Goal: Task Accomplishment & Management: Manage account settings

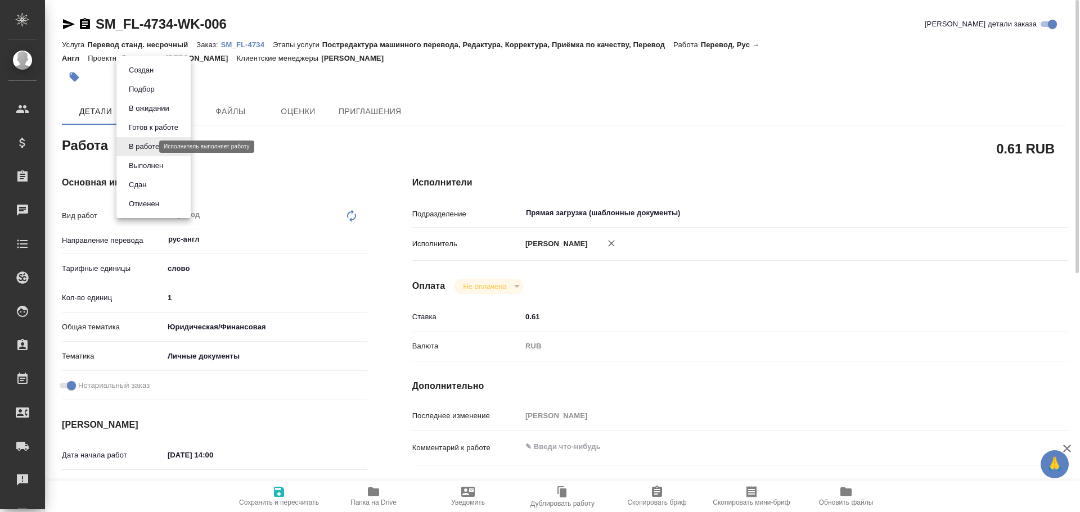
click at [147, 150] on body "🙏 .cls-1 fill:#fff; AWATERA Gusev Alexandr Клиенты Спецификации Заказы 0 Чаты T…" at bounding box center [540, 256] width 1080 height 512
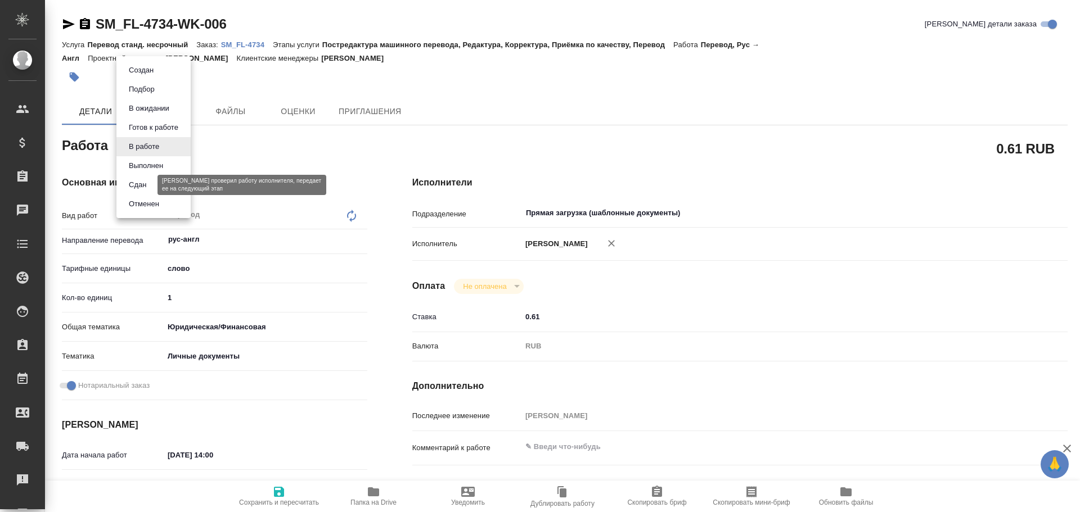
click at [143, 186] on button "Сдан" at bounding box center [137, 185] width 24 height 12
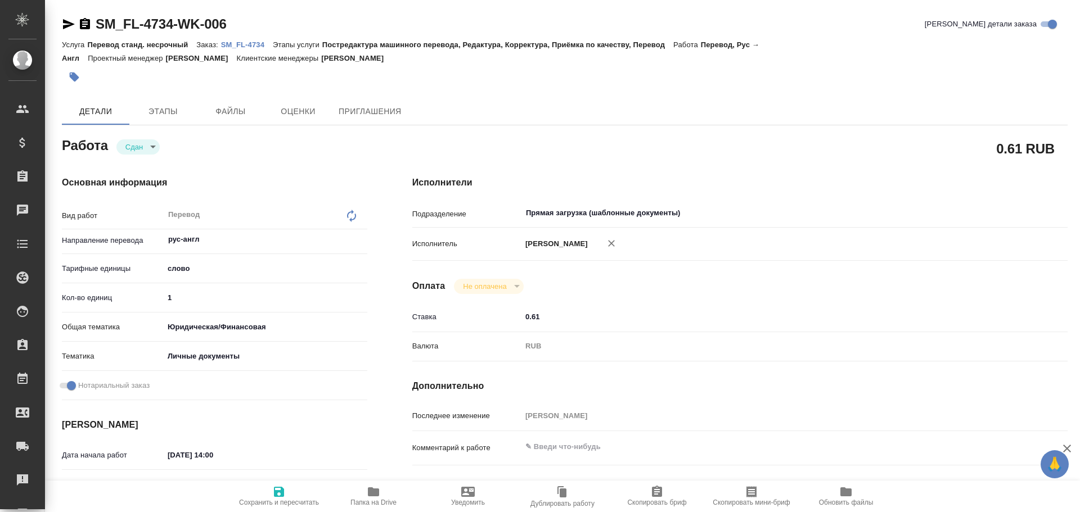
type textarea "x"
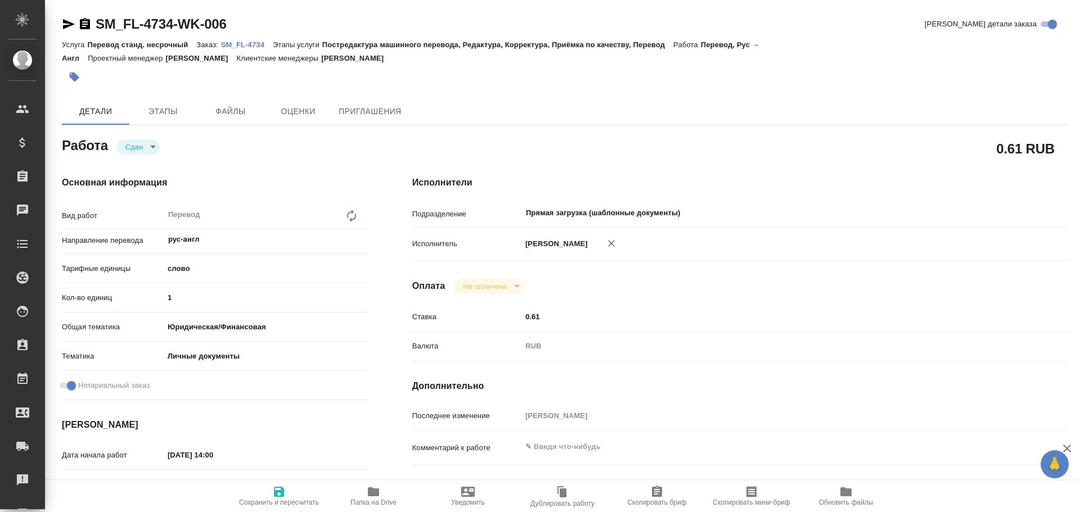
type textarea "x"
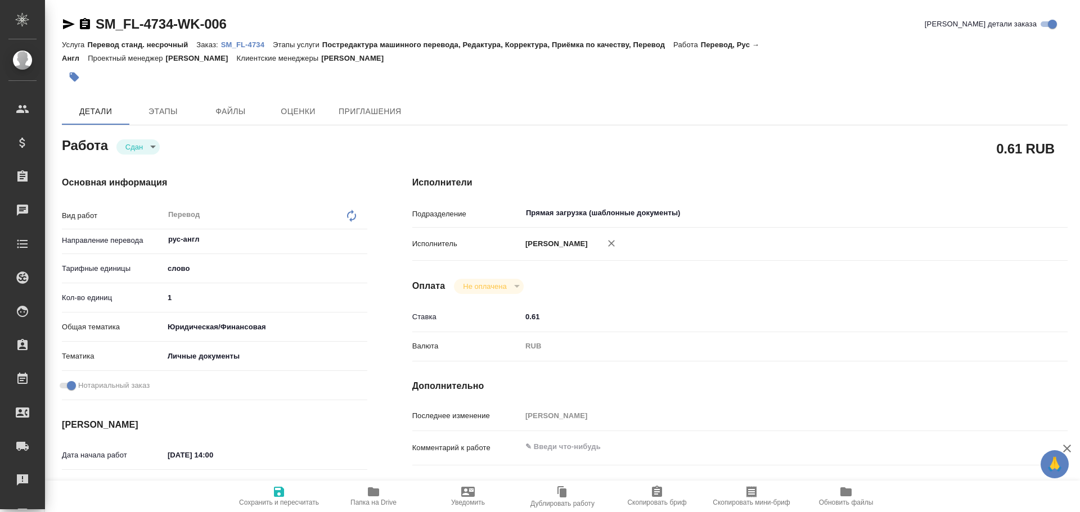
type textarea "x"
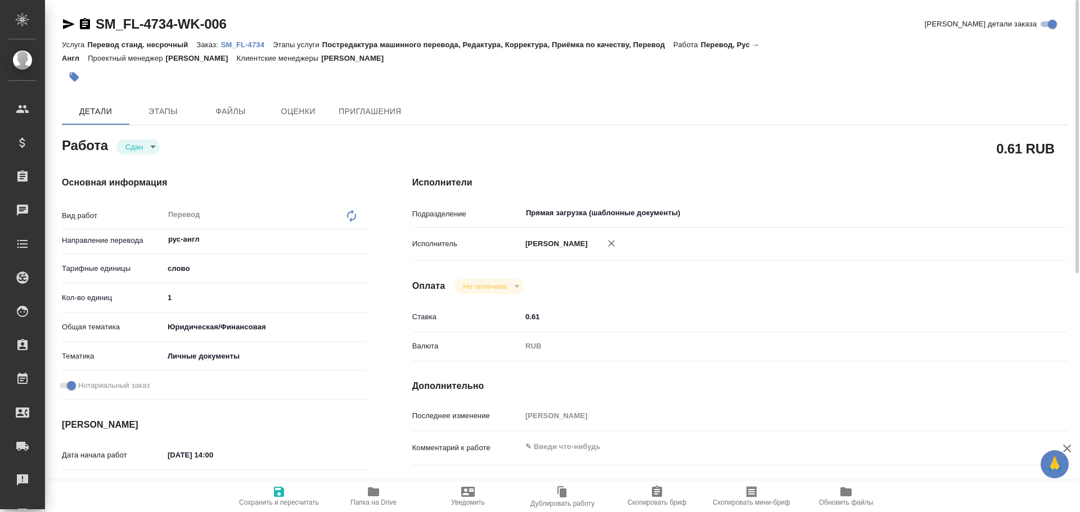
type textarea "x"
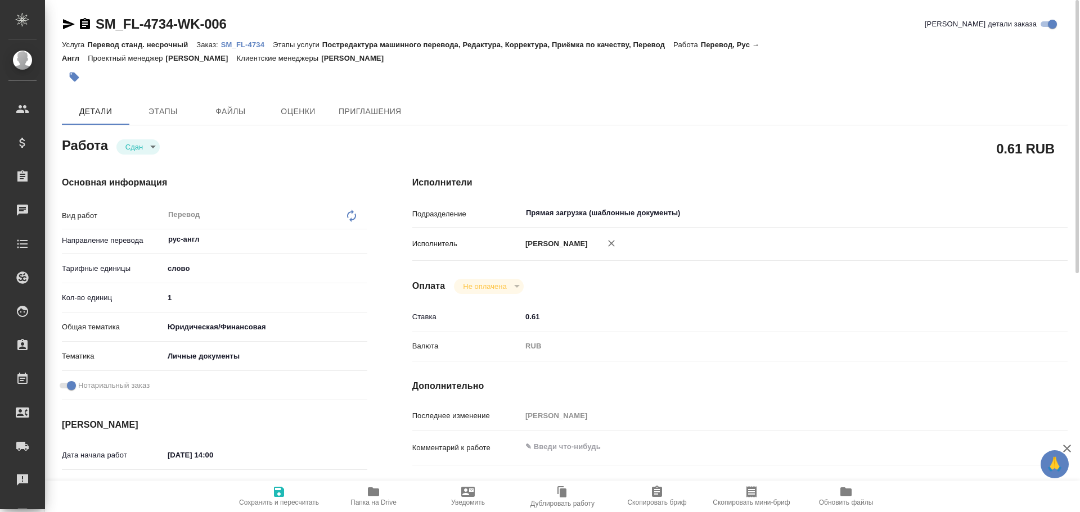
click at [278, 498] on icon "button" at bounding box center [278, 491] width 13 height 13
type textarea "x"
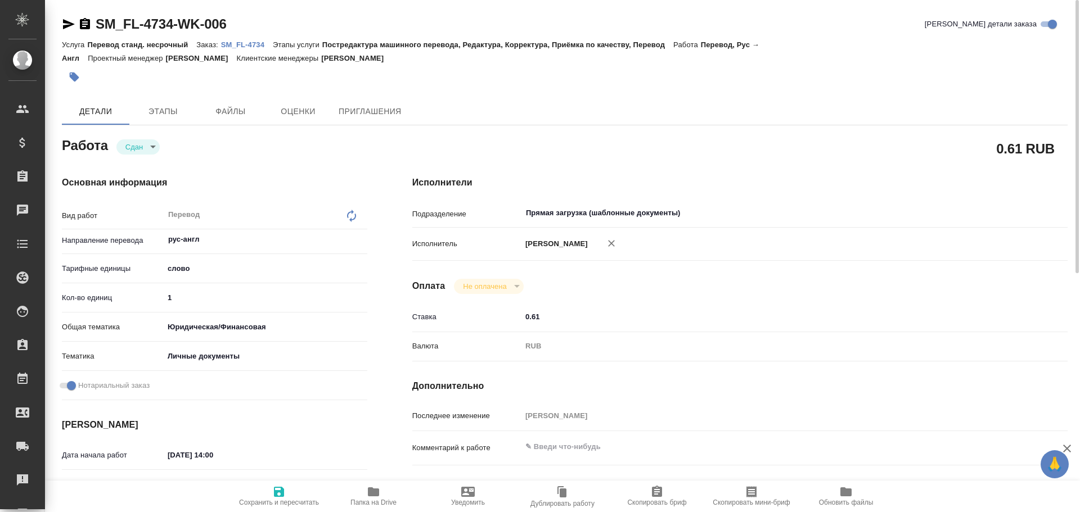
type textarea "x"
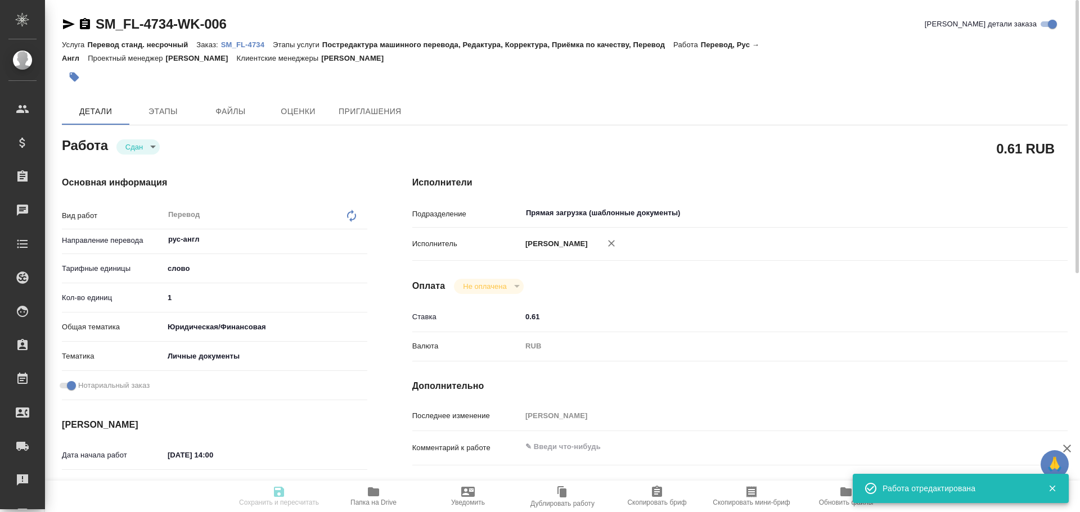
type textarea "x"
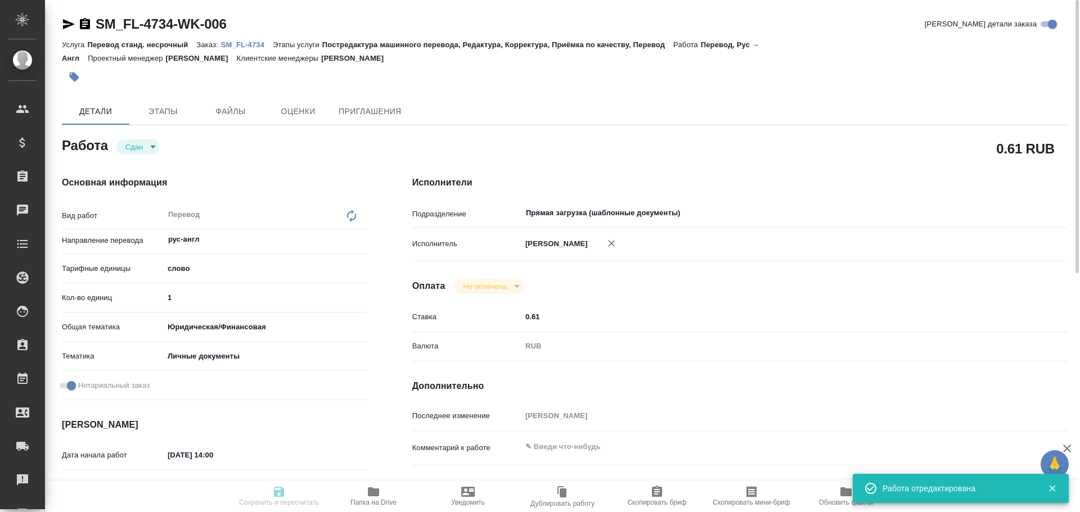
type input "closed"
type textarea "Перевод"
type textarea "x"
type input "рус-англ"
type input "5a8b1489cc6b4906c91bfd90"
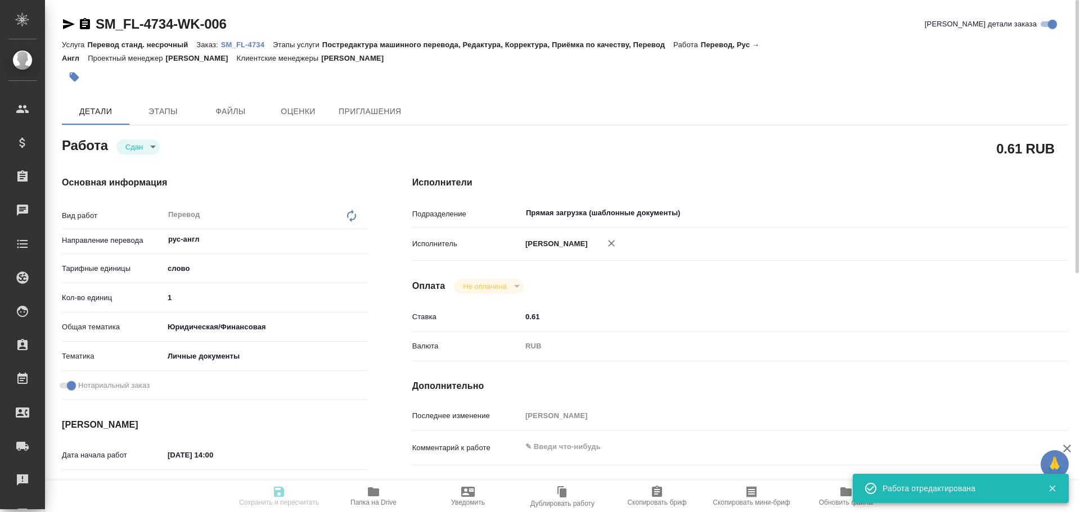
type input "1"
type input "yr-fn"
type input "5a8b8b956a9677013d343cfe"
checkbox input "true"
type input "22.09.2025 14:00"
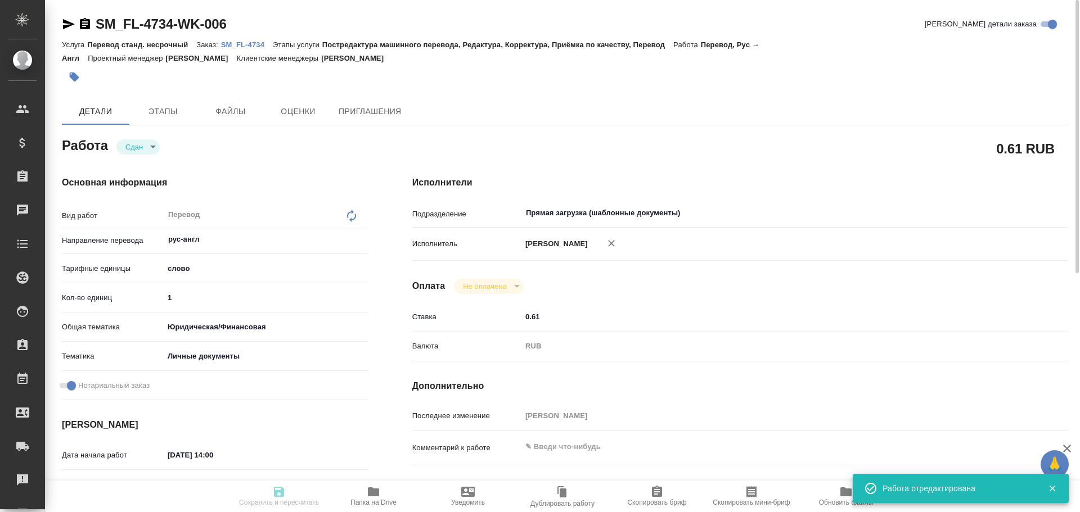
type input "25.09.2025 10:19"
type input "25.09.2025 12:00"
type input "25.09.2025 12:05"
type input "25.09.2025 12:00"
type input "Прямая загрузка (шаблонные документы)"
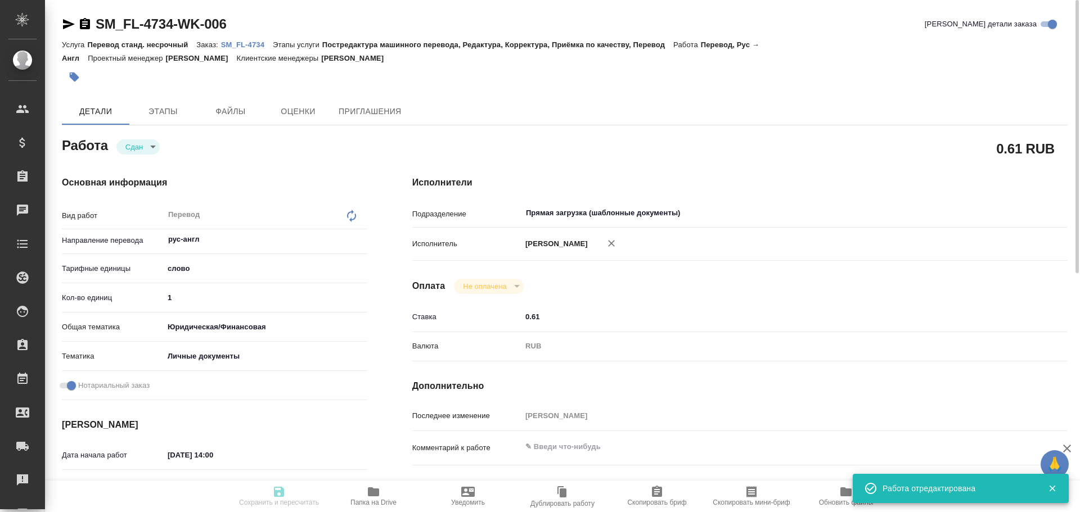
type input "notPayed"
type input "0.61"
type input "RUB"
type input "[PERSON_NAME]"
type textarea "x"
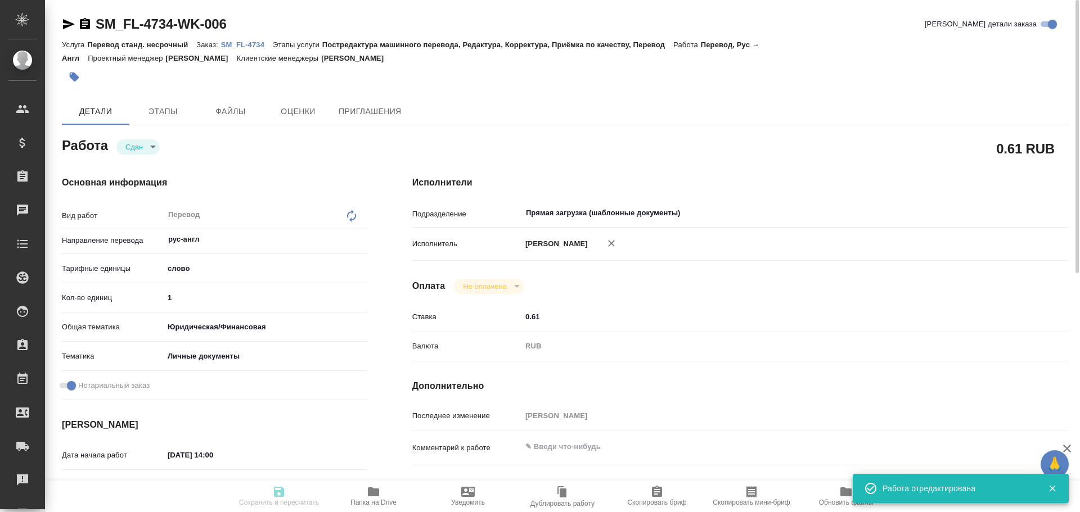
type textarea "/Clients/FL_SM/Orders/SM_FL-4734/Translated/SM_FL-4734-WK-006"
type textarea "x"
type input "SM_FL-4734"
type input "Перевод станд. несрочный"
type input "Постредактура машинного перевода, Редактура, Корректура, Приёмка по качеству, П…"
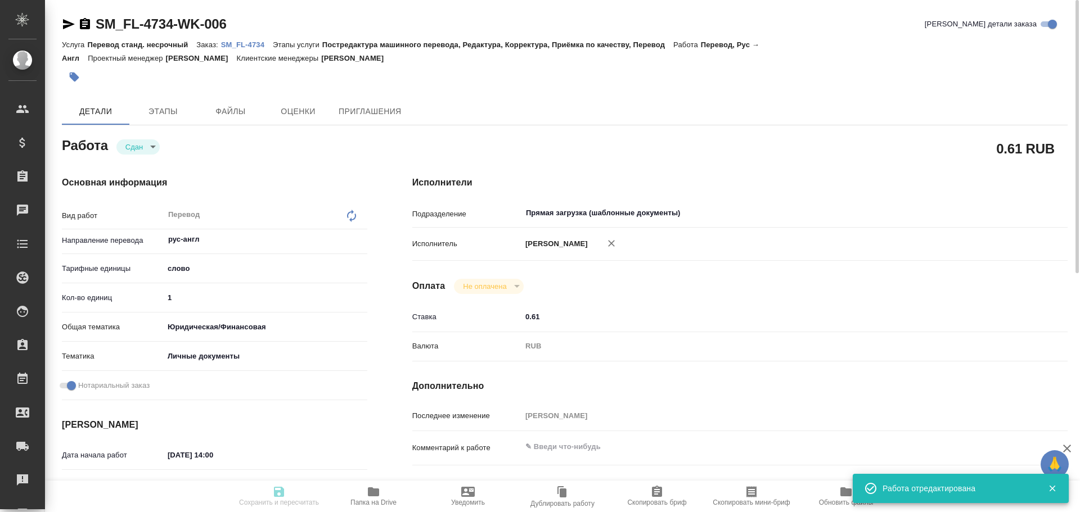
type input "Козлова Мария"
type input "/Clients/FL_SM/Orders/SM_FL-4734"
type textarea "x"
type textarea "копия СОР с апостилем ру-англ под нот Транслит Ekaterina Porutchik Sergeevna"
type textarea "x"
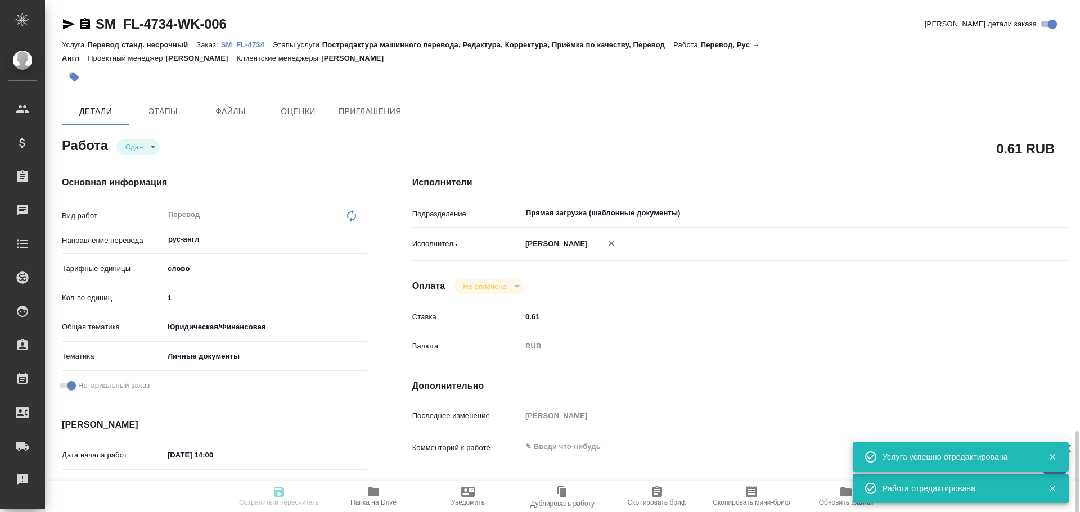
type textarea "x"
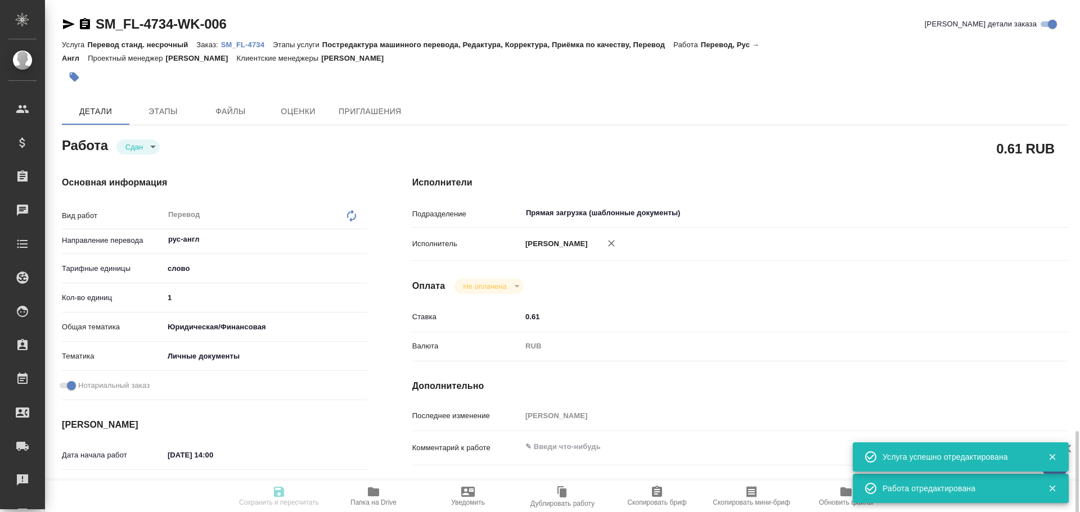
scroll to position [337, 0]
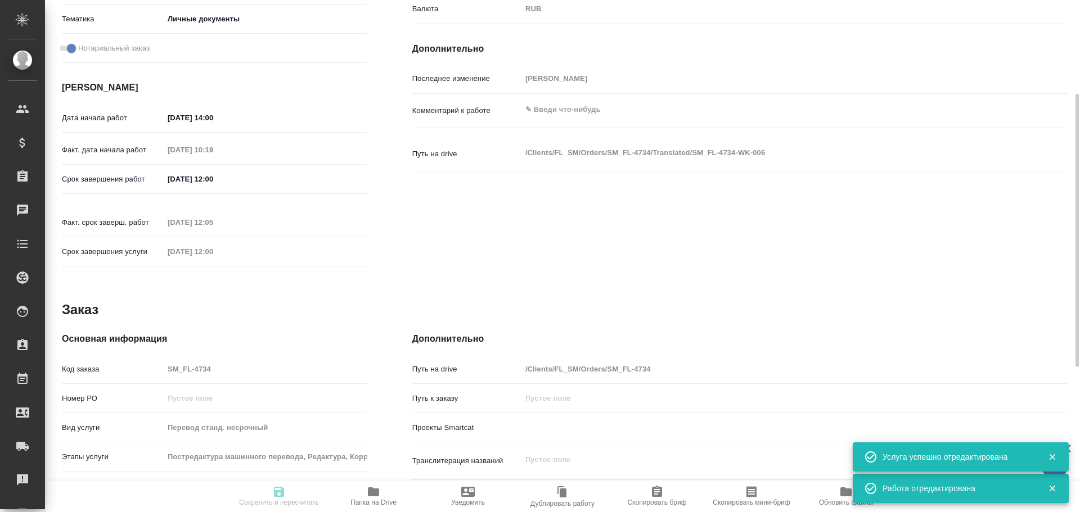
type textarea "x"
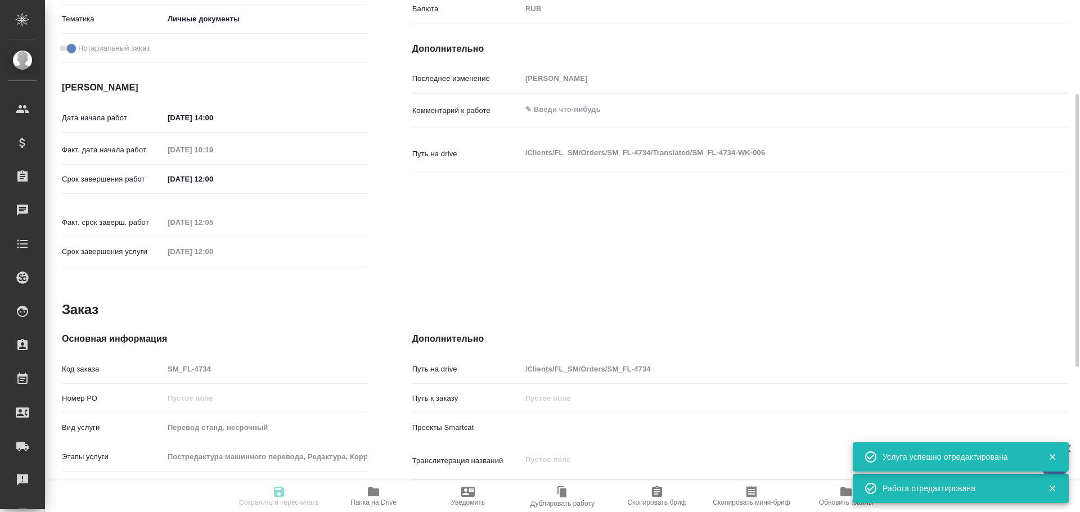
type textarea "x"
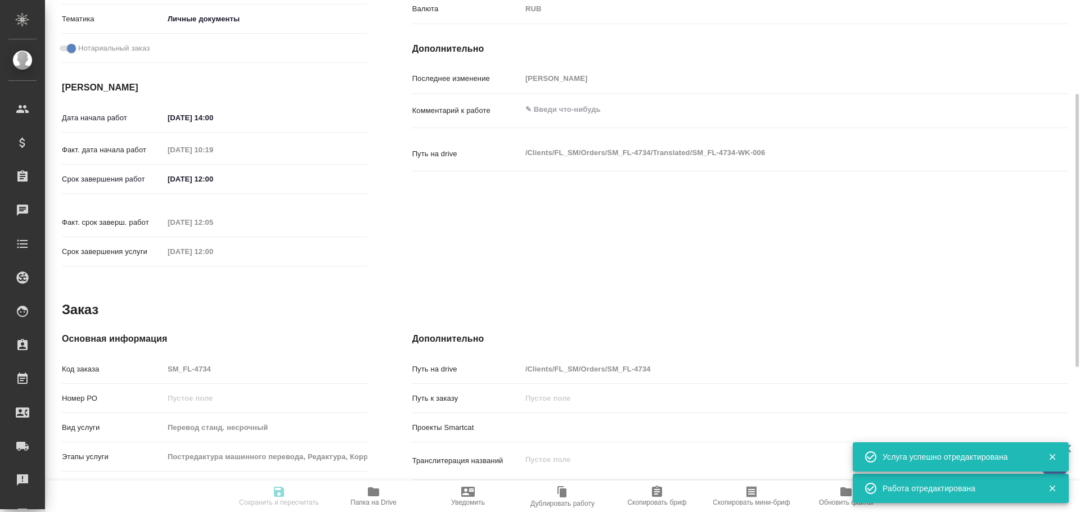
type textarea "x"
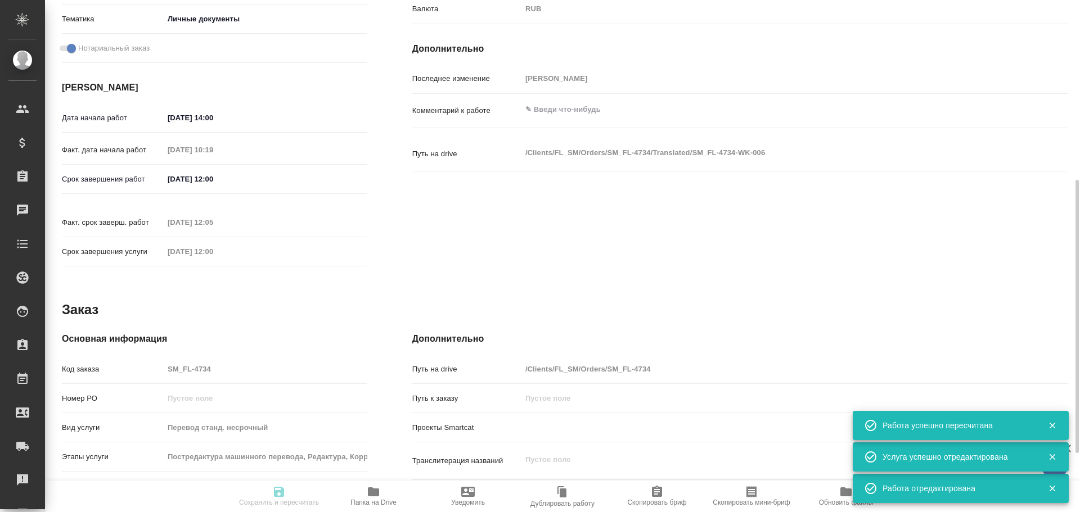
type input "closed"
type textarea "Перевод"
type textarea "x"
type input "рус-англ"
type input "5a8b1489cc6b4906c91bfd90"
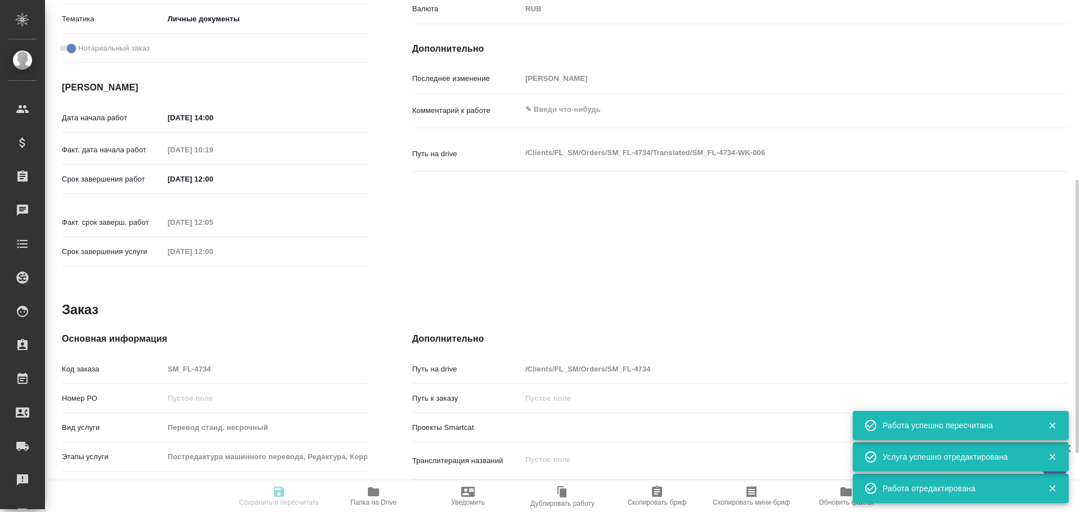
type input "1"
type input "yr-fn"
type input "5a8b8b956a9677013d343cfe"
checkbox input "true"
type input "22.09.2025 14:00"
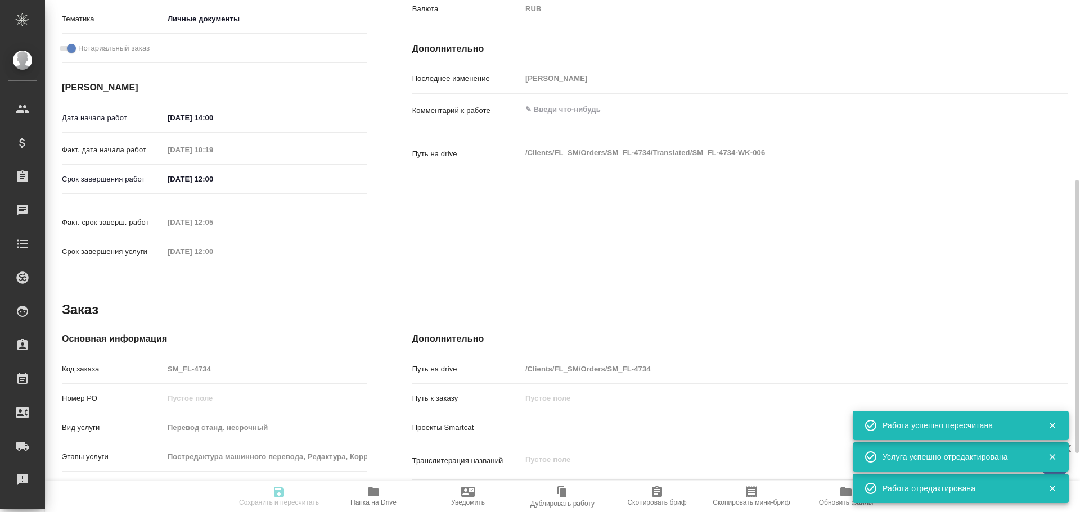
type input "25.09.2025 10:19"
type input "25.09.2025 12:00"
type input "25.09.2025 12:05"
type input "25.09.2025 12:00"
type input "Прямая загрузка (шаблонные документы)"
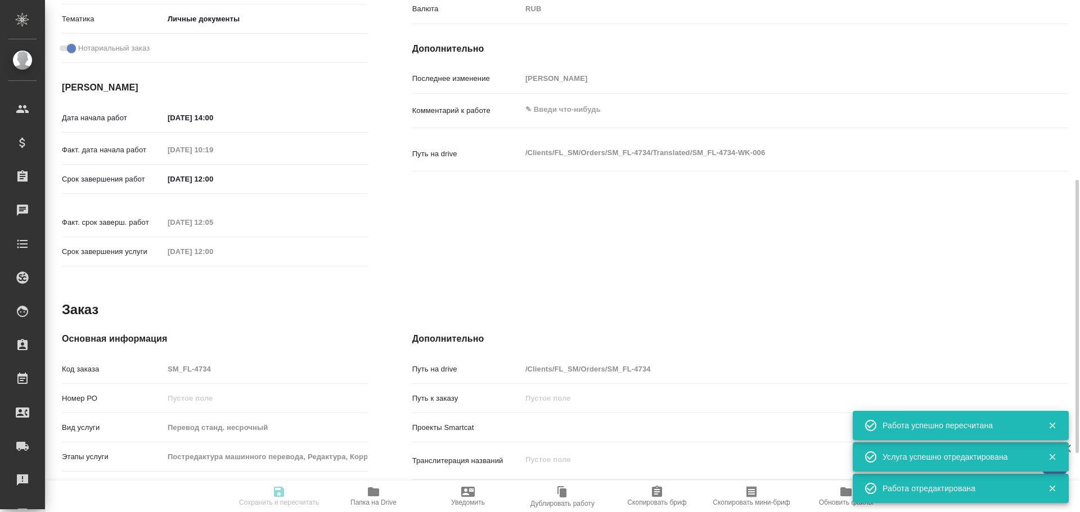
type input "notPayed"
type input "0.61"
type input "RUB"
type input "[PERSON_NAME]"
type textarea "x"
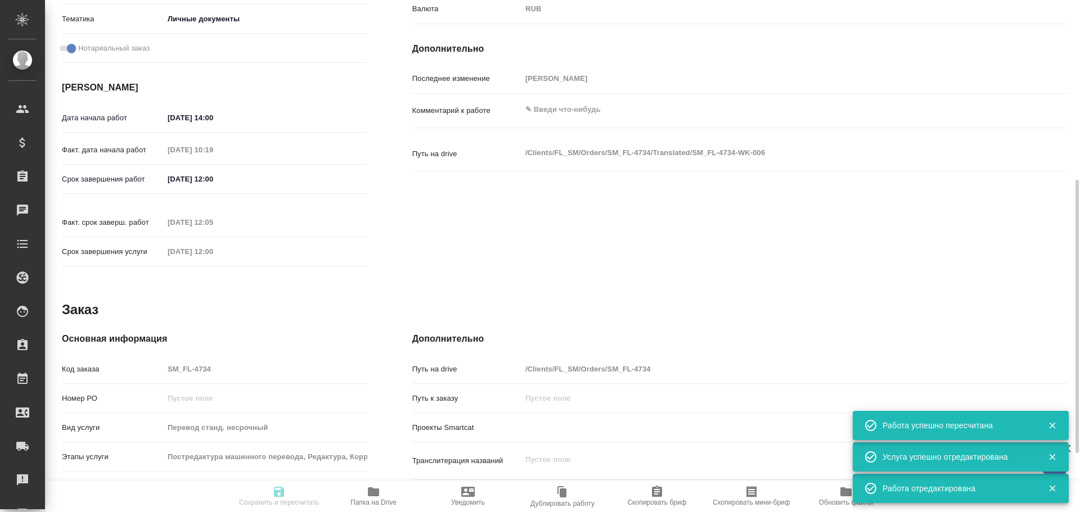
type textarea "/Clients/FL_SM/Orders/SM_FL-4734/Translated/SM_FL-4734-WK-006"
type textarea "x"
type input "SM_FL-4734"
type input "Перевод станд. несрочный"
type input "Постредактура машинного перевода, Редактура, Корректура, Приёмка по качеству, П…"
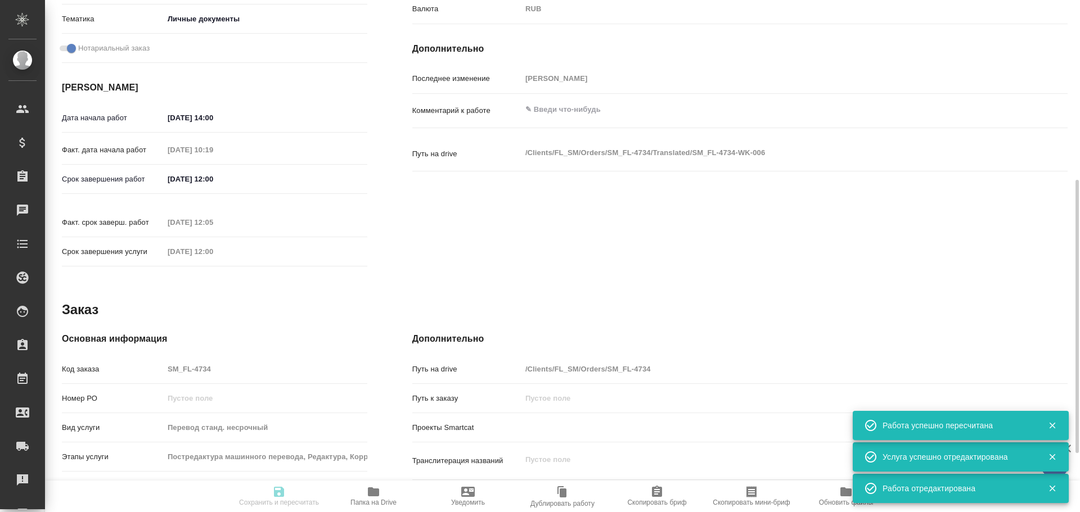
type input "Козлова Мария"
type input "/Clients/FL_SM/Orders/SM_FL-4734"
type textarea "x"
type textarea "копия СОР с апостилем ру-англ под нот Транслит Ekaterina Porutchik Sergeevna"
type textarea "x"
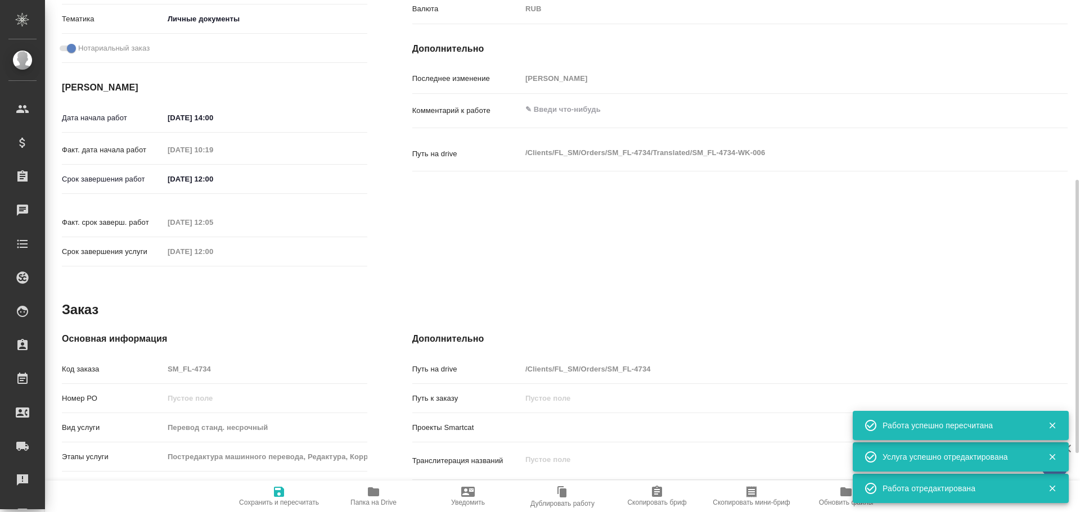
type textarea "x"
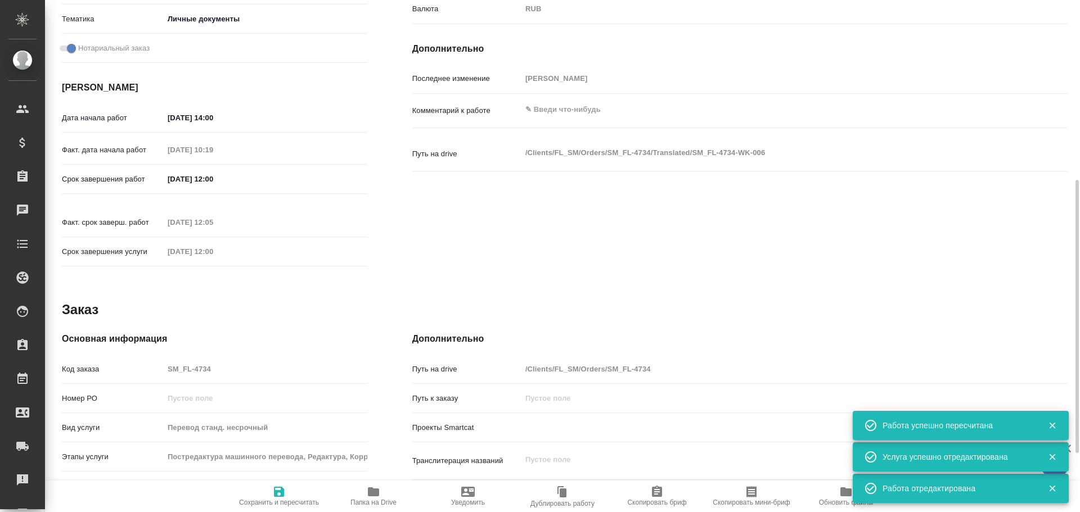
type textarea "x"
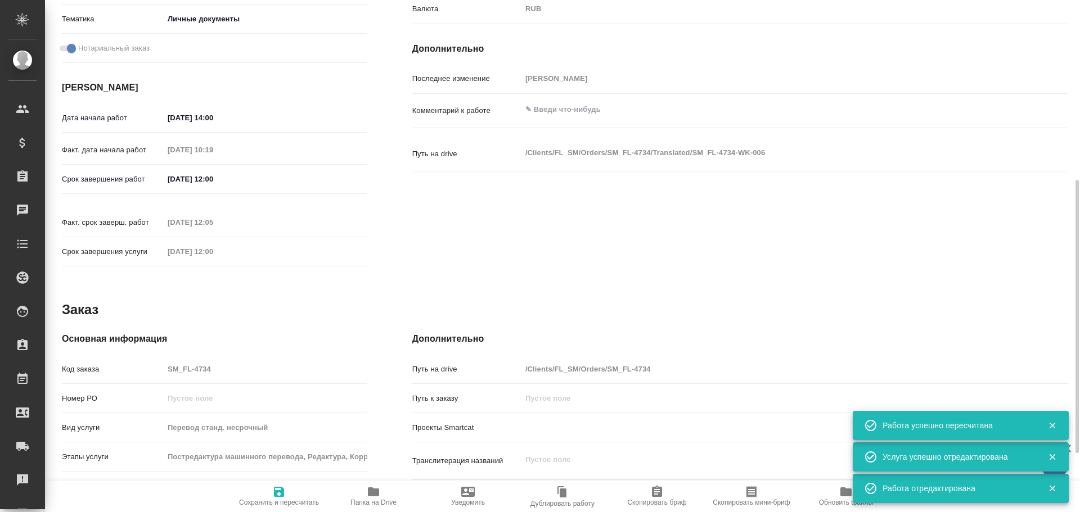
type textarea "x"
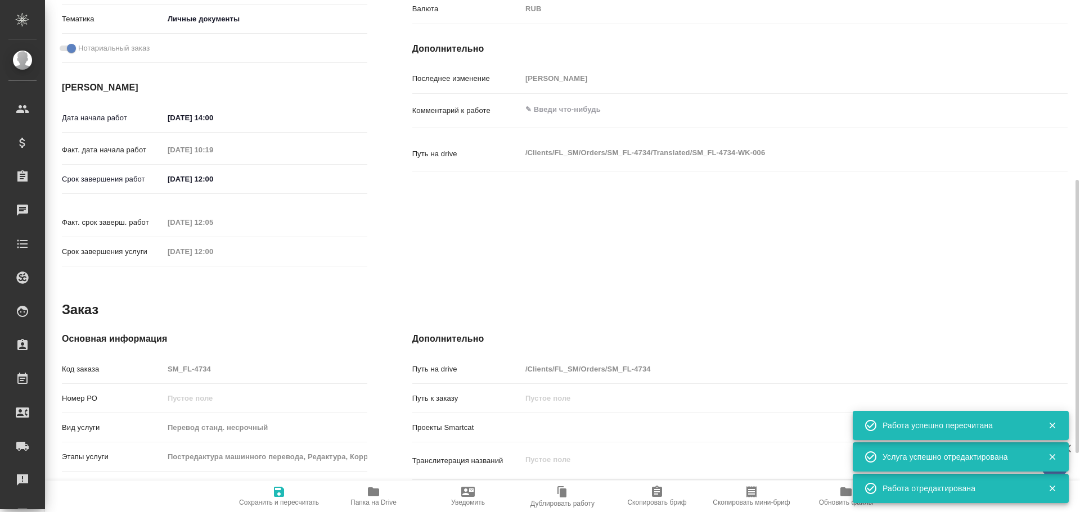
type textarea "x"
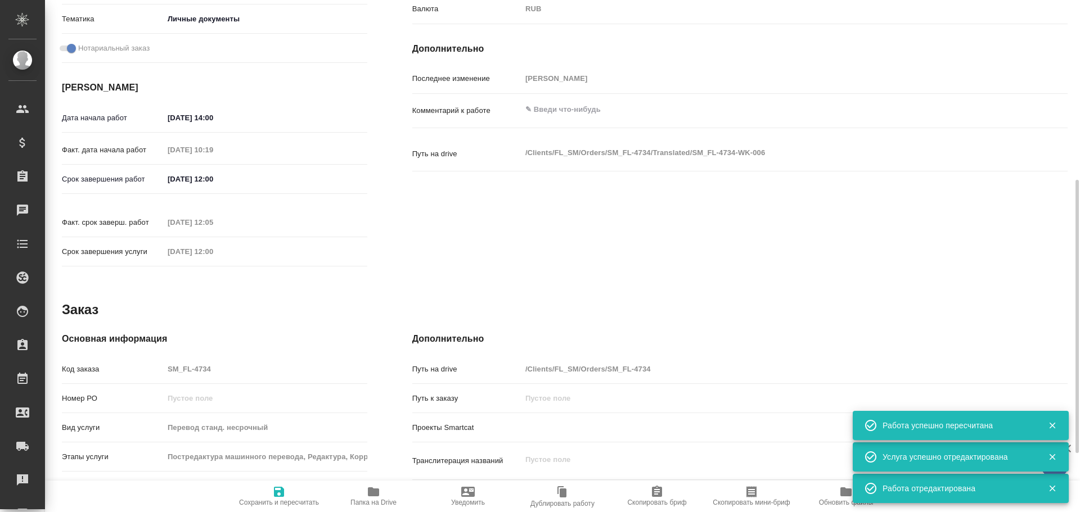
type textarea "x"
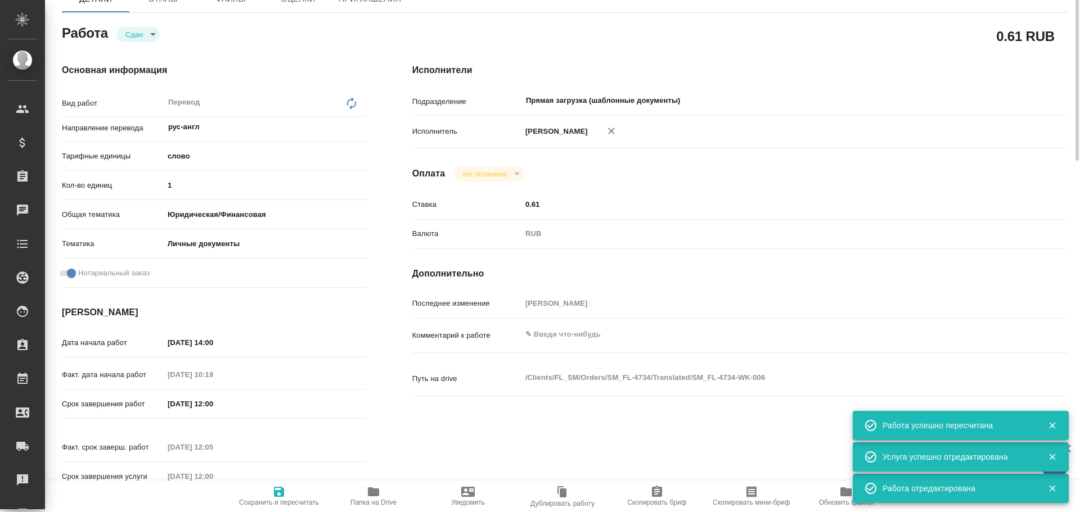
scroll to position [0, 0]
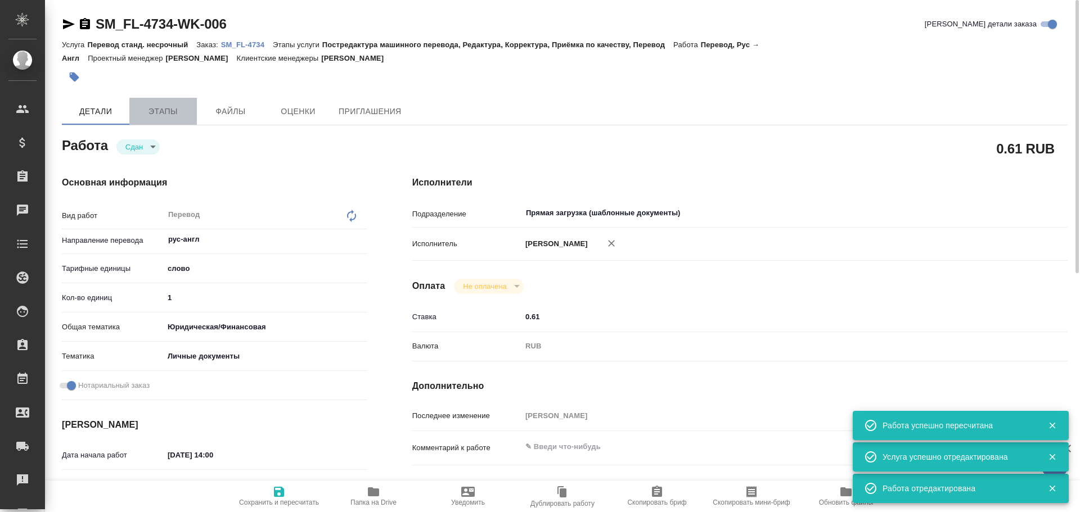
click at [157, 116] on span "Этапы" at bounding box center [163, 112] width 54 height 14
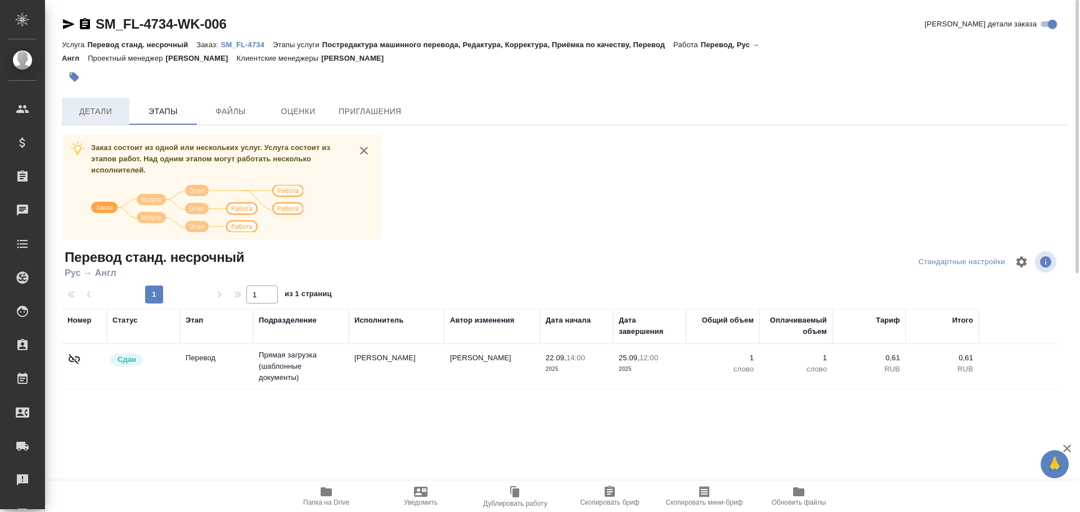
click at [111, 115] on span "Детали" at bounding box center [96, 112] width 54 height 14
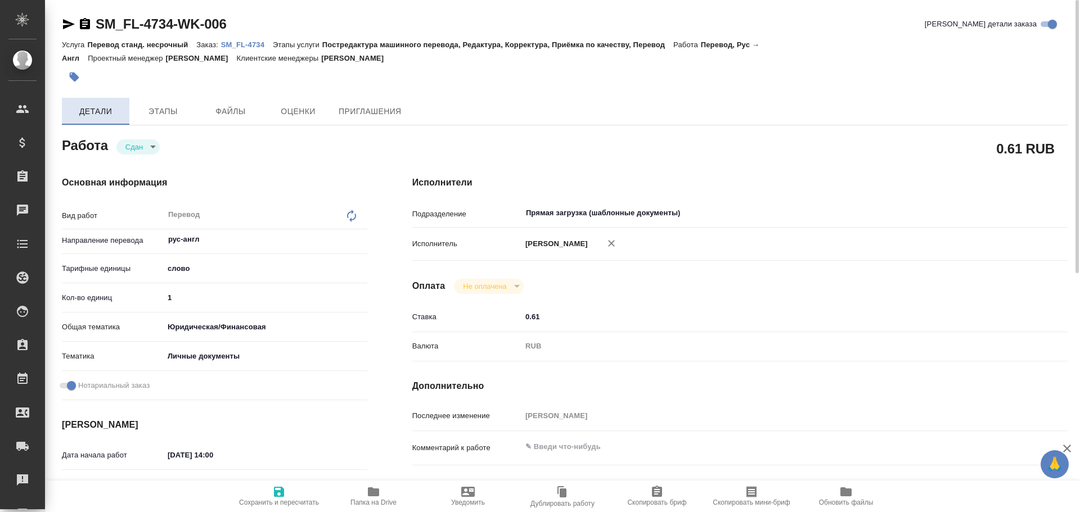
type textarea "x"
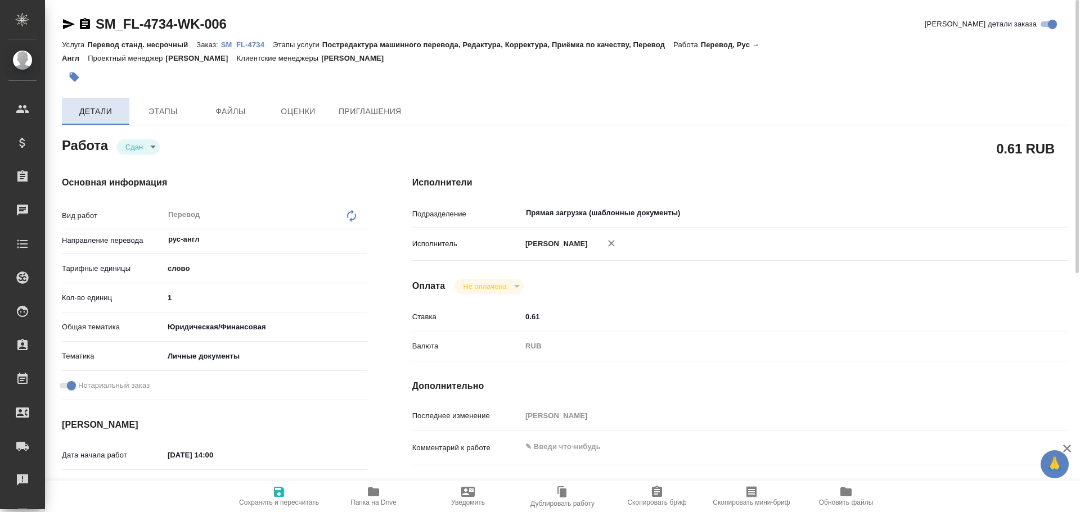
type textarea "x"
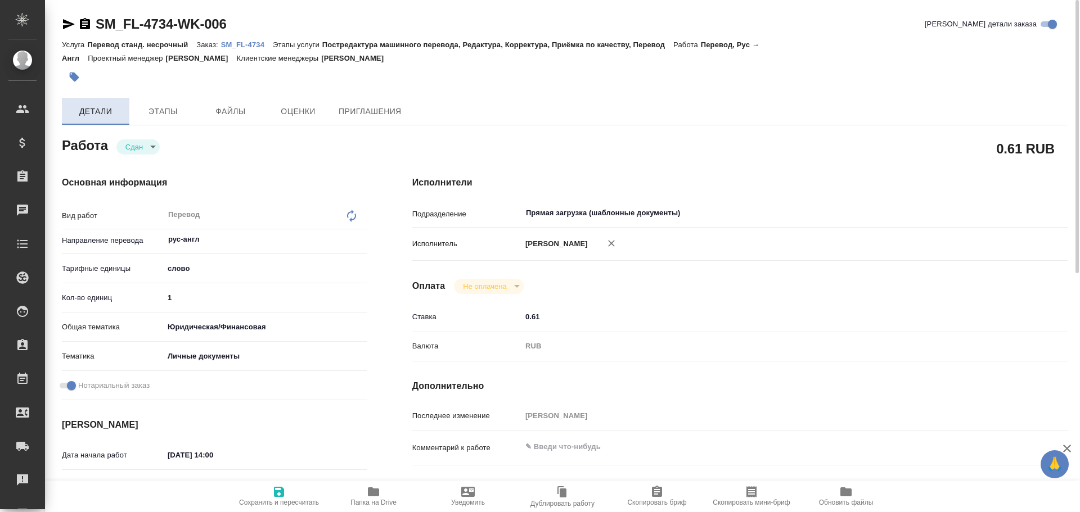
type textarea "x"
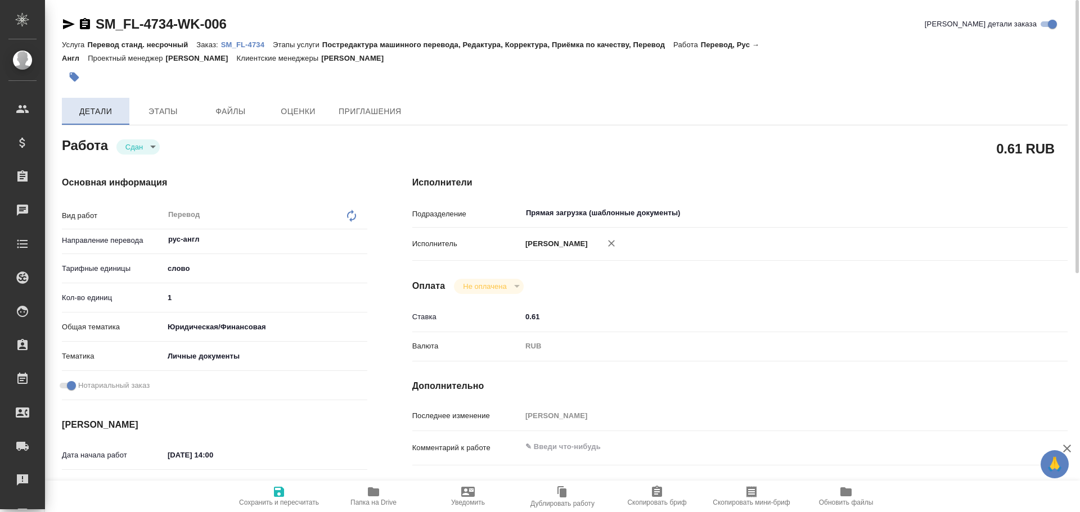
type textarea "x"
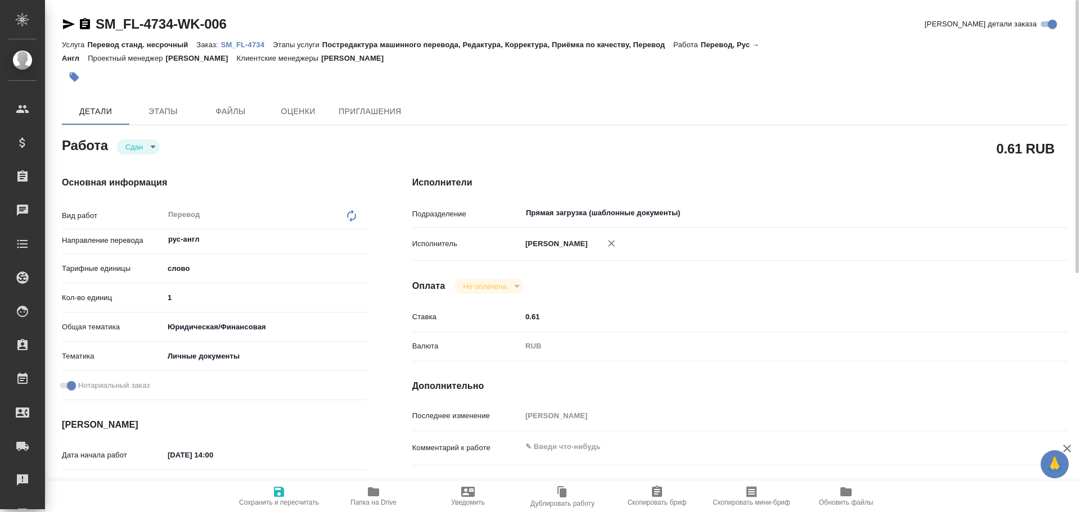
type textarea "x"
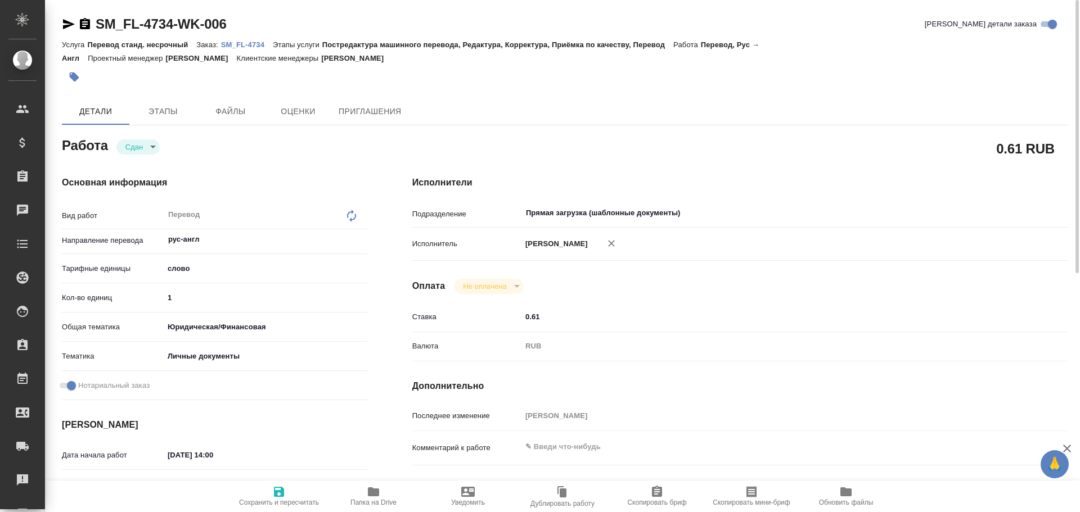
type textarea "x"
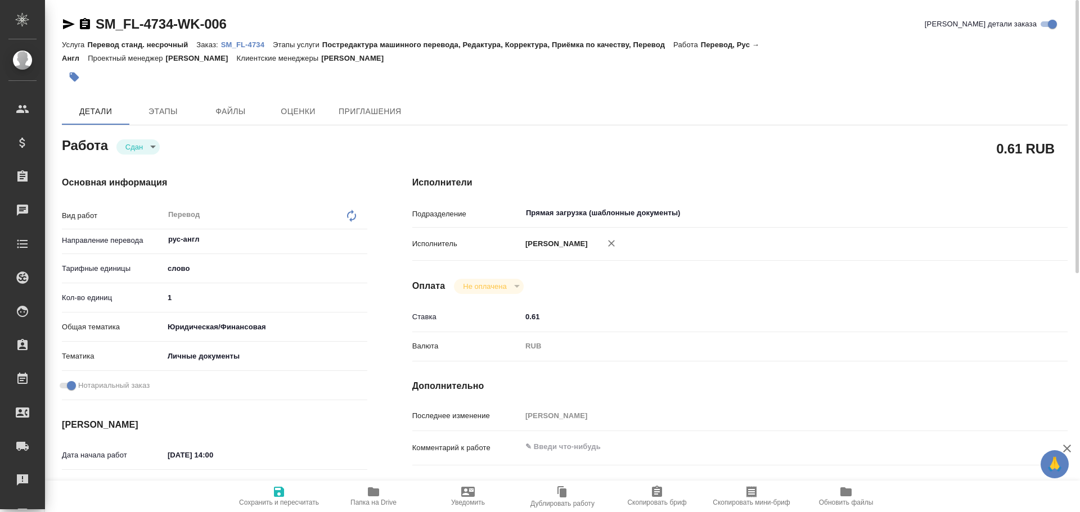
type textarea "x"
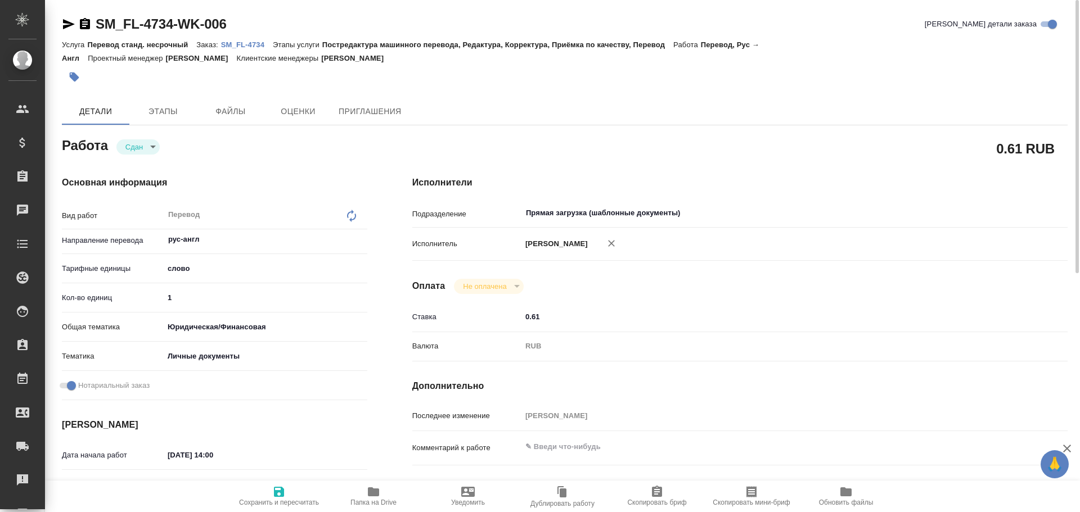
type textarea "x"
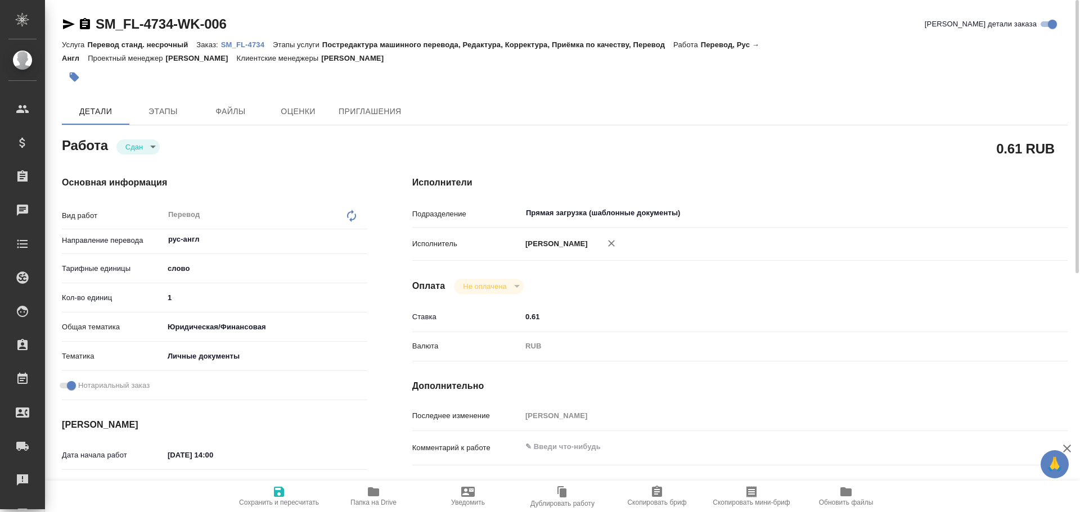
type textarea "x"
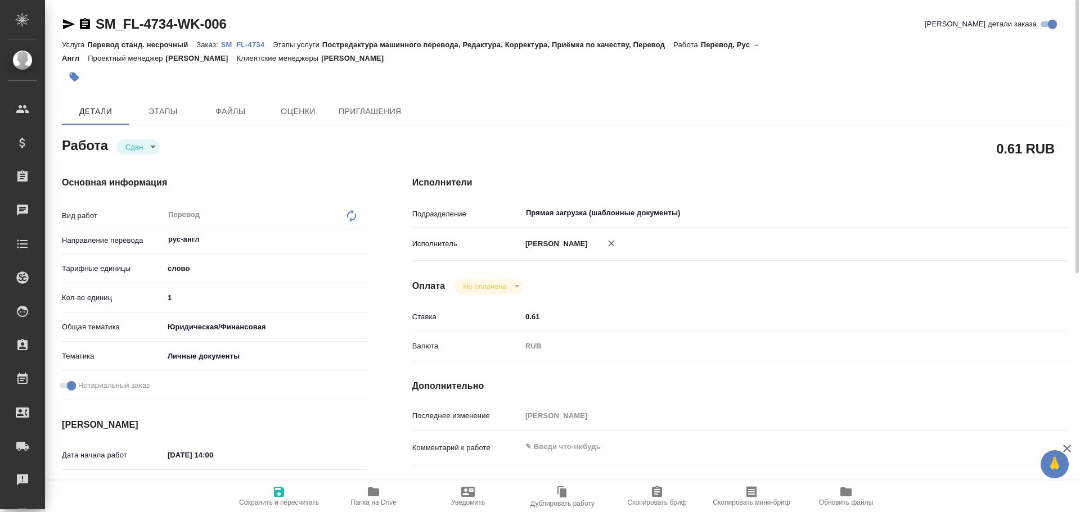
type textarea "x"
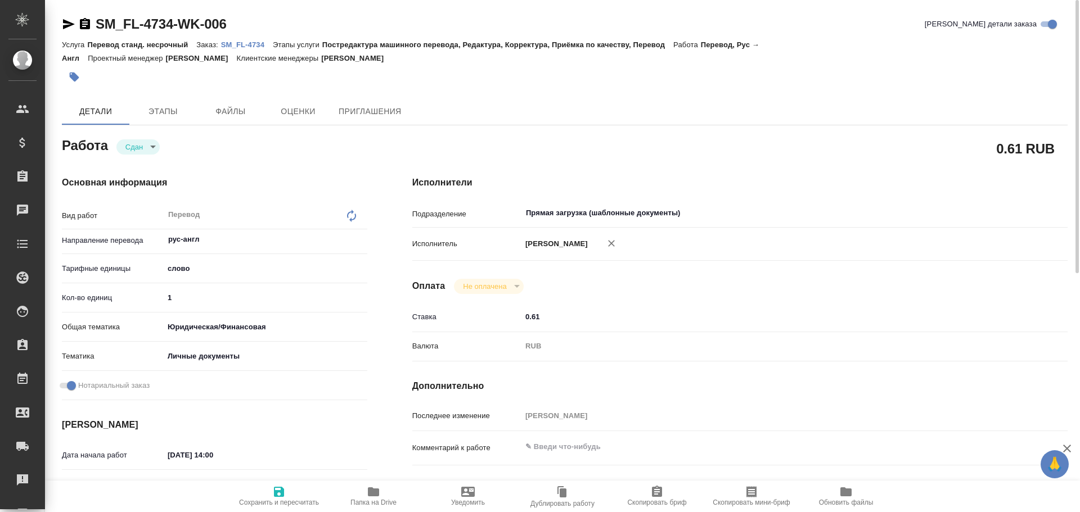
type textarea "x"
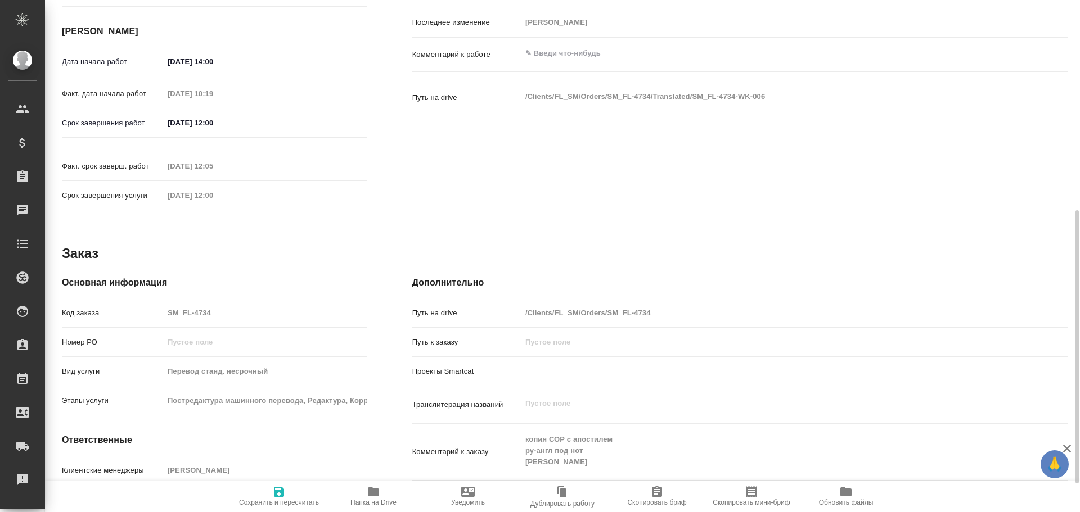
scroll to position [447, 0]
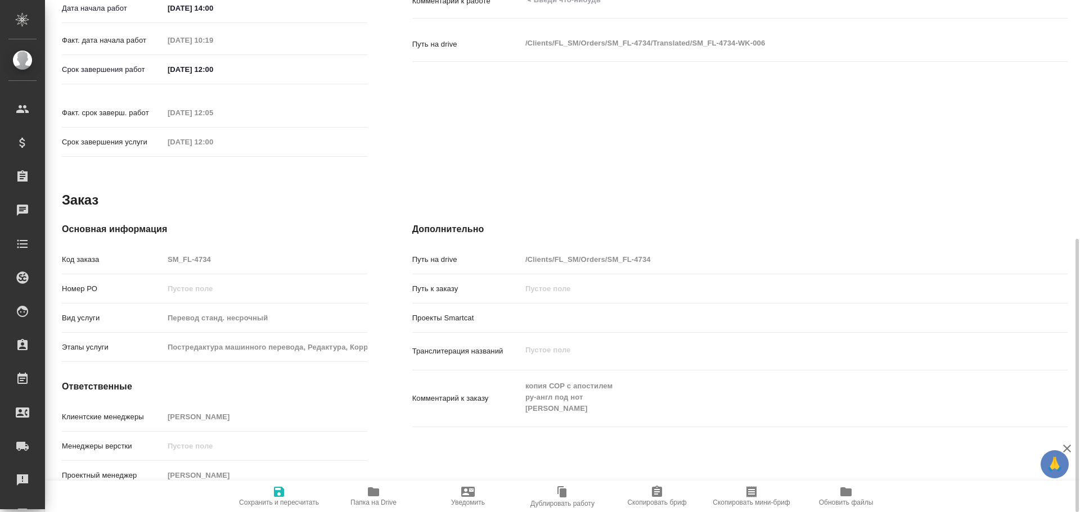
click at [150, 250] on div "Код заказа SM_FL-4734" at bounding box center [214, 260] width 305 height 20
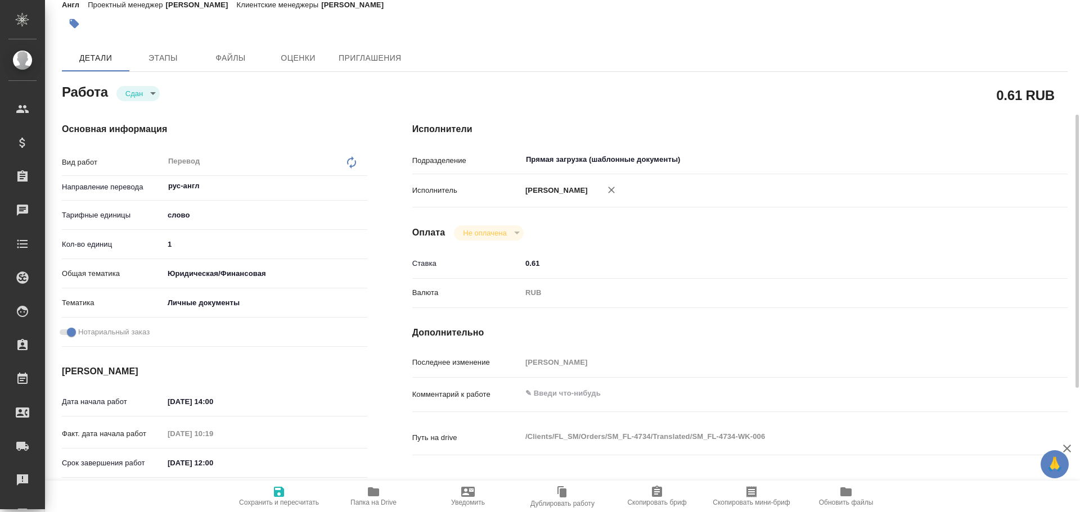
scroll to position [166, 0]
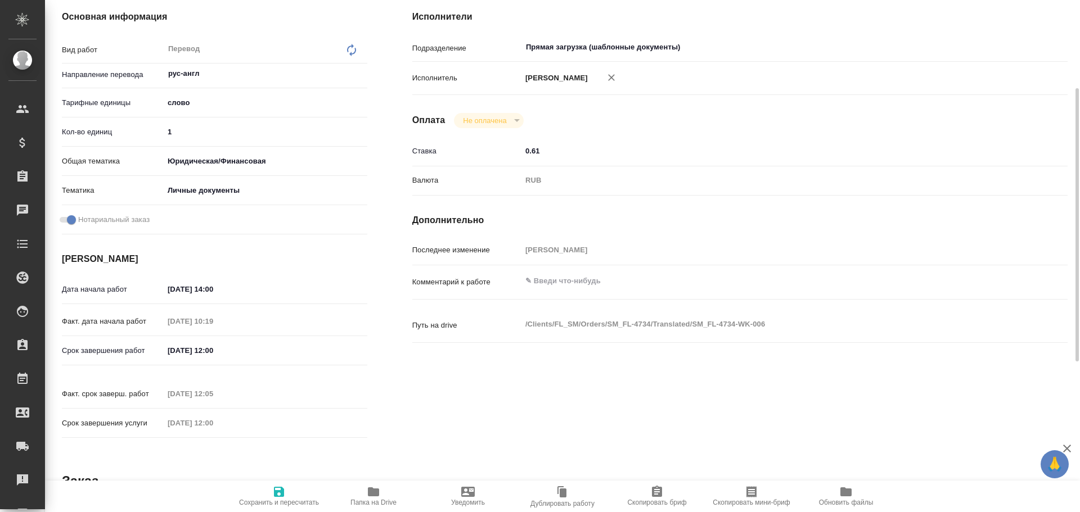
type textarea "x"
click at [553, 286] on textarea at bounding box center [767, 281] width 492 height 19
type textarea "x"
type textarea "С"
type textarea "x"
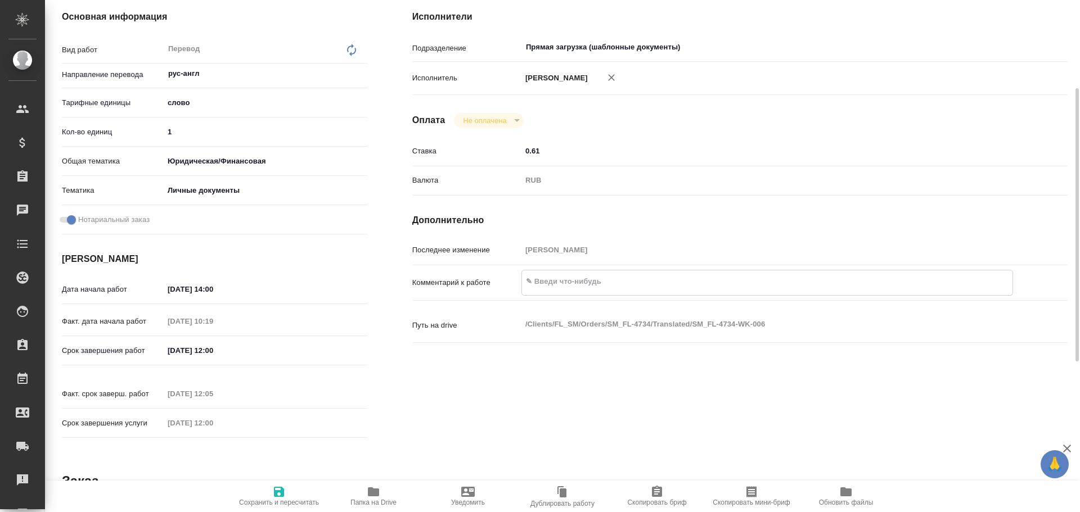
type textarea "x"
type textarea "СО"
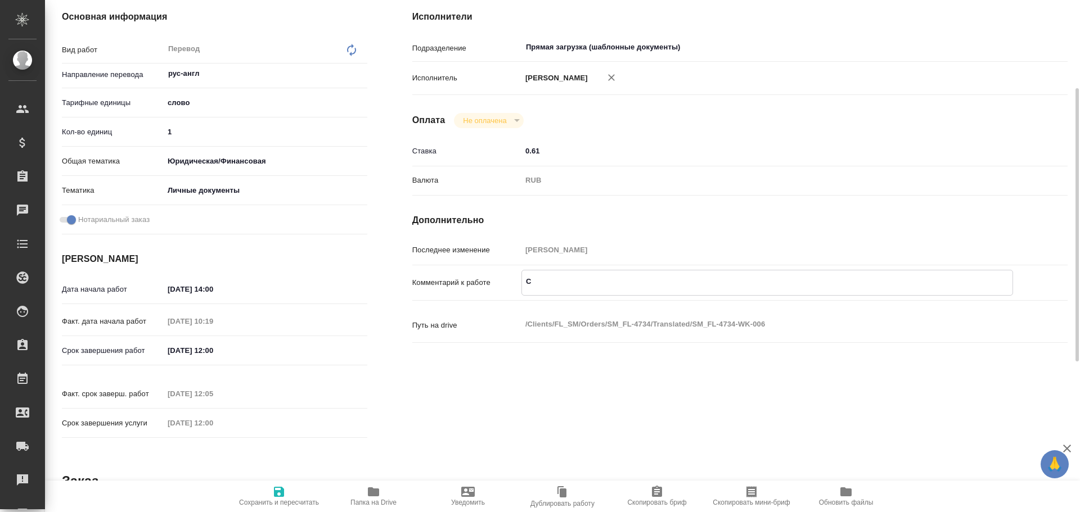
type textarea "x"
click at [570, 286] on textarea "СОР" at bounding box center [767, 281] width 492 height 19
click at [287, 497] on span "Сохранить и пересчитать" at bounding box center [278, 495] width 81 height 21
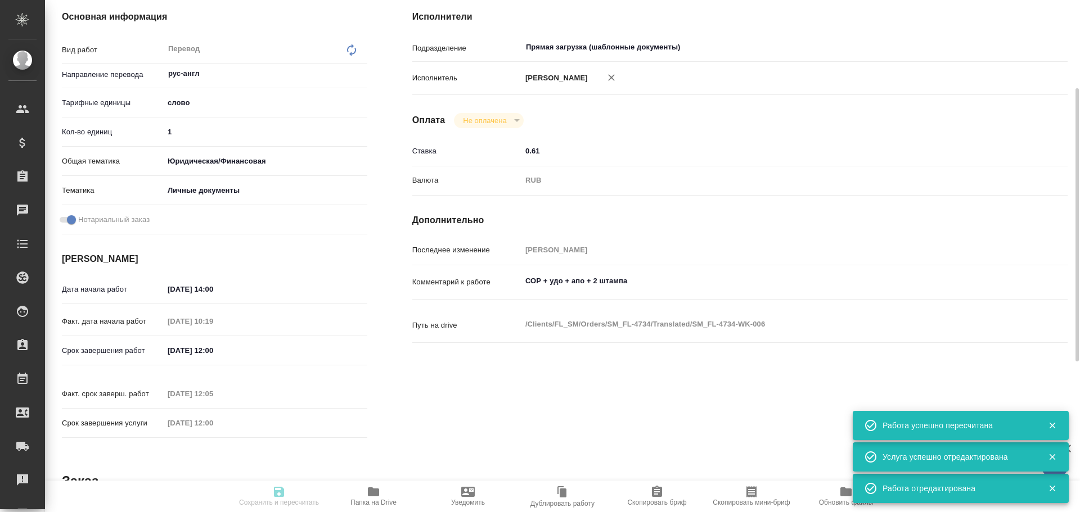
scroll to position [0, 0]
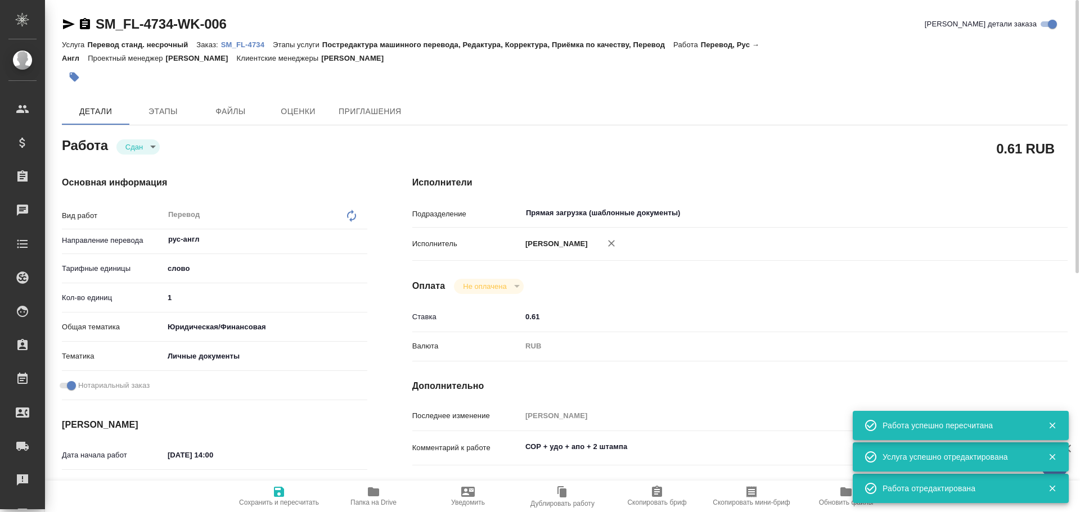
drag, startPoint x: 190, startPoint y: 301, endPoint x: 112, endPoint y: 291, distance: 78.2
click at [113, 291] on div "Кол-во единиц 1" at bounding box center [214, 298] width 305 height 20
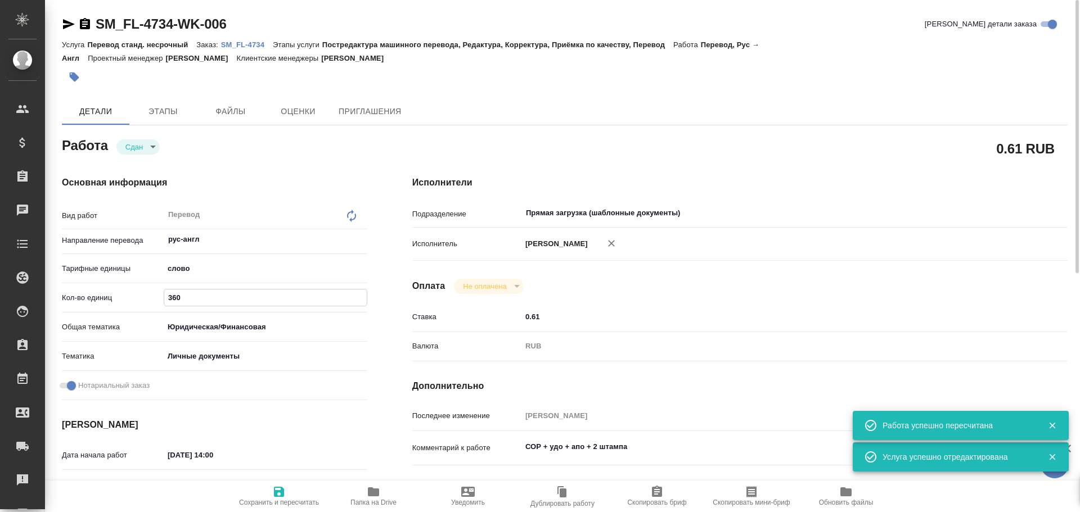
click at [271, 489] on span "Сохранить и пересчитать" at bounding box center [278, 495] width 81 height 21
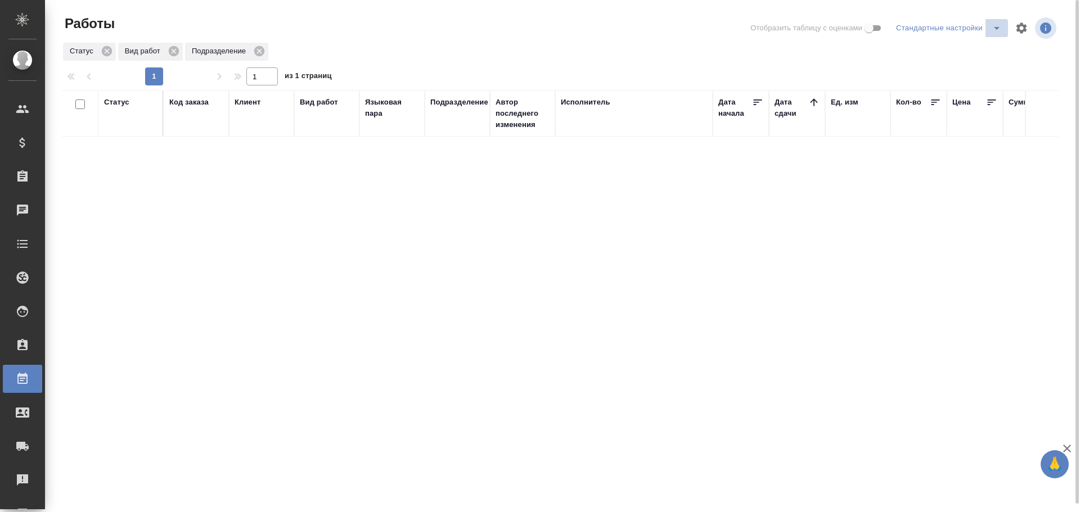
click at [997, 27] on icon "split button" at bounding box center [997, 28] width 6 height 3
click at [963, 51] on li "Мои, в работе" at bounding box center [950, 51] width 115 height 18
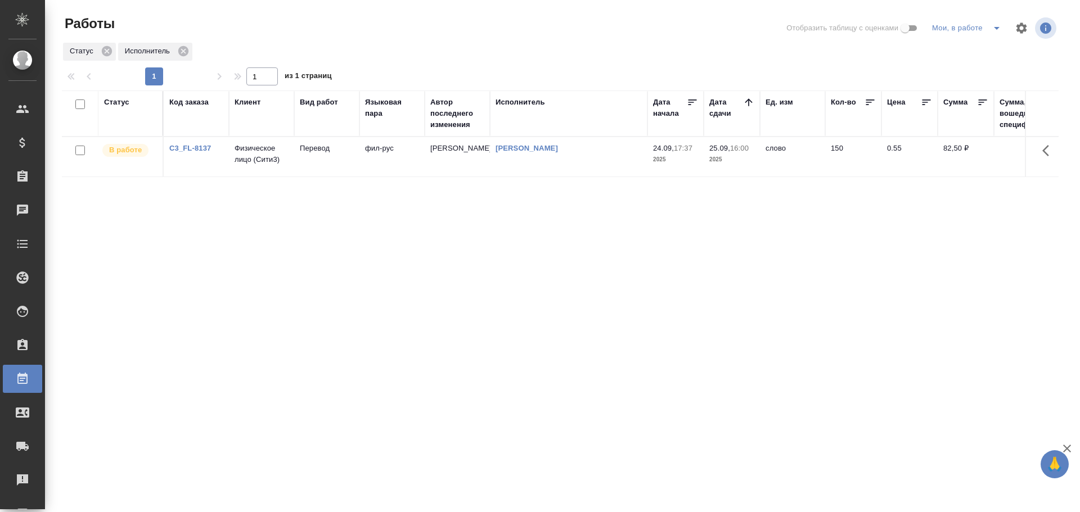
click at [628, 164] on td "[PERSON_NAME]" at bounding box center [568, 156] width 157 height 39
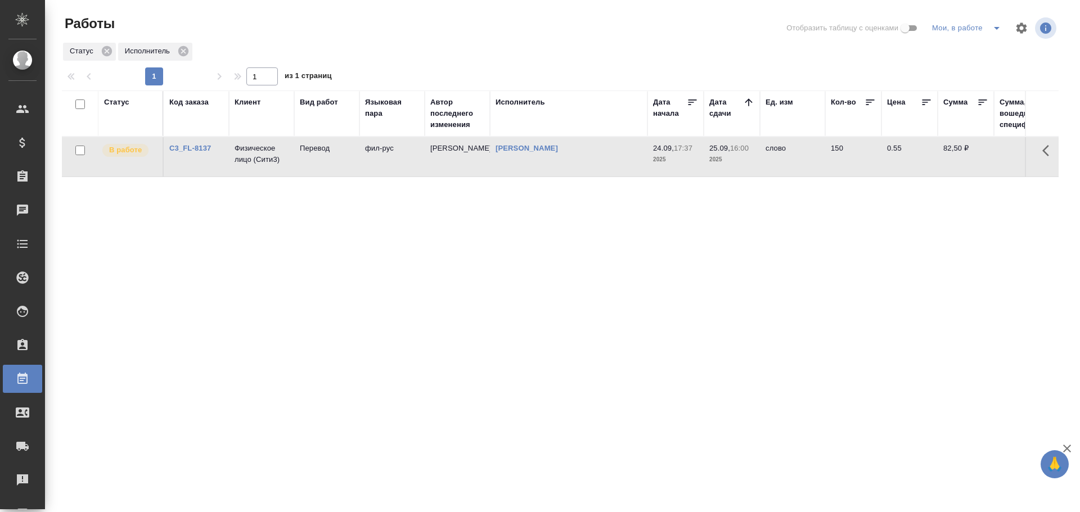
click at [628, 164] on td "Гусев Александр" at bounding box center [568, 156] width 157 height 39
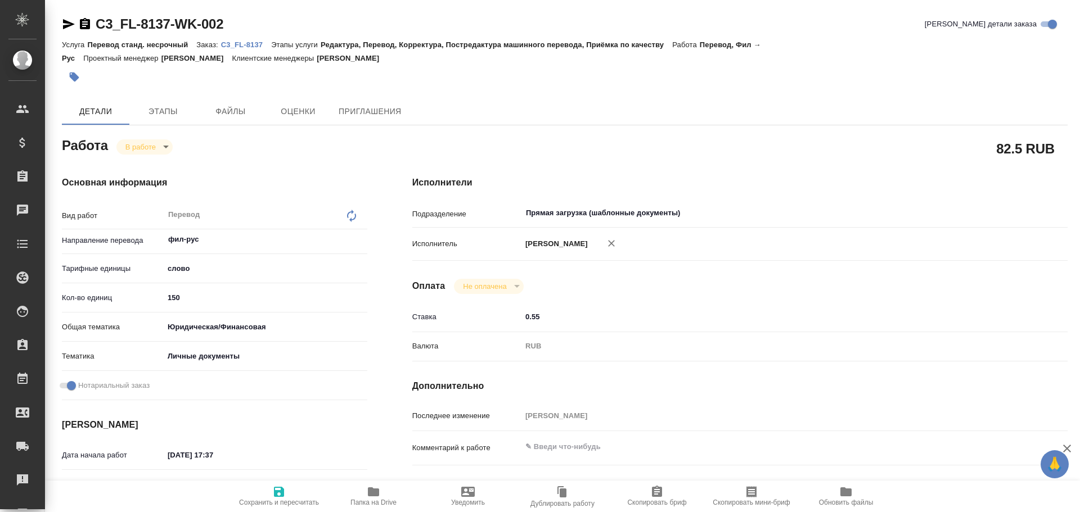
type textarea "x"
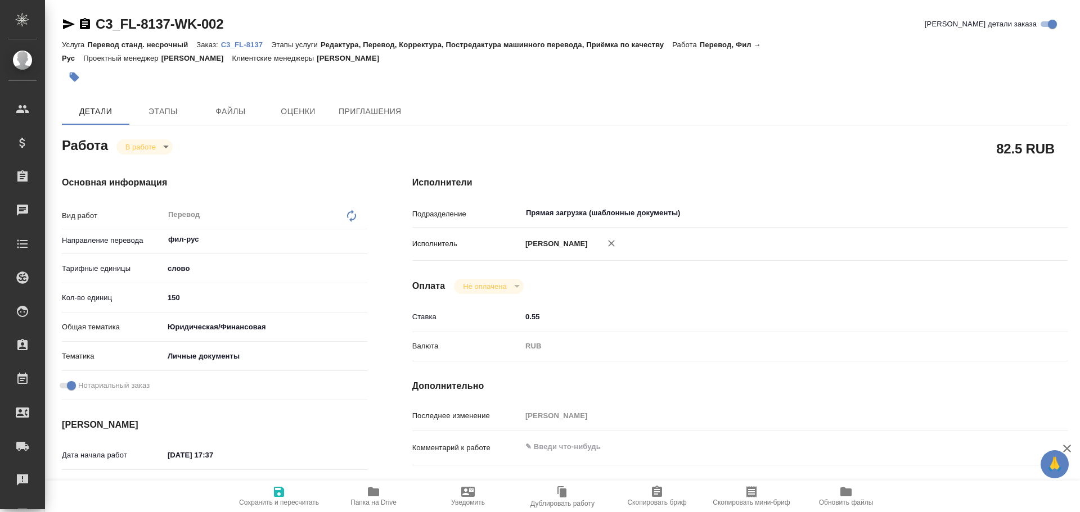
type textarea "x"
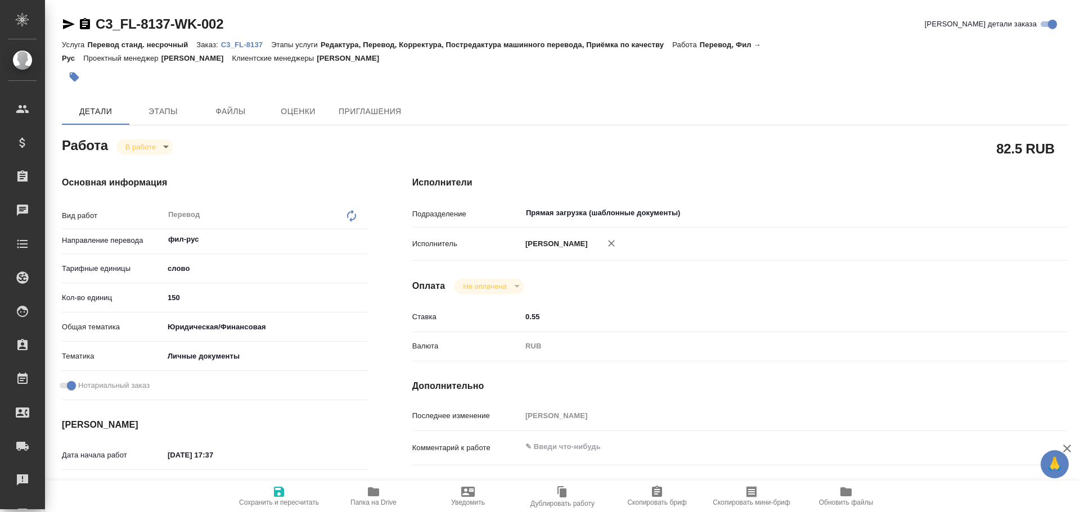
type textarea "x"
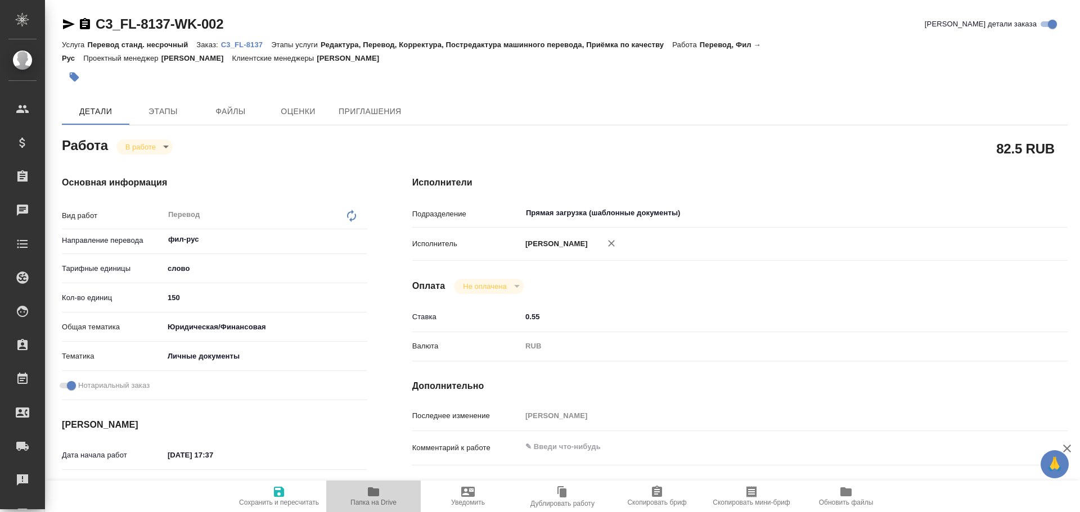
click at [364, 494] on span "Папка на Drive" at bounding box center [373, 495] width 81 height 21
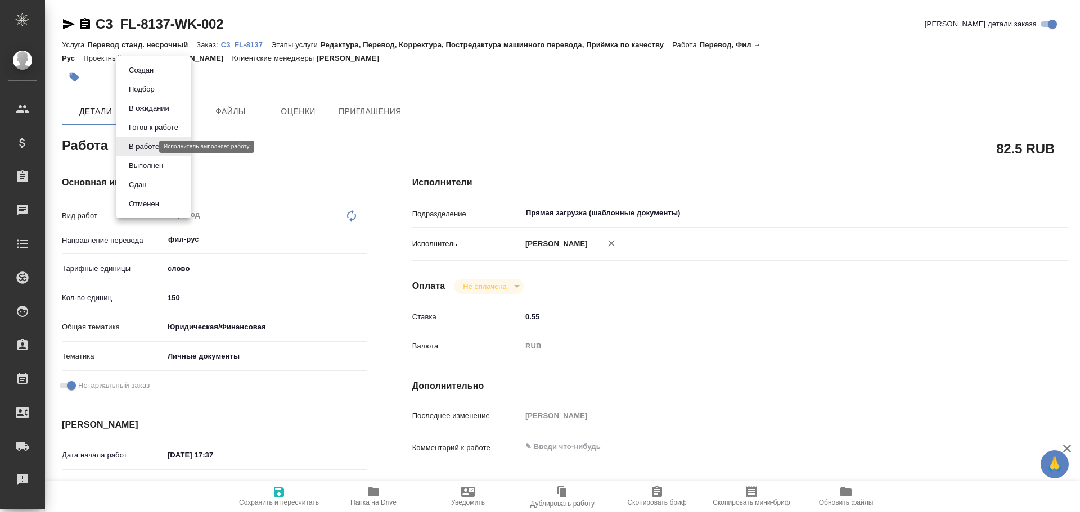
click at [138, 146] on body "🙏 .cls-1 fill:#fff; AWATERA Gusev Alexandr Клиенты Спецификации Заказы 0 Чаты T…" at bounding box center [540, 256] width 1080 height 512
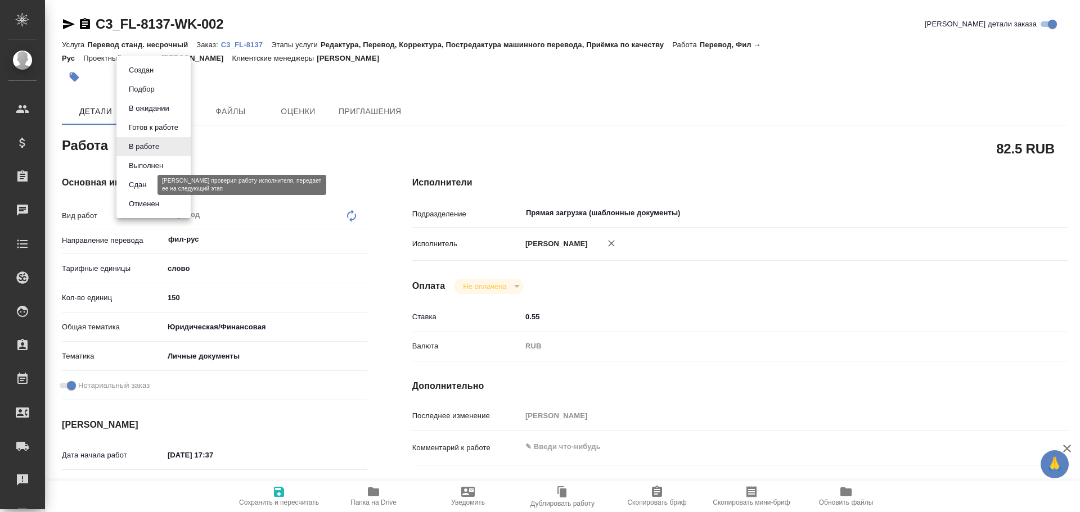
click at [139, 186] on button "Сдан" at bounding box center [137, 185] width 24 height 12
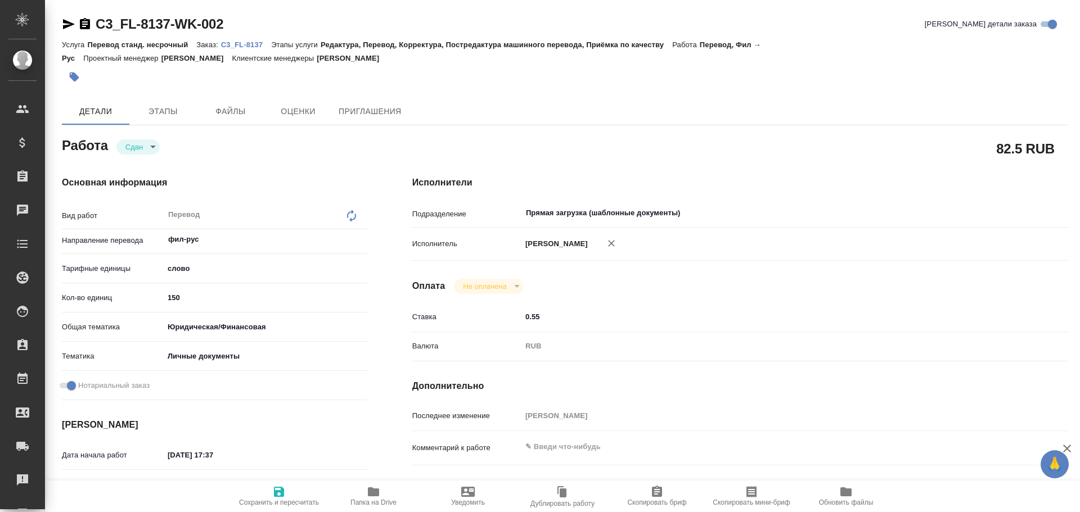
type textarea "x"
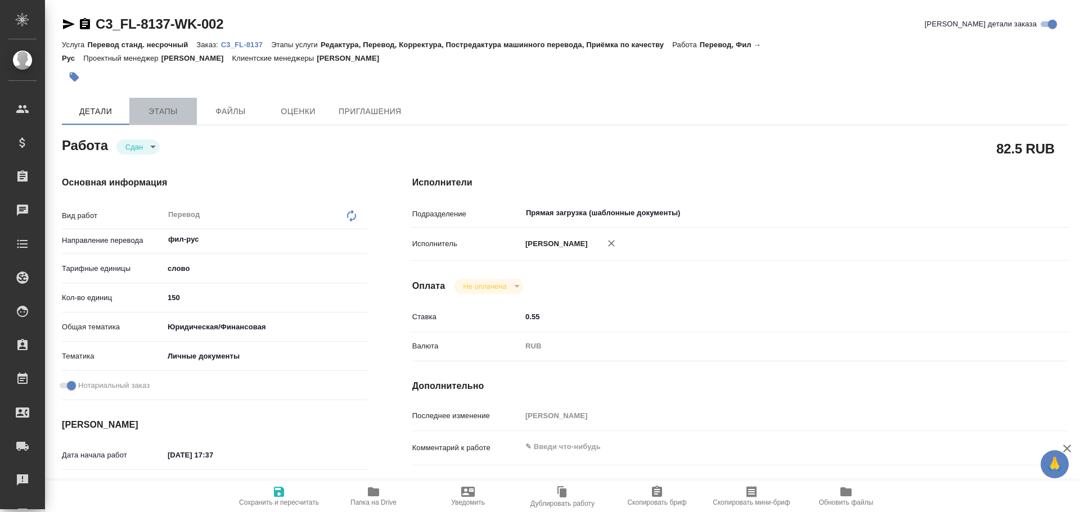
click at [156, 119] on button "Этапы" at bounding box center [162, 111] width 67 height 27
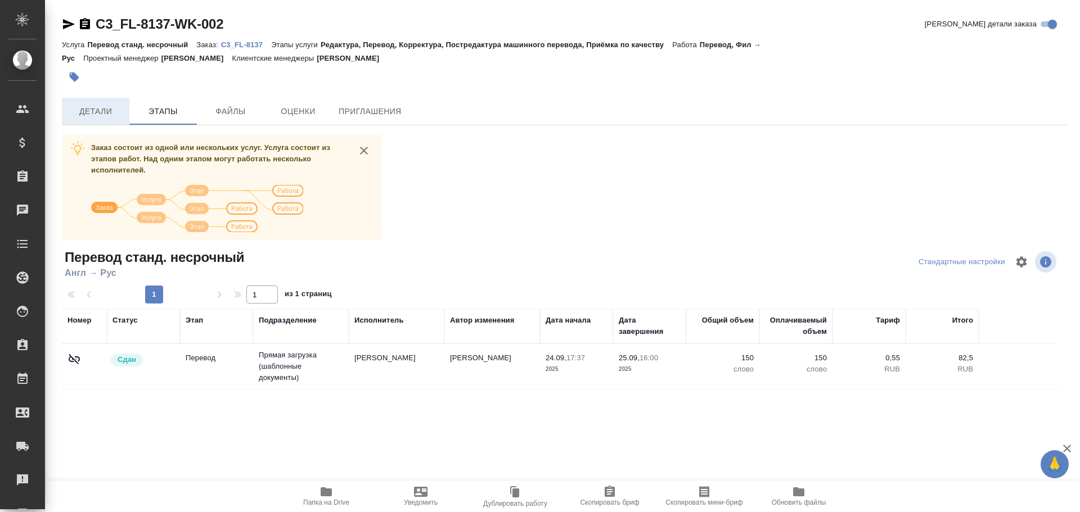
click at [97, 120] on button "Детали" at bounding box center [95, 111] width 67 height 27
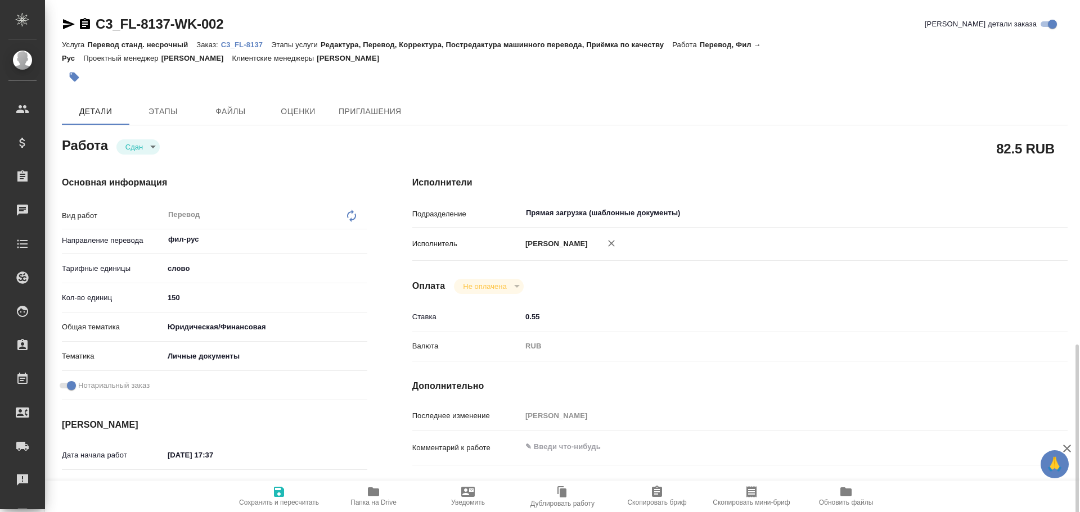
scroll to position [394, 0]
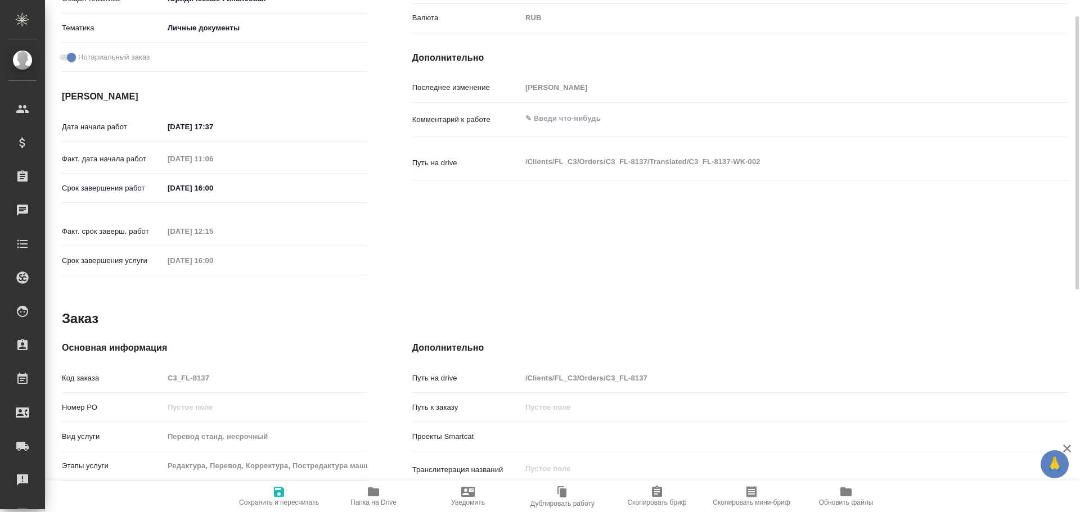
type textarea "x"
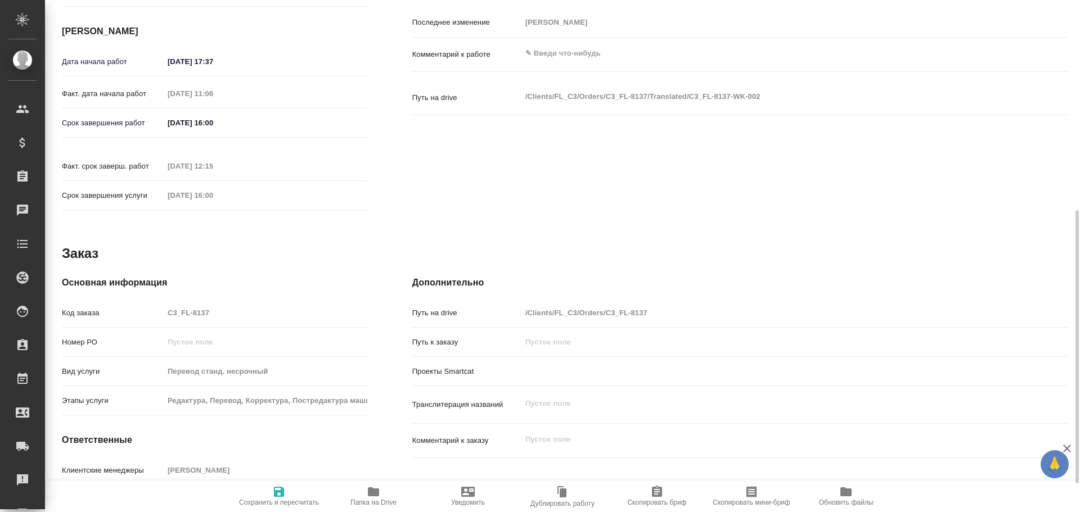
type textarea "x"
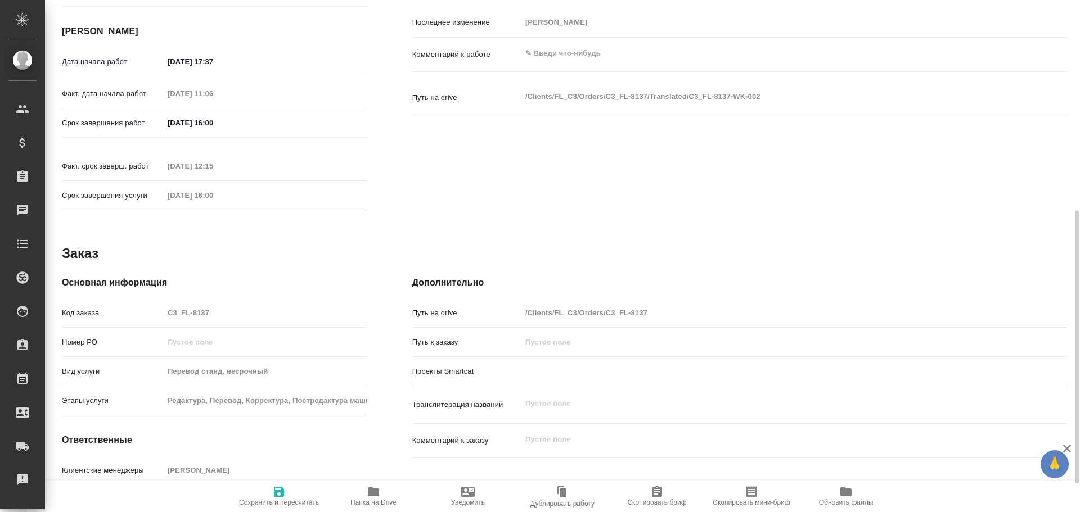
click at [151, 303] on div "Код заказа C3_FL-8137" at bounding box center [214, 313] width 305 height 20
type textarea "x"
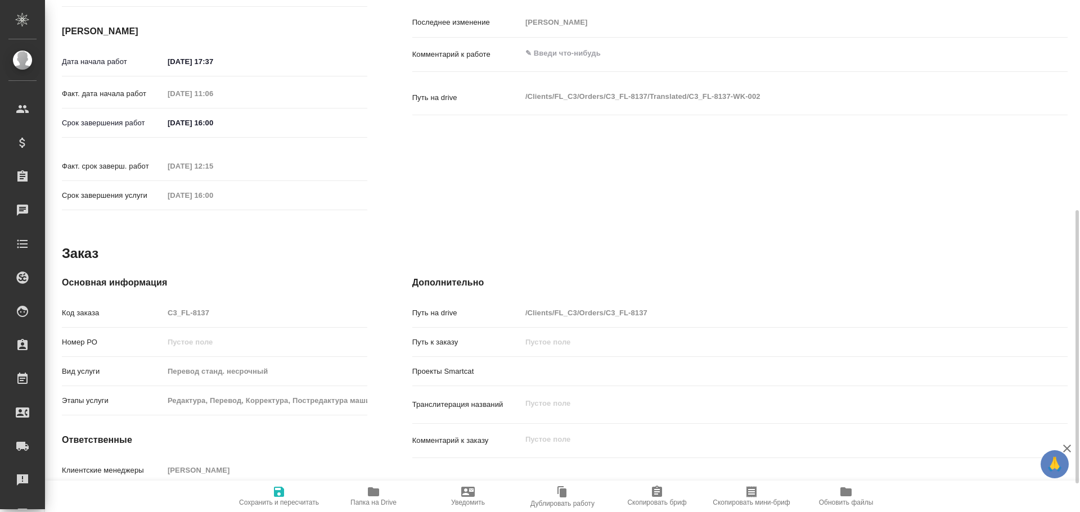
type textarea "x"
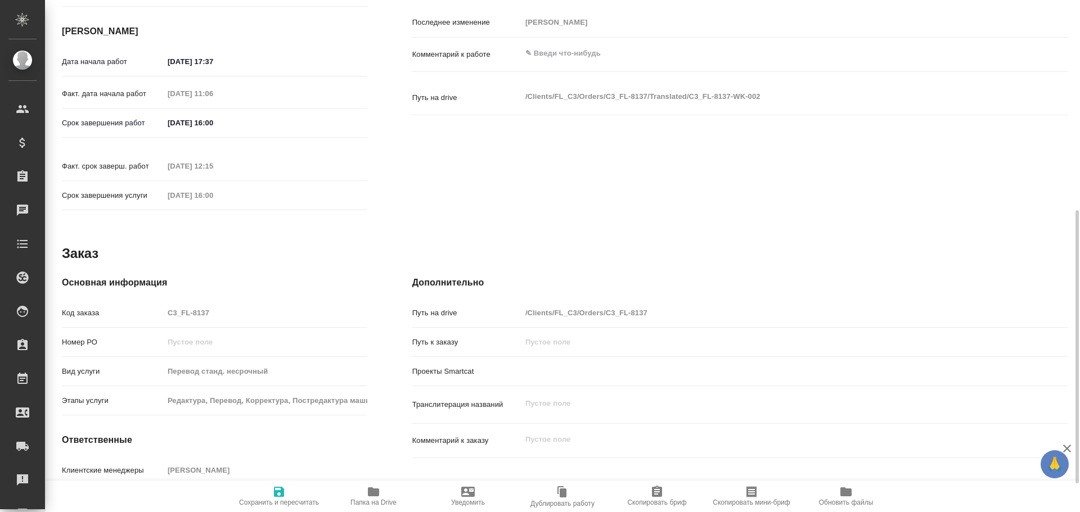
type textarea "x"
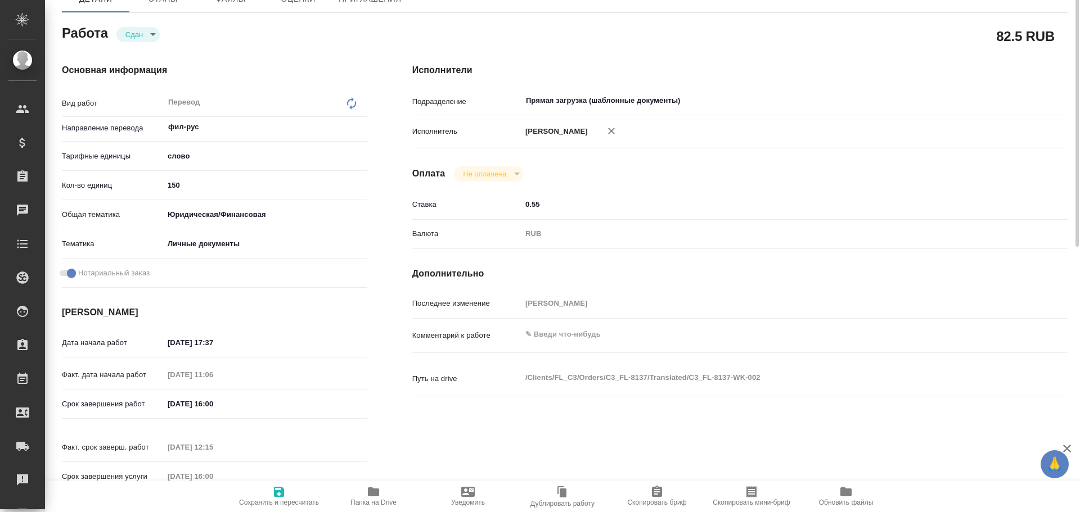
scroll to position [0, 0]
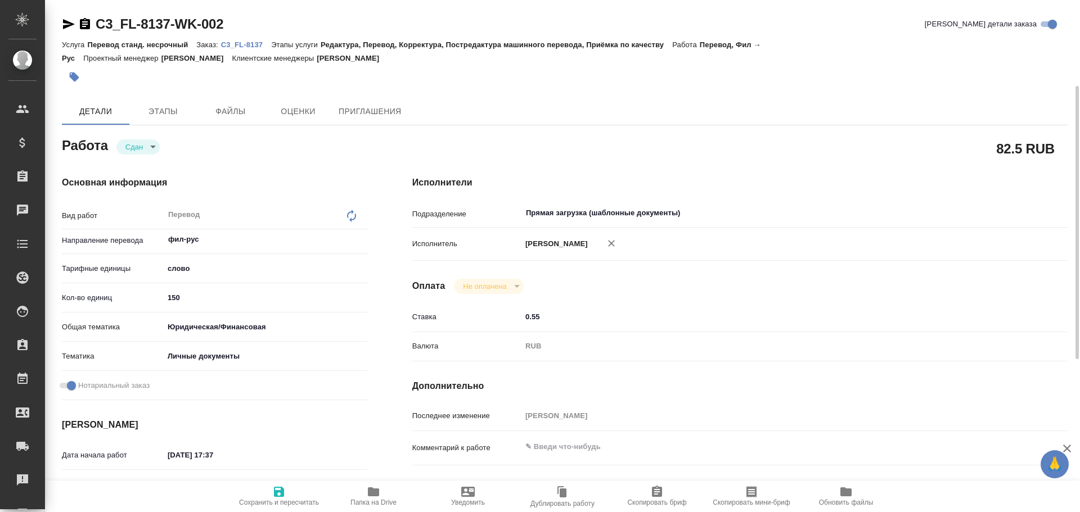
type textarea "x"
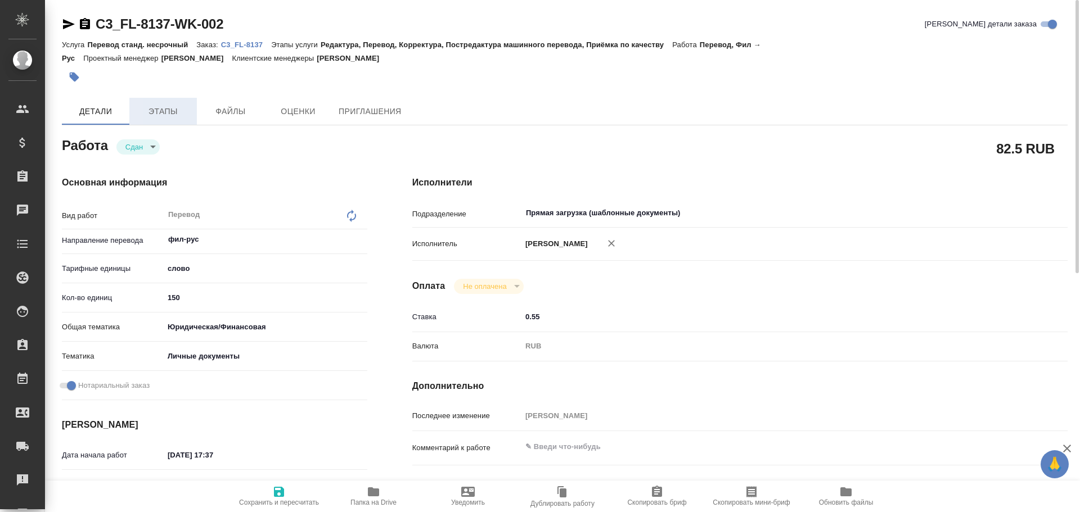
type textarea "x"
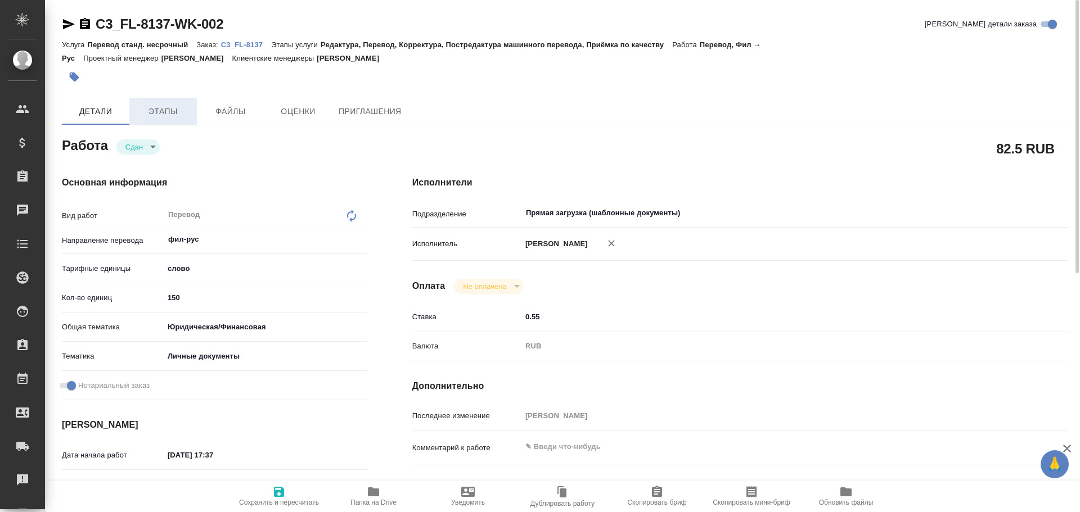
click at [174, 114] on span "Этапы" at bounding box center [163, 112] width 54 height 14
type textarea "x"
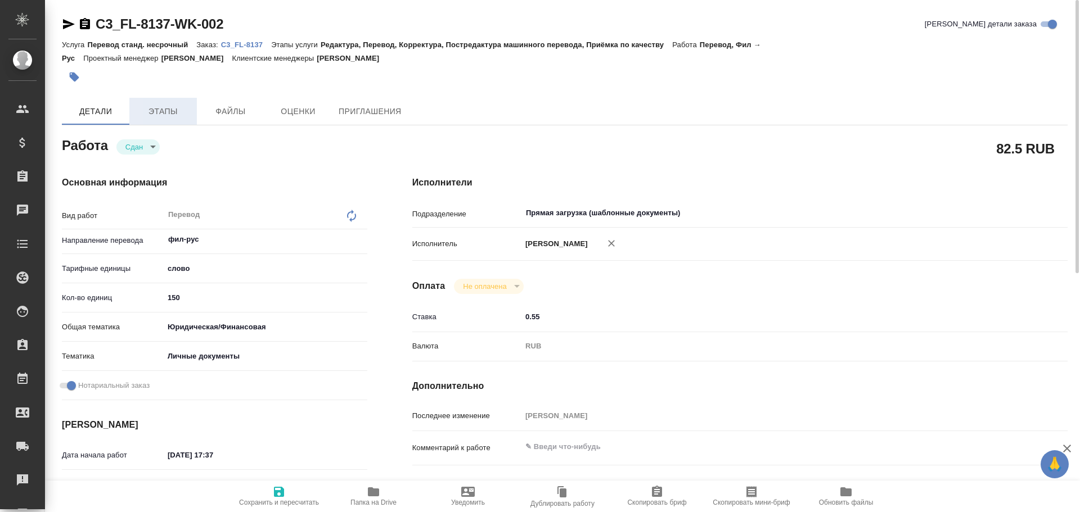
type textarea "x"
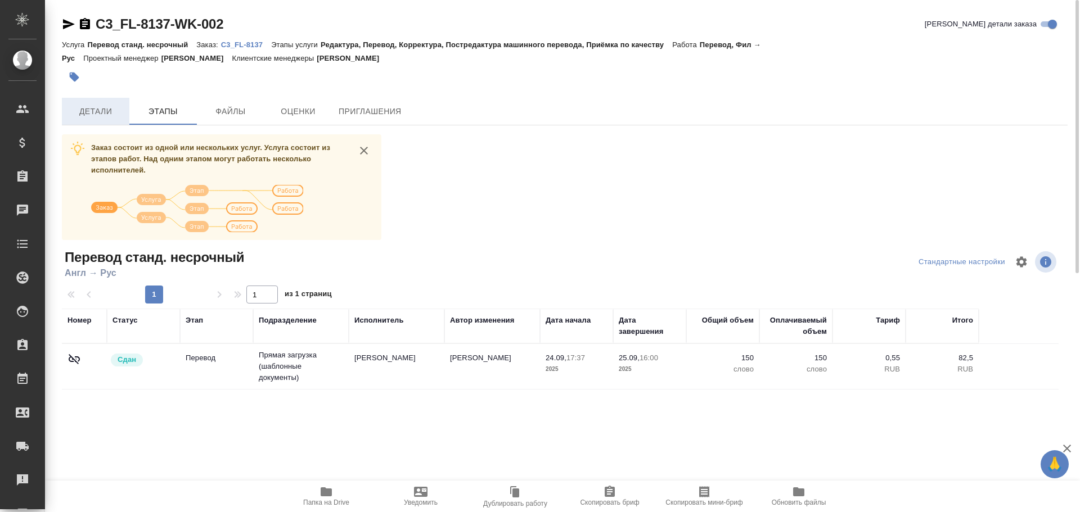
click at [119, 112] on span "Детали" at bounding box center [96, 112] width 54 height 14
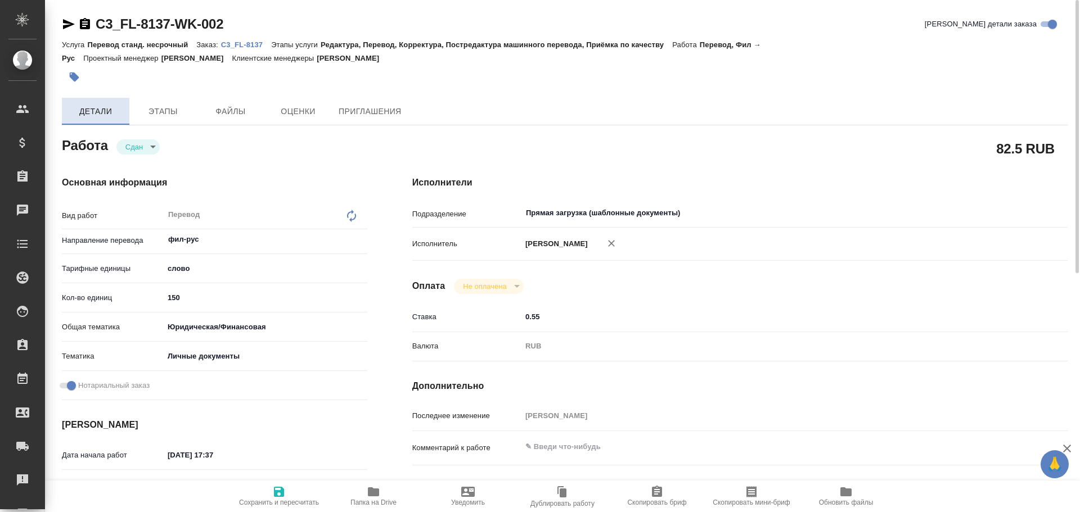
type textarea "x"
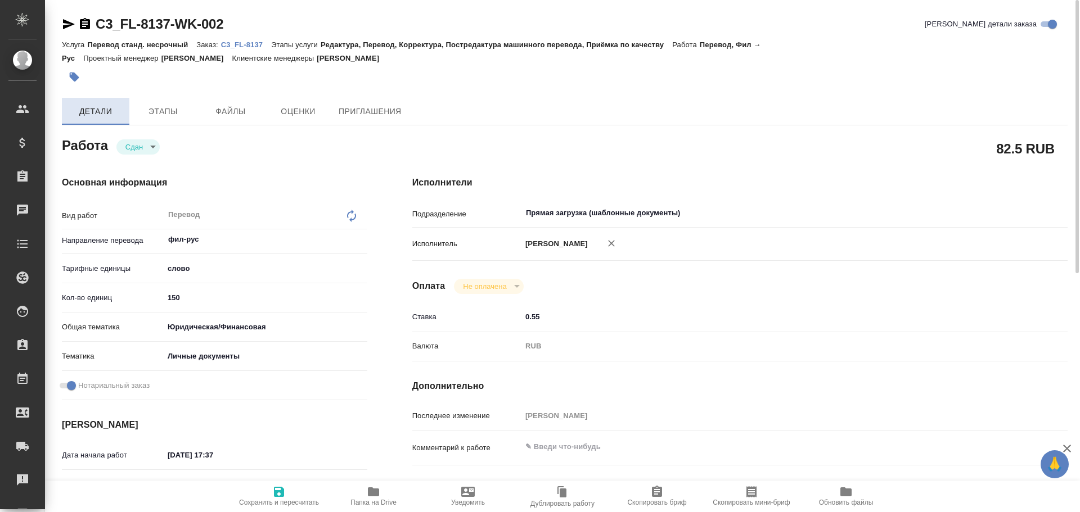
type textarea "x"
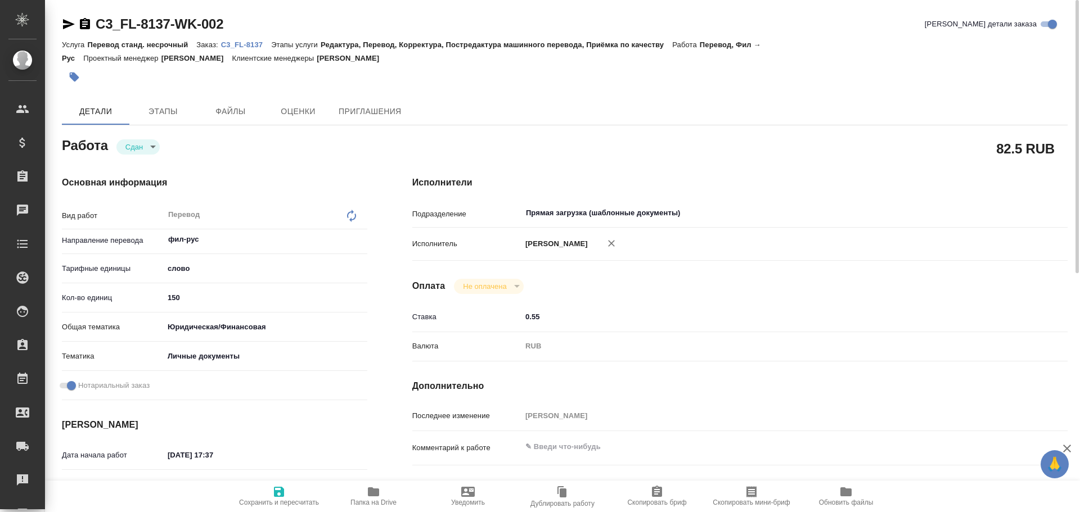
type textarea "x"
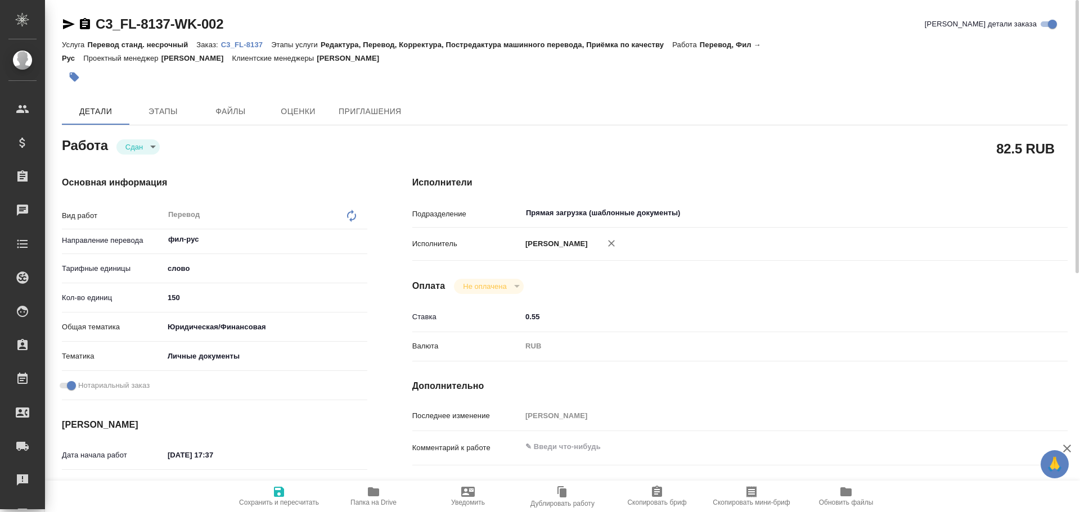
type textarea "x"
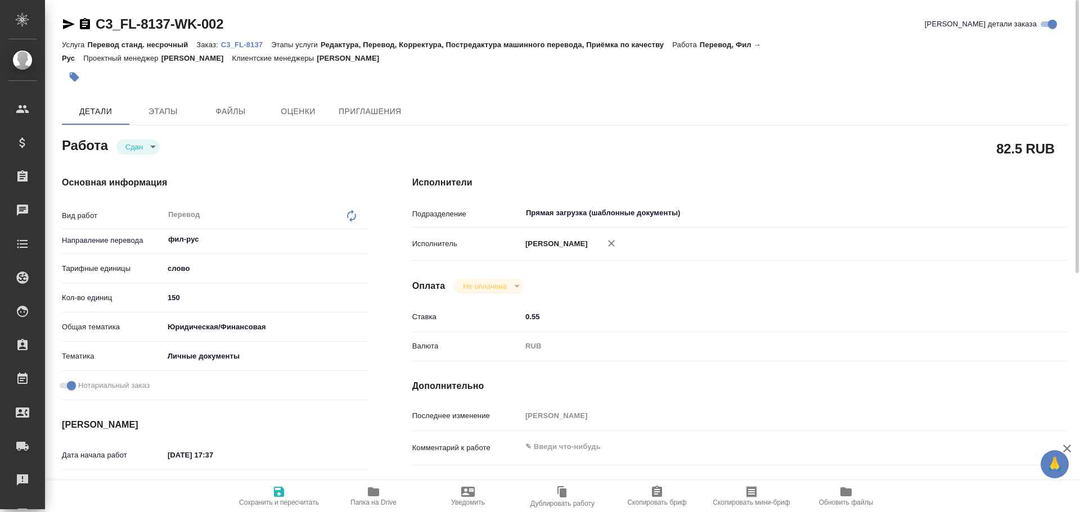
type textarea "x"
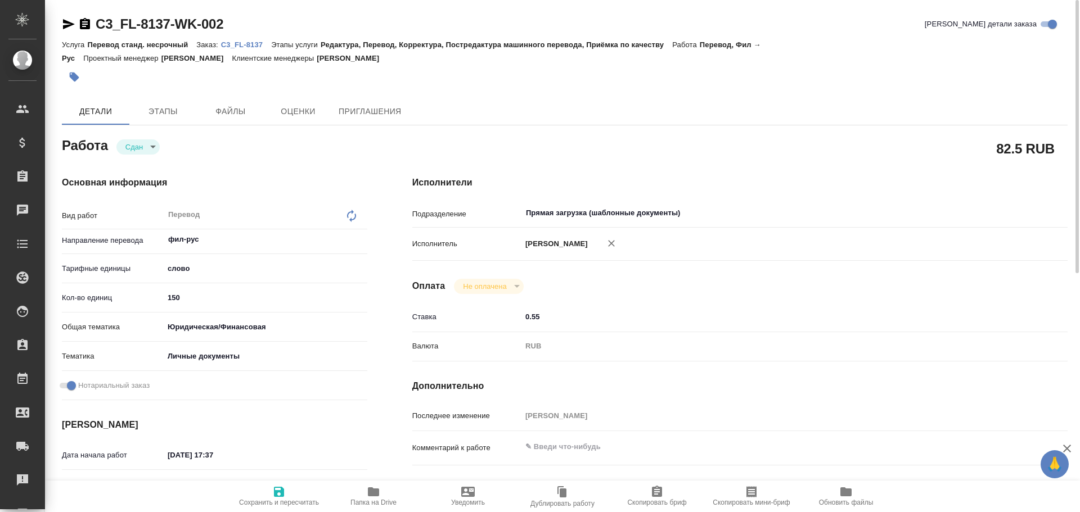
type textarea "x"
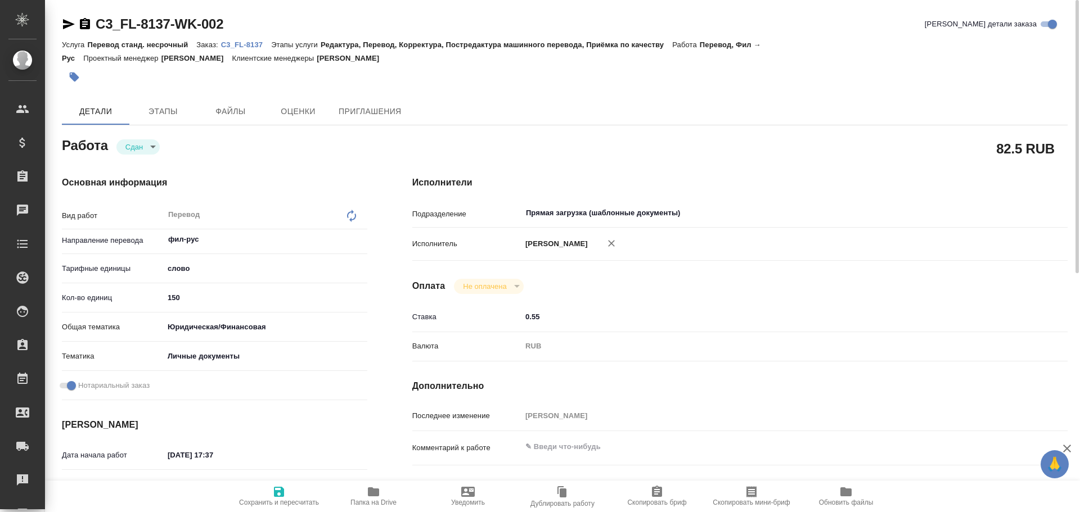
type textarea "x"
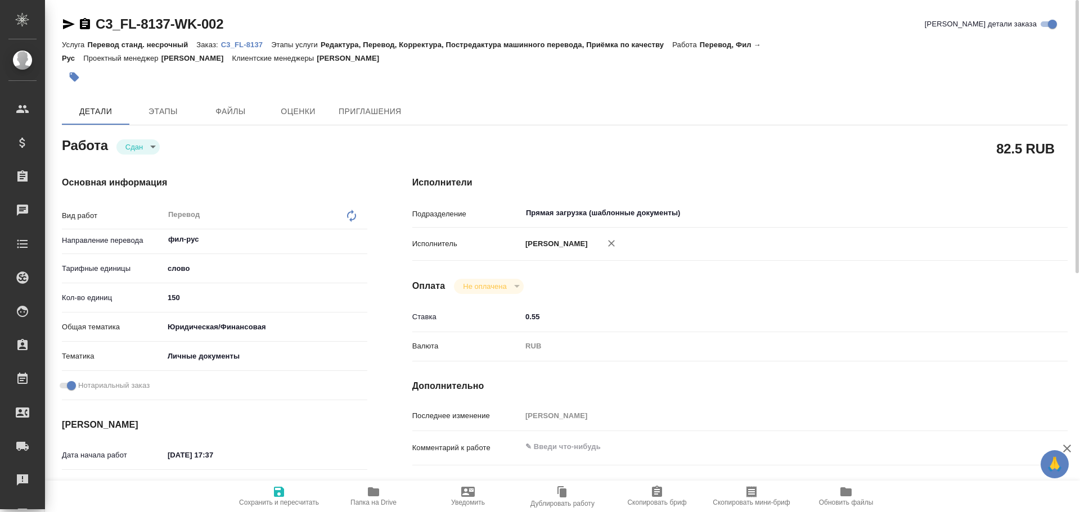
type textarea "x"
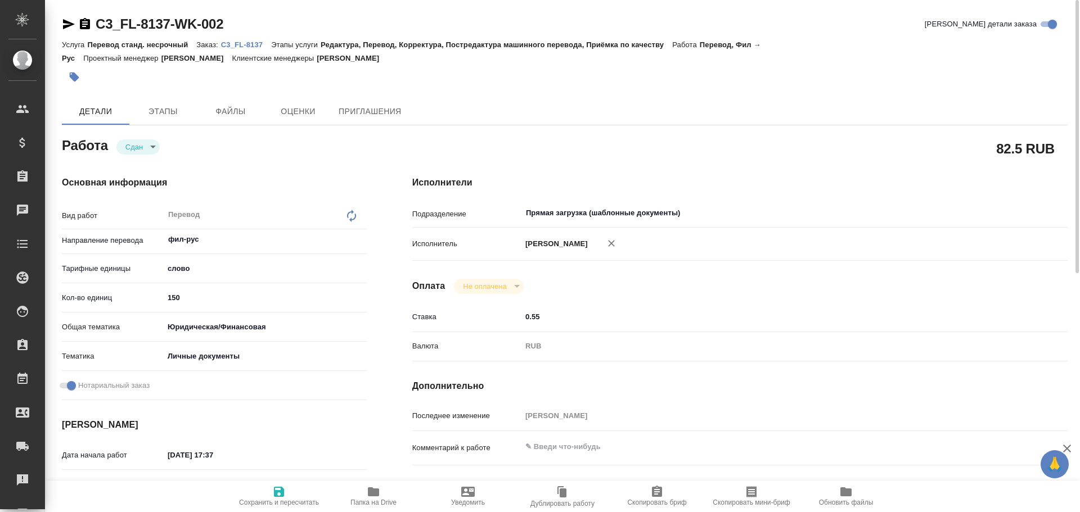
type textarea "x"
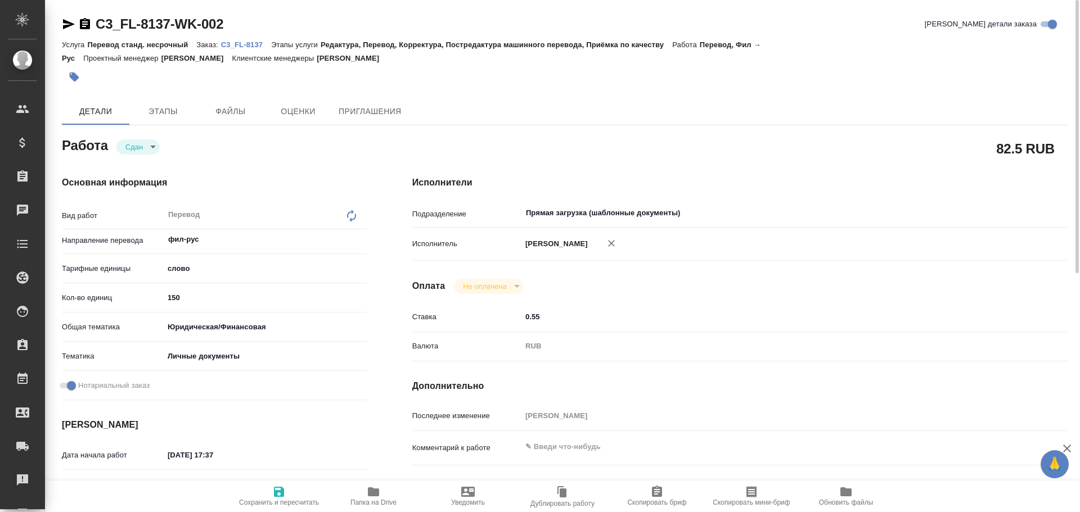
type textarea "x"
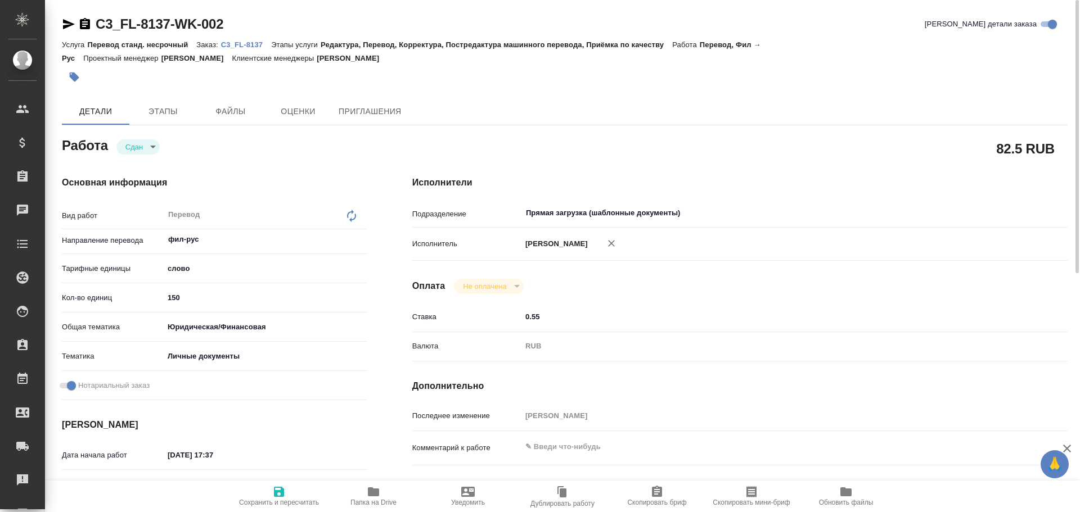
type textarea "x"
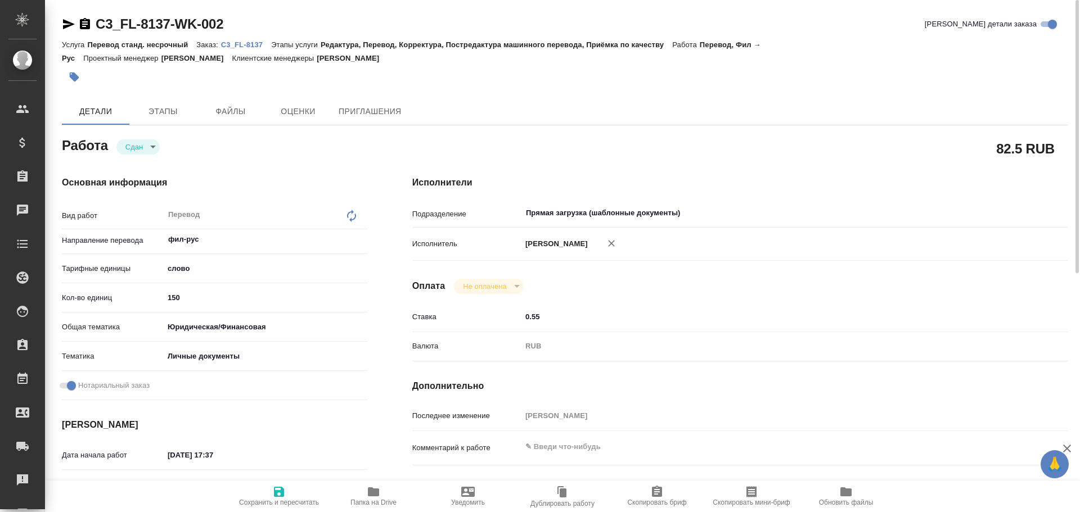
type textarea "x"
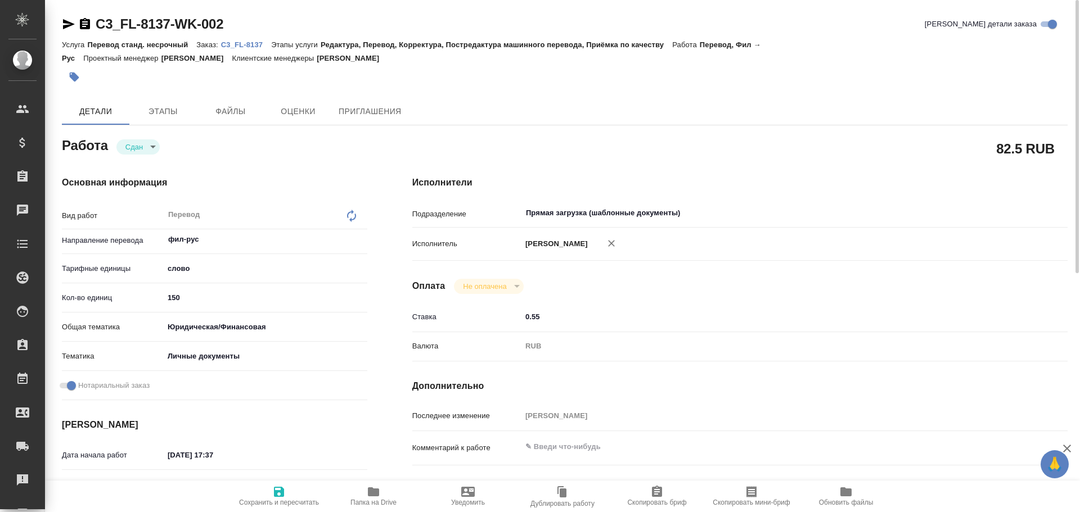
type textarea "x"
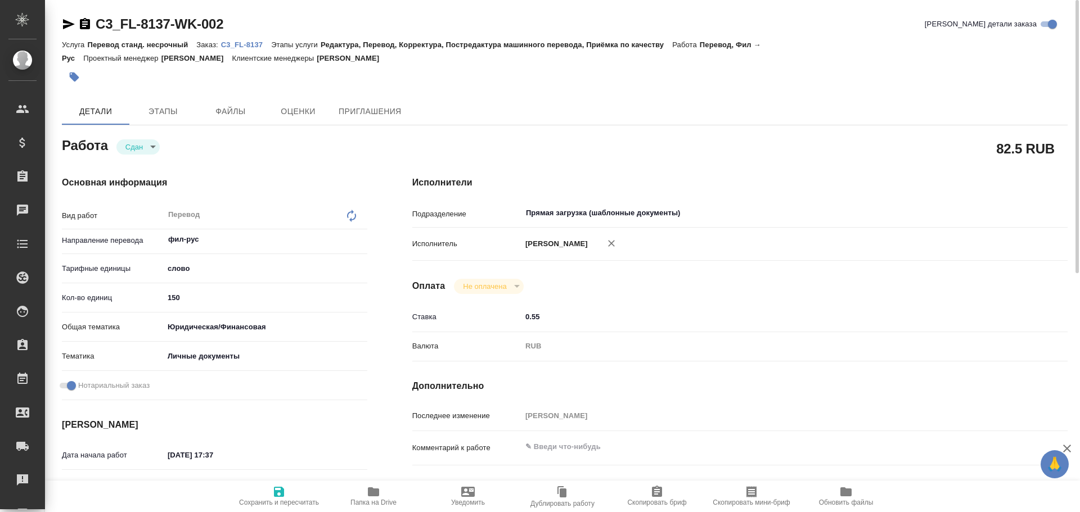
type textarea "x"
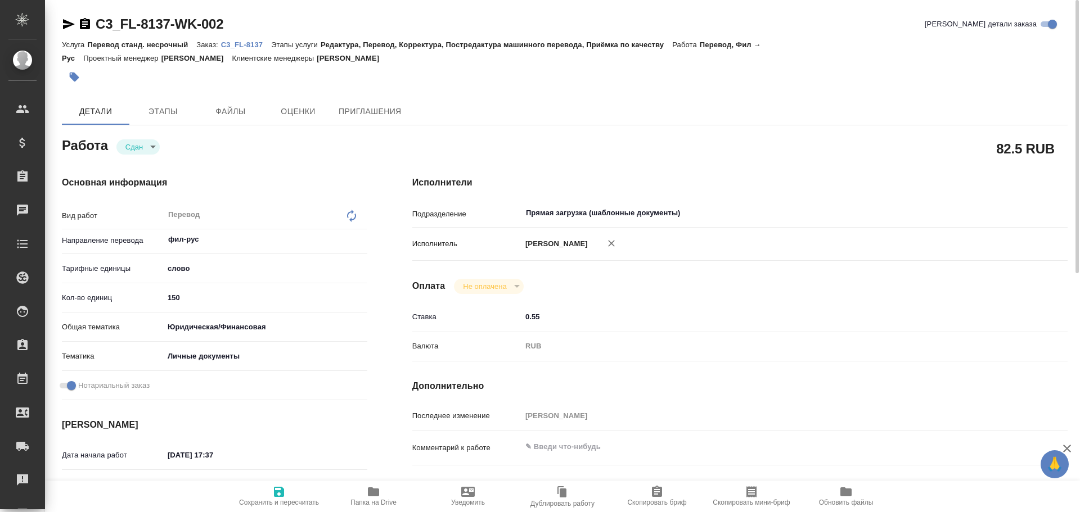
type textarea "x"
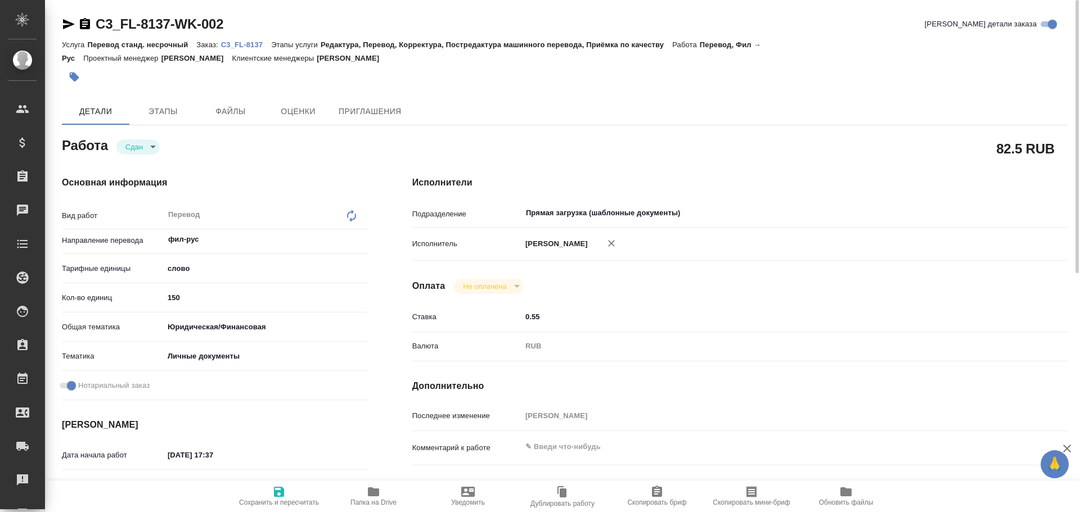
type textarea "x"
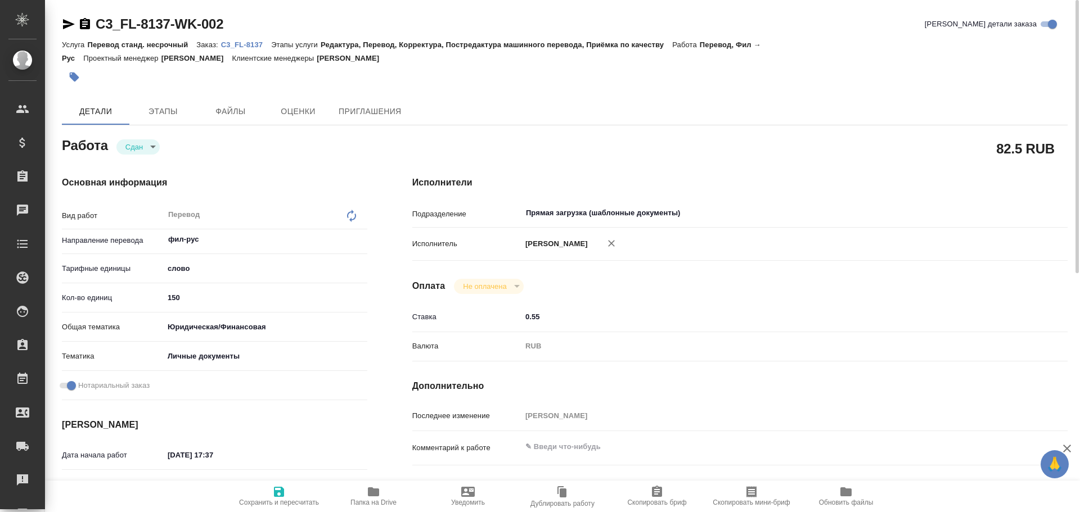
type textarea "x"
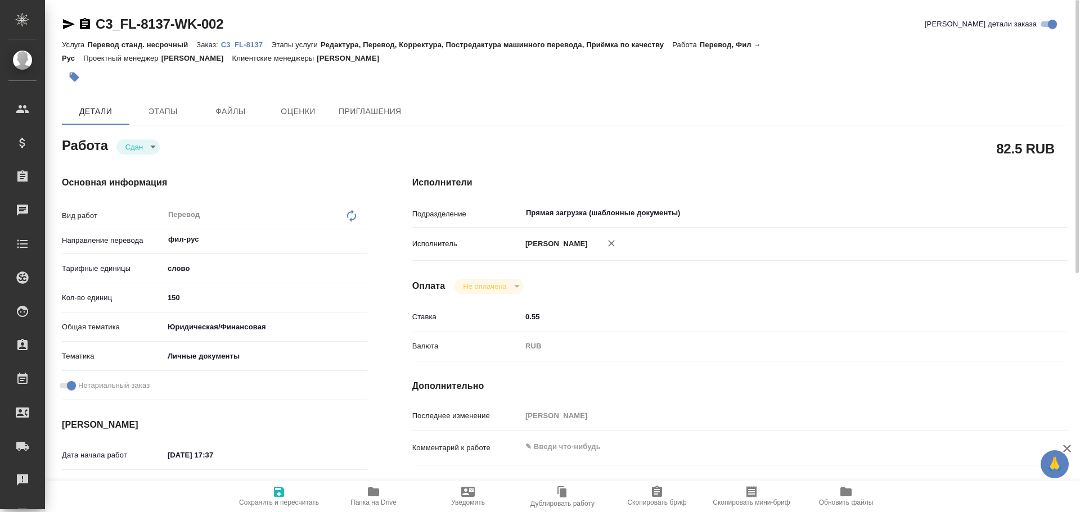
type textarea "x"
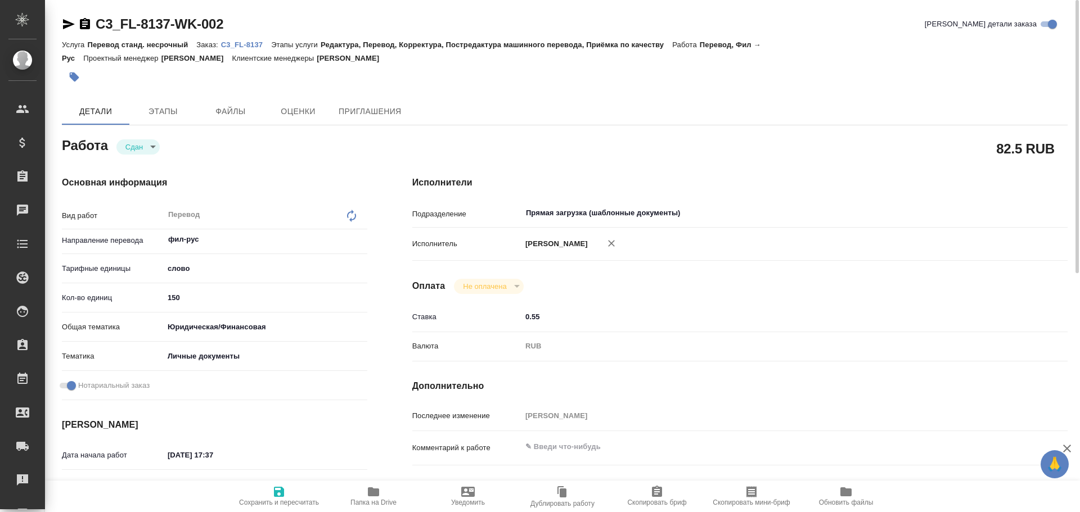
type textarea "x"
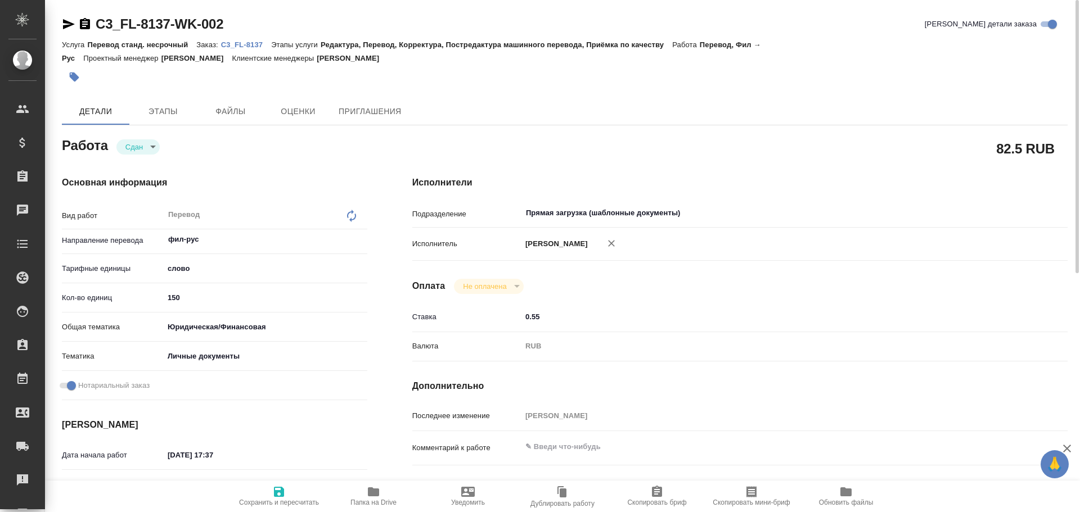
type textarea "x"
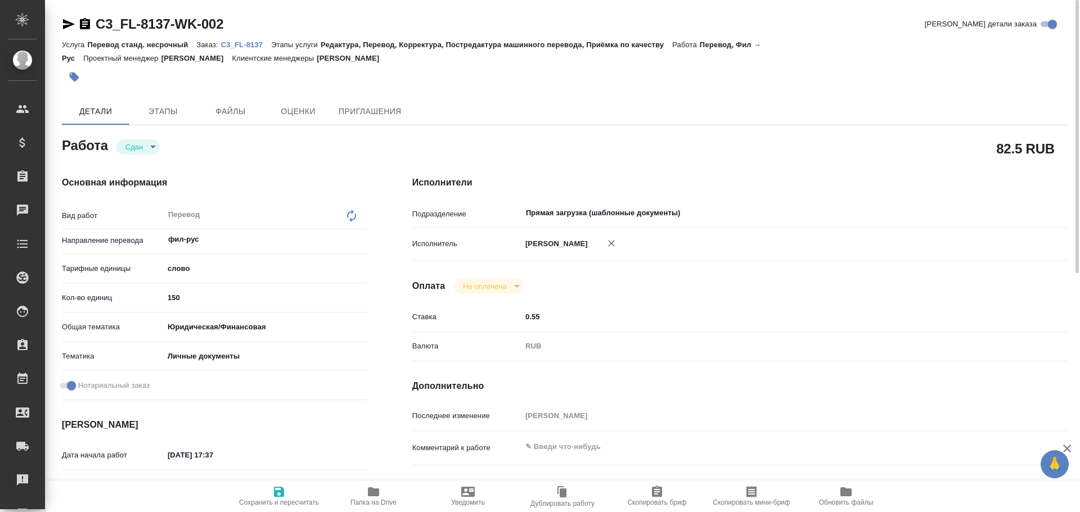
type textarea "x"
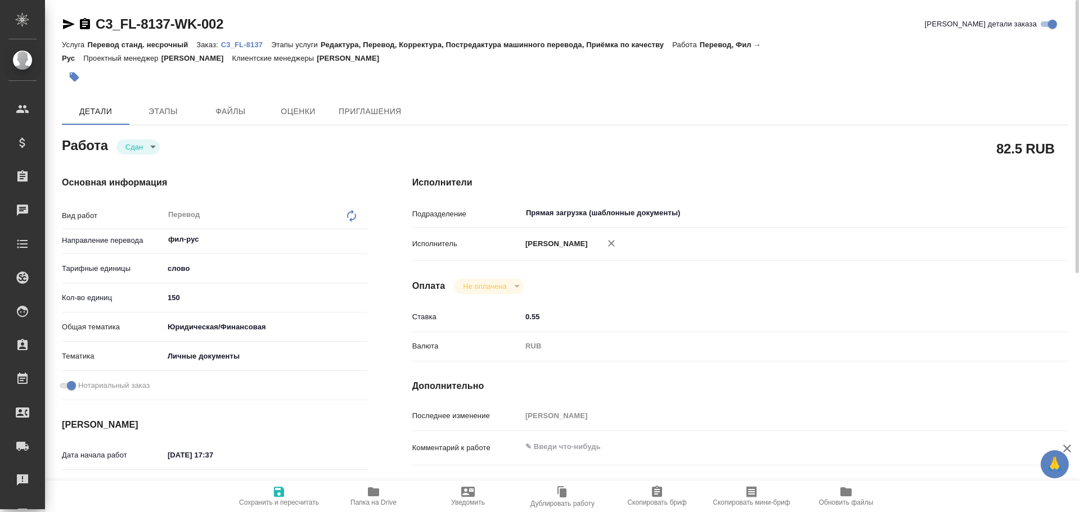
type textarea "x"
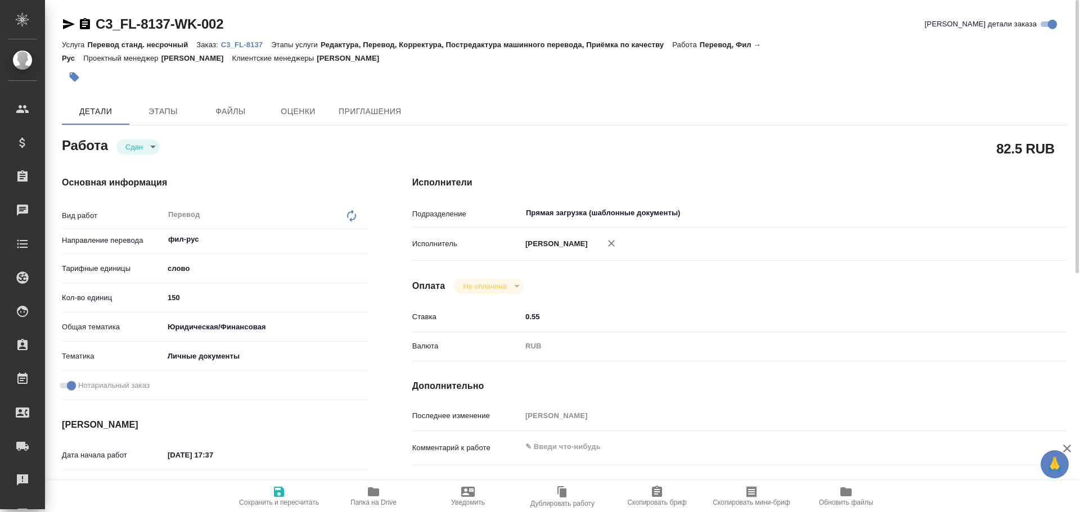
type textarea "x"
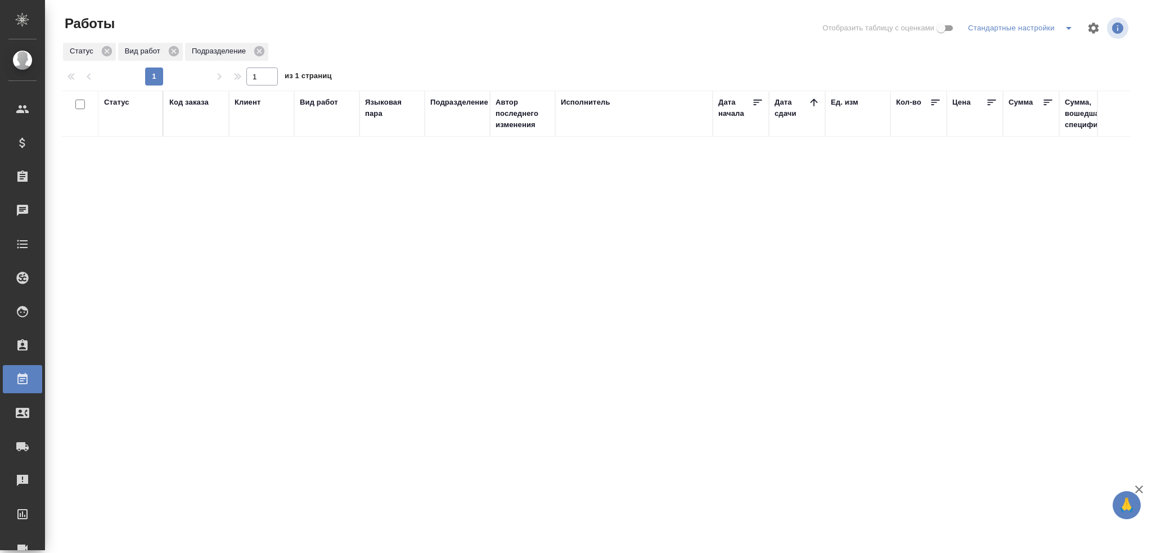
click at [116, 103] on div "Статус" at bounding box center [116, 102] width 25 height 11
click at [126, 162] on div "Подбор" at bounding box center [120, 151] width 33 height 30
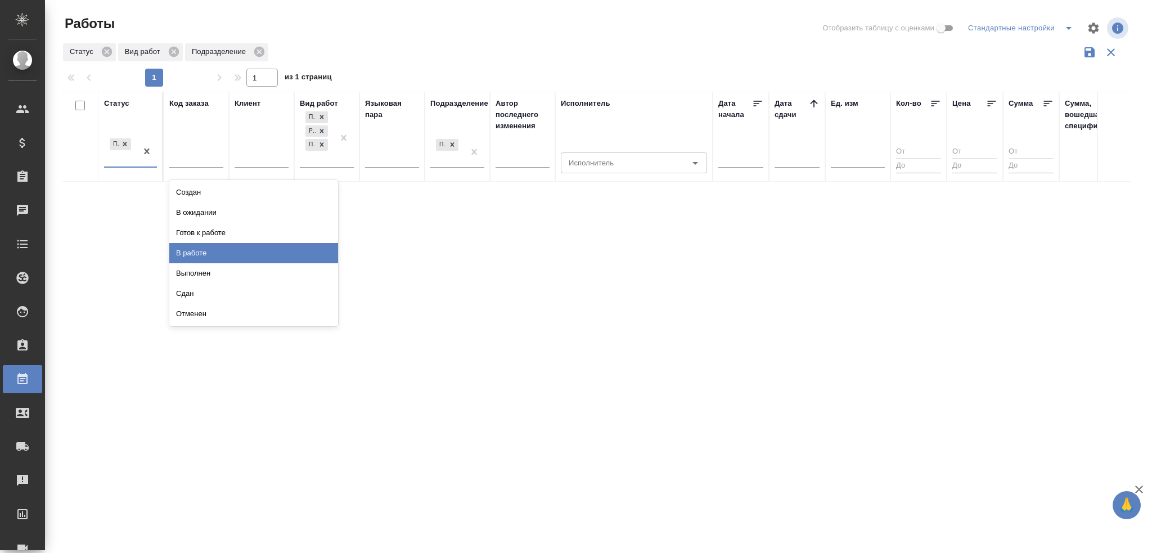
click at [186, 256] on div "В работе" at bounding box center [253, 253] width 169 height 20
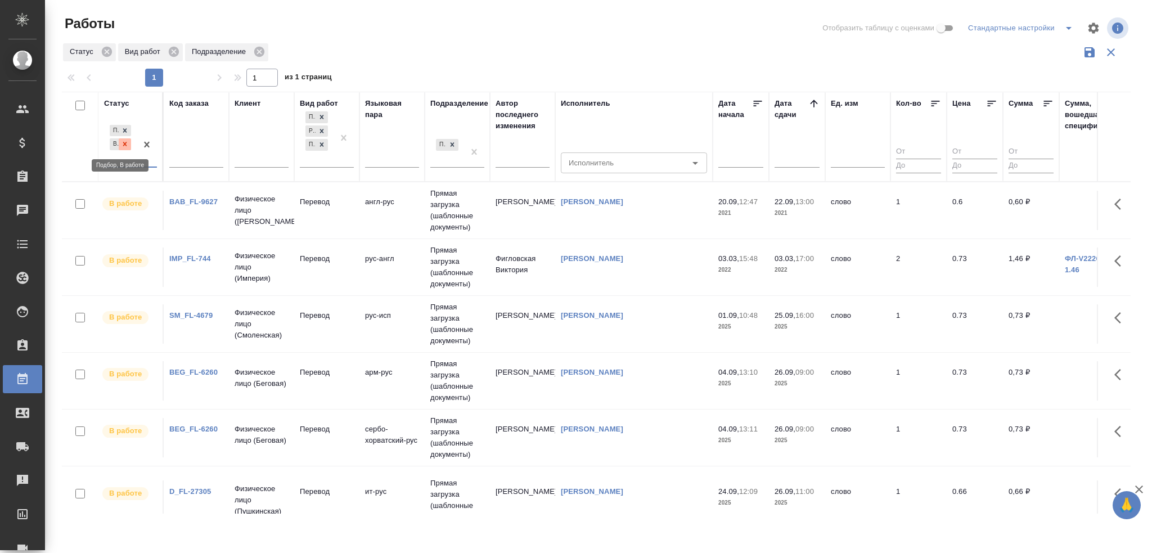
click at [124, 139] on div at bounding box center [125, 144] width 12 height 12
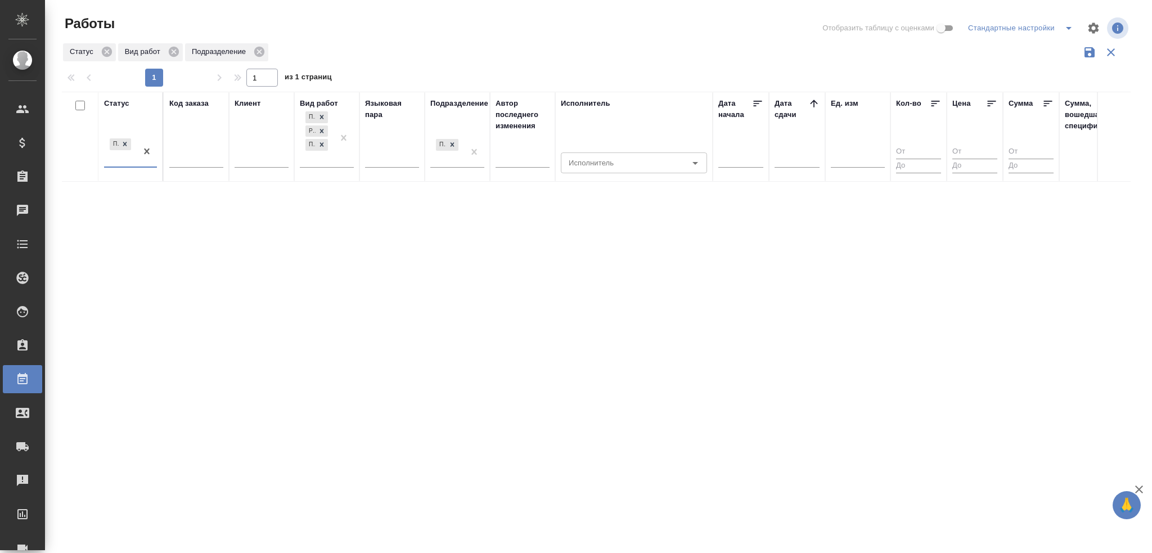
click at [121, 156] on div "Подбор" at bounding box center [120, 151] width 33 height 30
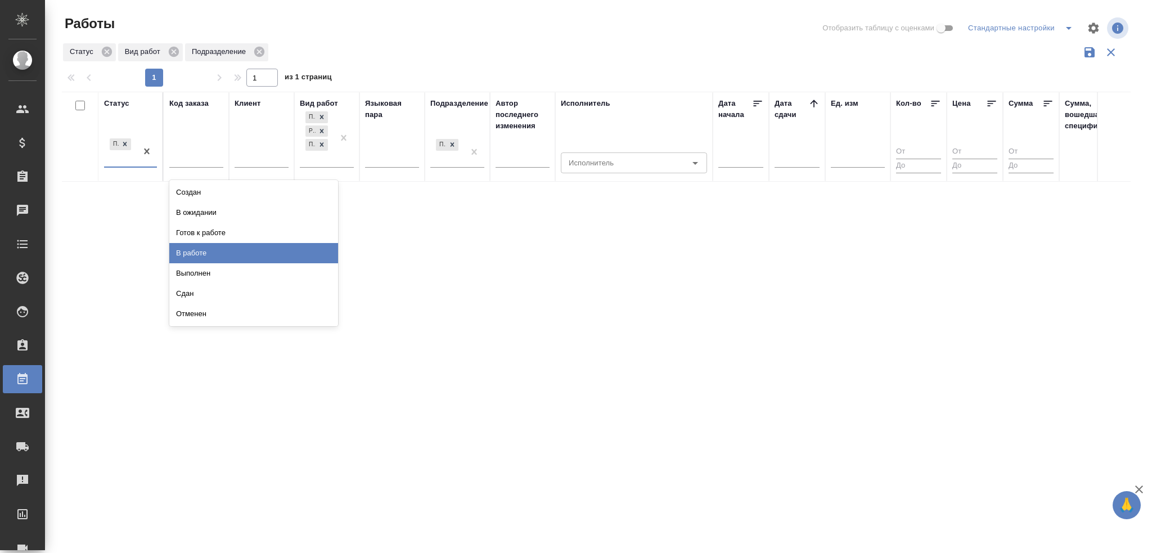
click at [182, 256] on div "В работе" at bounding box center [253, 253] width 169 height 20
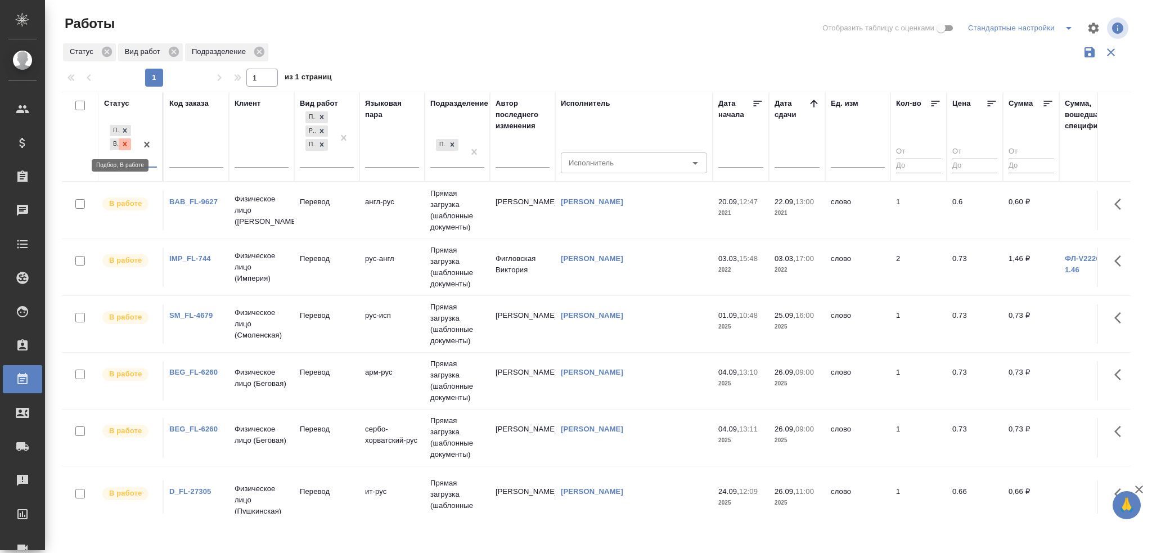
click at [119, 145] on div at bounding box center [125, 144] width 12 height 12
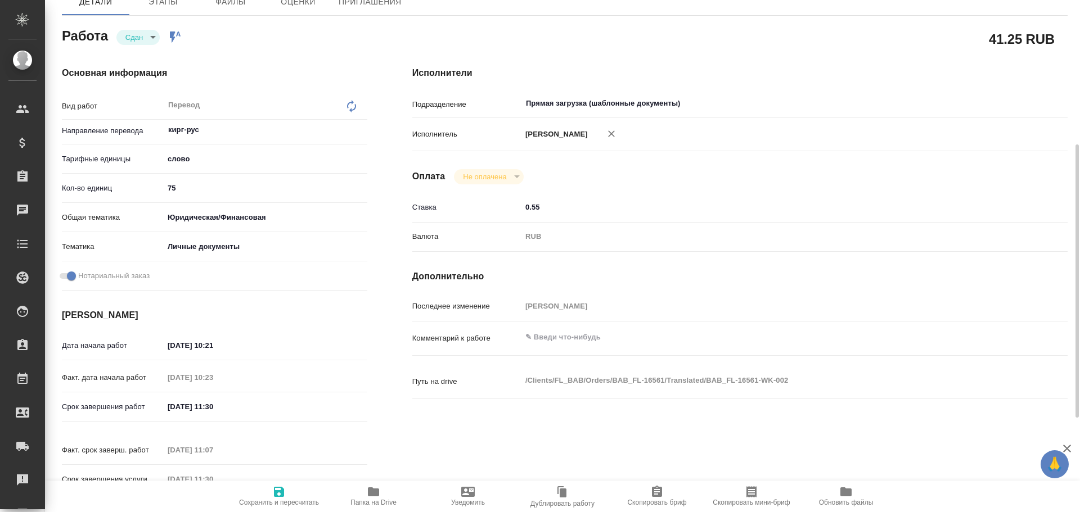
scroll to position [53, 0]
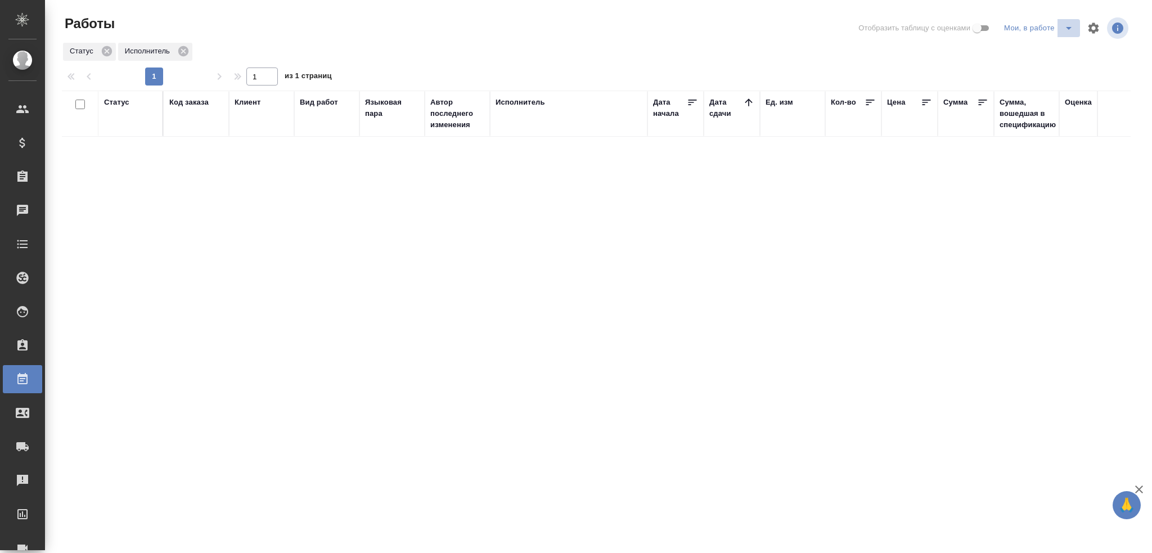
click at [1062, 30] on icon "split button" at bounding box center [1068, 27] width 13 height 13
click at [1026, 51] on li "Стандартные настройки" at bounding box center [1041, 51] width 108 height 18
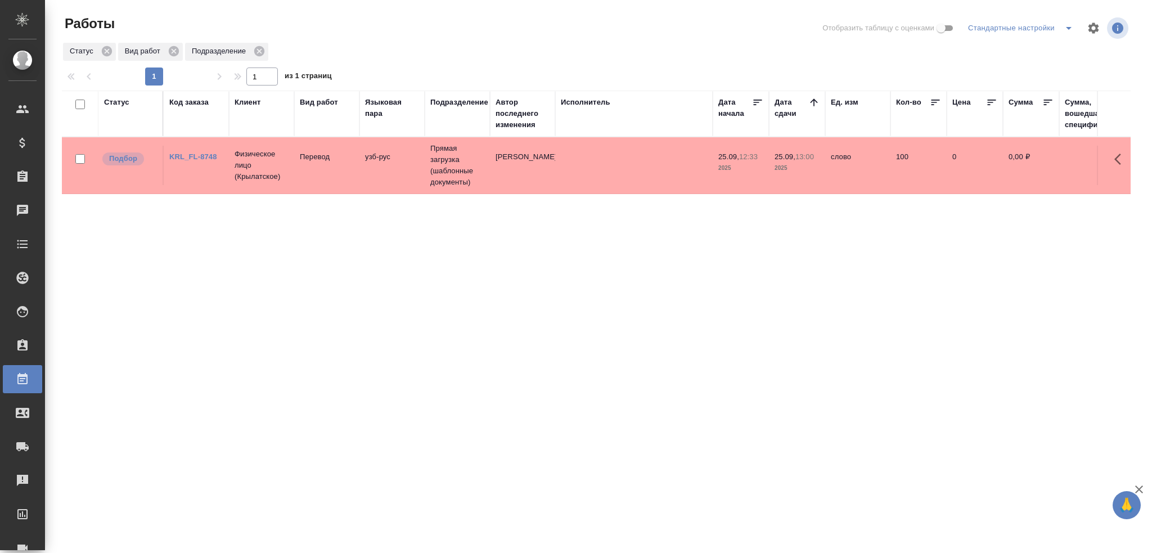
click at [194, 175] on td "KRL_FL-8748" at bounding box center [196, 165] width 65 height 39
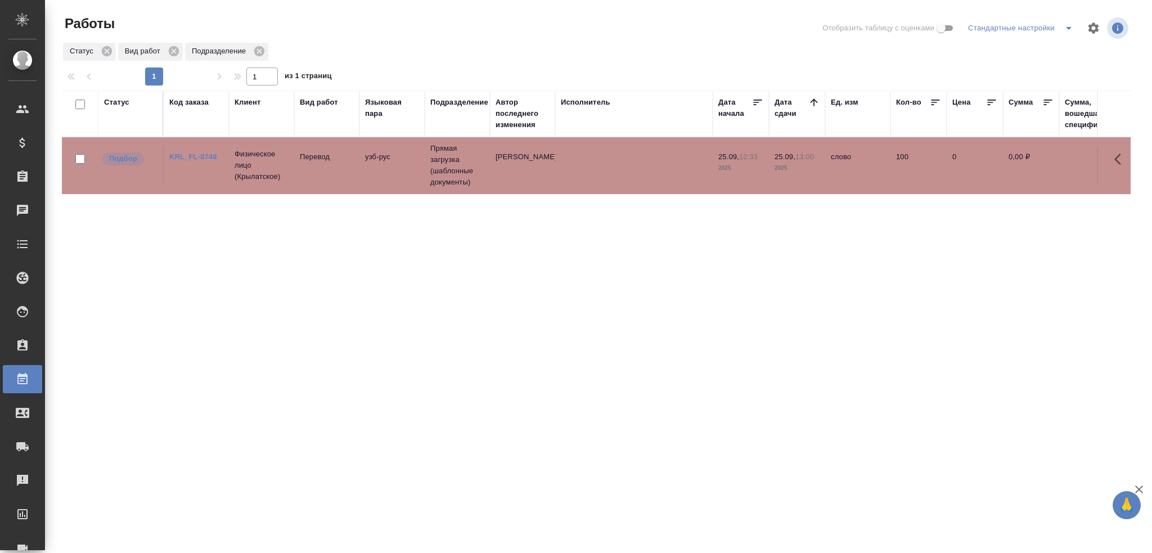
click at [194, 175] on td "KRL_FL-8748" at bounding box center [196, 165] width 65 height 39
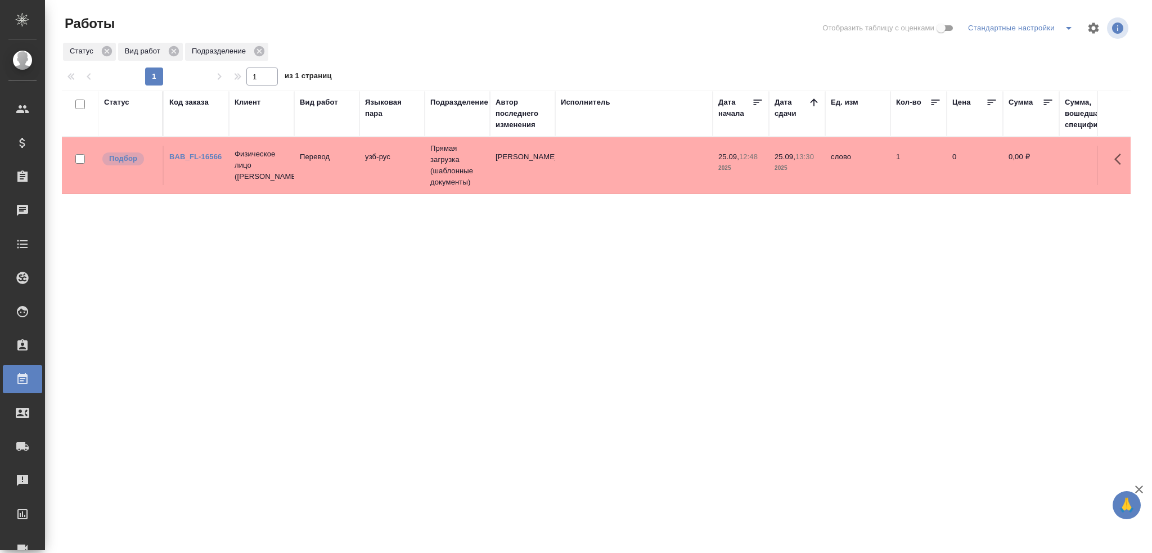
click at [459, 170] on td "Прямая загрузка (шаблонные документы)" at bounding box center [457, 165] width 65 height 56
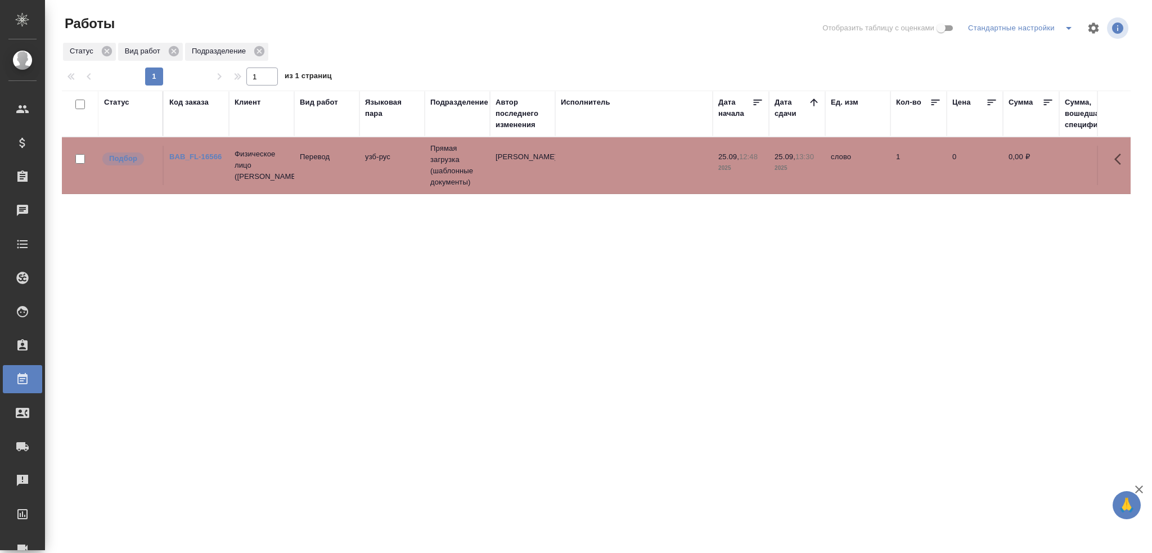
click at [459, 170] on td "Прямая загрузка (шаблонные документы)" at bounding box center [457, 165] width 65 height 56
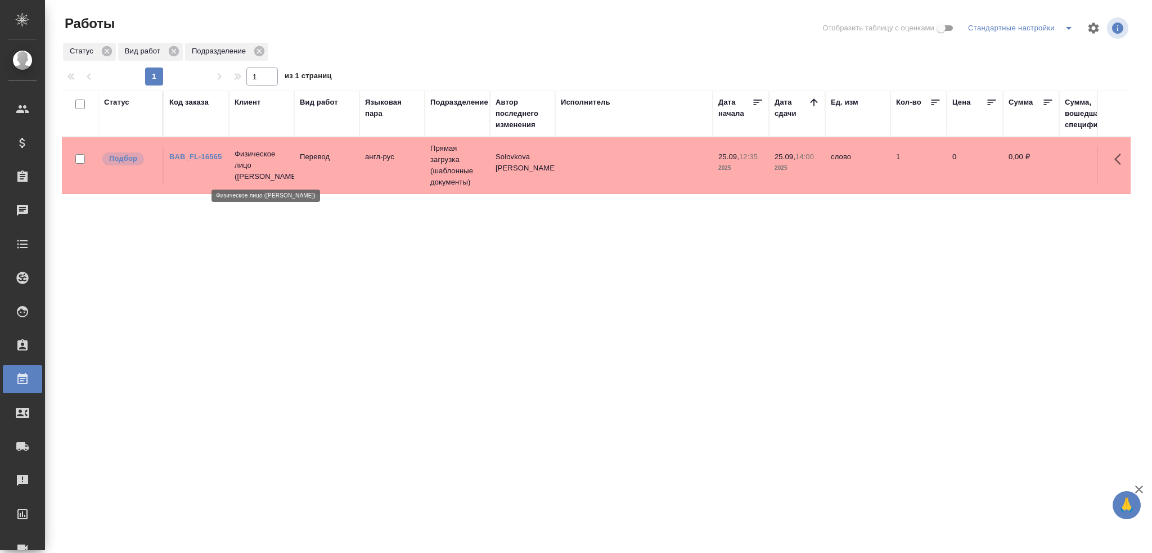
click at [274, 173] on p "Физическое лицо (Бабушкинская)" at bounding box center [262, 165] width 54 height 34
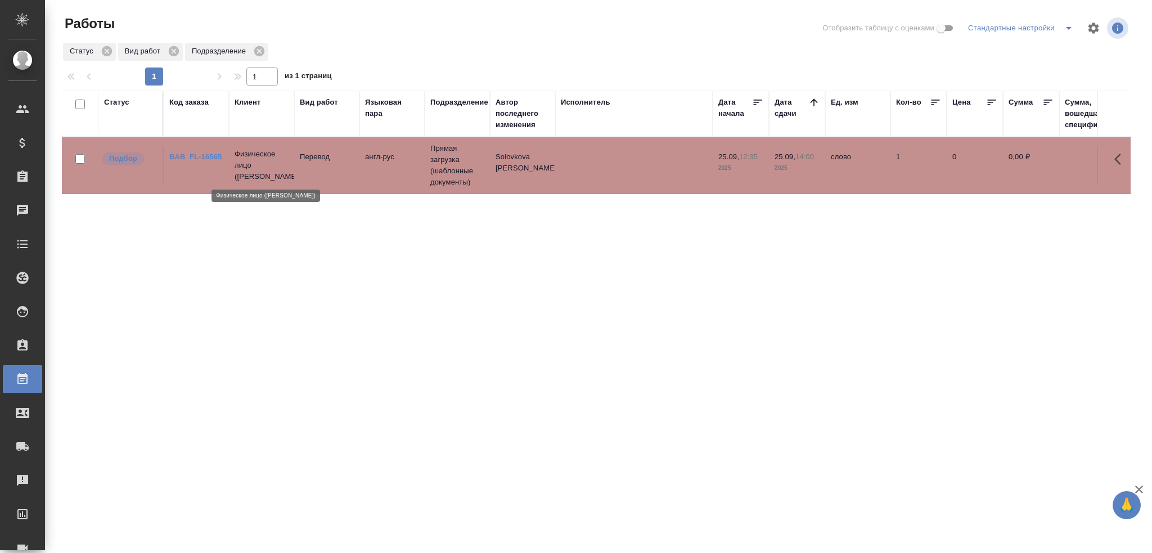
click at [274, 173] on p "Физическое лицо (Бабушкинская)" at bounding box center [262, 165] width 54 height 34
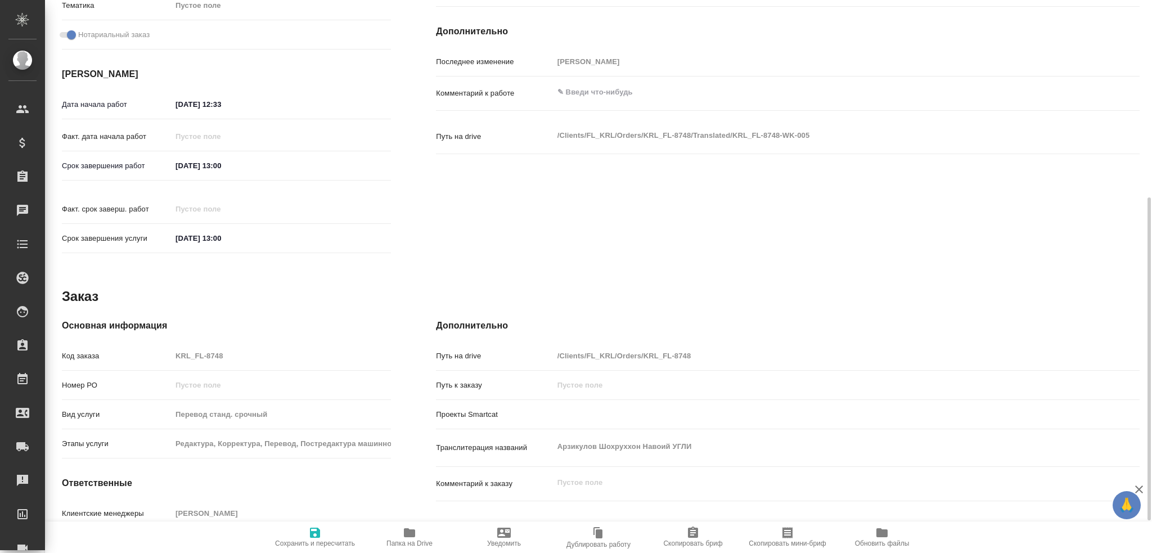
type textarea "x"
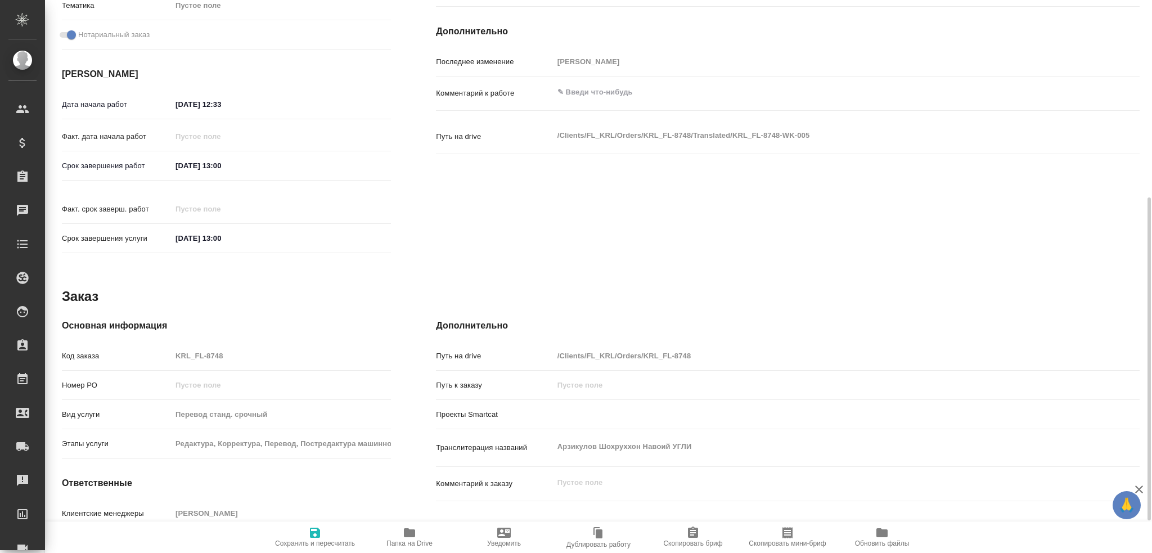
scroll to position [393, 0]
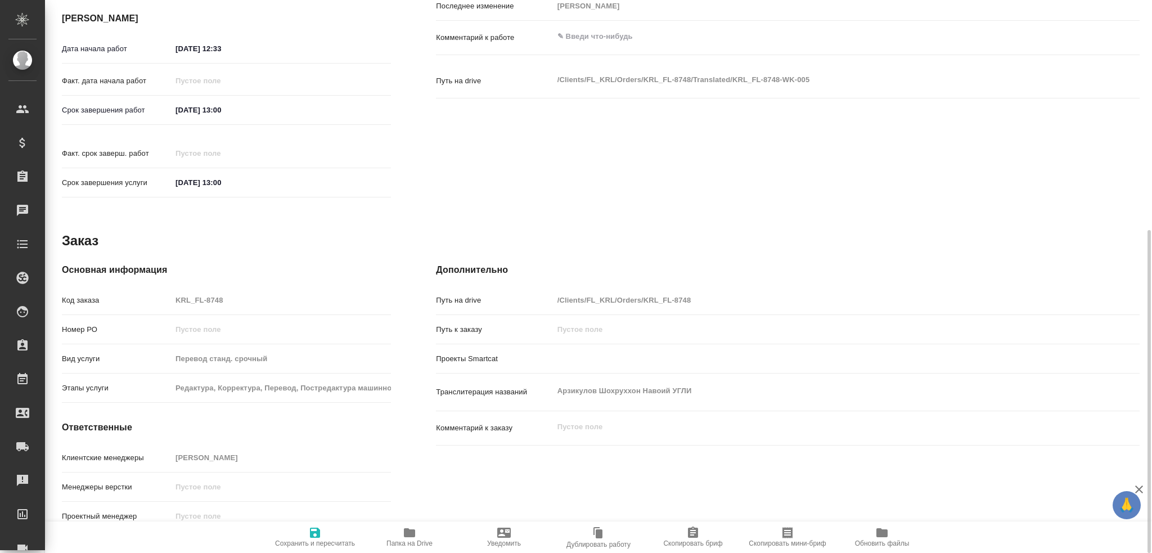
type textarea "x"
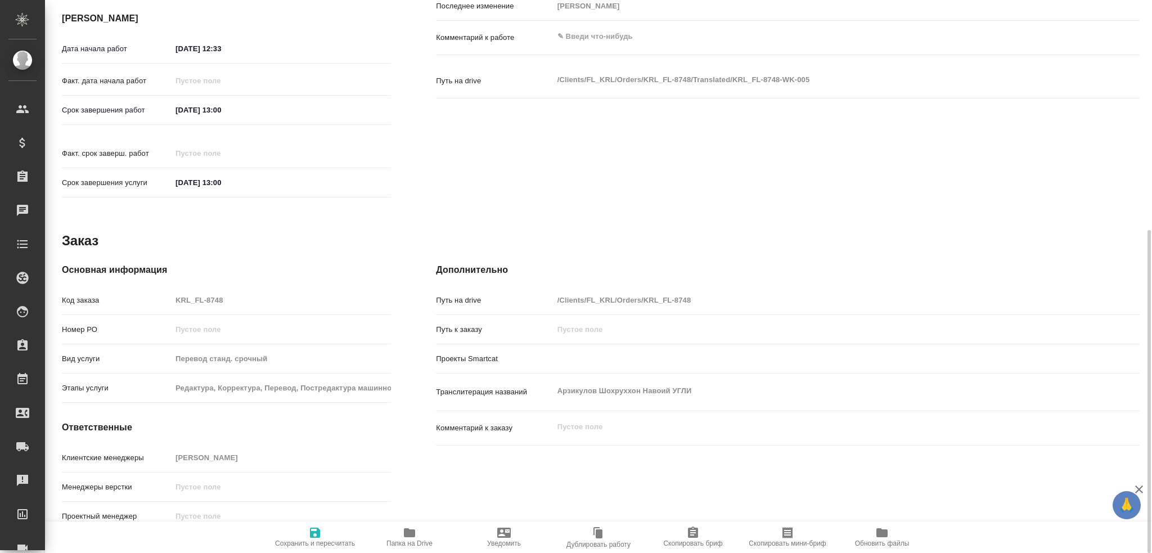
type textarea "x"
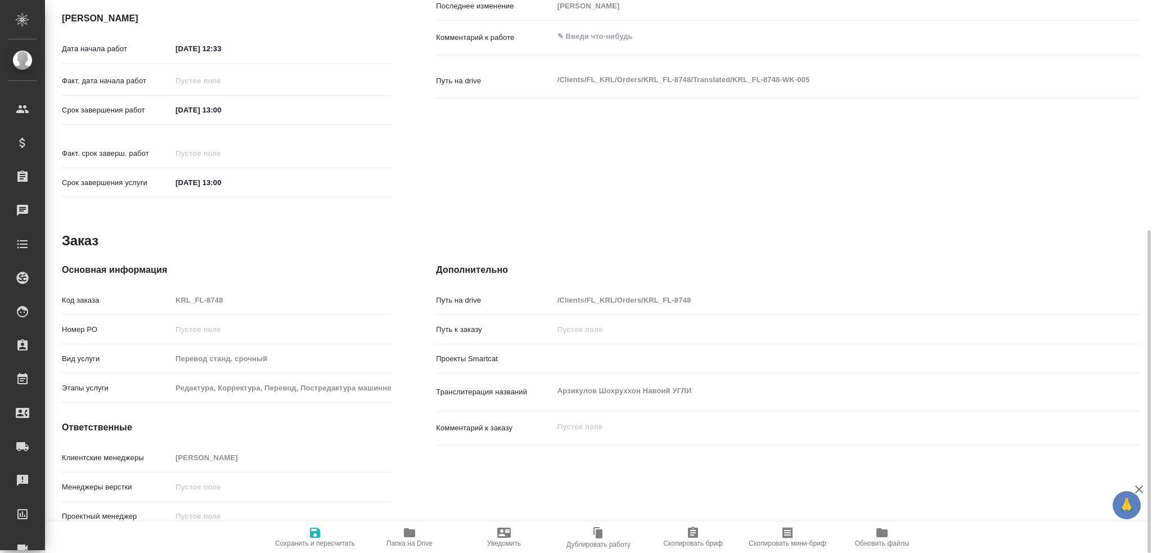
click at [419, 535] on span "Папка на Drive" at bounding box center [409, 536] width 81 height 21
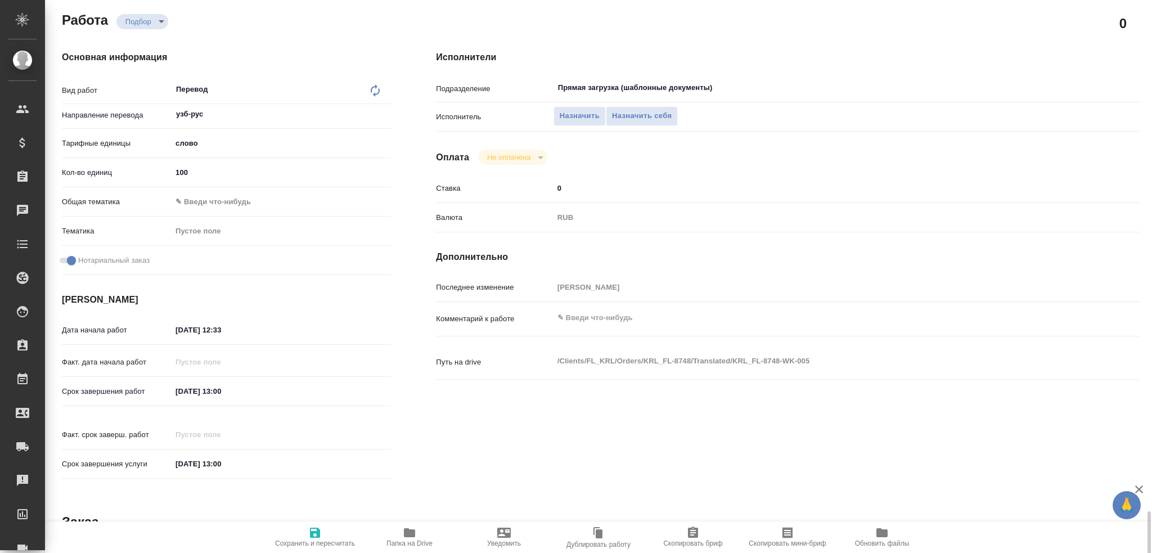
scroll to position [0, 0]
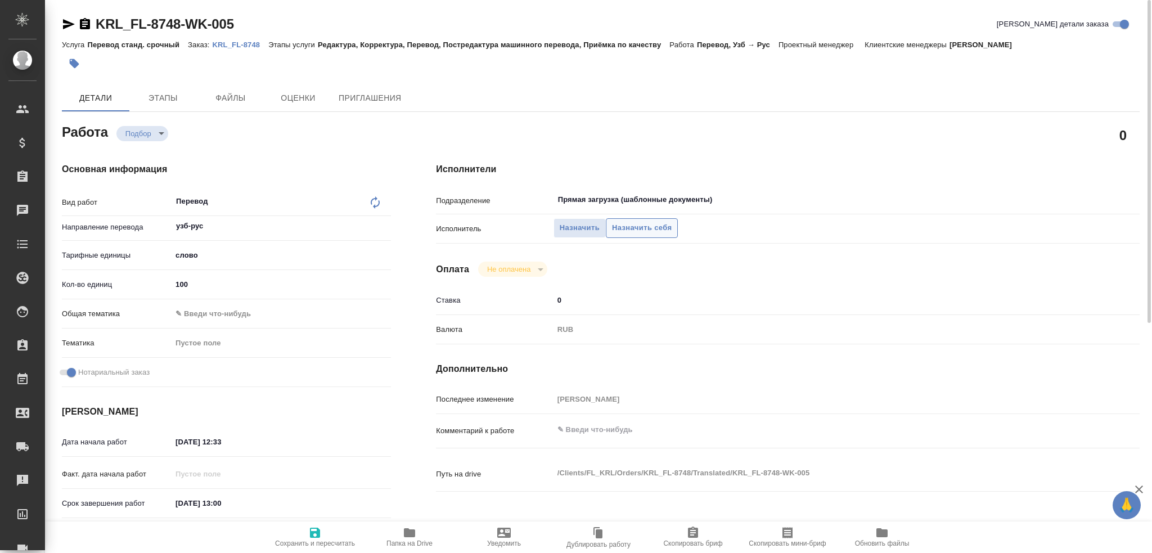
click at [638, 229] on span "Назначить себя" at bounding box center [642, 228] width 60 height 13
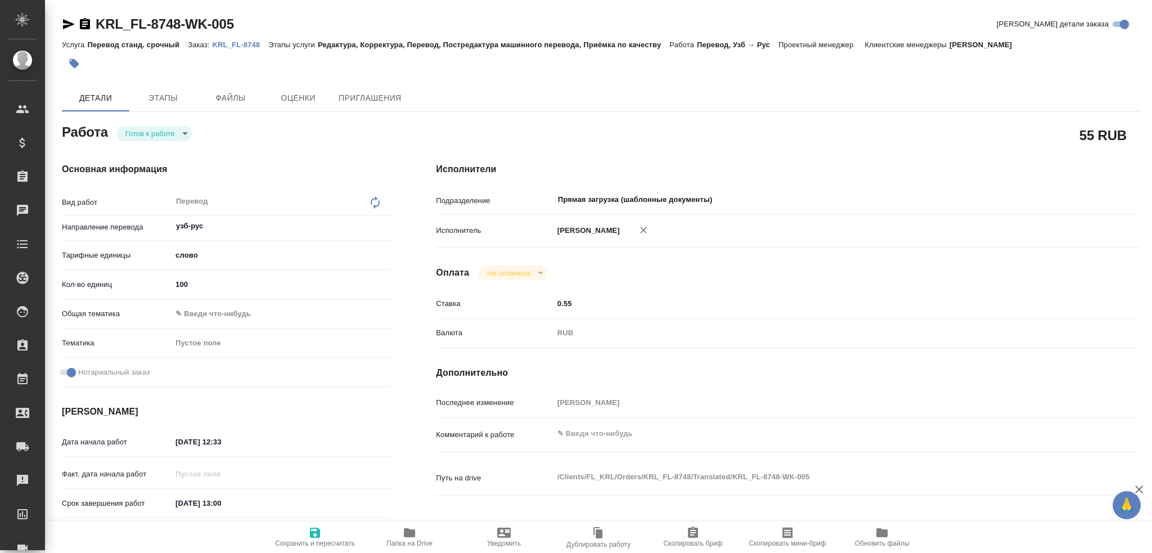
type textarea "x"
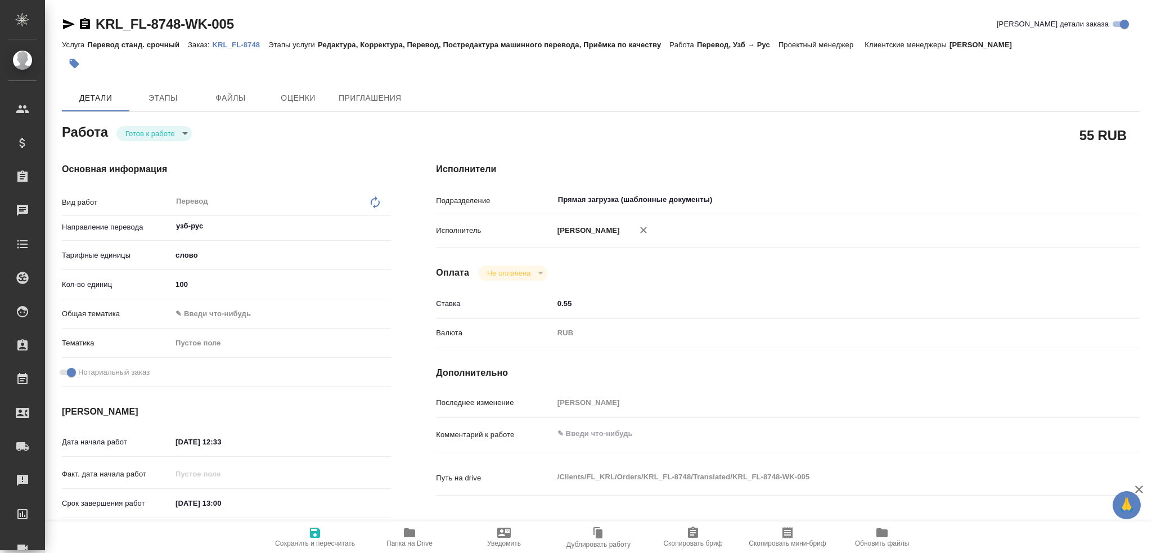
type textarea "x"
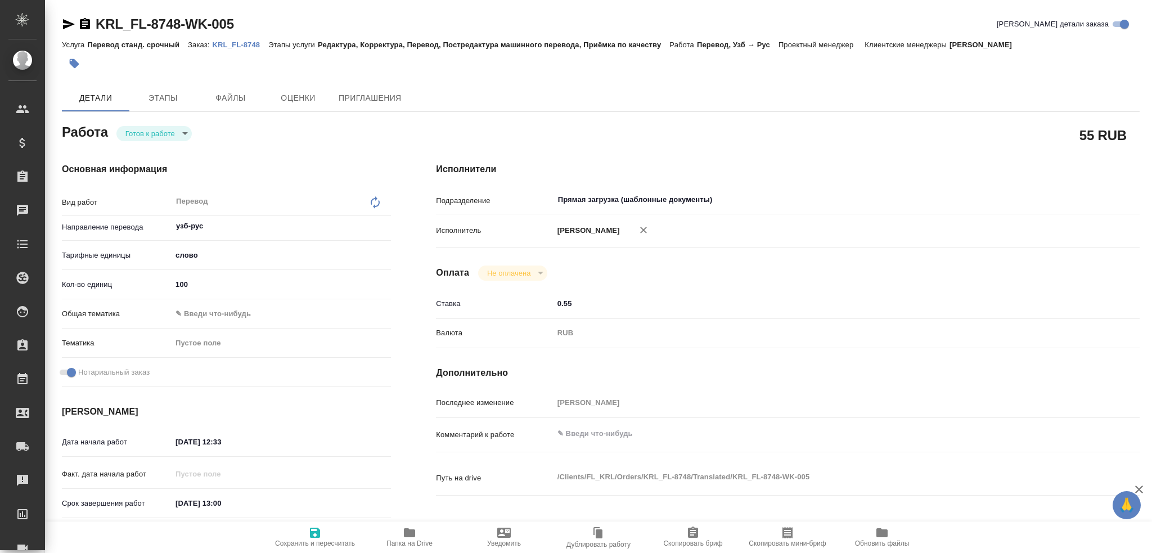
type textarea "x"
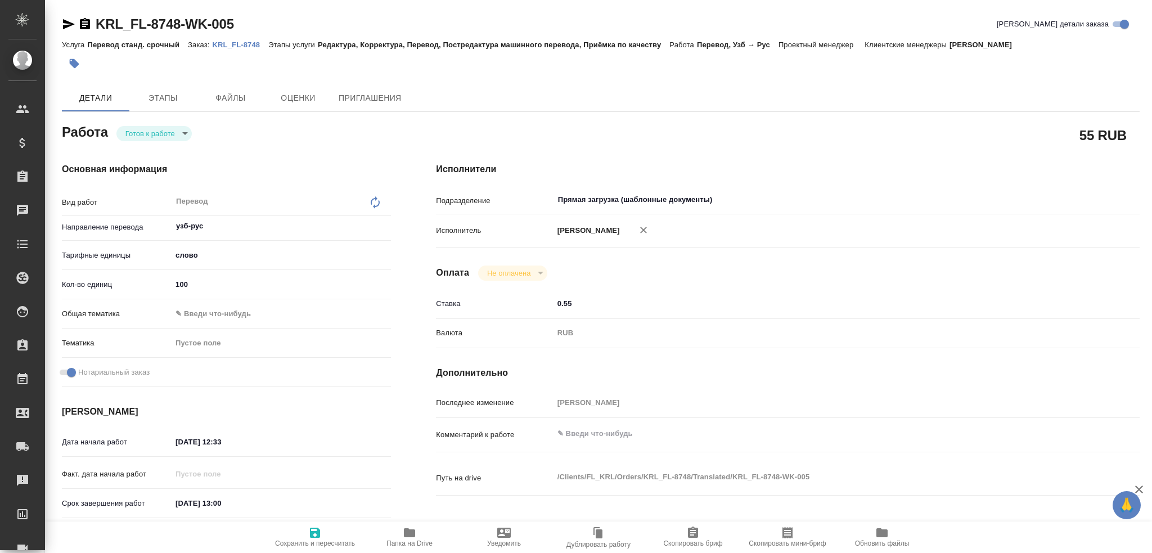
type textarea "x"
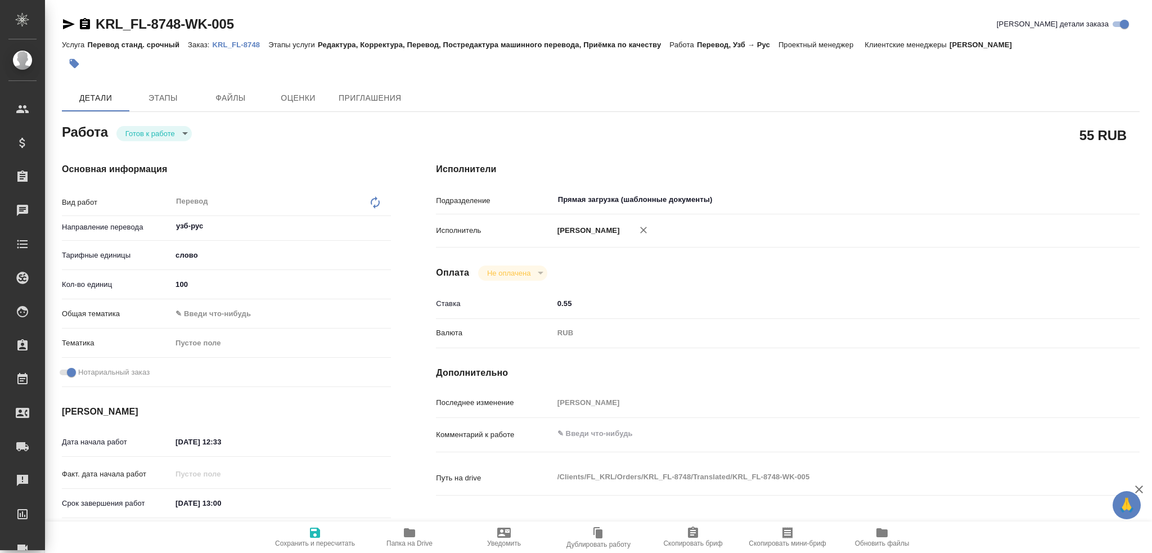
type textarea "x"
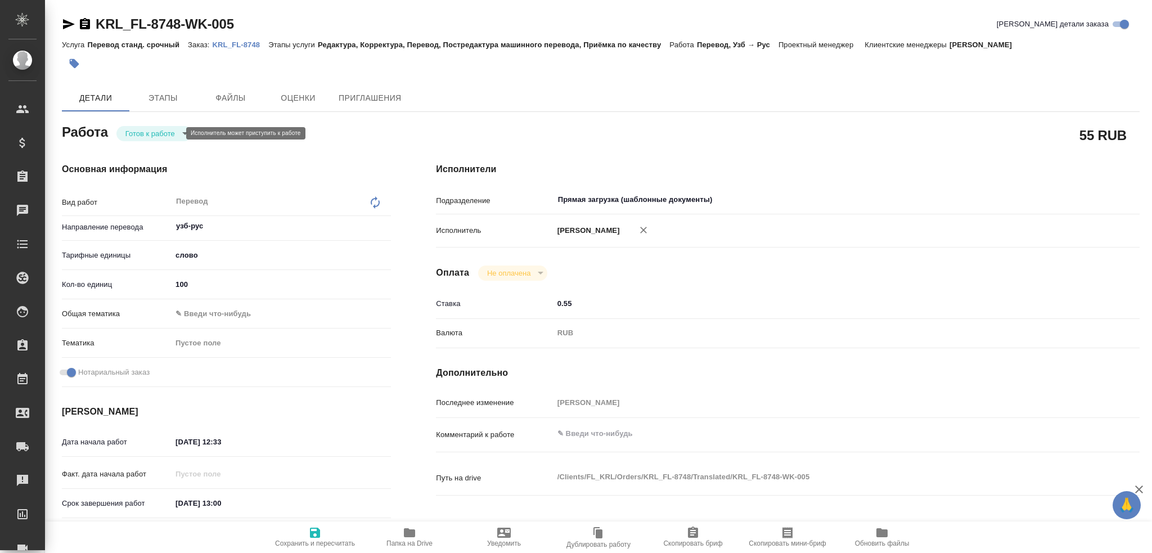
click at [147, 128] on body "🙏 .cls-1 fill:#fff; AWATERA Gusev Alexandr Клиенты Спецификации Заказы Чаты Tod…" at bounding box center [576, 276] width 1152 height 553
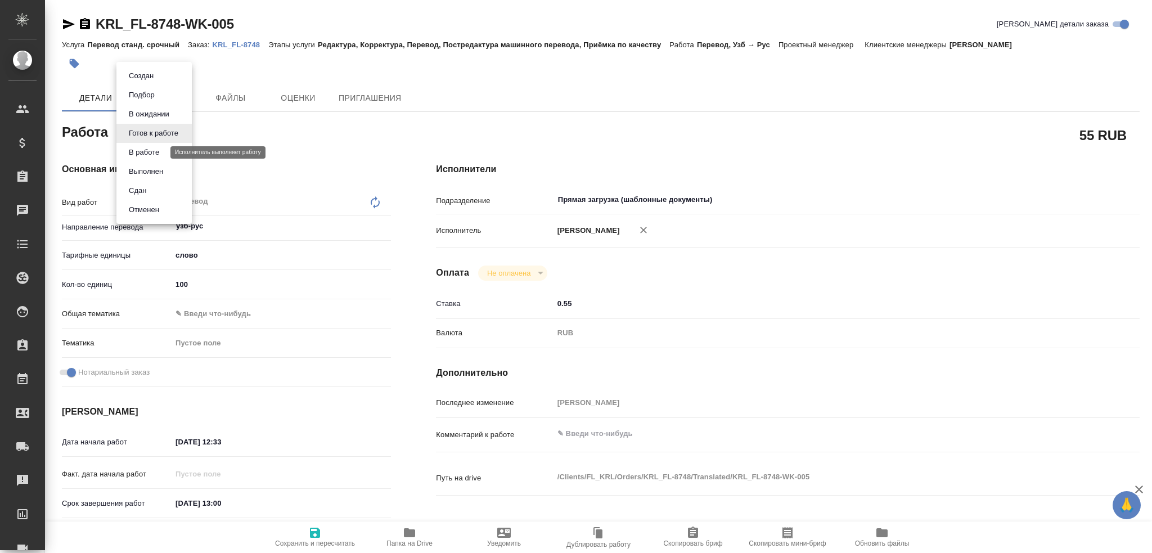
click at [147, 151] on button "В работе" at bounding box center [143, 152] width 37 height 12
type textarea "x"
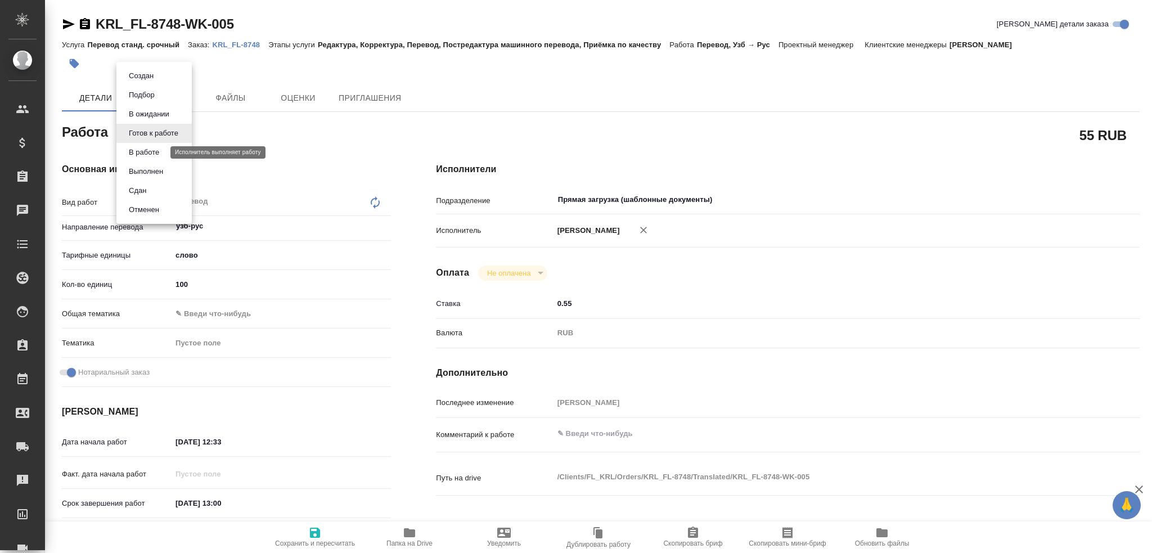
type textarea "x"
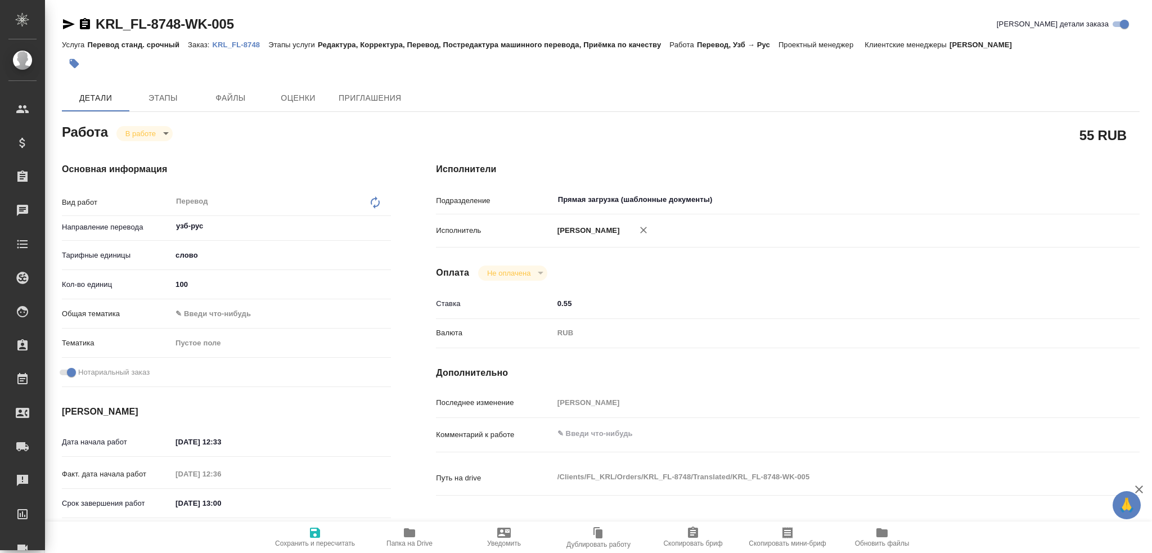
type textarea "x"
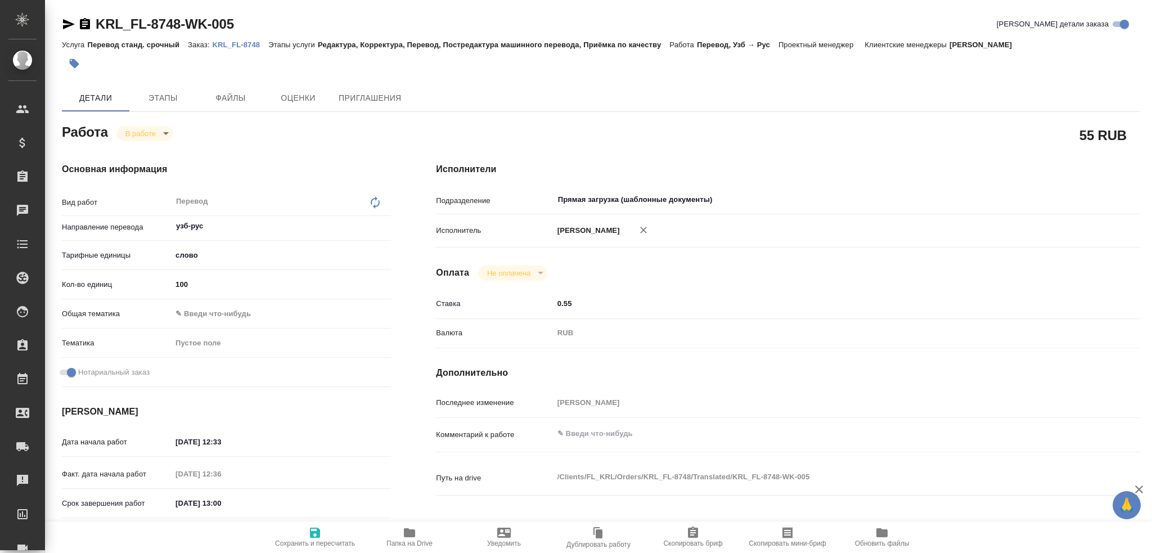
type textarea "x"
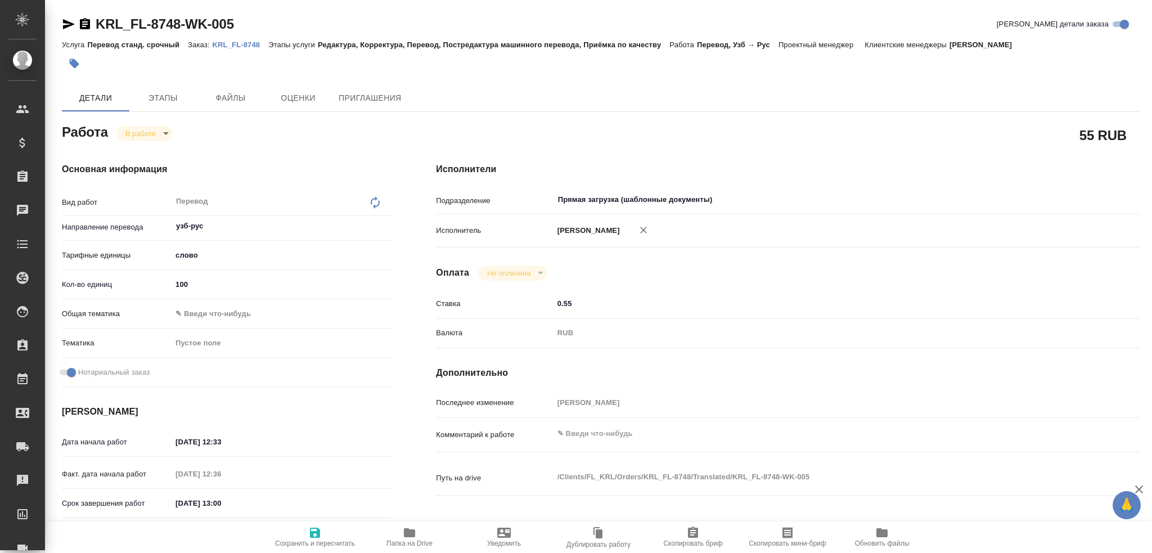
type textarea "x"
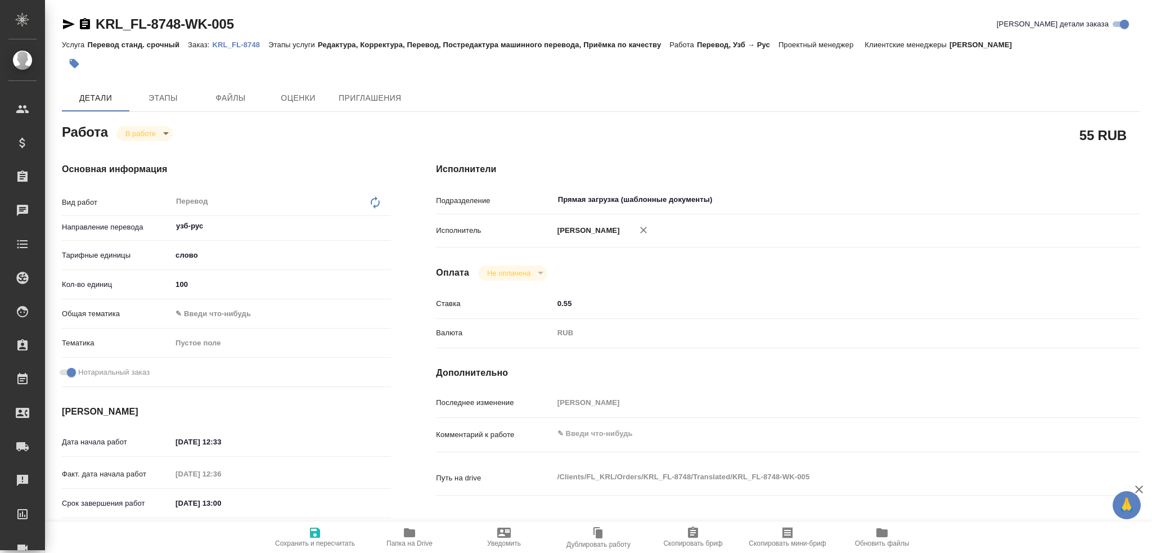
type textarea "x"
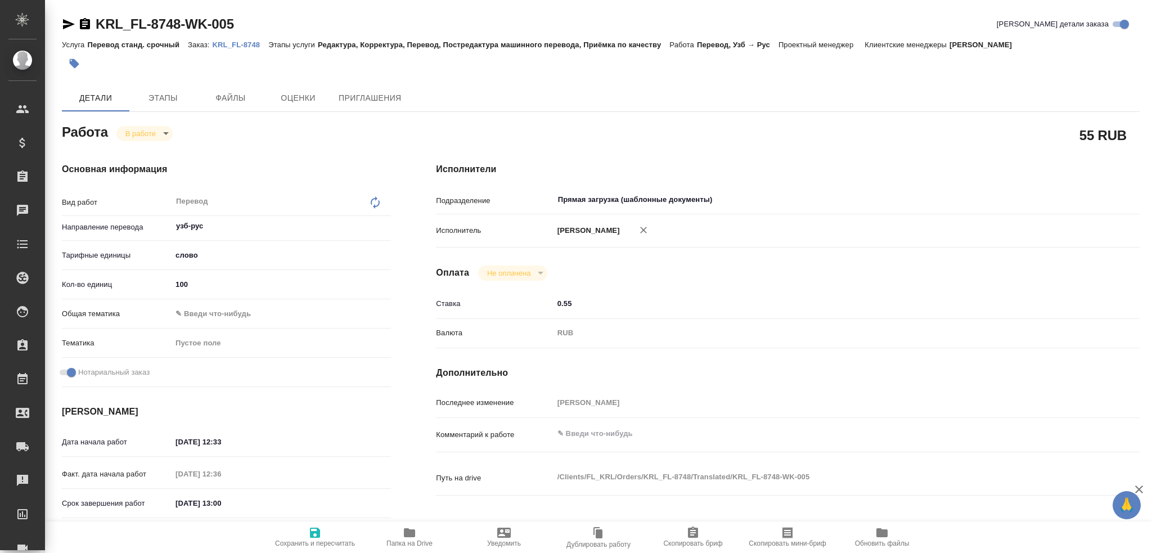
type textarea "x"
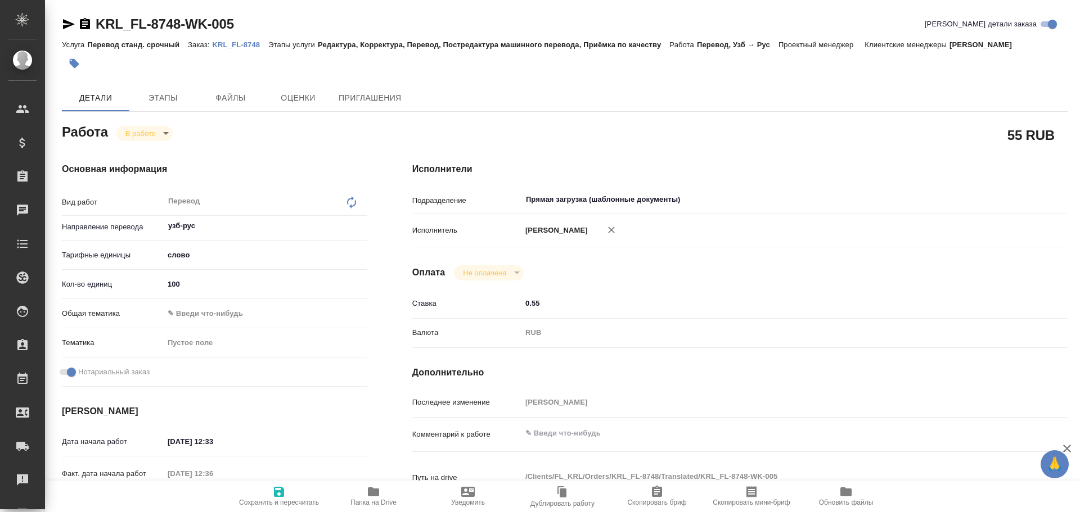
type textarea "x"
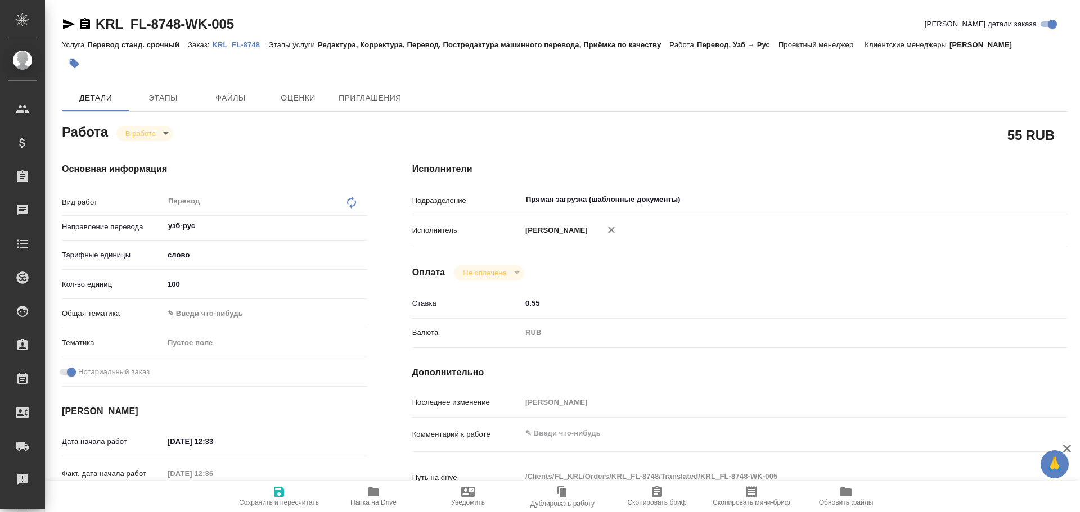
click at [374, 494] on icon "button" at bounding box center [373, 492] width 11 height 9
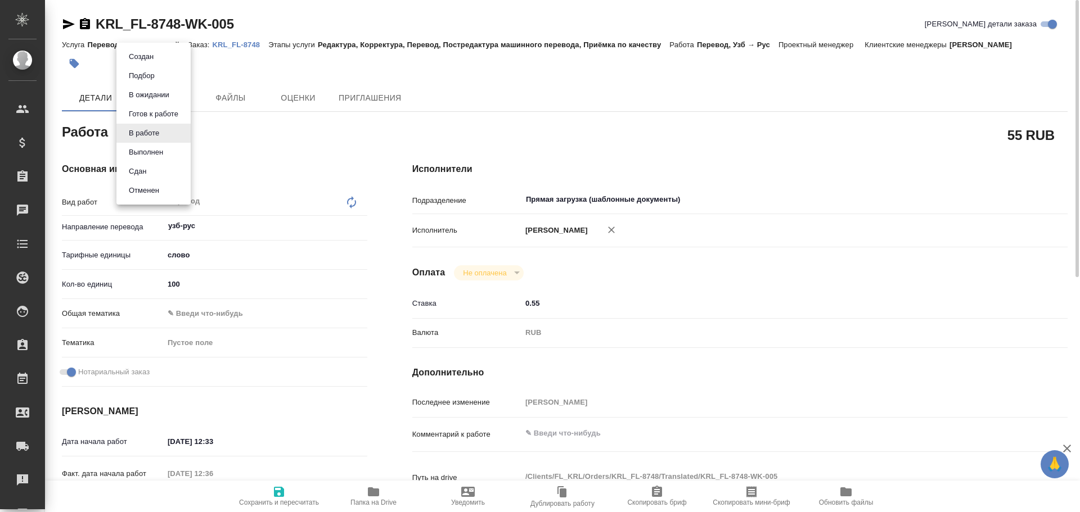
click at [145, 140] on body "🙏 .cls-1 fill:#fff; AWATERA Gusev Alexandr Клиенты Спецификации Заказы 0 Чаты T…" at bounding box center [540, 256] width 1080 height 512
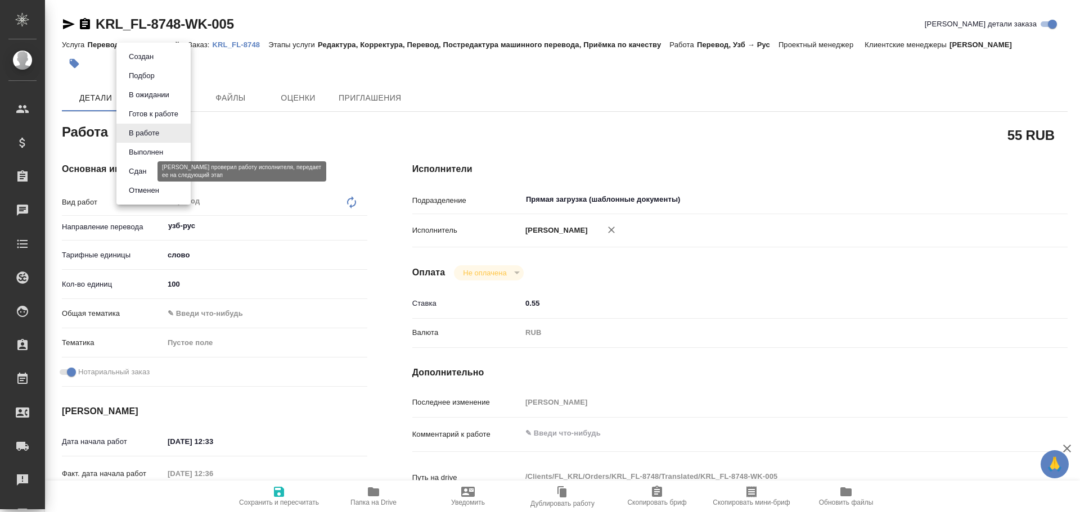
click at [141, 170] on button "Сдан" at bounding box center [137, 171] width 24 height 12
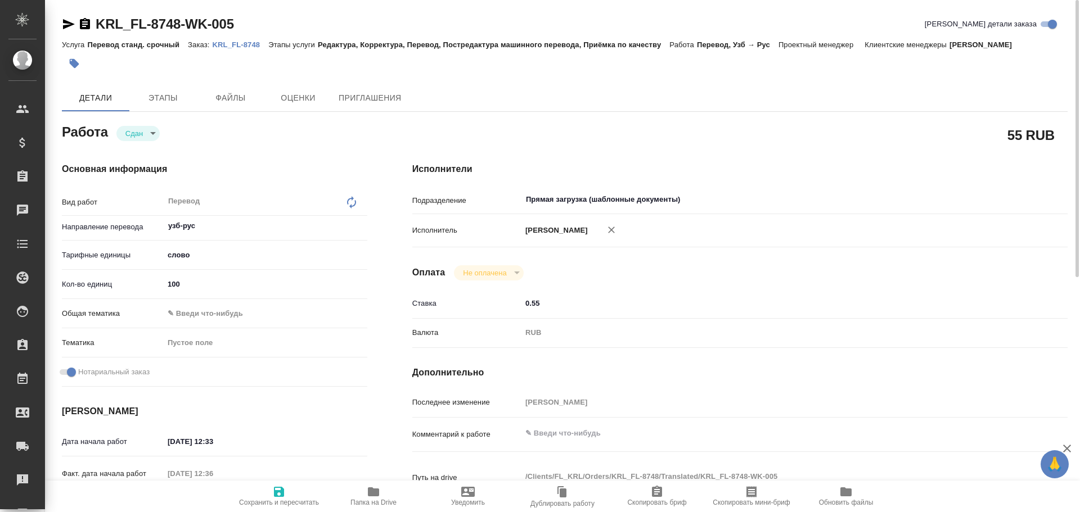
type textarea "x"
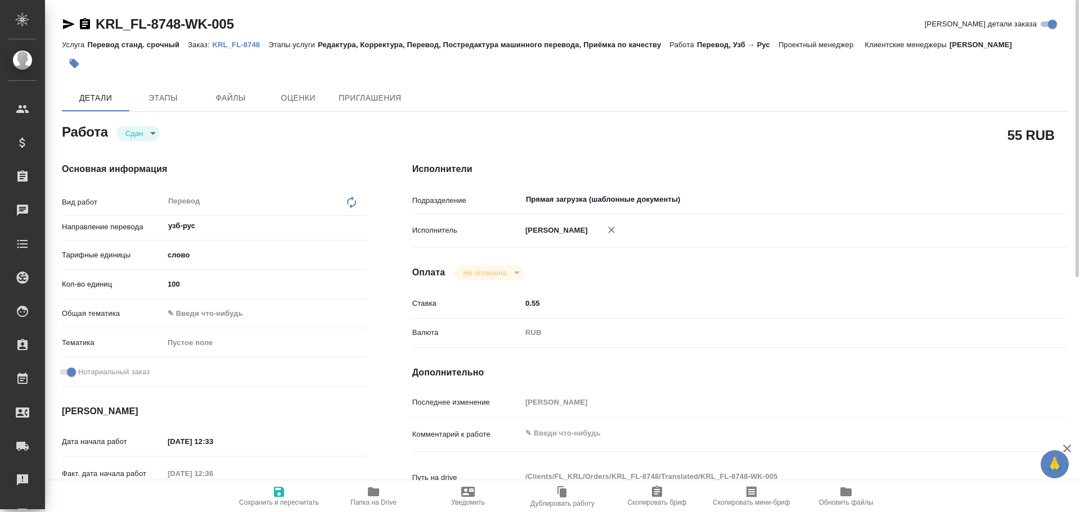
type textarea "x"
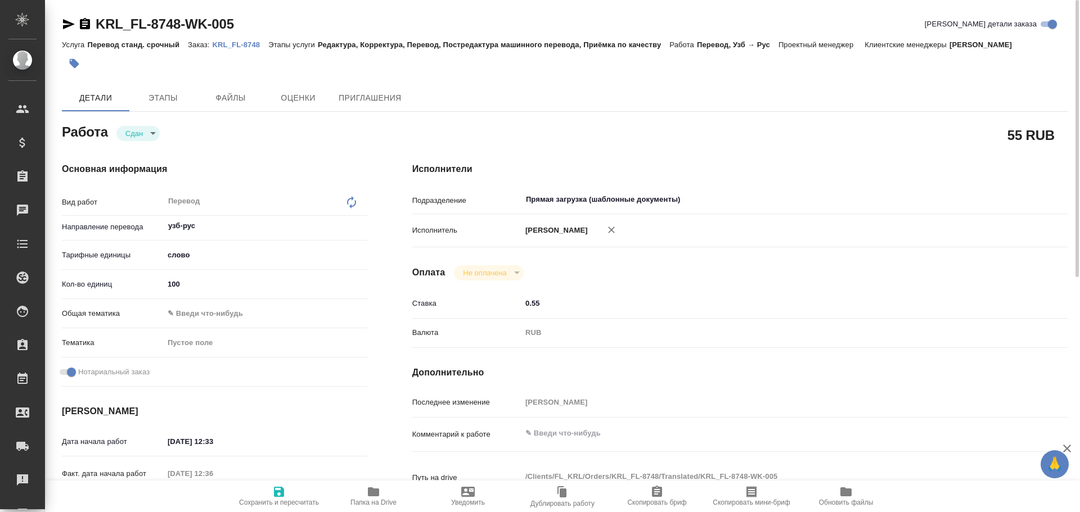
type textarea "x"
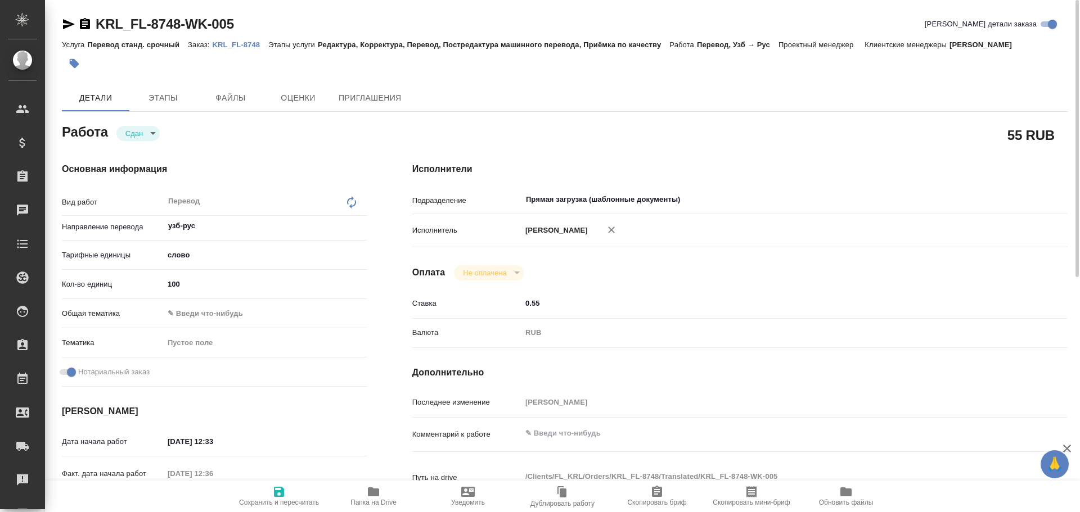
click at [289, 491] on span "Сохранить и пересчитать" at bounding box center [278, 495] width 81 height 21
type textarea "x"
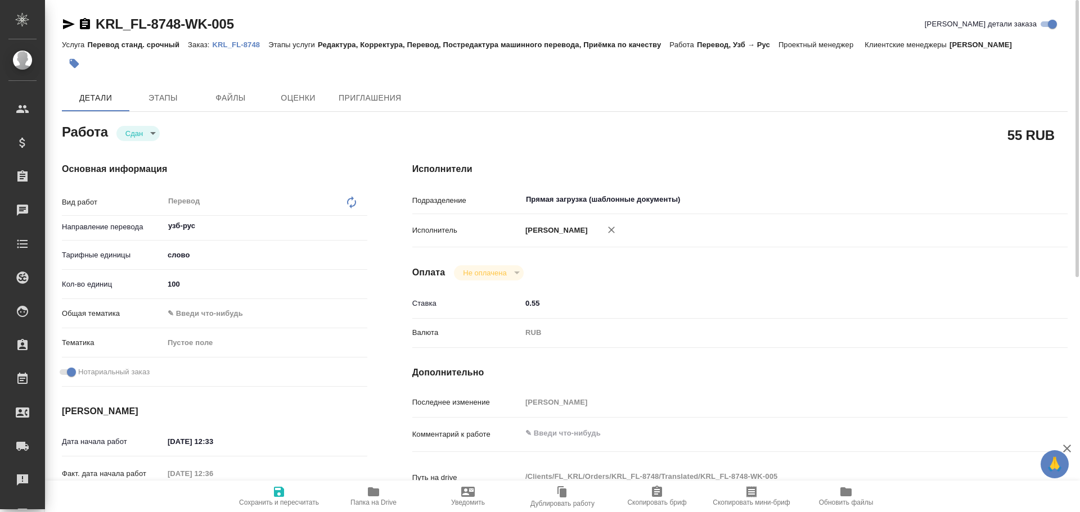
type textarea "x"
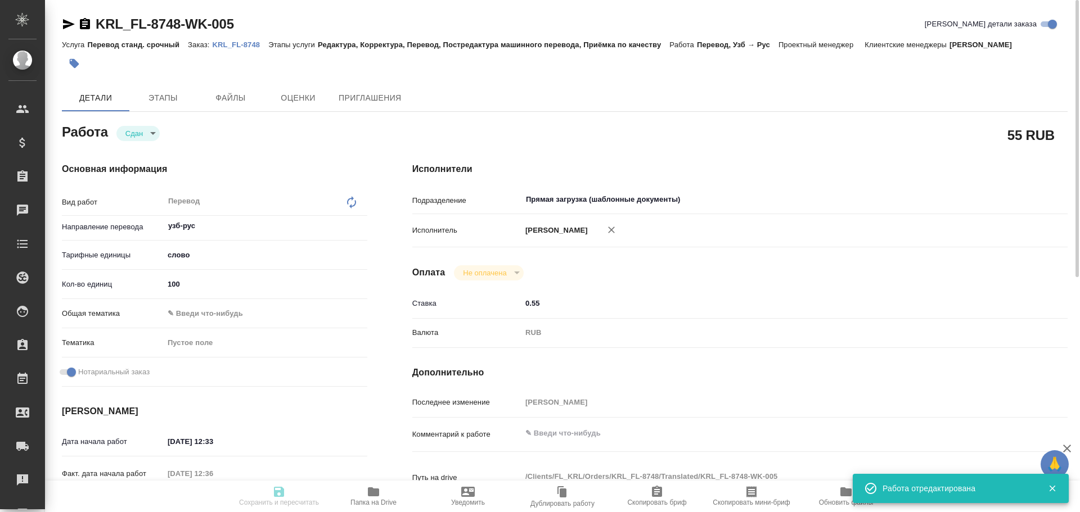
type input "closed"
type textarea "Перевод"
type textarea "x"
type input "узб-рус"
type input "5a8b1489cc6b4906c91bfd90"
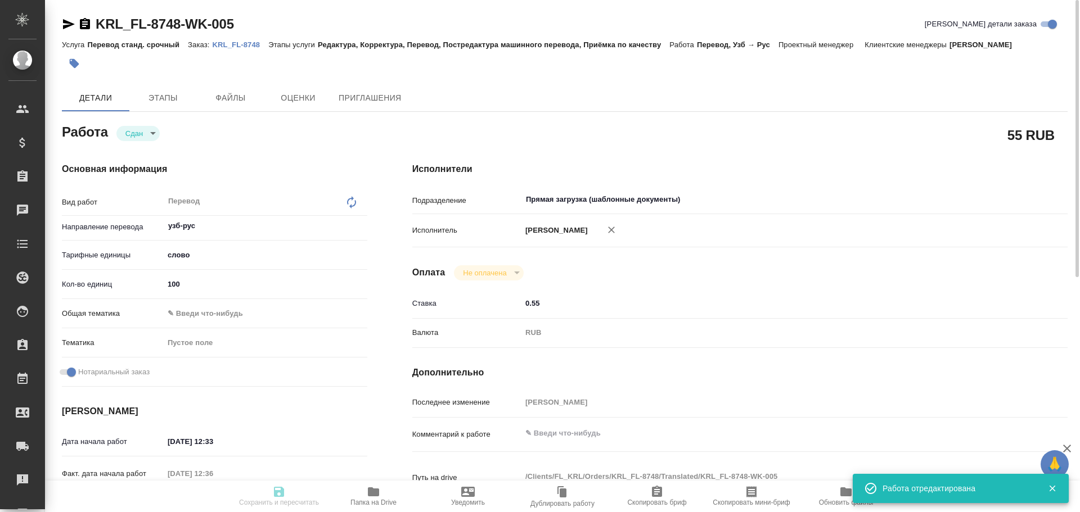
type input "100"
checkbox input "true"
type input "25.09.2025 12:33"
type input "25.09.2025 12:36"
type input "25.09.2025 13:00"
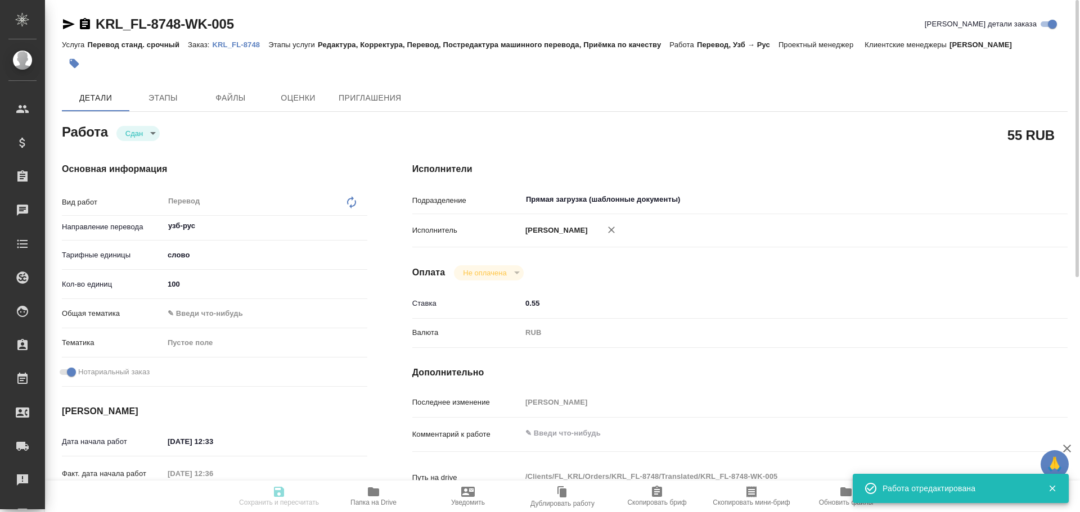
type input "25.09.2025 12:57"
type input "25.09.2025 13:00"
type input "Прямая загрузка (шаблонные документы)"
type input "notPayed"
type input "0.55"
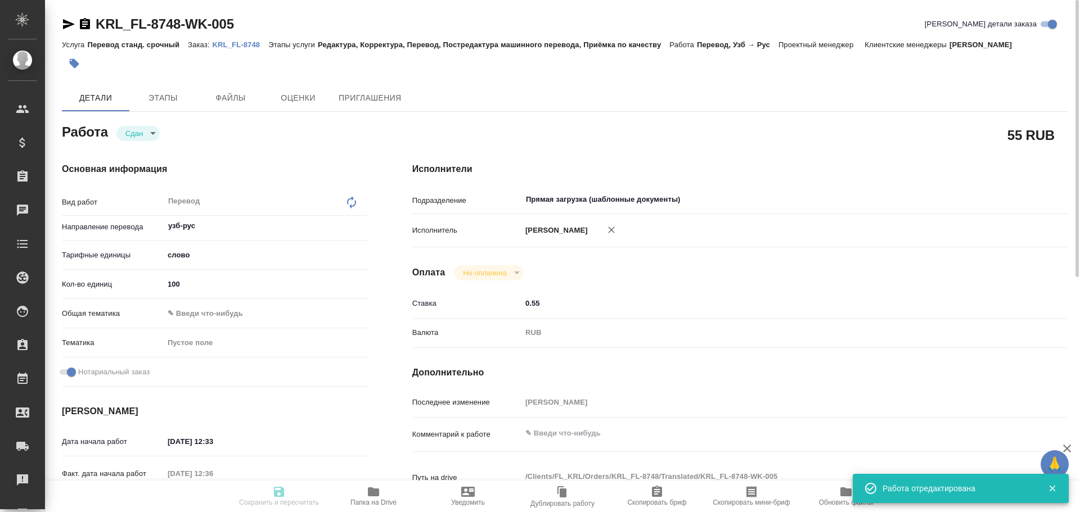
type input "RUB"
type input "[PERSON_NAME]"
type textarea "x"
type textarea "/Clients/FL_KRL/Orders/KRL_FL-8748/Translated/KRL_FL-8748-WK-005"
type textarea "x"
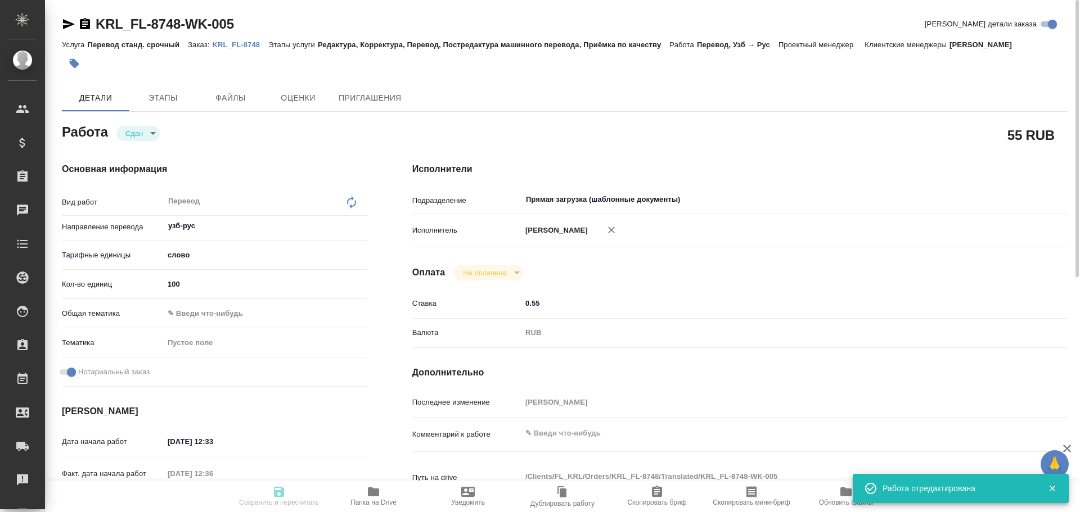
type input "KRL_FL-8748"
type input "Перевод станд. срочный"
type input "Редактура, Корректура, Перевод, Постредактура машинного перевода, Приёмка по ка…"
type input "Касымов Тимур"
type input "/Clients/FL_KRL/Orders/KRL_FL-8748"
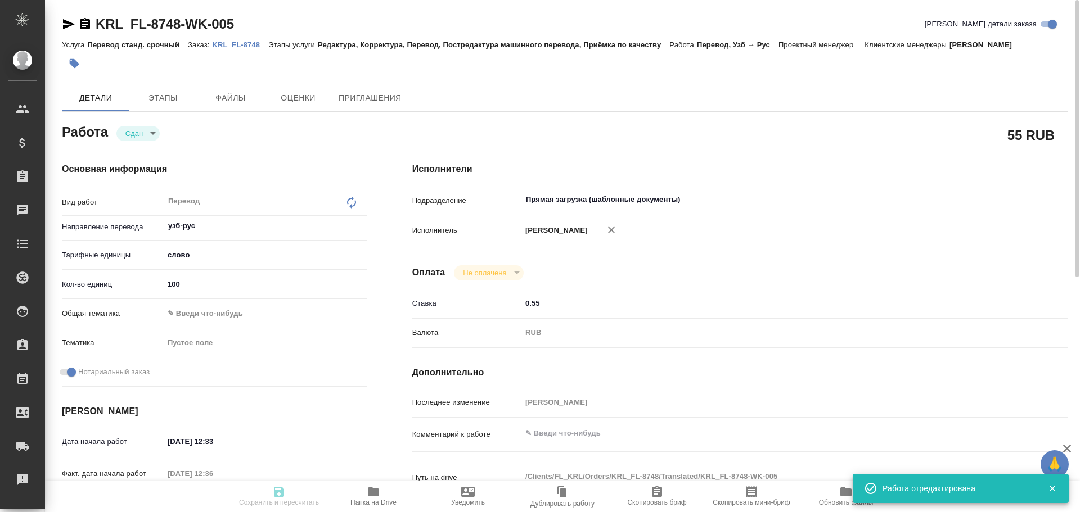
type textarea "Арзикулов Шохруххон Навоий УГЛИ"
type textarea "x"
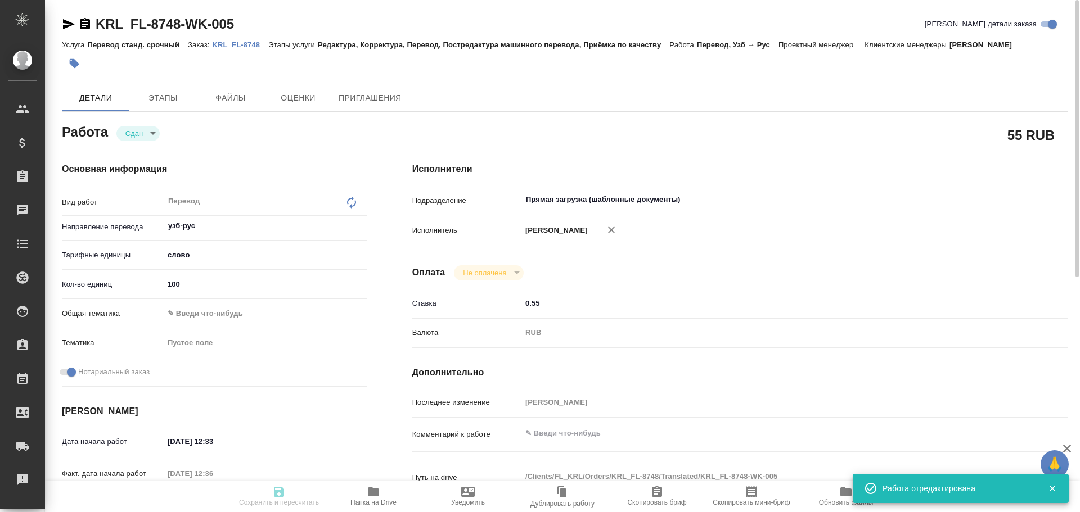
type textarea "x"
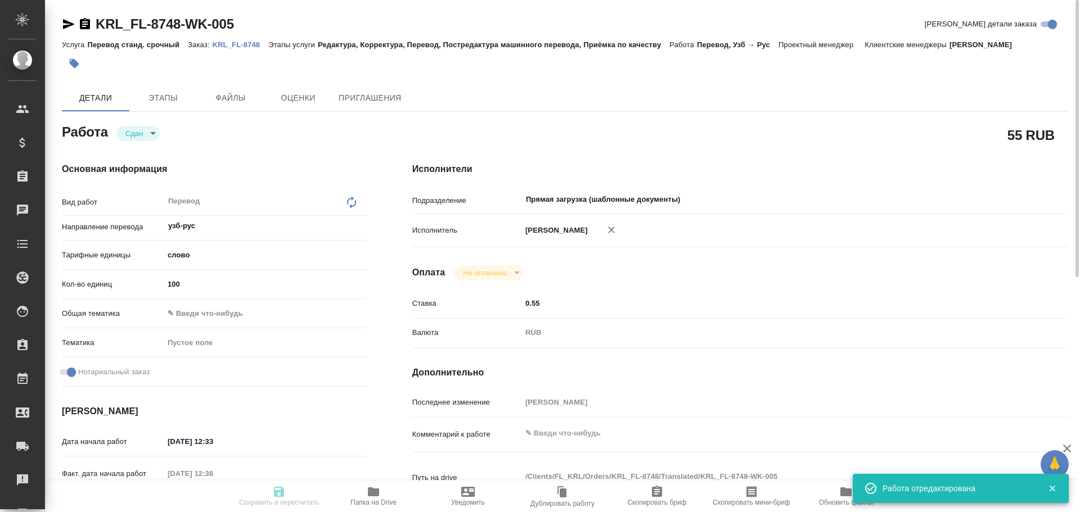
type textarea "x"
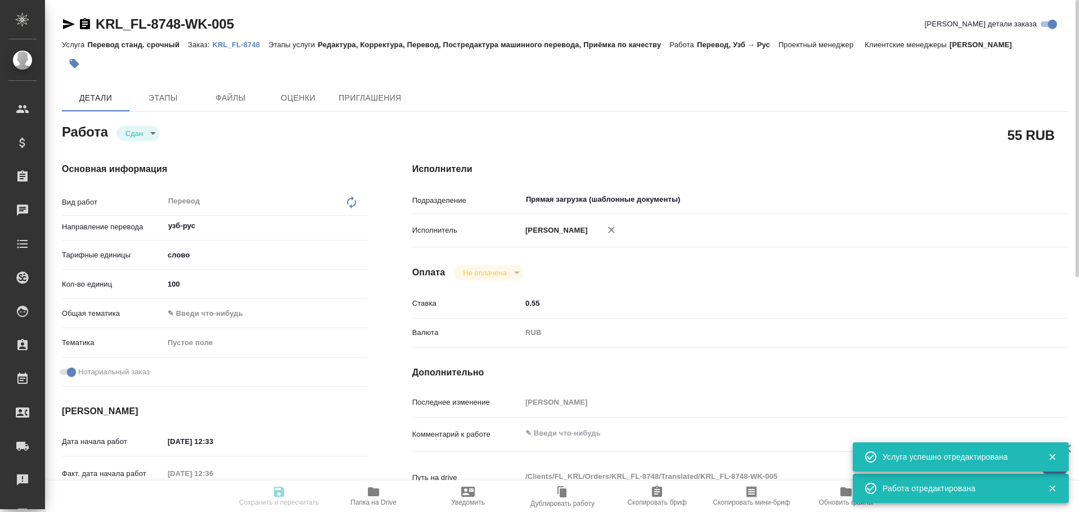
type textarea "x"
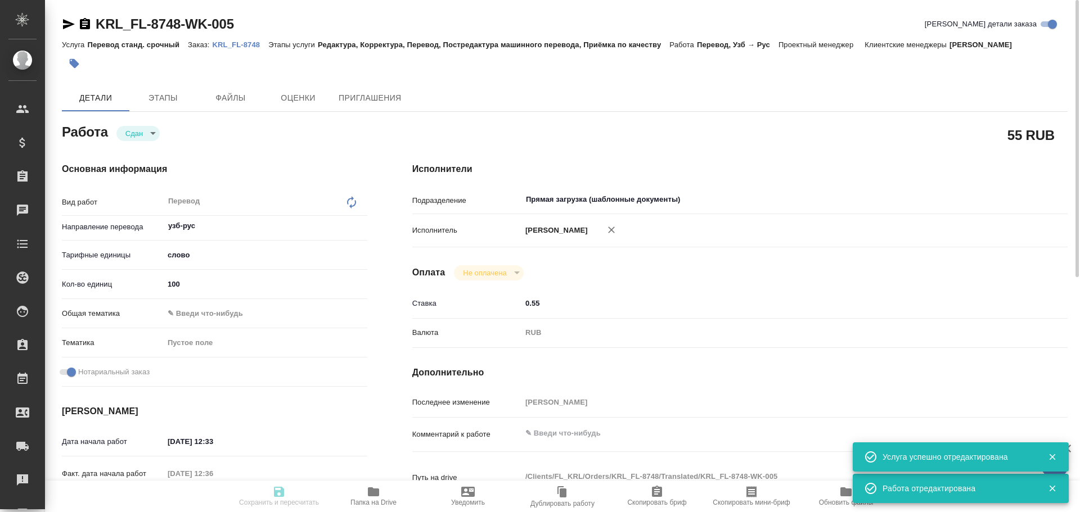
type textarea "x"
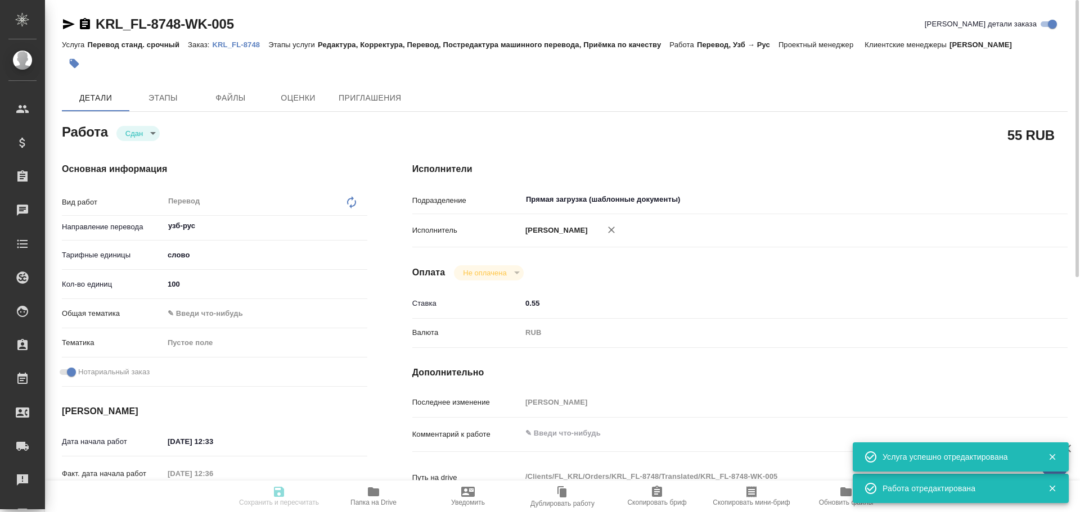
type textarea "x"
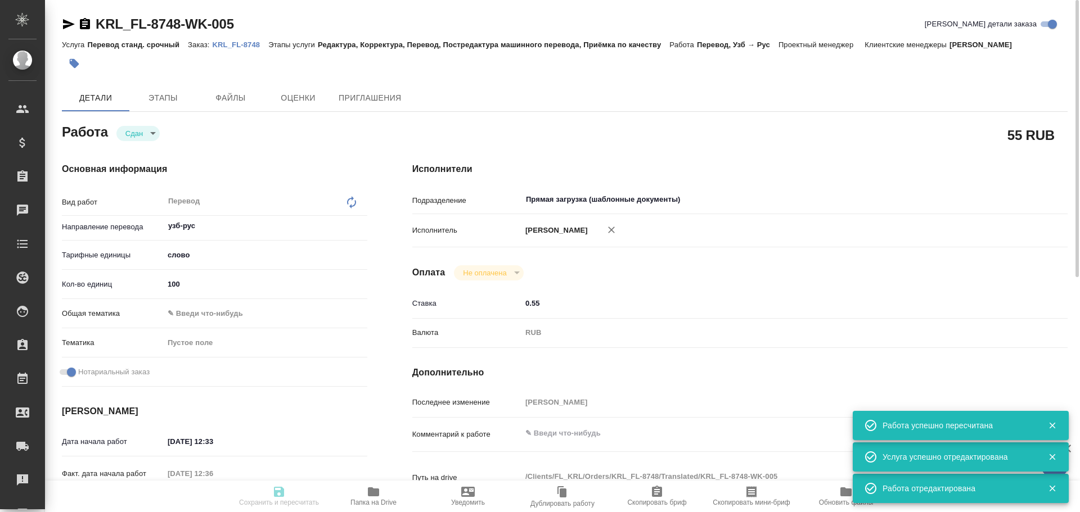
type input "closed"
type textarea "Перевод"
type textarea "x"
type input "узб-рус"
type input "5a8b1489cc6b4906c91bfd90"
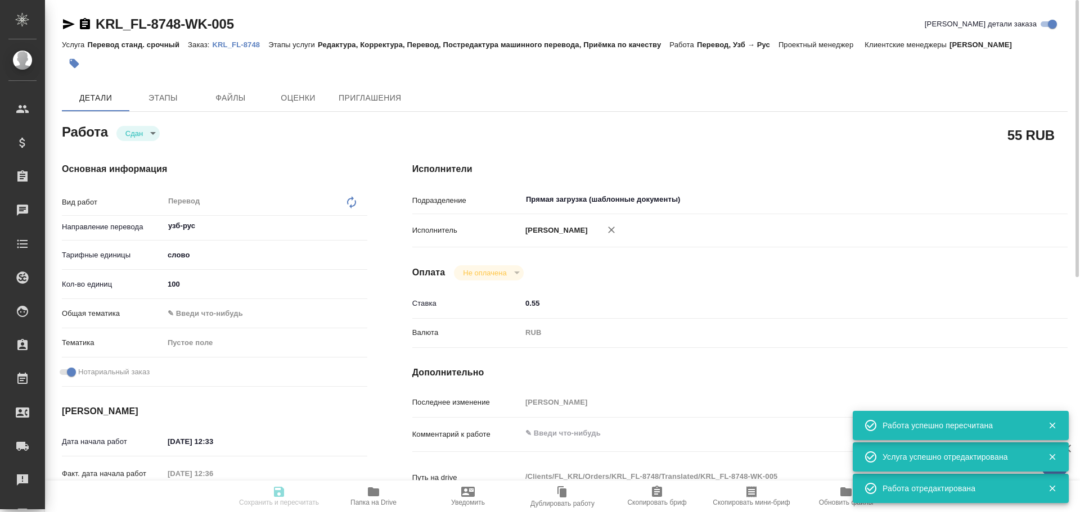
type input "100"
checkbox input "true"
type input "25.09.2025 12:33"
type input "25.09.2025 12:36"
type input "25.09.2025 13:00"
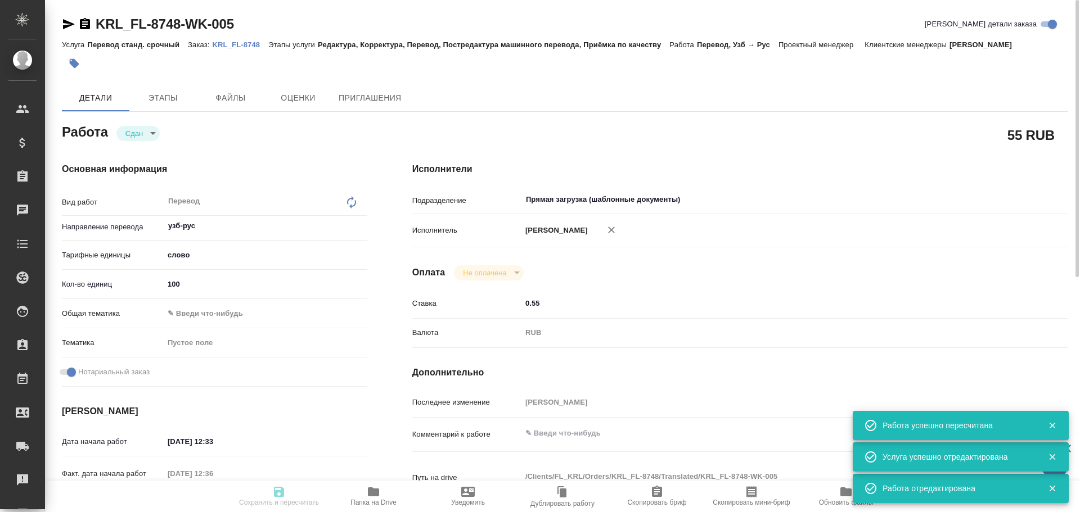
type input "25.09.2025 12:57"
type input "25.09.2025 13:00"
type input "Прямая загрузка (шаблонные документы)"
type input "notPayed"
type input "0.55"
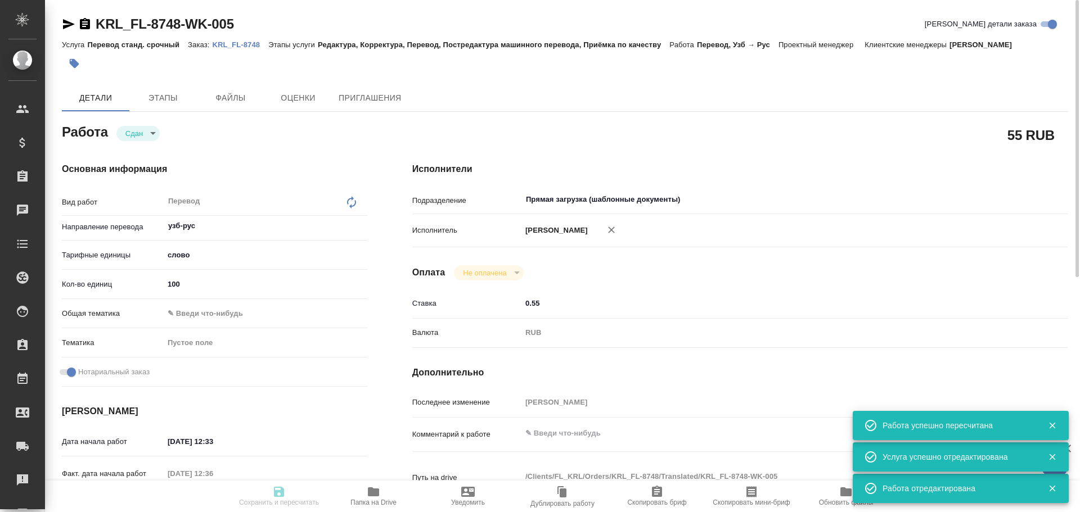
type input "RUB"
type input "[PERSON_NAME]"
type textarea "x"
type textarea "/Clients/FL_KRL/Orders/KRL_FL-8748/Translated/KRL_FL-8748-WK-005"
type textarea "x"
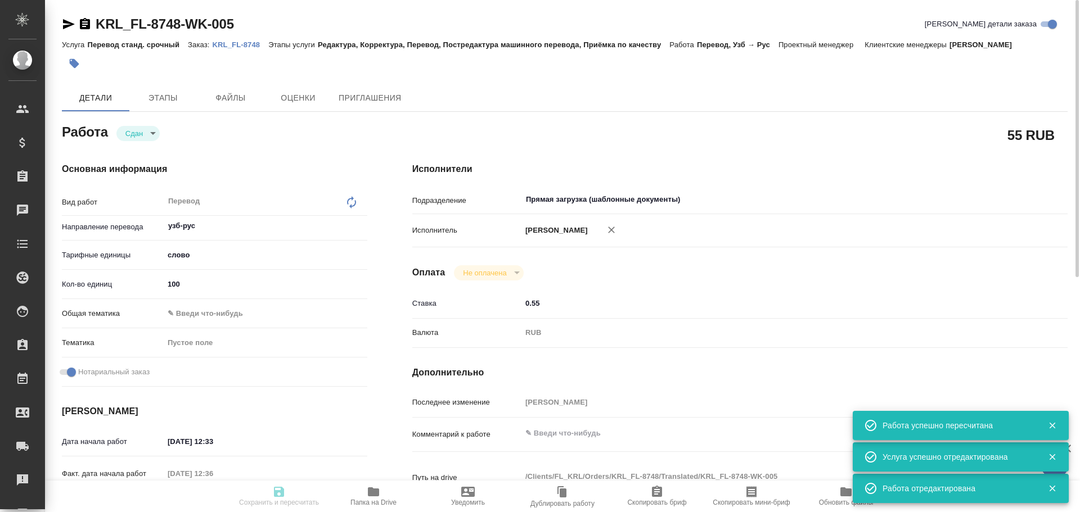
type input "KRL_FL-8748"
type input "Перевод станд. срочный"
type input "Редактура, Корректура, Перевод, Постредактура машинного перевода, Приёмка по ка…"
type input "Касымов Тимур"
type input "/Clients/FL_KRL/Orders/KRL_FL-8748"
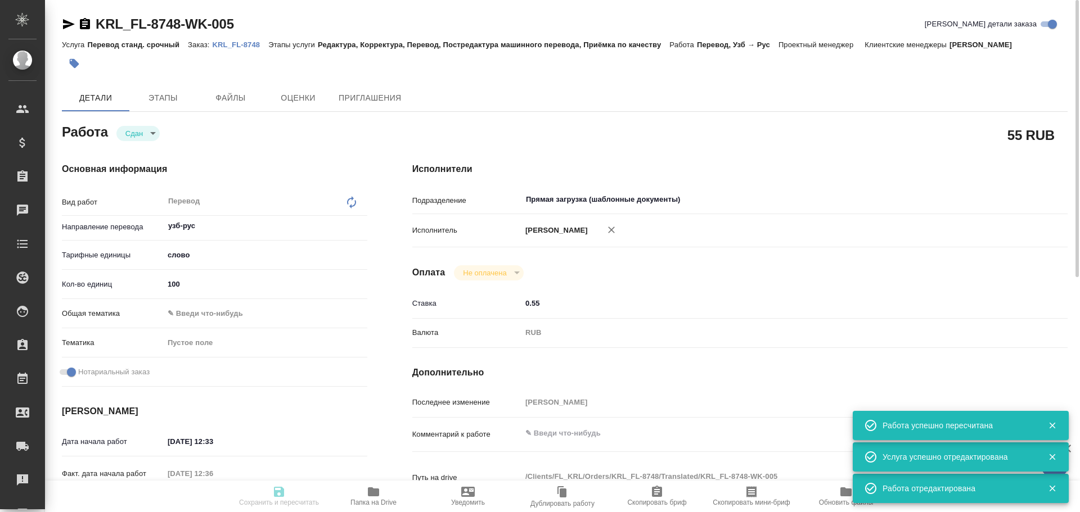
type textarea "Арзикулов Шохруххон Навоий УГЛИ"
type textarea "x"
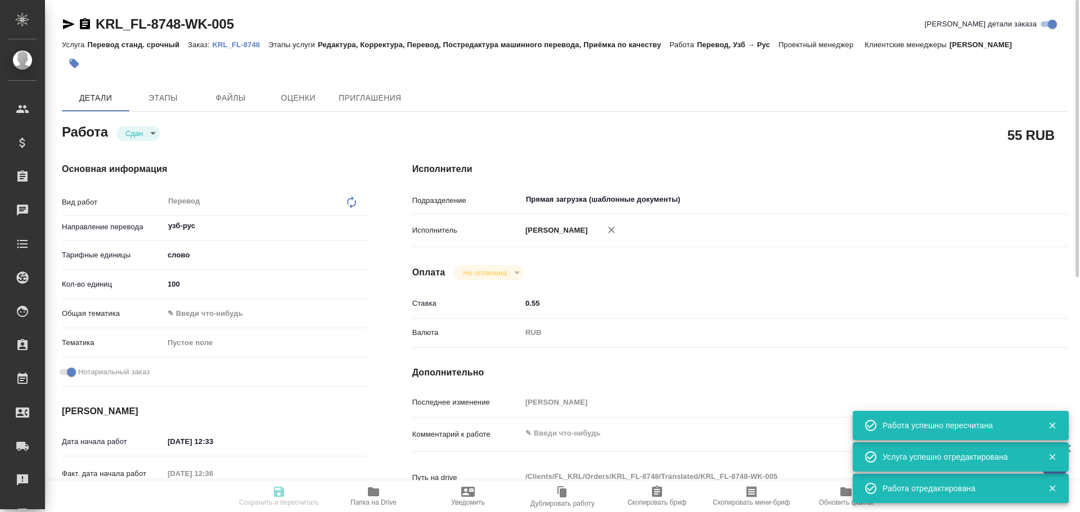
type textarea "x"
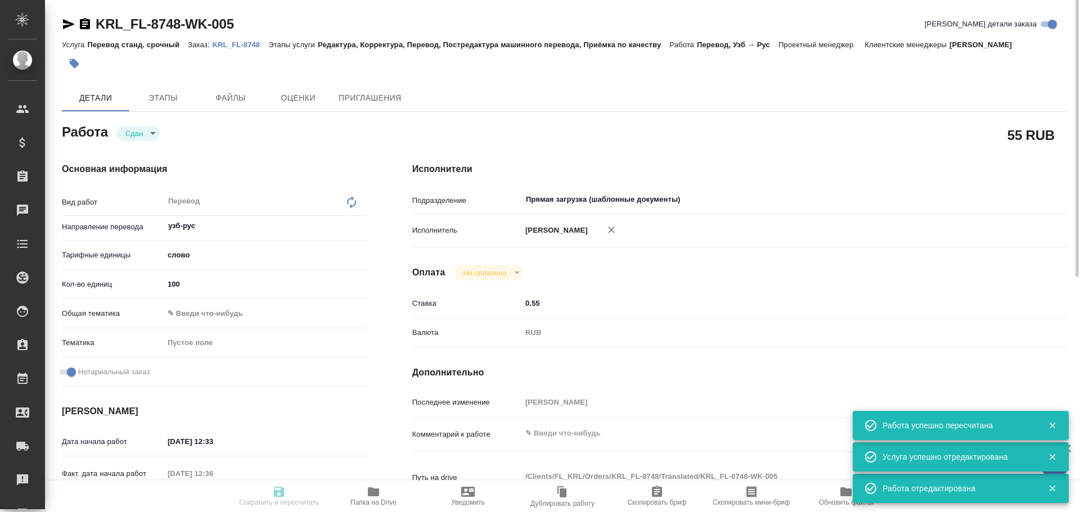
type textarea "x"
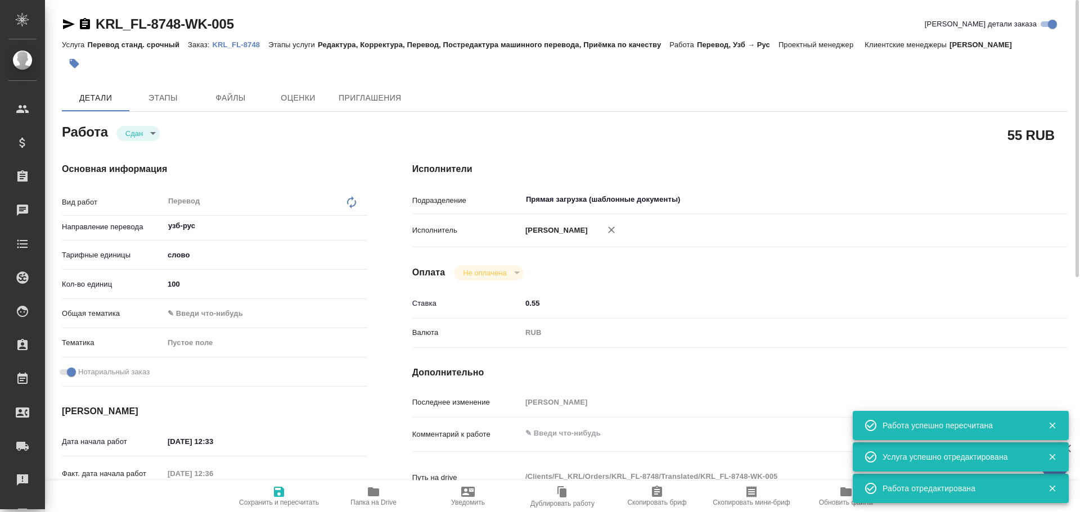
type textarea "x"
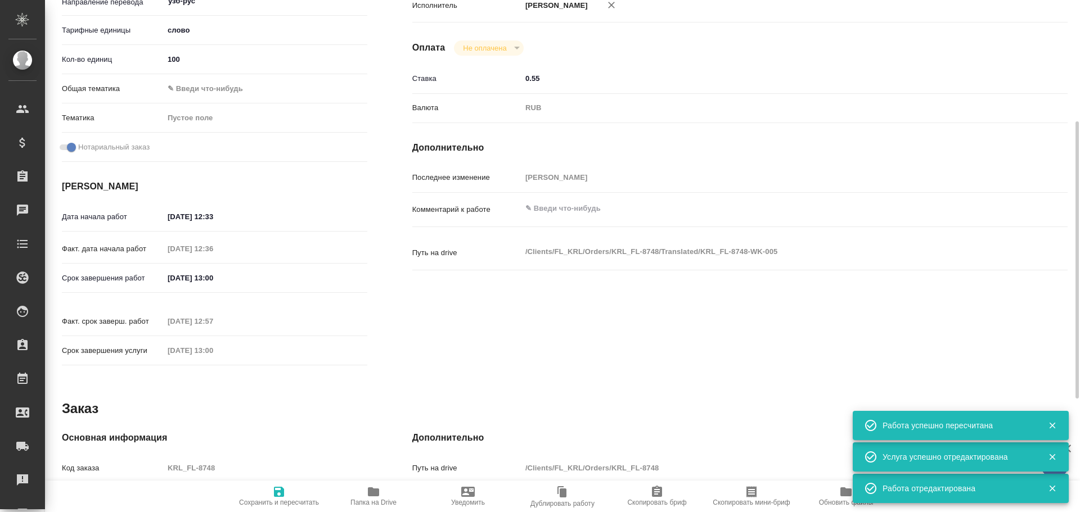
scroll to position [337, 0]
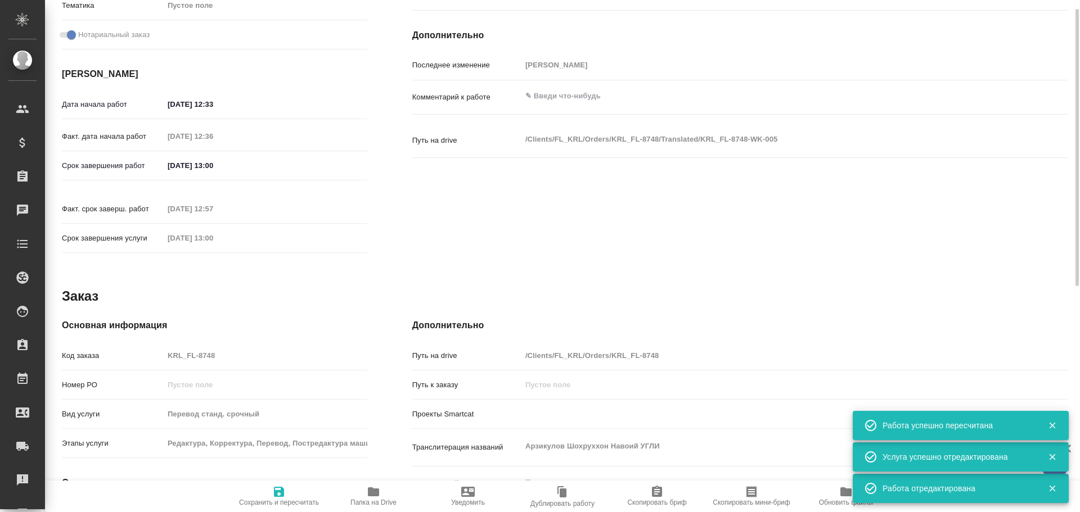
type textarea "x"
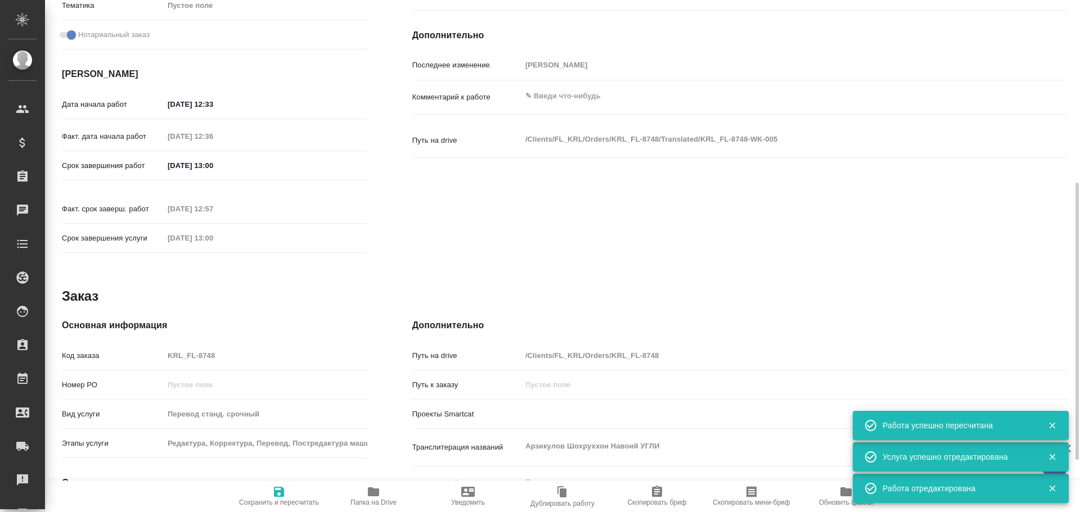
type textarea "x"
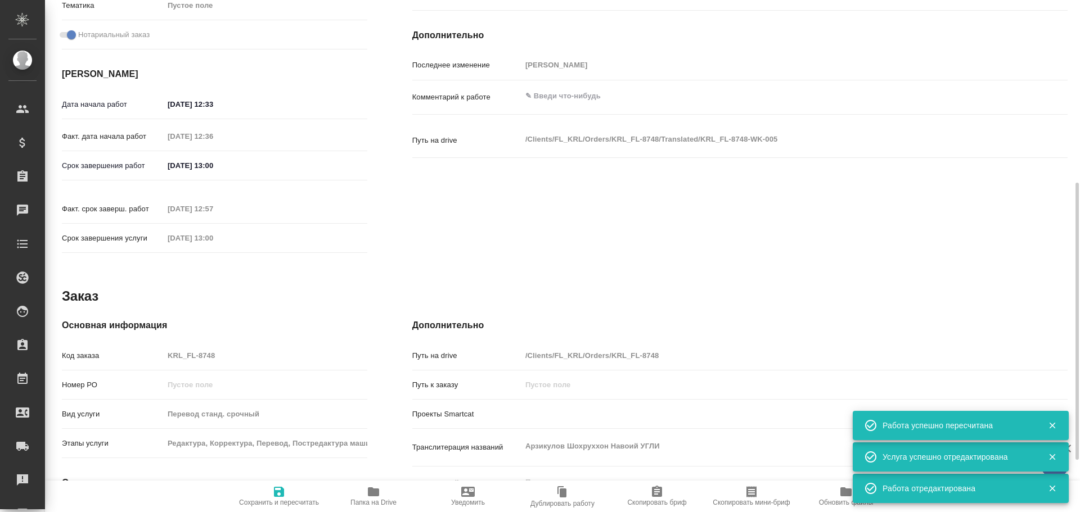
click at [143, 350] on div "Код заказа KRL_FL-8748" at bounding box center [214, 356] width 305 height 20
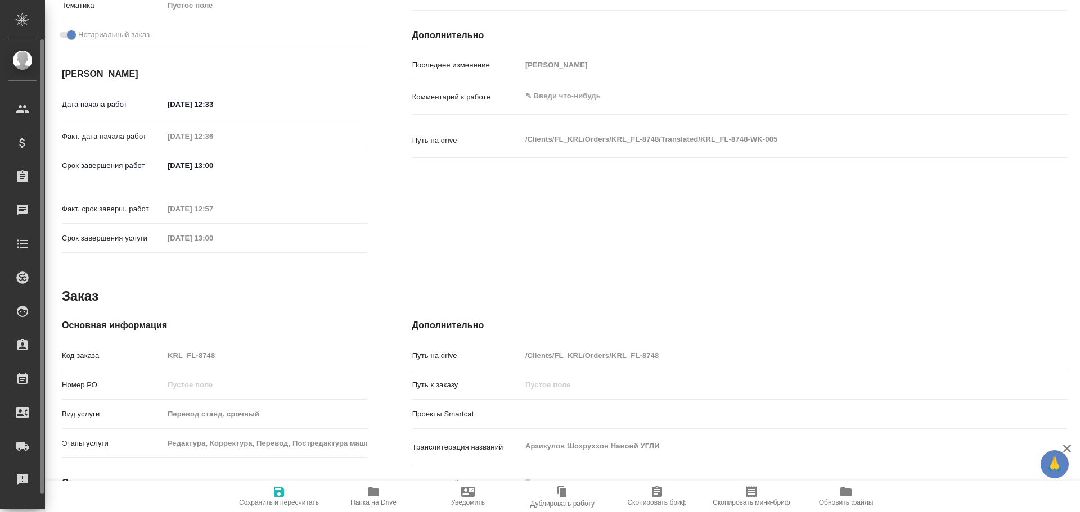
type textarea "x"
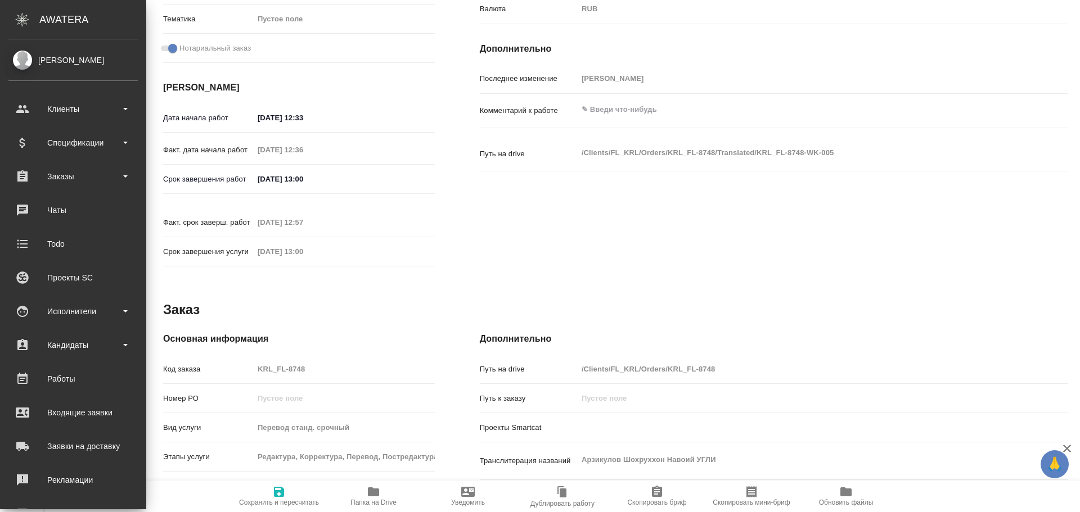
type textarea "x"
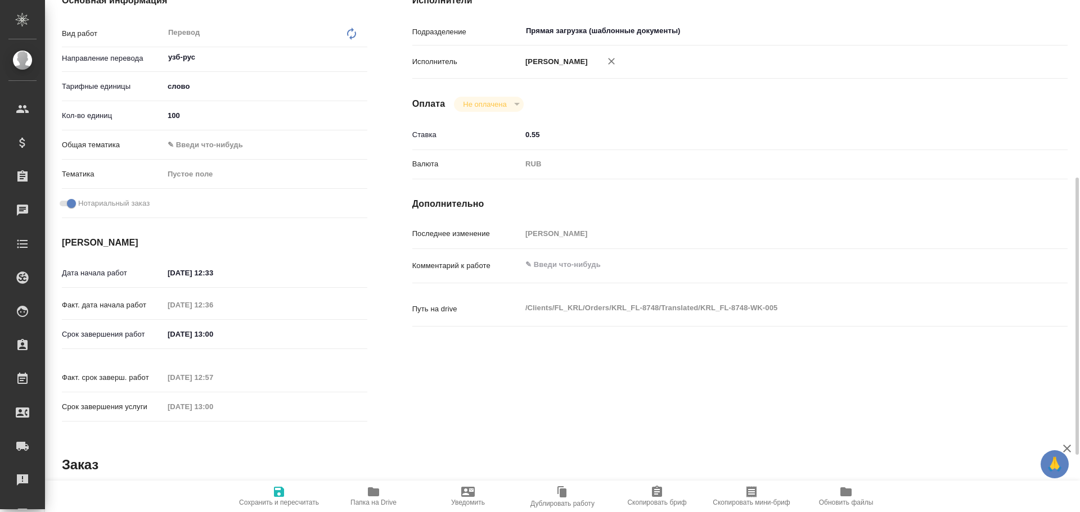
scroll to position [112, 0]
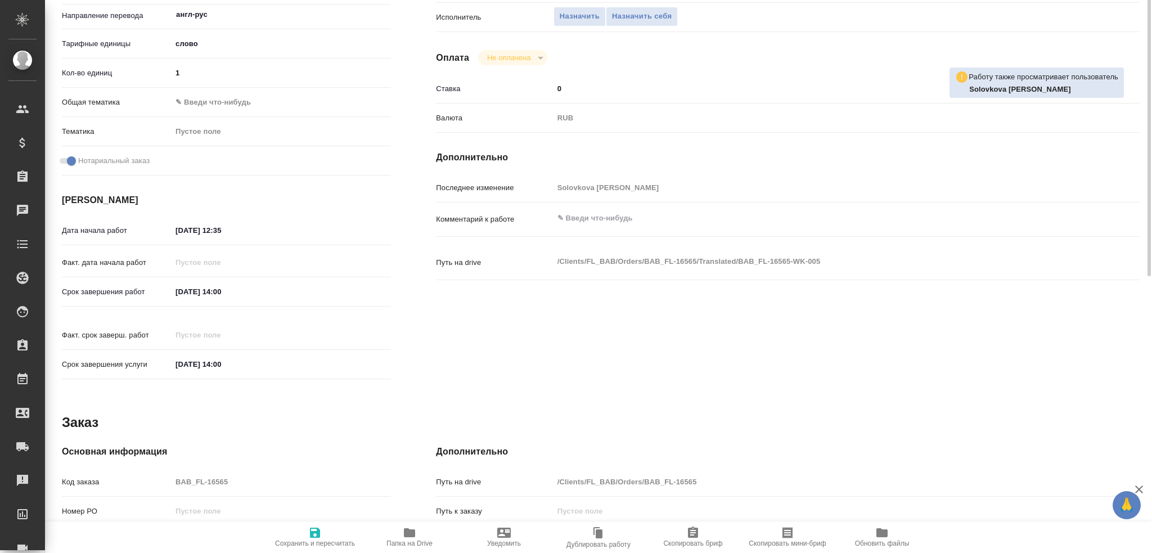
scroll to position [393, 0]
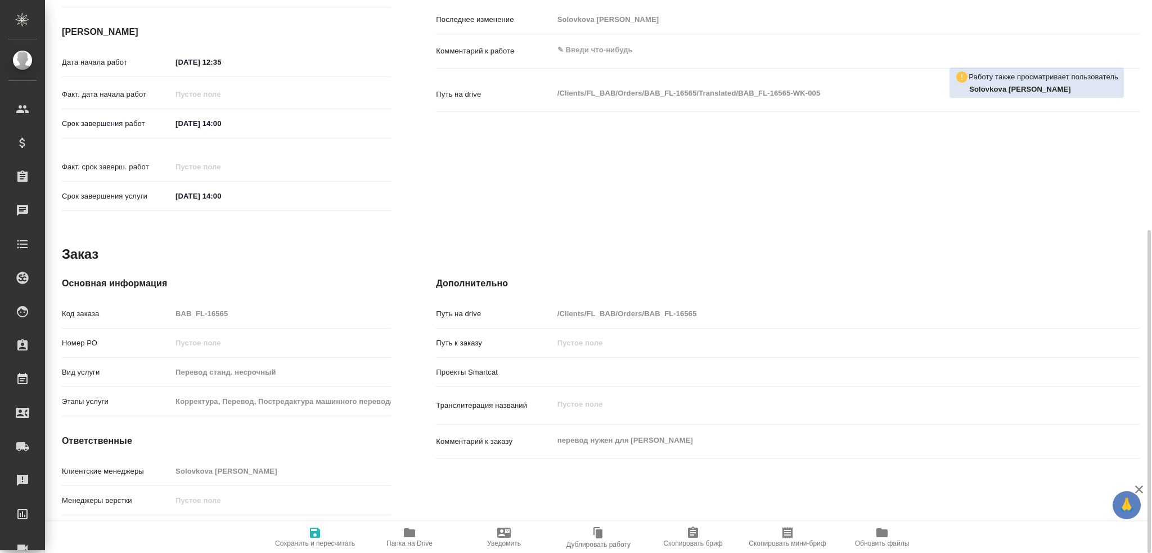
click at [391, 537] on span "Папка на Drive" at bounding box center [409, 536] width 81 height 21
click at [402, 539] on span "Папка на Drive" at bounding box center [409, 536] width 81 height 21
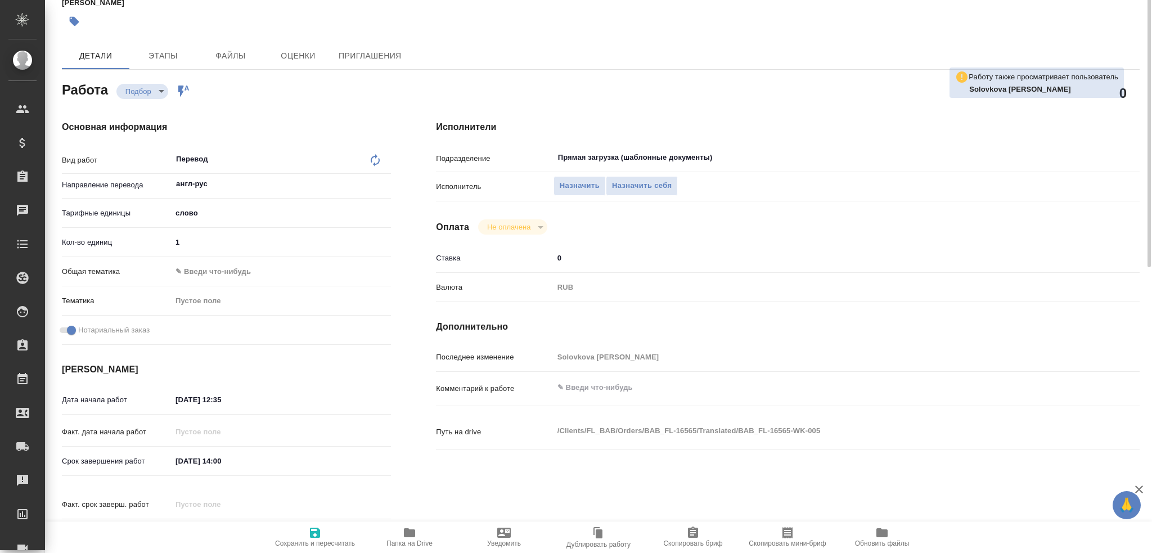
scroll to position [0, 0]
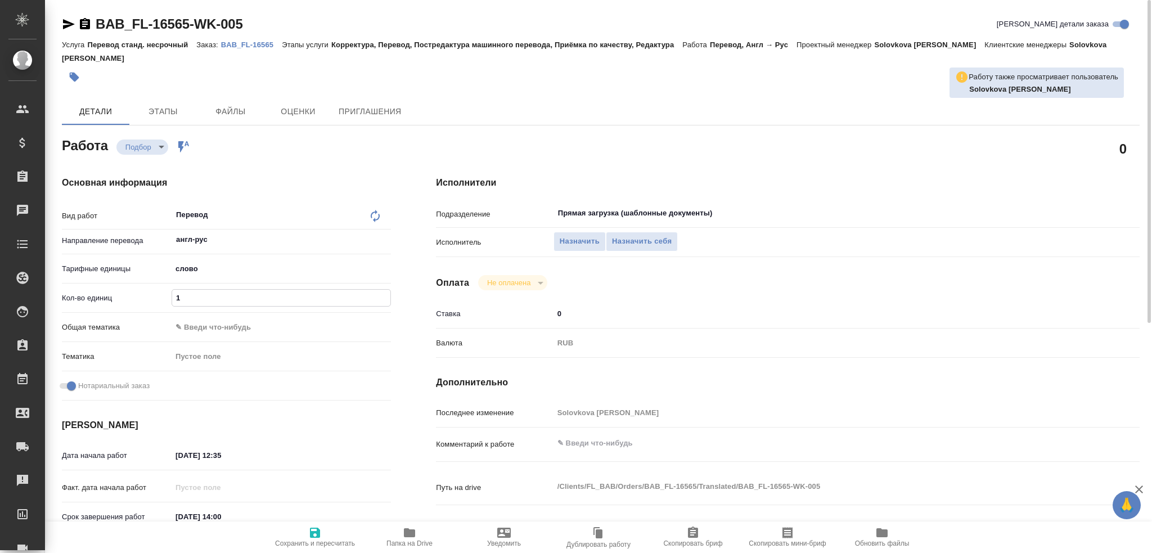
drag, startPoint x: 186, startPoint y: 282, endPoint x: 140, endPoint y: 285, distance: 46.2
click at [161, 288] on div "Кол-во единиц 1" at bounding box center [226, 298] width 329 height 20
type input "75"
click at [302, 530] on span "Сохранить и пересчитать" at bounding box center [314, 536] width 81 height 21
type input "recruiting"
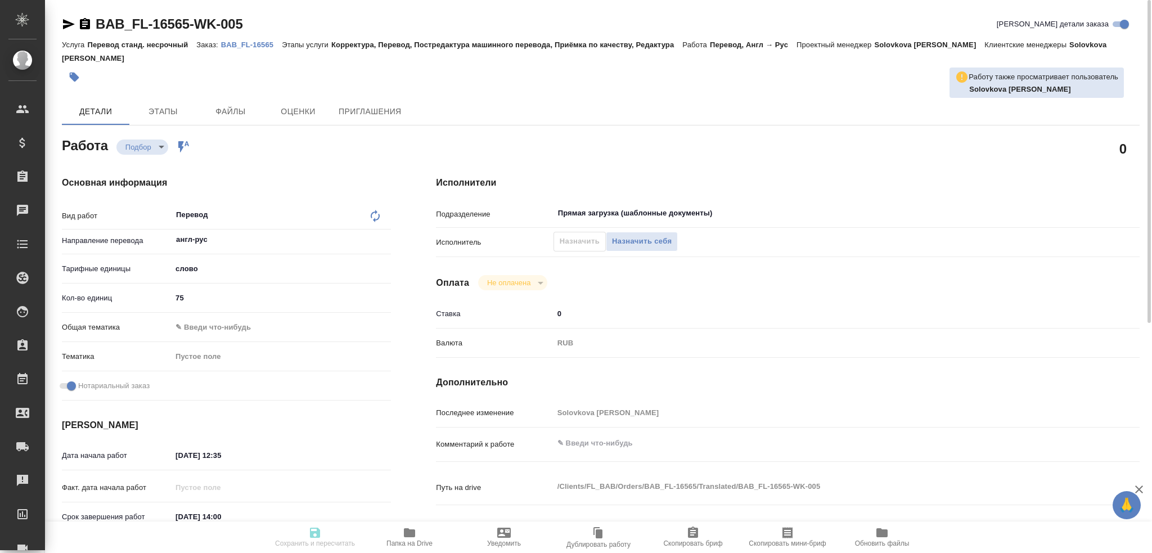
type input "англ-рус"
type input "5a8b1489cc6b4906c91bfd90"
type input "75"
checkbox input "true"
type input "[DATE] 12:35"
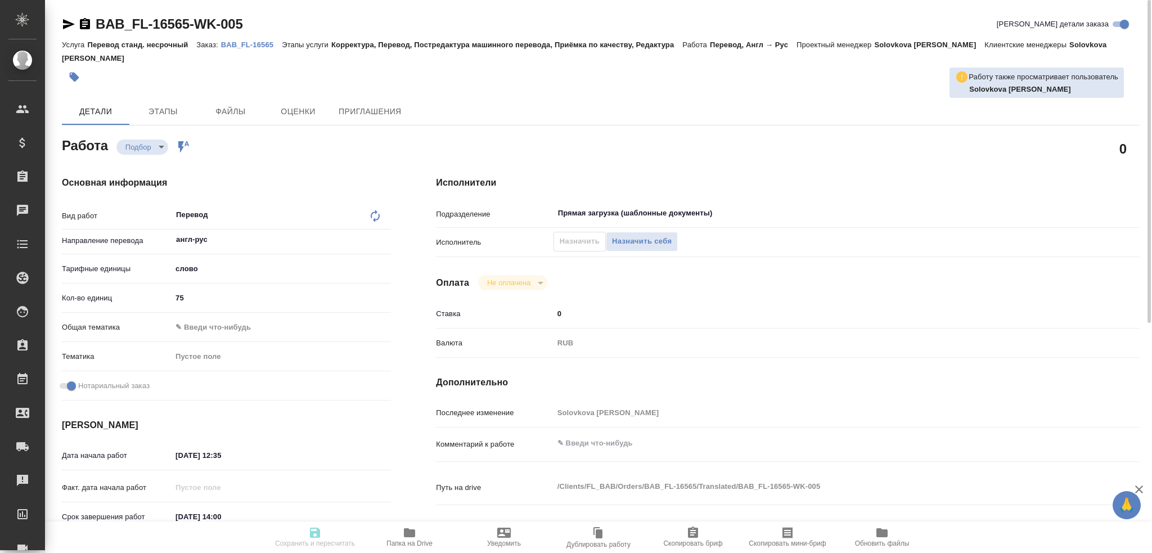
type input "[DATE] 14:00"
type input "Прямая загрузка (шаблонные документы)"
type input "notPayed"
type input "0"
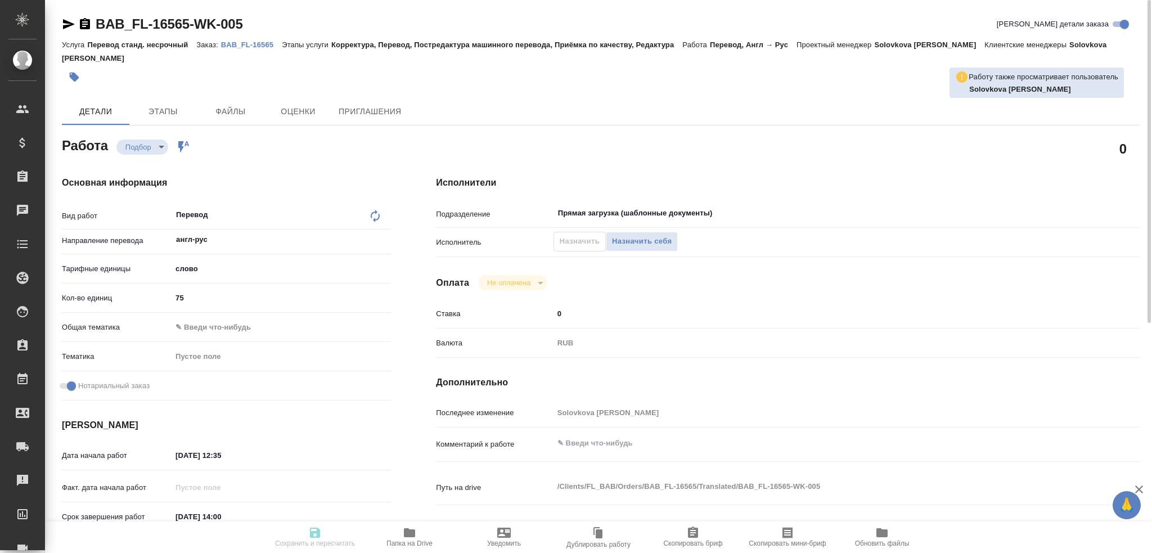
type input "RUB"
type input "[PERSON_NAME]"
type input "BAB_FL-16565"
type input "Перевод станд. несрочный"
type input "Корректура, Перевод, Постредактура машинного перевода, Приёмка по качеству, Ред…"
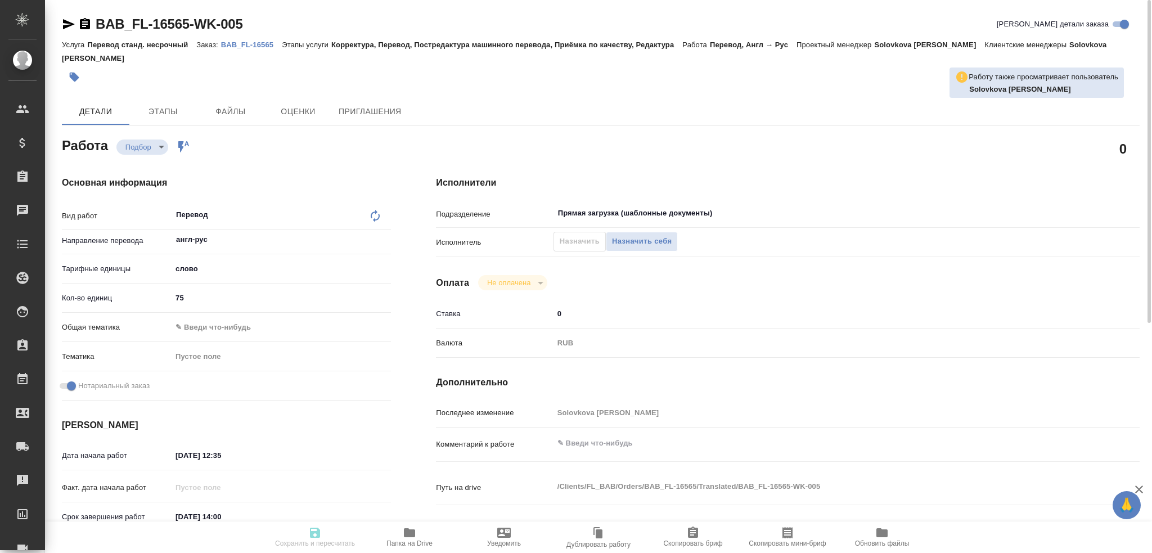
type input "Solovkova [PERSON_NAME]"
type input "/Clients/FL_BAB/Orders/BAB_FL-16565"
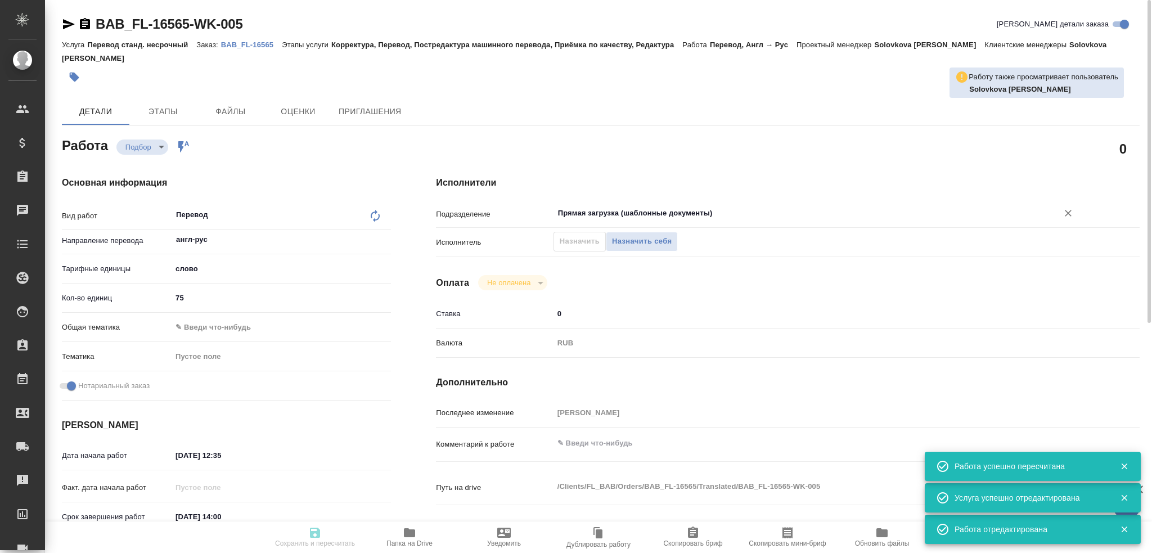
type input "recruiting"
type input "англ-рус"
type input "5a8b1489cc6b4906c91bfd90"
type input "75"
checkbox input "true"
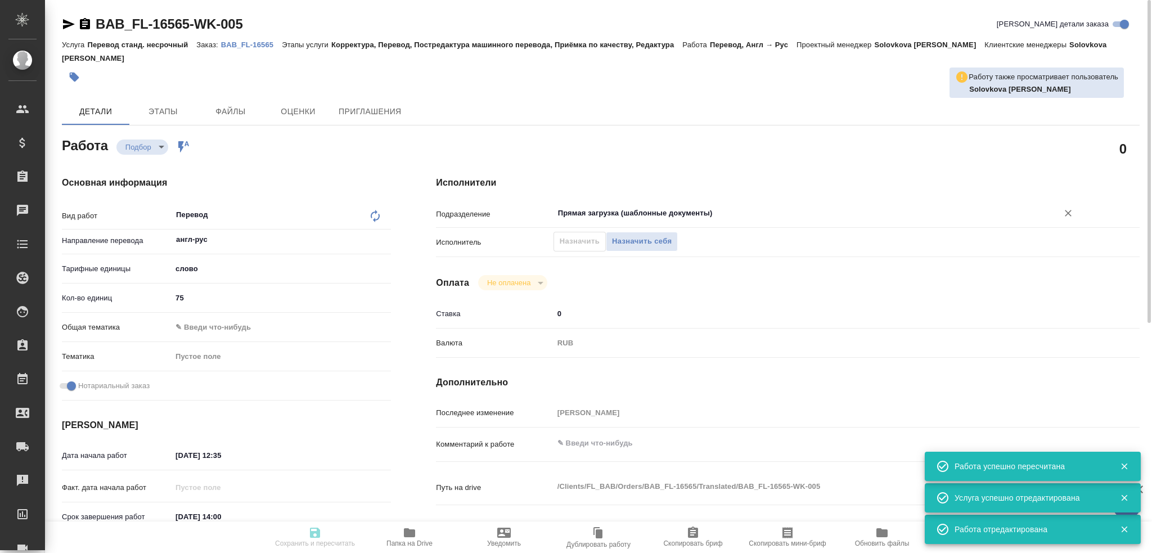
type input "[DATE] 12:35"
type input "[DATE] 14:00"
type input "Прямая загрузка (шаблонные документы)"
type input "notPayed"
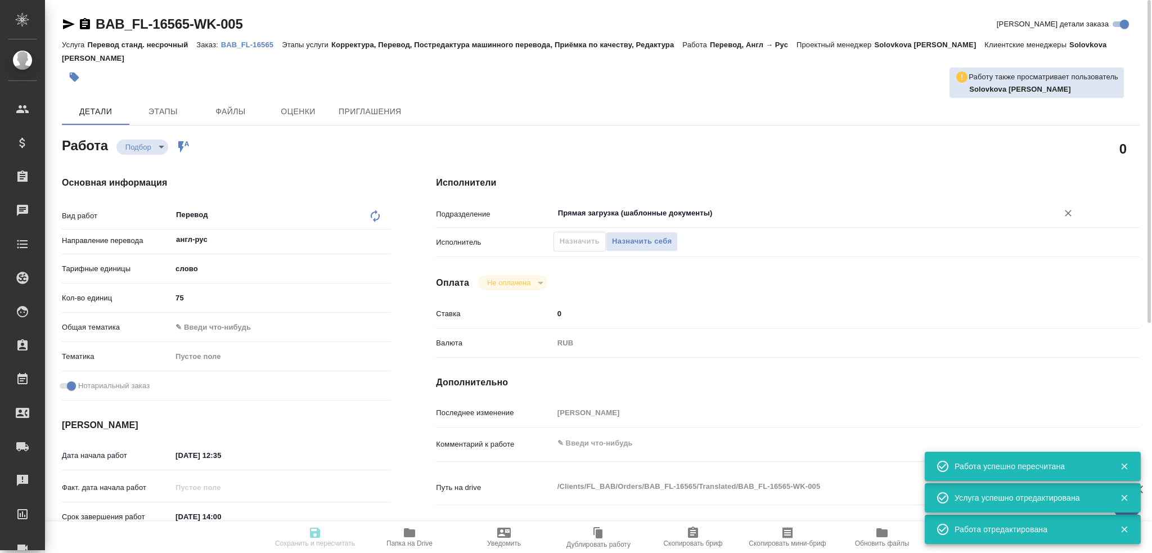
type input "0"
type input "RUB"
type input "[PERSON_NAME]"
type input "BAB_FL-16565"
type input "Перевод станд. несрочный"
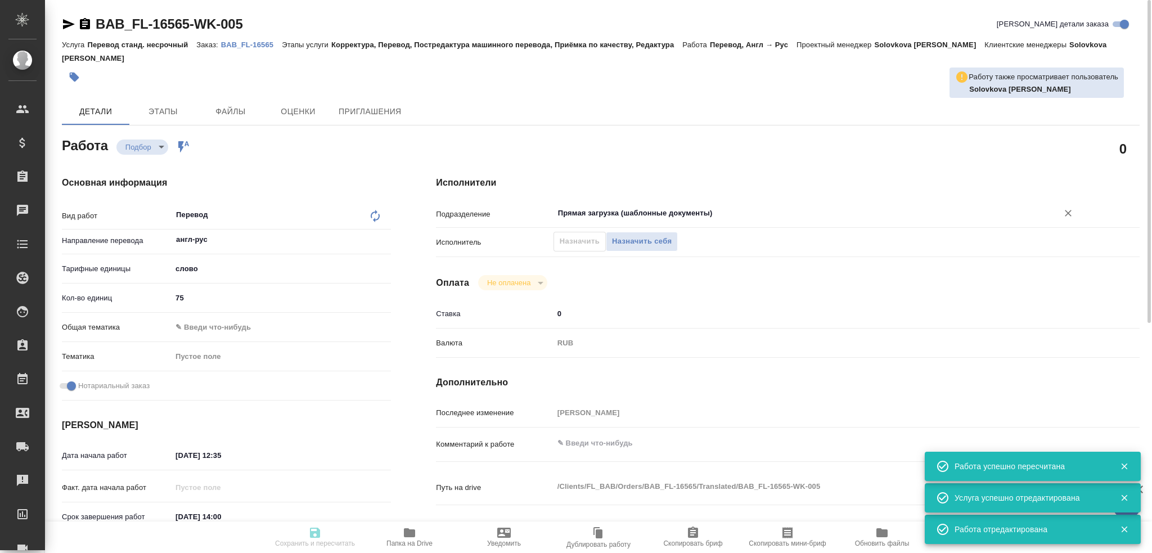
type input "Корректура, Перевод, Постредактура машинного перевода, Приёмка по качеству, Ред…"
type input "Solovkova [PERSON_NAME]"
type input "/Clients/FL_BAB/Orders/BAB_FL-16565"
click at [652, 235] on span "Назначить себя" at bounding box center [642, 241] width 60 height 13
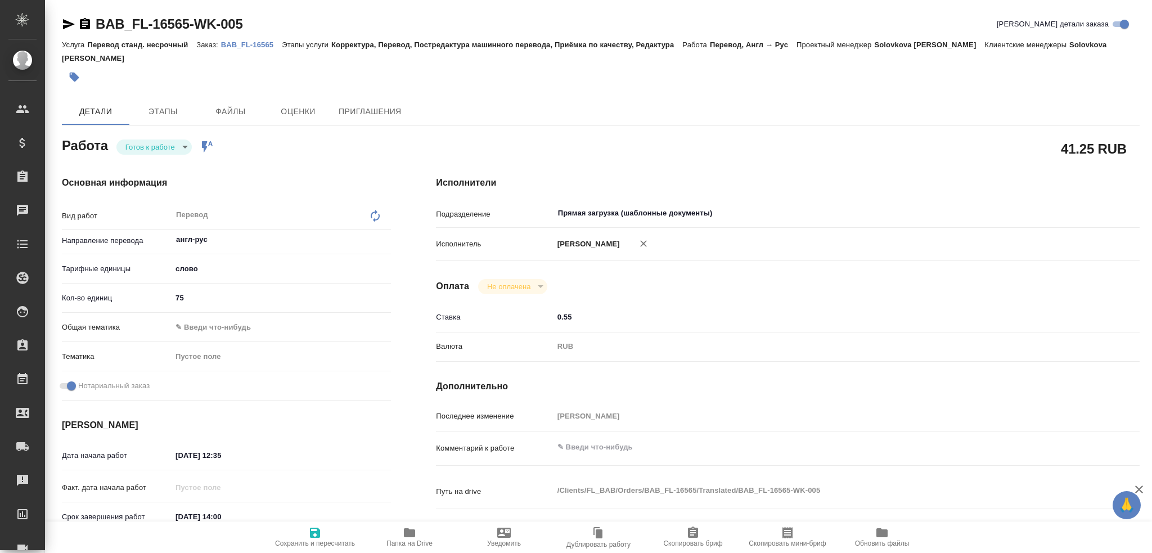
type textarea "x"
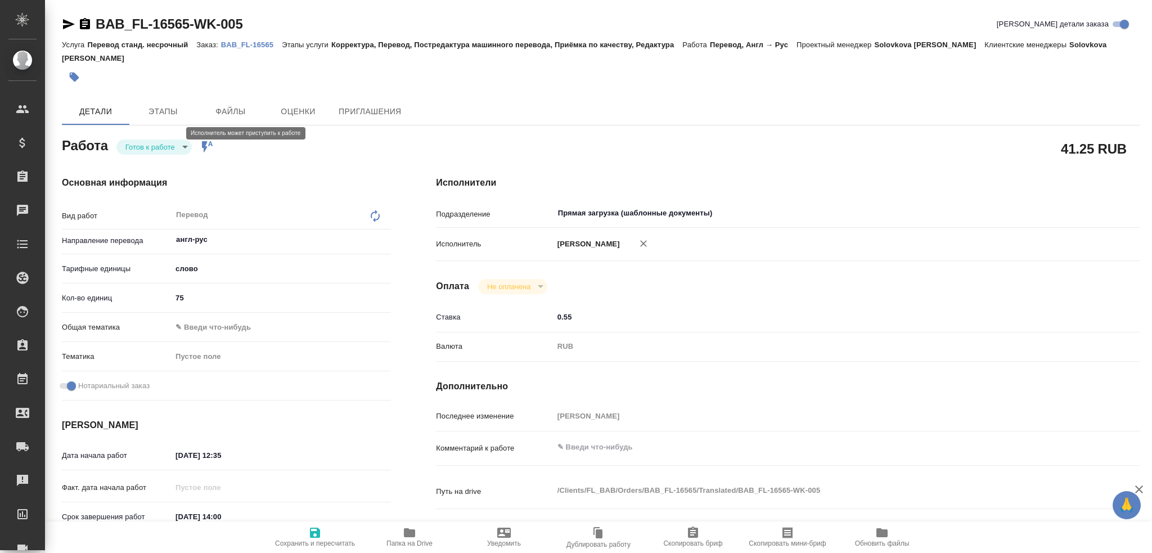
click at [137, 137] on body "🙏 .cls-1 fill:#fff; AWATERA Gusev Alexandr Клиенты Спецификации Заказы Чаты Tod…" at bounding box center [576, 276] width 1152 height 553
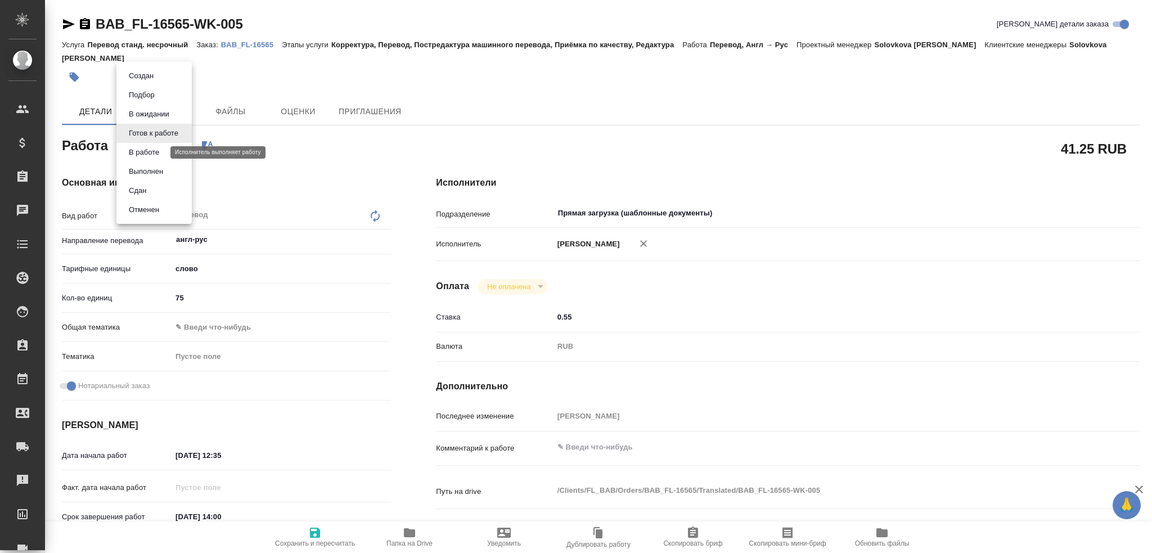
click at [137, 153] on button "В работе" at bounding box center [143, 152] width 37 height 12
type textarea "x"
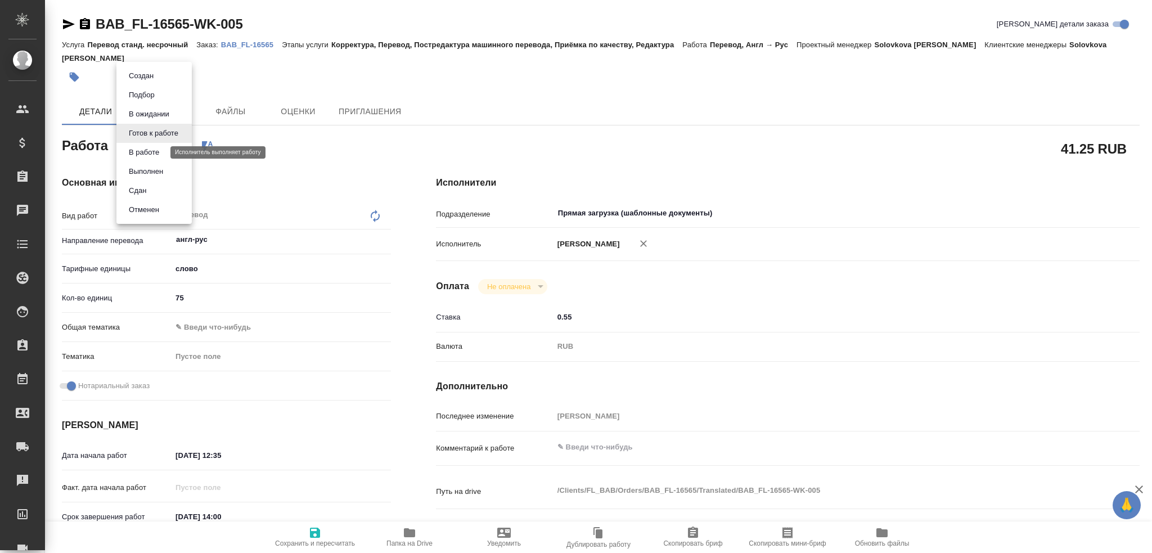
type textarea "x"
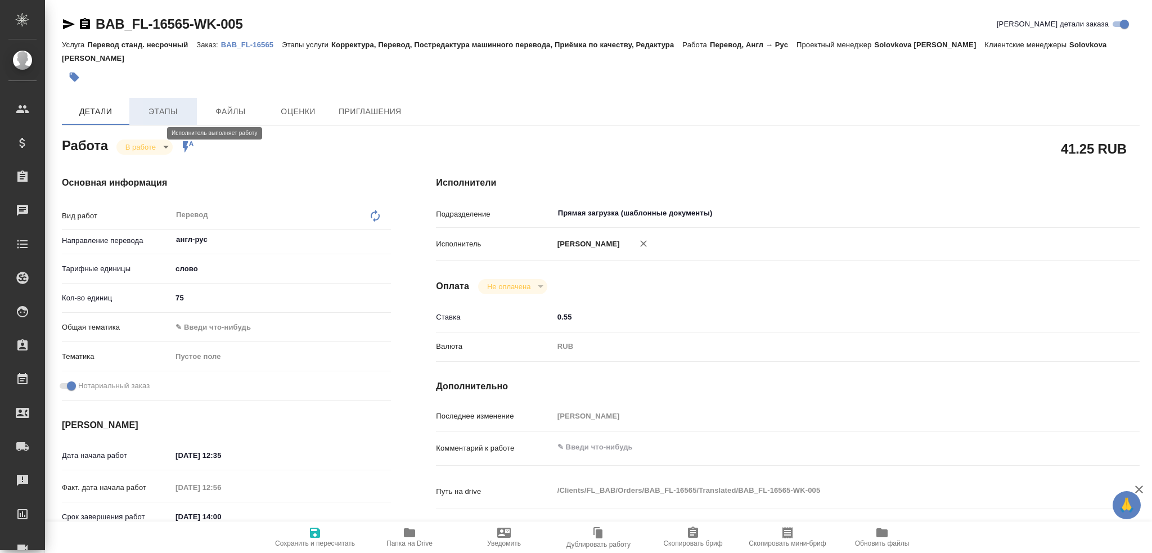
type textarea "x"
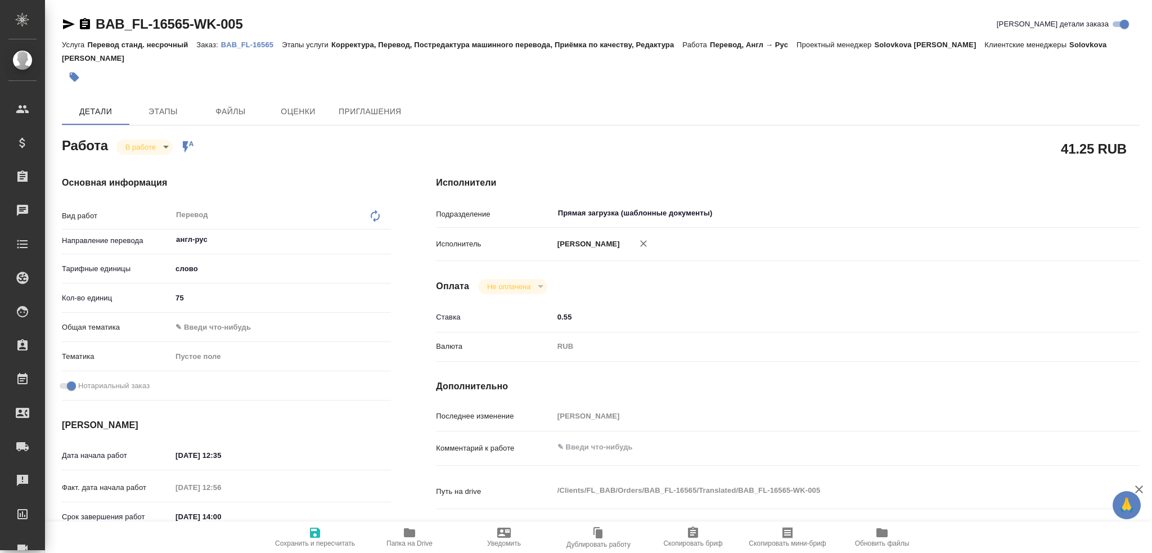
type textarea "x"
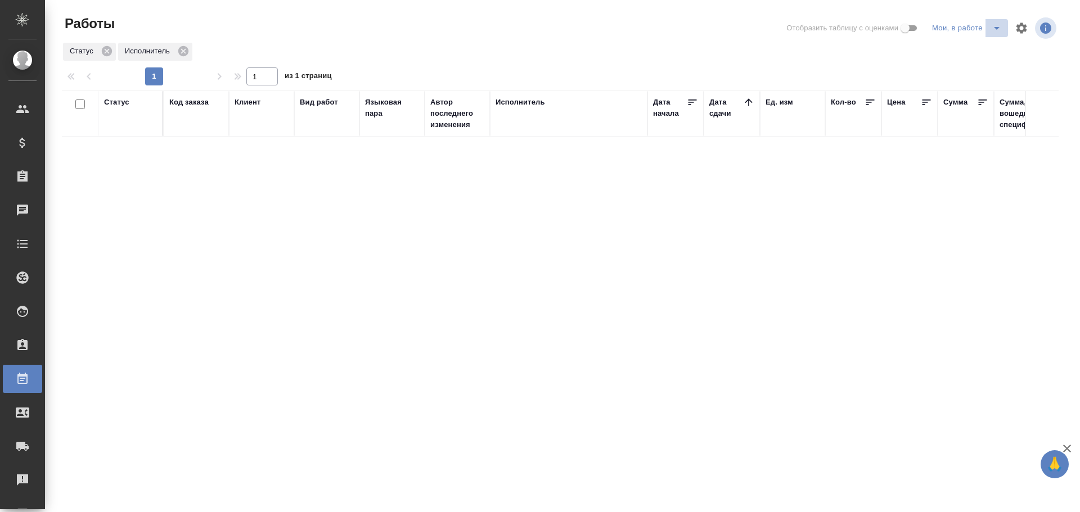
click at [994, 30] on icon "split button" at bounding box center [996, 27] width 13 height 13
click at [971, 49] on li "Стандартные настройки" at bounding box center [969, 51] width 108 height 18
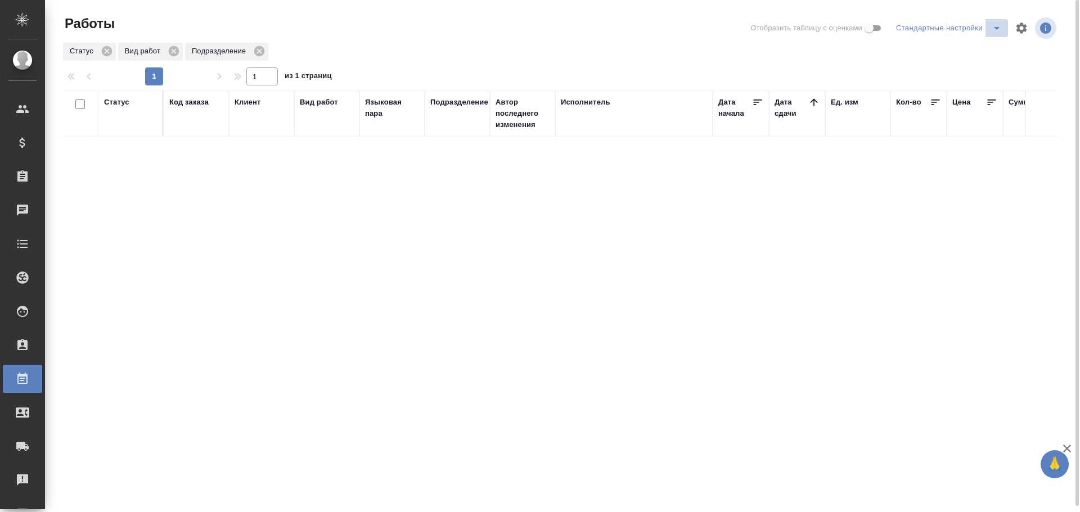
click at [990, 34] on icon "split button" at bounding box center [996, 27] width 13 height 13
click at [969, 49] on li "Мои, в работе" at bounding box center [950, 51] width 115 height 18
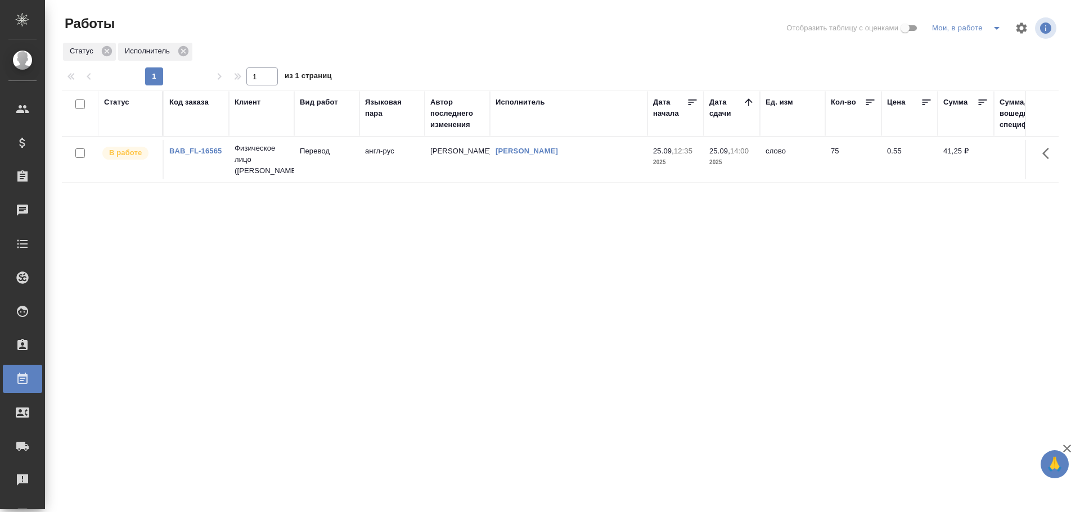
click at [224, 174] on td "BAB_FL-16565" at bounding box center [196, 159] width 65 height 39
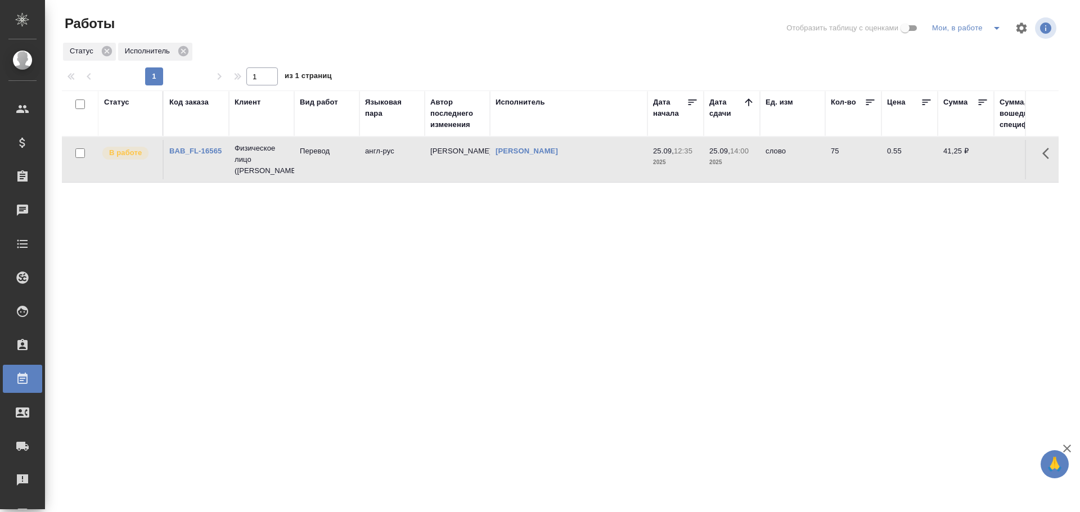
click at [224, 174] on td "BAB_FL-16565" at bounding box center [196, 159] width 65 height 39
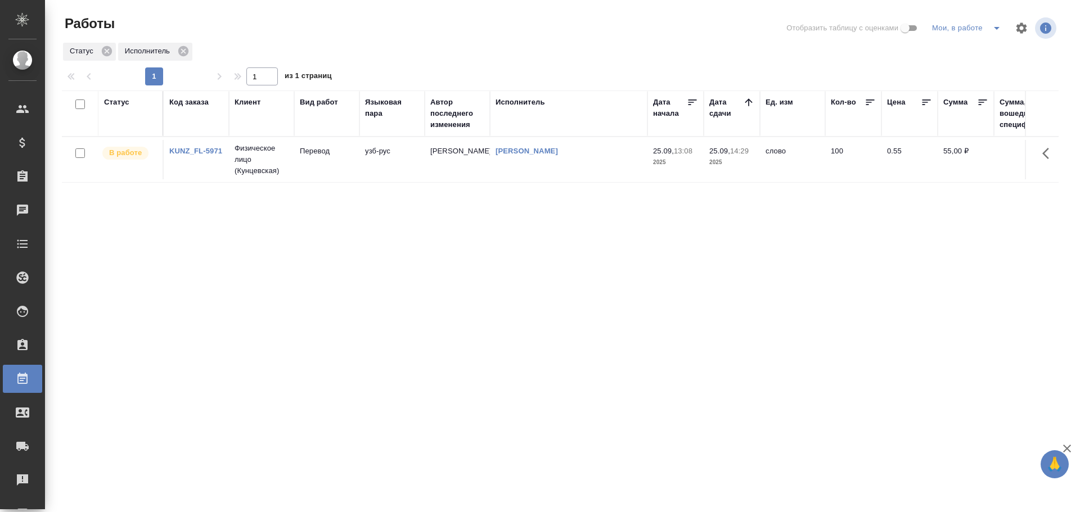
click at [432, 158] on td "[PERSON_NAME]" at bounding box center [457, 159] width 65 height 39
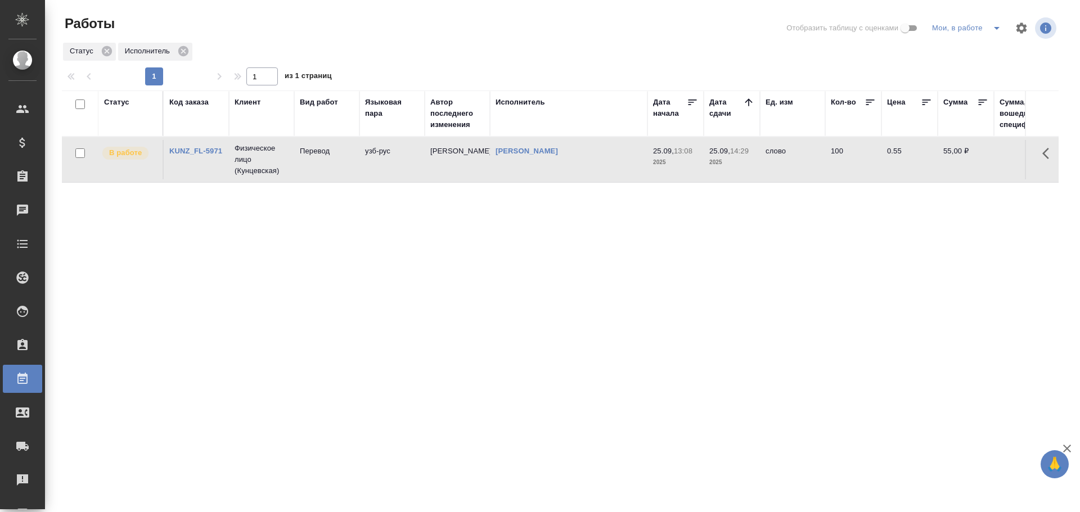
click at [432, 158] on td "[PERSON_NAME]" at bounding box center [457, 159] width 65 height 39
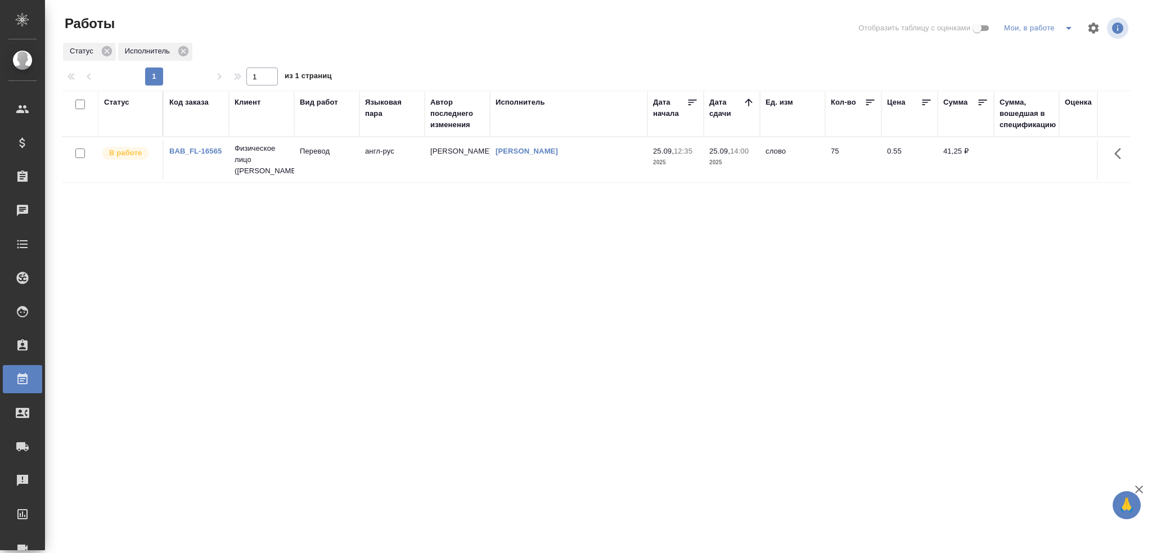
click at [1067, 29] on icon "split button" at bounding box center [1068, 27] width 13 height 13
click at [1042, 48] on li "Стандартные настройки" at bounding box center [1041, 51] width 108 height 18
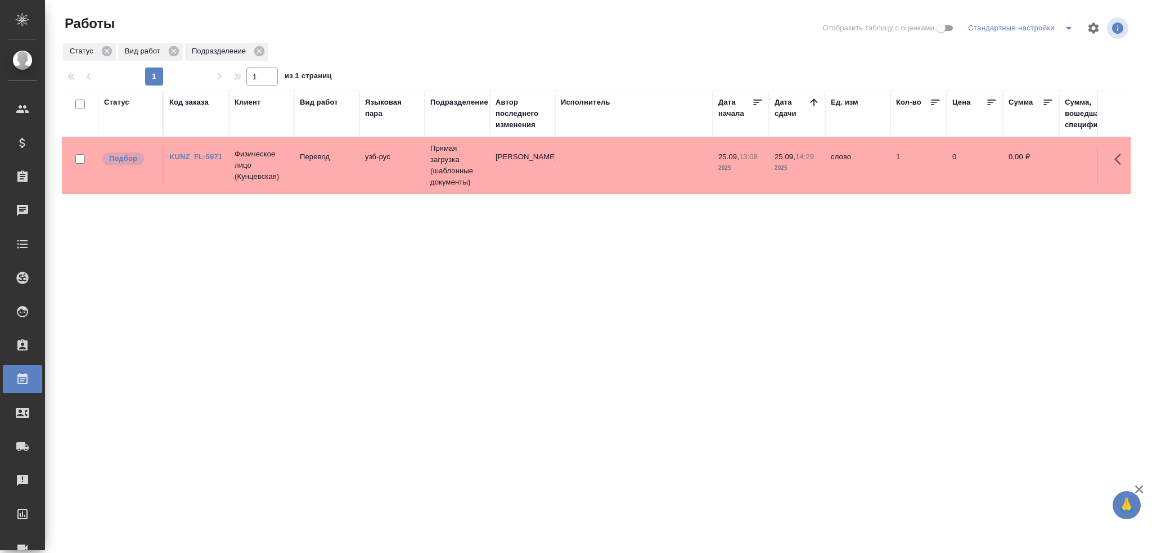
click at [686, 173] on td at bounding box center [633, 165] width 157 height 39
click at [294, 183] on td "Перевод" at bounding box center [326, 165] width 65 height 39
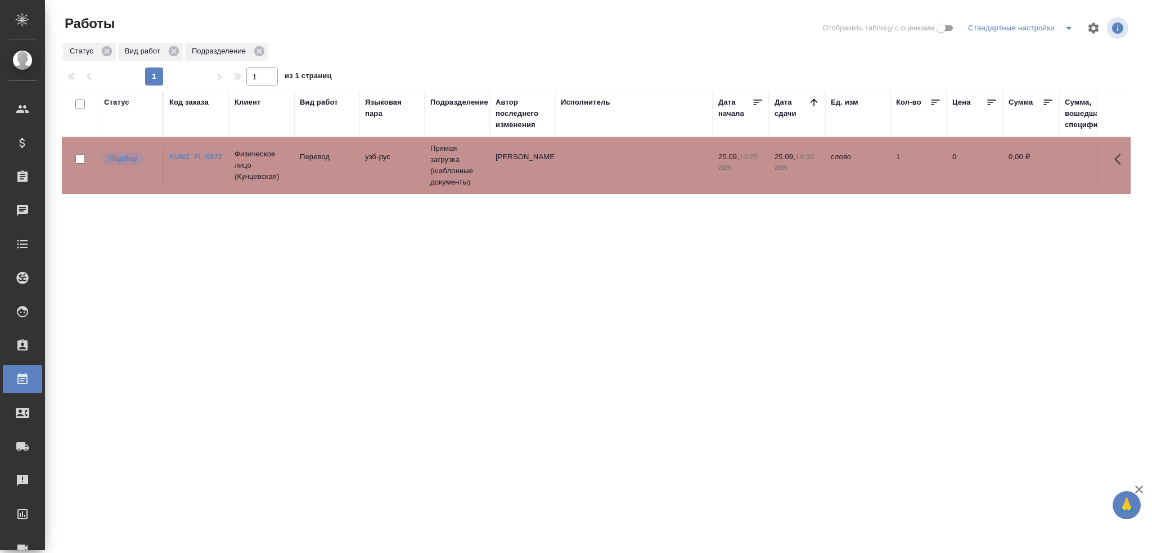
click at [294, 183] on td "Перевод" at bounding box center [326, 165] width 65 height 39
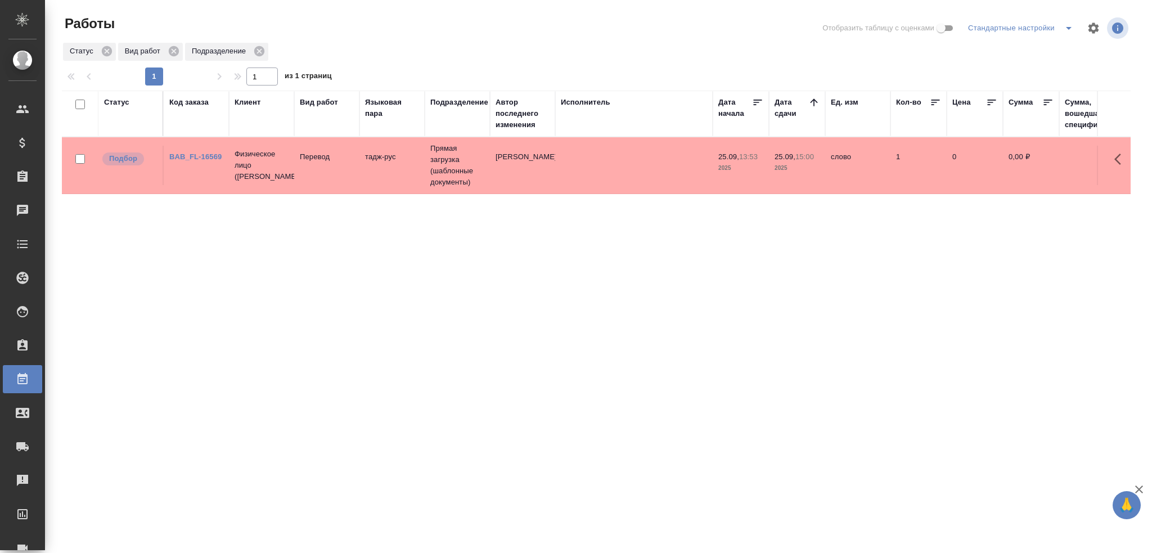
click at [338, 164] on td "Перевод" at bounding box center [326, 165] width 65 height 39
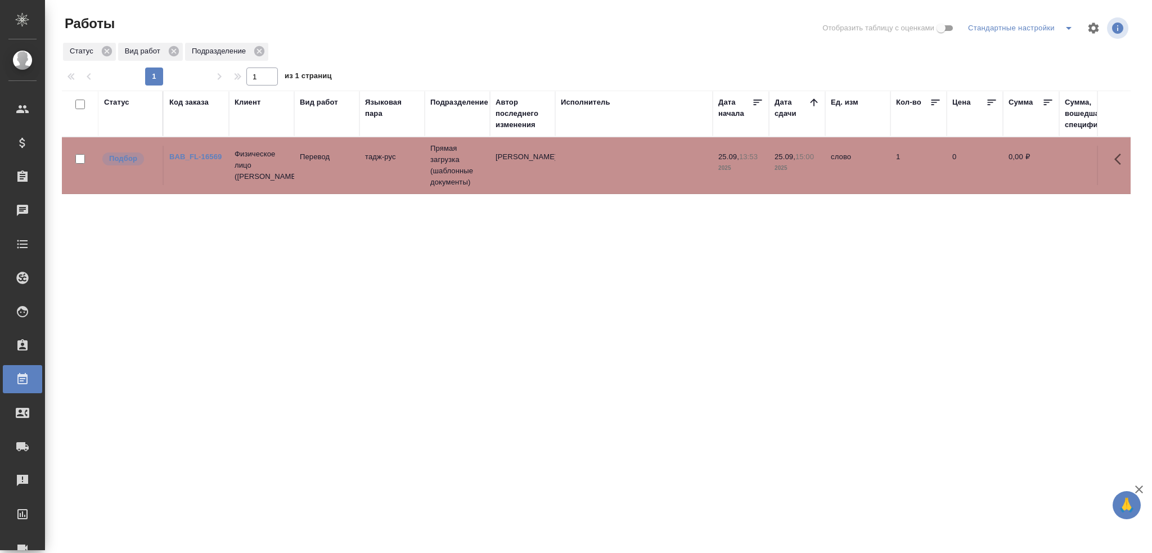
click at [338, 164] on td "Перевод" at bounding box center [326, 165] width 65 height 39
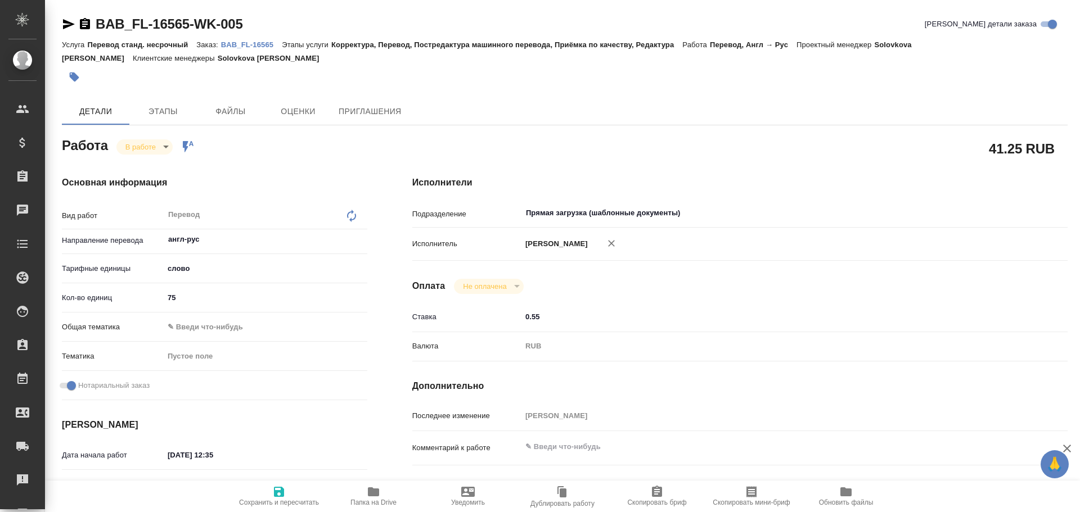
type textarea "x"
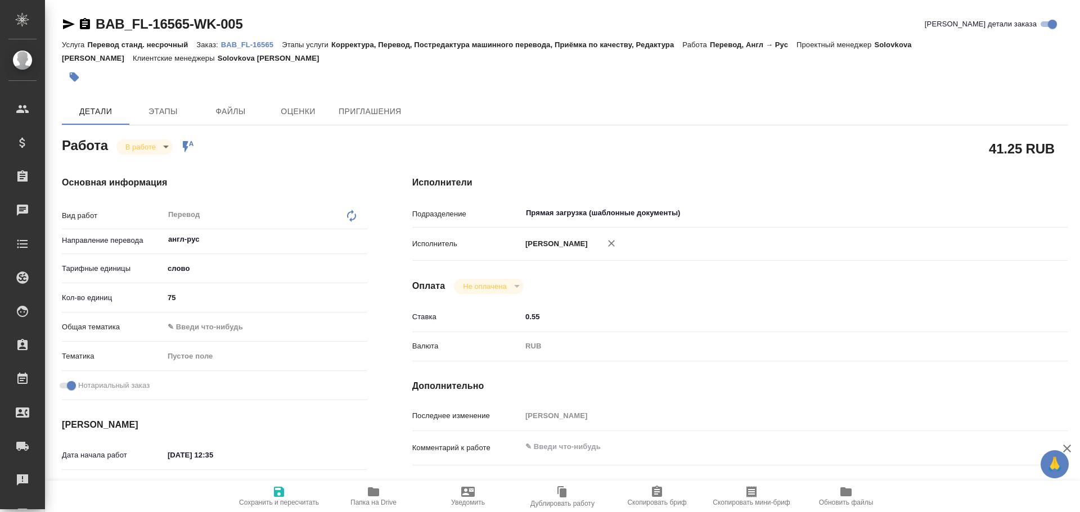
type textarea "x"
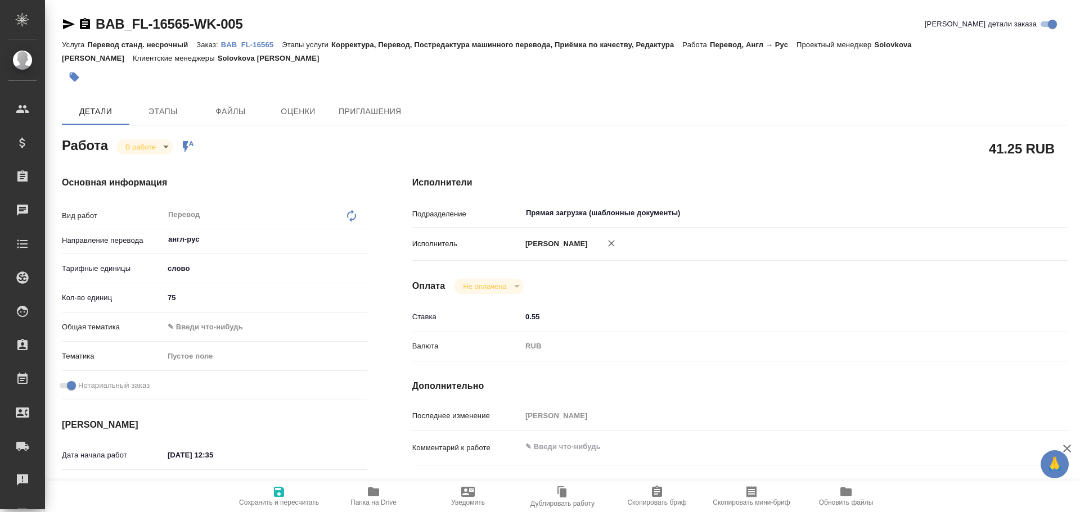
type textarea "x"
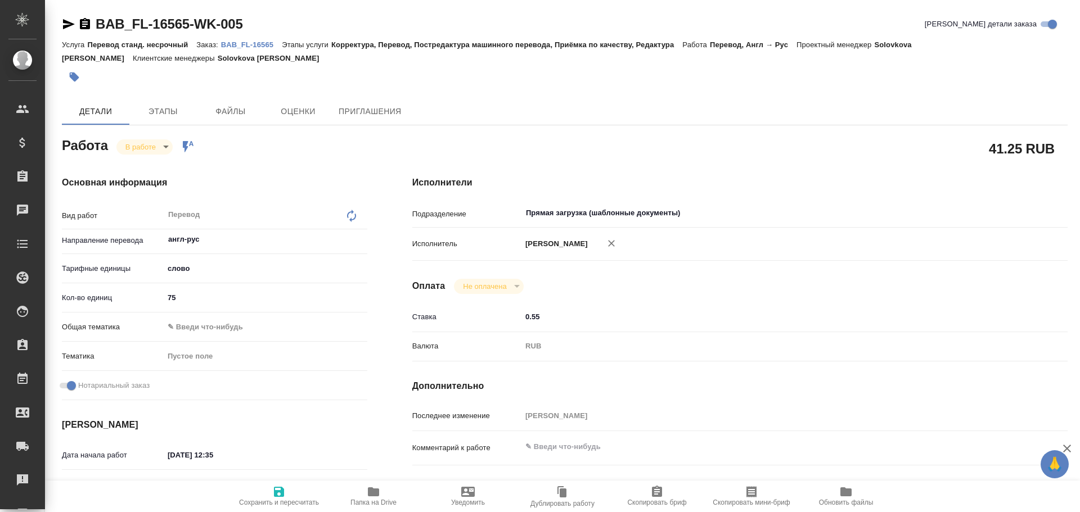
type textarea "x"
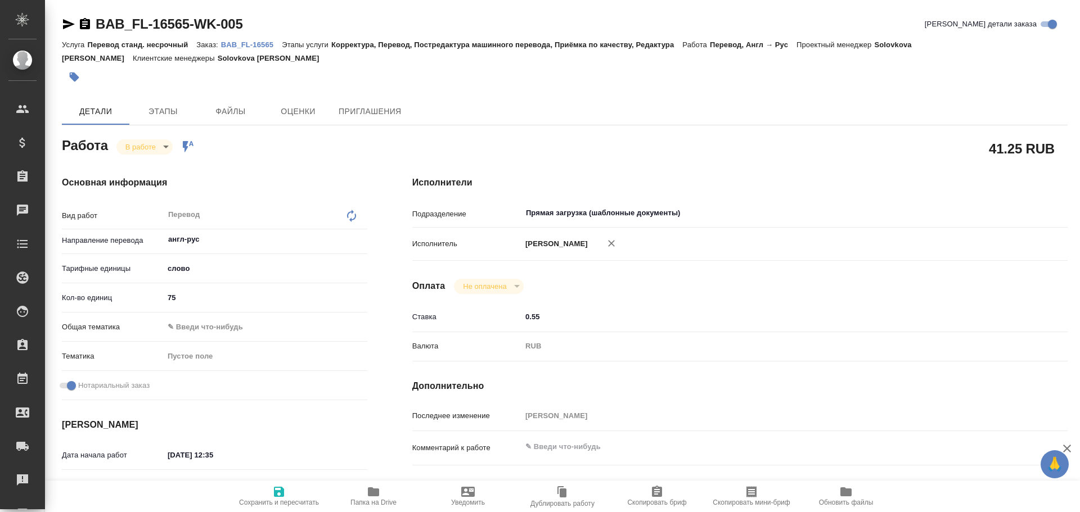
type textarea "x"
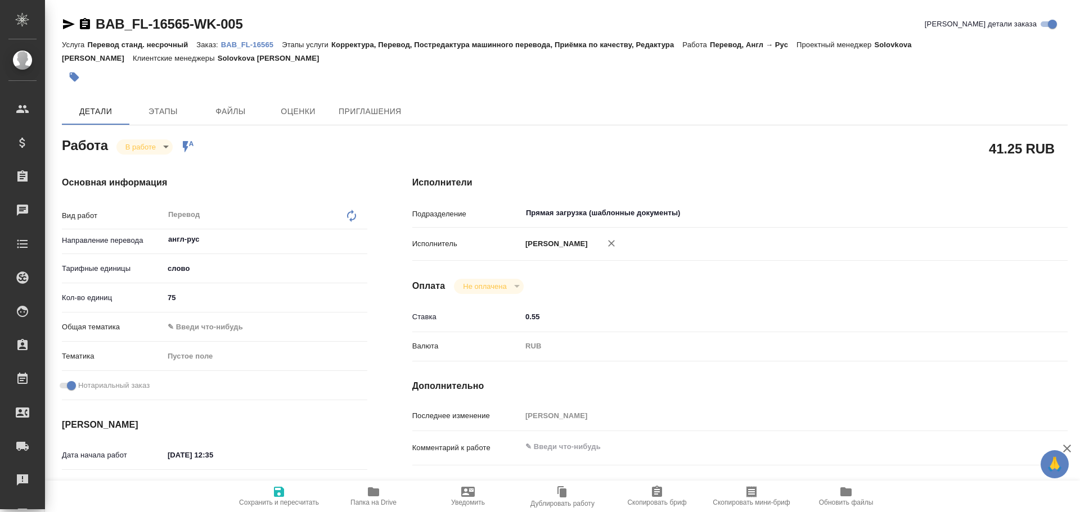
type textarea "x"
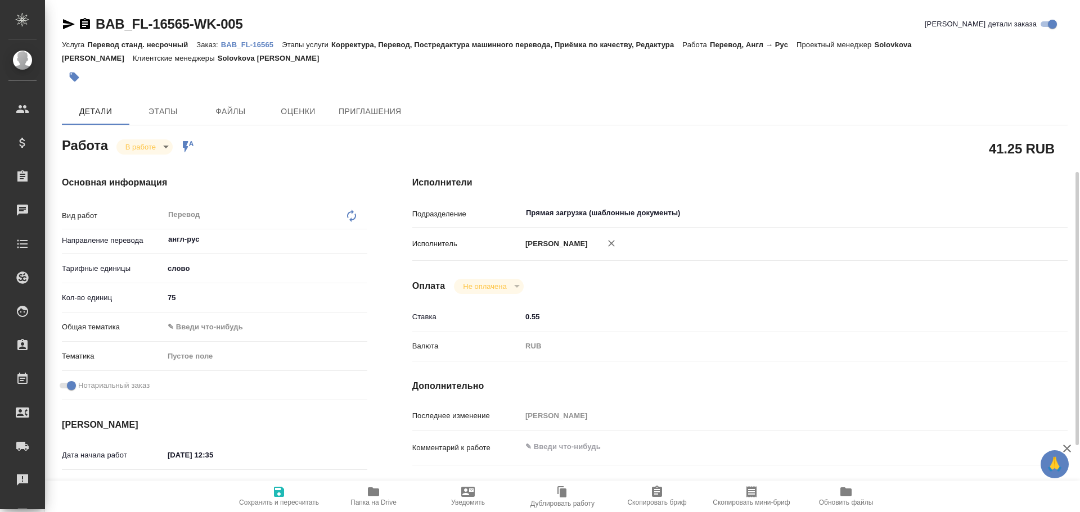
scroll to position [337, 0]
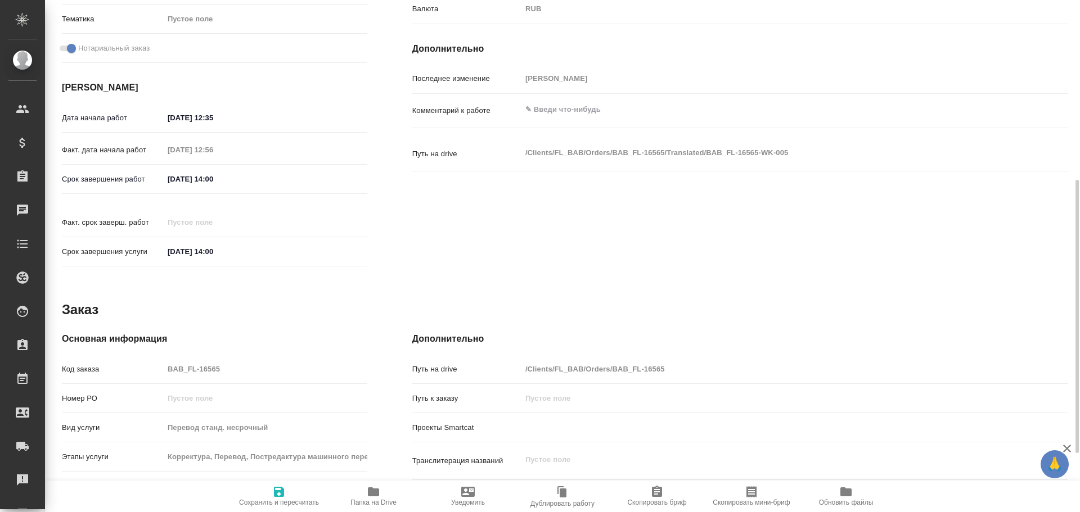
click at [379, 501] on span "Папка на Drive" at bounding box center [373, 503] width 46 height 8
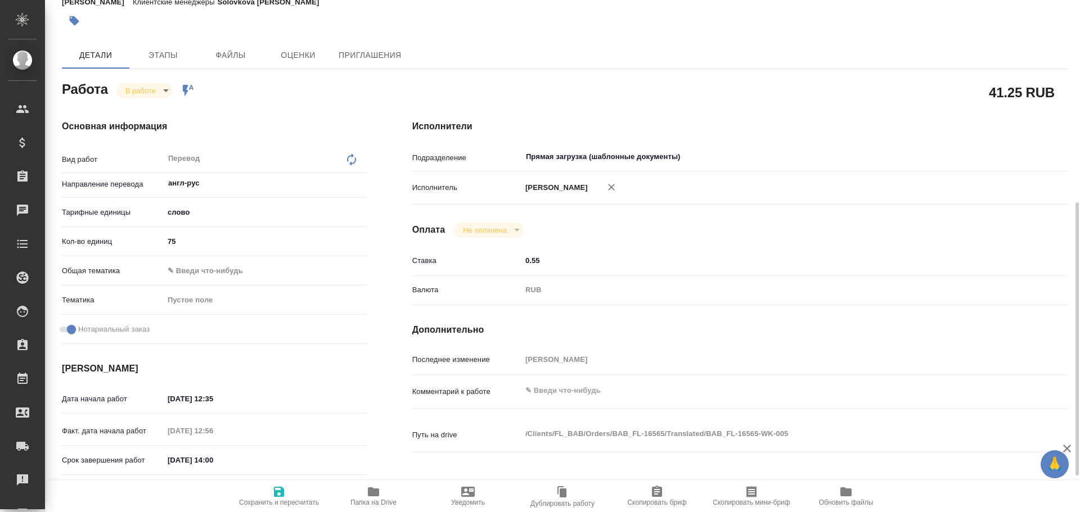
scroll to position [0, 0]
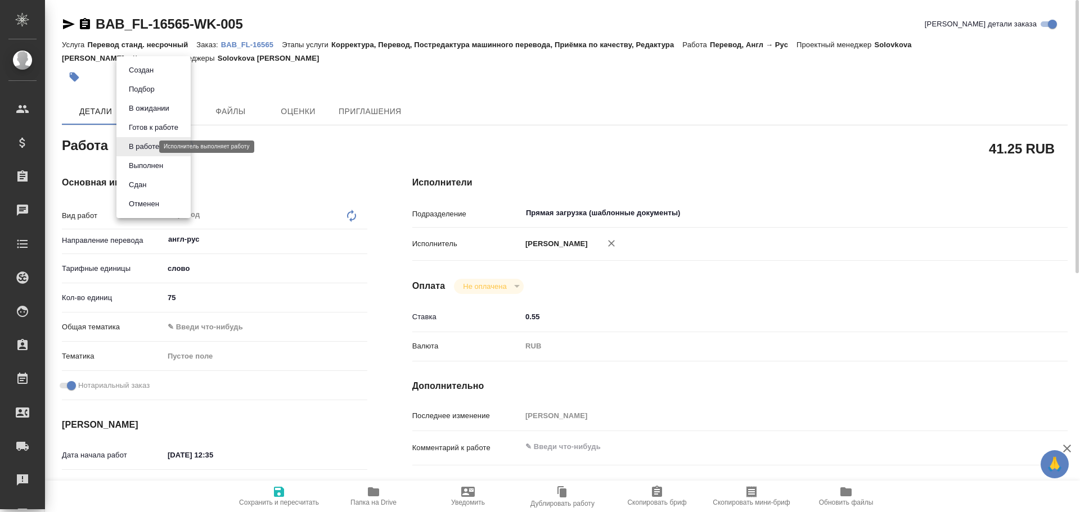
click at [150, 147] on body "🙏 .cls-1 fill:#fff; AWATERA [PERSON_NAME] Спецификации Заказы 0 Чаты Todo Проек…" at bounding box center [540, 256] width 1080 height 512
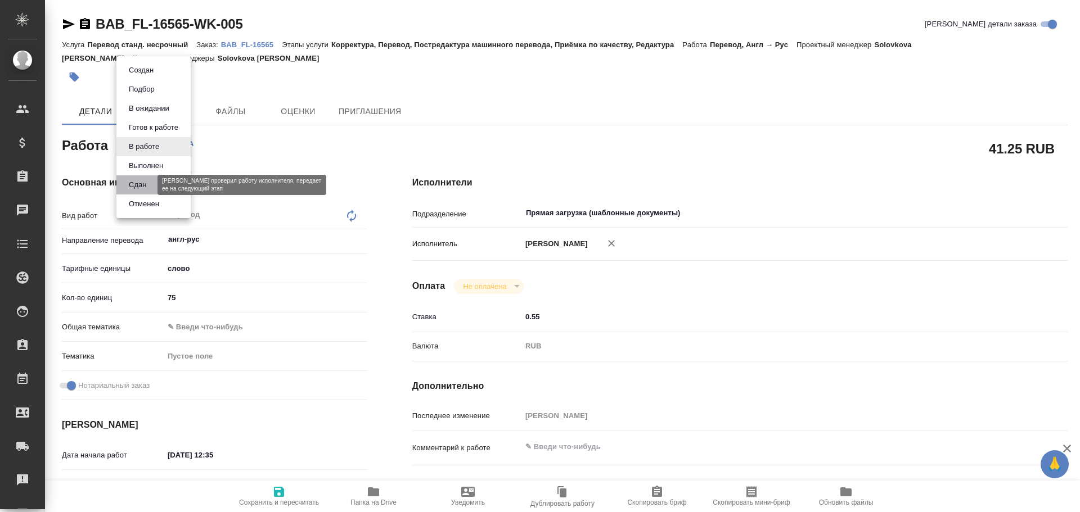
click at [148, 179] on button "Сдан" at bounding box center [137, 185] width 24 height 12
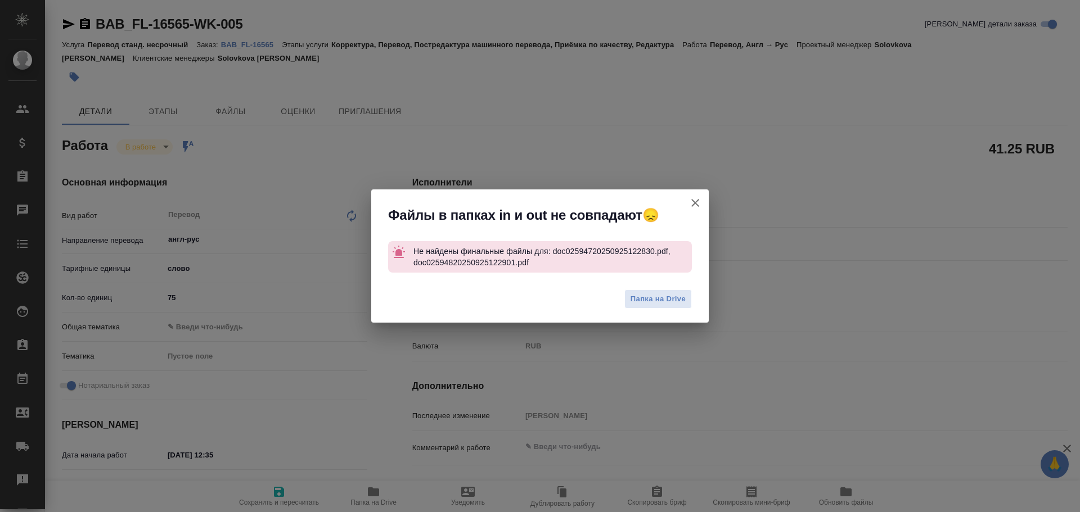
type textarea "x"
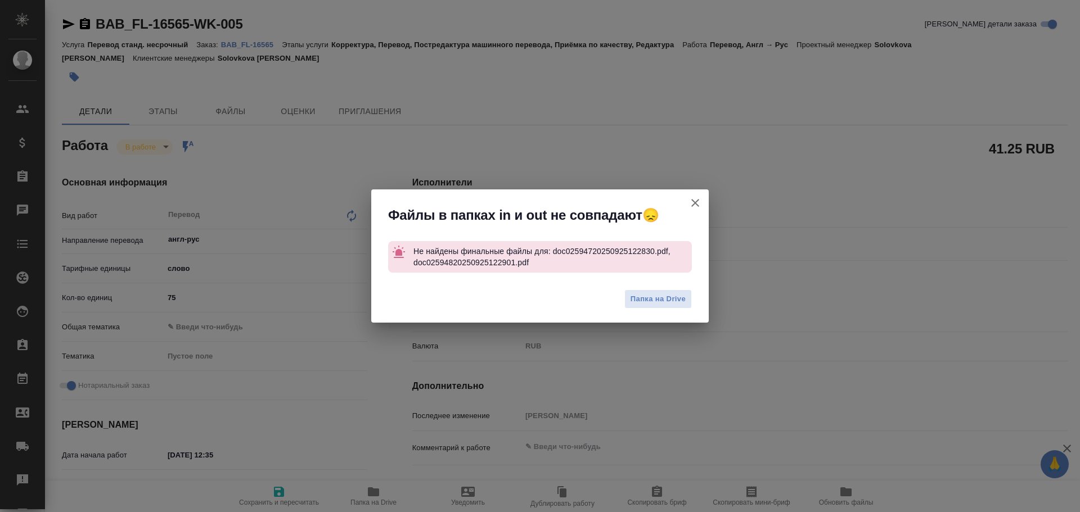
type textarea "x"
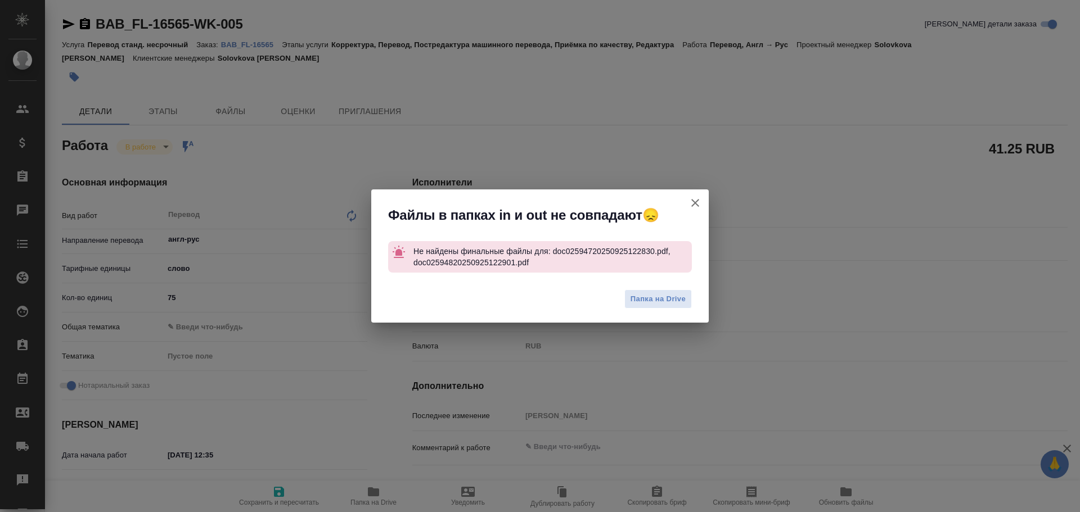
type textarea "x"
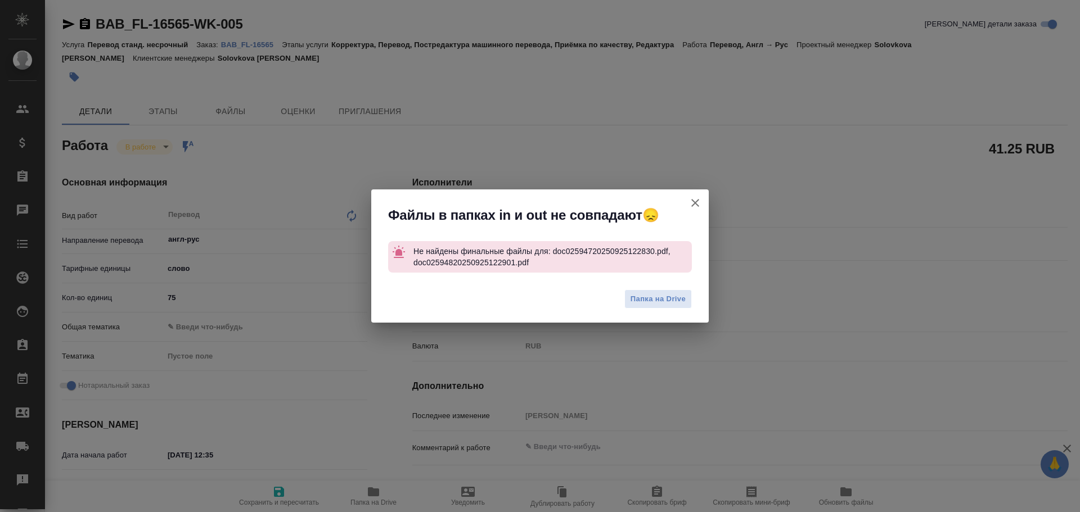
type textarea "x"
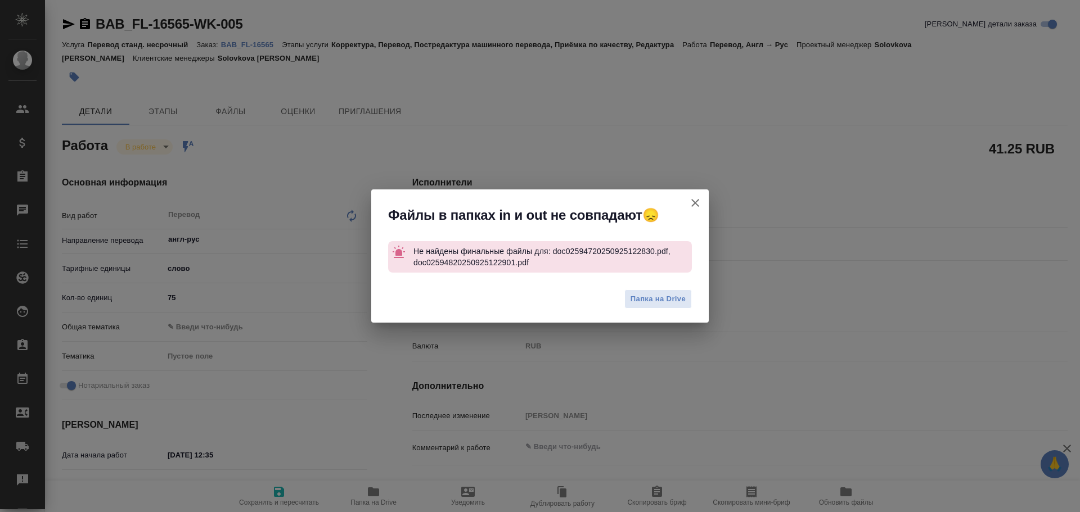
click at [690, 207] on icon "button" at bounding box center [694, 202] width 13 height 13
type textarea "x"
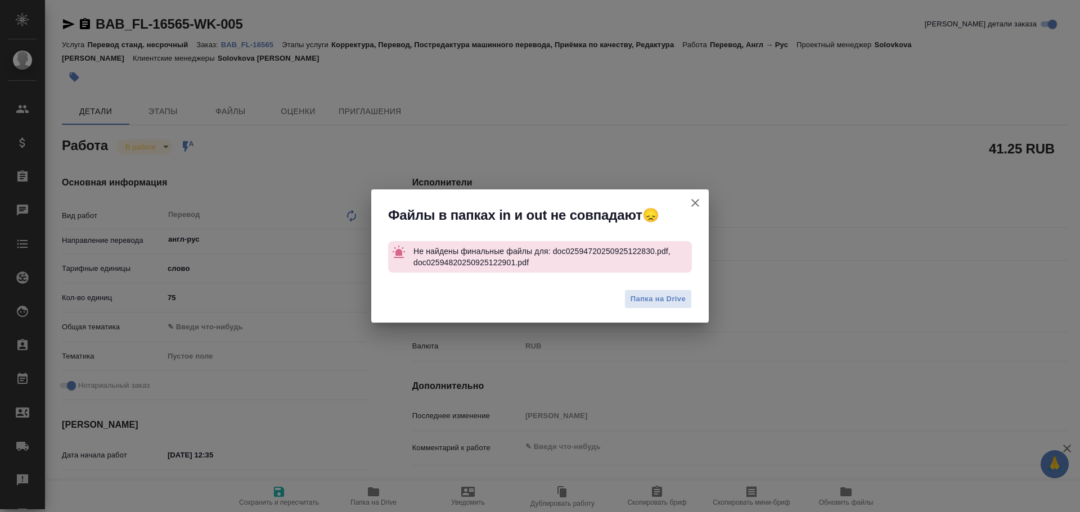
type textarea "x"
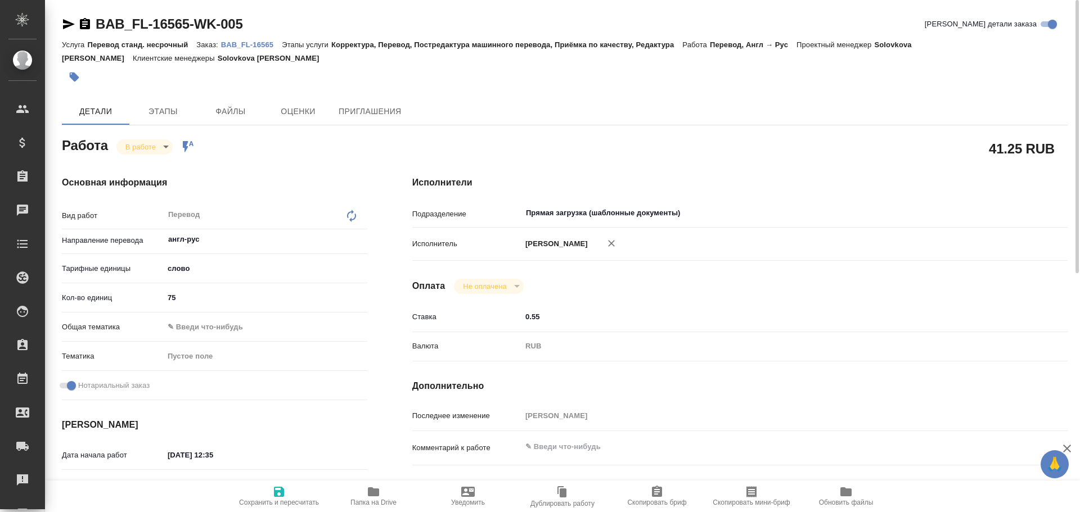
click at [231, 44] on p "BAB_FL-16565" at bounding box center [251, 44] width 61 height 8
click at [138, 152] on body "🙏 .cls-1 fill:#fff; AWATERA [PERSON_NAME] Спецификации Заказы 0 Чаты Todo Проек…" at bounding box center [540, 256] width 1080 height 512
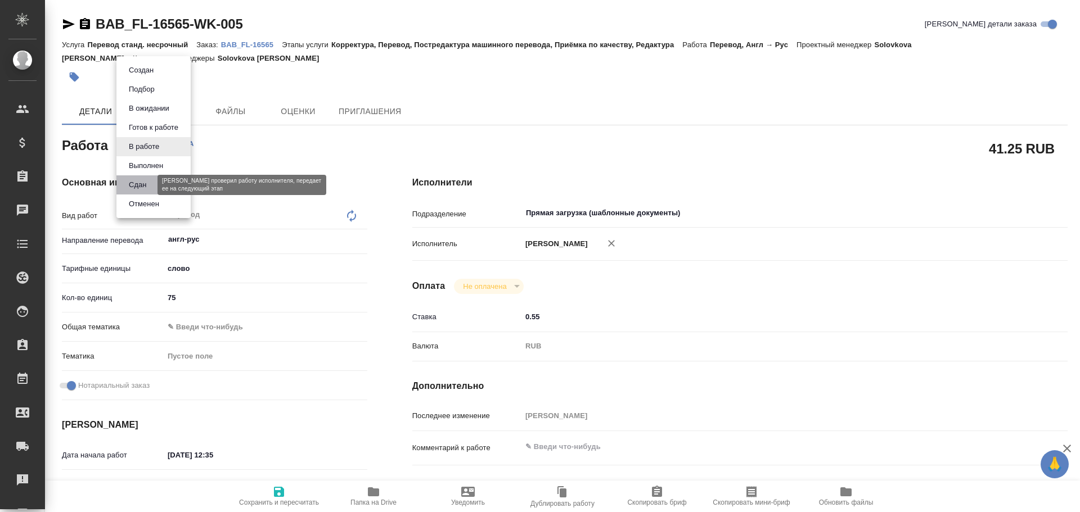
click at [137, 184] on button "Сдан" at bounding box center [137, 185] width 24 height 12
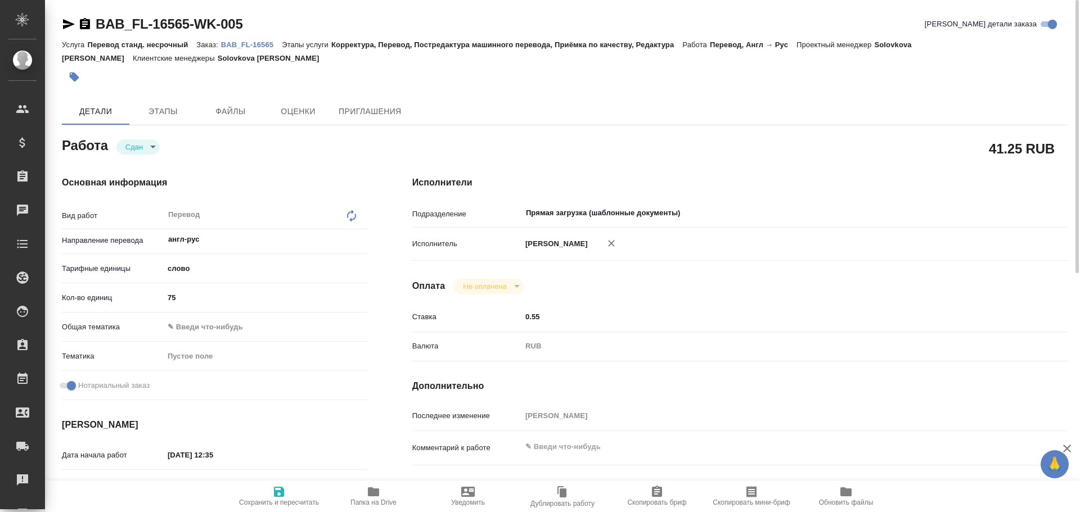
type textarea "x"
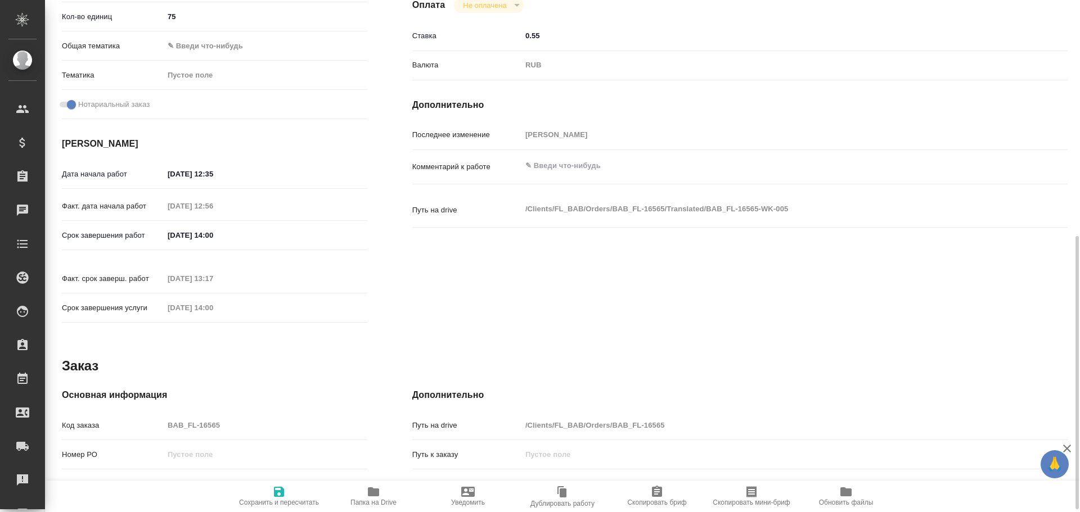
scroll to position [337, 0]
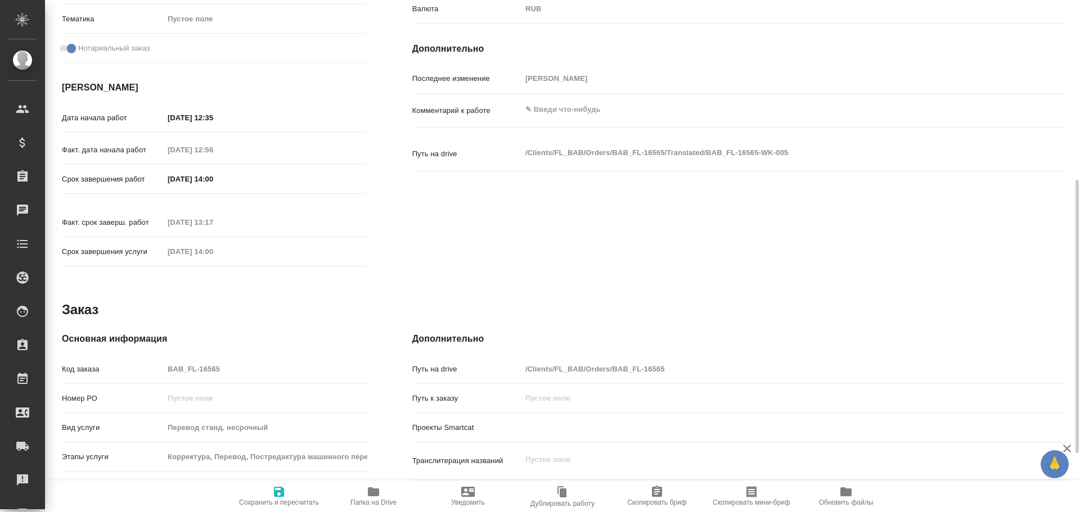
click at [155, 359] on div "Код заказа BAB_FL-16565" at bounding box center [214, 369] width 305 height 20
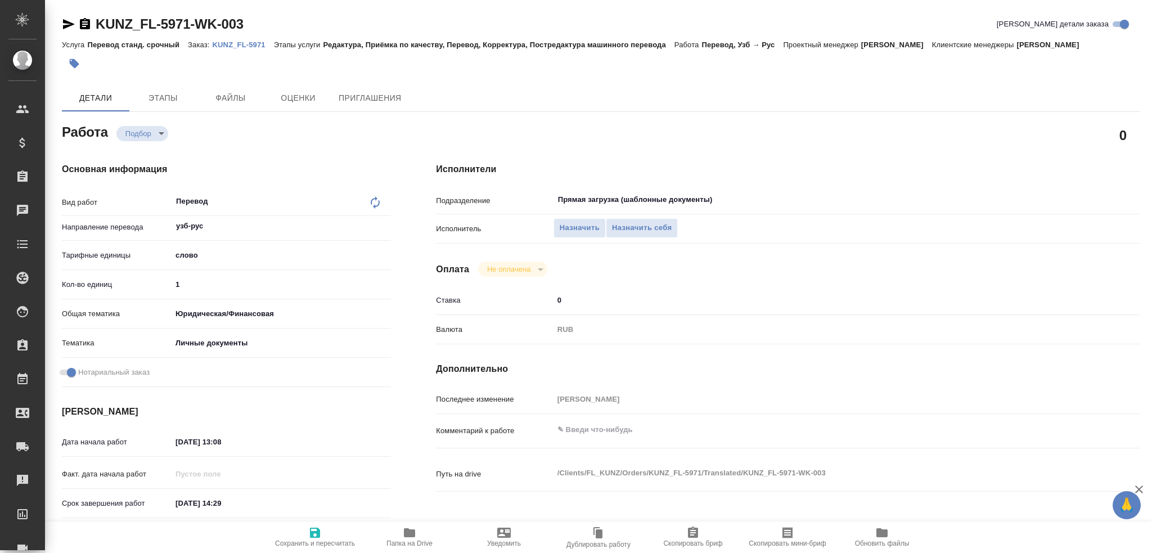
type textarea "x"
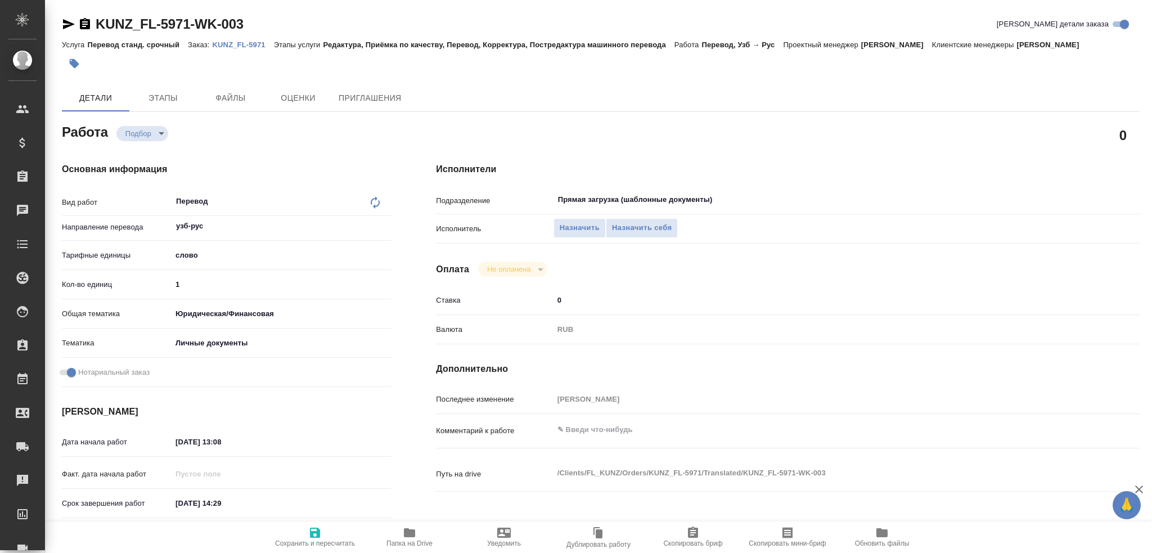
type textarea "x"
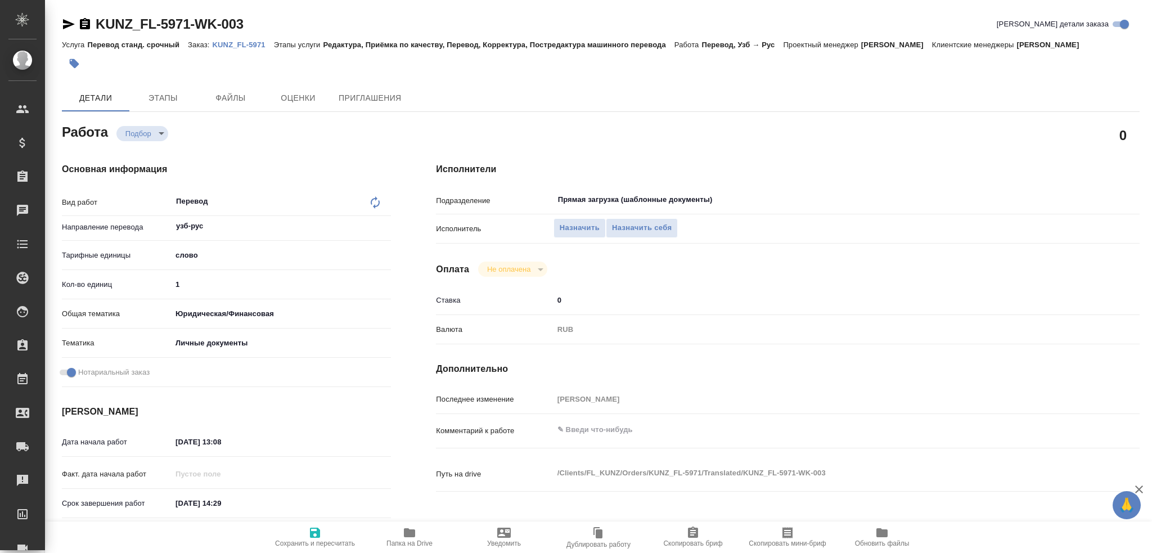
type textarea "x"
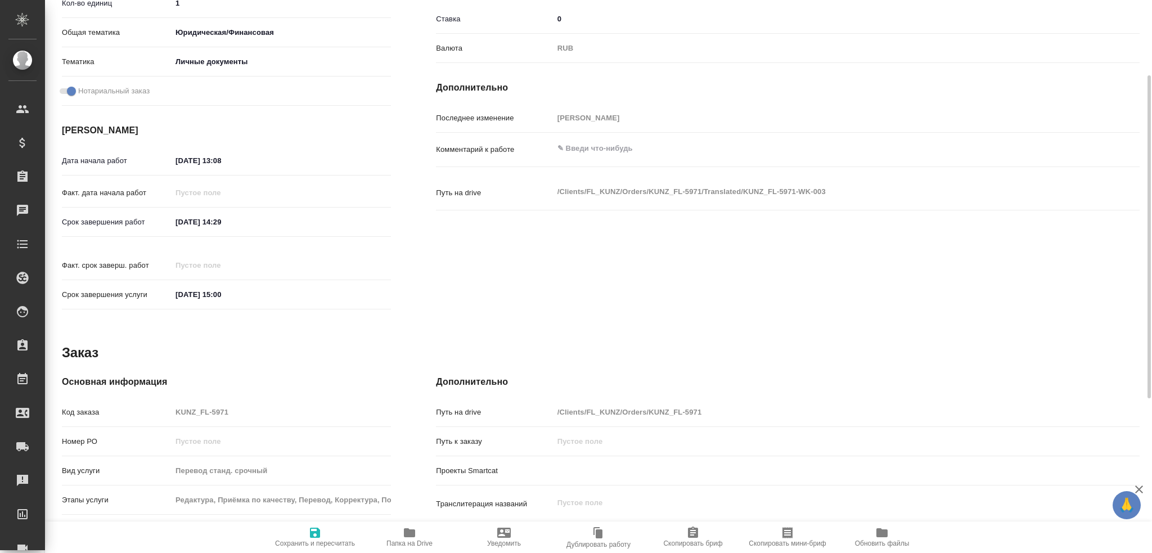
scroll to position [393, 0]
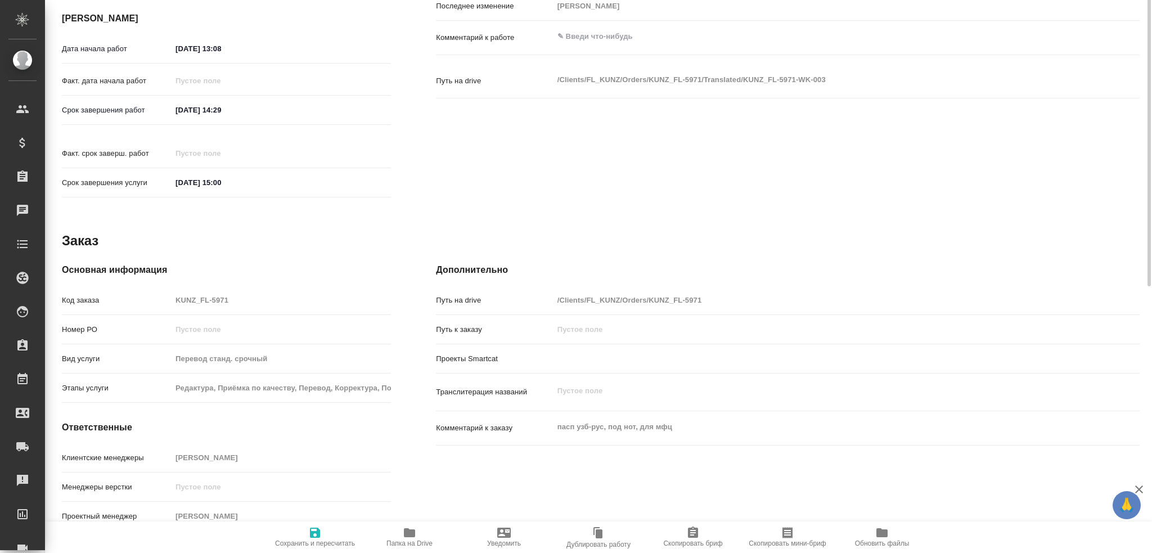
type textarea "x"
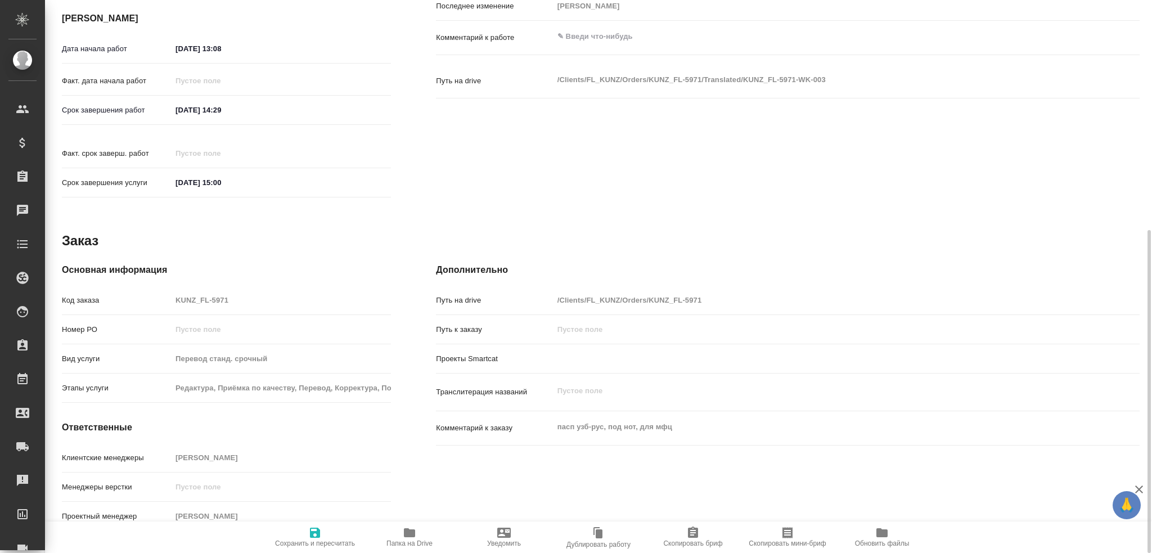
type textarea "x"
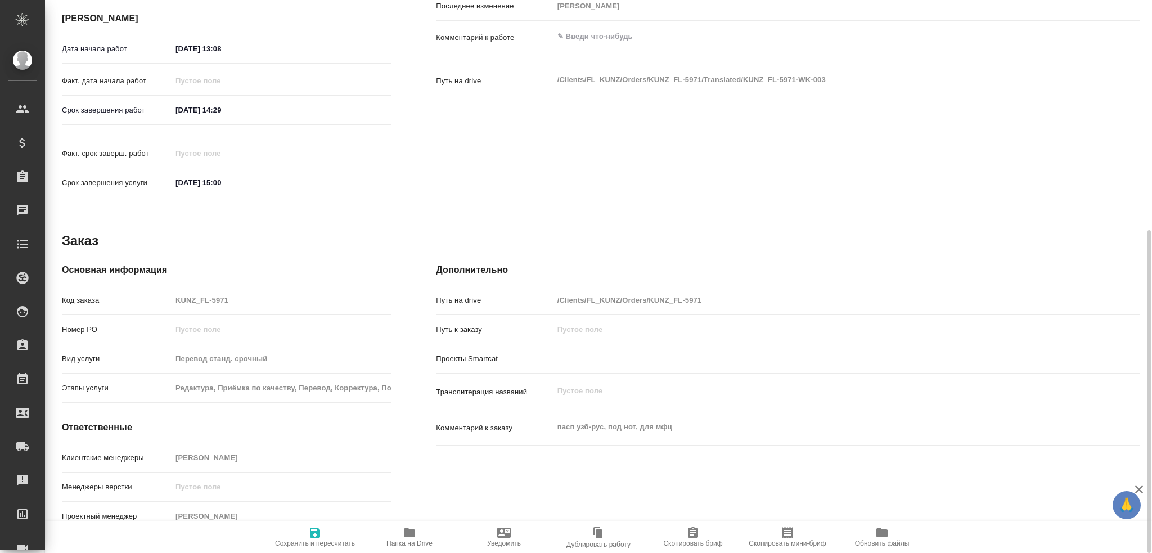
type textarea "x"
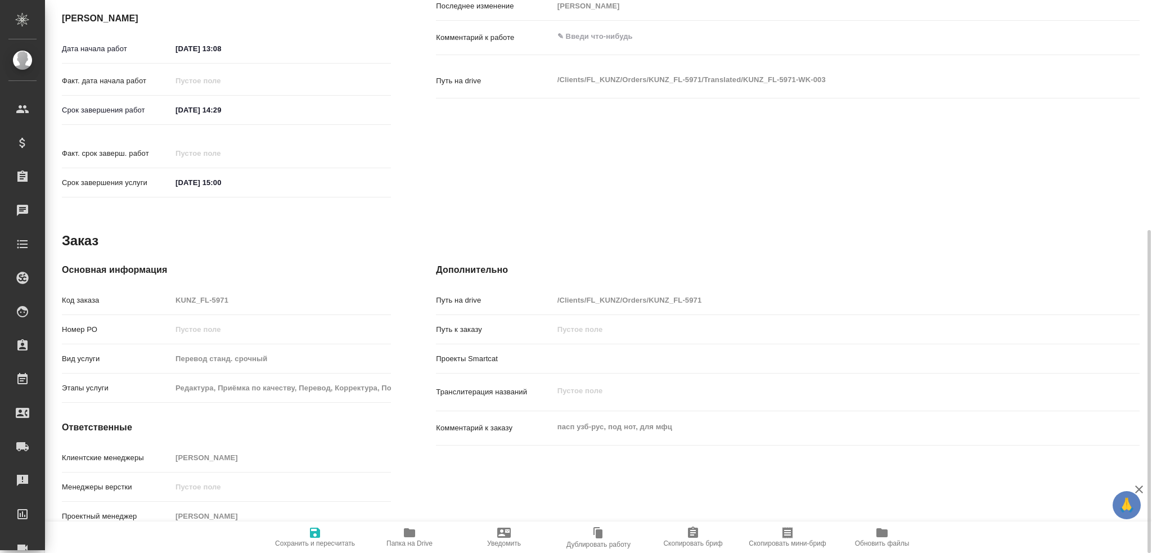
click at [401, 533] on span "Папка на Drive" at bounding box center [409, 536] width 81 height 21
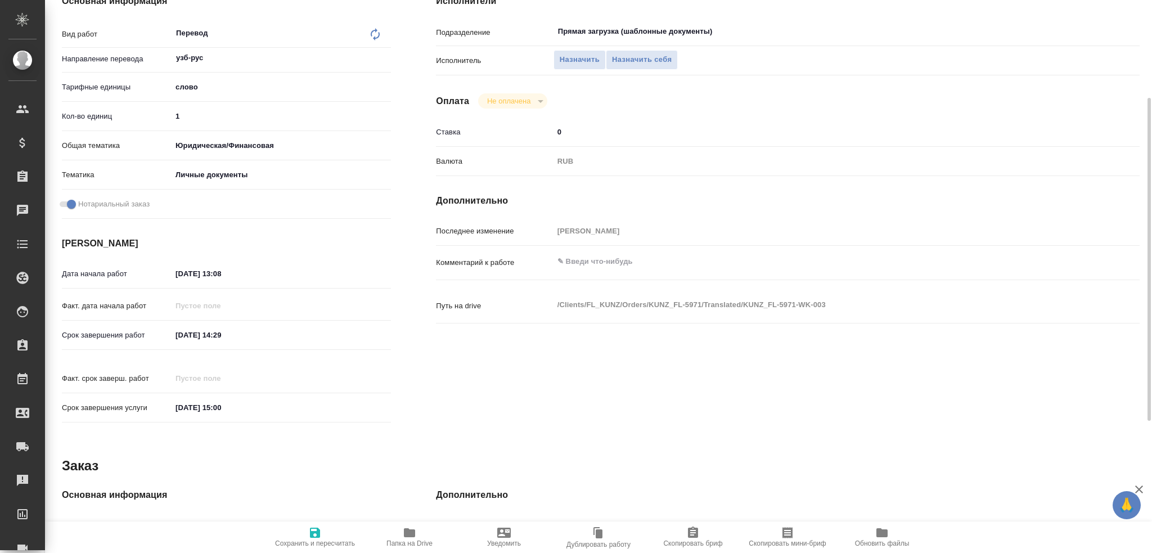
scroll to position [56, 0]
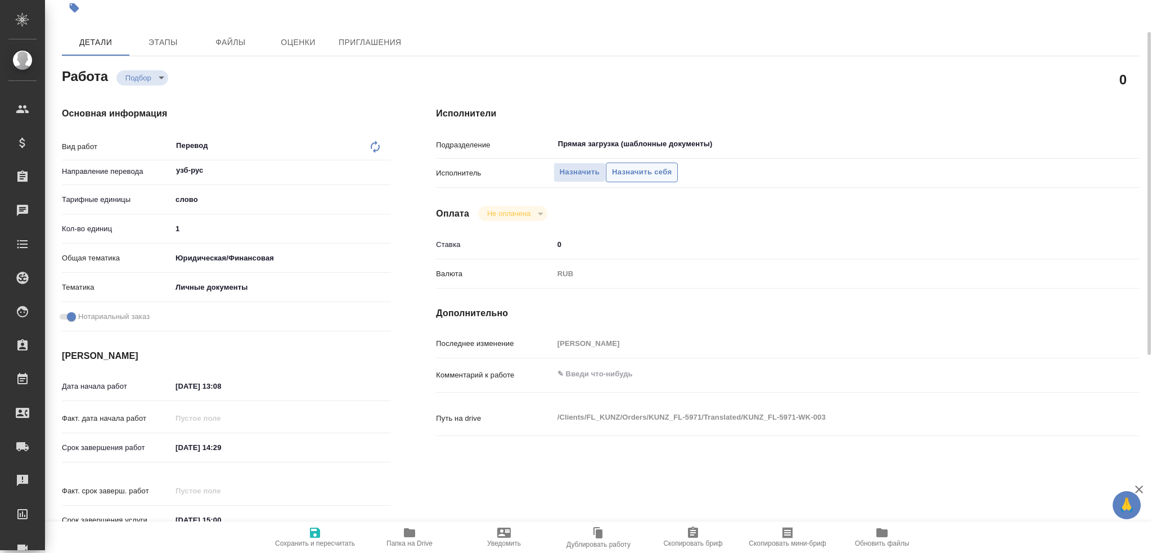
click at [637, 164] on button "Назначить себя" at bounding box center [642, 173] width 72 height 20
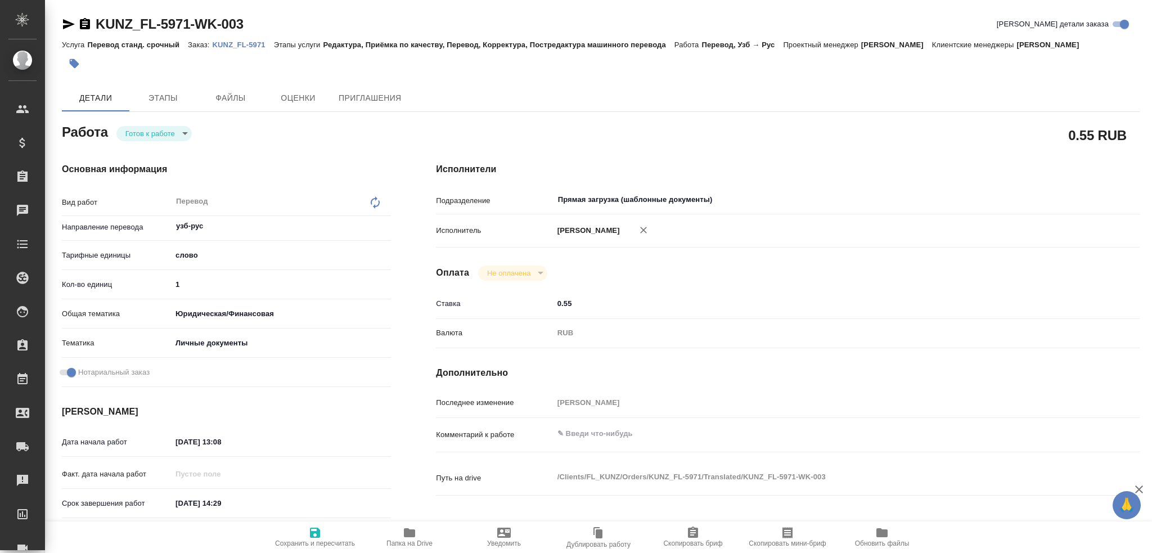
type textarea "x"
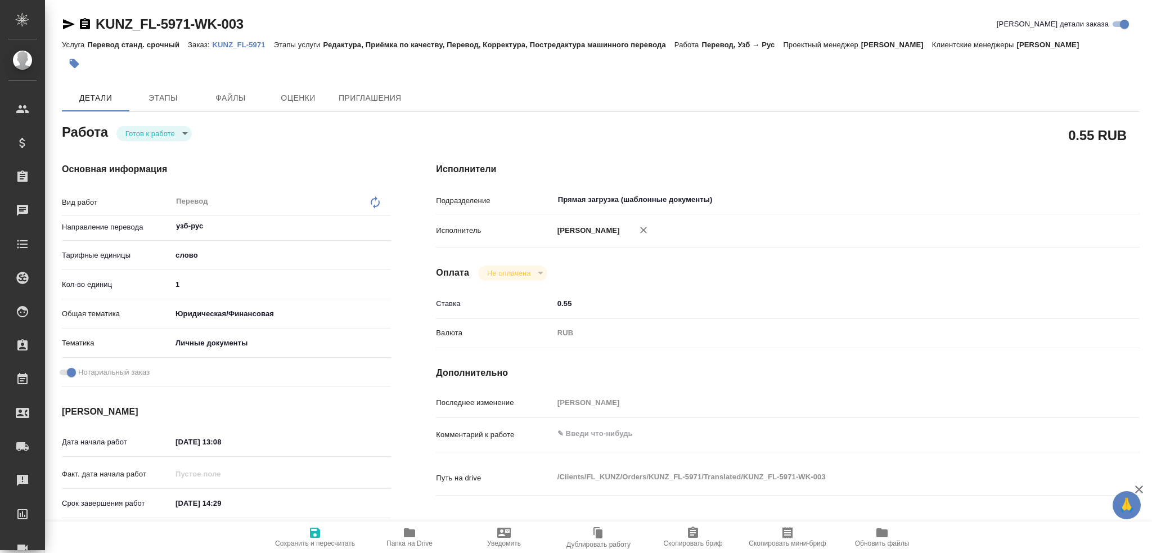
type textarea "x"
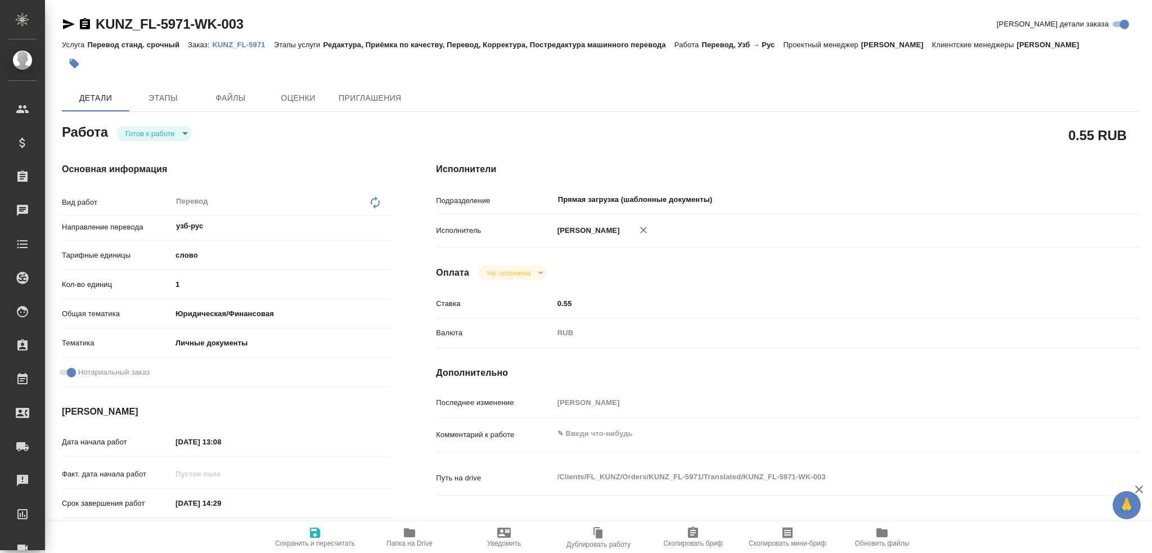
type textarea "x"
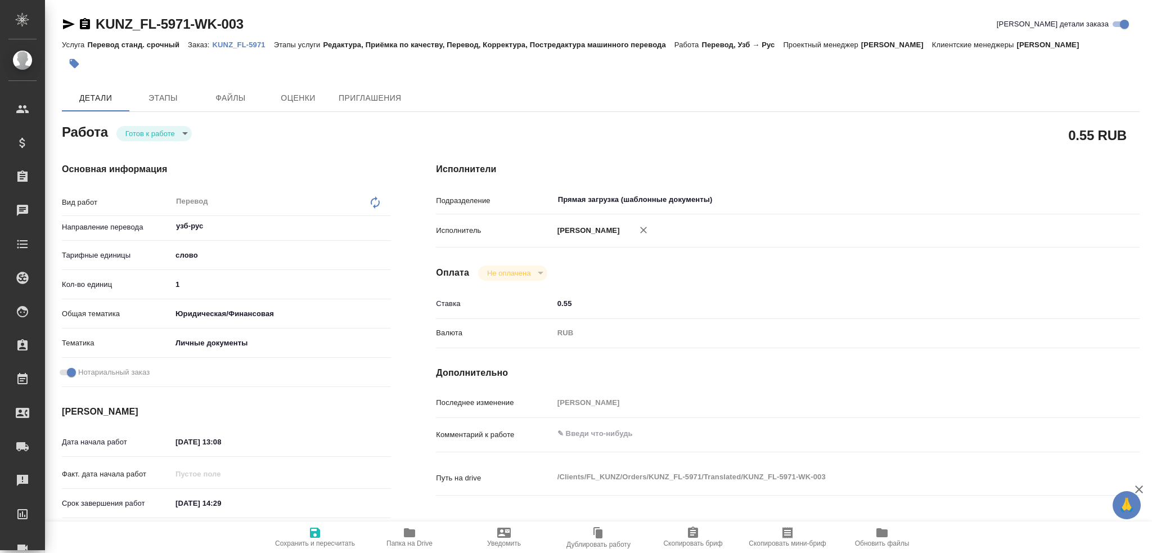
click at [193, 284] on input "1" at bounding box center [281, 284] width 219 height 16
type textarea "x"
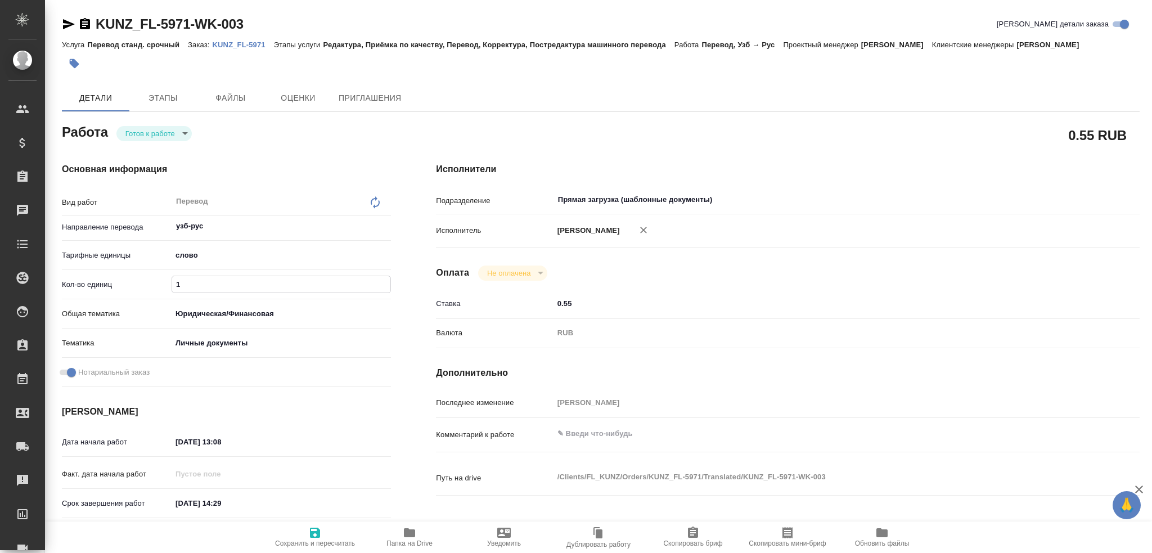
type textarea "x"
type input "10"
type textarea "x"
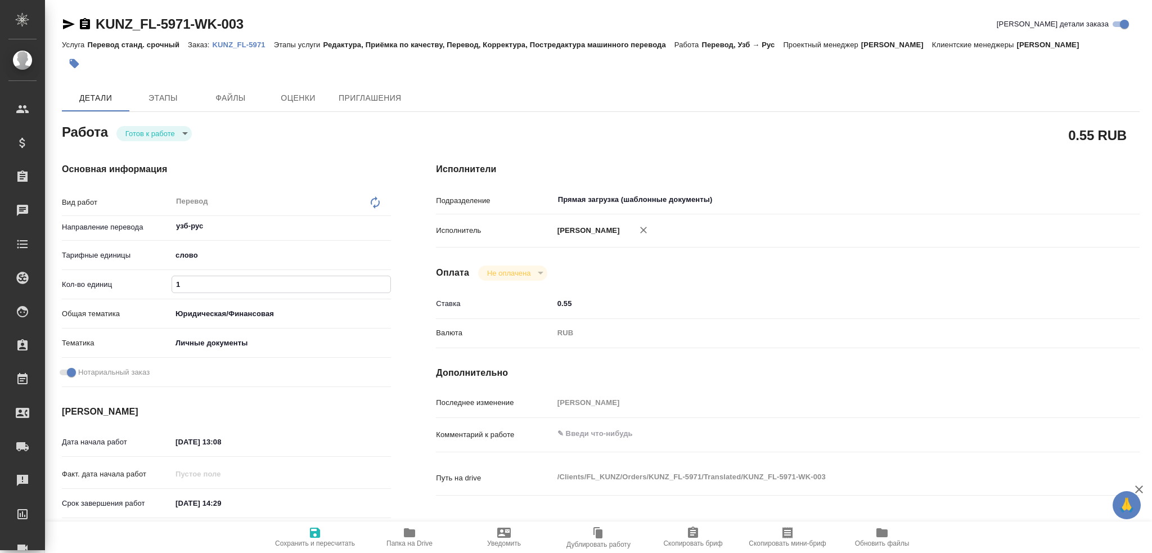
type textarea "x"
type input "100"
type textarea "x"
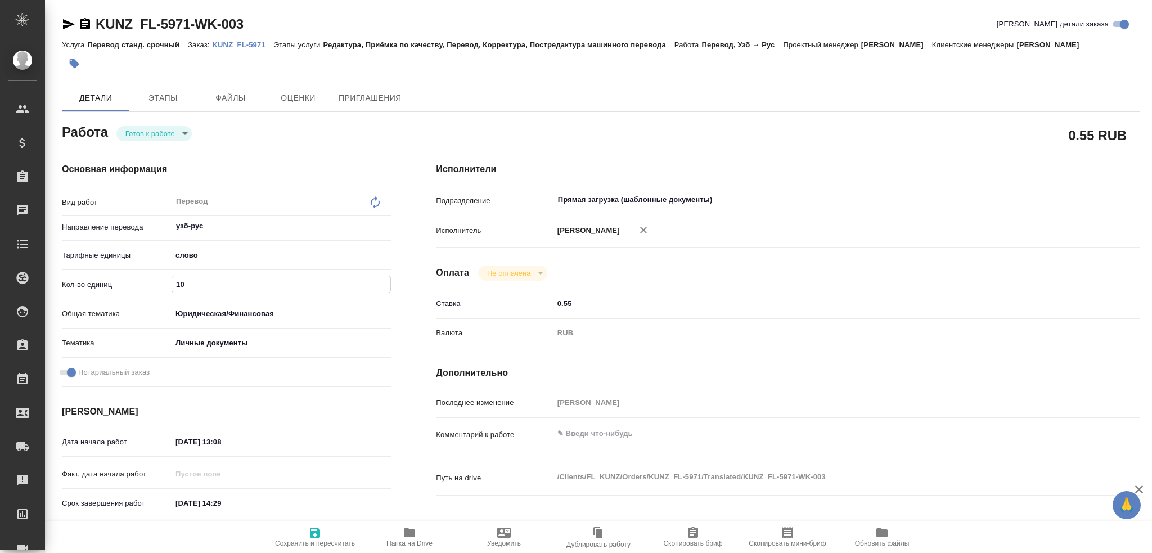
type textarea "x"
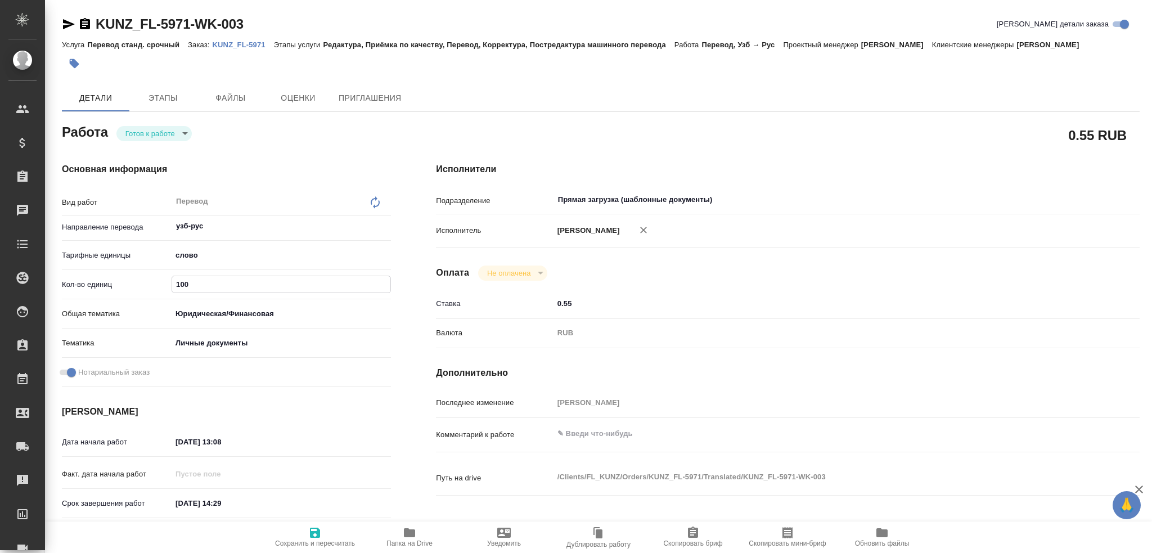
type textarea "x"
type input "100"
click at [307, 539] on span "Сохранить и пересчитать" at bounding box center [315, 543] width 80 height 8
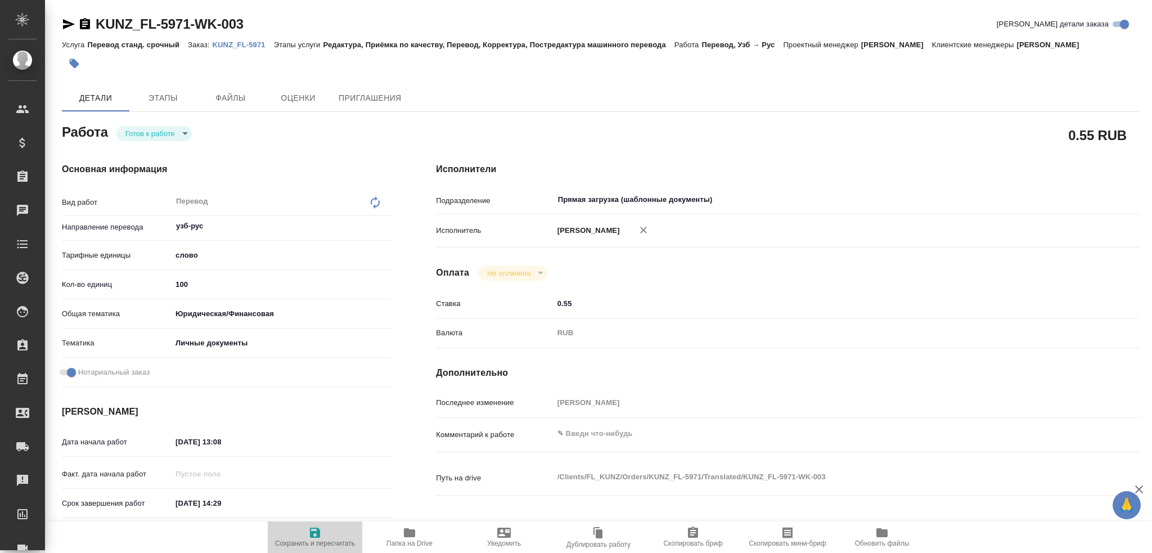
type textarea "x"
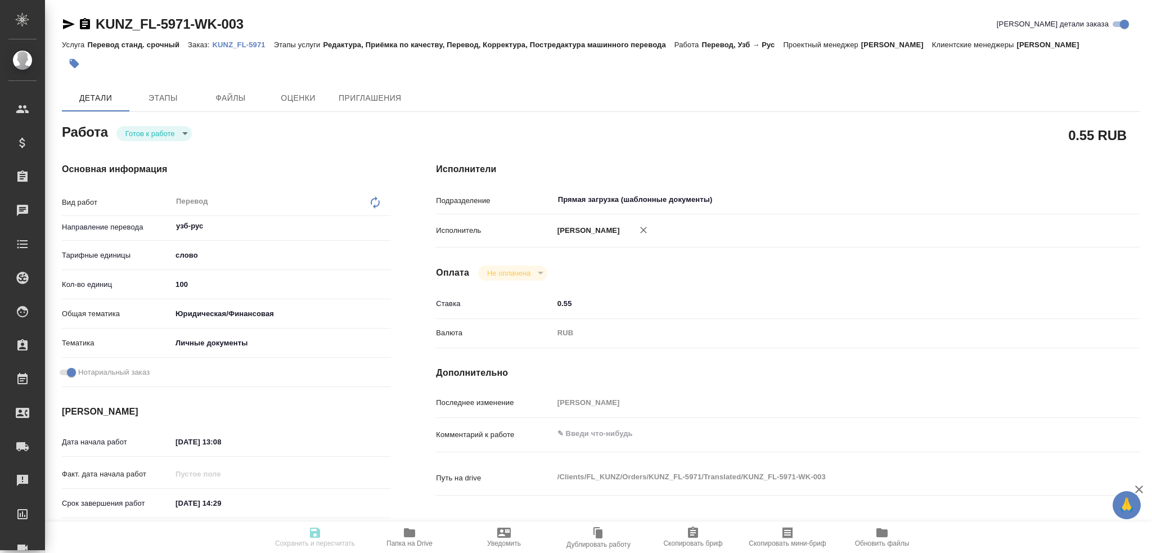
type textarea "x"
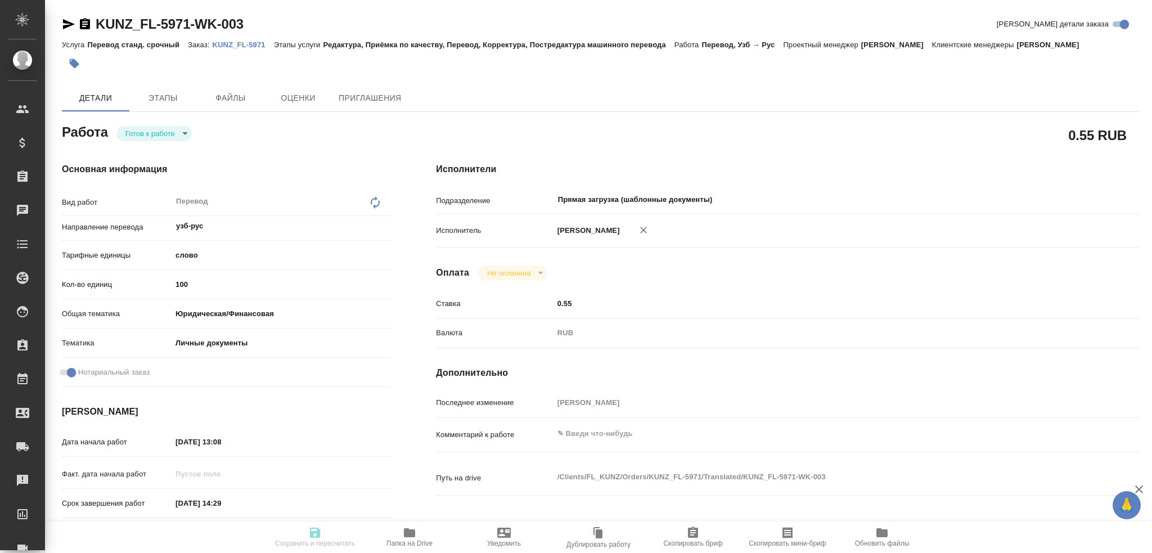
type input "readyForWork"
type textarea "Перевод"
type textarea "x"
type input "узб-рус"
type input "5a8b1489cc6b4906c91bfd90"
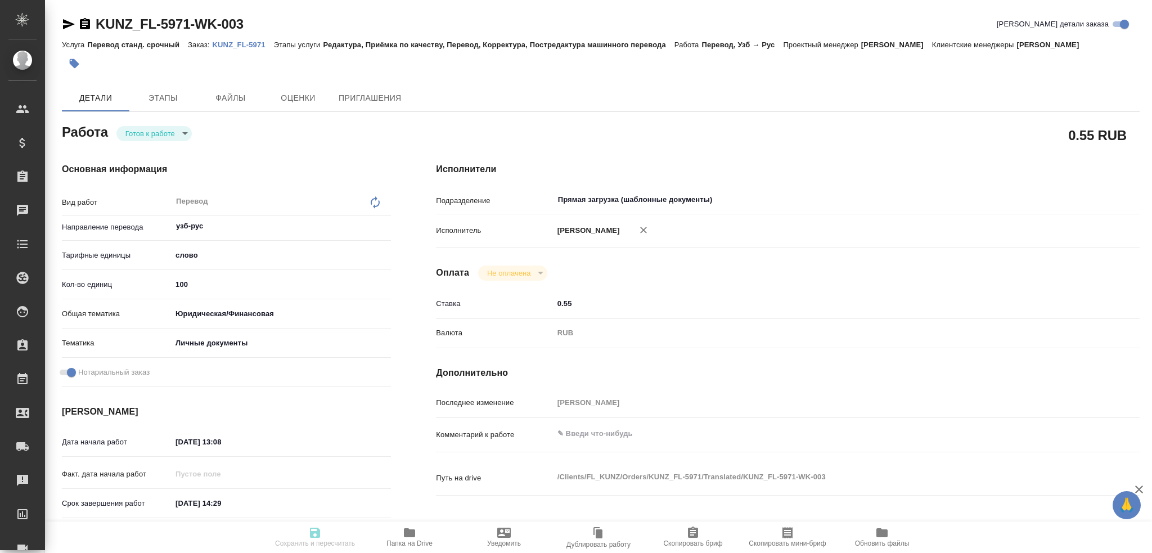
type input "100"
type input "yr-fn"
type input "5a8b8b956a9677013d343cfe"
checkbox input "true"
type input "[DATE] 13:08"
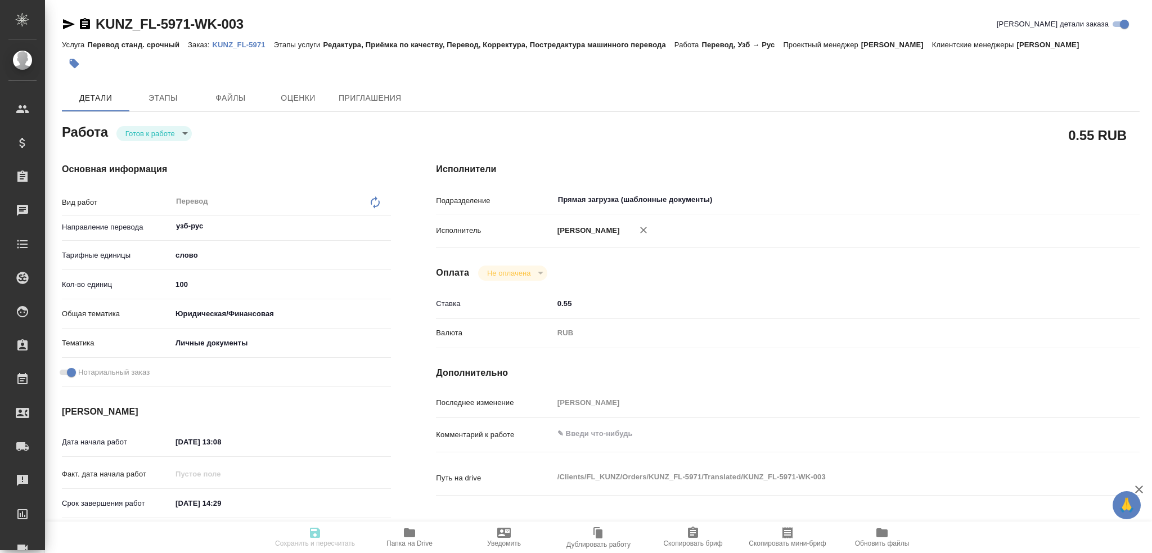
type input "[DATE] 14:29"
type input "[DATE] 15:00"
type input "Прямая загрузка (шаблонные документы)"
type input "notPayed"
type input "0.55"
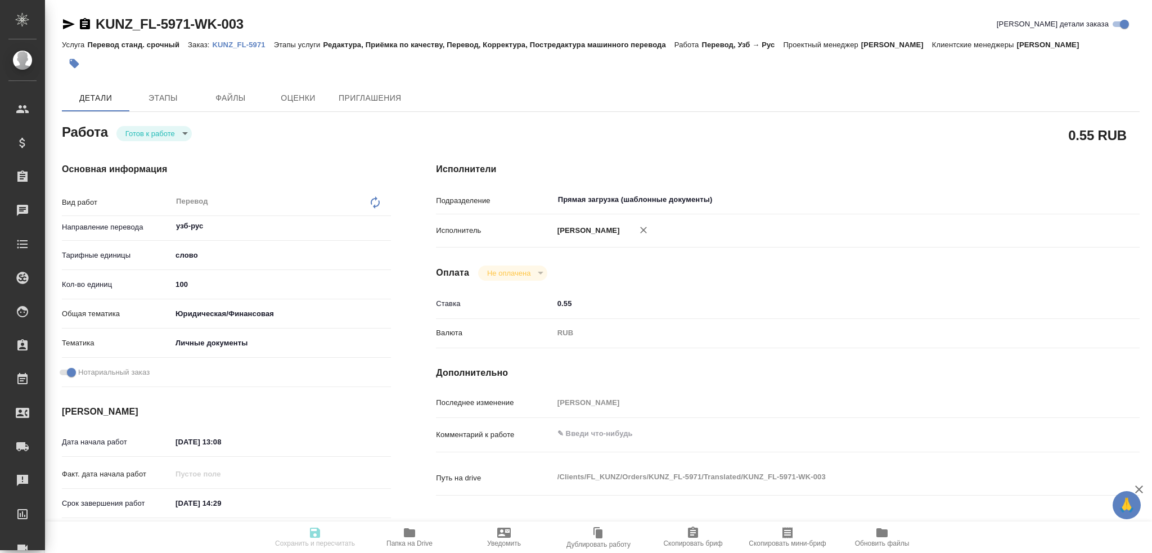
type input "RUB"
type input "[PERSON_NAME]"
type textarea "x"
type textarea "/Clients/FL_KUNZ/Orders/KUNZ_FL-5971/Translated/KUNZ_FL-5971-WK-003"
type textarea "x"
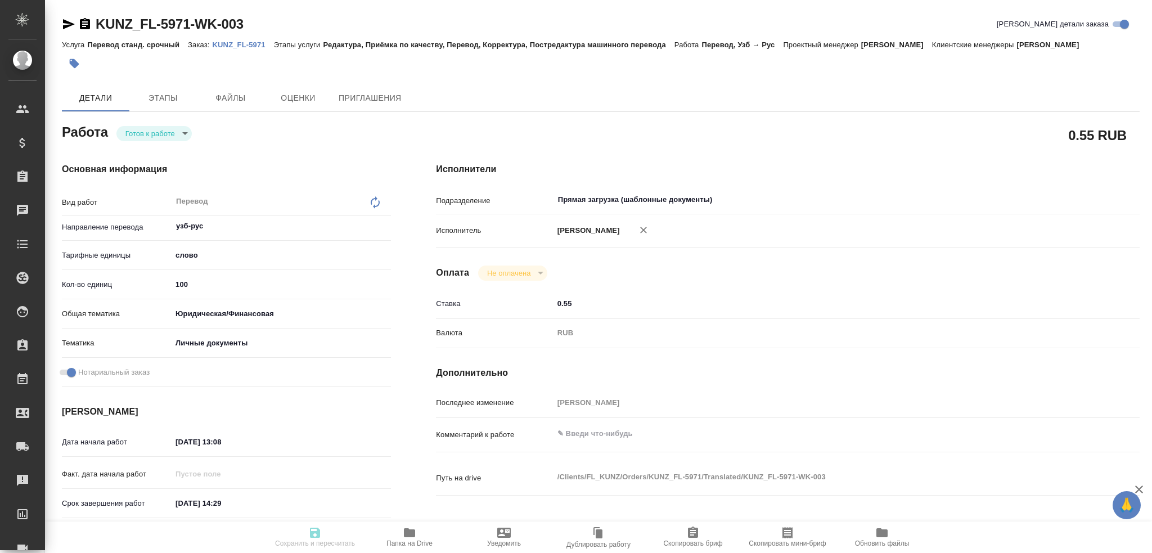
type input "KUNZ_FL-5971"
type input "Перевод станд. срочный"
type input "Редактура, Приёмка по качеству, Перевод, Корректура, Постредактура машинного пе…"
type input "[PERSON_NAME]"
type input "/Clients/FL_KUNZ/Orders/KUNZ_FL-5971"
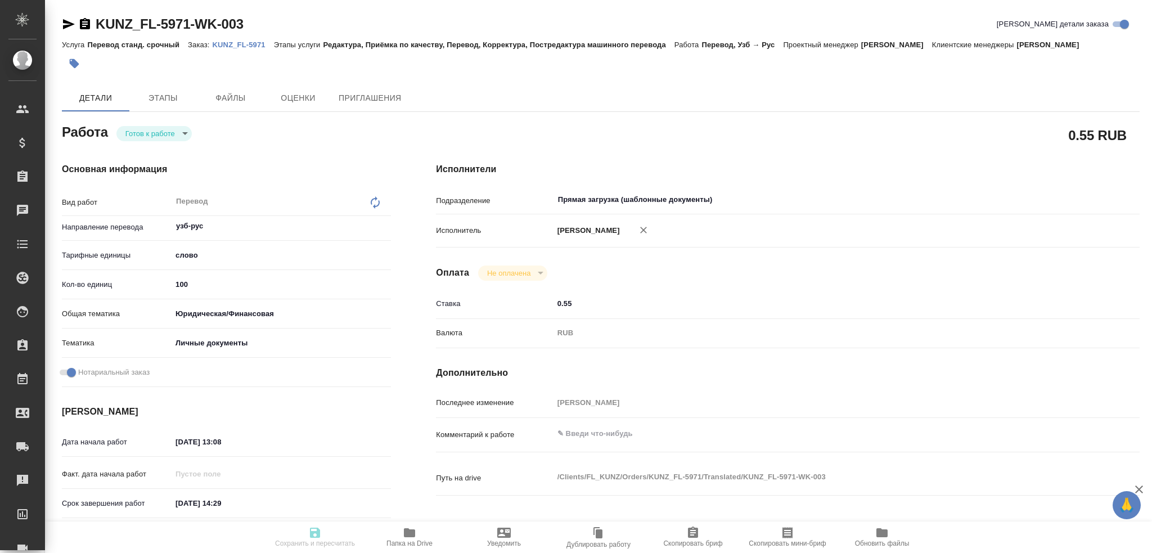
type textarea "x"
type textarea "пасп узб-рус, под нот, для мфц"
type textarea "x"
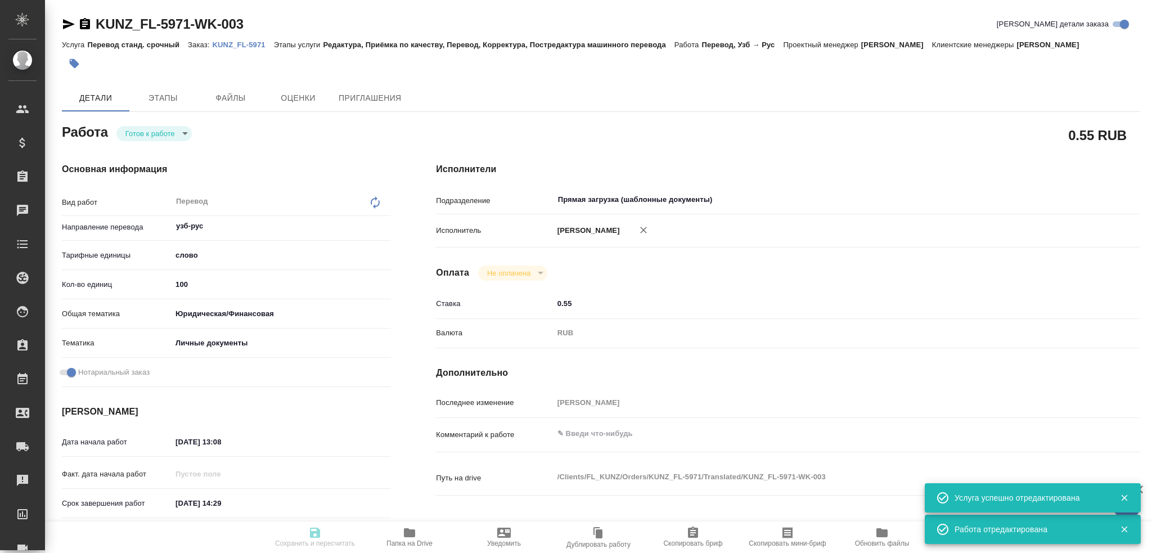
type textarea "x"
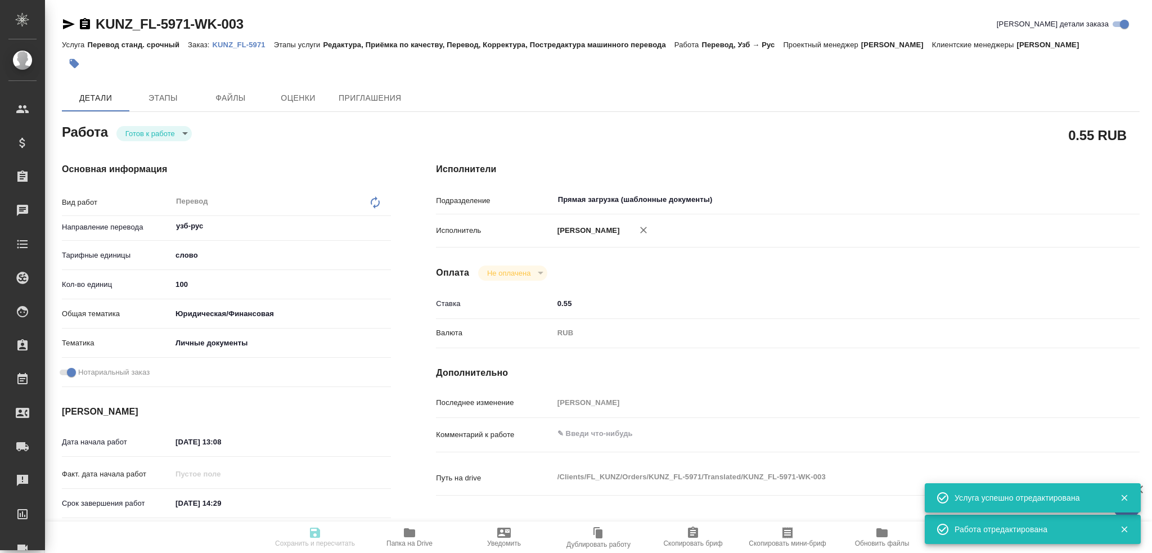
type textarea "x"
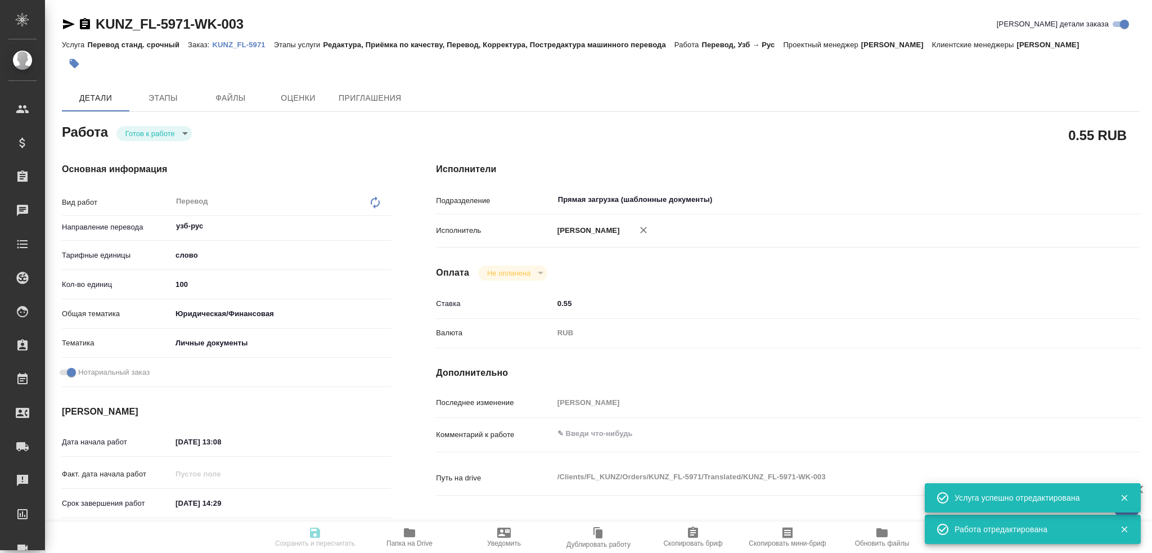
type textarea "x"
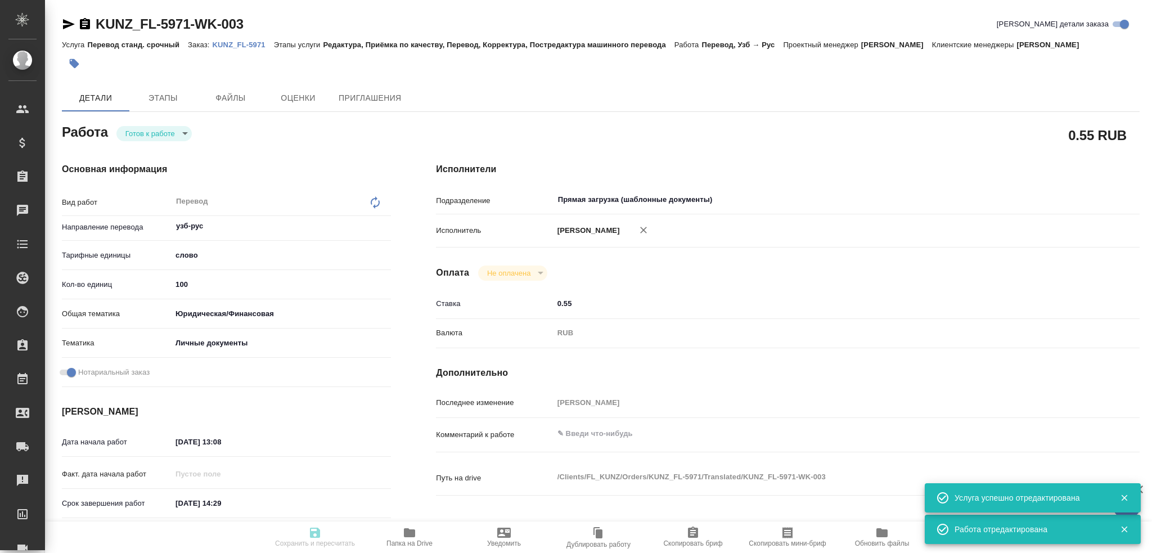
type textarea "x"
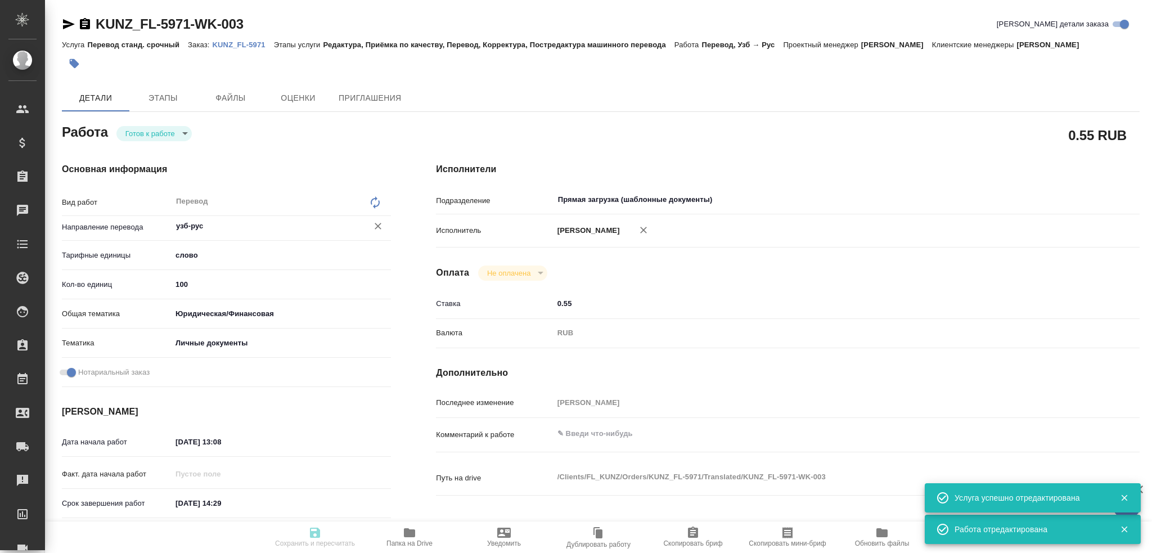
type textarea "x"
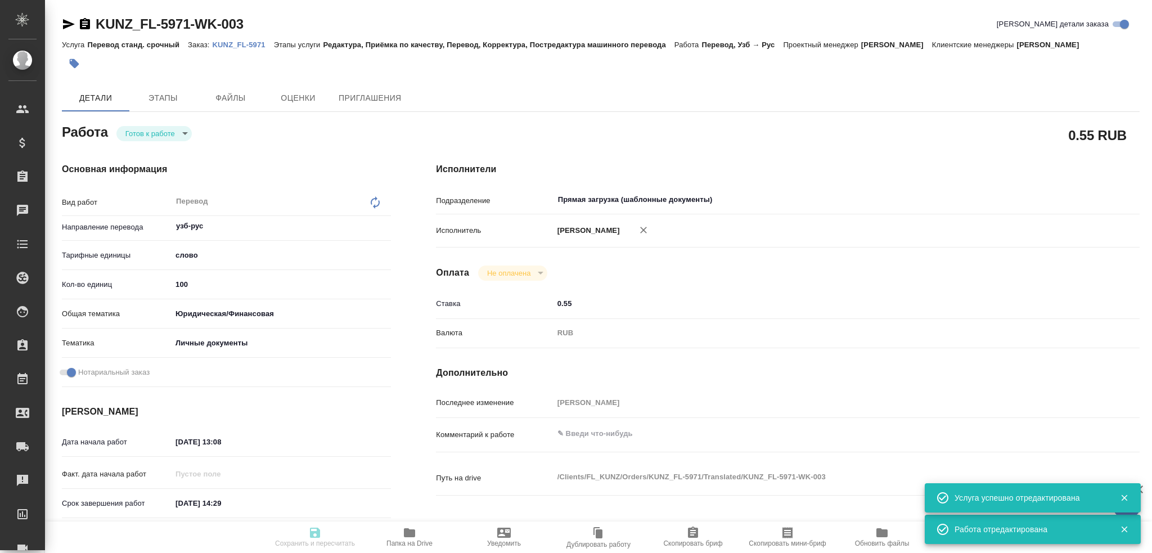
type input "readyForWork"
type textarea "Перевод"
type textarea "x"
type input "узб-рус"
type input "5a8b1489cc6b4906c91bfd90"
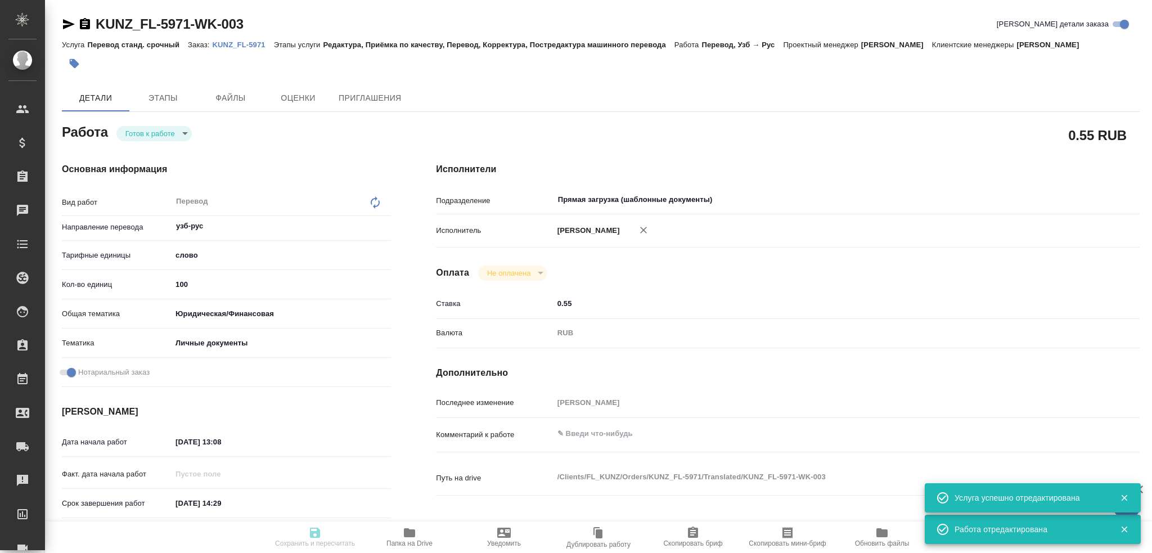
type input "100"
type input "yr-fn"
type input "5a8b8b956a9677013d343cfe"
checkbox input "true"
type input "[DATE] 13:08"
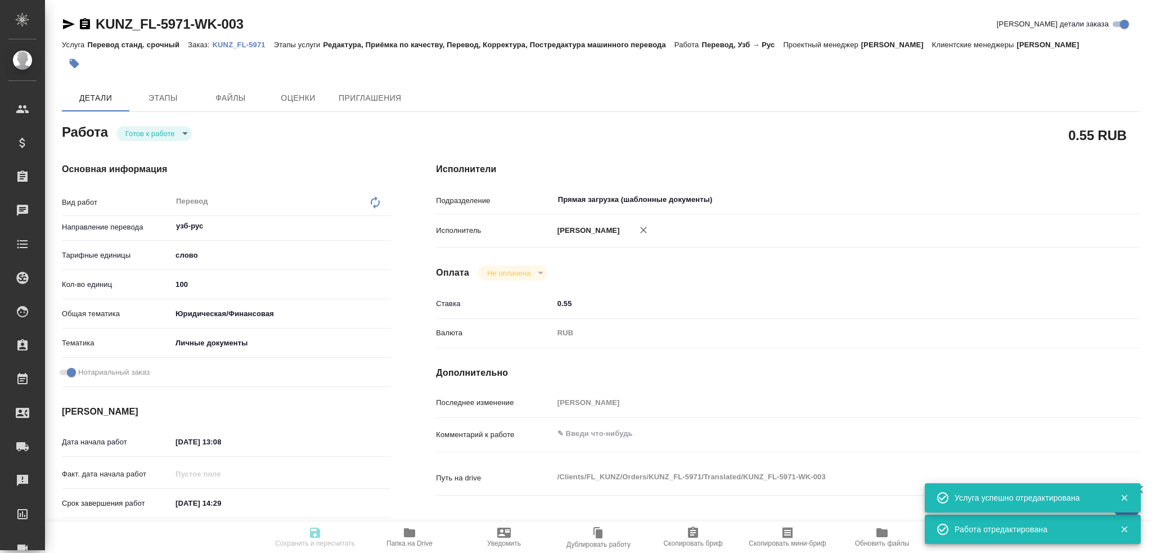
type input "[DATE] 14:29"
type input "[DATE] 15:00"
type input "Прямая загрузка (шаблонные документы)"
type input "notPayed"
type input "0.55"
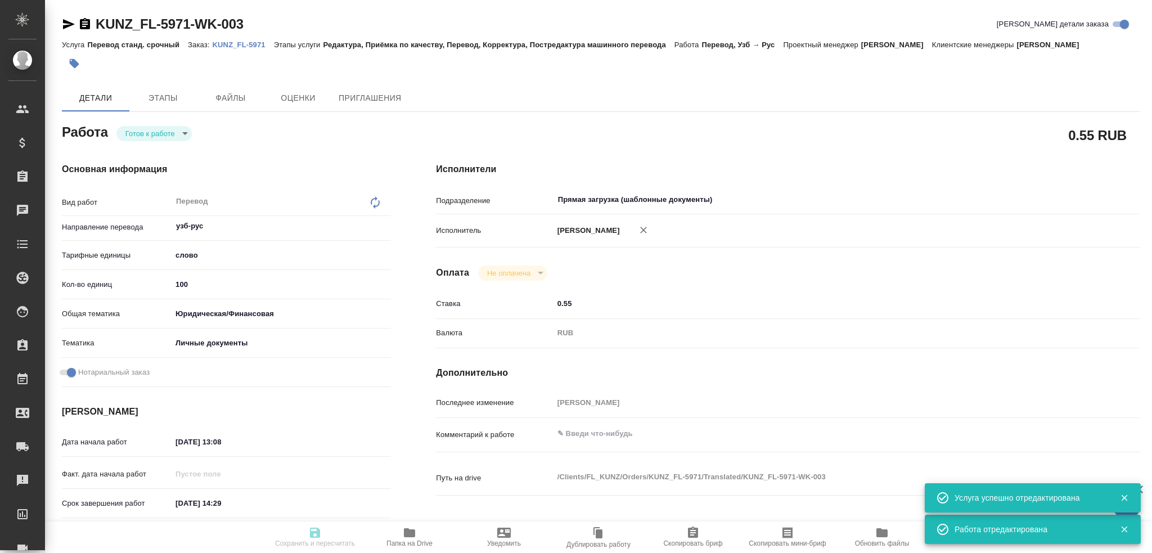
type input "RUB"
type input "[PERSON_NAME]"
type textarea "x"
type textarea "/Clients/FL_KUNZ/Orders/KUNZ_FL-5971/Translated/KUNZ_FL-5971-WK-003"
type textarea "x"
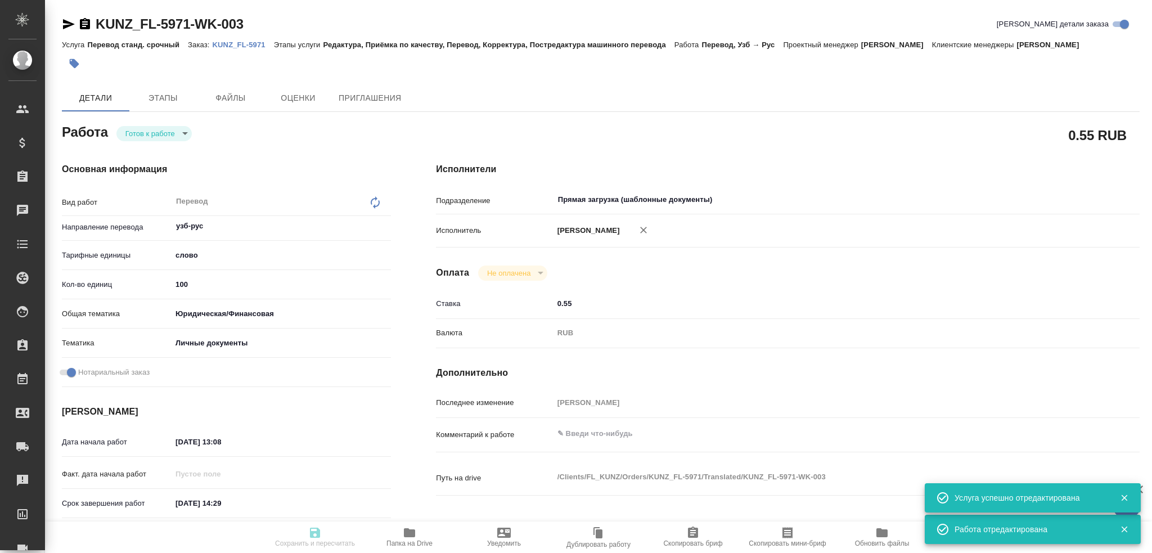
type input "KUNZ_FL-5971"
type input "Перевод станд. срочный"
type input "Редактура, Приёмка по качеству, Перевод, Корректура, Постредактура машинного пе…"
type input "[PERSON_NAME]"
type input "/Clients/FL_KUNZ/Orders/KUNZ_FL-5971"
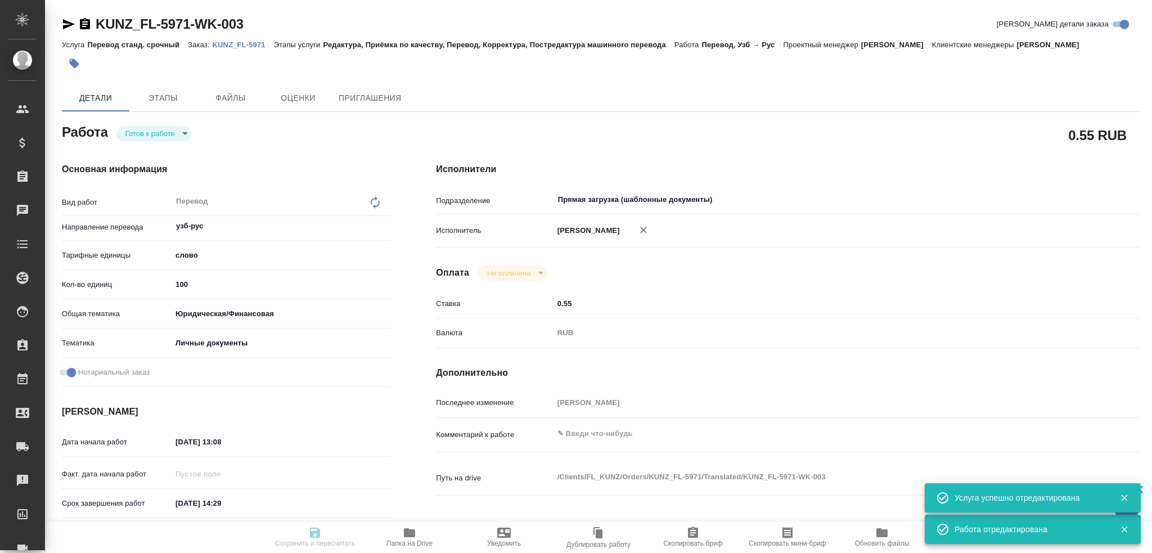
type textarea "x"
type textarea "пасп узб-рус, под нот, для мфц"
type textarea "x"
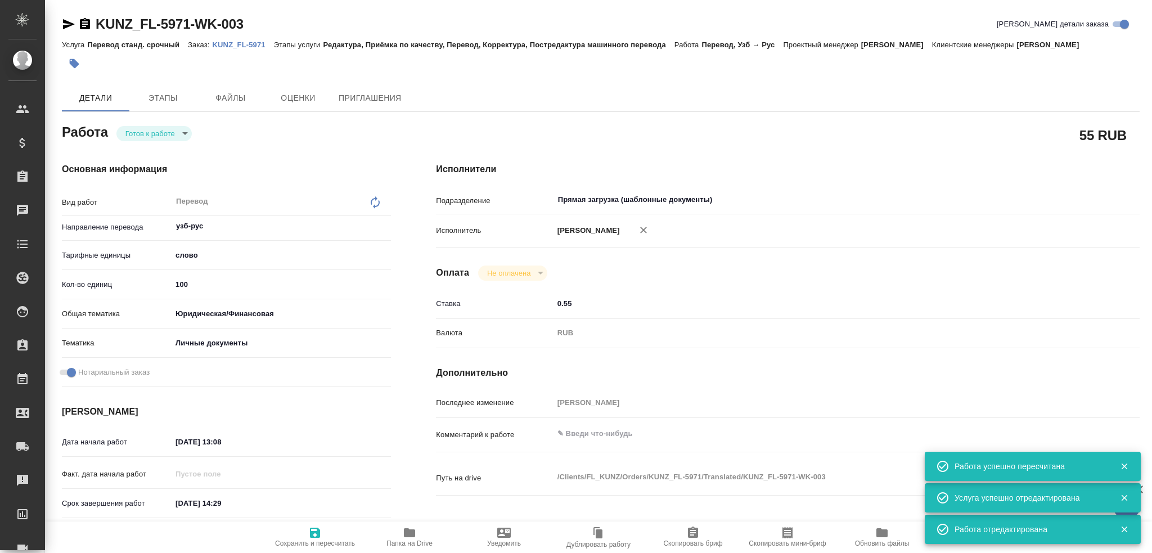
type textarea "x"
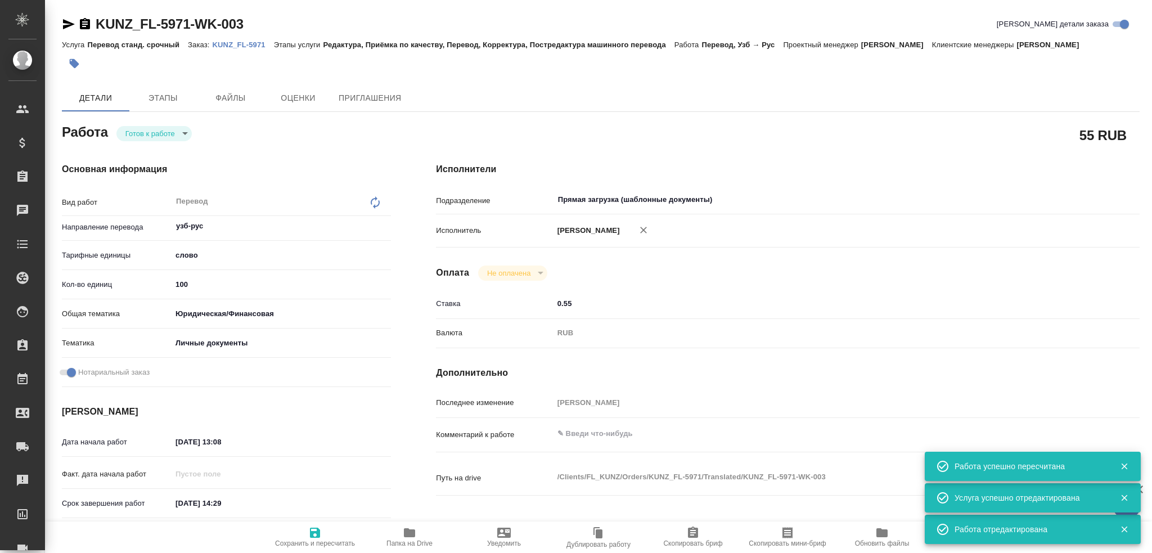
type textarea "x"
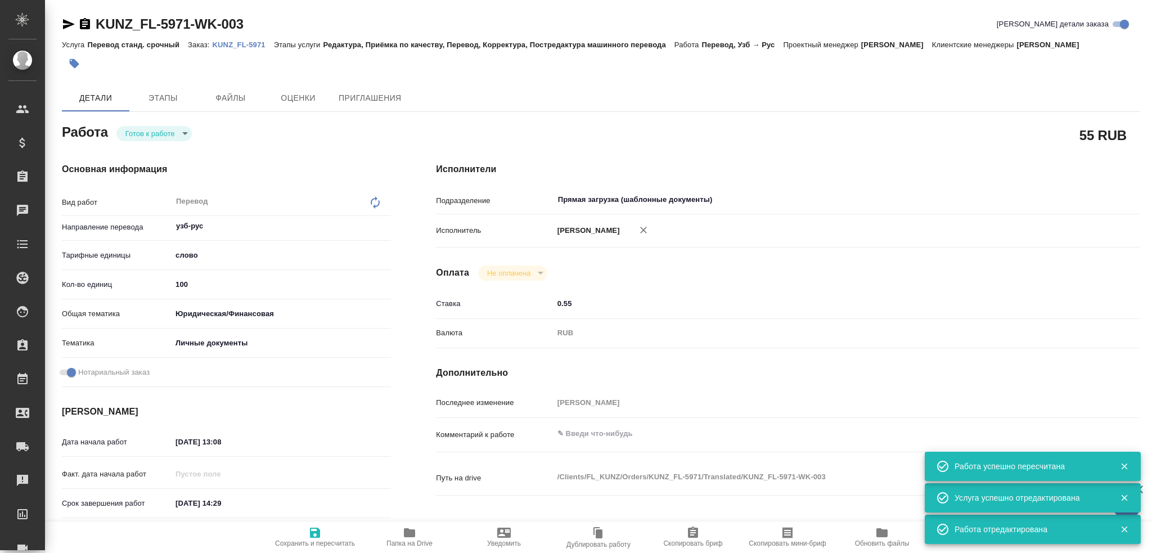
type textarea "x"
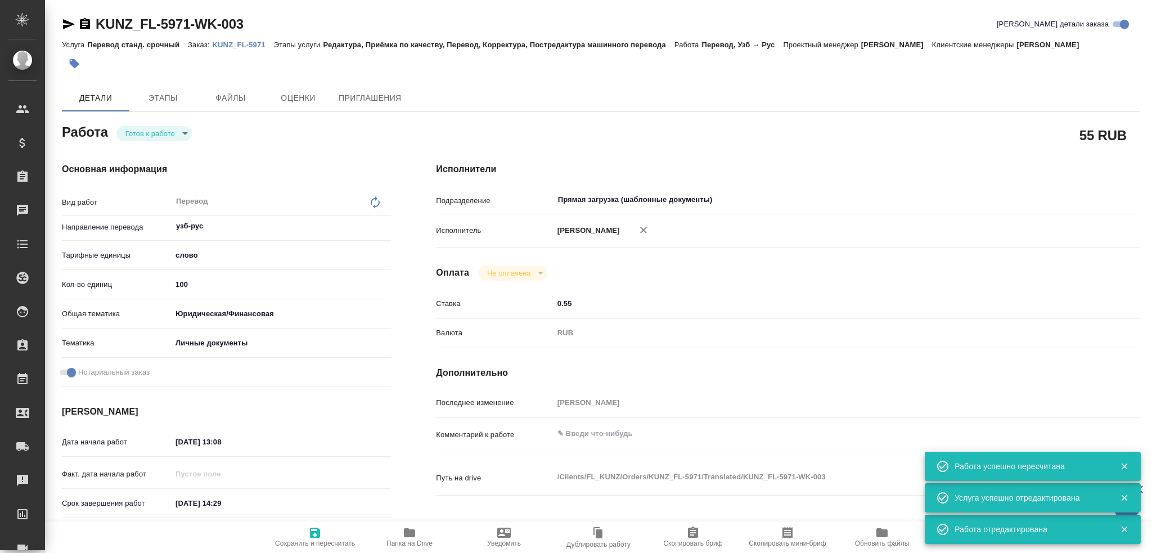
type textarea "x"
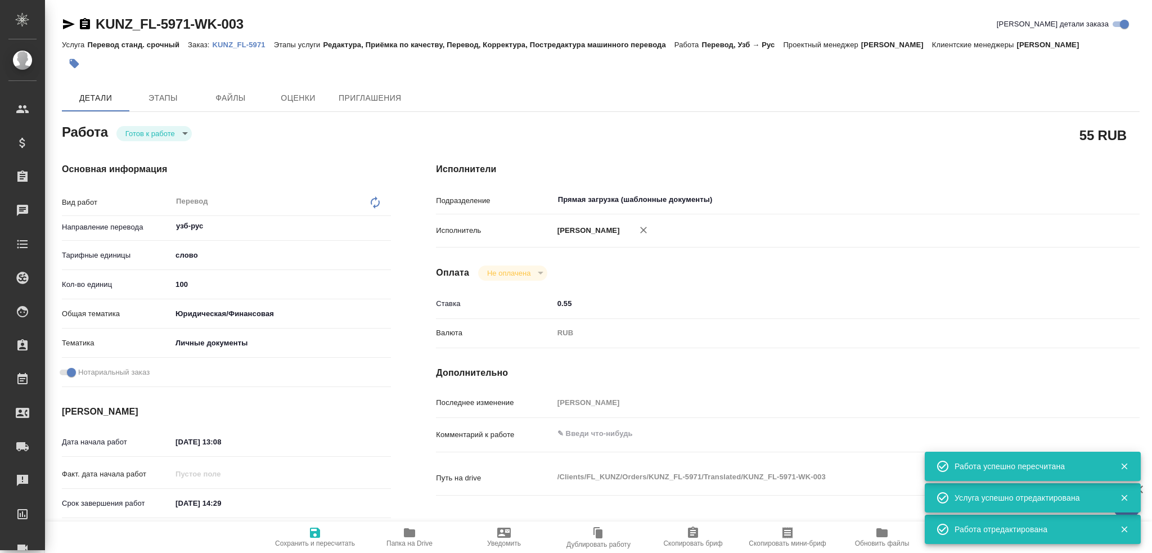
click at [157, 137] on body "🙏 .cls-1 fill:#fff; AWATERA Gusev Alexandr Клиенты Спецификации Заказы 0 Чаты T…" at bounding box center [576, 276] width 1152 height 553
click at [155, 151] on button "В работе" at bounding box center [143, 152] width 37 height 12
type textarea "x"
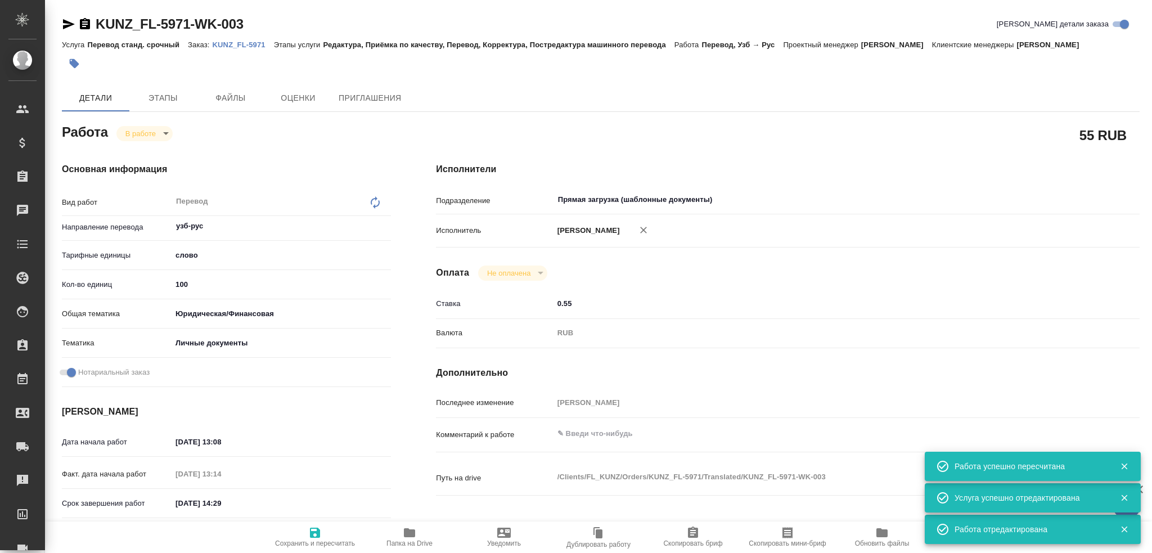
type textarea "x"
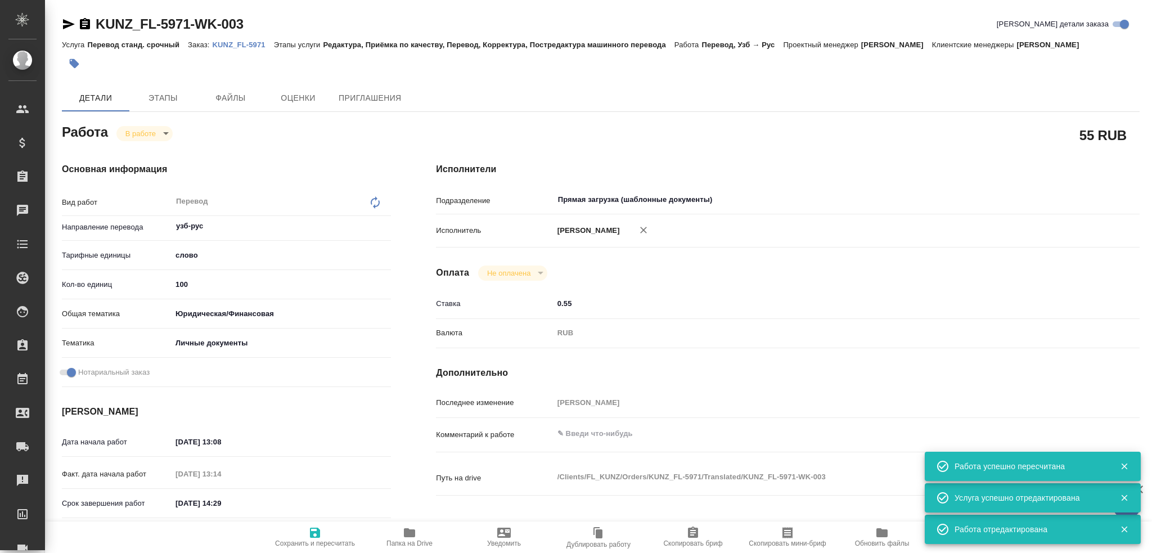
type textarea "x"
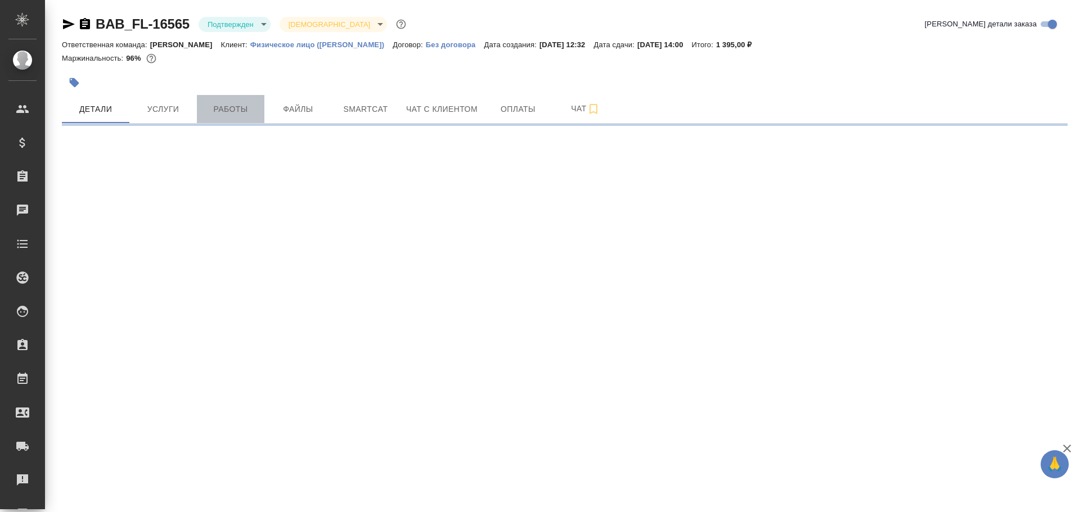
click at [204, 114] on span "Работы" at bounding box center [231, 109] width 54 height 14
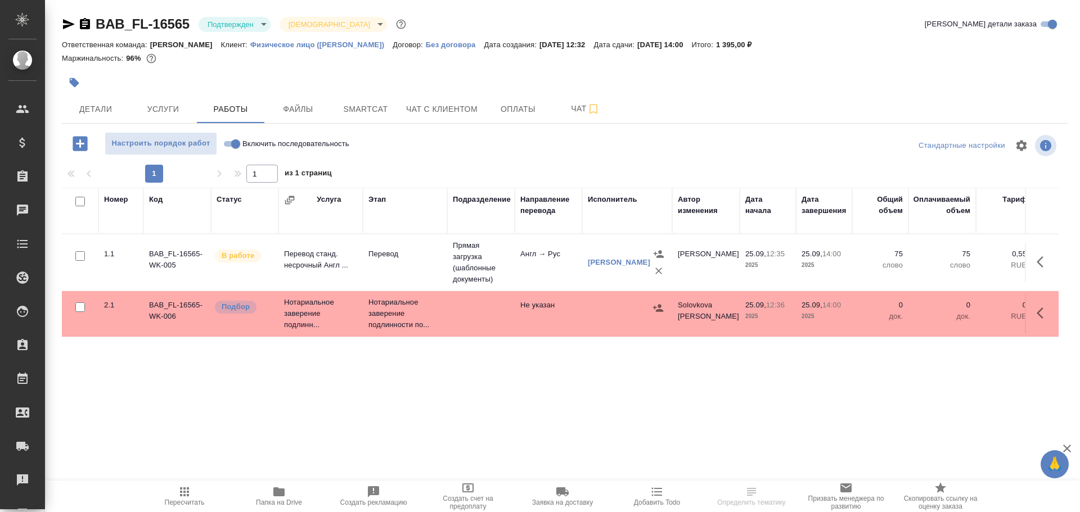
click at [238, 143] on input "Включить последовательность" at bounding box center [235, 143] width 40 height 13
checkbox input "true"
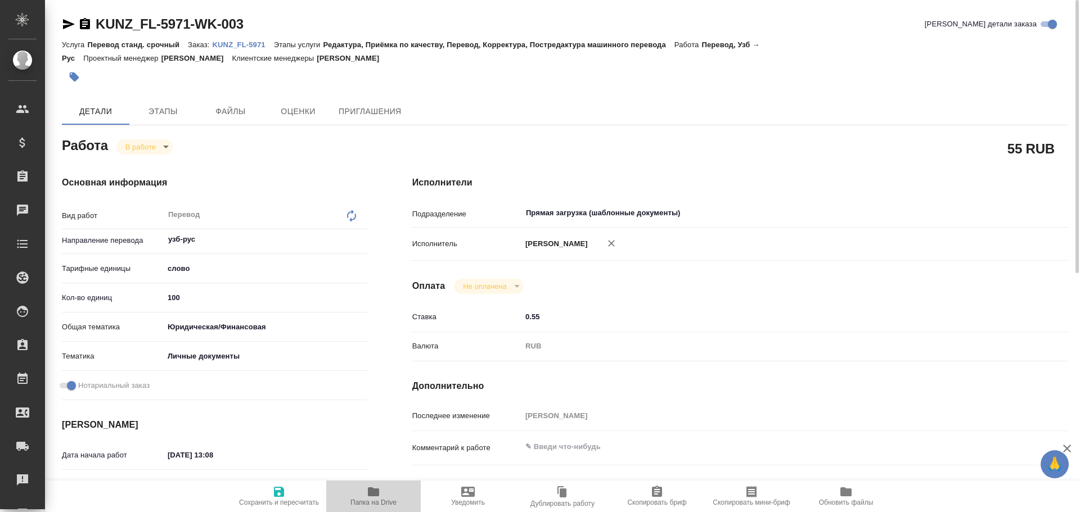
click at [367, 490] on icon "button" at bounding box center [373, 491] width 13 height 13
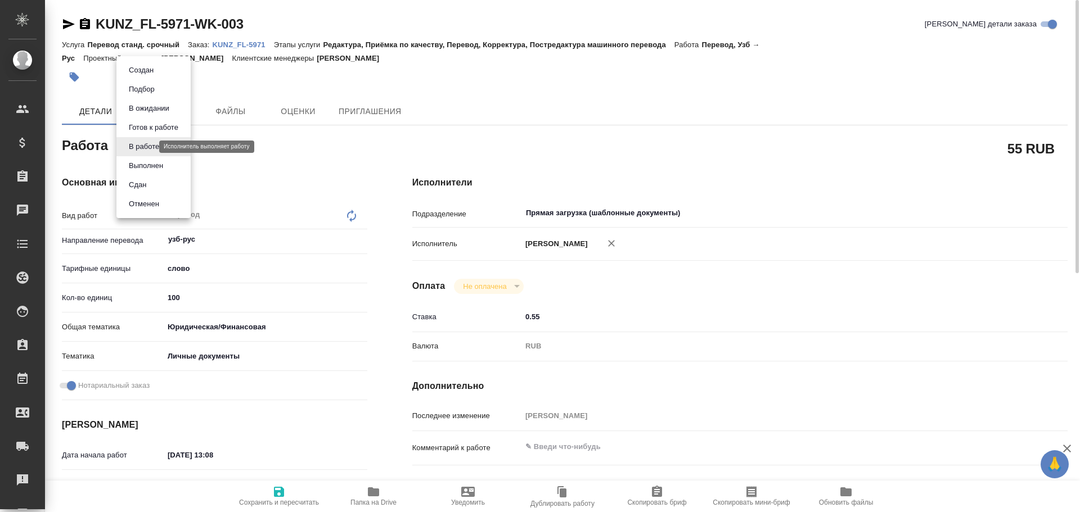
click at [127, 148] on body "🙏 .cls-1 fill:#fff; AWATERA [PERSON_NAME] Спецификации Заказы 0 Чаты Todo Проек…" at bounding box center [540, 256] width 1080 height 512
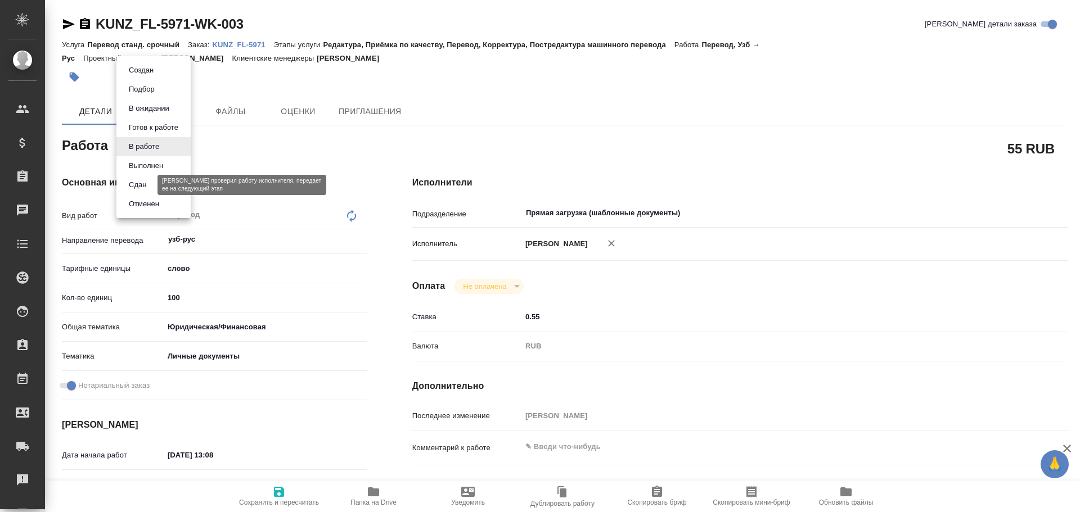
click at [146, 179] on button "Сдан" at bounding box center [137, 185] width 24 height 12
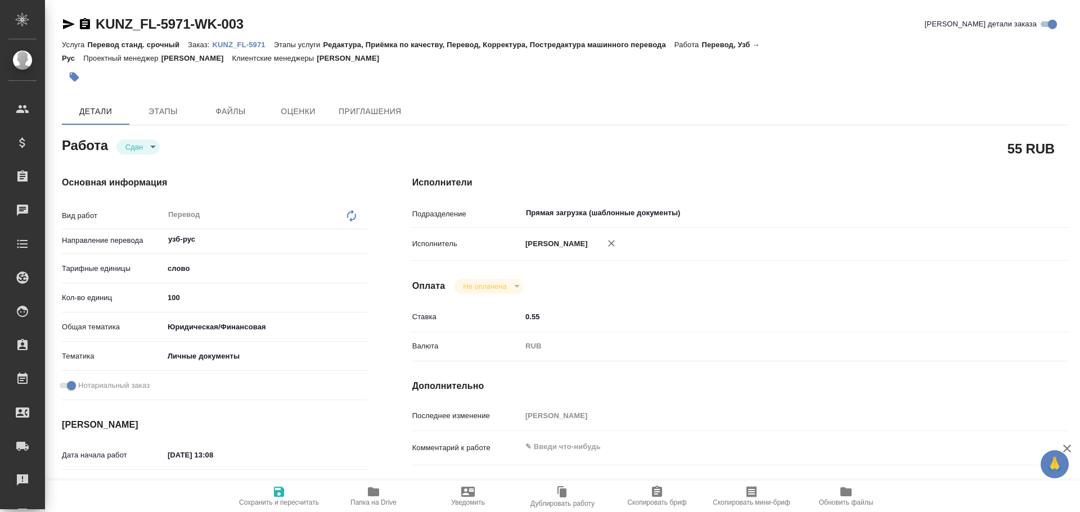
type textarea "x"
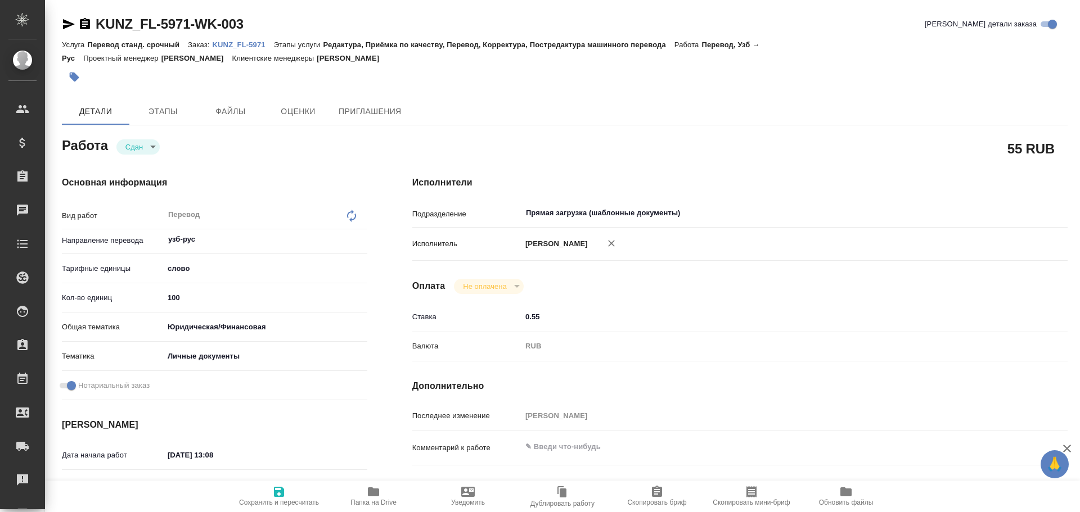
type textarea "x"
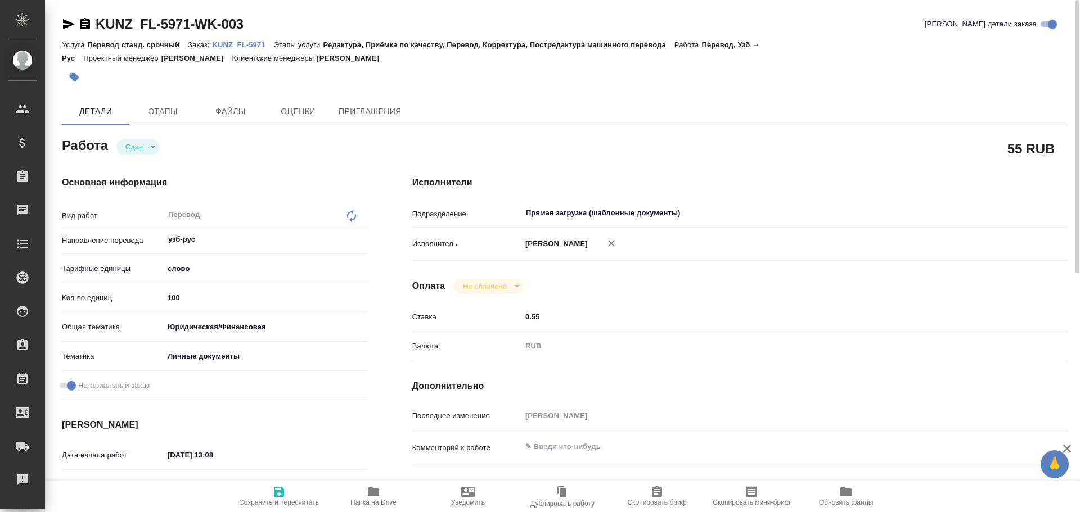
type textarea "x"
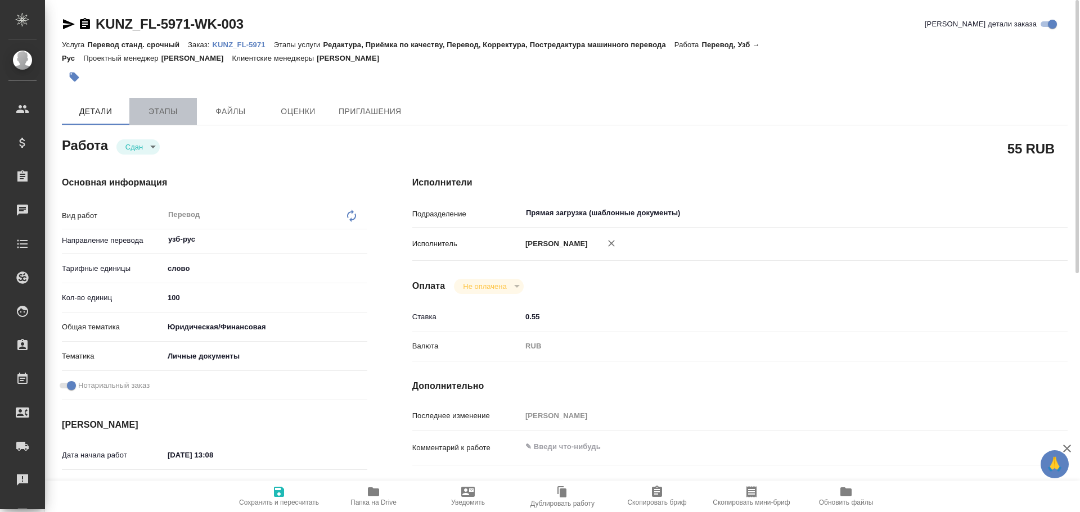
click at [155, 124] on button "Этапы" at bounding box center [162, 111] width 67 height 27
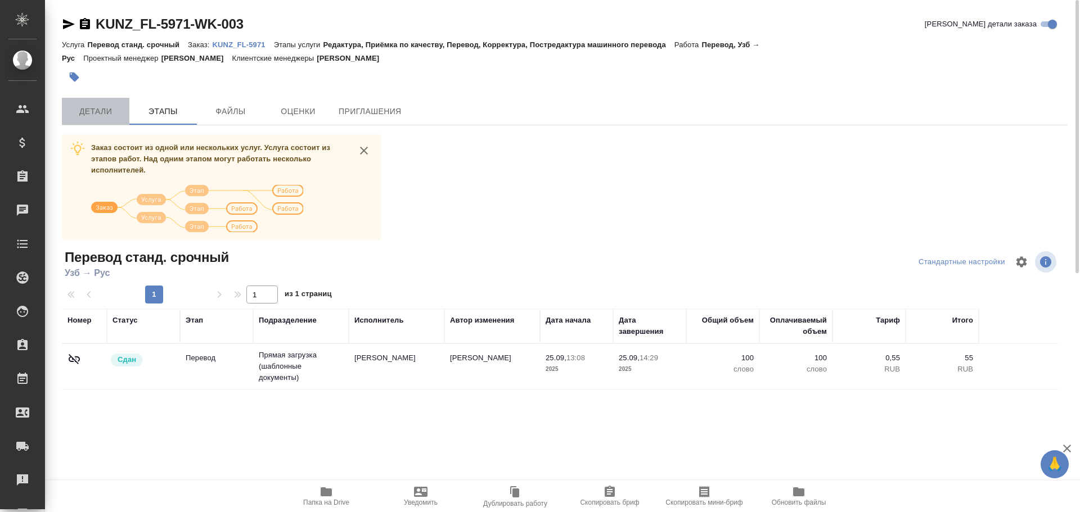
click at [100, 114] on span "Детали" at bounding box center [96, 112] width 54 height 14
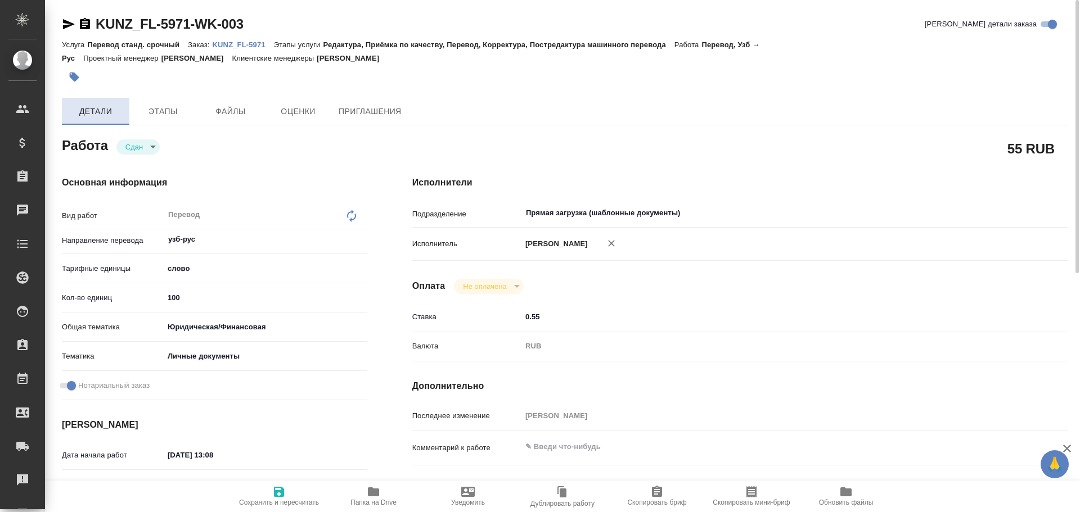
type textarea "x"
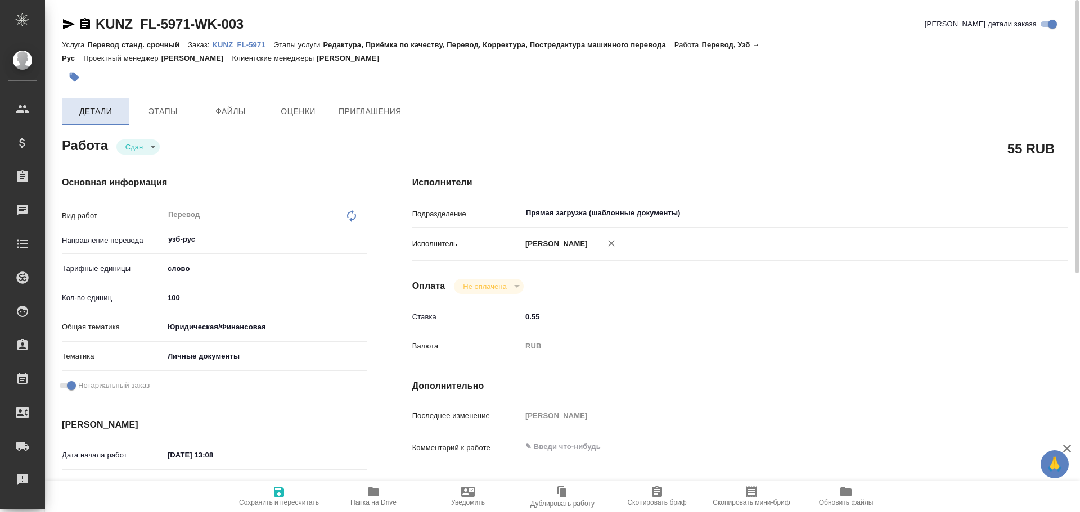
type textarea "x"
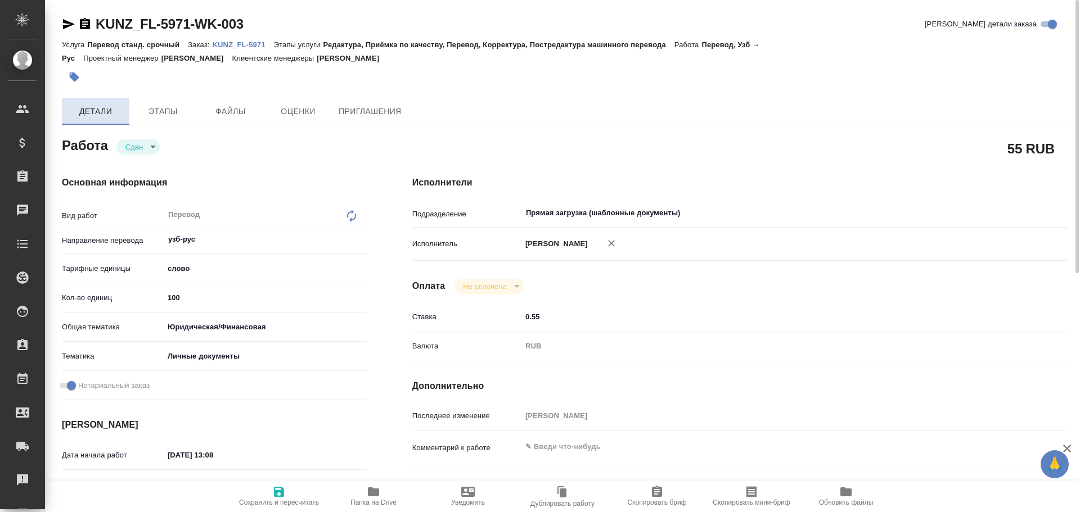
type textarea "x"
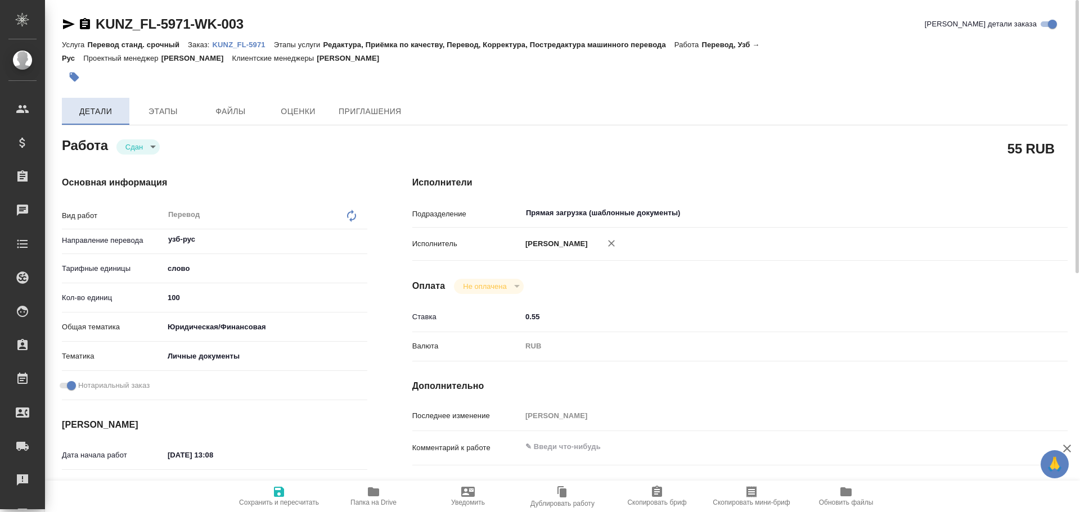
type textarea "x"
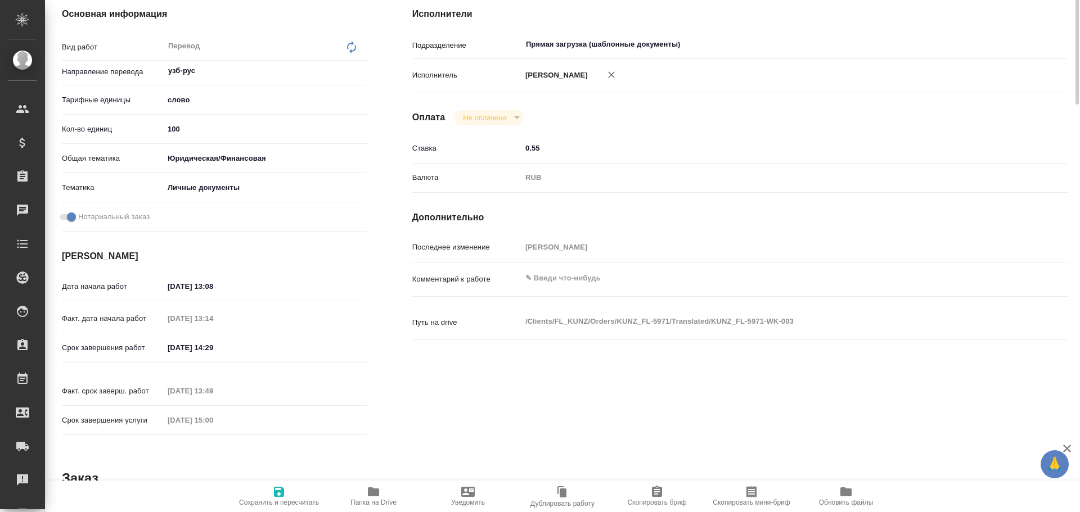
scroll to position [337, 0]
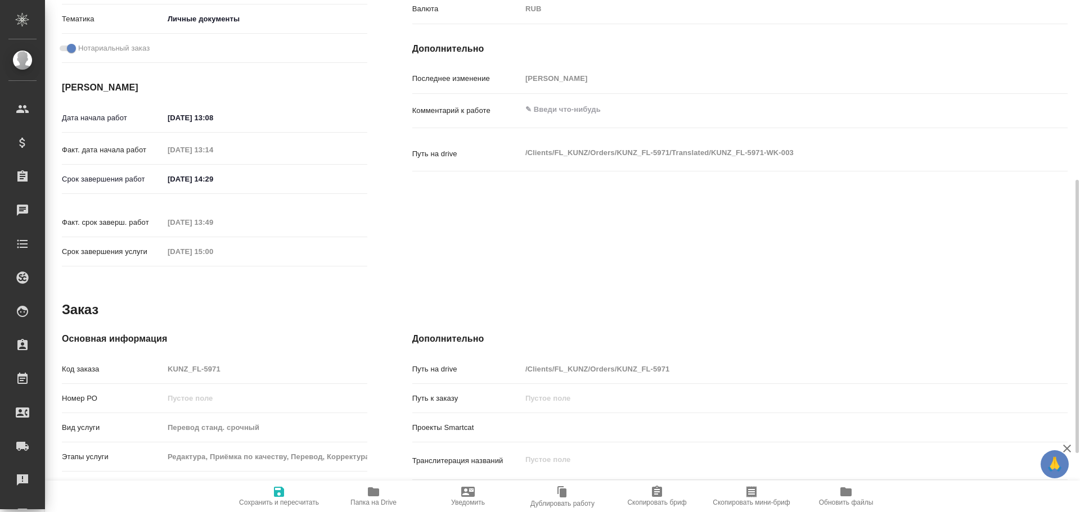
type textarea "x"
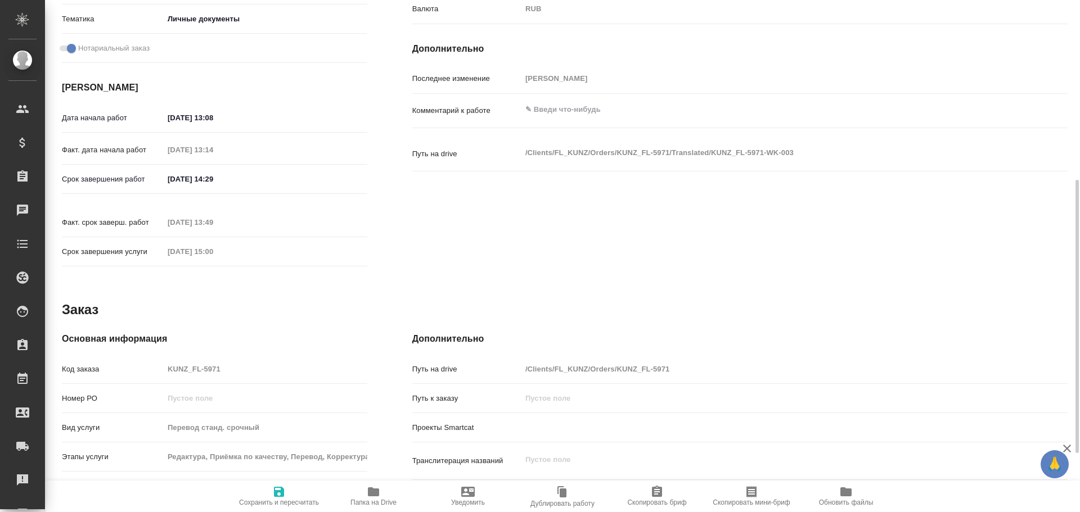
type textarea "x"
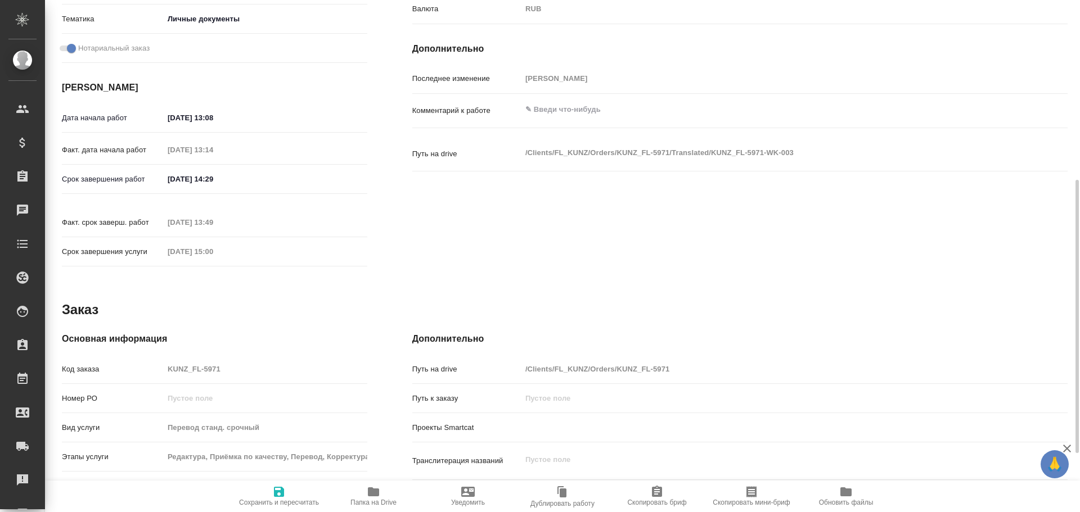
type textarea "x"
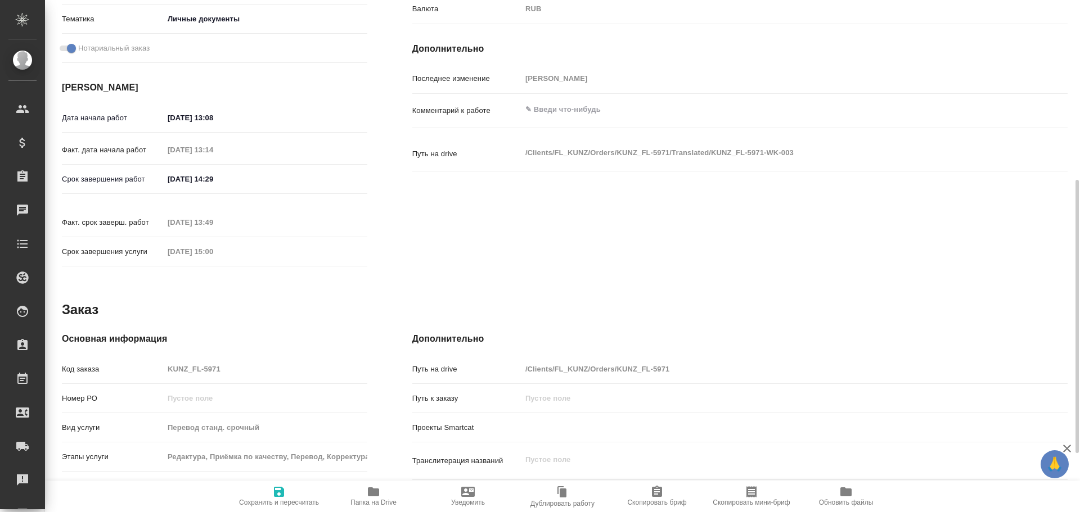
click at [118, 343] on div "Основная информация Код заказа KUNZ_FL-5971 Номер РО Вид услуги Перевод станд. …" at bounding box center [214, 468] width 305 height 272
type textarea "x"
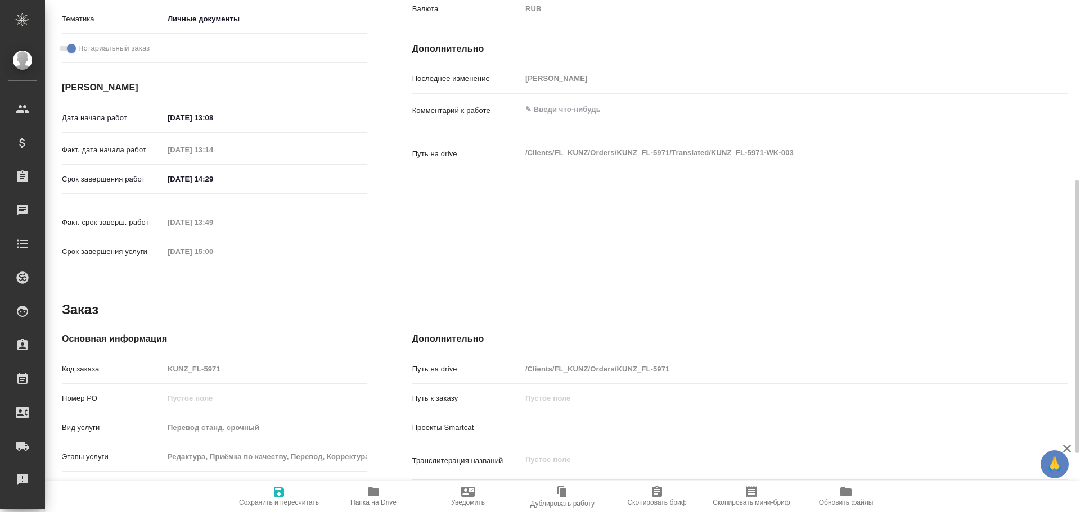
type textarea "x"
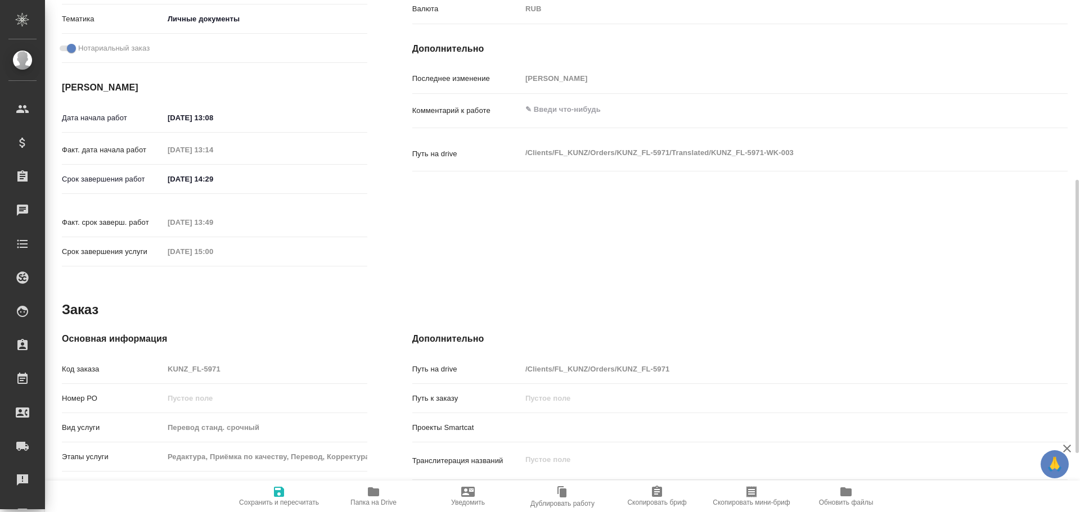
type textarea "x"
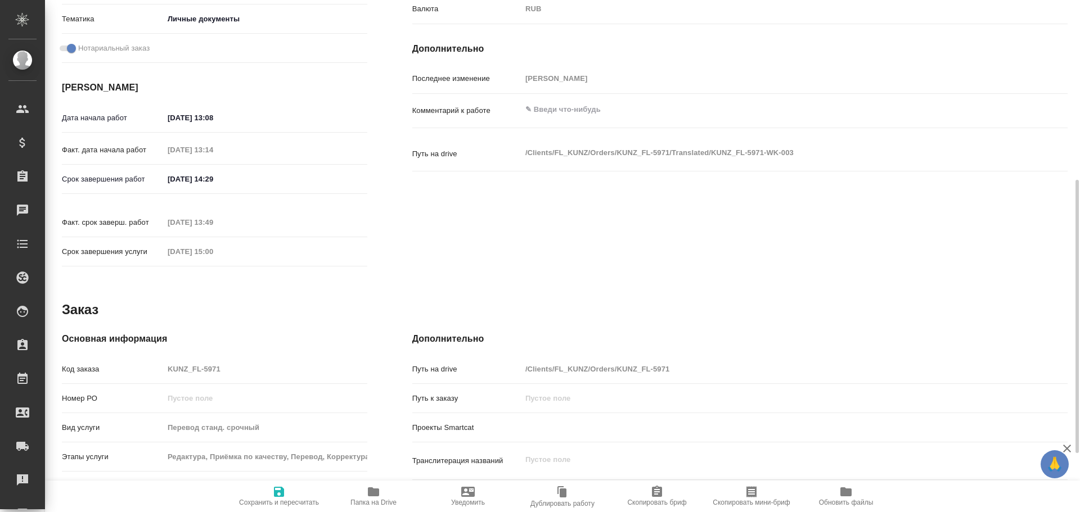
type textarea "x"
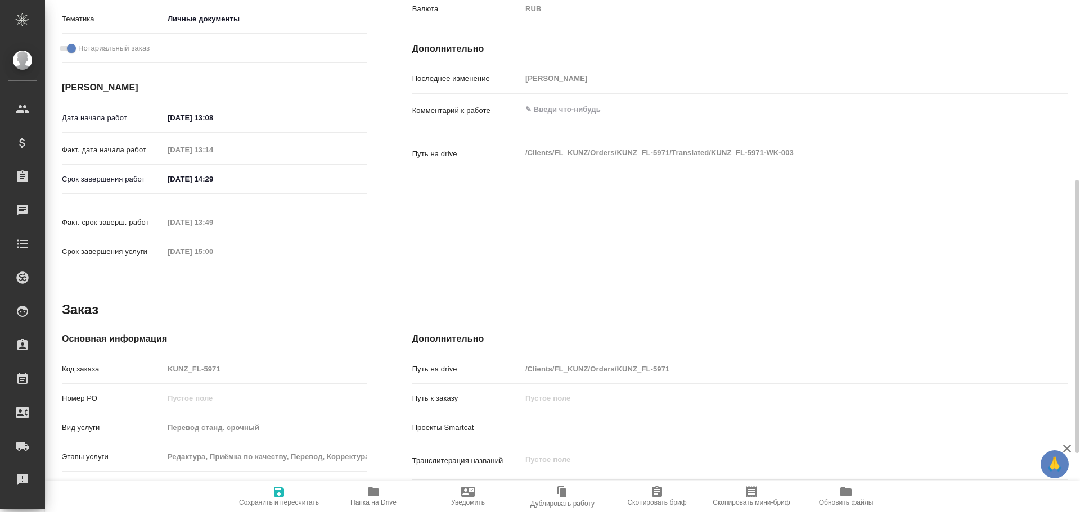
type textarea "x"
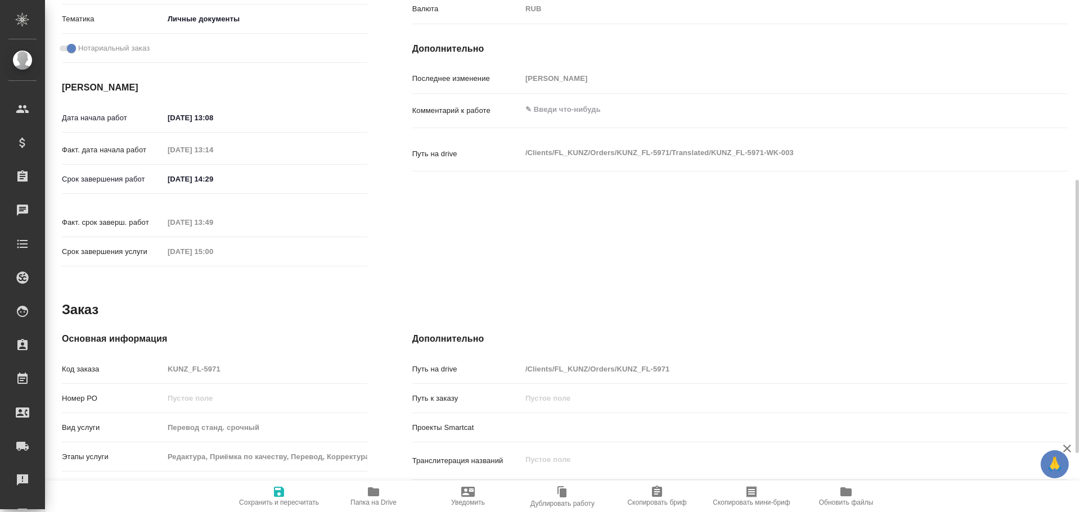
type textarea "x"
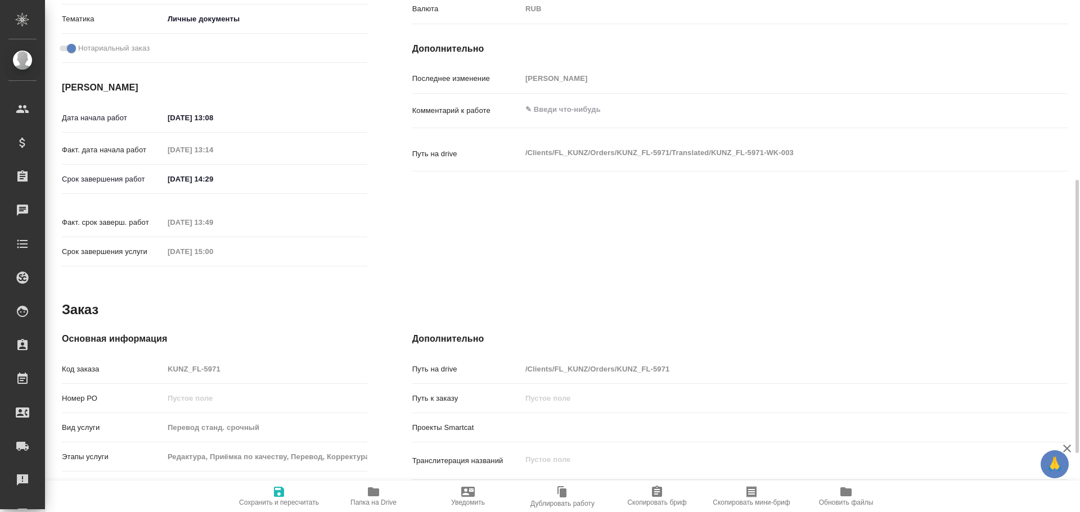
type textarea "x"
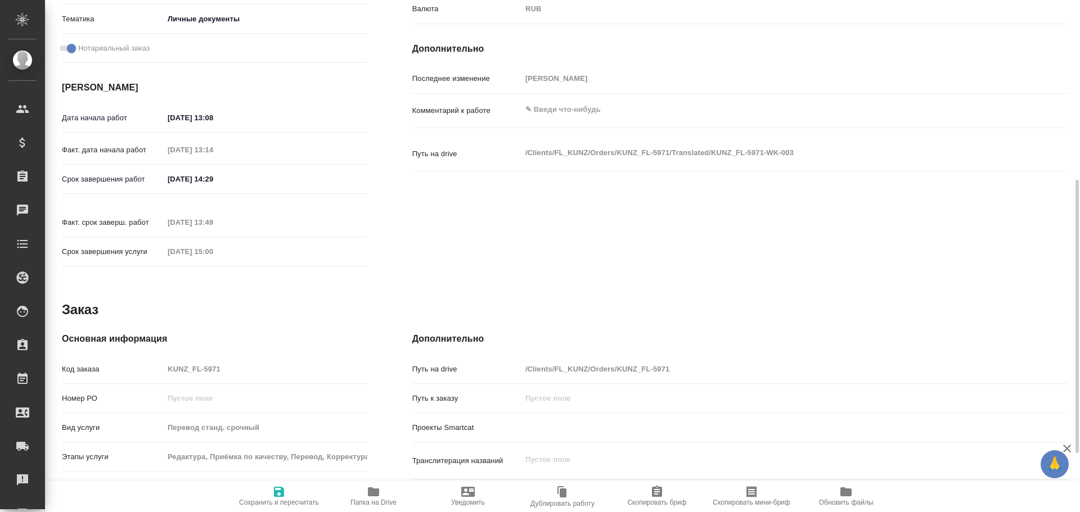
type textarea "x"
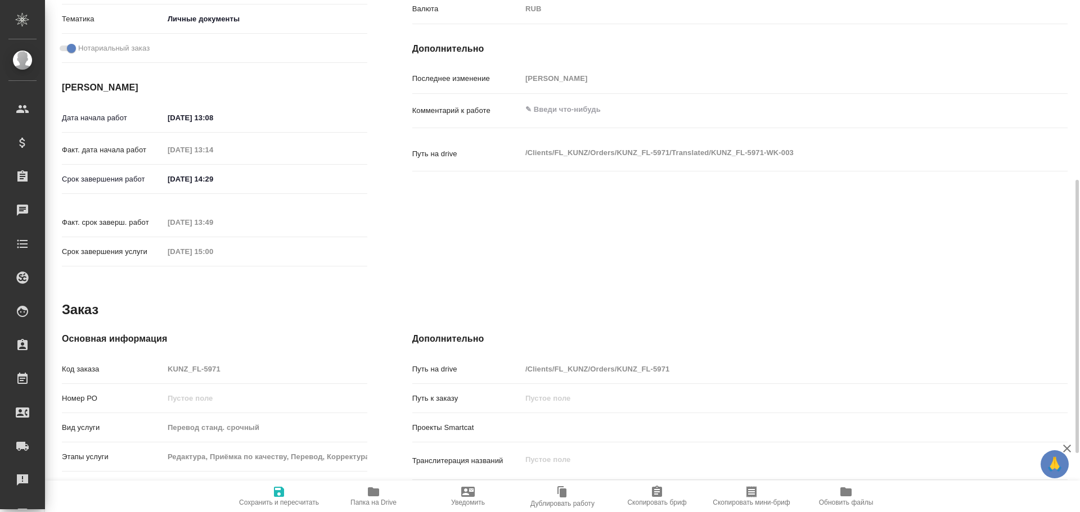
type textarea "x"
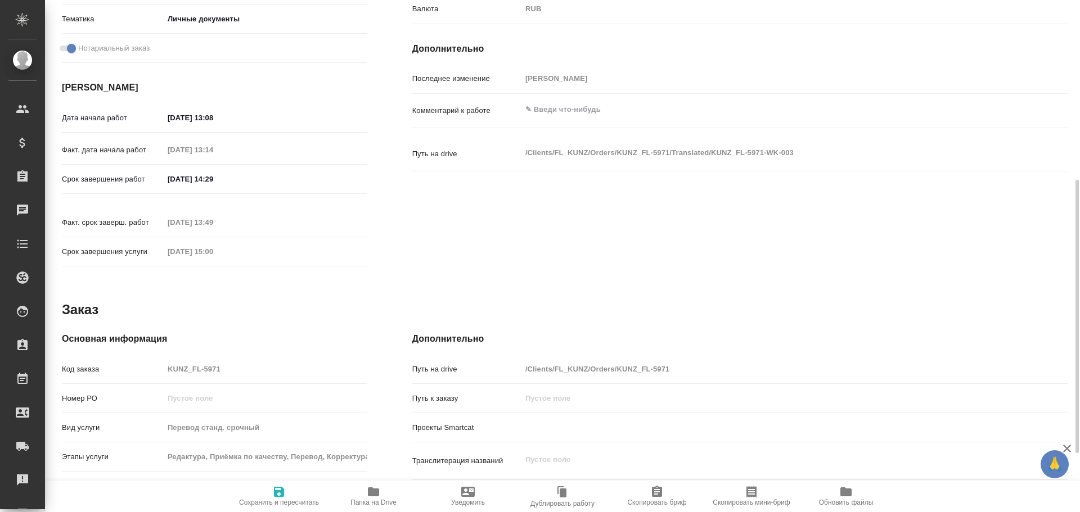
type textarea "x"
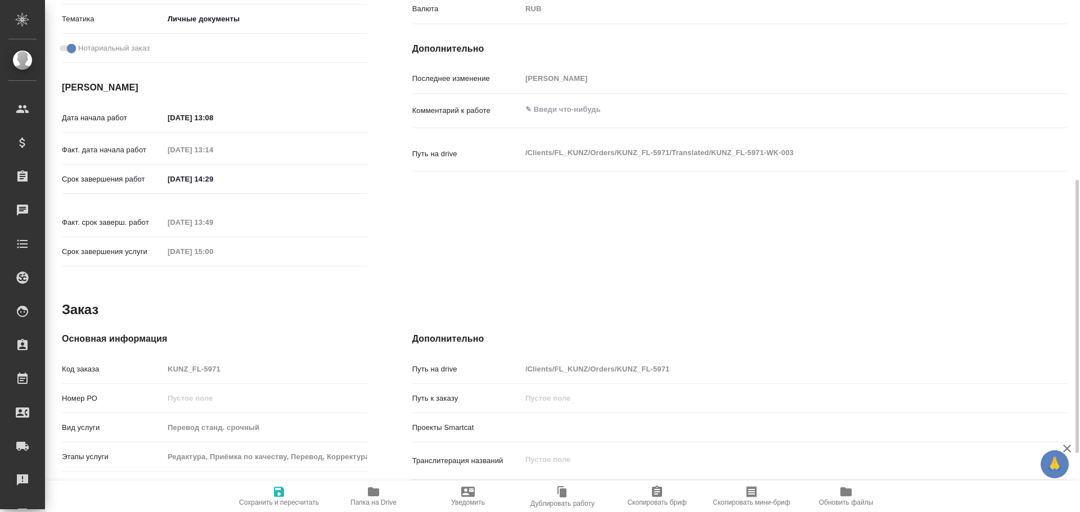
type textarea "x"
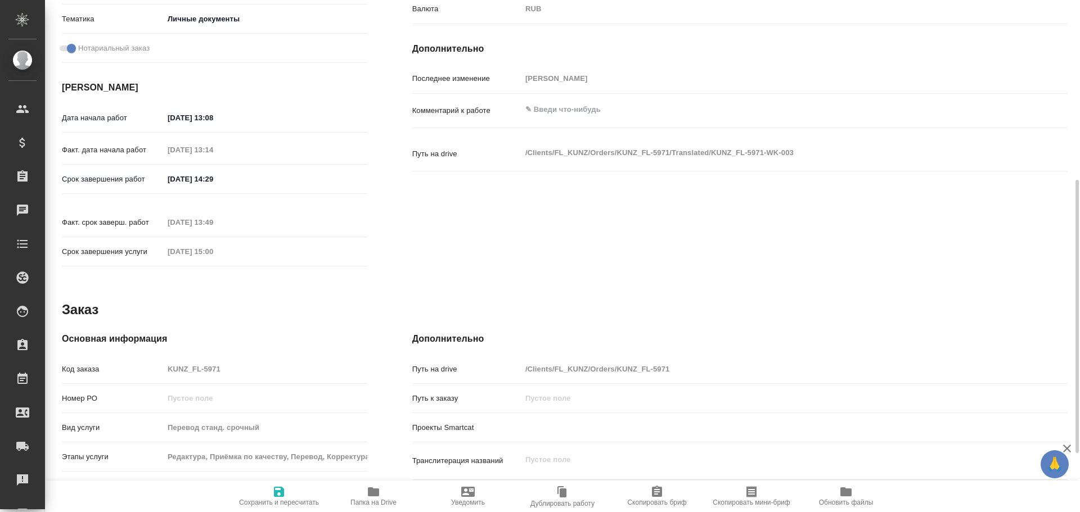
type textarea "x"
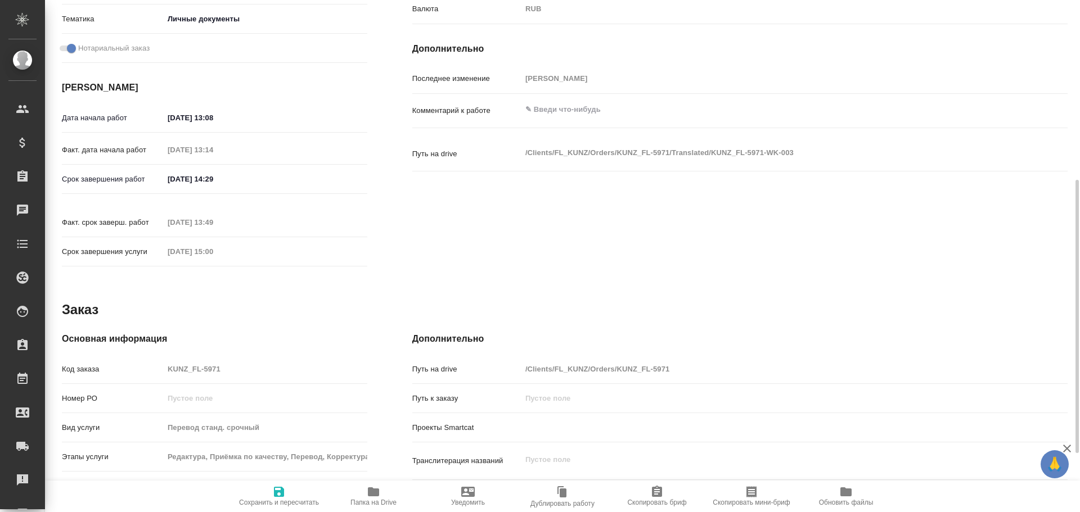
type textarea "x"
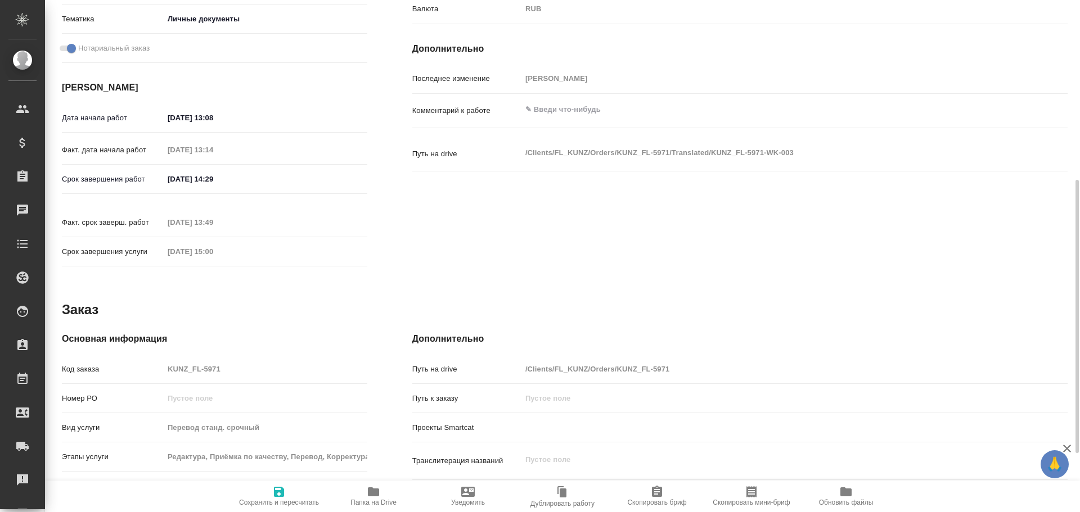
type textarea "x"
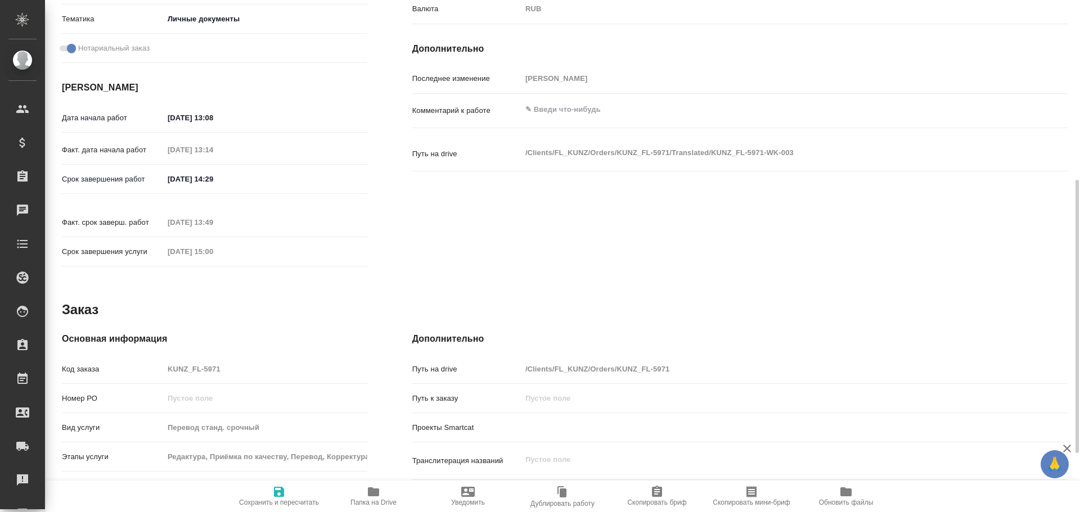
type textarea "x"
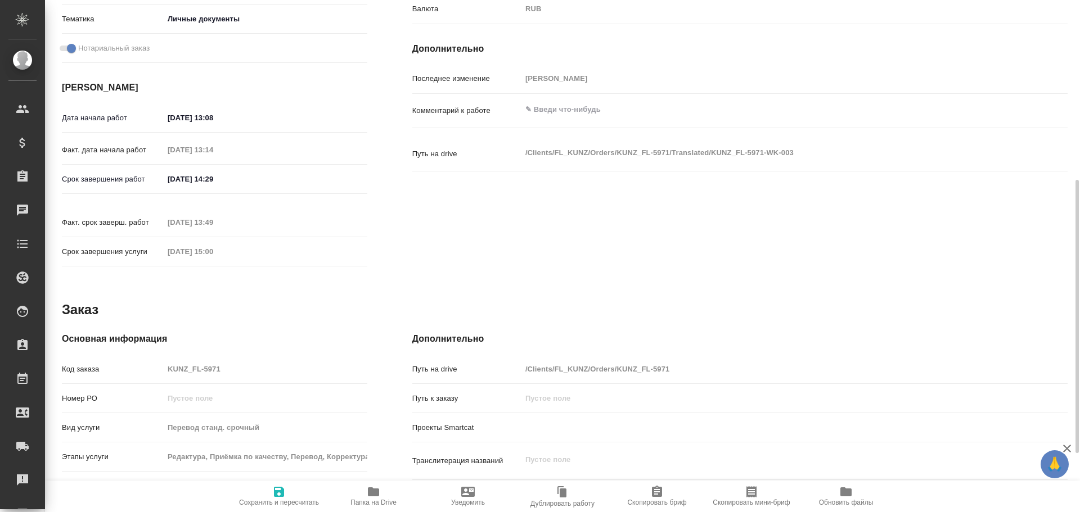
type textarea "x"
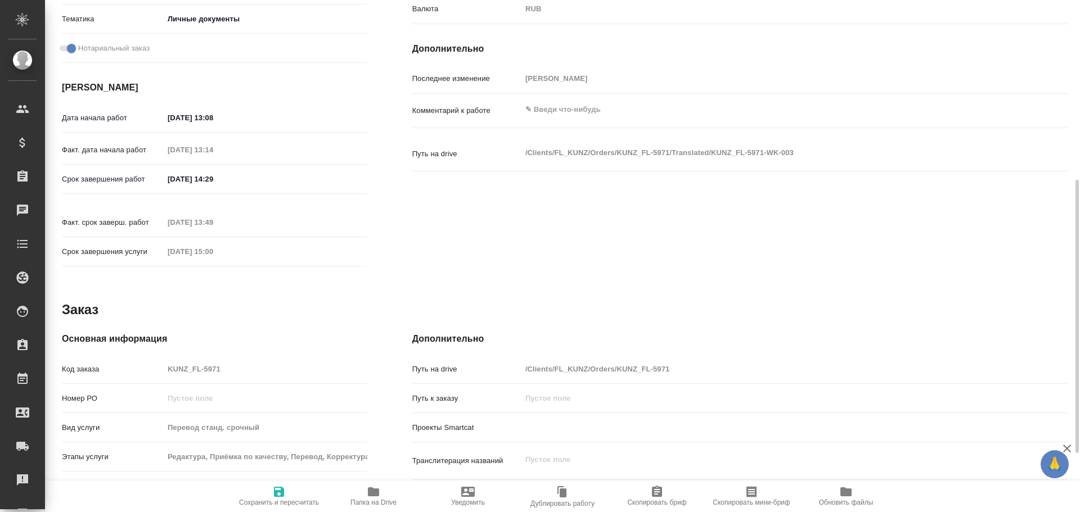
type textarea "x"
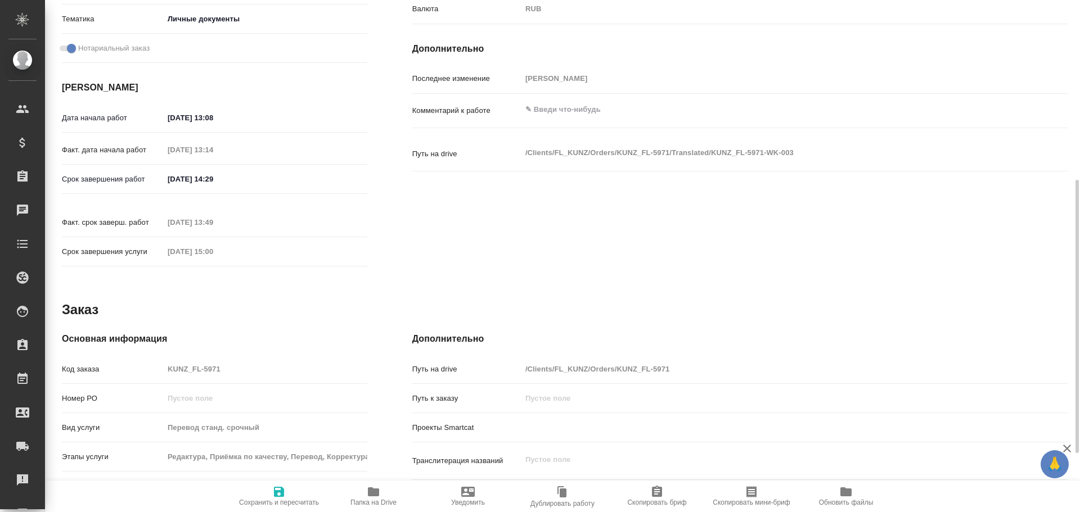
type textarea "x"
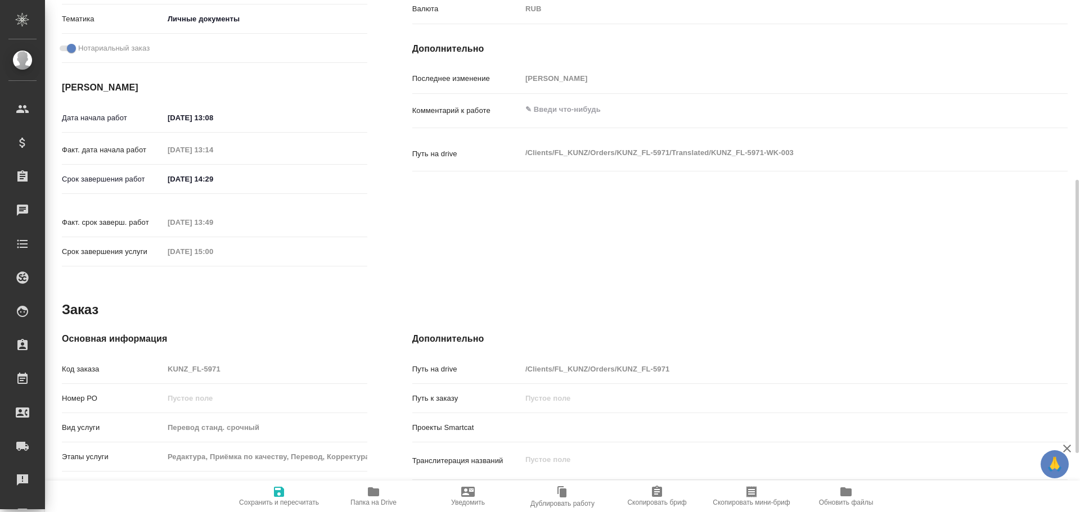
type textarea "x"
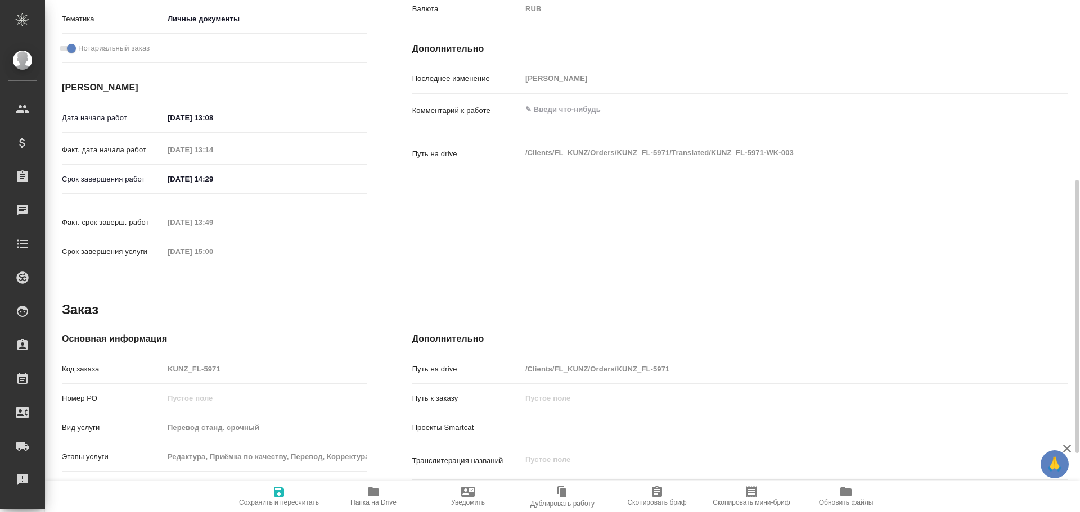
type textarea "x"
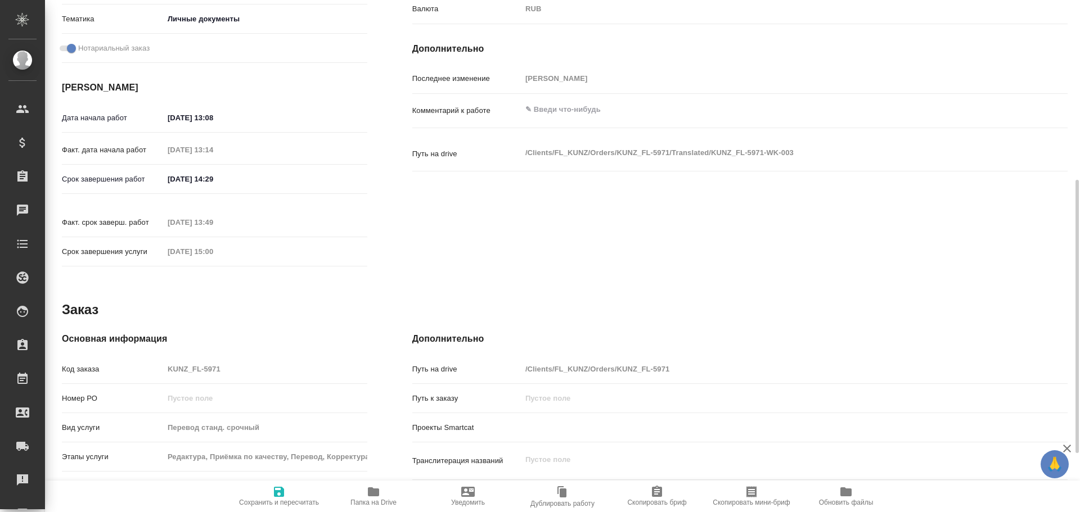
type textarea "x"
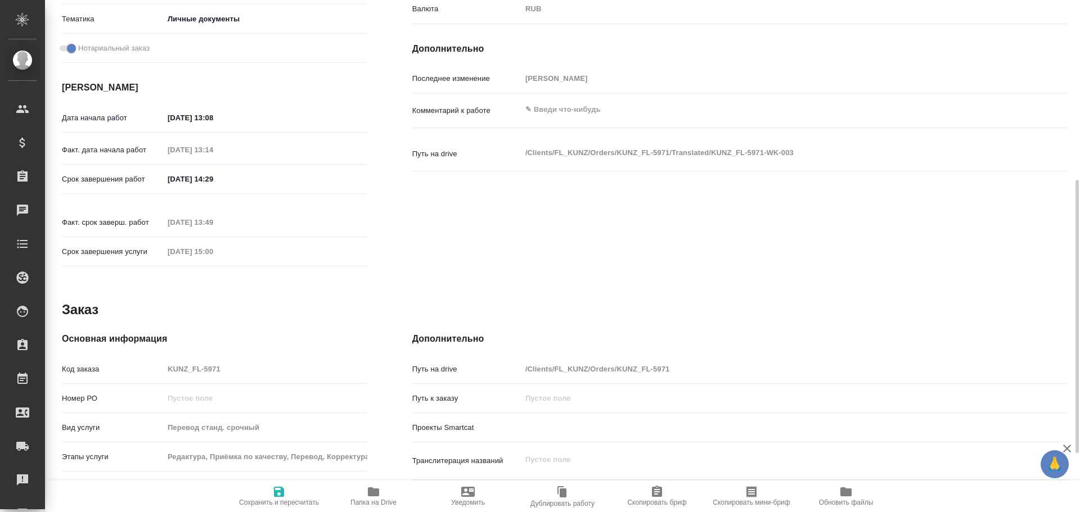
type textarea "x"
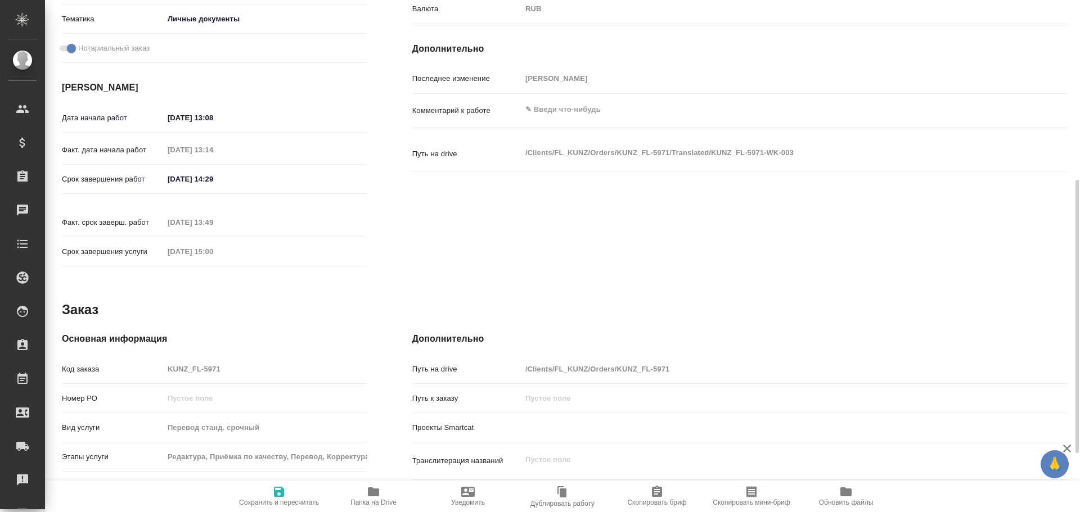
type textarea "x"
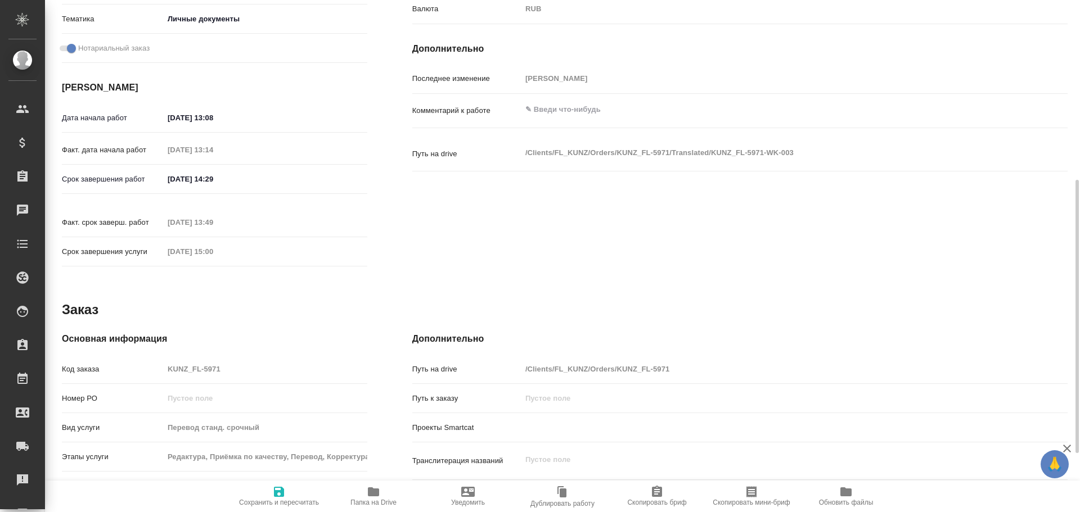
type textarea "x"
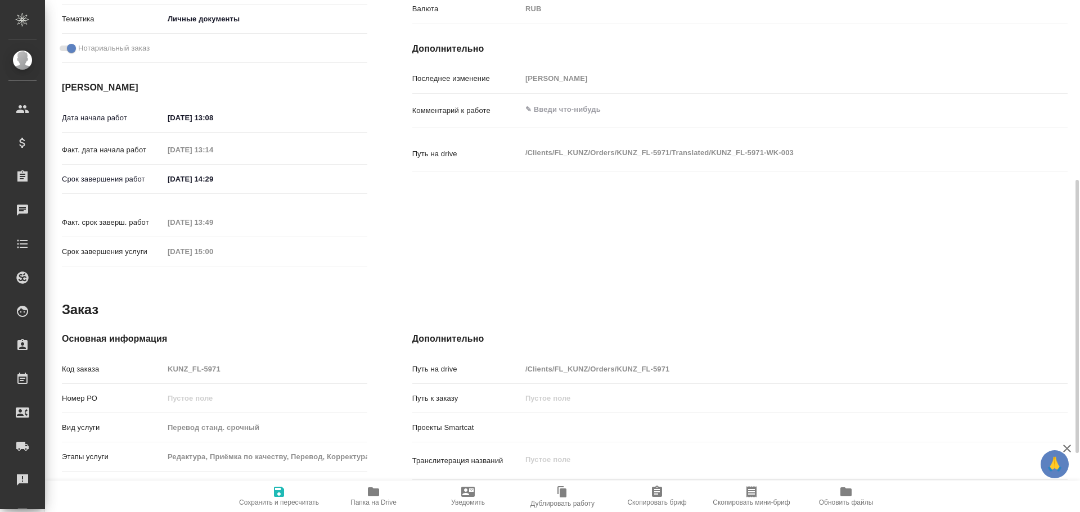
type textarea "x"
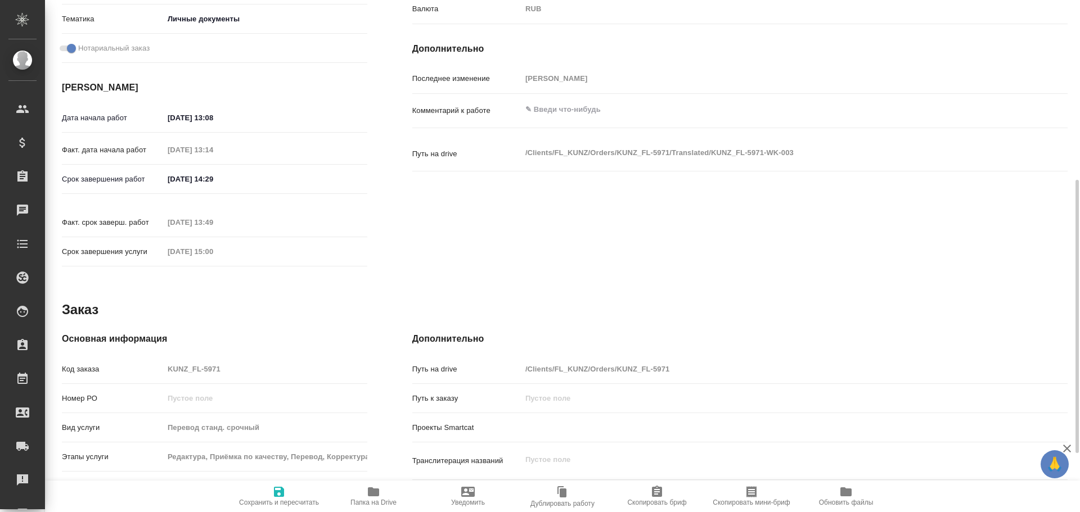
type textarea "x"
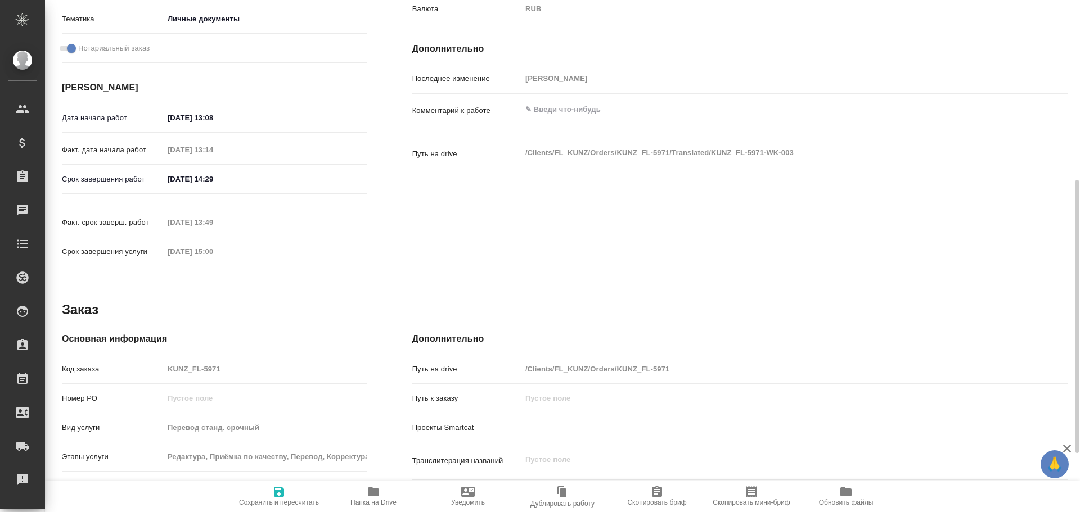
type textarea "x"
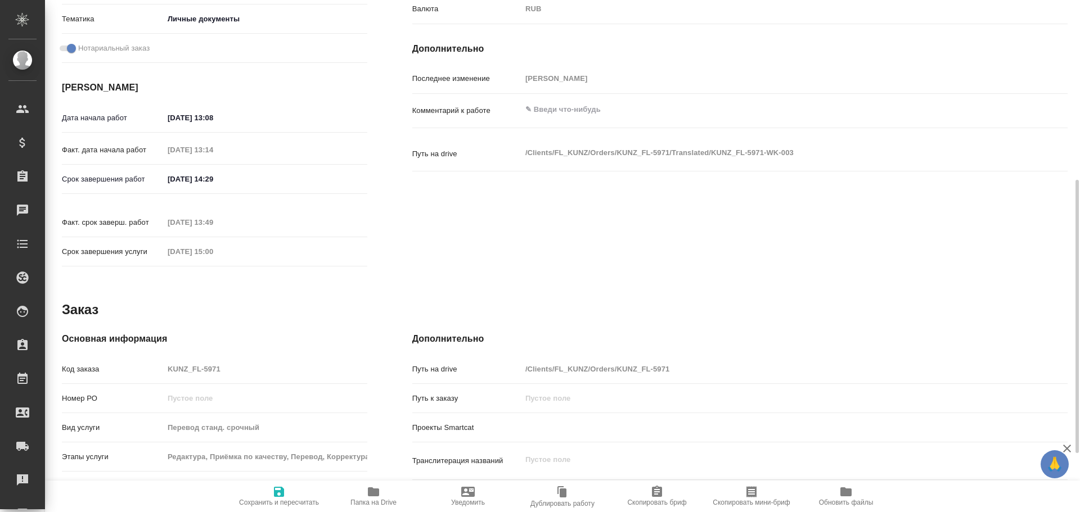
type textarea "x"
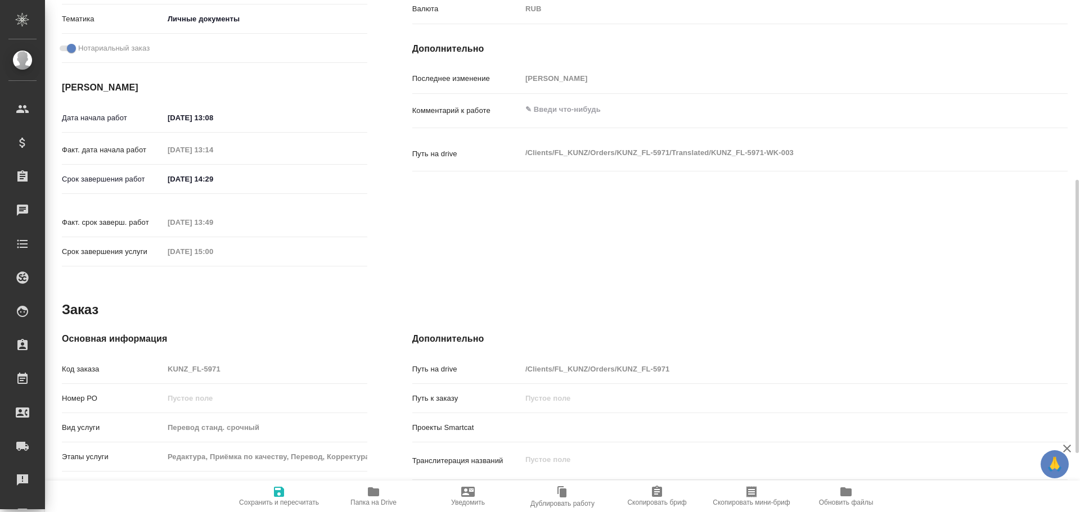
type textarea "x"
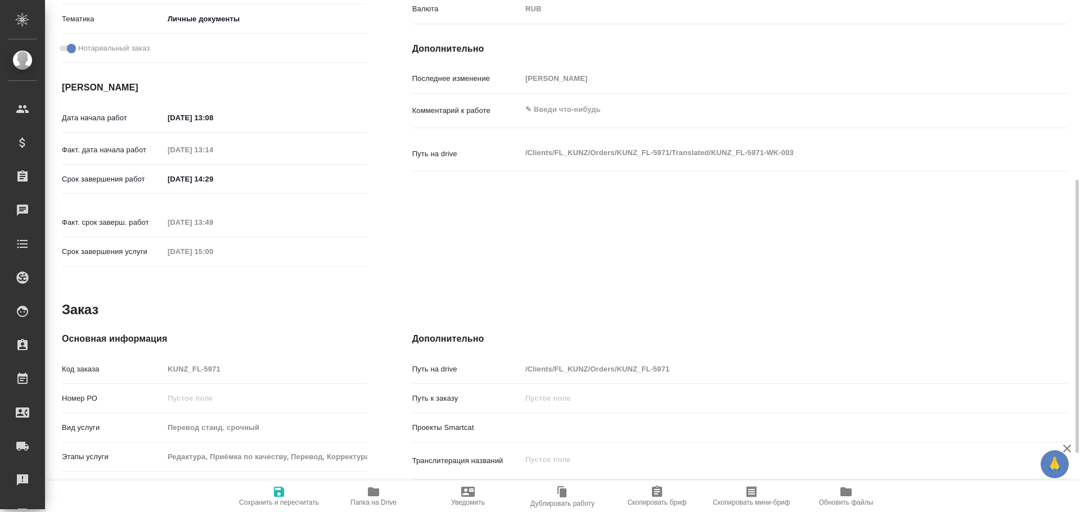
type textarea "x"
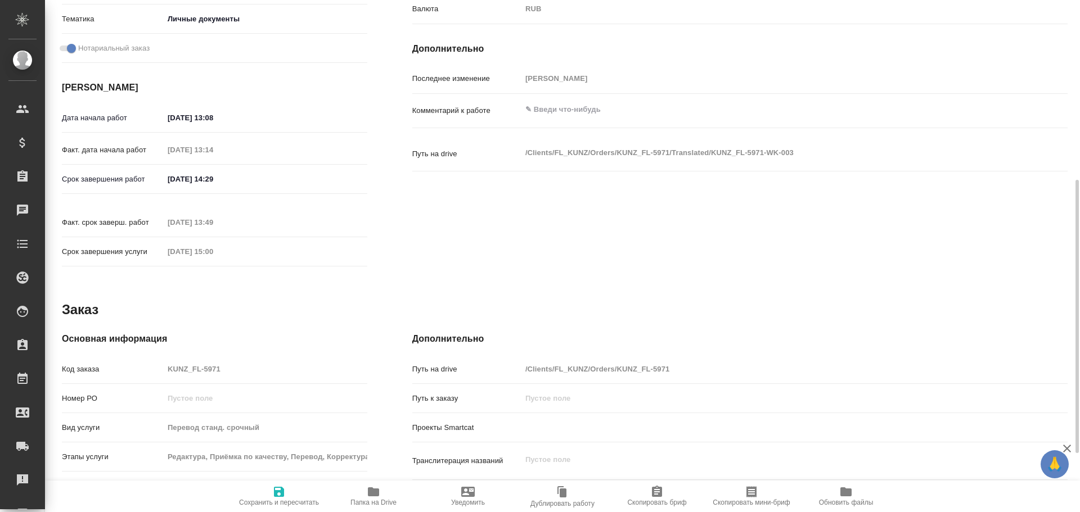
type textarea "x"
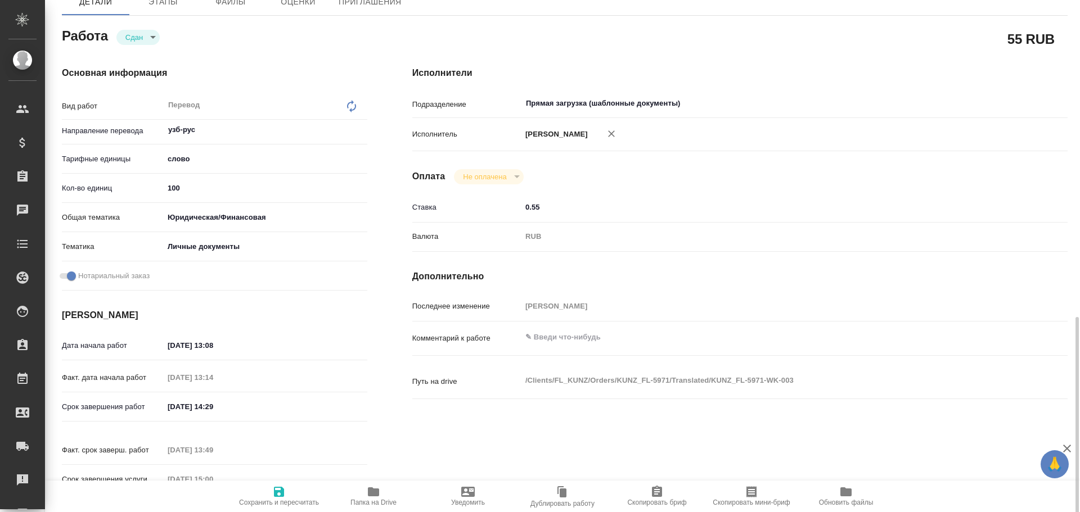
scroll to position [0, 0]
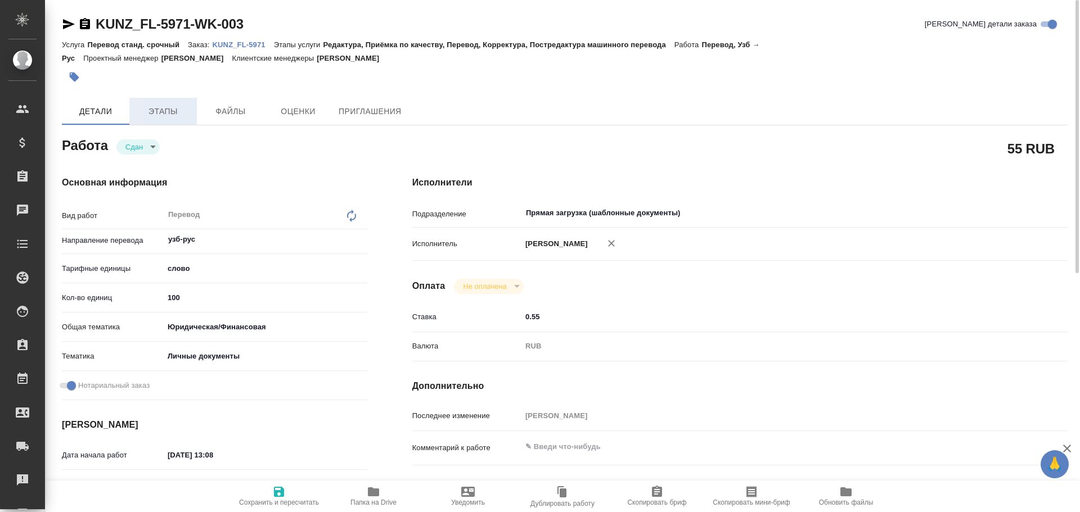
click at [153, 110] on span "Этапы" at bounding box center [163, 112] width 54 height 14
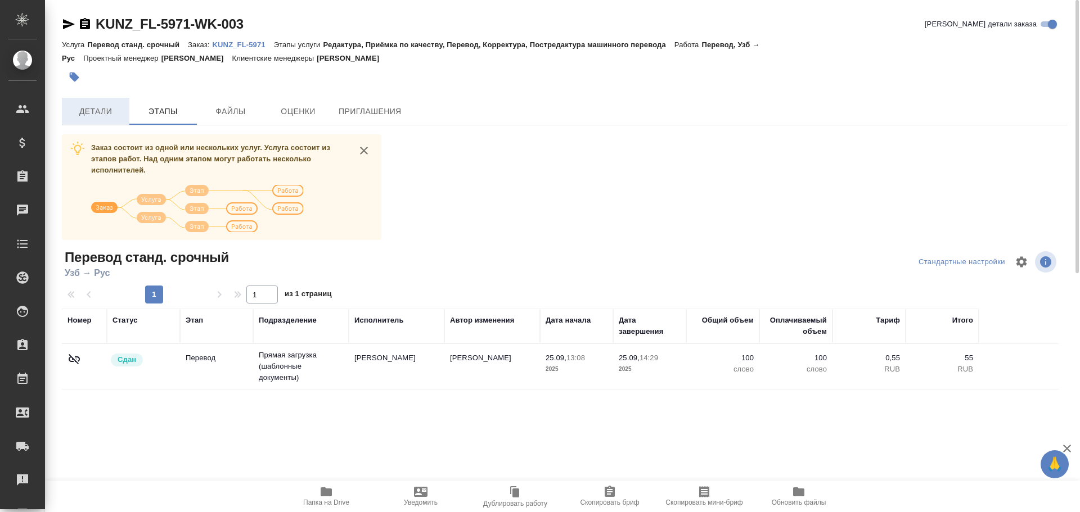
click at [101, 117] on span "Детали" at bounding box center [96, 112] width 54 height 14
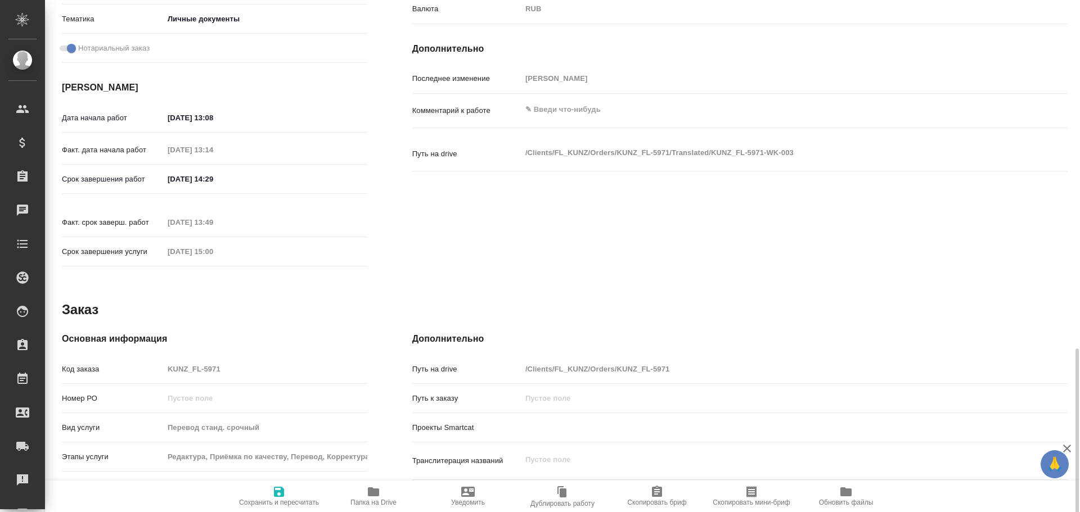
scroll to position [447, 0]
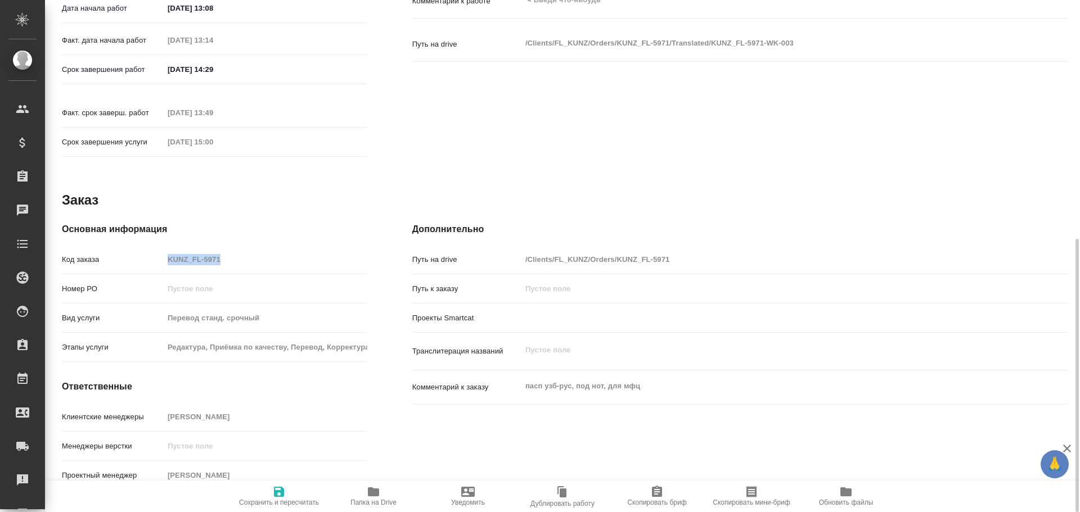
drag, startPoint x: 243, startPoint y: 260, endPoint x: 157, endPoint y: 250, distance: 86.6
click at [157, 250] on div "Код заказа KUNZ_FL-5971" at bounding box center [214, 264] width 305 height 29
copy div "Код заказа"
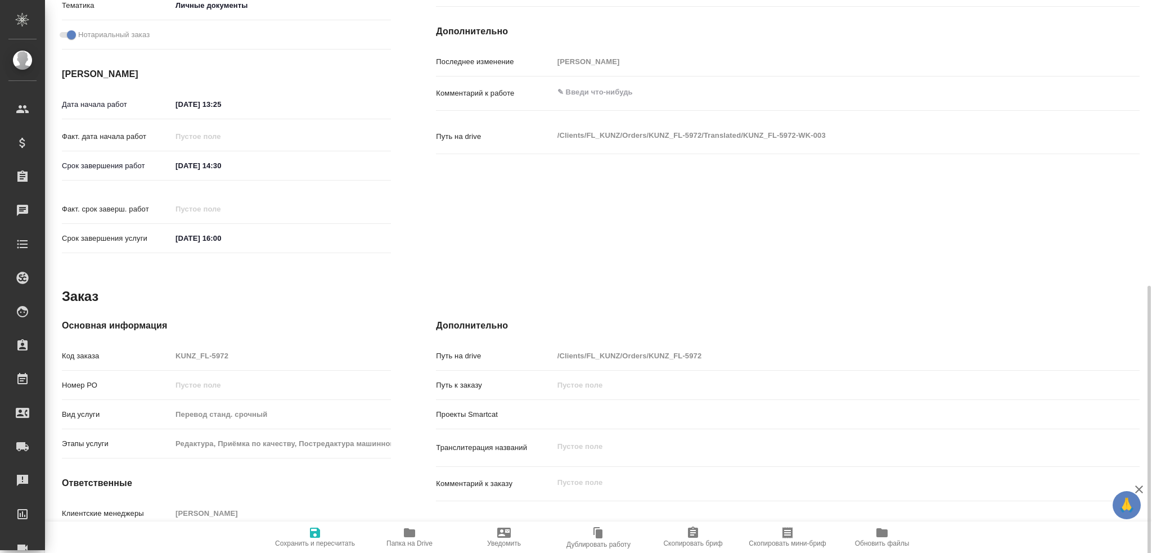
scroll to position [393, 0]
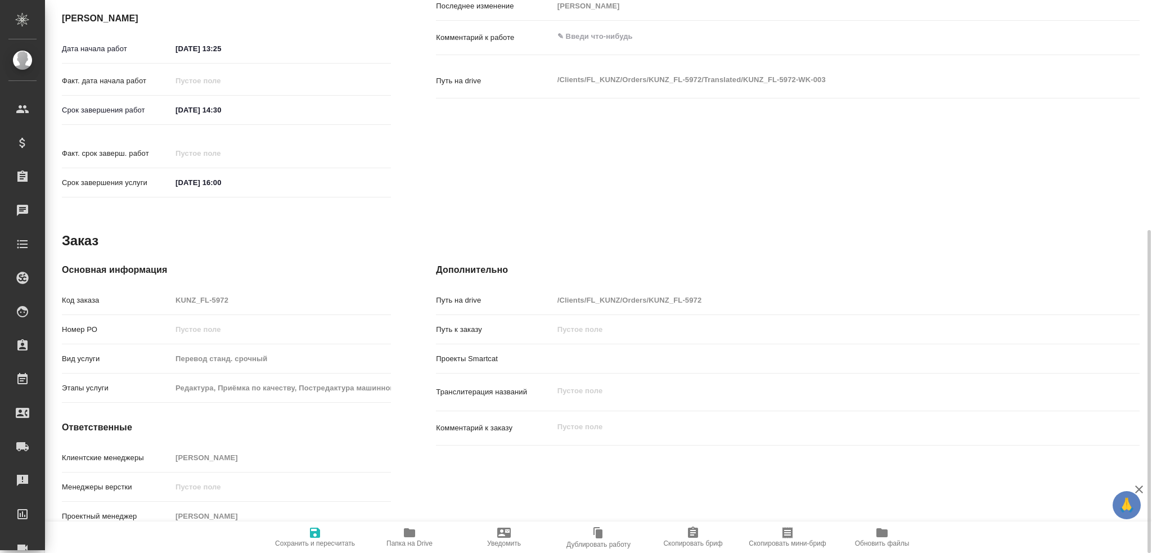
click at [409, 530] on icon "button" at bounding box center [409, 532] width 11 height 9
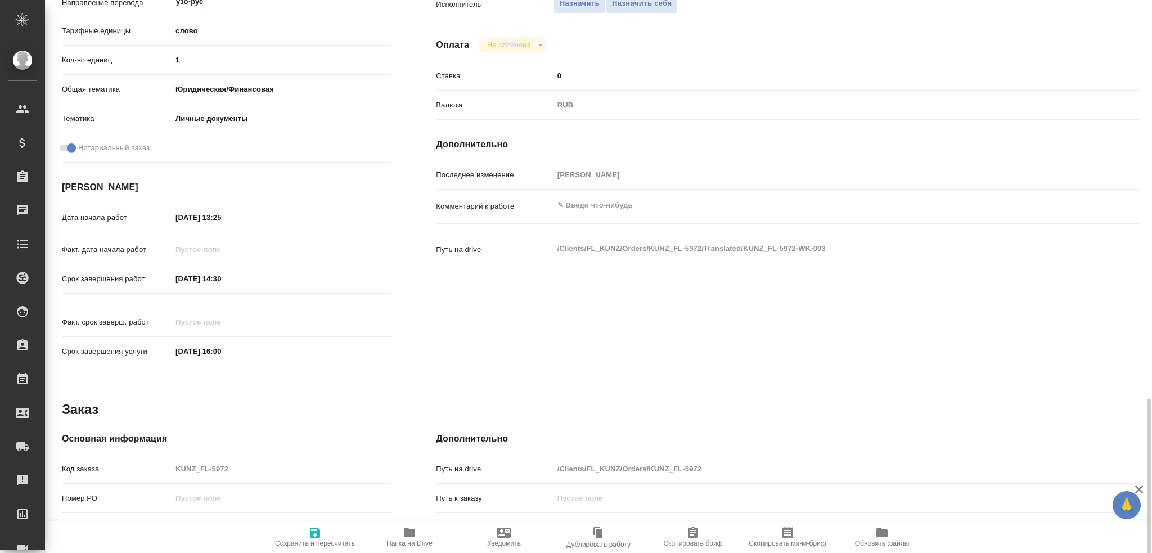
scroll to position [56, 0]
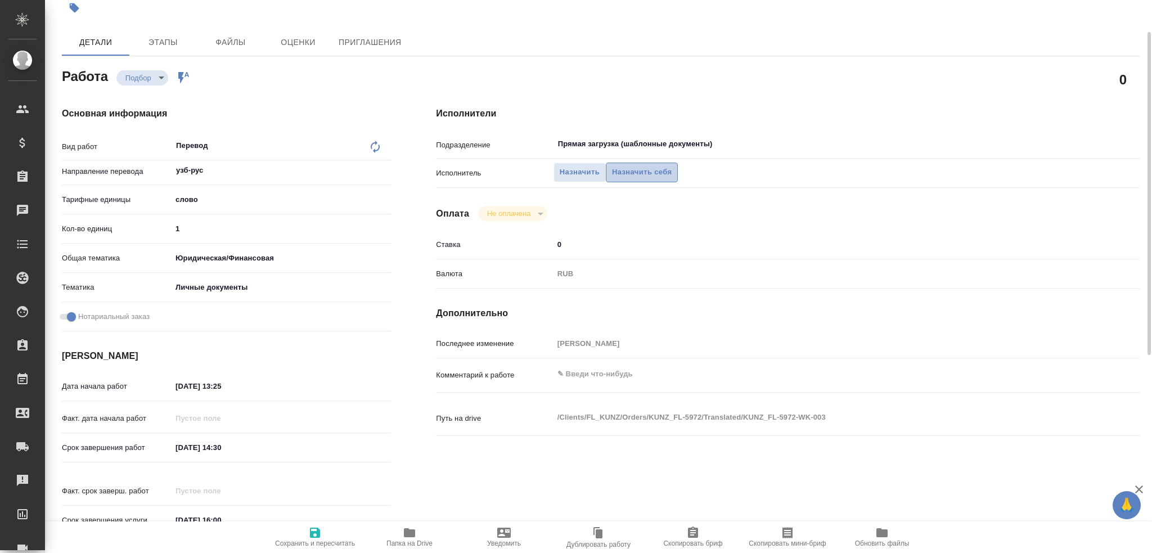
click at [638, 179] on button "Назначить себя" at bounding box center [642, 173] width 72 height 20
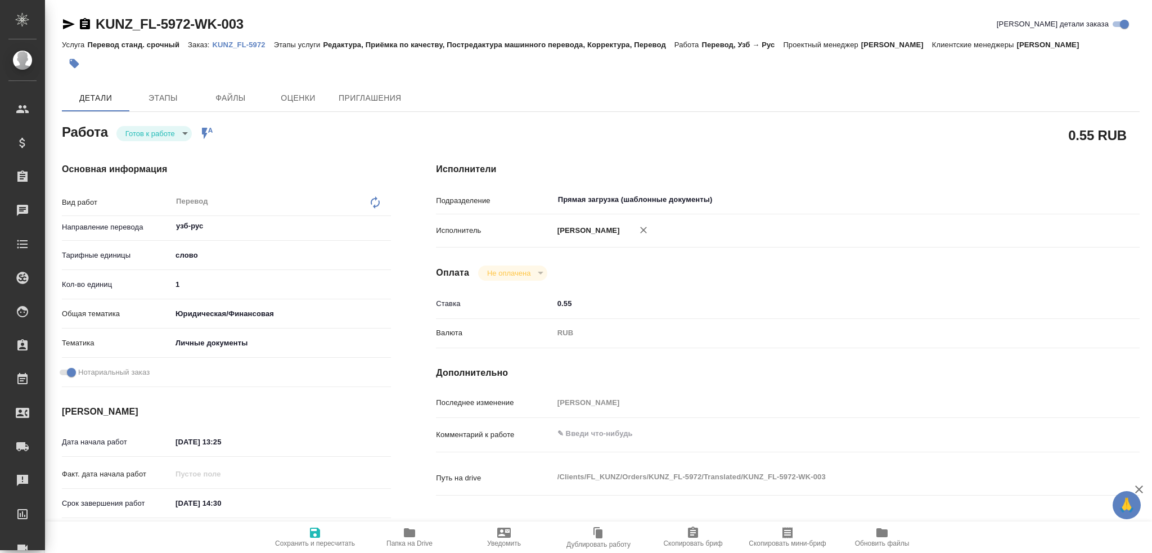
type textarea "x"
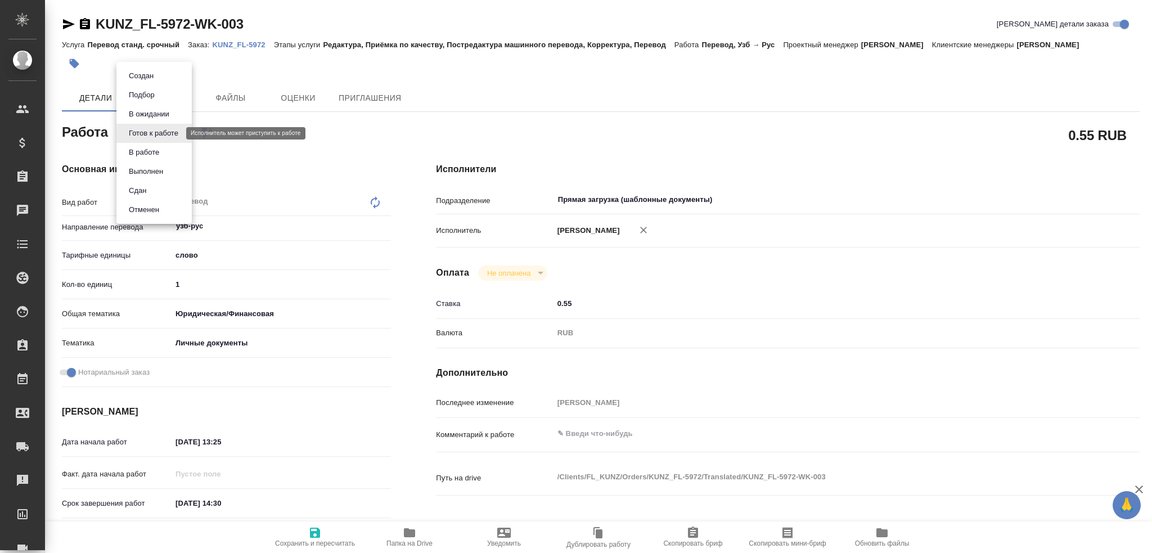
click at [146, 133] on body "🙏 .cls-1 fill:#fff; AWATERA [PERSON_NAME] Спецификации Заказы Чаты Todo Проекты…" at bounding box center [576, 276] width 1152 height 553
type textarea "x"
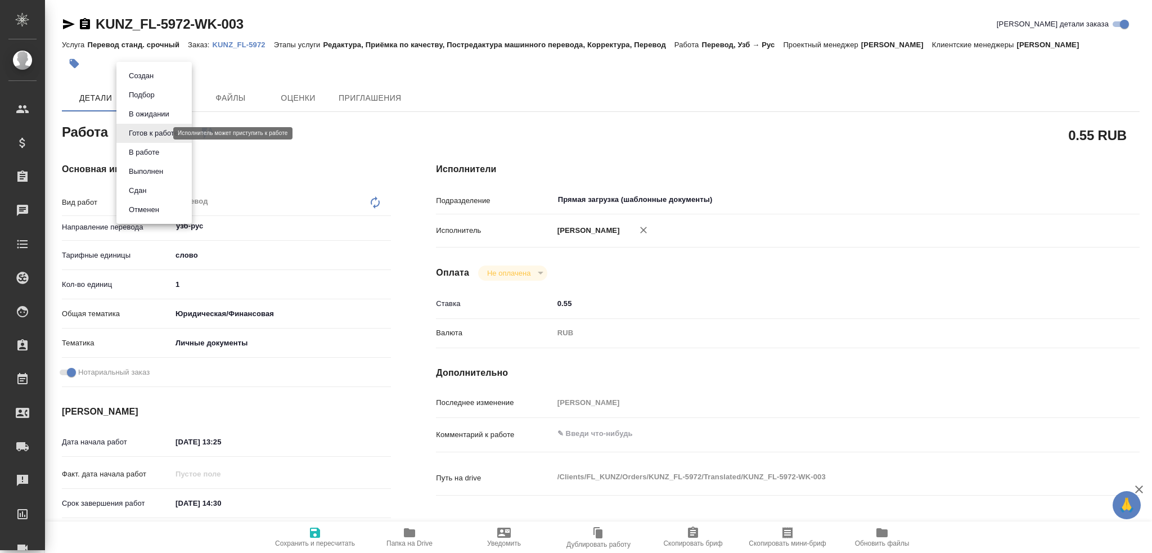
type textarea "x"
click at [148, 152] on button "В работе" at bounding box center [143, 152] width 37 height 12
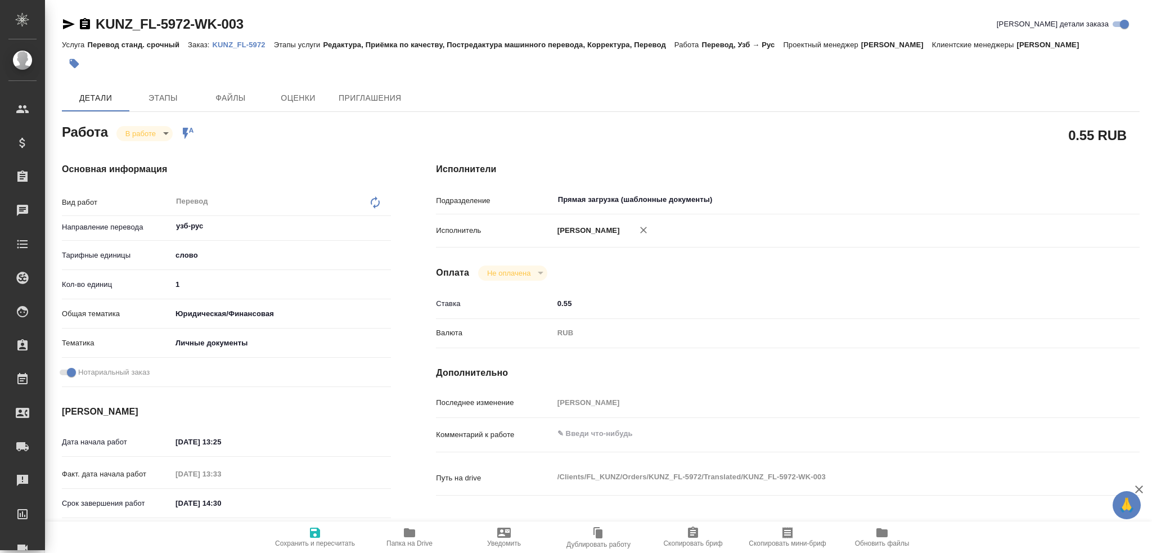
type textarea "x"
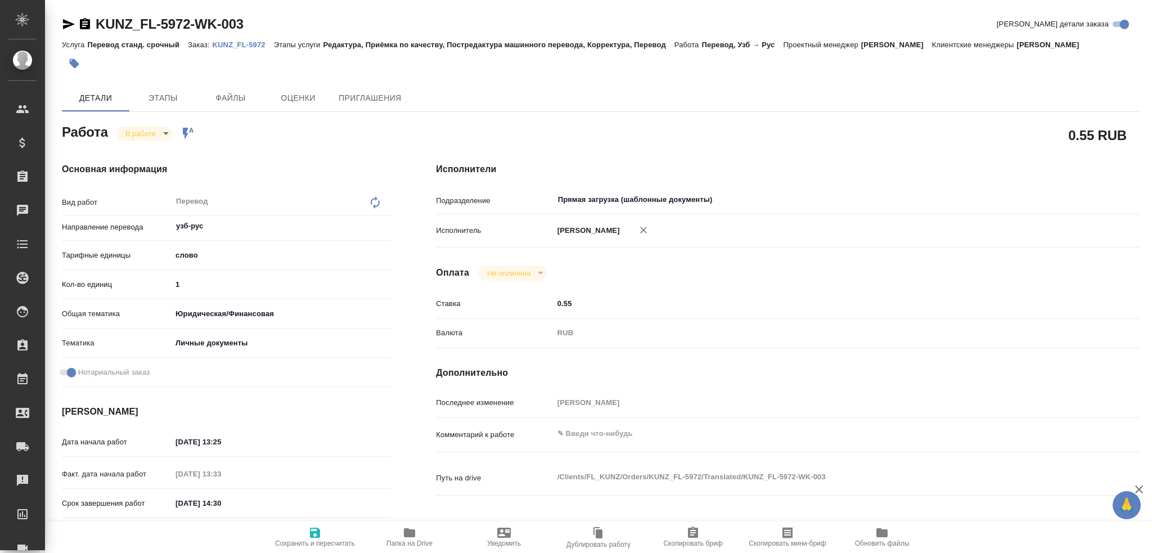
type textarea "x"
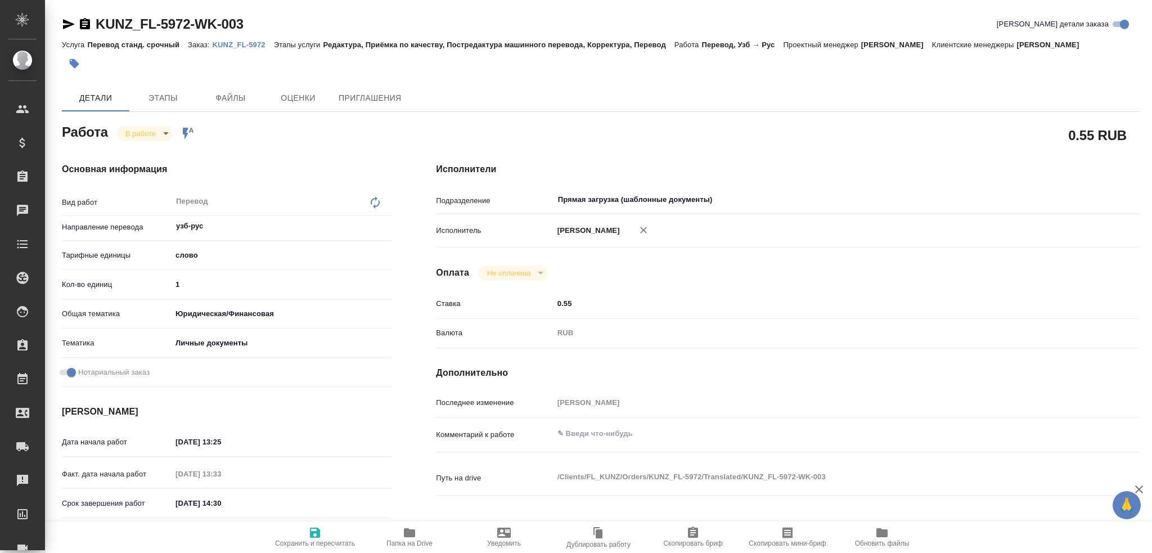
type textarea "x"
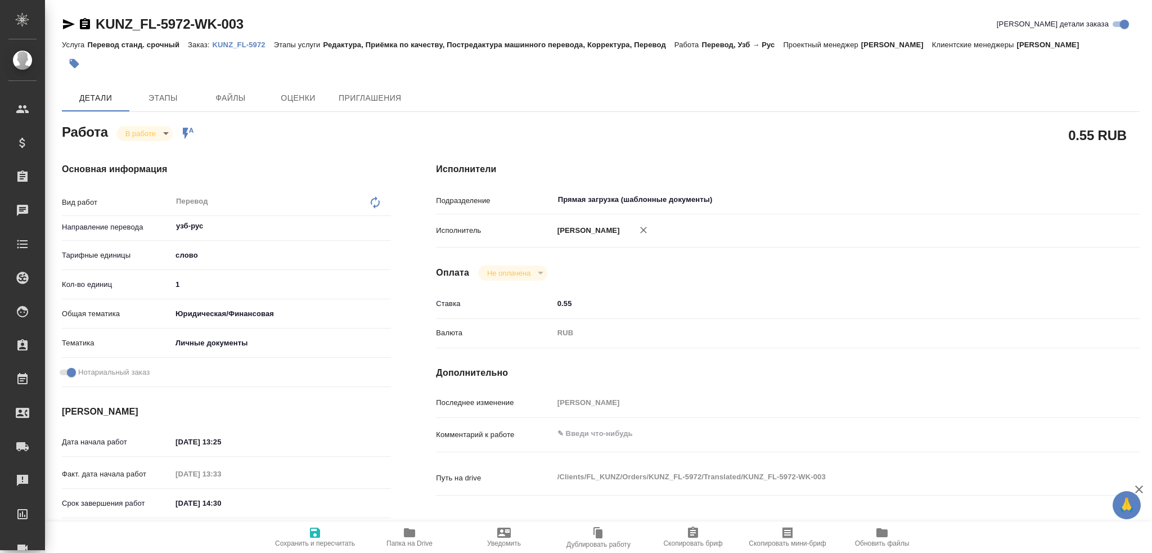
type textarea "x"
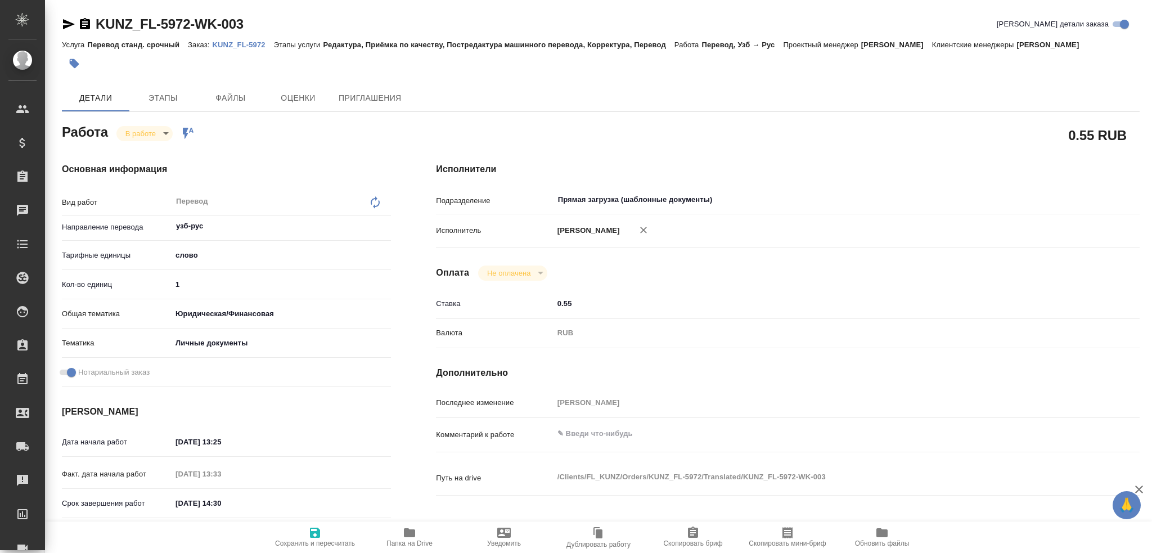
type textarea "x"
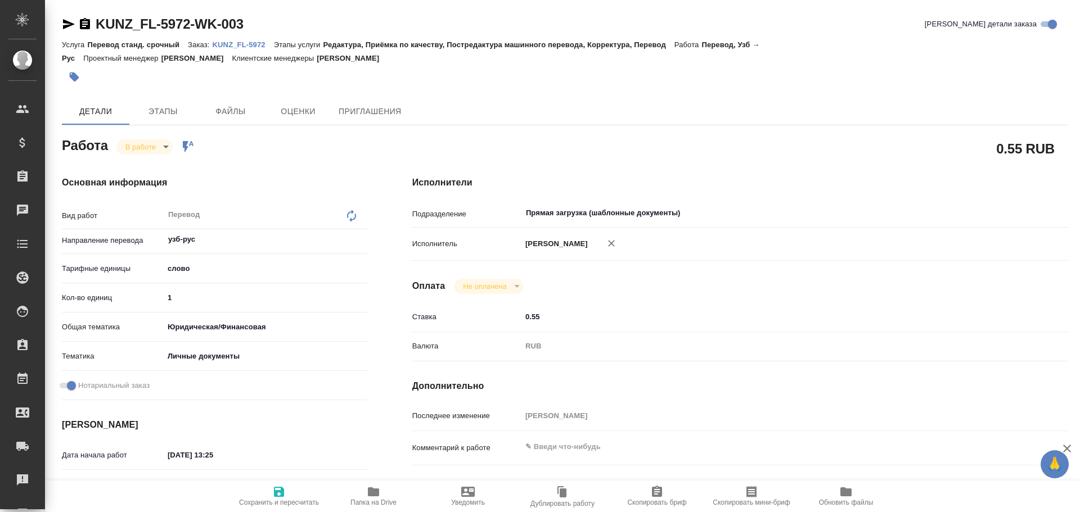
type textarea "x"
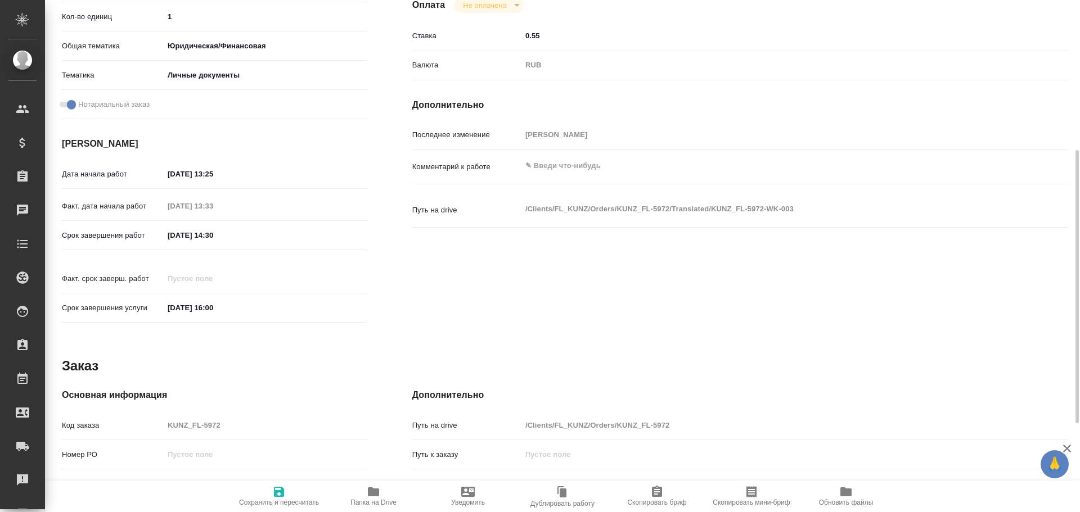
scroll to position [447, 0]
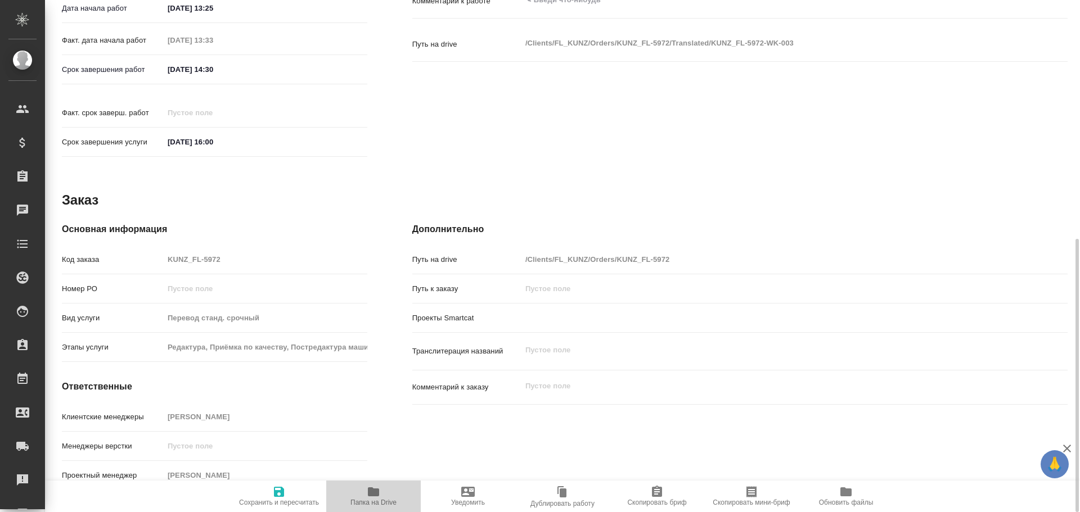
click at [384, 509] on button "Папка на Drive" at bounding box center [373, 496] width 94 height 31
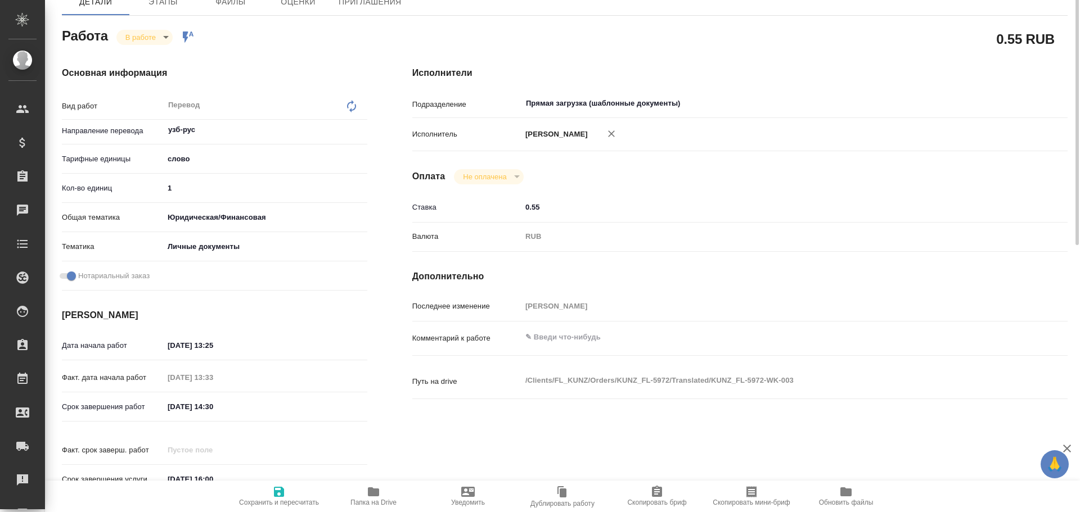
scroll to position [0, 0]
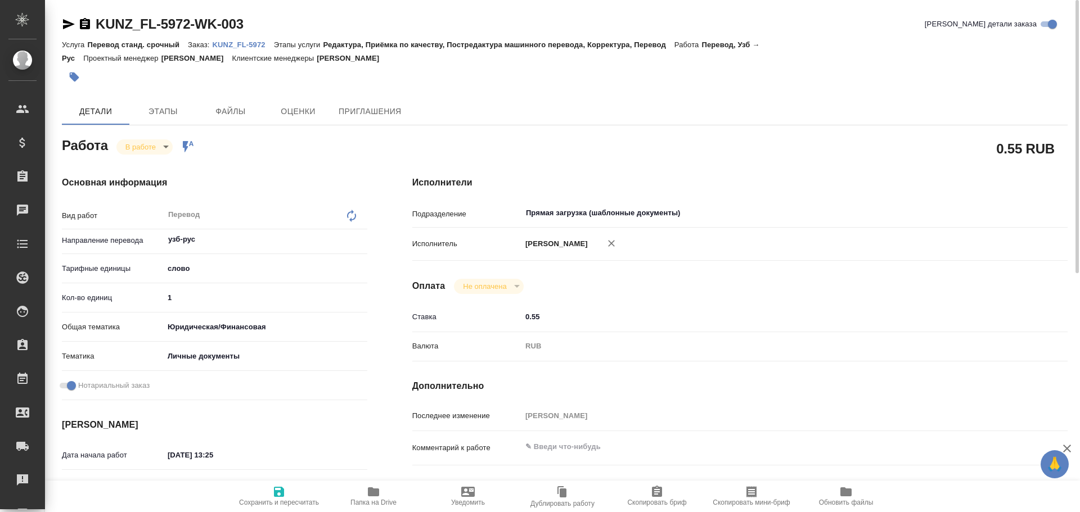
click at [196, 303] on input "1" at bounding box center [266, 298] width 204 height 16
type textarea "x"
type input "12"
type textarea "x"
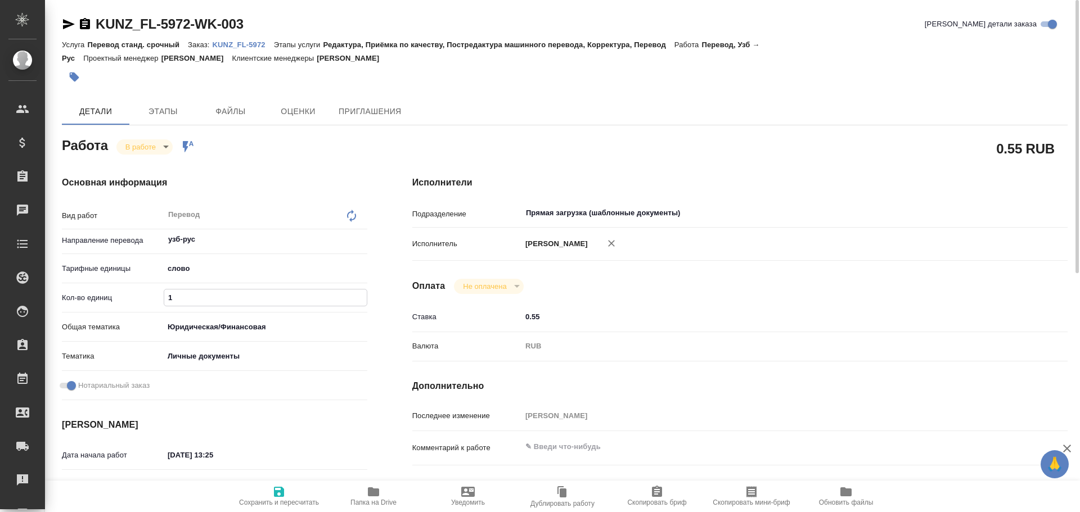
type textarea "x"
type input "125"
type textarea "x"
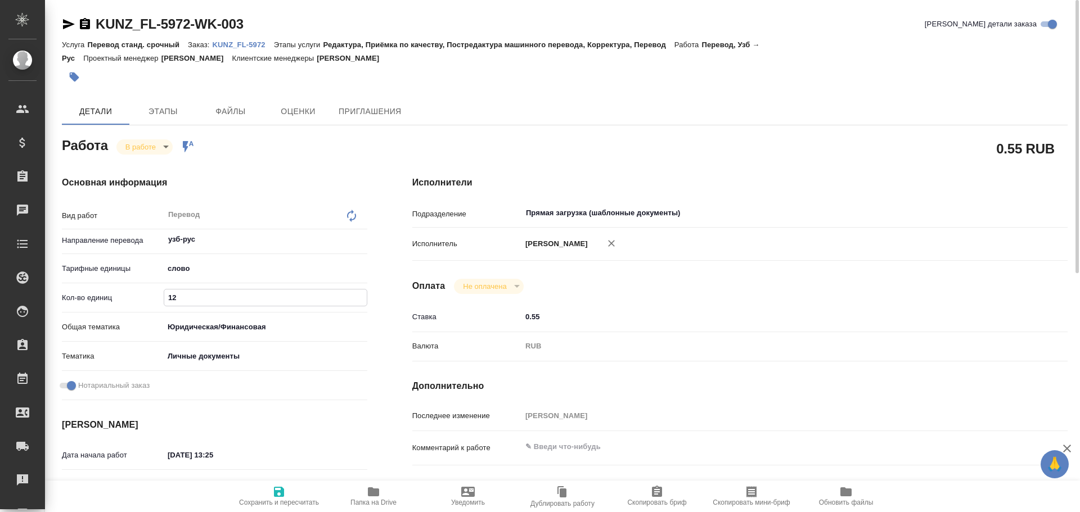
type textarea "x"
type input "125"
click at [272, 489] on span "Сохранить и пересчитать" at bounding box center [278, 495] width 81 height 21
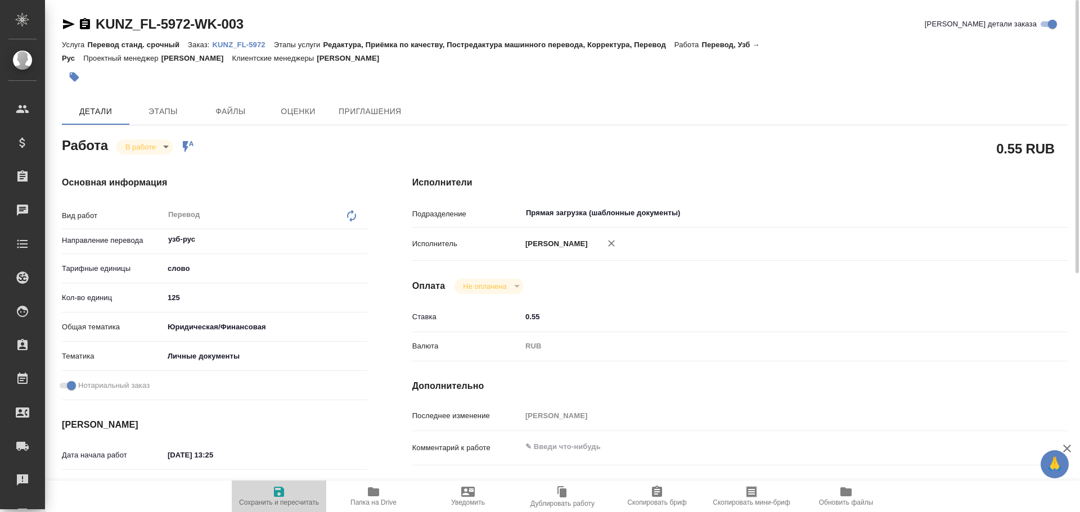
type textarea "x"
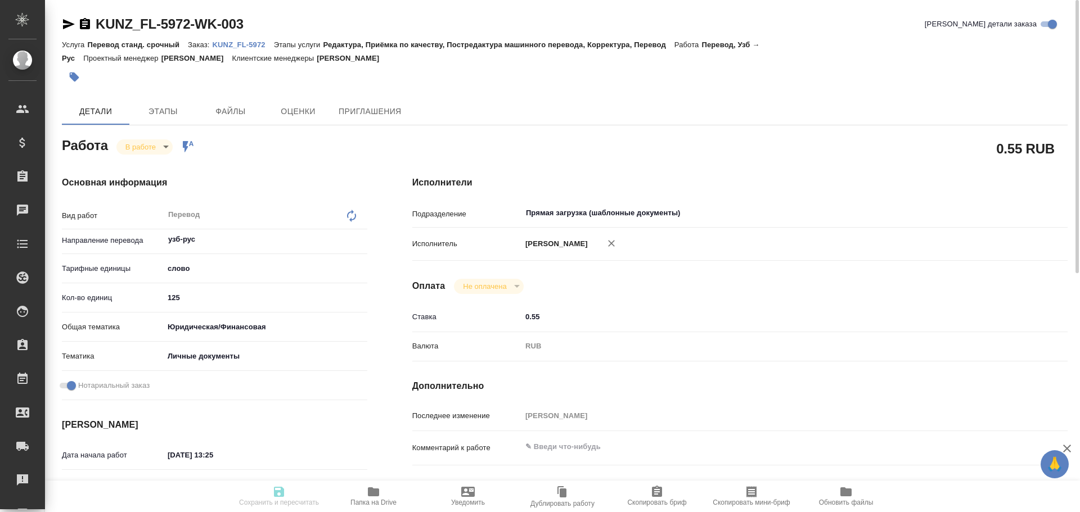
type textarea "x"
type textarea "ин.паспорт, узб-рус госуслуги под нот"
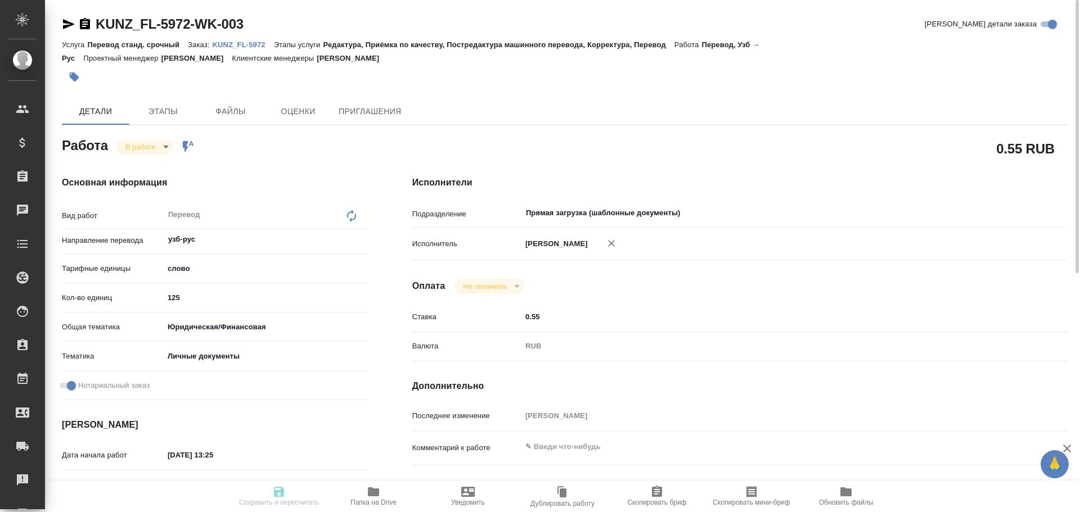
type textarea "x"
type input "inProgress"
type textarea "Перевод"
type textarea "x"
type input "узб-рус"
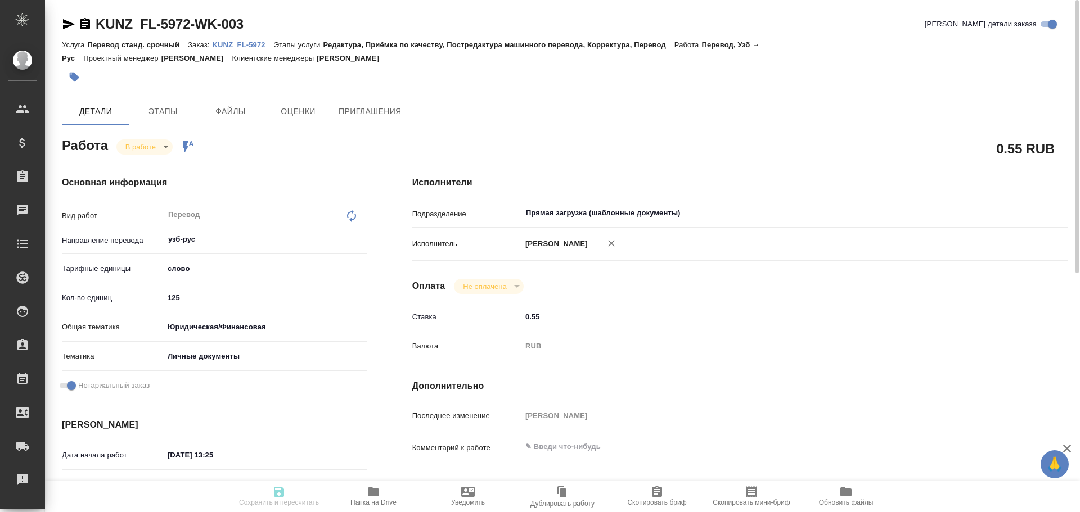
type input "5a8b1489cc6b4906c91bfd90"
type input "125"
type input "yr-fn"
type input "5a8b8b956a9677013d343cfe"
checkbox input "true"
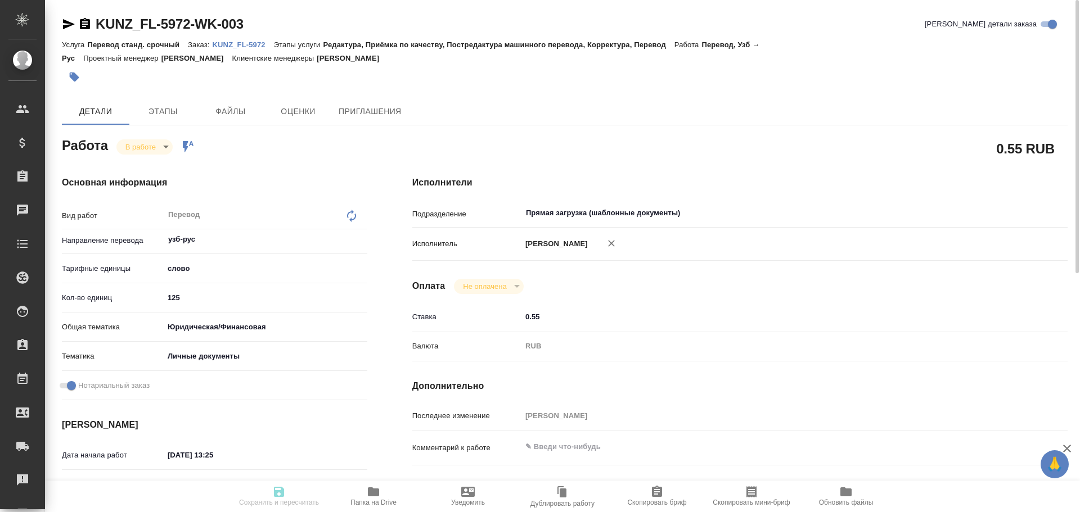
type input "25.09.2025 13:25"
type input "25.09.2025 13:33"
type input "25.09.2025 14:30"
type input "25.09.2025 16:00"
type input "Прямая загрузка (шаблонные документы)"
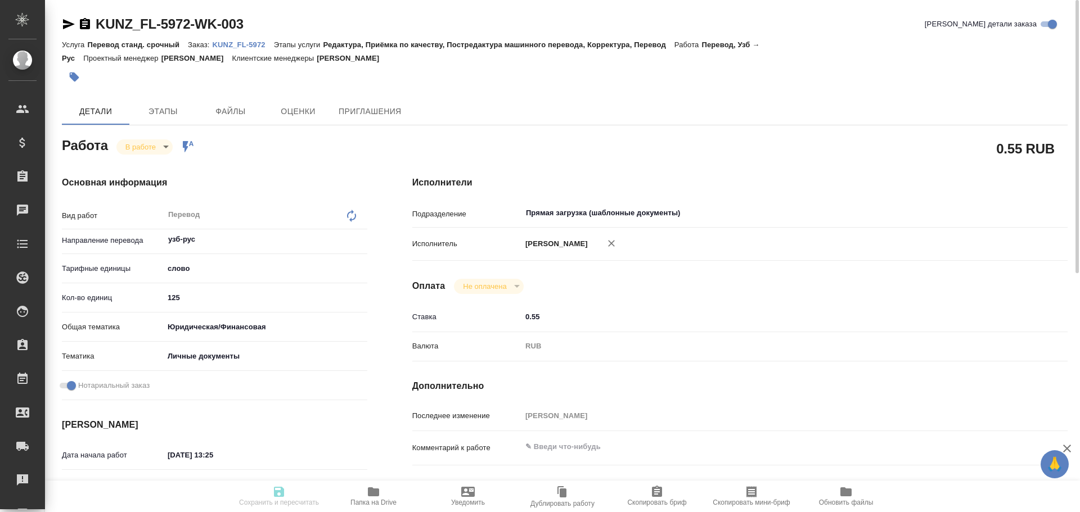
type input "notPayed"
type input "0.55"
type input "RUB"
type input "[PERSON_NAME]"
type textarea "x"
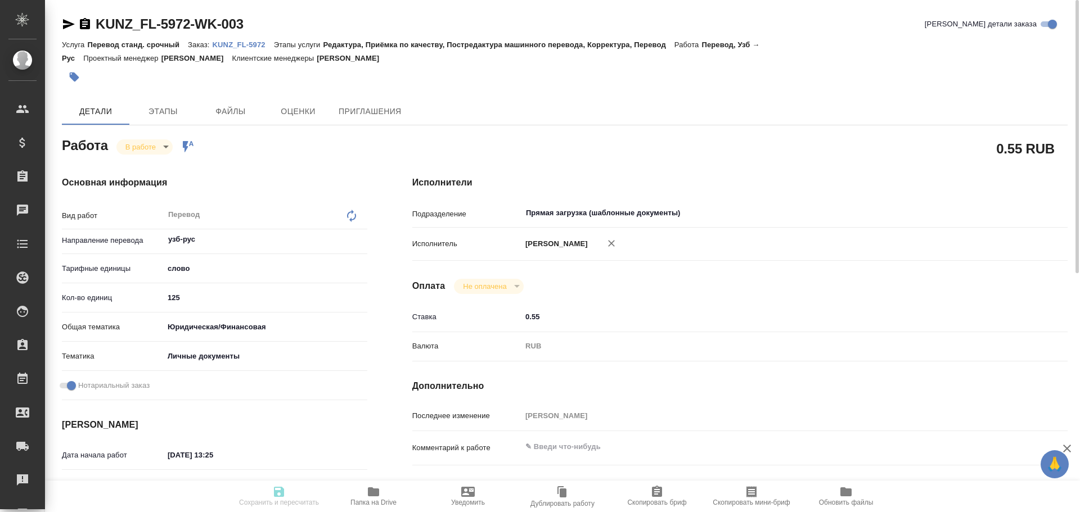
type textarea "/Clients/FL_KUNZ/Orders/KUNZ_FL-5972/Translated/KUNZ_FL-5972-WK-003"
type textarea "x"
type input "KUNZ_FL-5972"
type input "Перевод станд. срочный"
type input "Редактура, Приёмка по качеству, Постредактура машинного перевода, Корректура, П…"
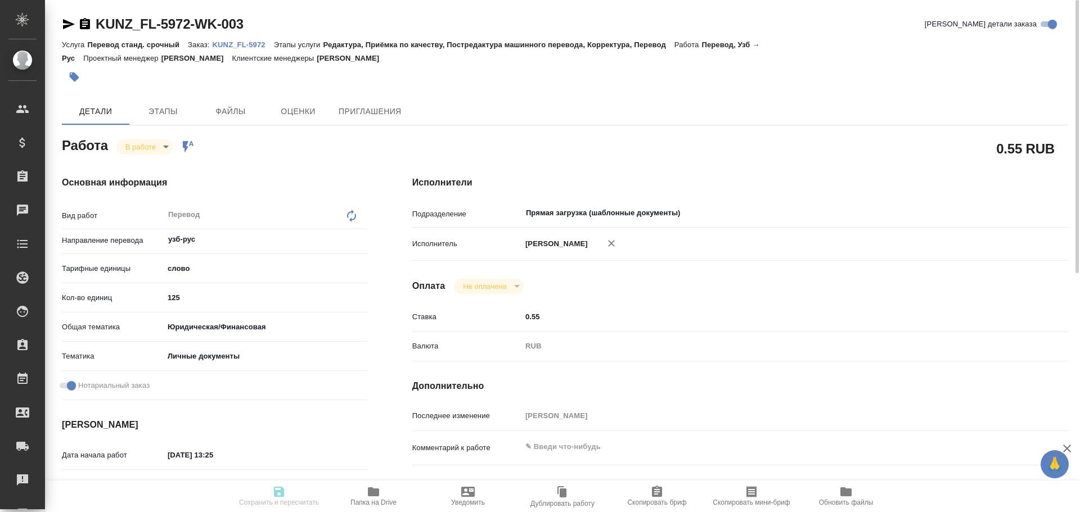
type input "Зотова Екатерина"
type input "/Clients/FL_KUNZ/Orders/KUNZ_FL-5972"
type textarea "x"
type textarea "ин.паспорт, узб-рус госуслуги под нот"
type textarea "x"
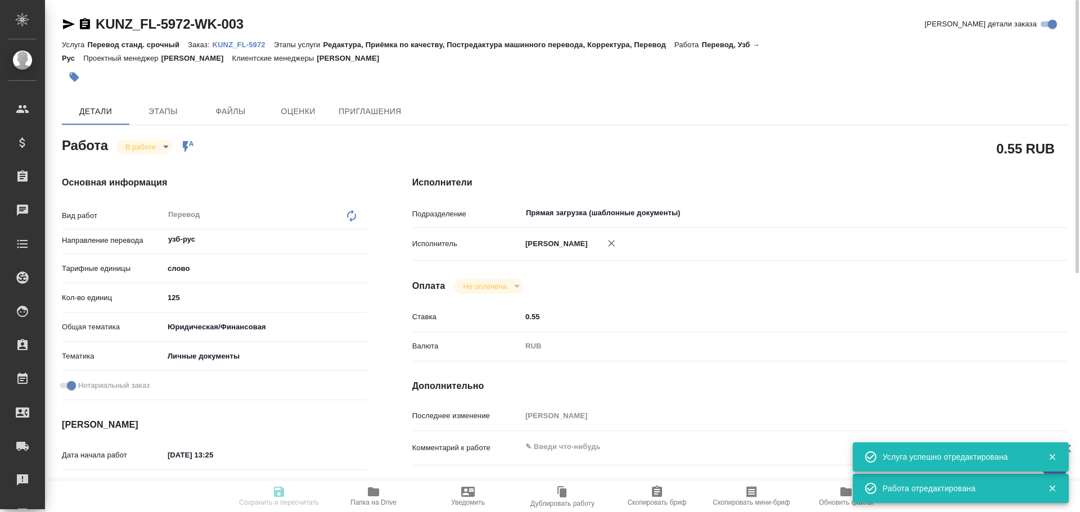
type textarea "x"
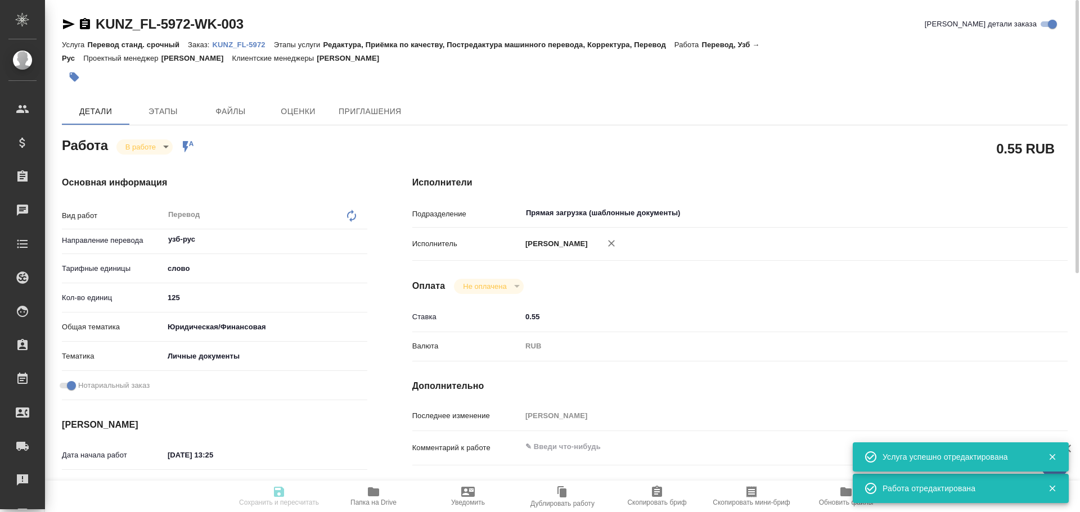
type textarea "x"
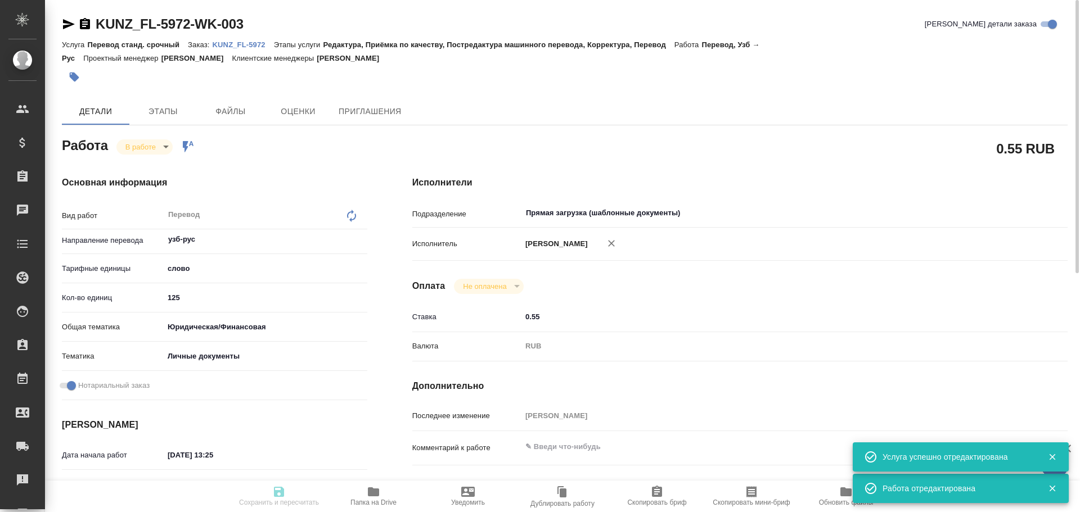
type textarea "x"
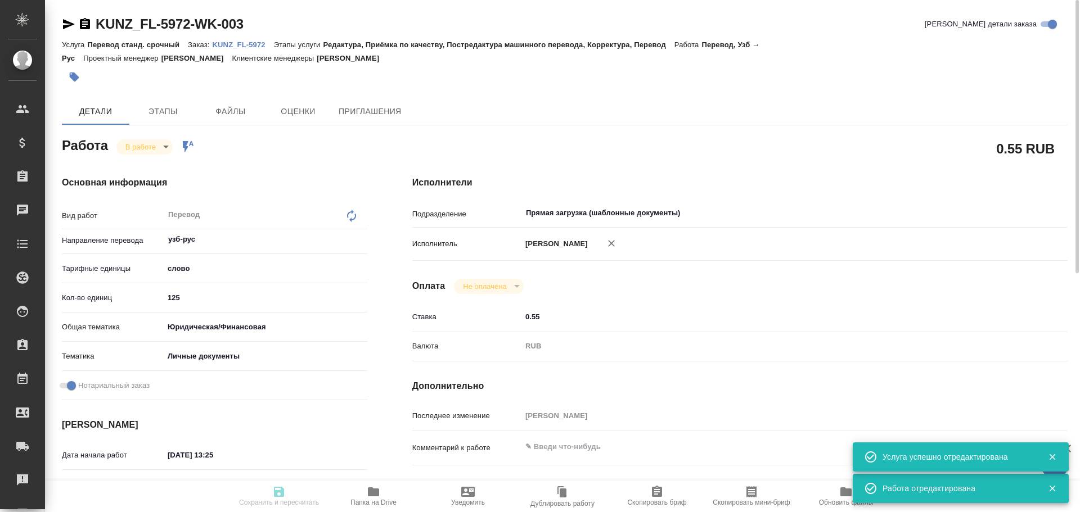
type textarea "x"
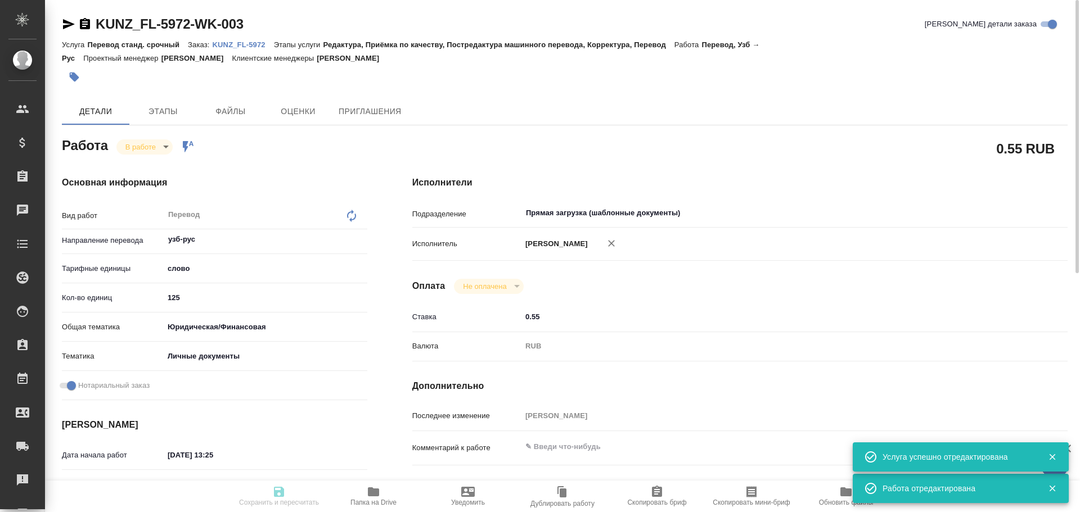
type input "inProgress"
type textarea "Перевод"
type textarea "x"
type input "узб-рус"
type input "5a8b1489cc6b4906c91bfd90"
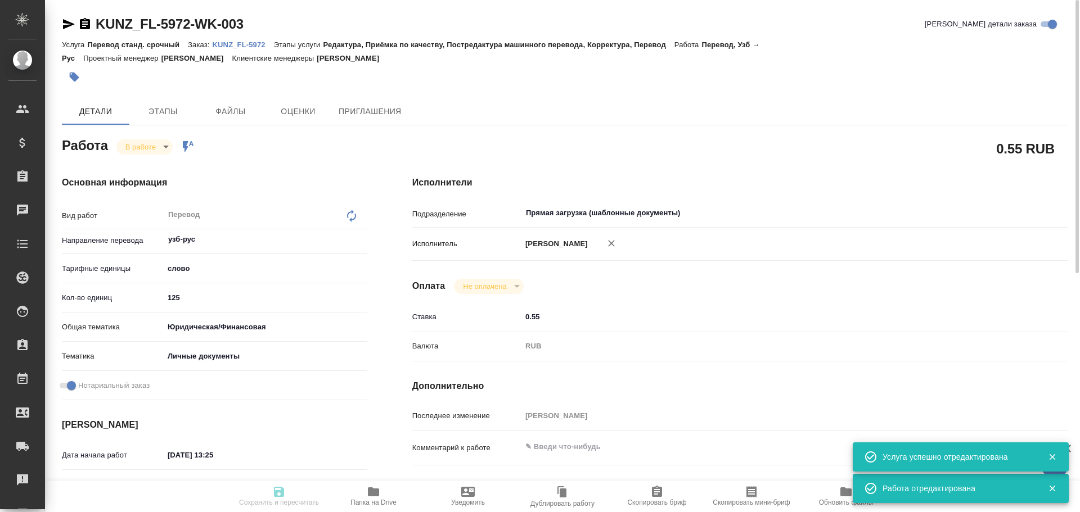
type input "125"
type input "yr-fn"
type input "5a8b8b956a9677013d343cfe"
checkbox input "true"
type input "25.09.2025 13:25"
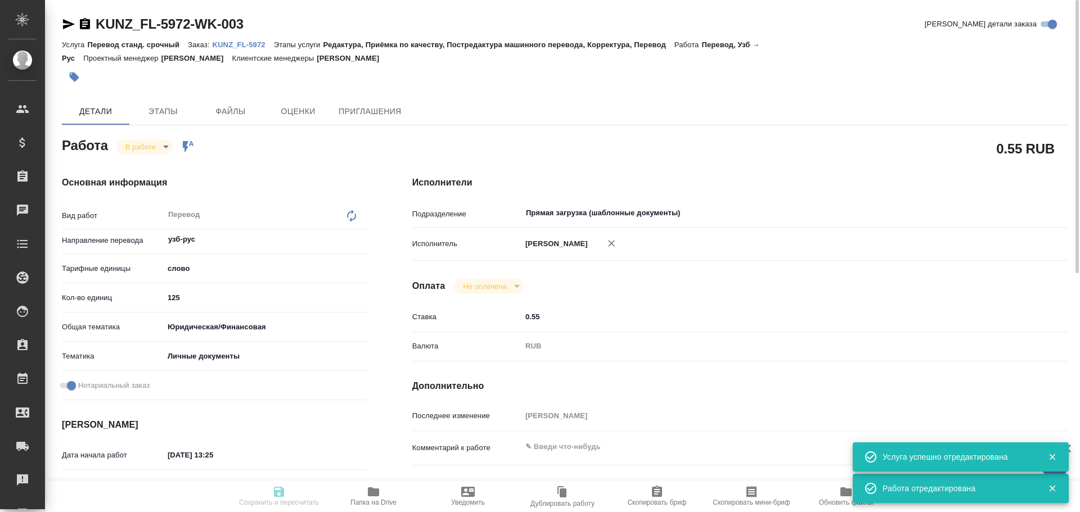
type input "25.09.2025 13:33"
type input "25.09.2025 14:30"
type input "25.09.2025 16:00"
type input "Прямая загрузка (шаблонные документы)"
type input "notPayed"
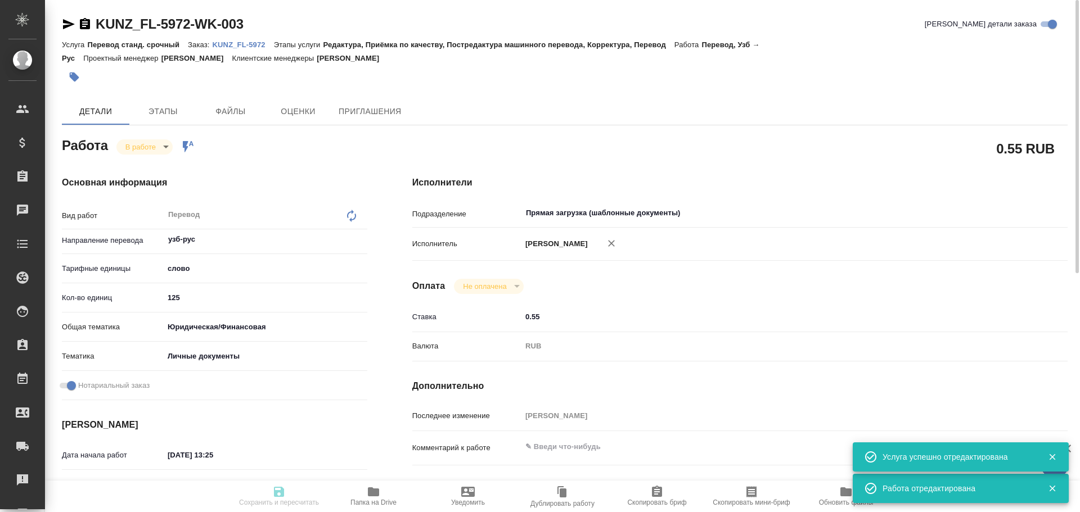
type input "0.55"
type input "RUB"
type input "Гусев Александр"
type textarea "x"
type textarea "/Clients/FL_KUNZ/Orders/KUNZ_FL-5972/Translated/KUNZ_FL-5972-WK-003"
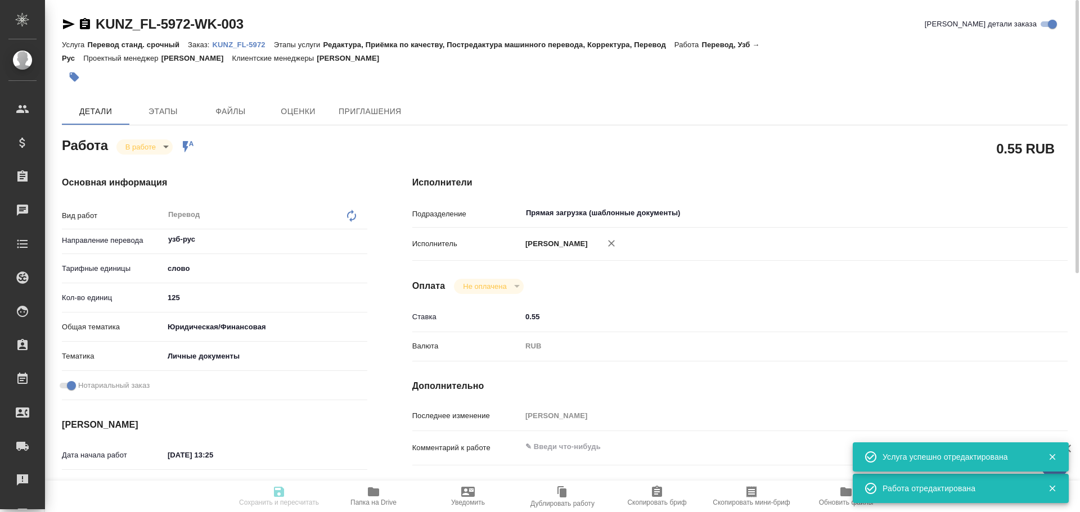
type textarea "x"
type input "KUNZ_FL-5972"
type input "Перевод станд. срочный"
type input "Редактура, Приёмка по качеству, Постредактура машинного перевода, Корректура, П…"
type input "Зотова Екатерина"
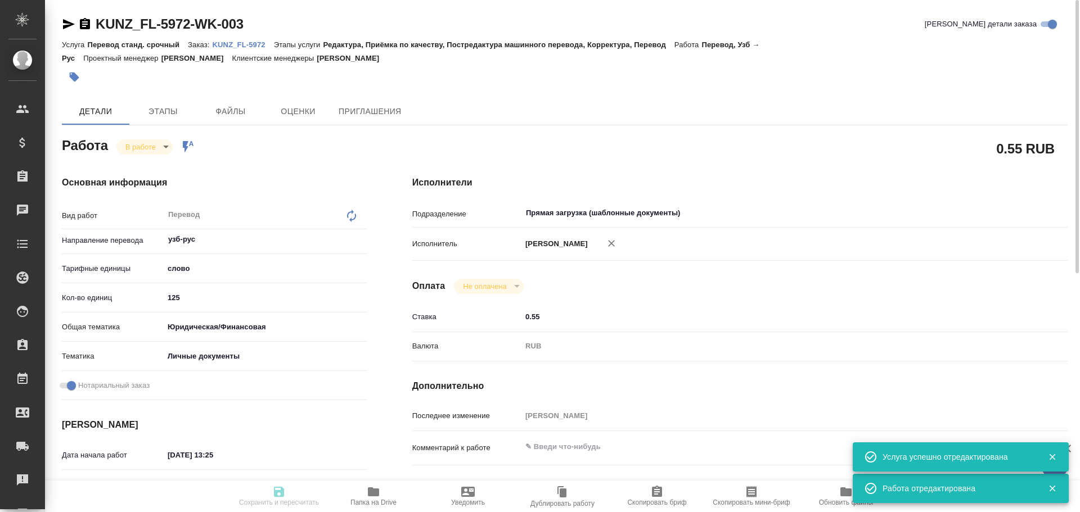
type input "/Clients/FL_KUNZ/Orders/KUNZ_FL-5972"
type textarea "x"
type textarea "ин.паспорт, узб-рус госуслуги под нот"
type textarea "x"
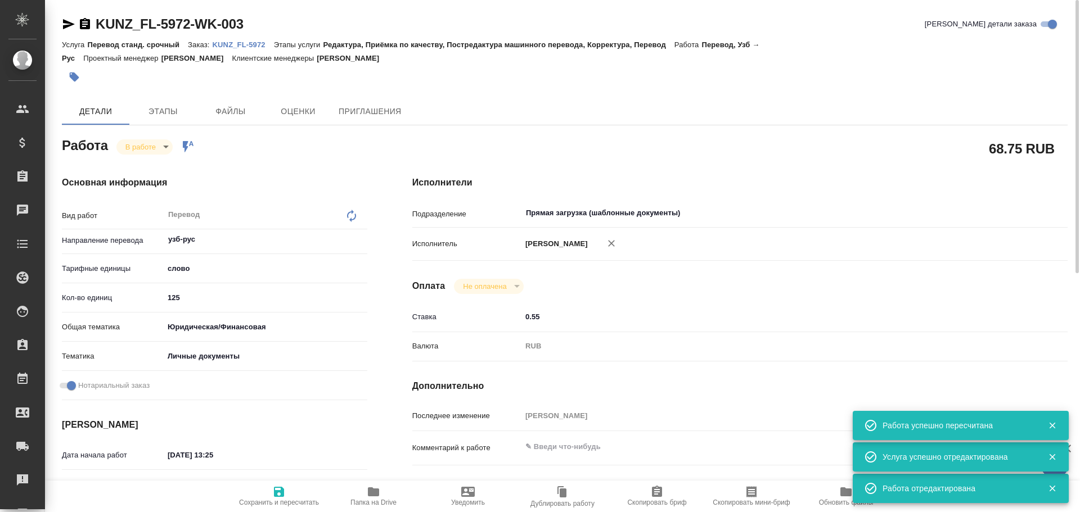
type textarea "x"
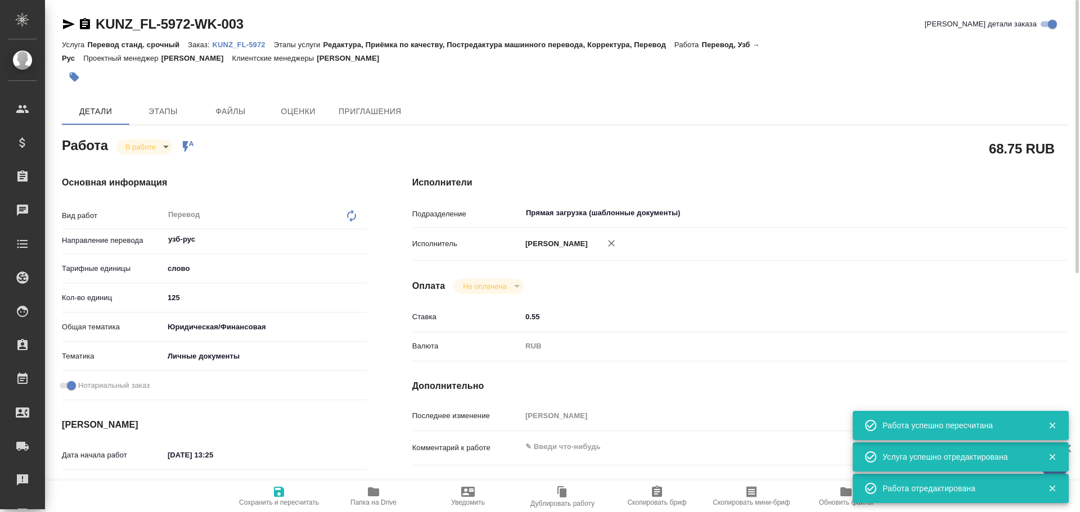
type textarea "x"
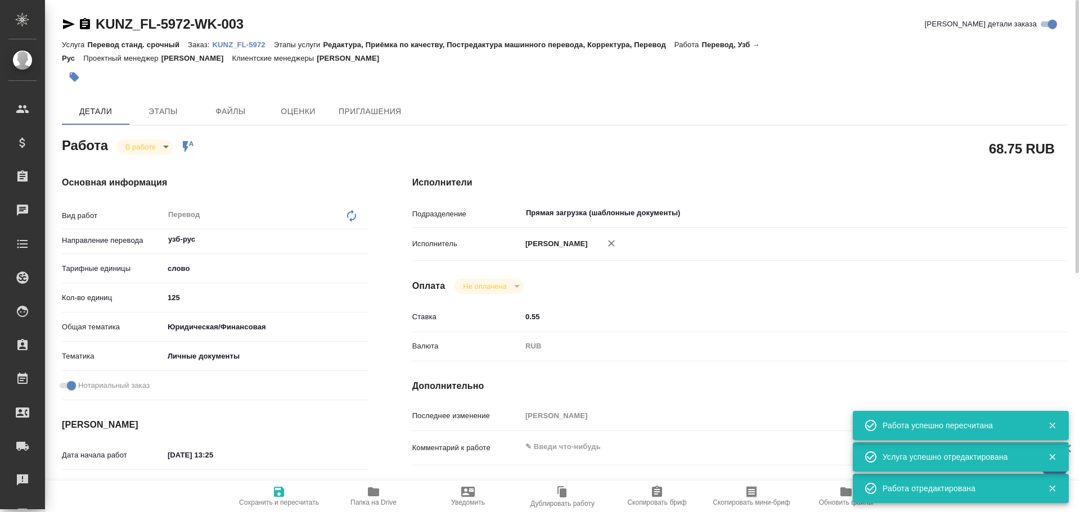
type textarea "x"
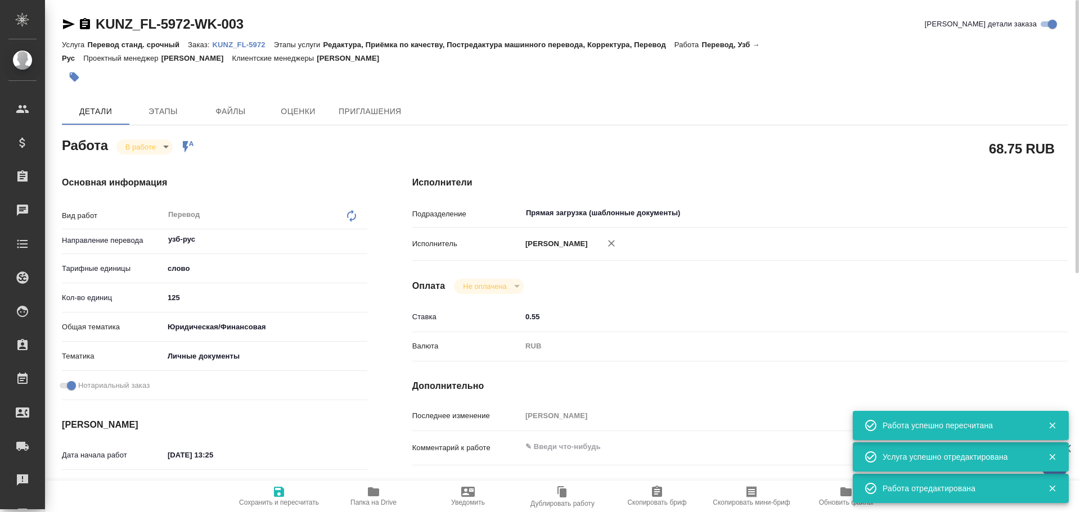
type textarea "x"
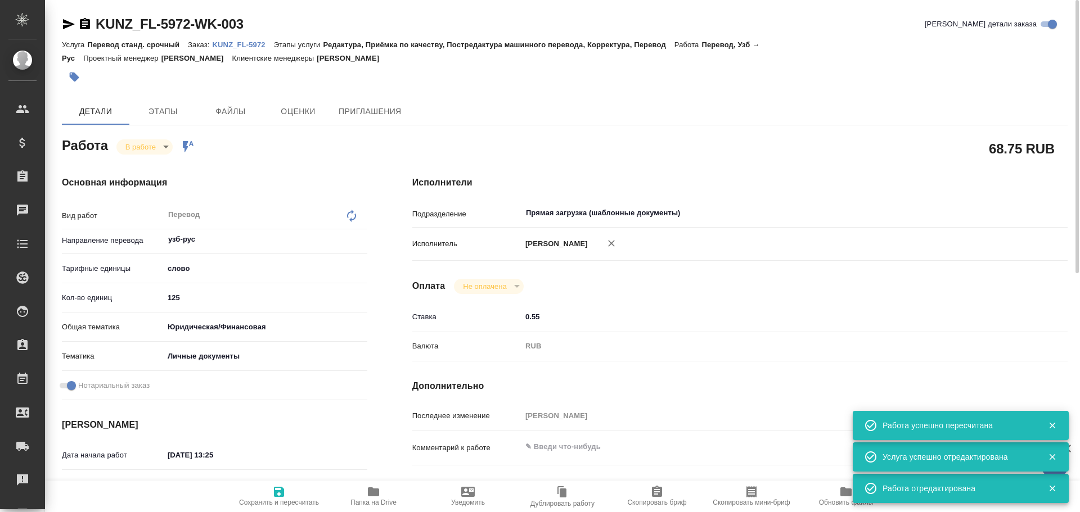
type textarea "x"
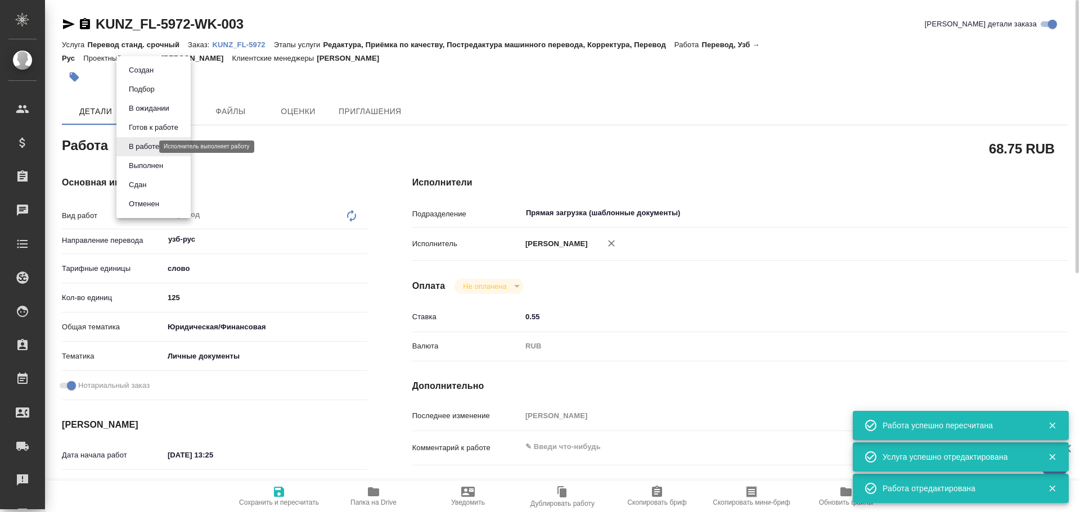
click at [141, 145] on body "🙏 .cls-1 fill:#fff; AWATERA Gusev Alexandr Клиенты Спецификации Заказы 0 Чаты T…" at bounding box center [540, 256] width 1080 height 512
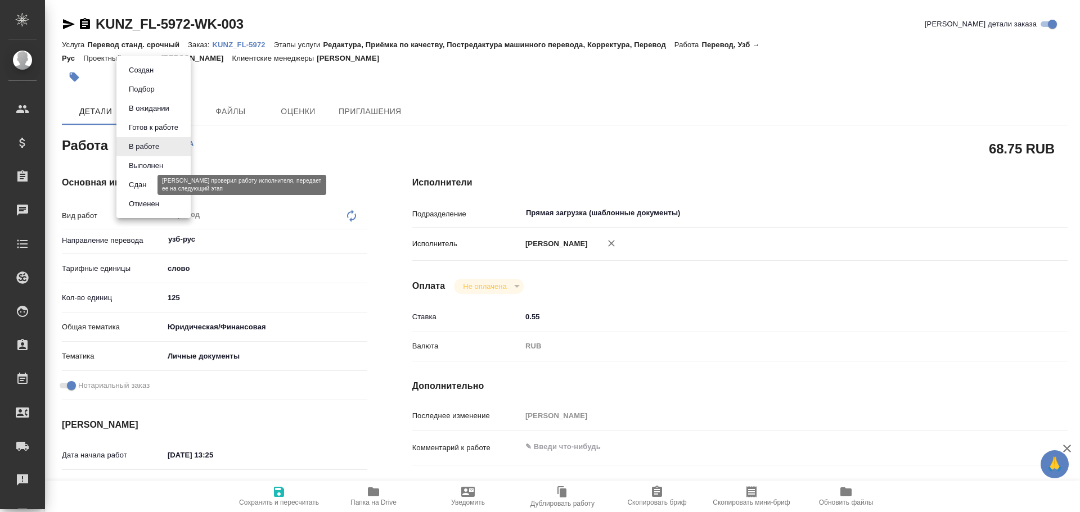
click at [142, 186] on button "Сдан" at bounding box center [137, 185] width 24 height 12
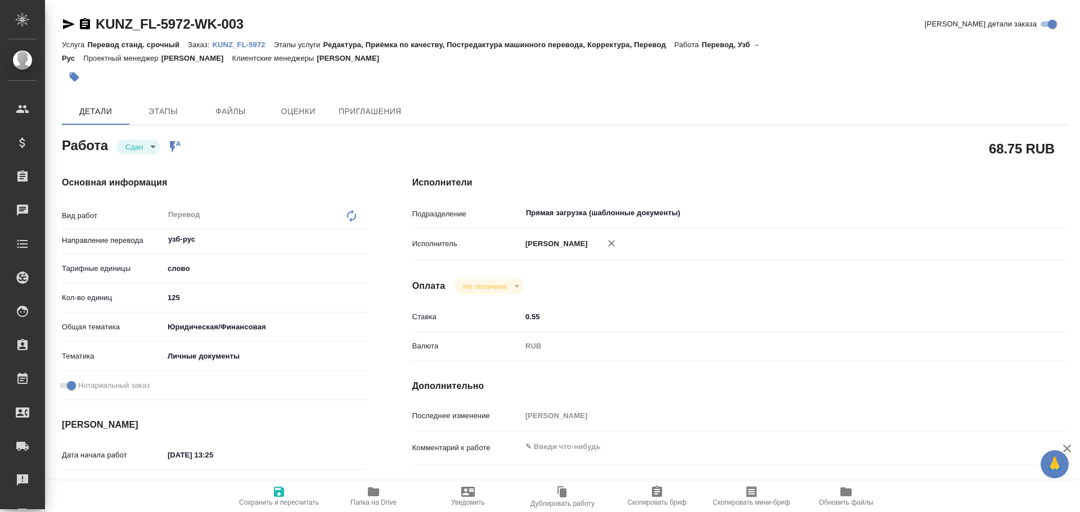
type textarea "x"
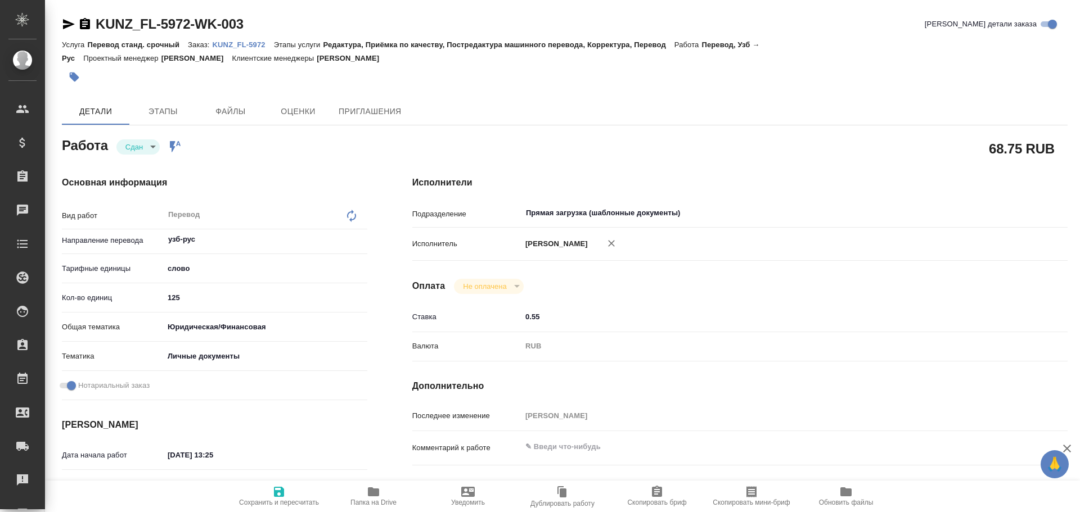
type textarea "x"
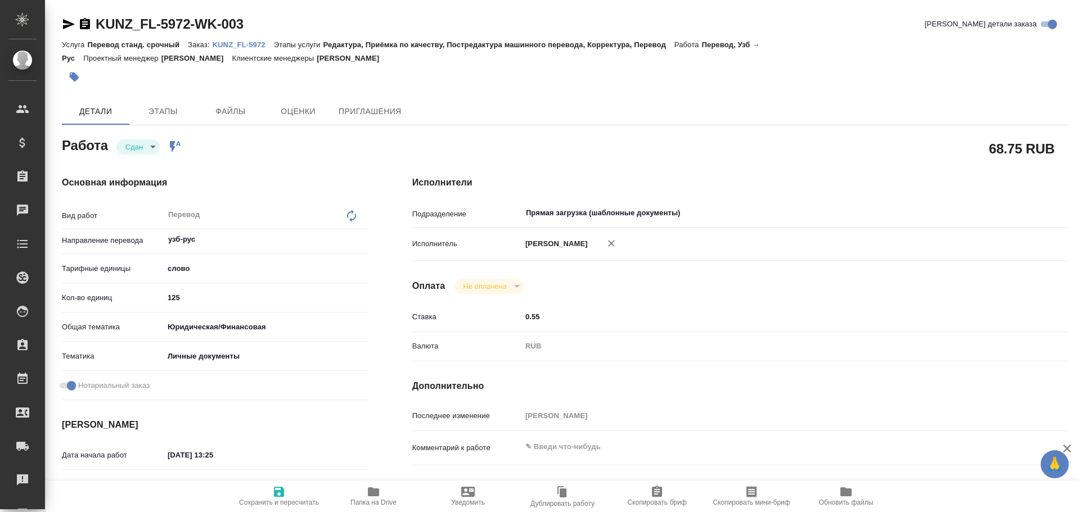
type textarea "x"
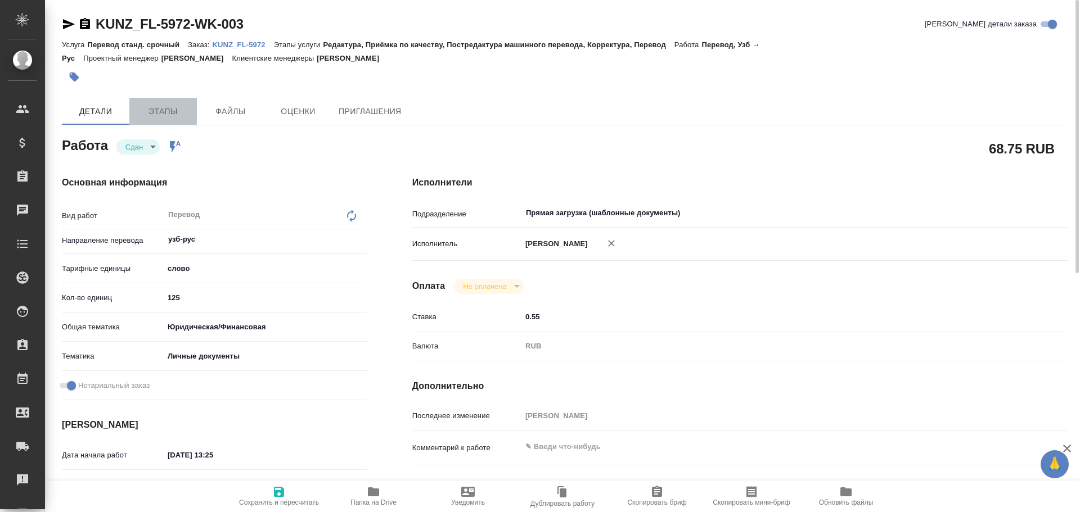
click at [167, 107] on span "Этапы" at bounding box center [163, 112] width 54 height 14
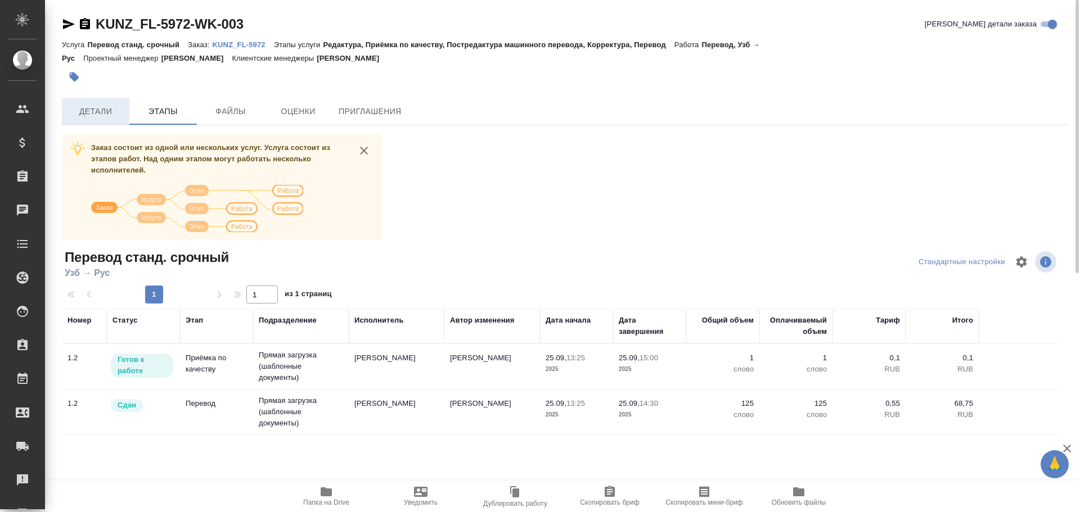
click at [118, 120] on button "Детали" at bounding box center [95, 111] width 67 height 27
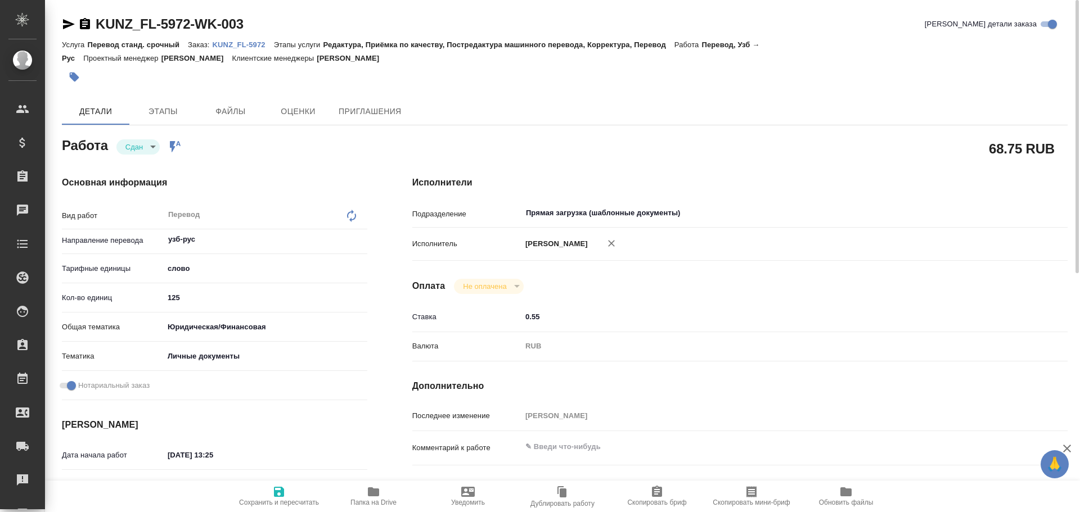
type textarea "x"
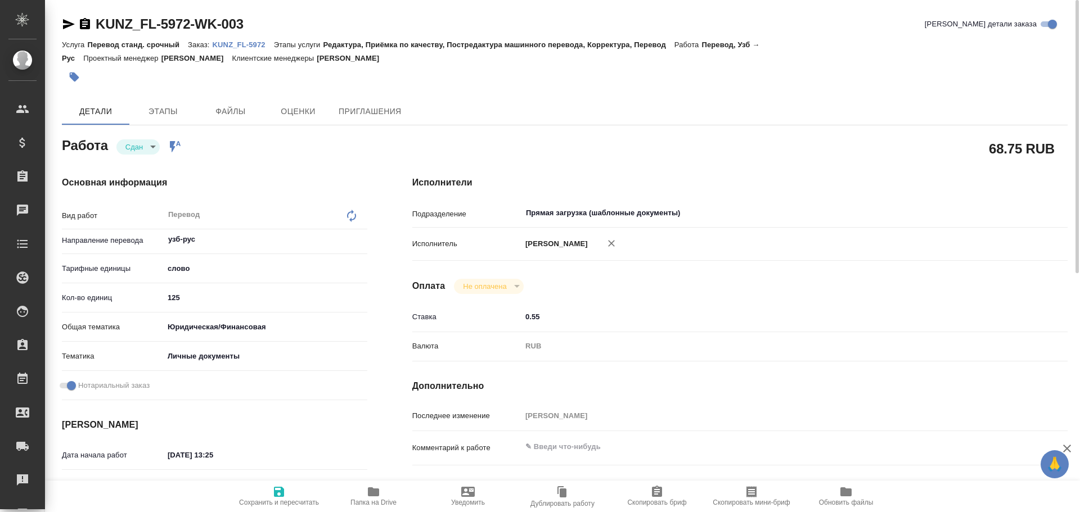
type textarea "x"
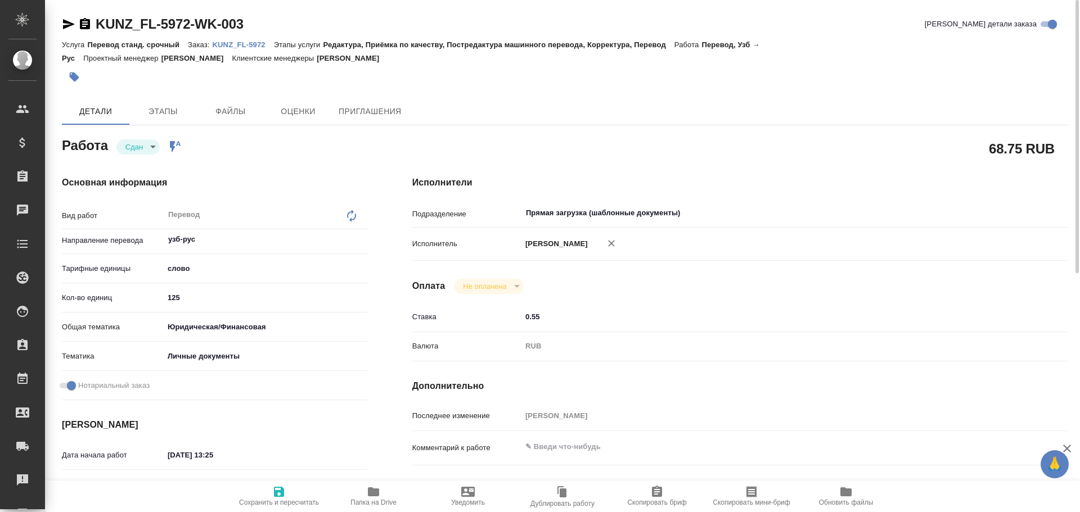
type textarea "x"
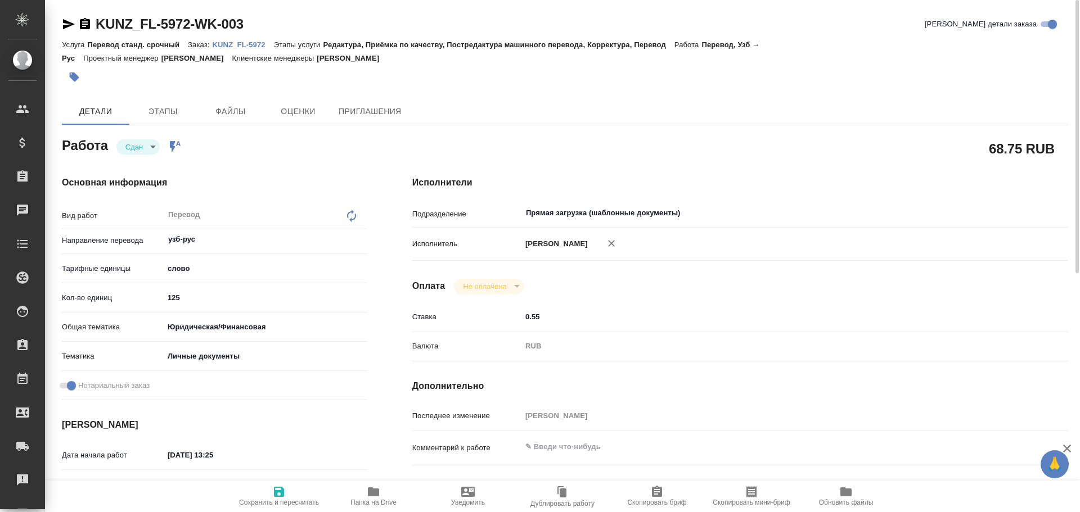
type textarea "x"
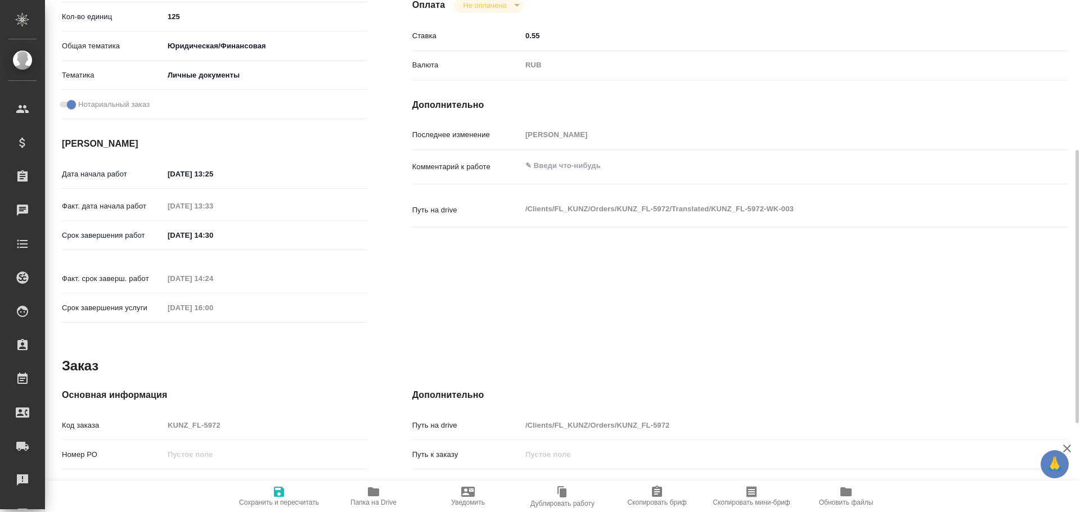
scroll to position [337, 0]
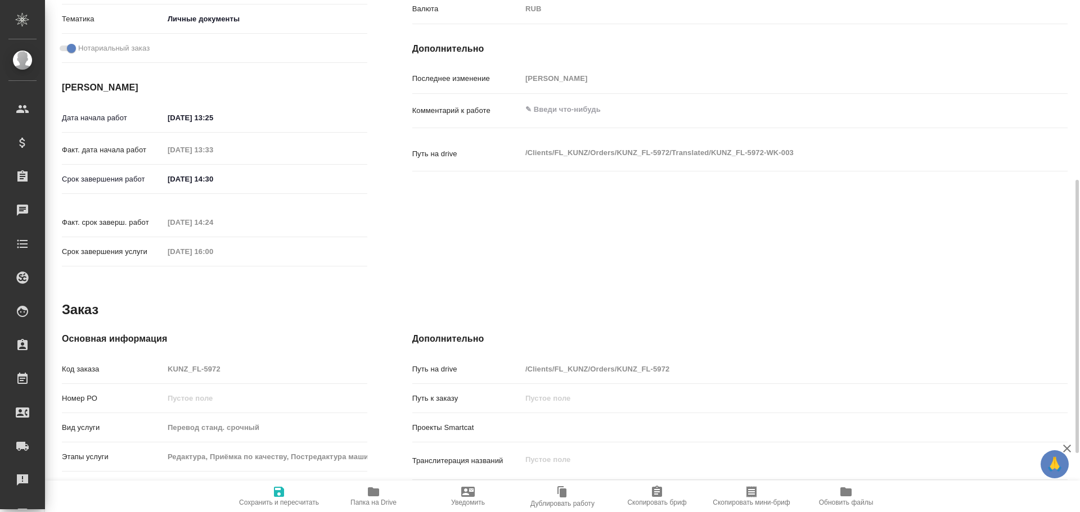
click at [164, 359] on div "Код заказа KUNZ_FL-5972" at bounding box center [214, 369] width 305 height 20
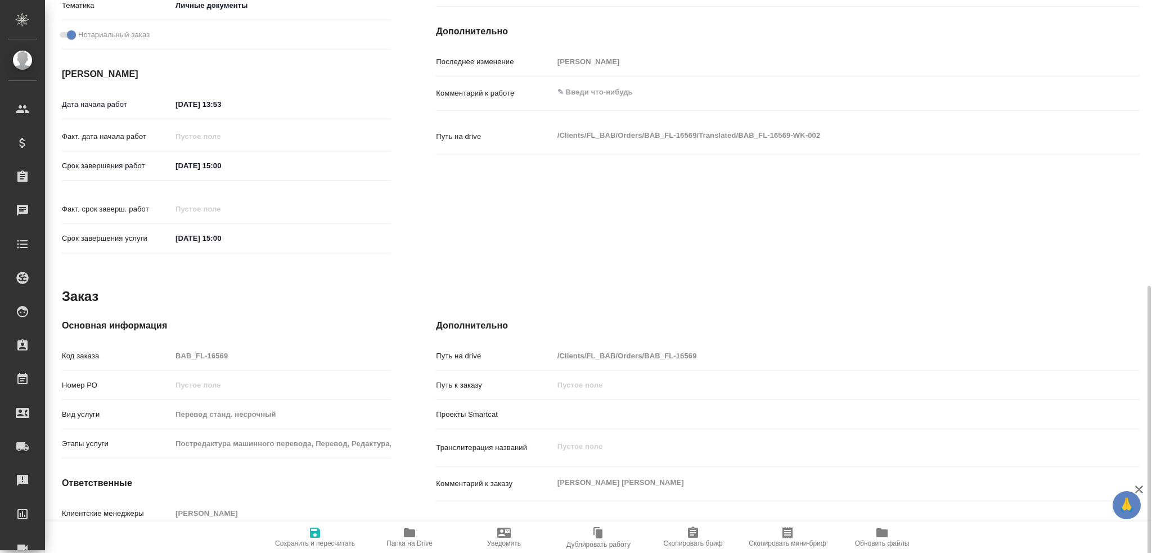
scroll to position [393, 0]
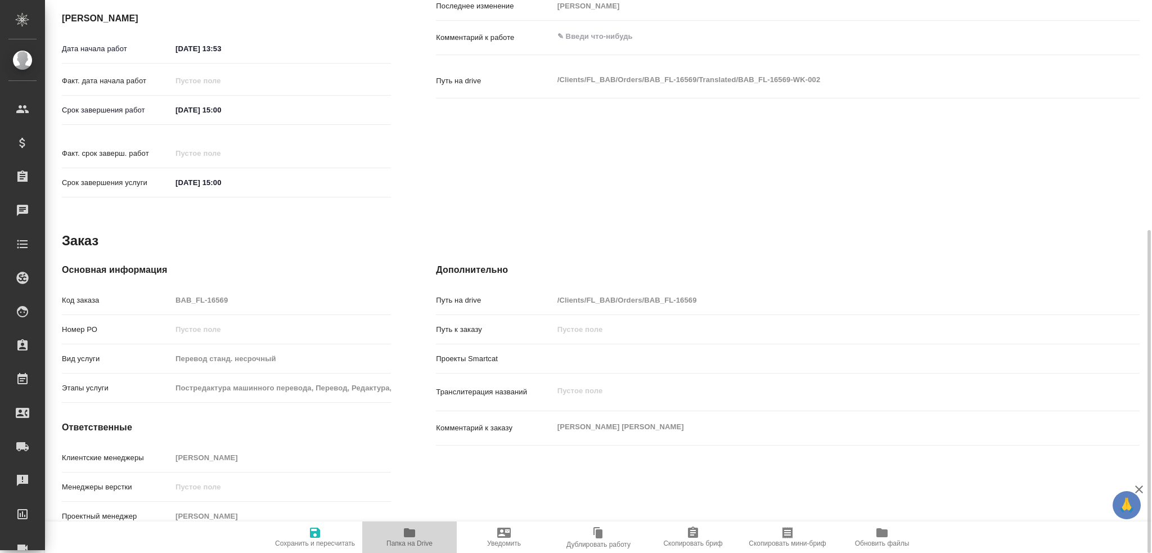
click at [414, 532] on icon "button" at bounding box center [409, 532] width 11 height 9
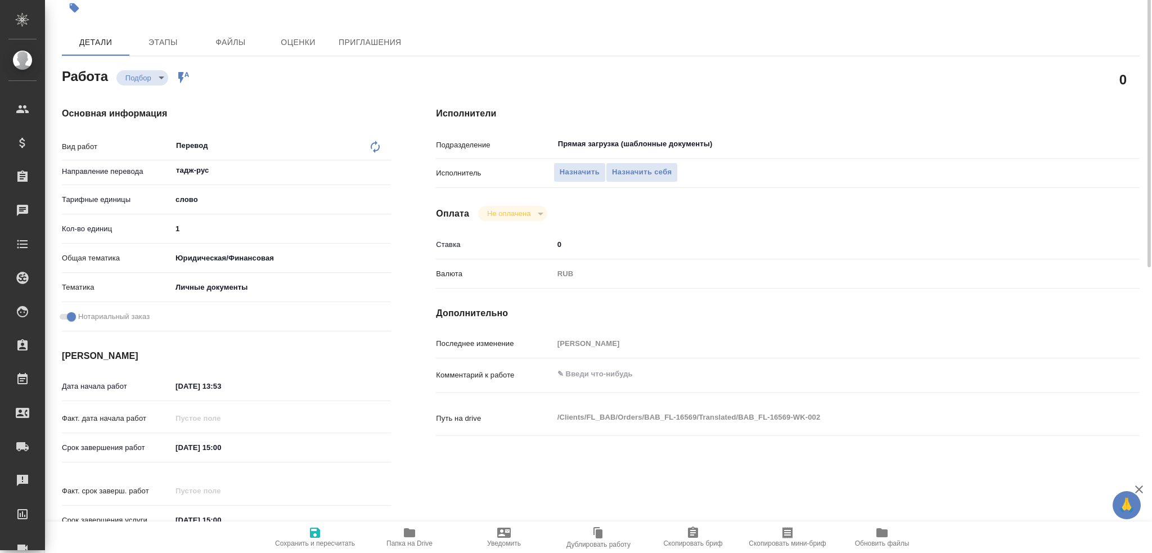
scroll to position [0, 0]
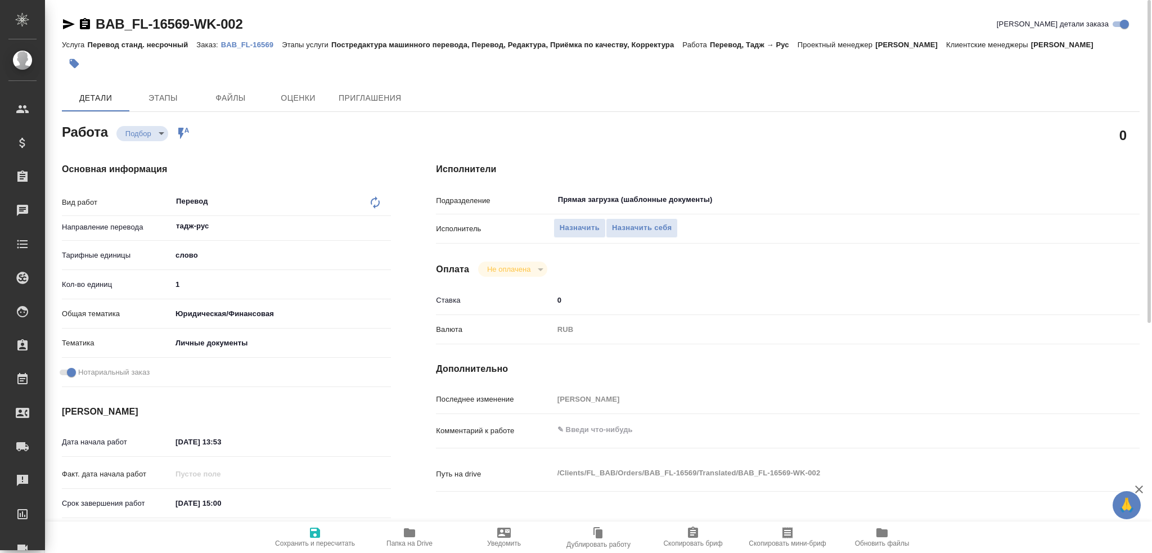
drag, startPoint x: 195, startPoint y: 287, endPoint x: 88, endPoint y: 277, distance: 107.3
click at [94, 280] on div "Кол-во единиц 1" at bounding box center [226, 284] width 329 height 20
type input "75"
click at [313, 528] on icon "button" at bounding box center [315, 533] width 10 height 10
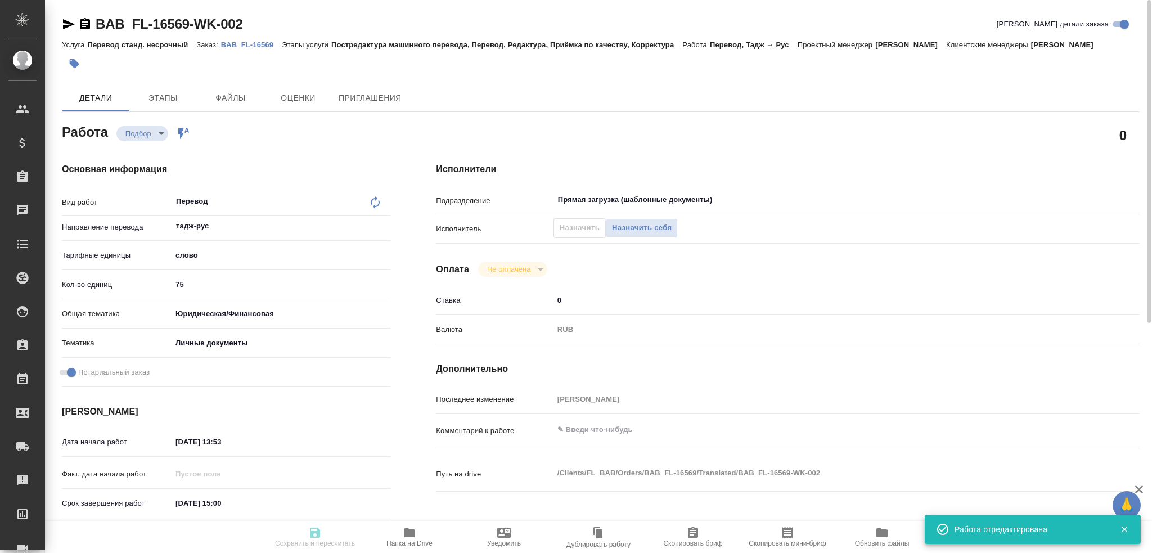
type input "recruiting"
type input "тадж-рус"
type input "5a8b1489cc6b4906c91bfd90"
type input "75"
type input "yr-fn"
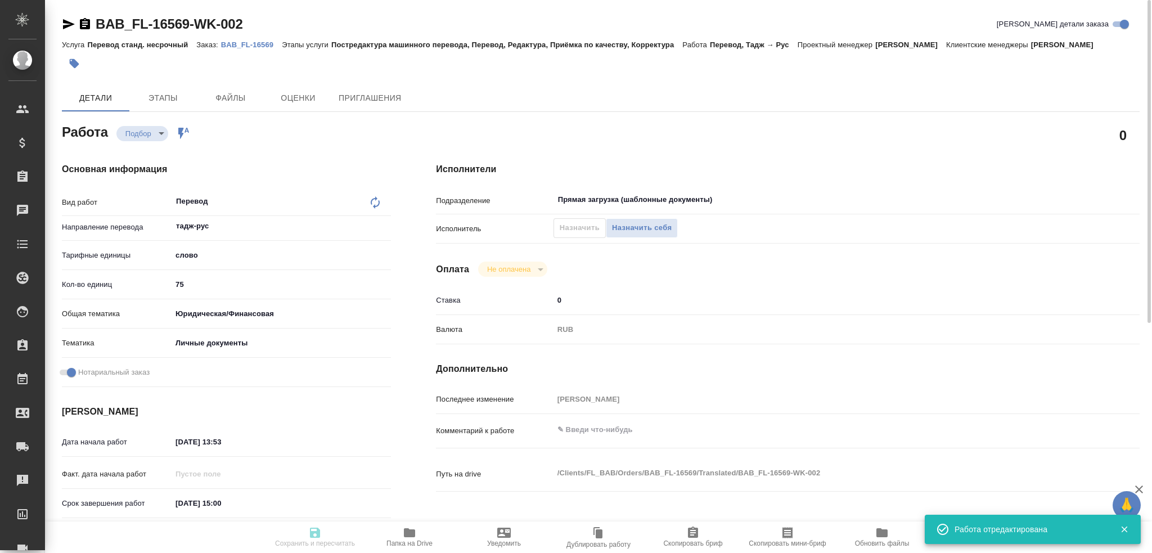
type input "5a8b8b956a9677013d343cfe"
checkbox input "true"
type input "25.09.2025 13:53"
type input "25.09.2025 15:00"
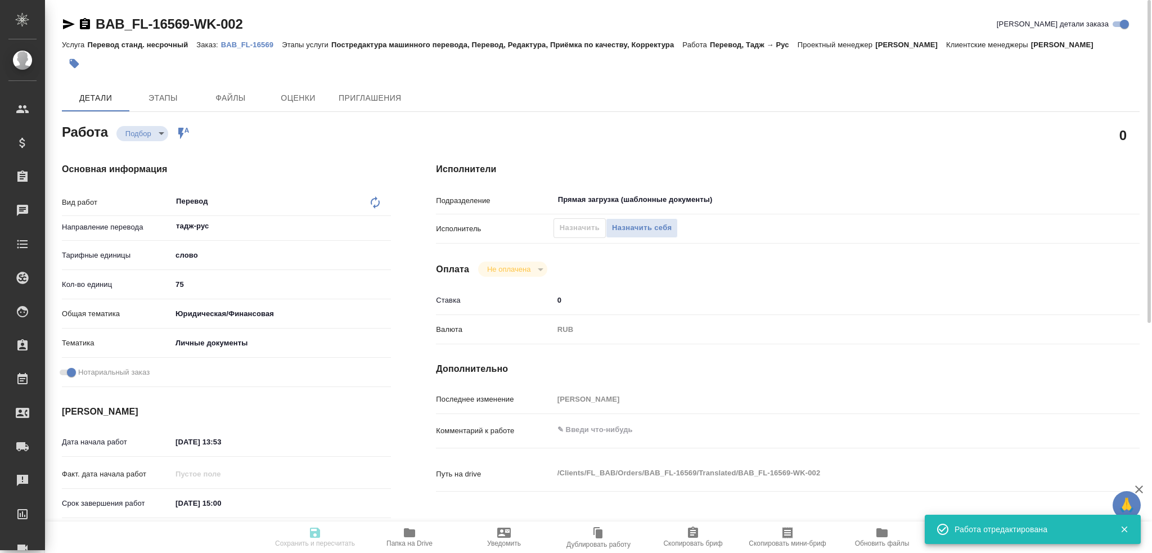
type input "Прямая загрузка (шаблонные документы)"
type input "notPayed"
type input "0"
type input "RUB"
type input "Гусев Александр"
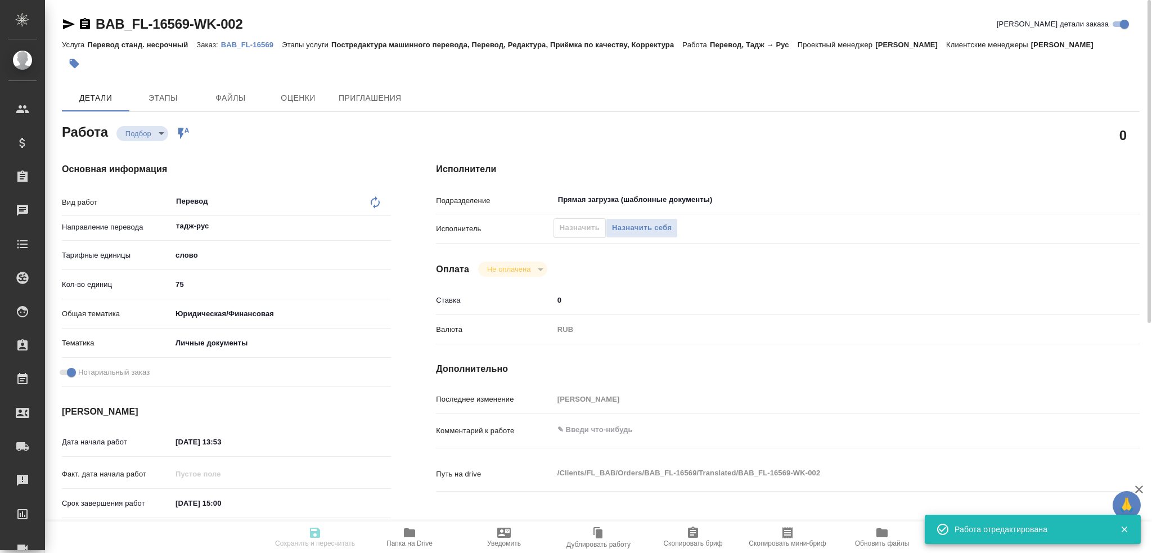
type input "BAB_FL-16569"
type input "Перевод станд. несрочный"
type input "Постредактура машинного перевода, Перевод, Редактура, Приёмка по качеству, Корр…"
type input "Ильина Екатерина"
type input "/Clients/FL_BAB/Orders/BAB_FL-16569"
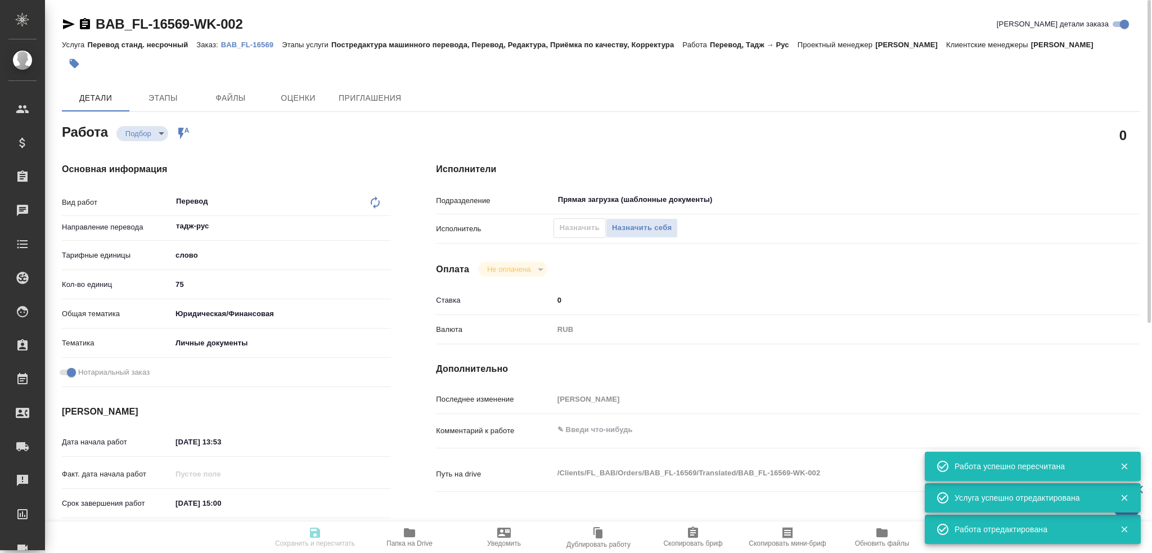
type input "recruiting"
type input "тадж-рус"
type input "5a8b1489cc6b4906c91bfd90"
type input "75"
type input "yr-fn"
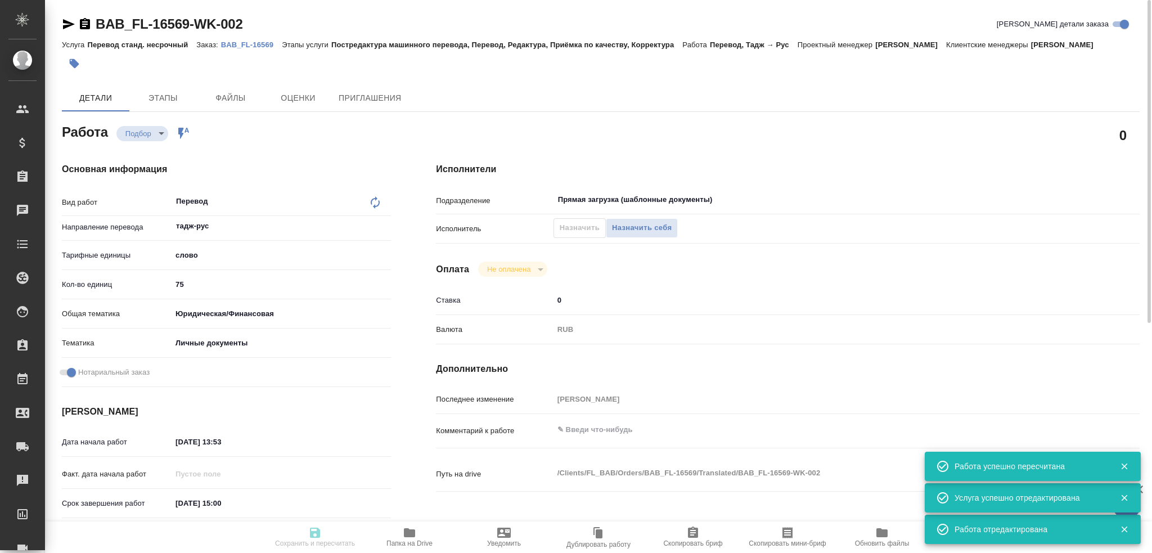
type input "5a8b8b956a9677013d343cfe"
checkbox input "true"
type input "25.09.2025 13:53"
type input "25.09.2025 15:00"
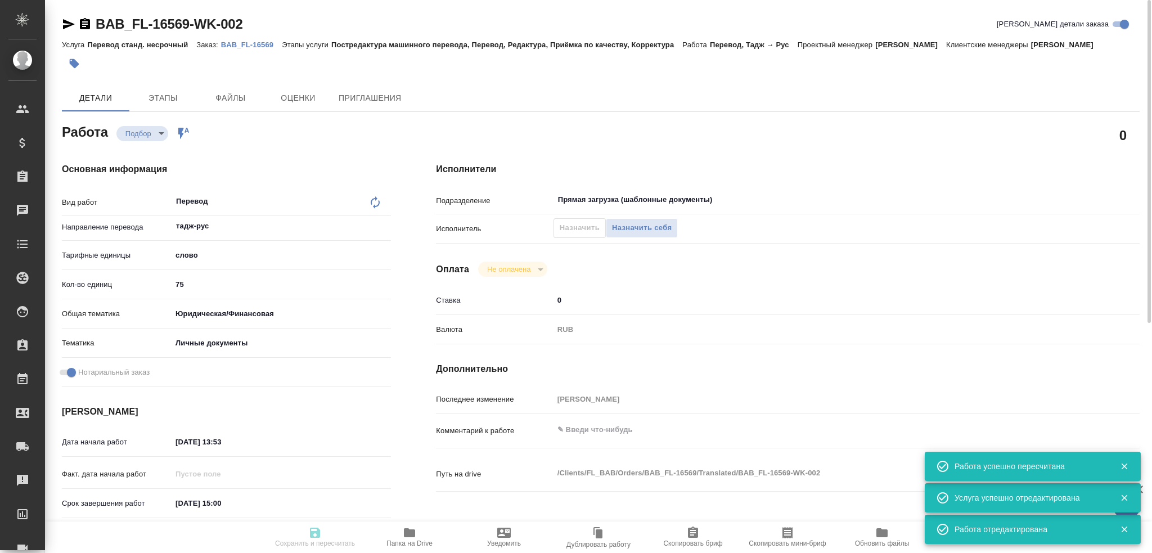
type input "Прямая загрузка (шаблонные документы)"
type input "notPayed"
type input "0"
type input "RUB"
type input "[PERSON_NAME]"
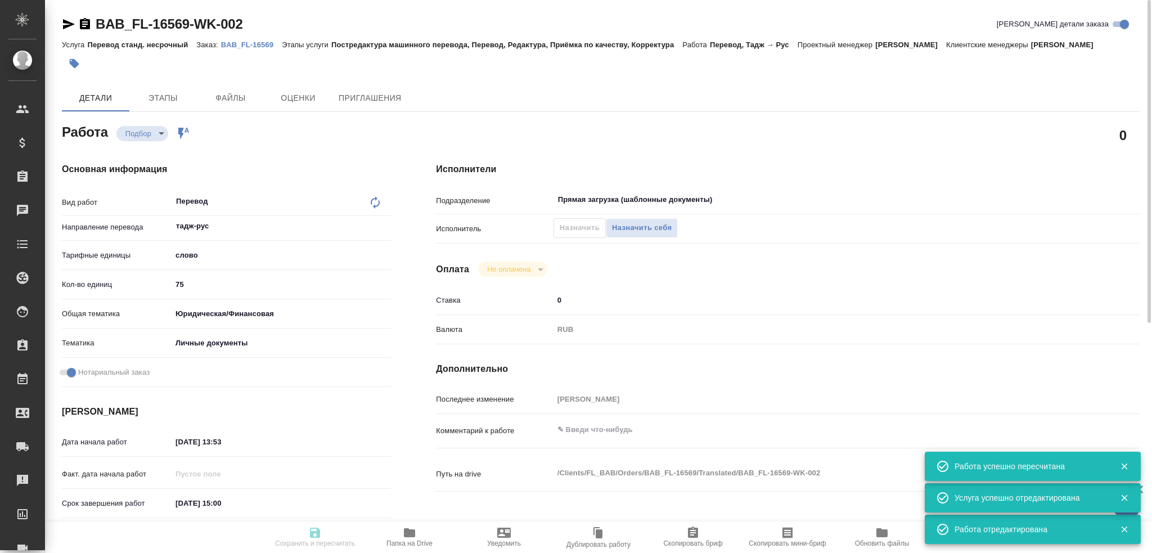
type input "BAB_FL-16569"
type input "Перевод станд. несрочный"
type input "Постредактура машинного перевода, Перевод, Редактура, Приёмка по качеству, Корр…"
type input "Ильина Екатерина"
type input "/Clients/FL_BAB/Orders/BAB_FL-16569"
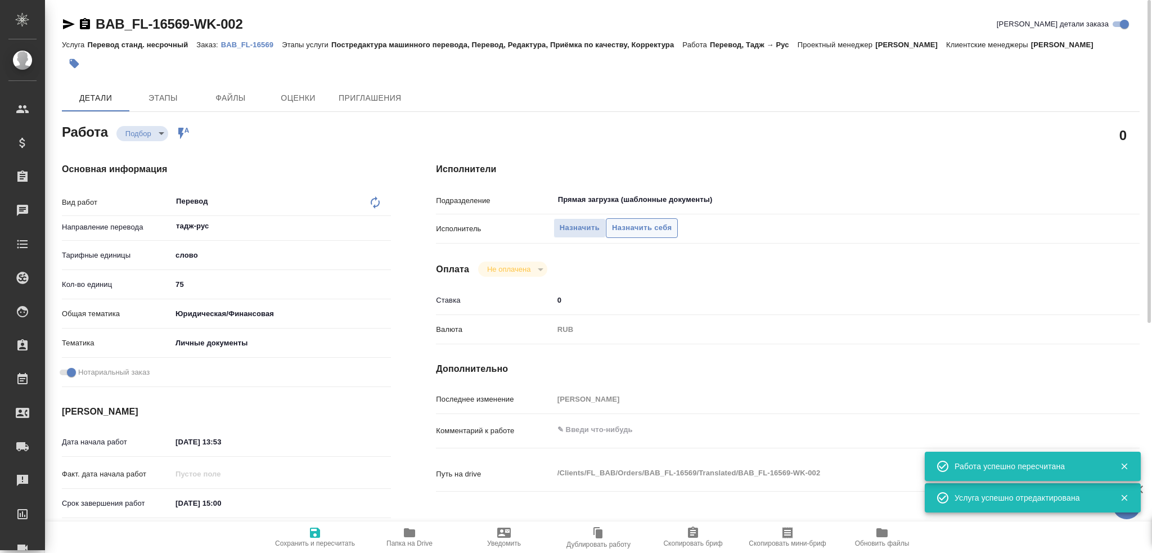
click at [628, 235] on button "Назначить себя" at bounding box center [642, 228] width 72 height 20
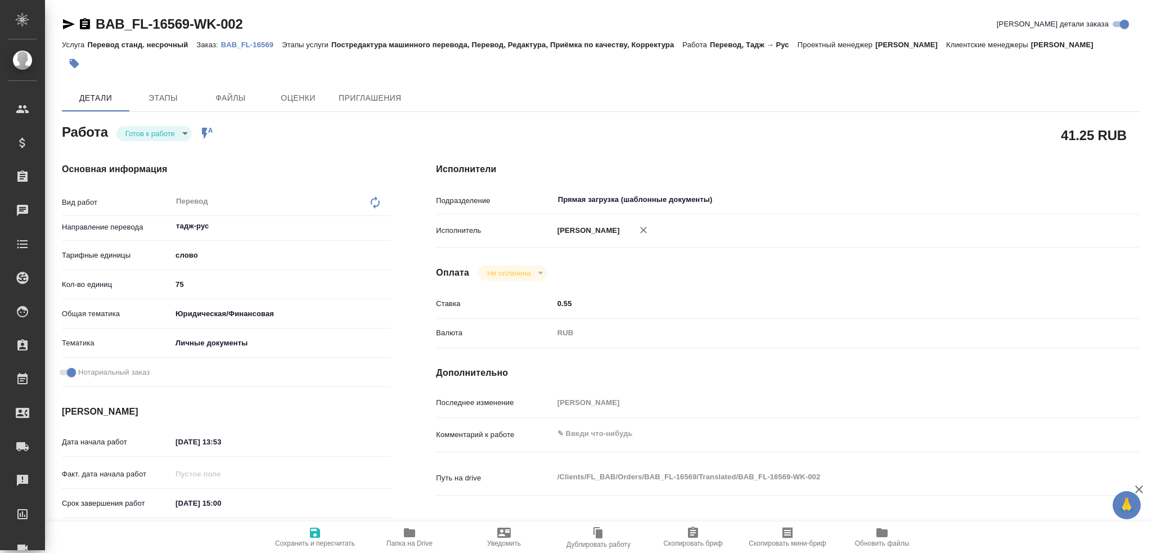
type textarea "x"
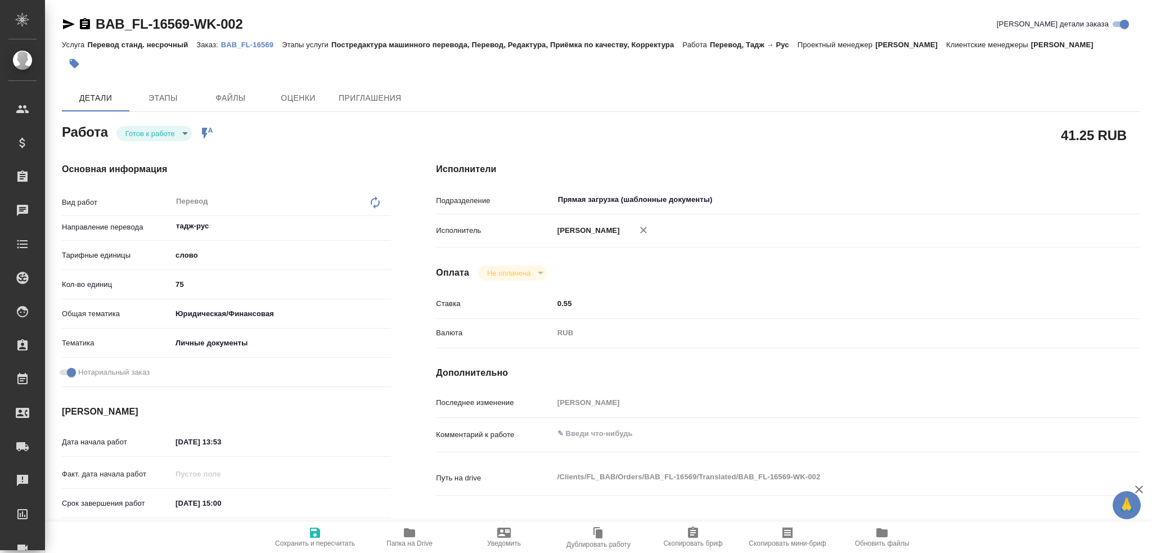
type textarea "x"
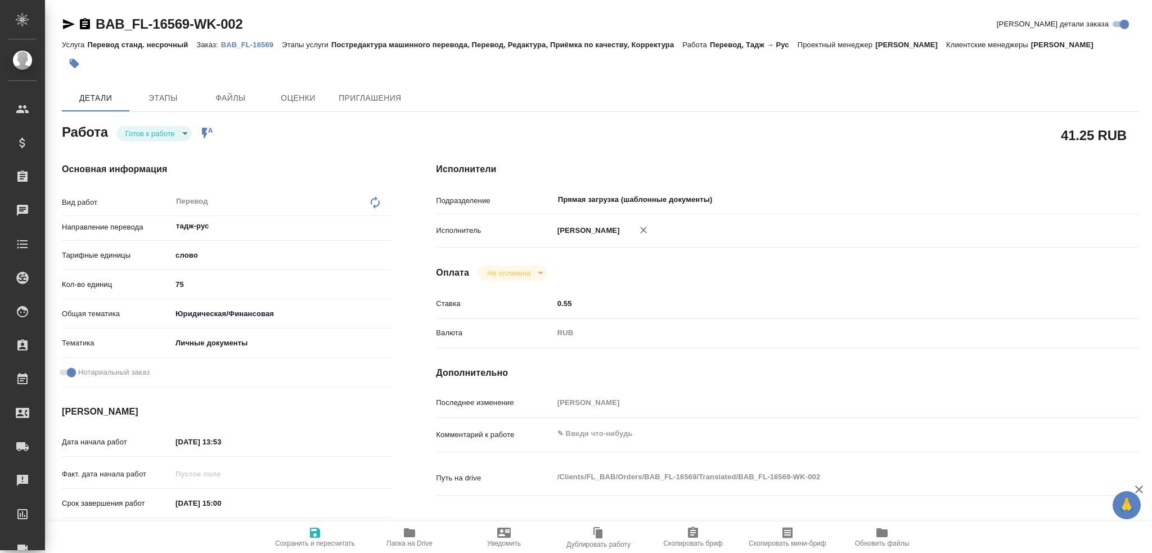
type textarea "x"
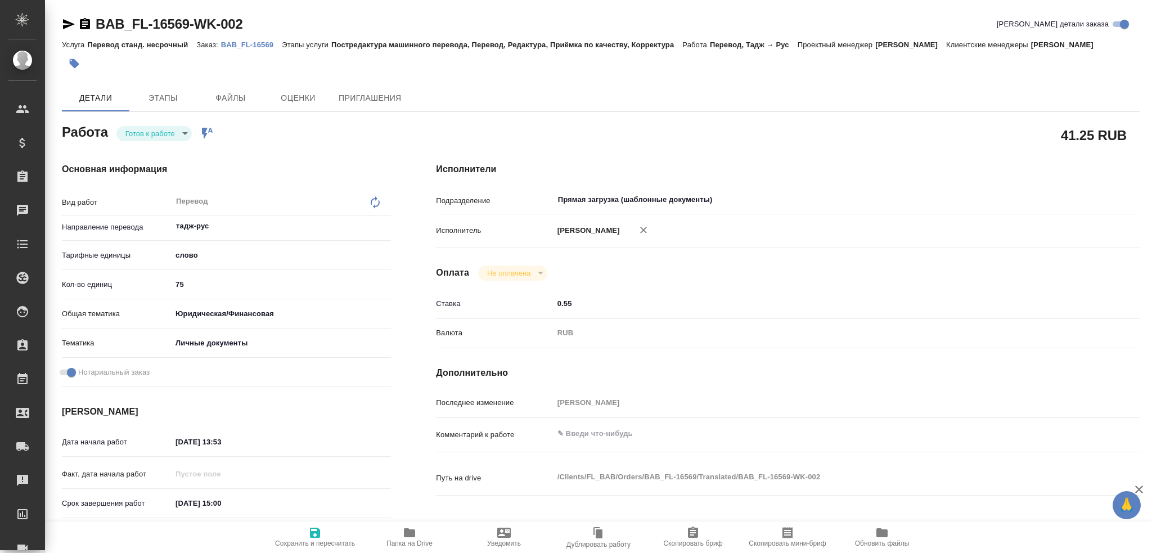
type textarea "x"
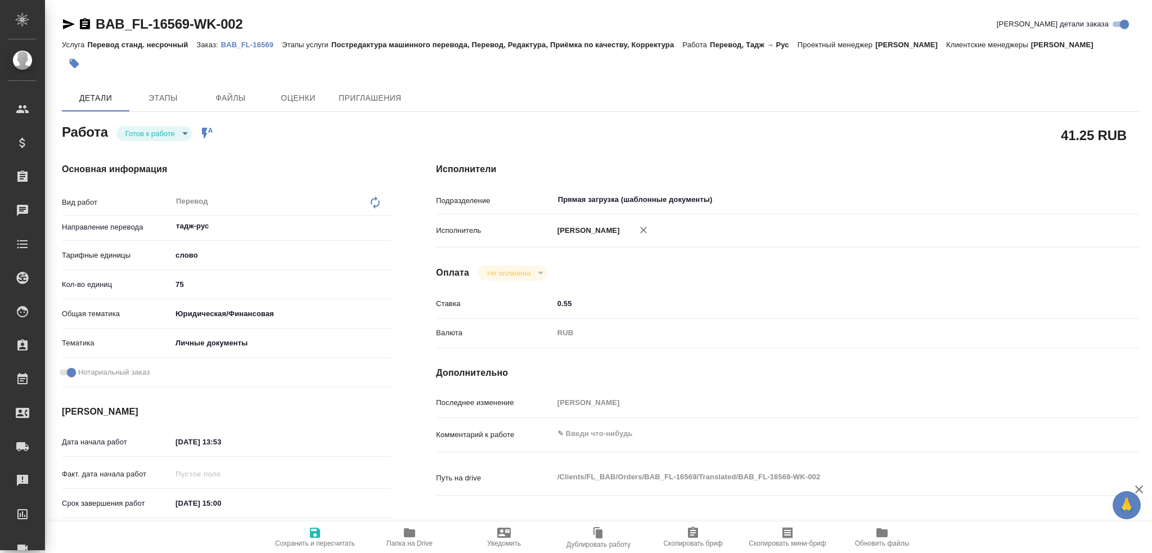
type textarea "x"
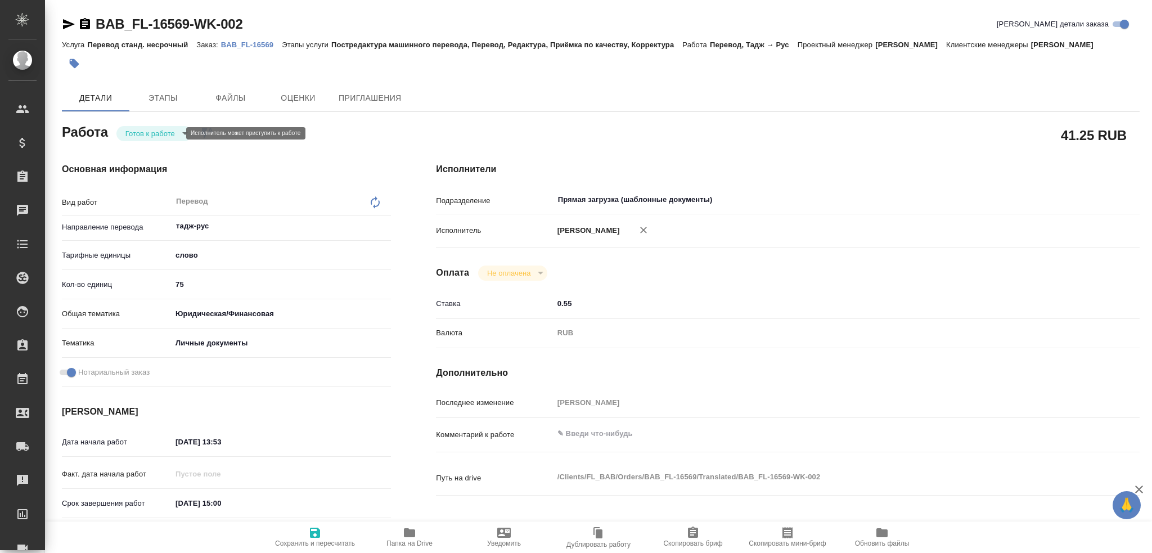
click at [133, 135] on body "🙏 .cls-1 fill:#fff; AWATERA Gusev Alexandr Клиенты Спецификации Заказы Чаты Tod…" at bounding box center [576, 276] width 1152 height 553
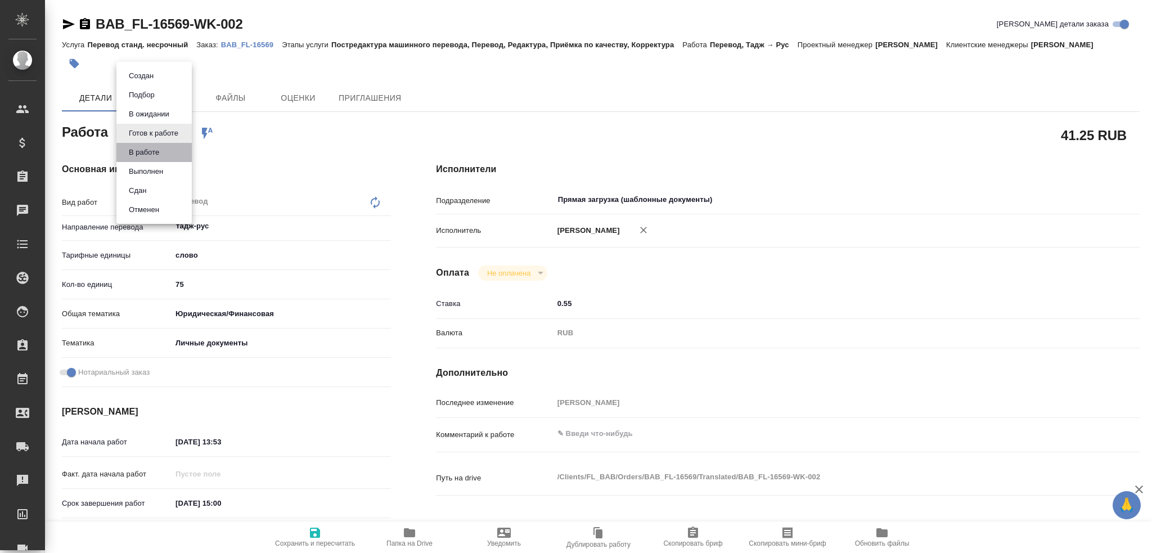
type textarea "x"
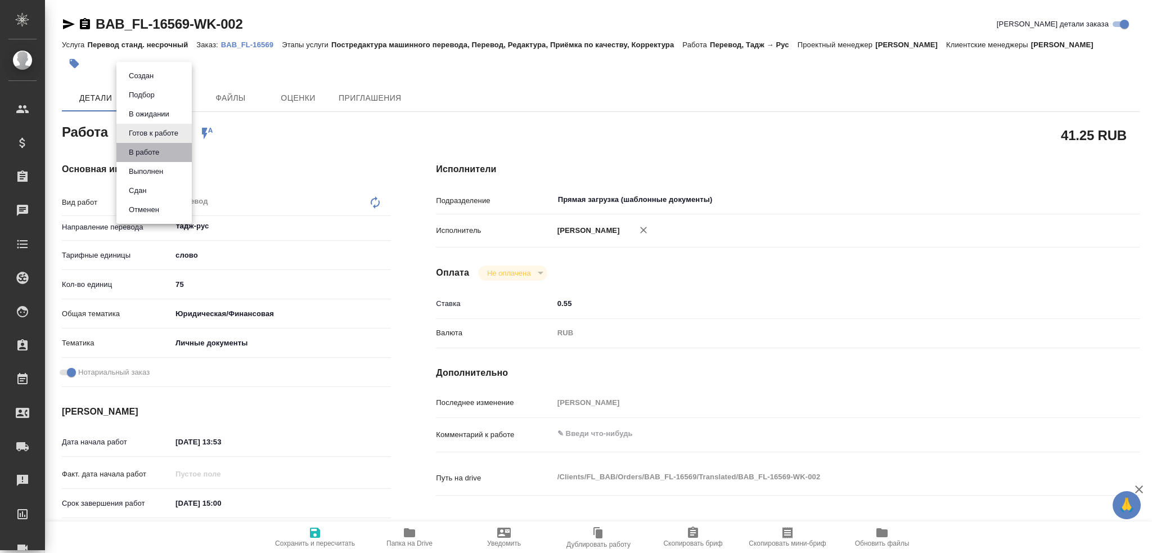
click at [135, 159] on li "В работе" at bounding box center [153, 152] width 75 height 19
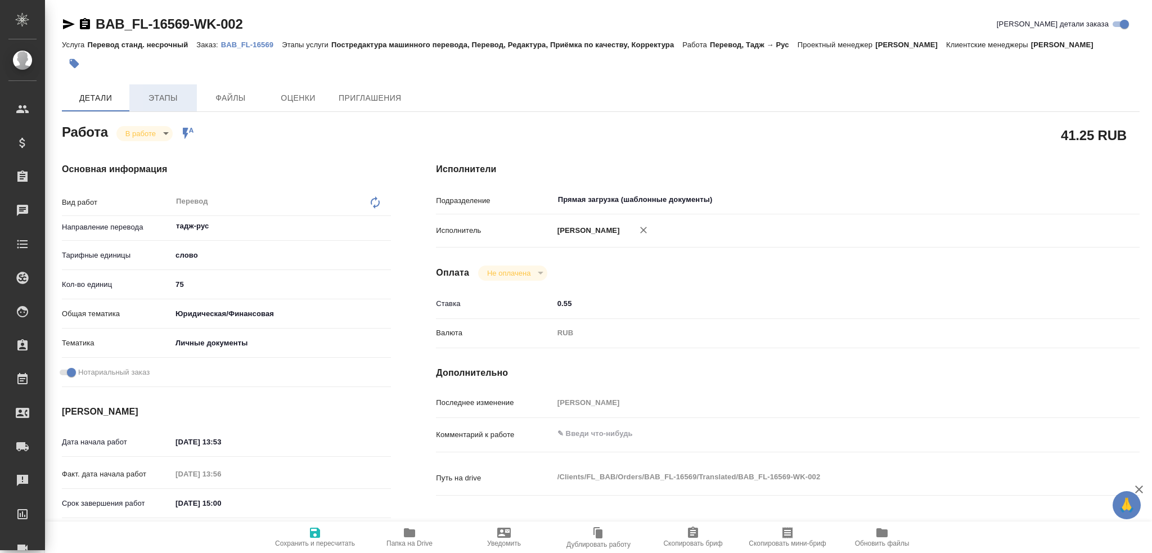
type textarea "x"
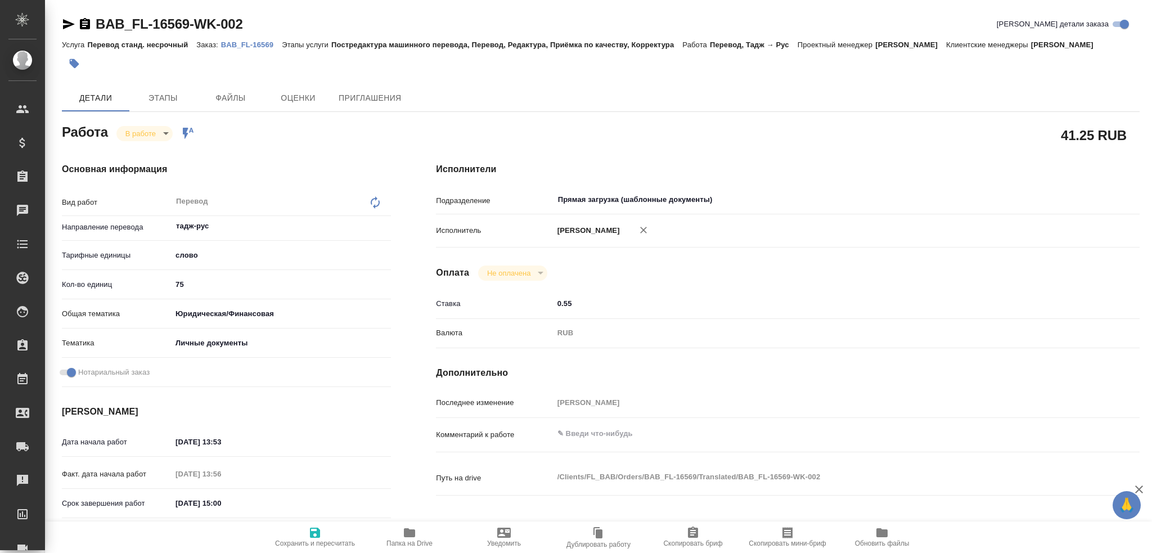
type textarea "x"
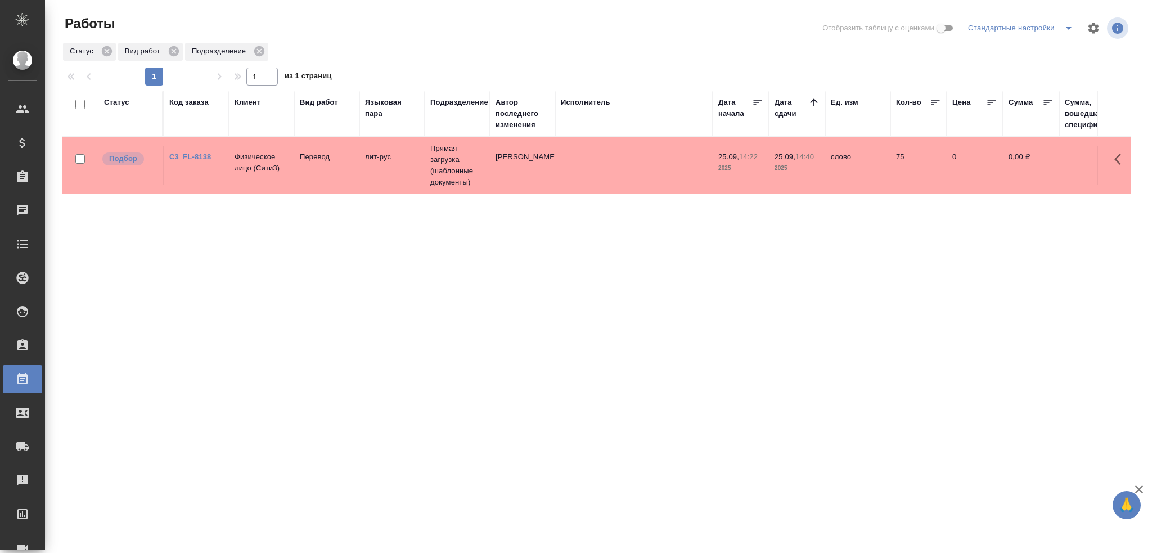
click at [361, 179] on td "лит-рус" at bounding box center [391, 165] width 65 height 39
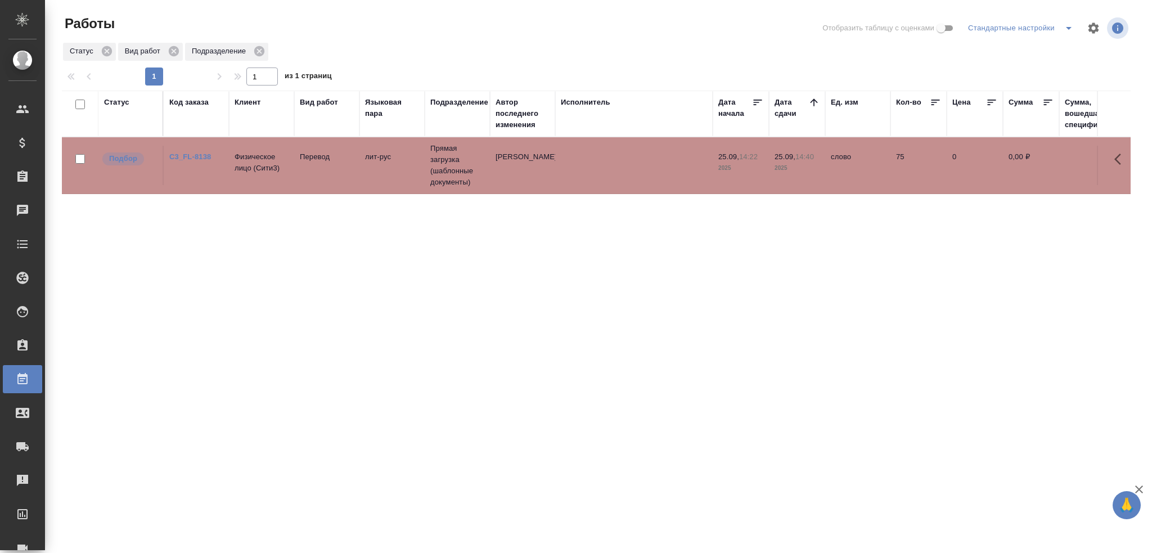
click at [320, 166] on td "Перевод" at bounding box center [326, 165] width 65 height 39
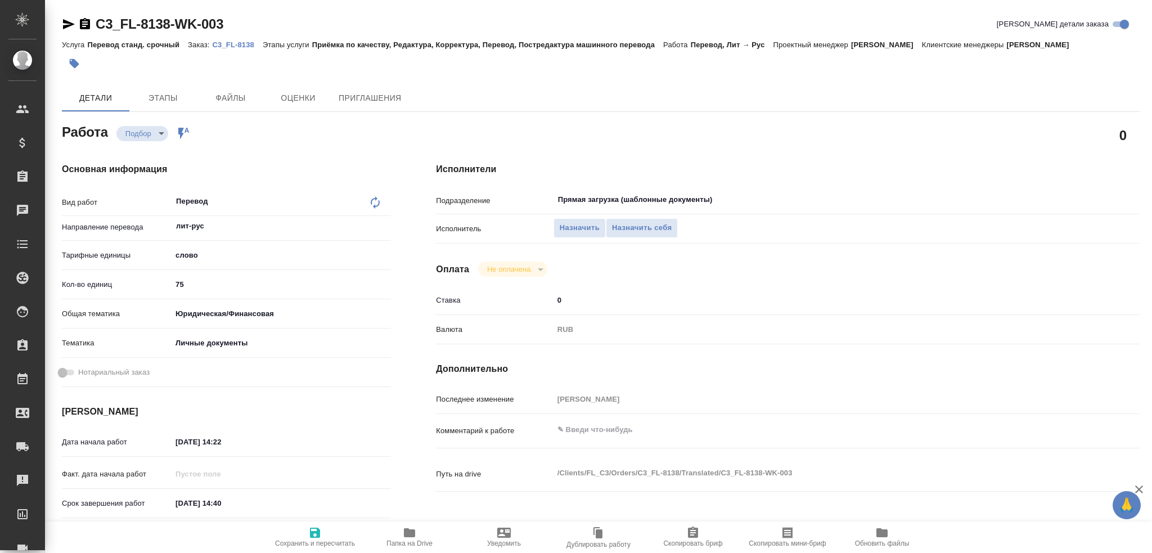
type textarea "x"
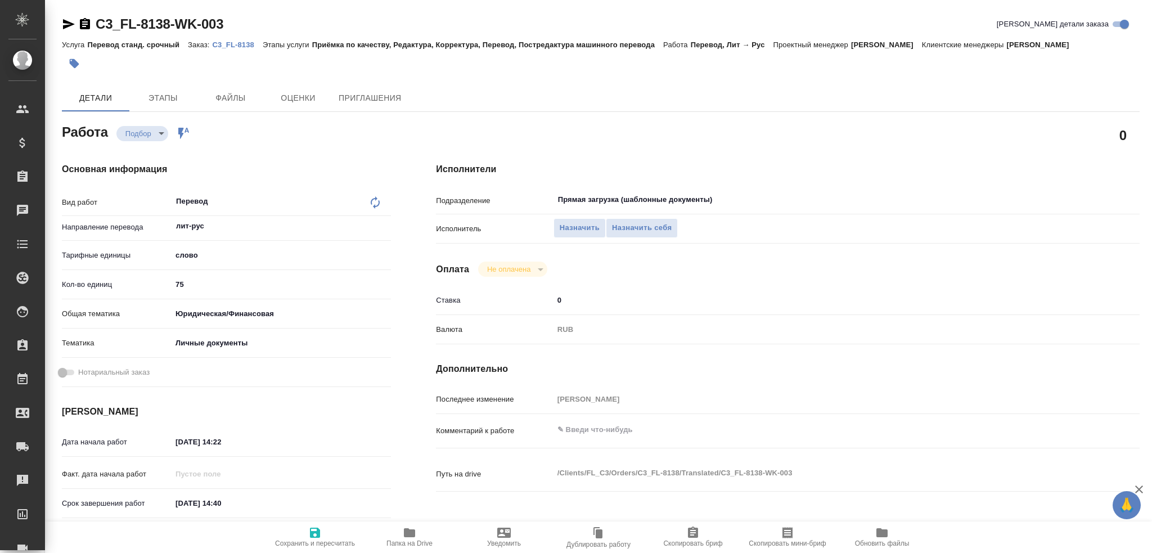
type textarea "x"
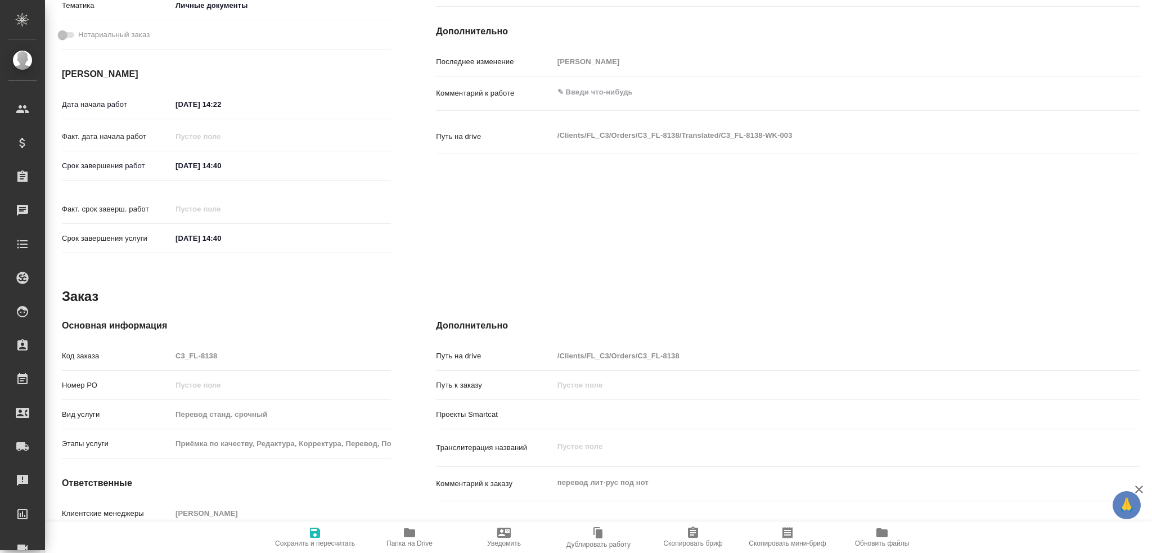
scroll to position [393, 0]
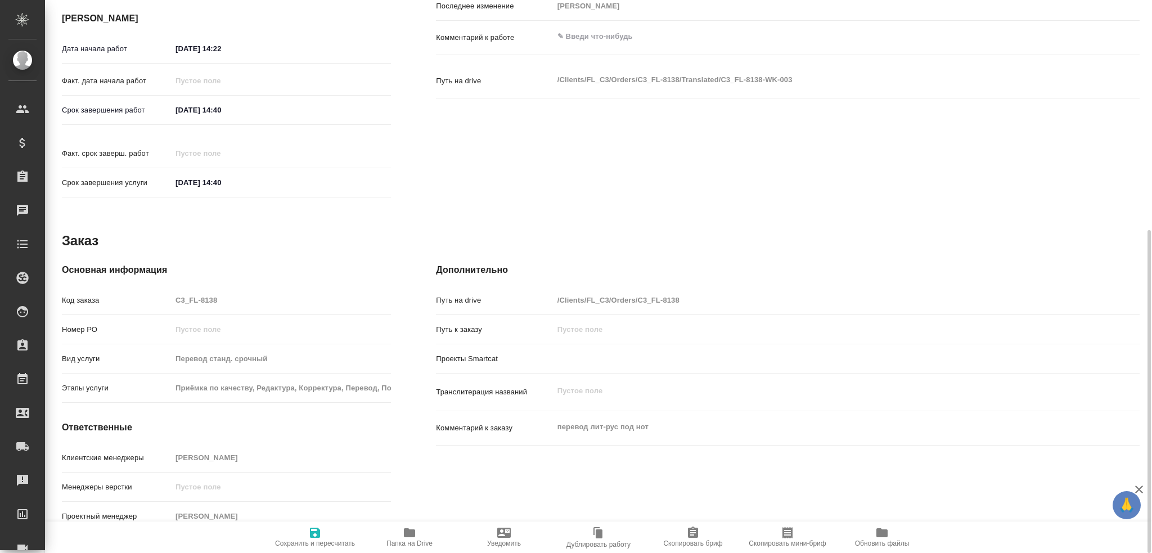
type textarea "x"
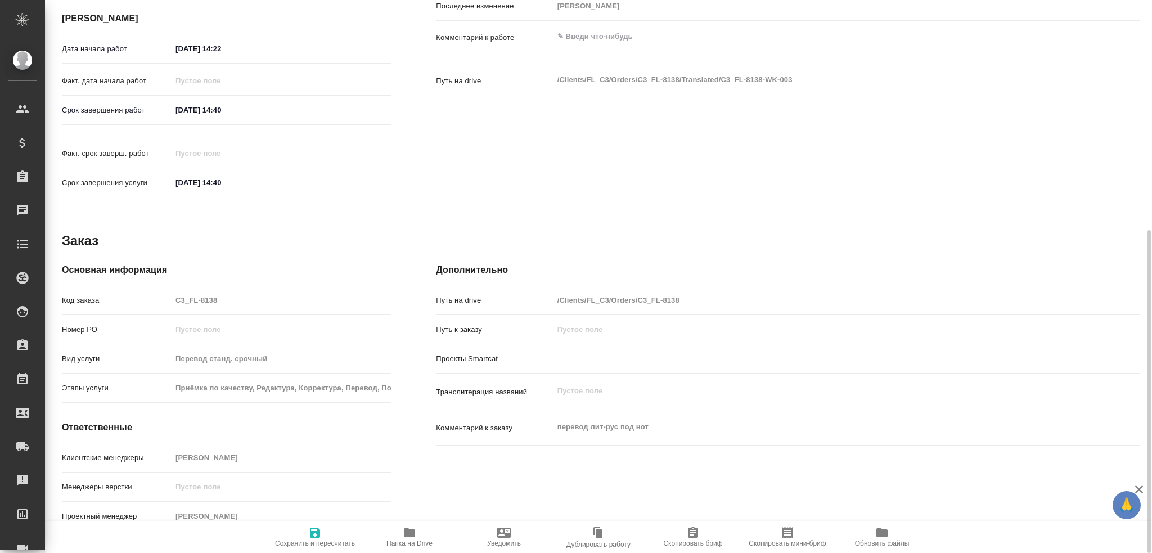
type textarea "x"
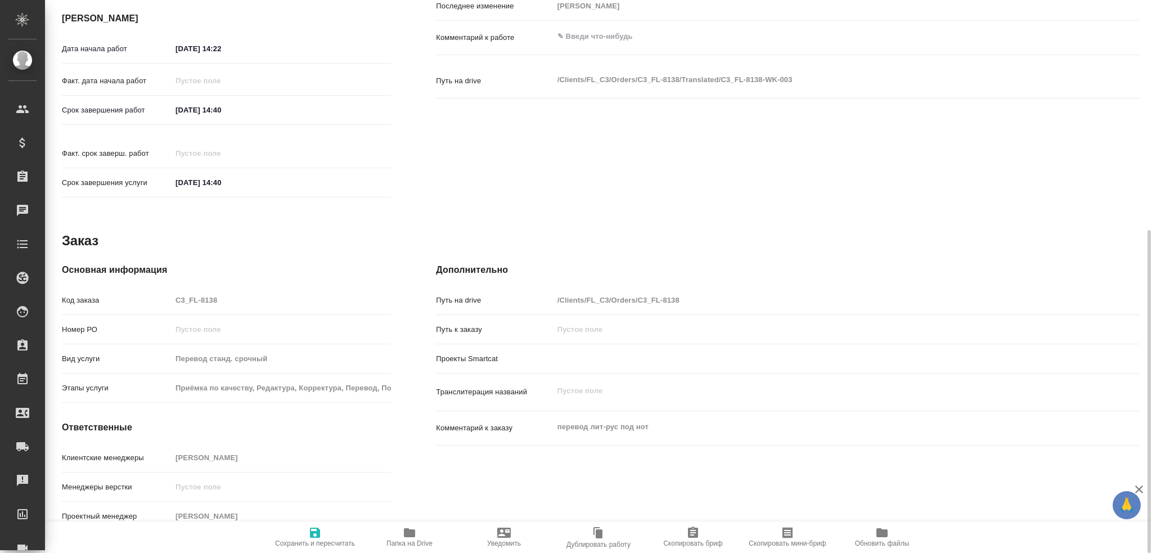
type textarea "x"
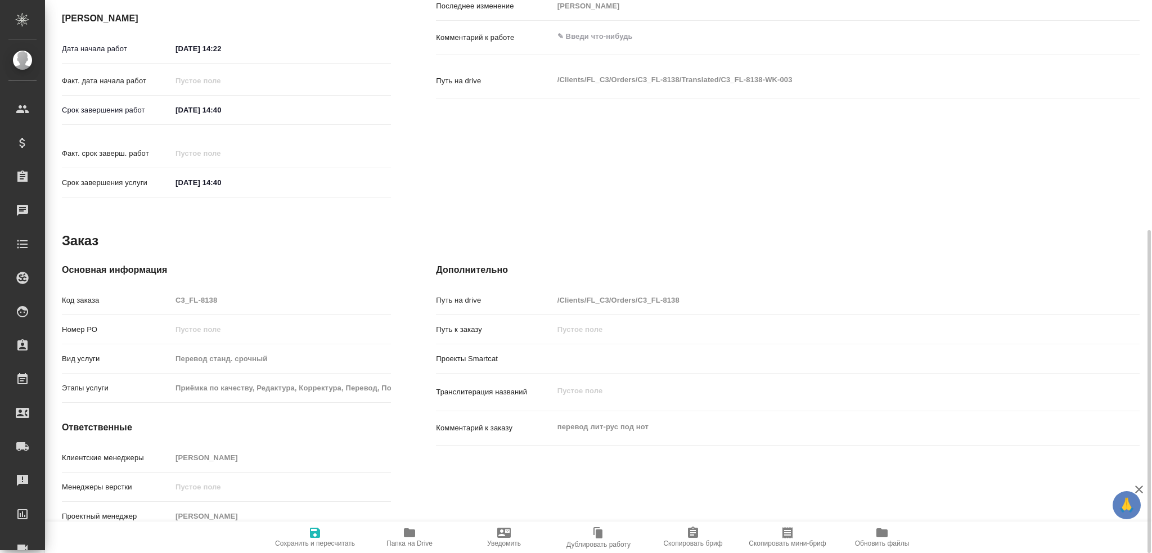
click at [398, 539] on span "Папка на Drive" at bounding box center [409, 543] width 46 height 8
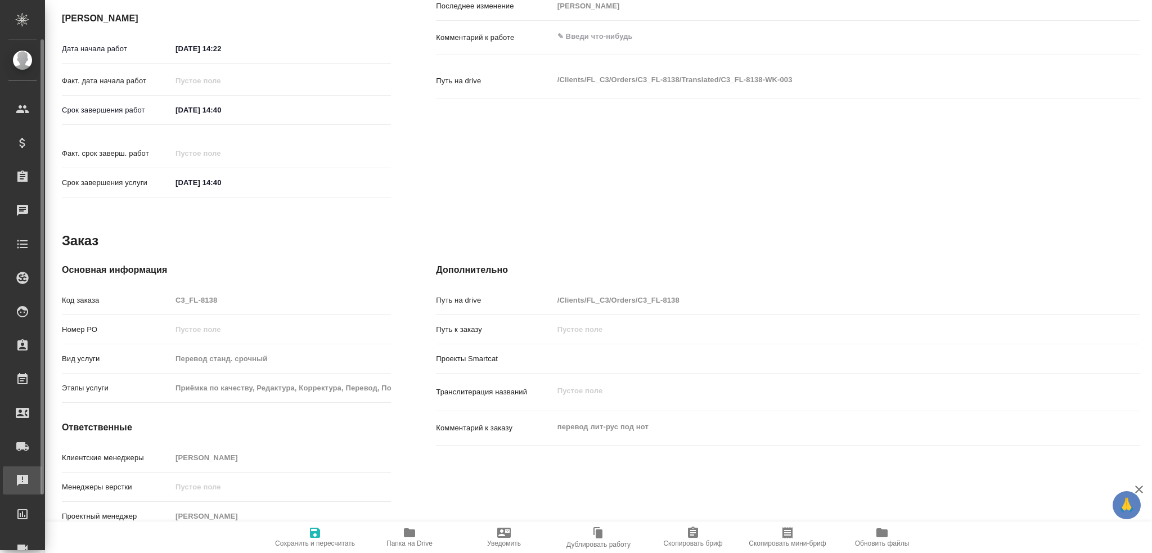
type textarea "x"
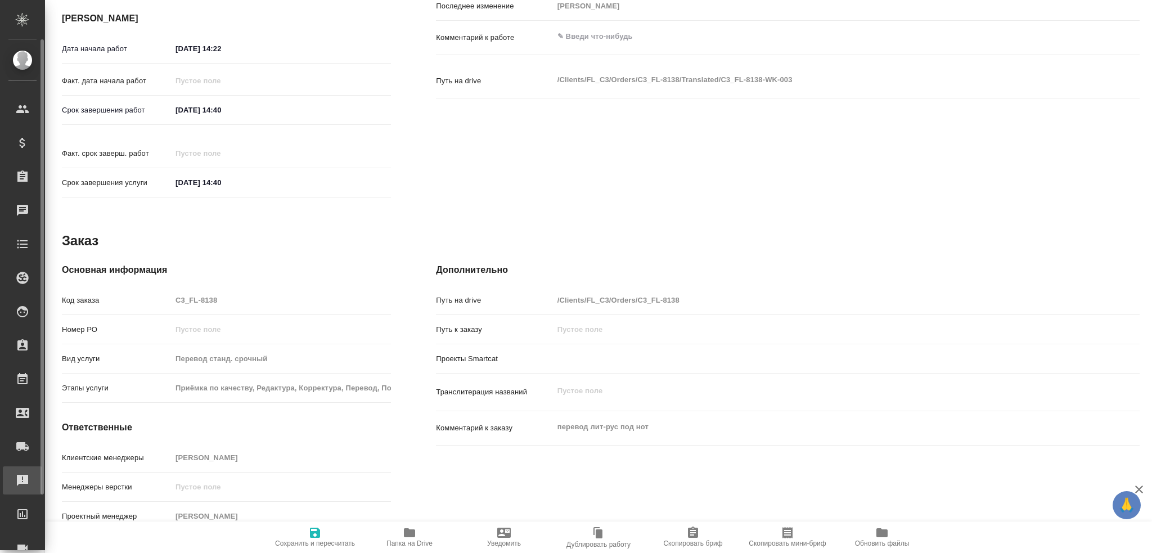
type textarea "x"
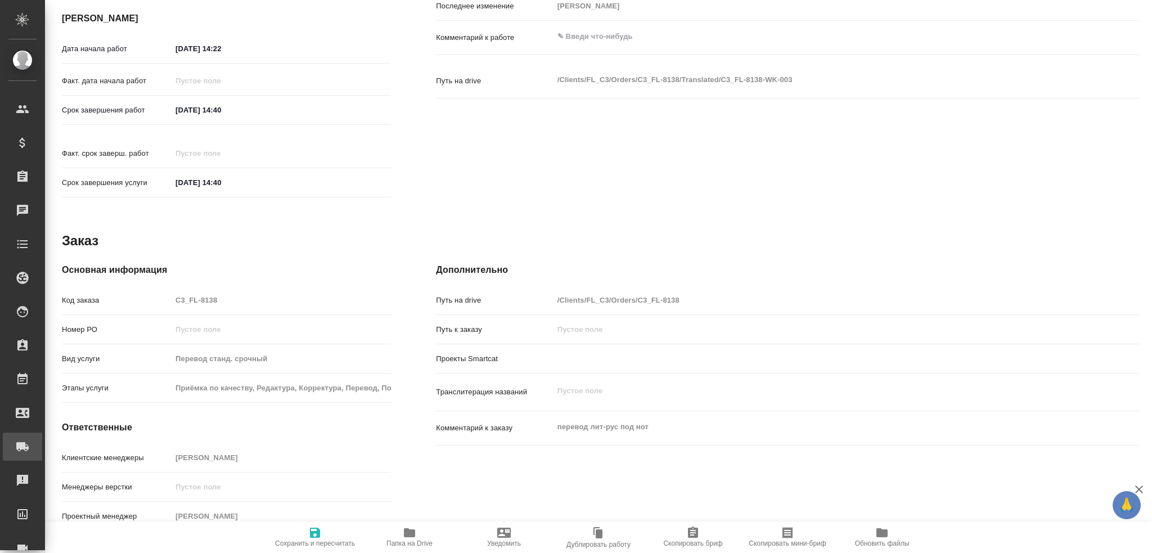
type textarea "x"
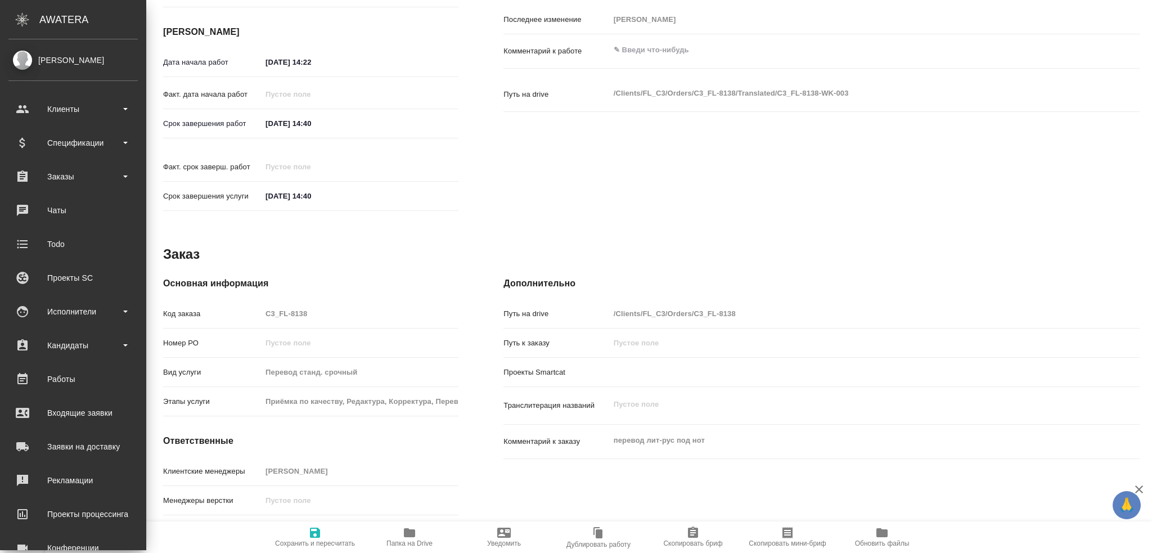
type textarea "x"
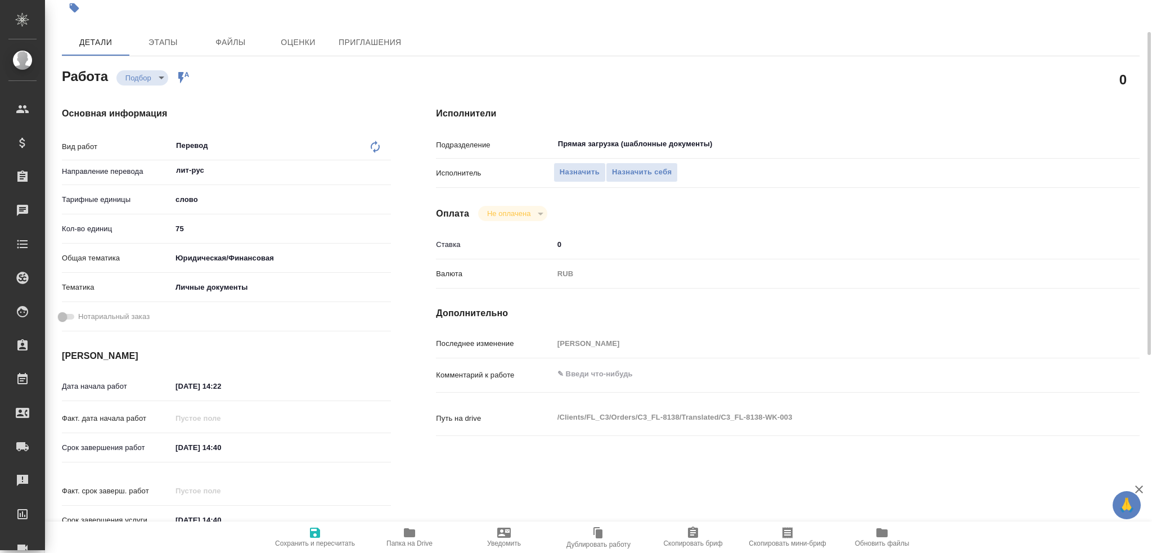
scroll to position [0, 0]
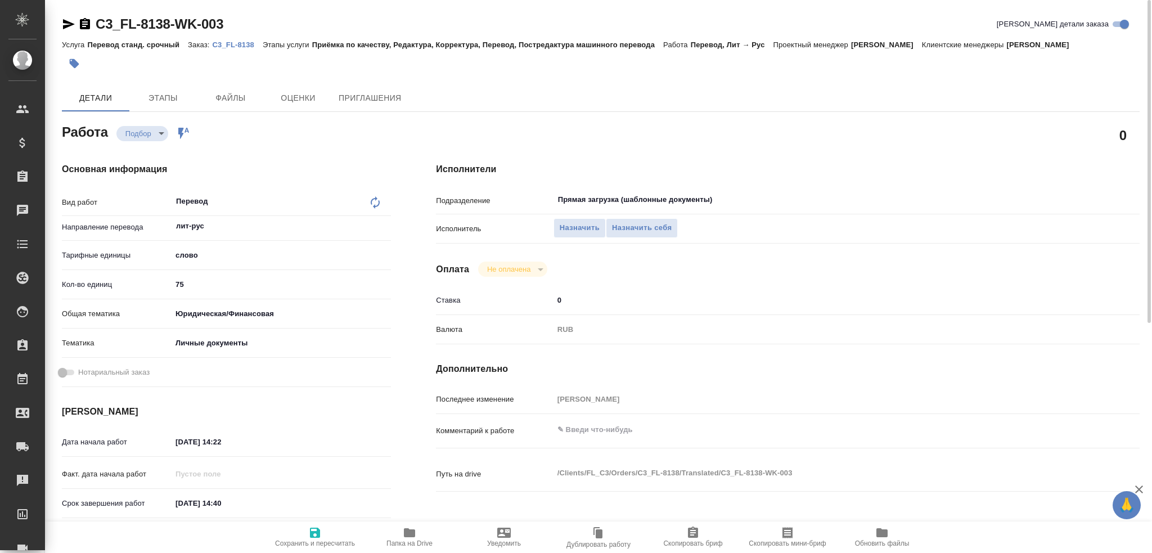
type textarea "x"
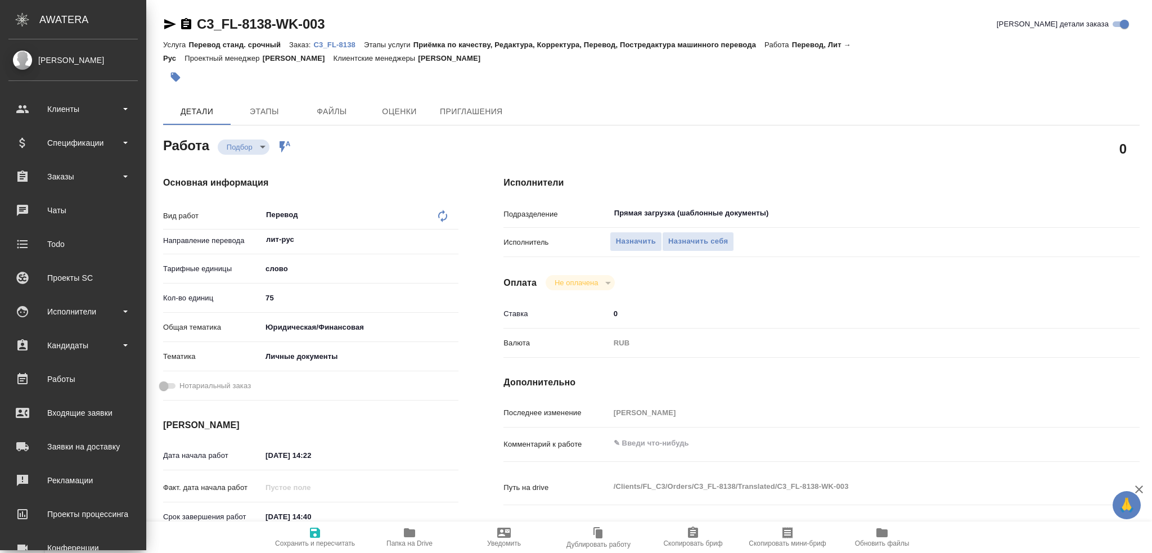
type textarea "x"
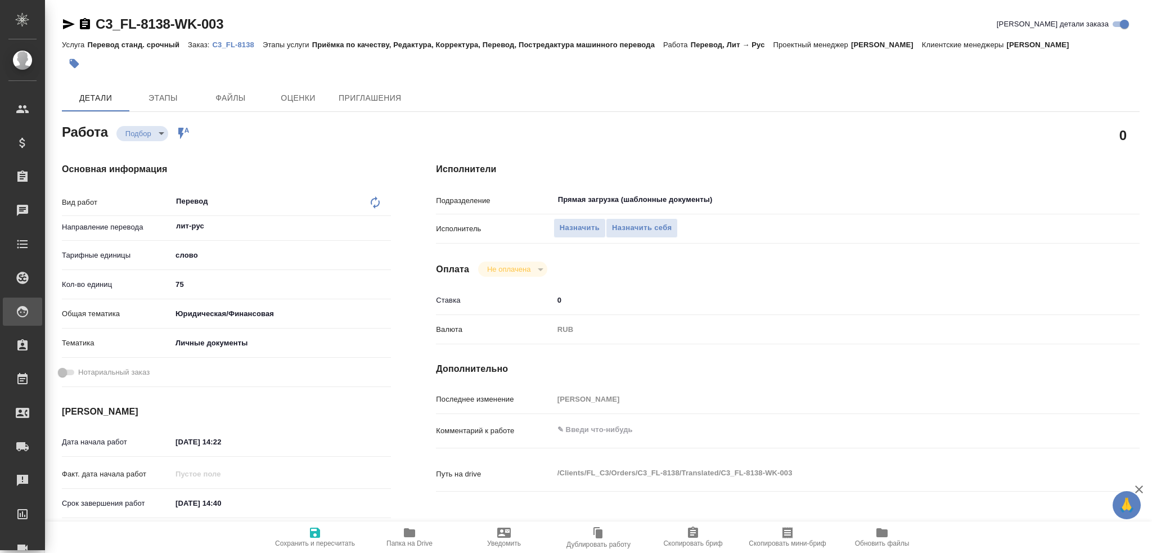
type textarea "x"
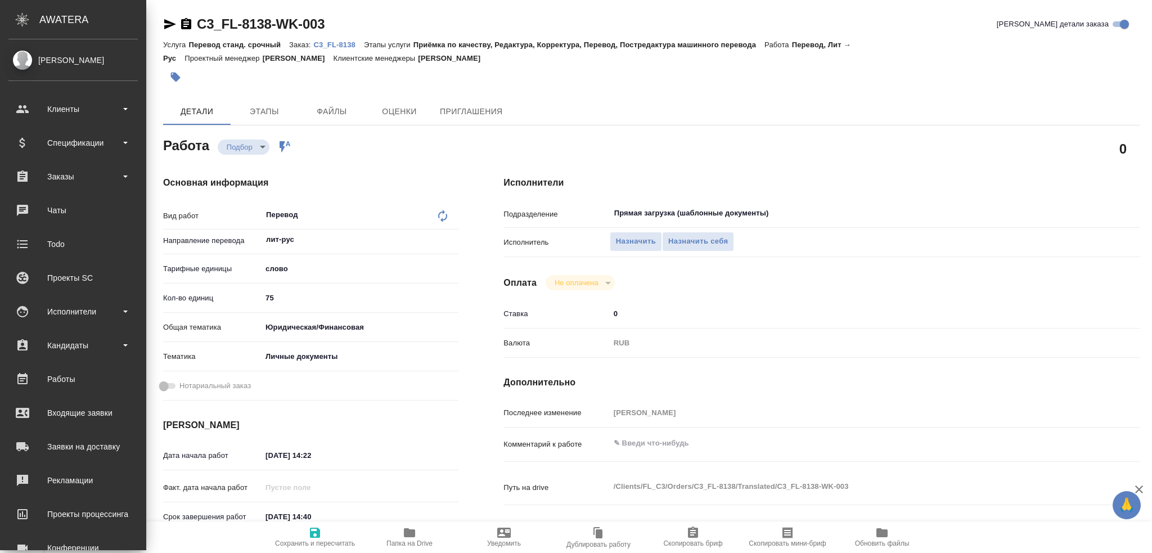
type textarea "x"
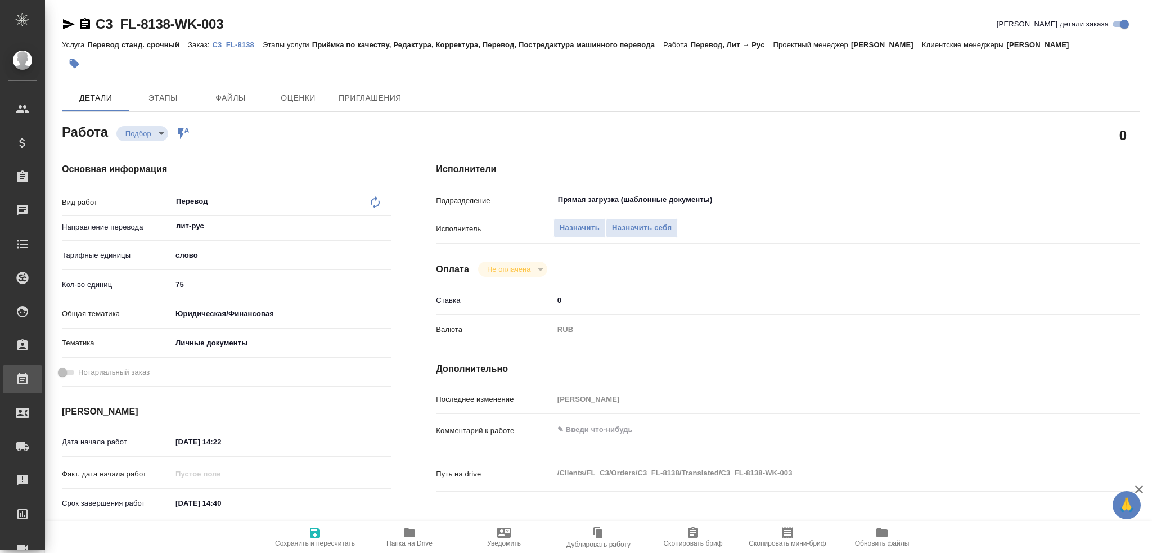
type textarea "x"
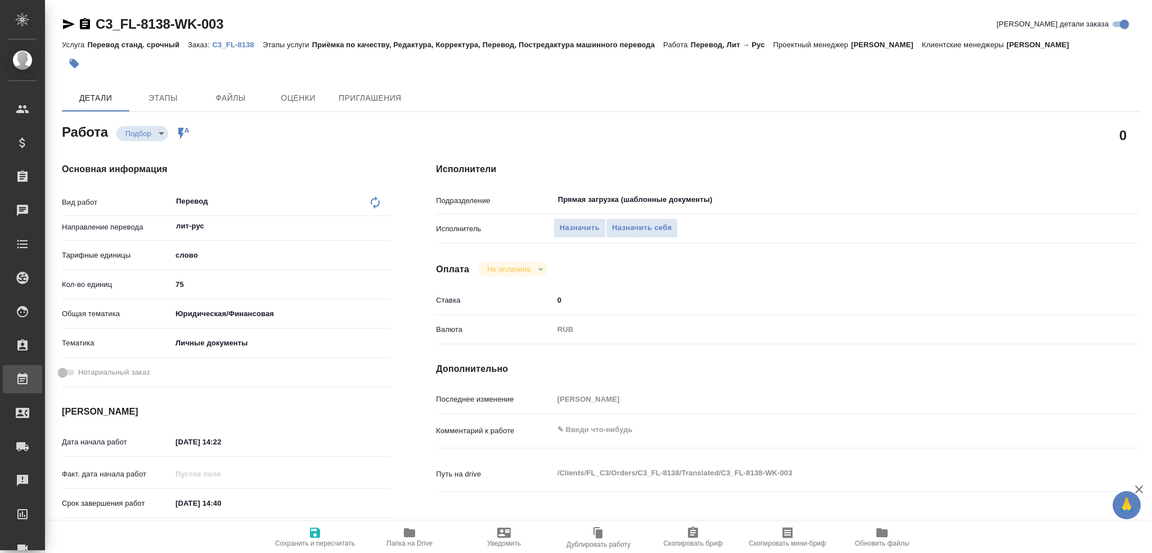
type textarea "x"
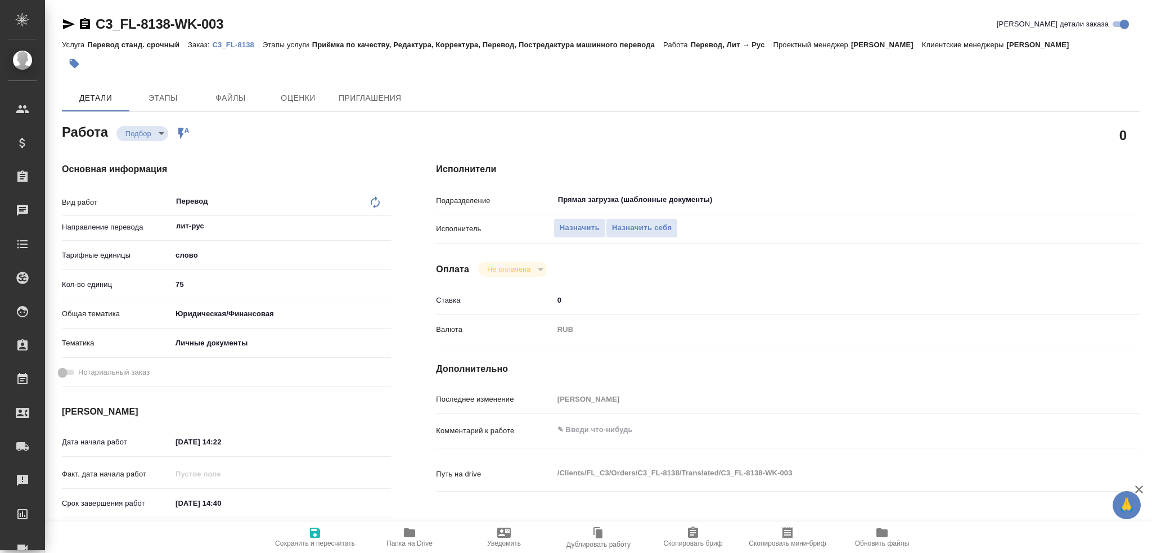
type textarea "x"
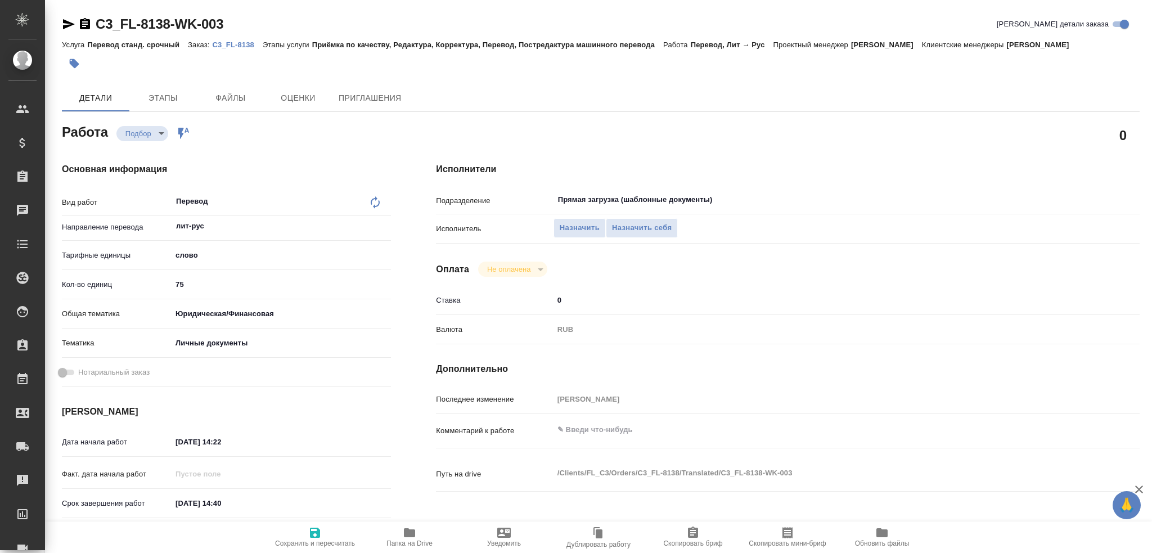
type textarea "x"
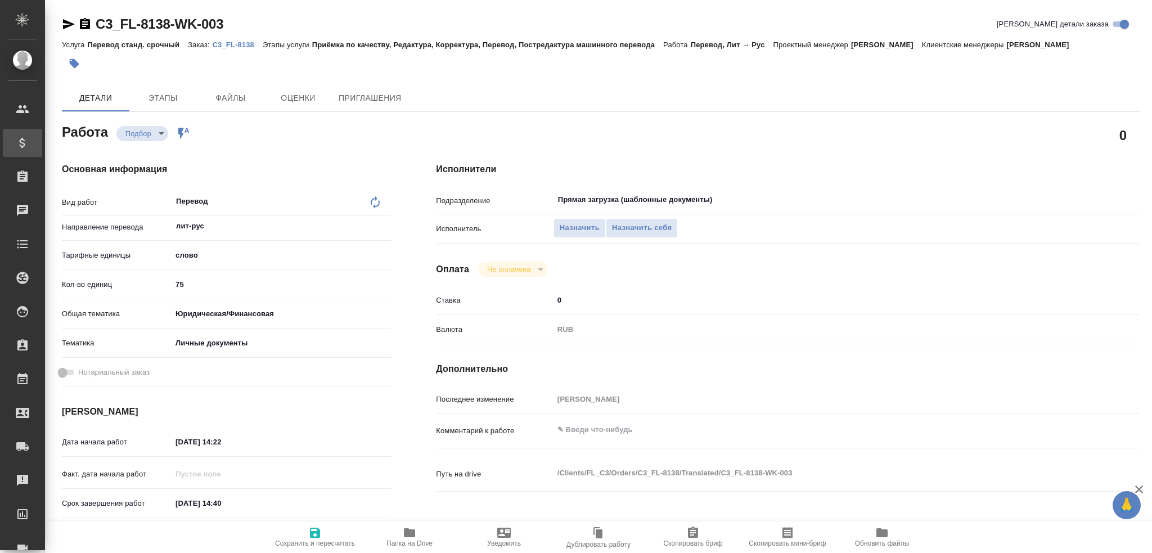
type textarea "x"
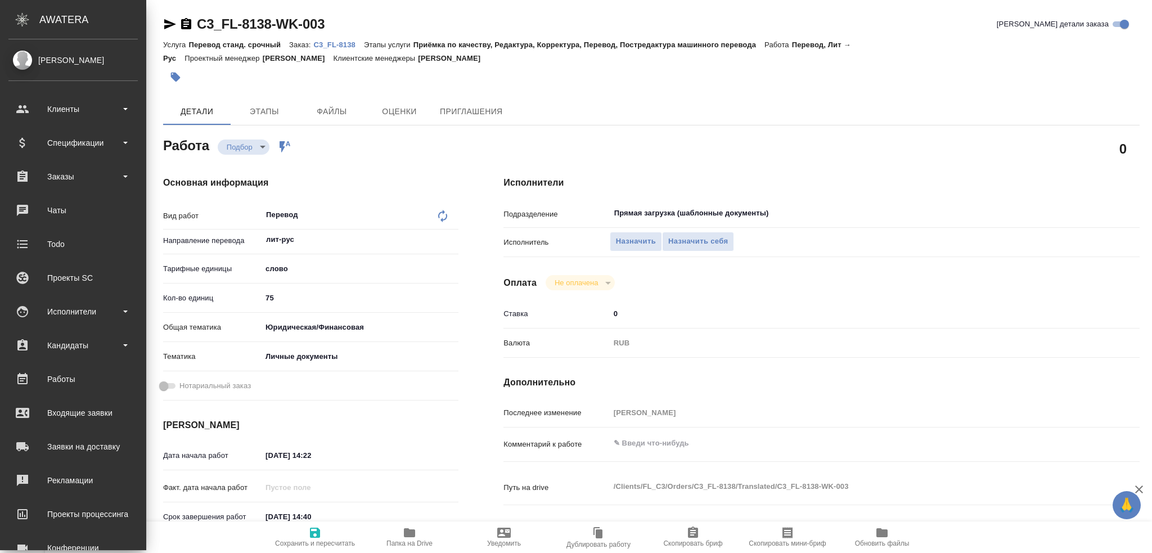
type textarea "x"
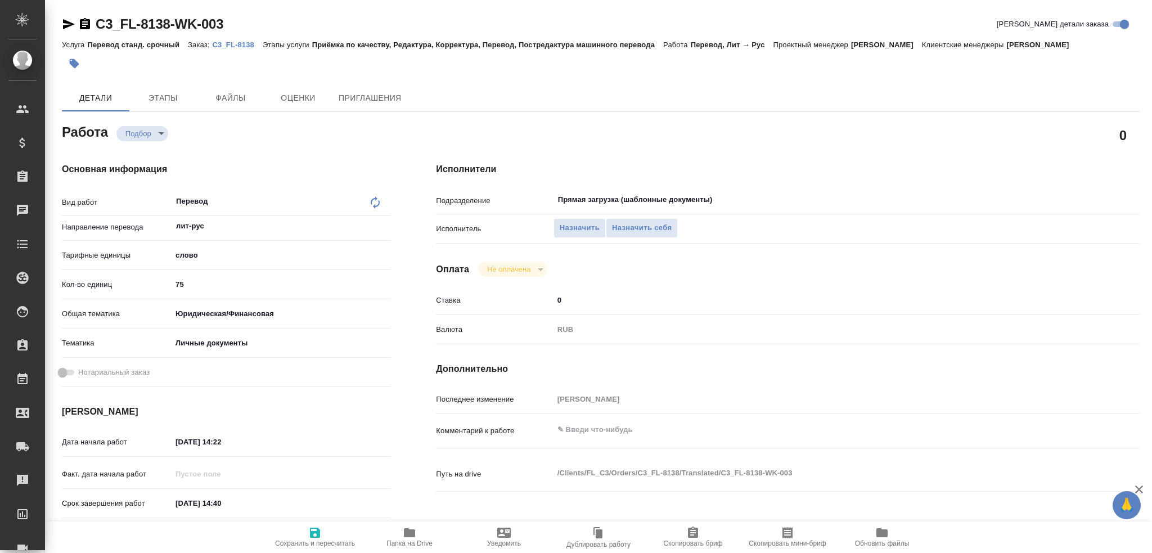
type textarea "x"
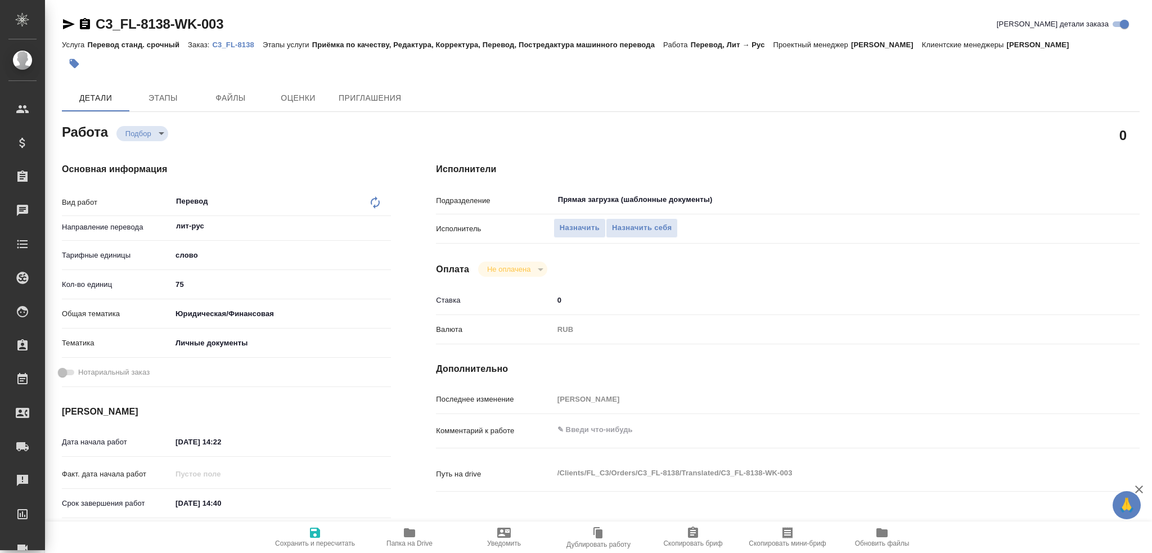
type textarea "x"
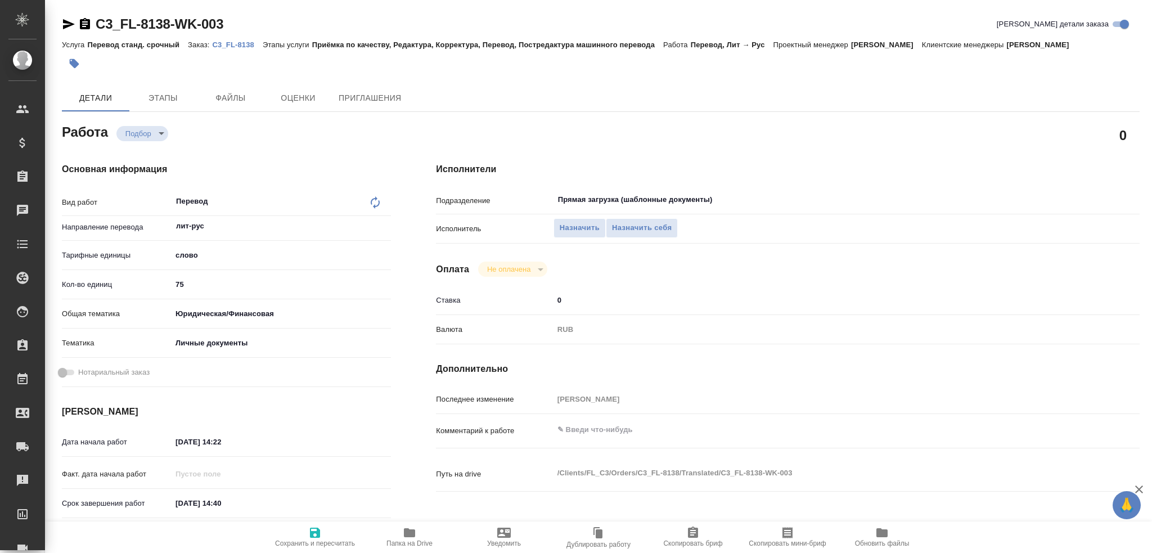
type textarea "x"
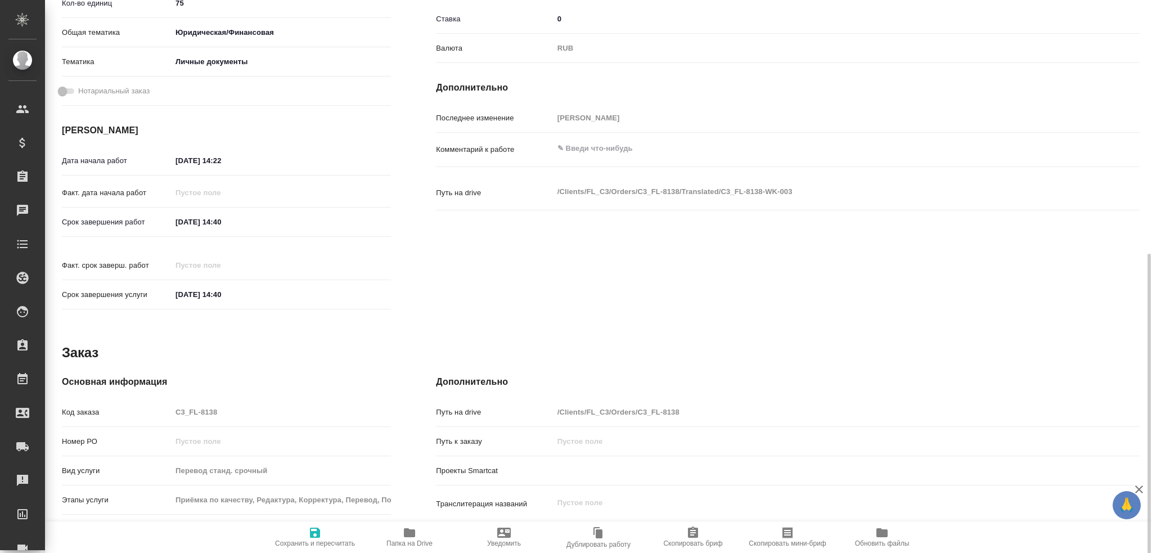
scroll to position [393, 0]
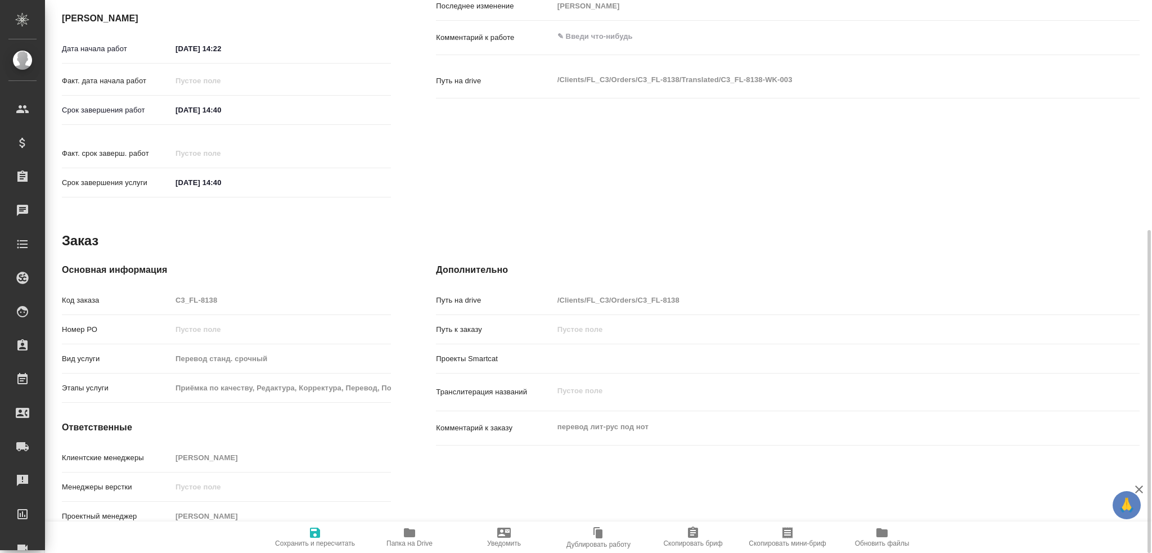
type textarea "x"
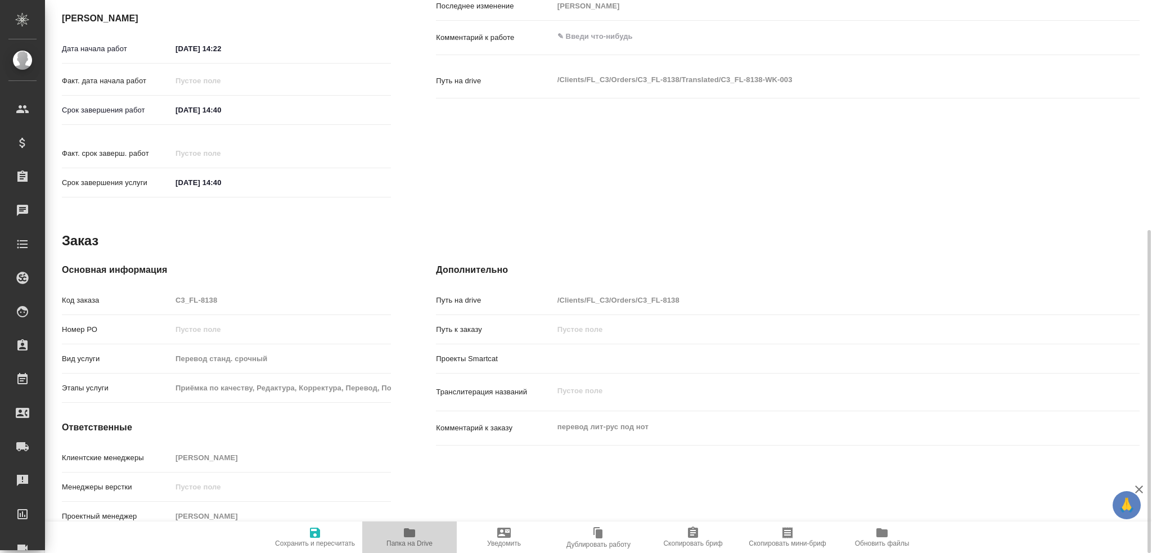
click at [422, 535] on span "Папка на Drive" at bounding box center [409, 536] width 81 height 21
type textarea "x"
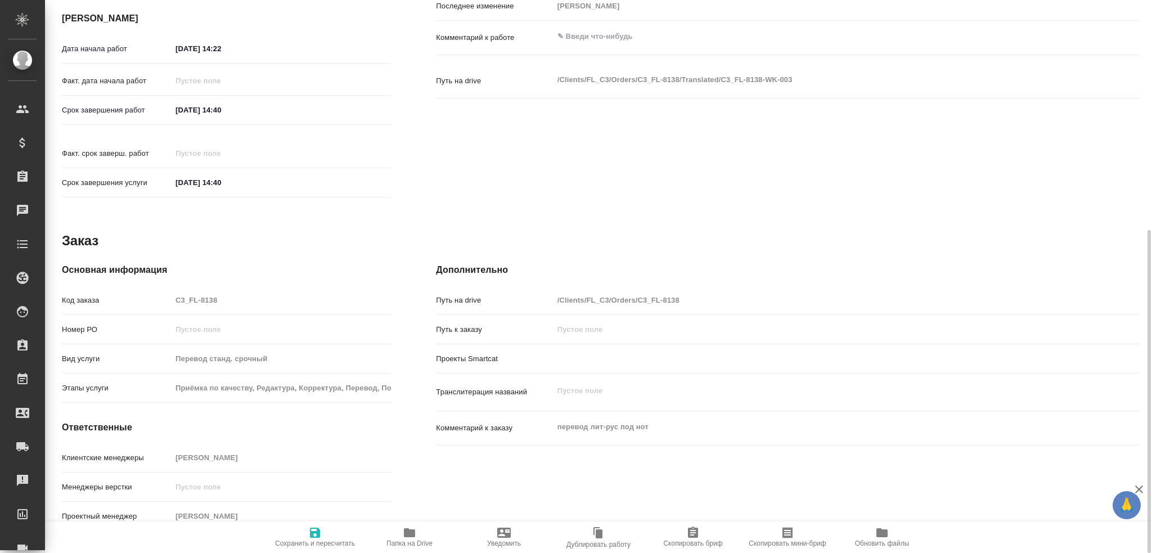
type textarea "x"
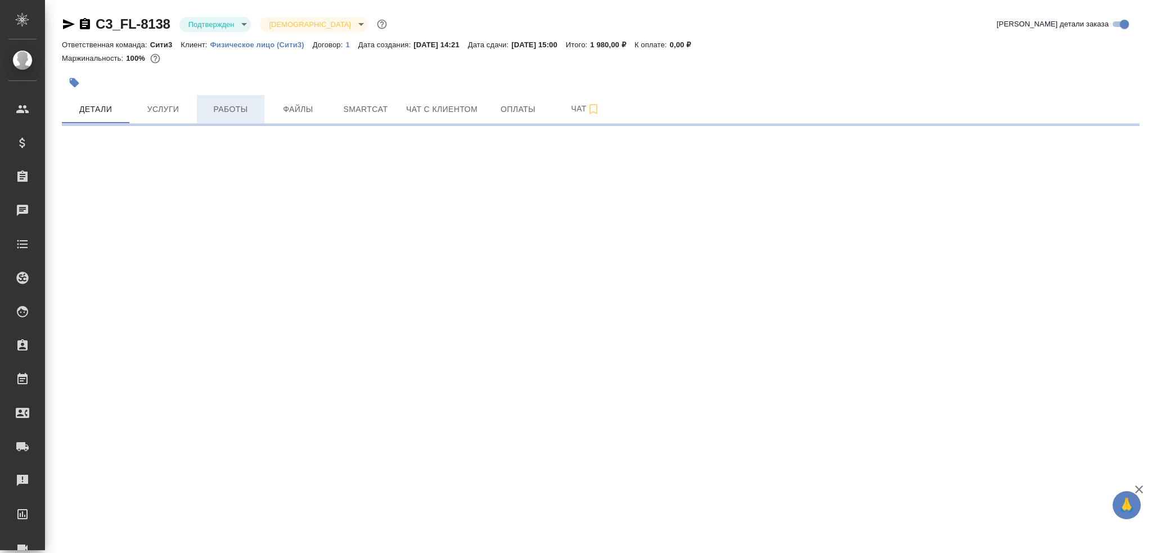
select select "RU"
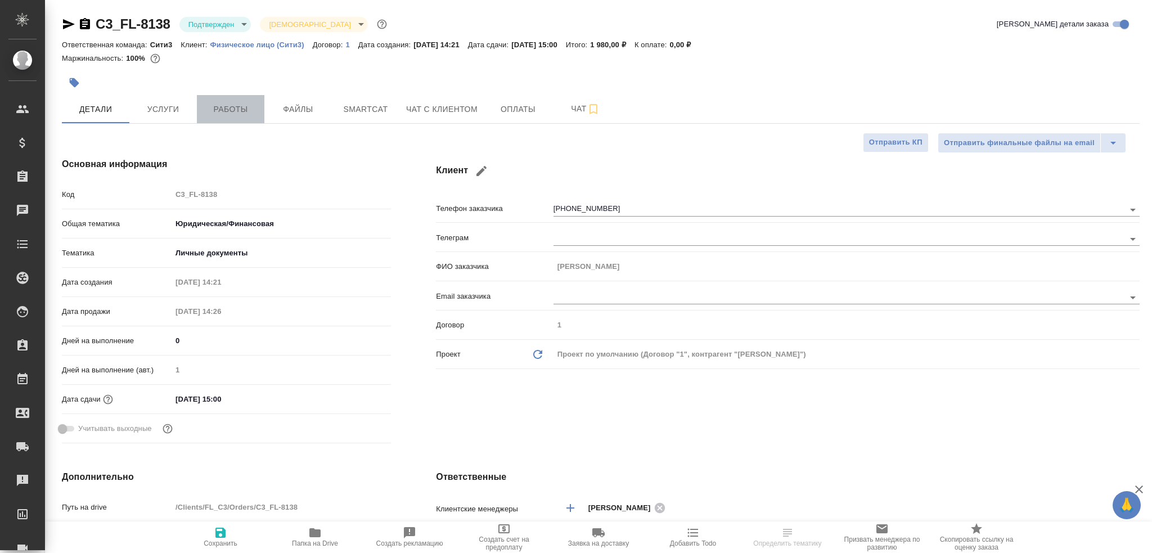
type textarea "x"
click at [245, 110] on span "Работы" at bounding box center [231, 109] width 54 height 14
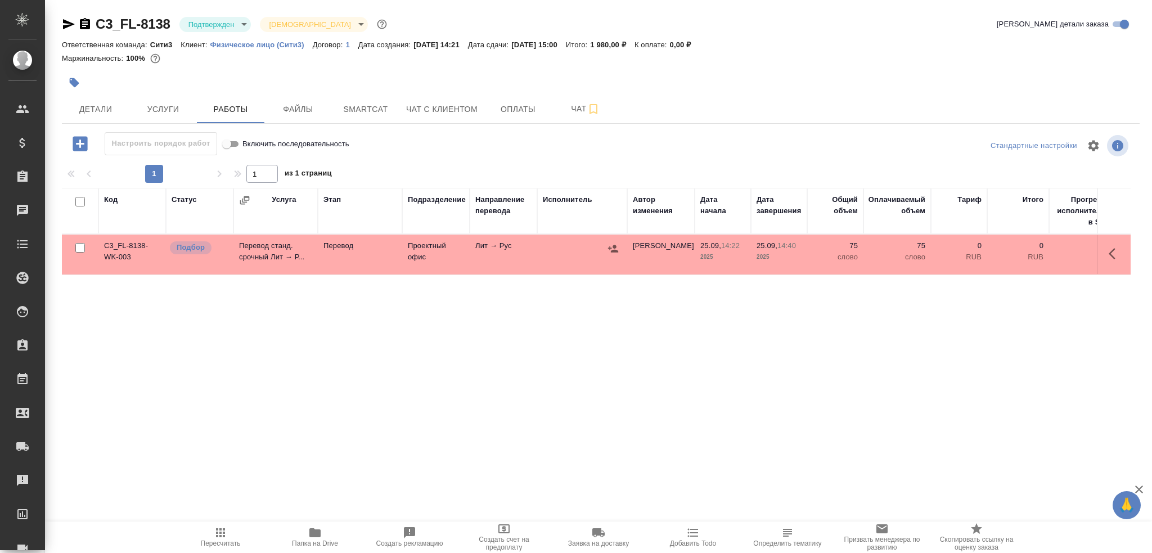
click at [265, 244] on td "Перевод станд. срочный Лит → Р..." at bounding box center [275, 254] width 84 height 39
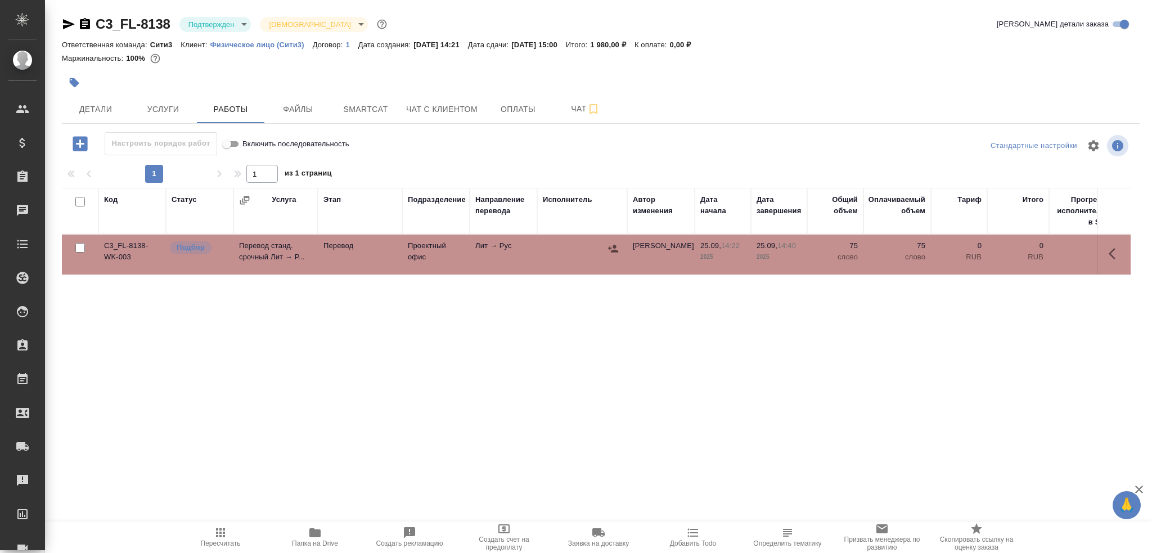
click at [265, 244] on td "Перевод станд. срочный Лит → Р..." at bounding box center [275, 254] width 84 height 39
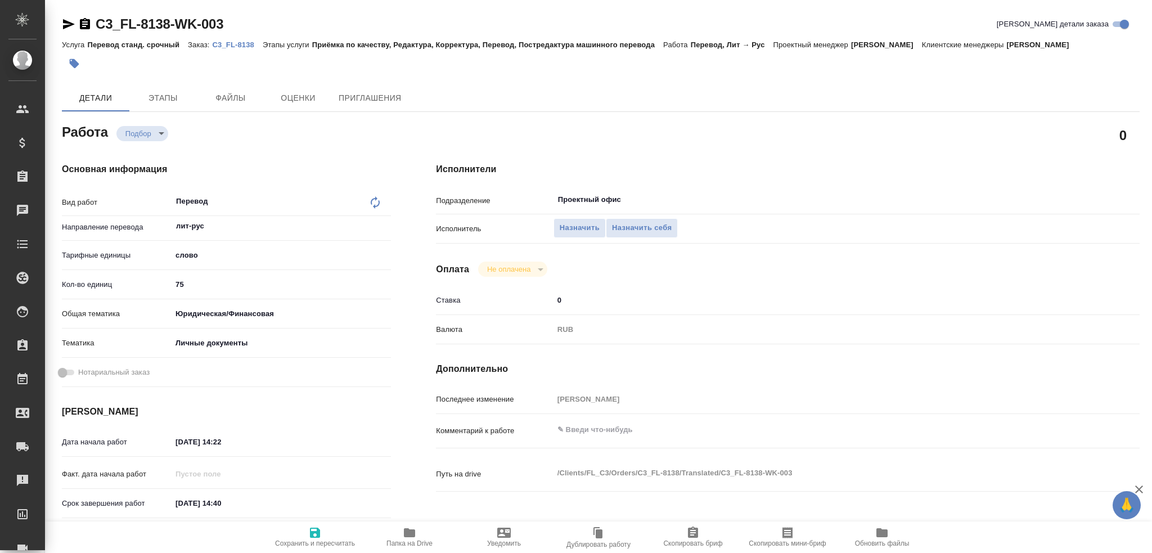
type textarea "x"
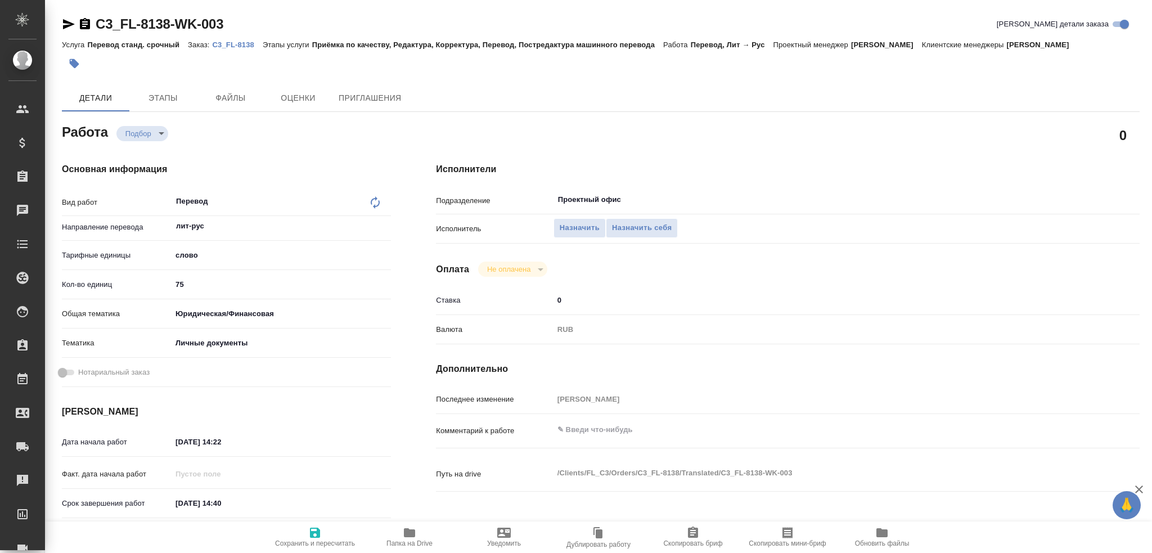
type textarea "x"
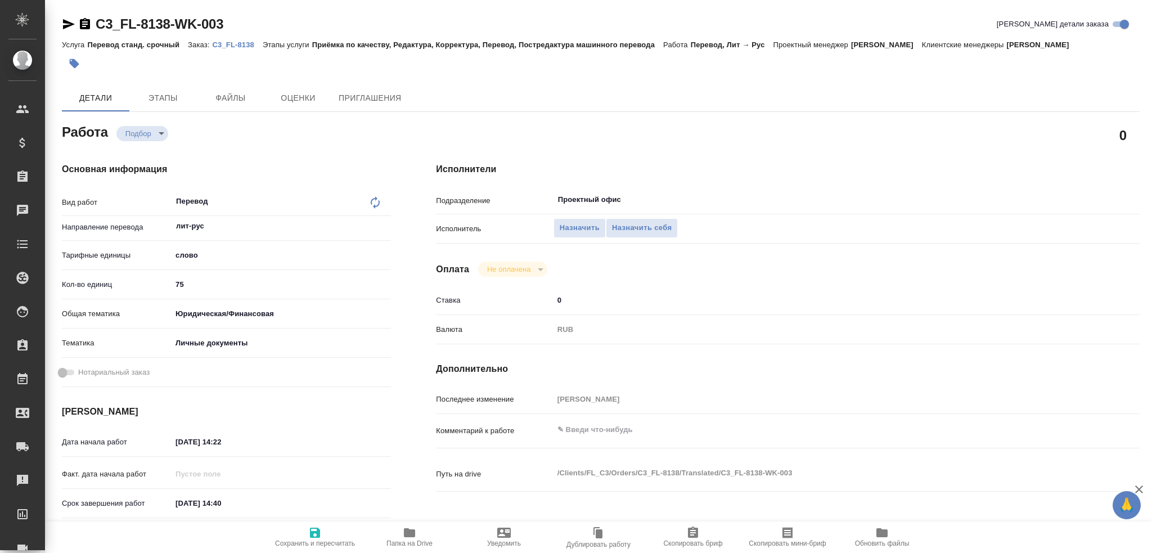
type textarea "x"
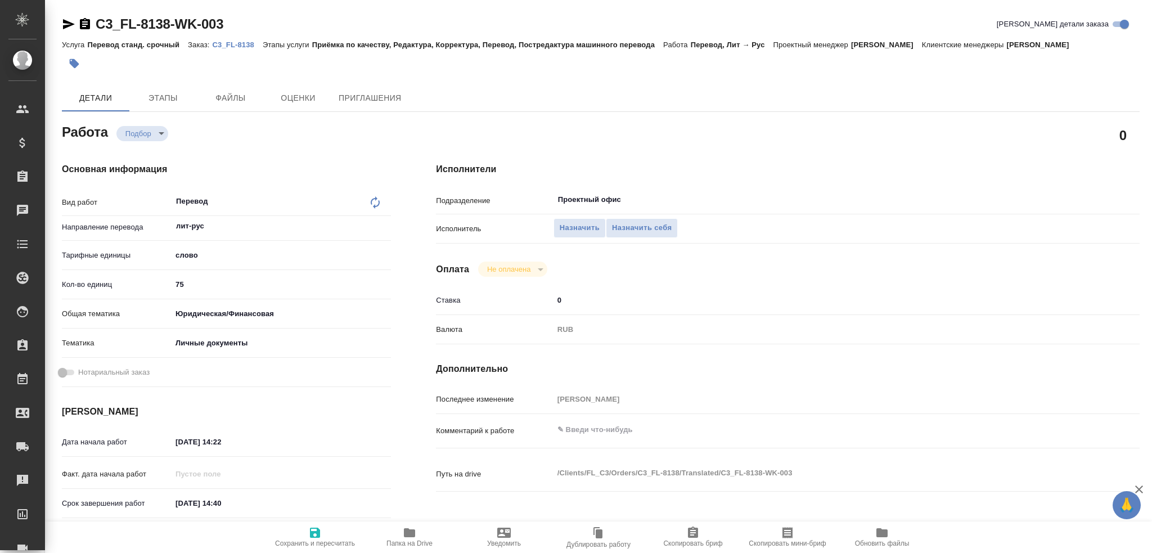
click at [685, 221] on div "Назначить Назначить себя" at bounding box center [817, 229] width 528 height 20
type textarea "x"
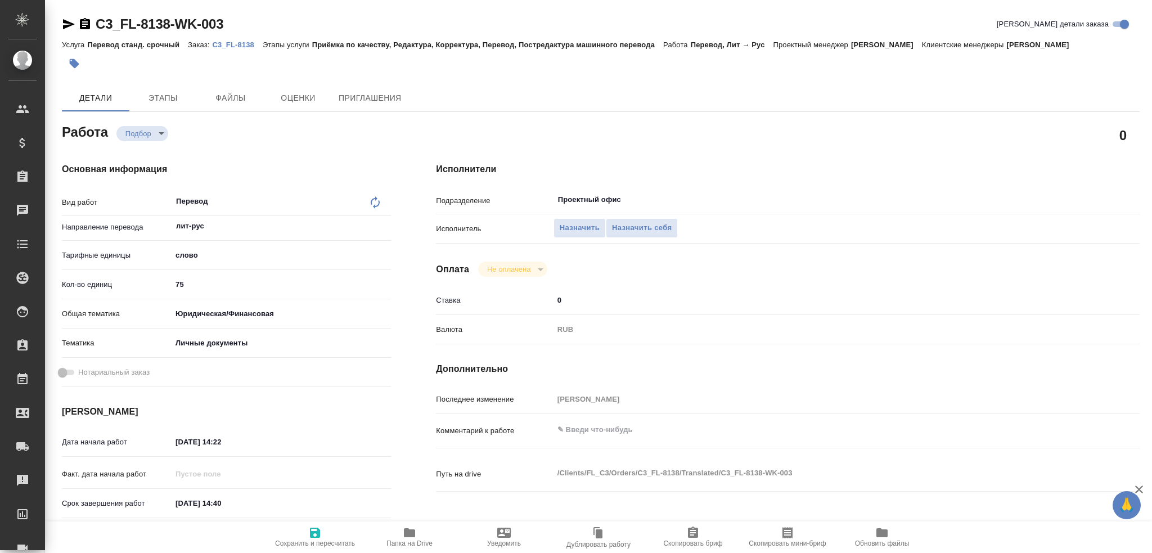
type textarea "x"
click at [667, 223] on span "Назначить себя" at bounding box center [642, 228] width 60 height 13
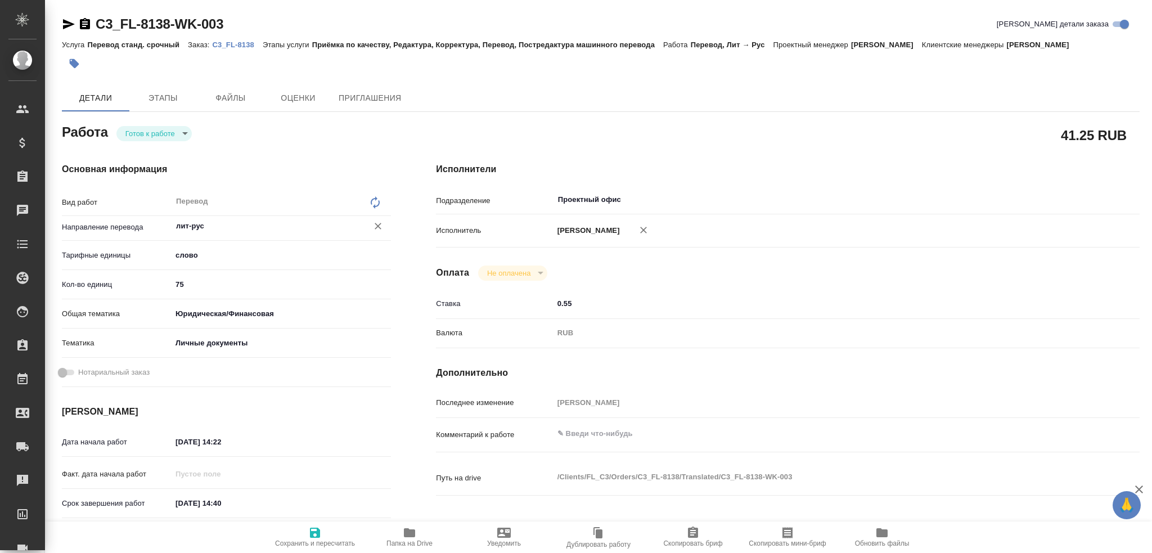
type textarea "x"
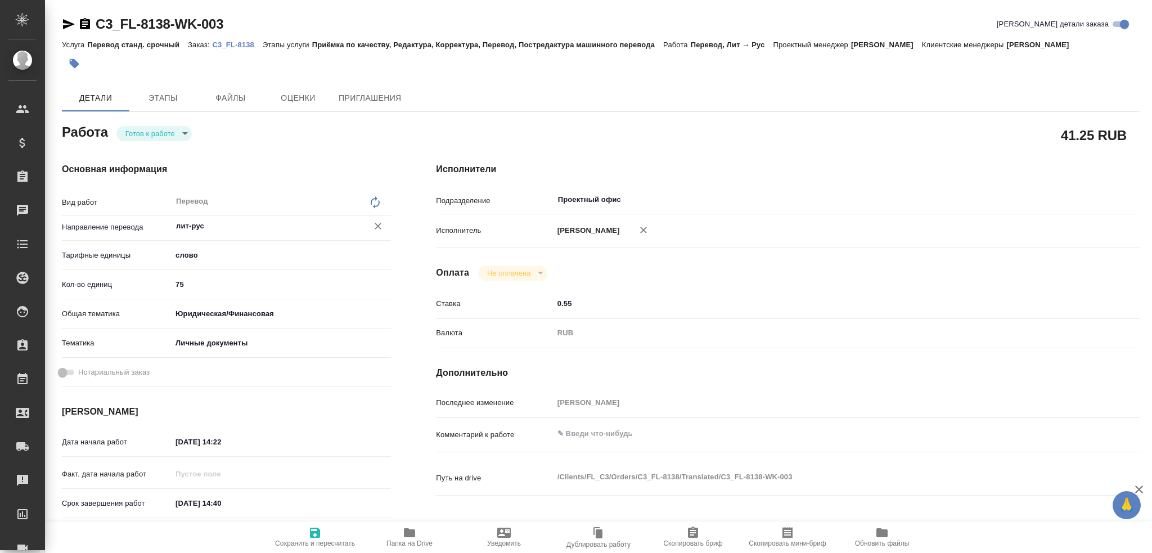
type textarea "x"
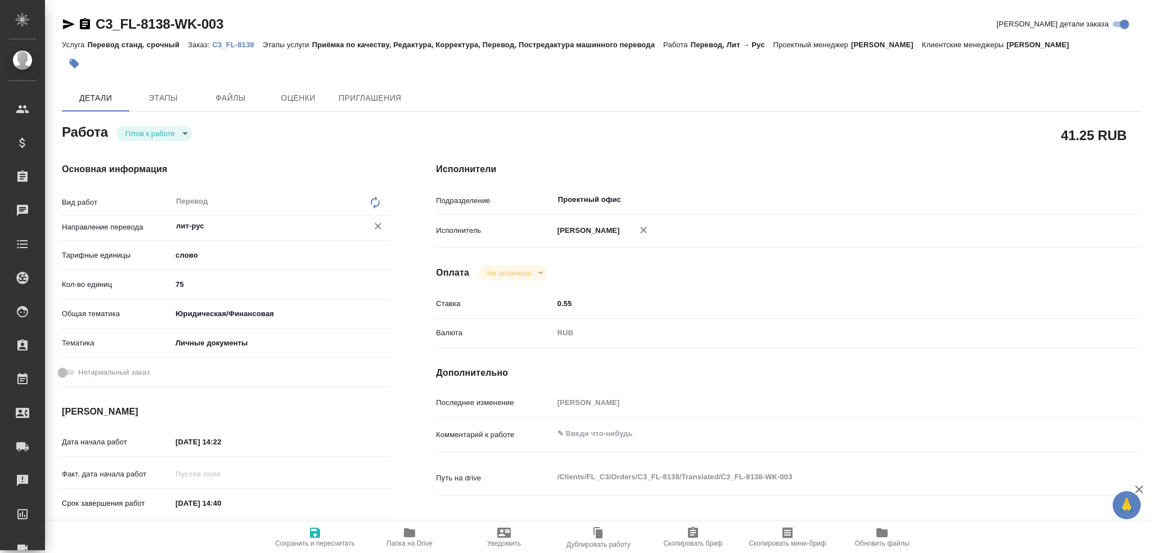
type textarea "x"
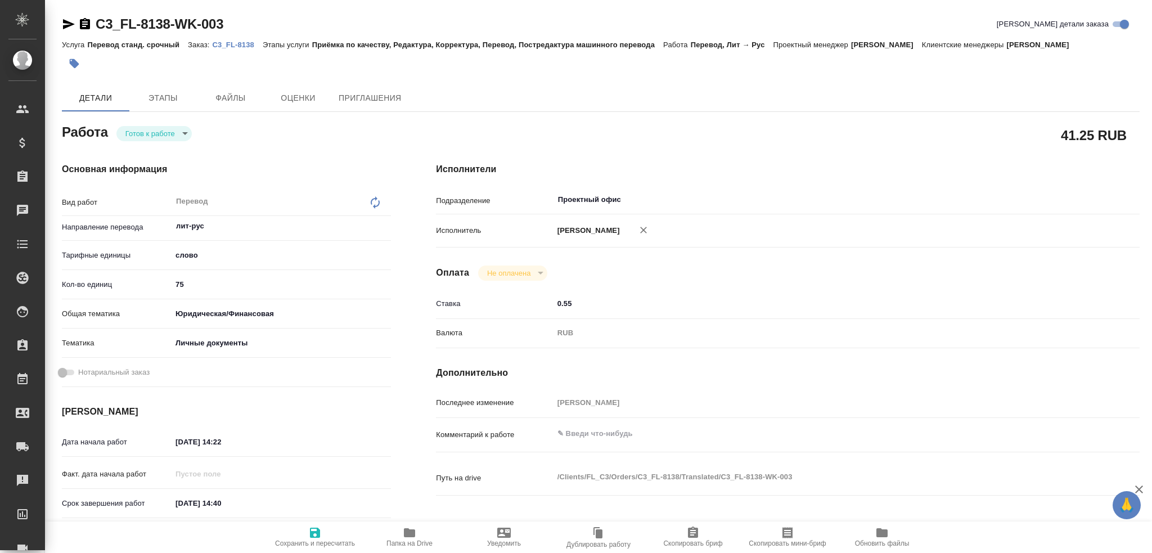
type textarea "x"
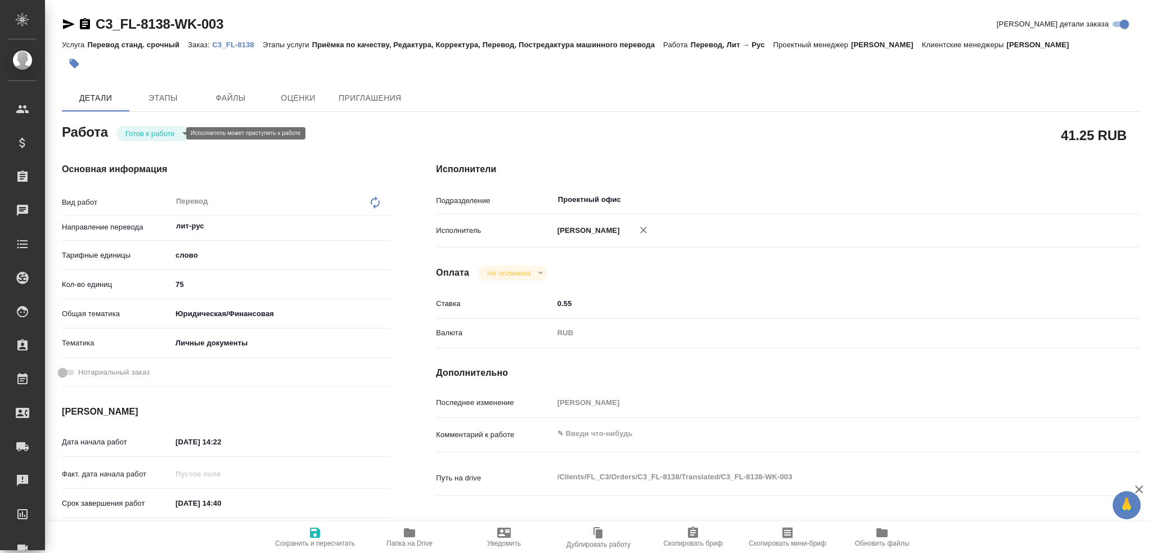
type textarea "x"
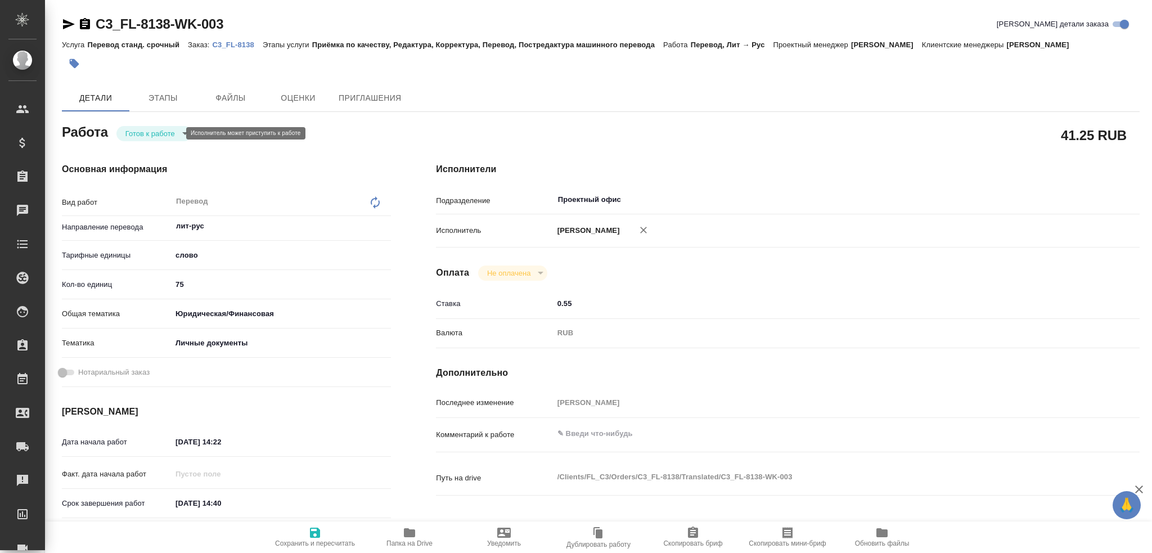
type textarea "x"
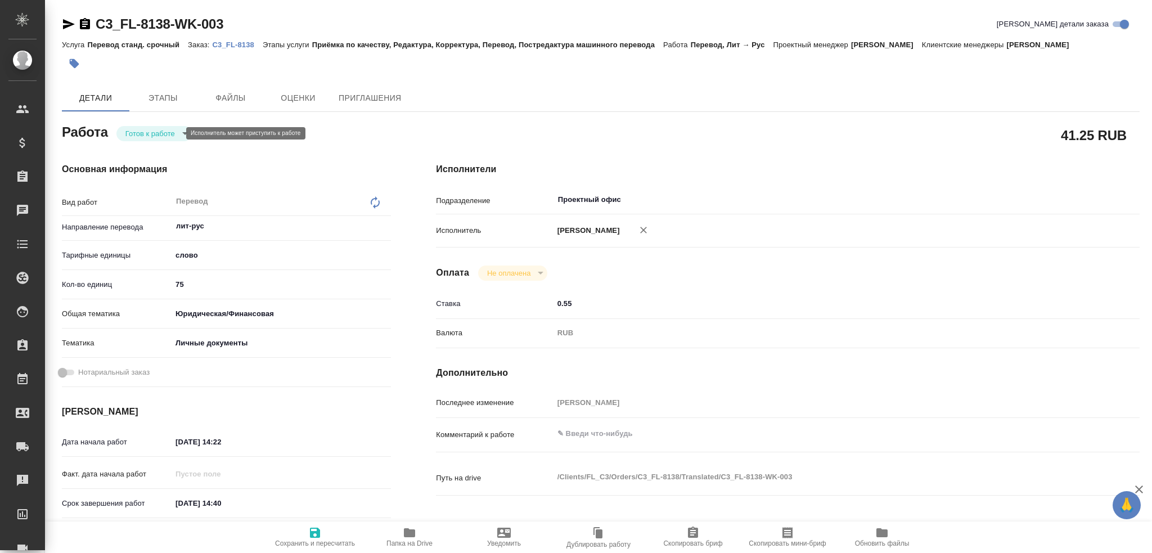
type textarea "x"
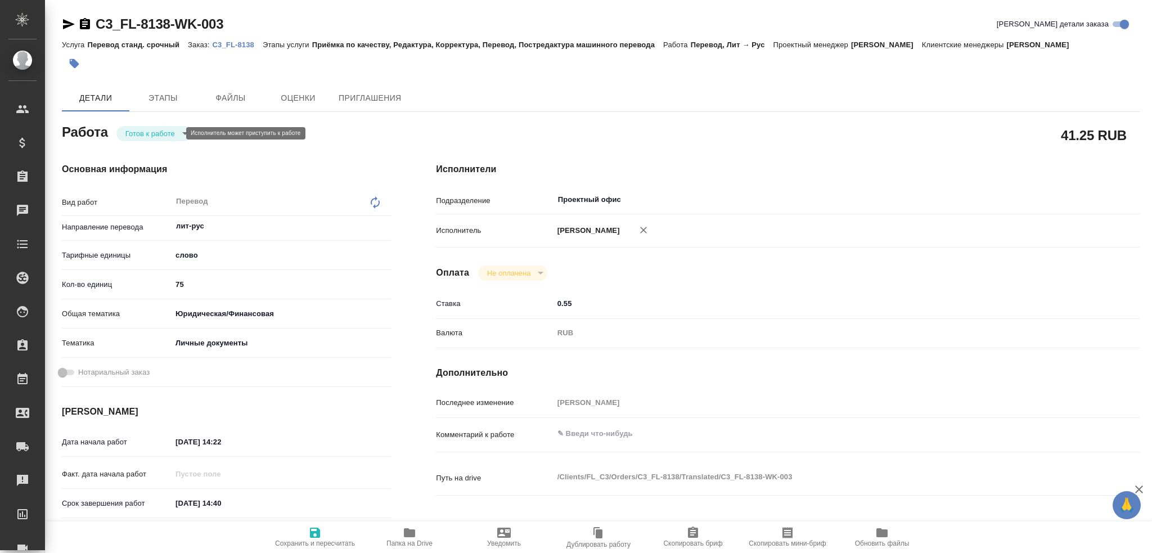
type textarea "x"
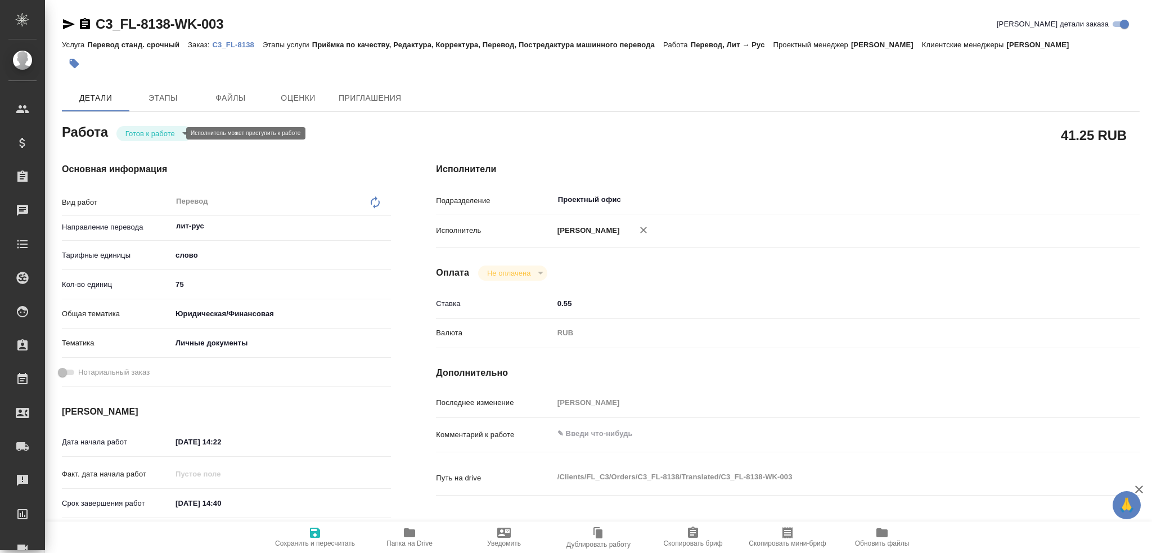
type textarea "x"
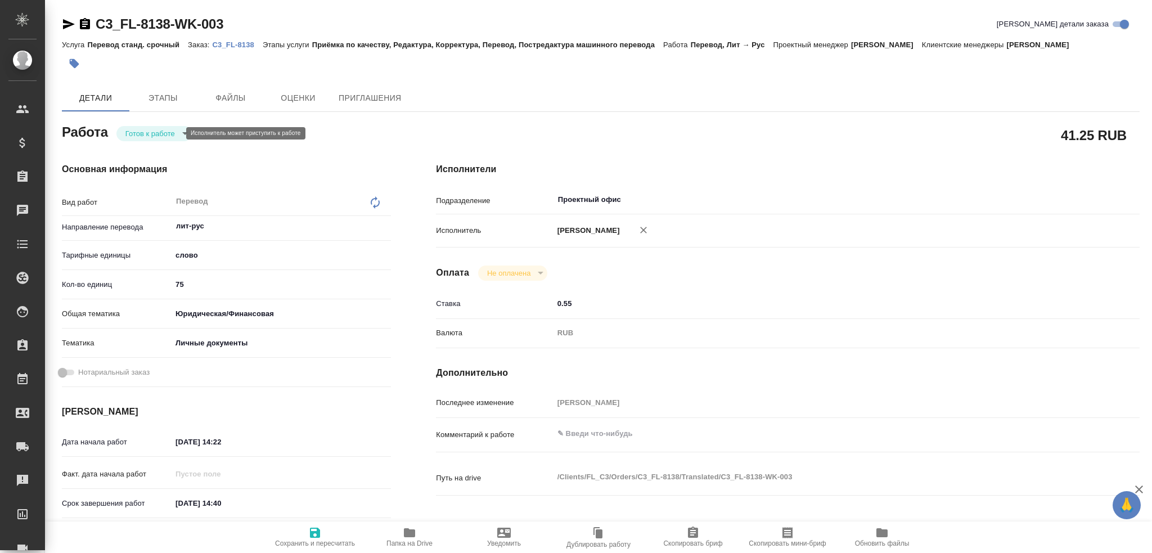
click at [146, 134] on body "🙏 .cls-1 fill:#fff; AWATERA Gusev Alexandr Клиенты Спецификации Заказы Чаты Tod…" at bounding box center [576, 276] width 1152 height 553
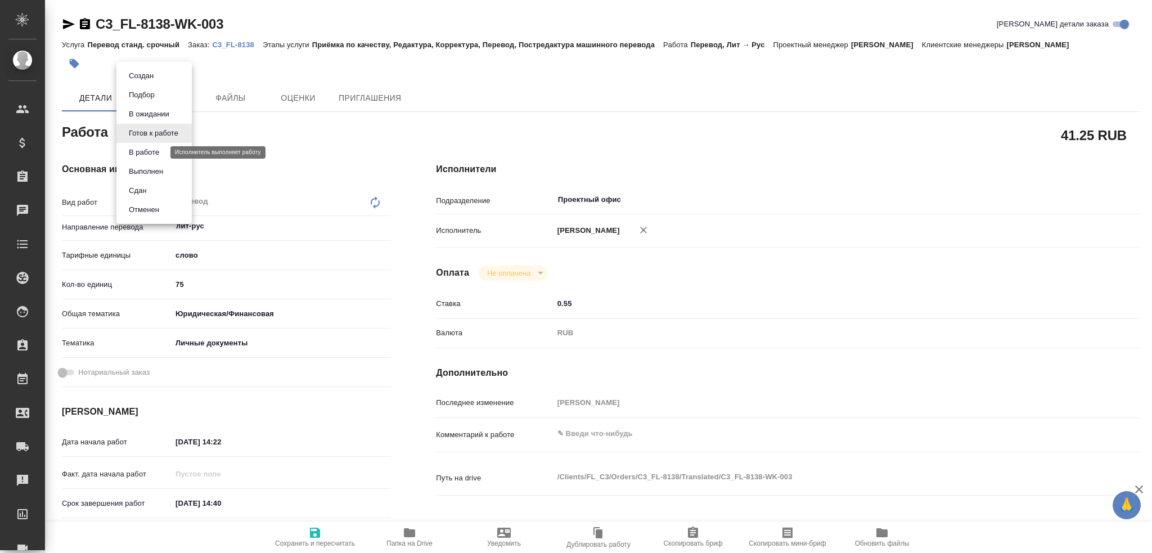
click at [151, 155] on button "В работе" at bounding box center [143, 152] width 37 height 12
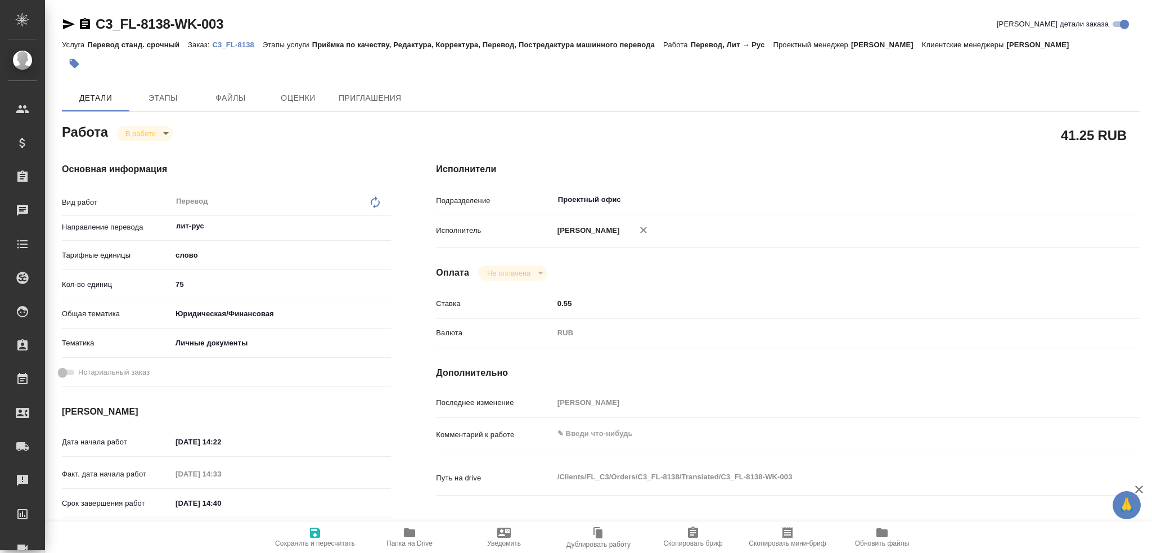
type textarea "x"
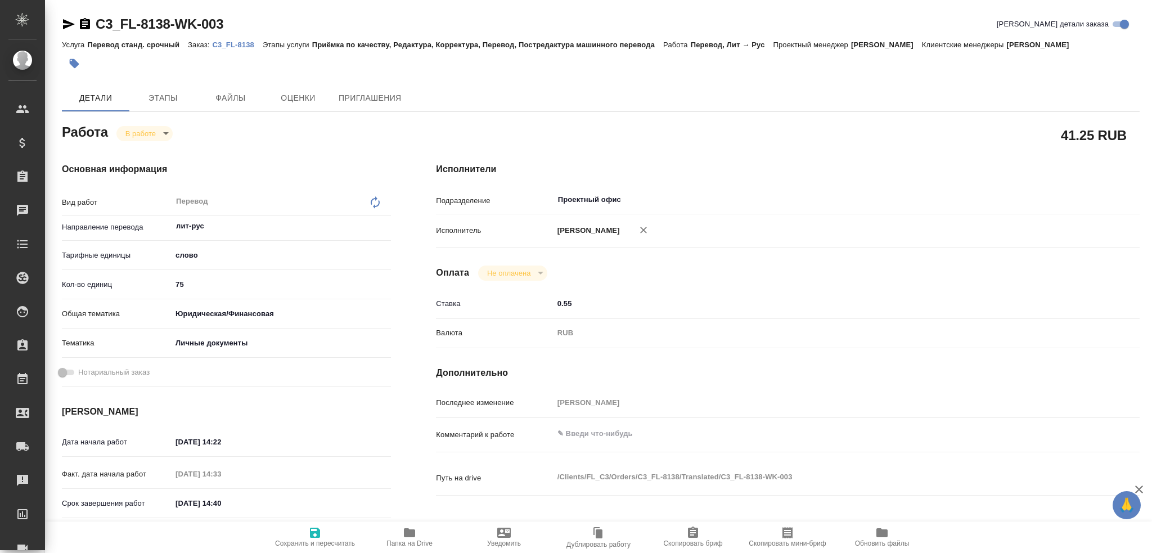
type textarea "x"
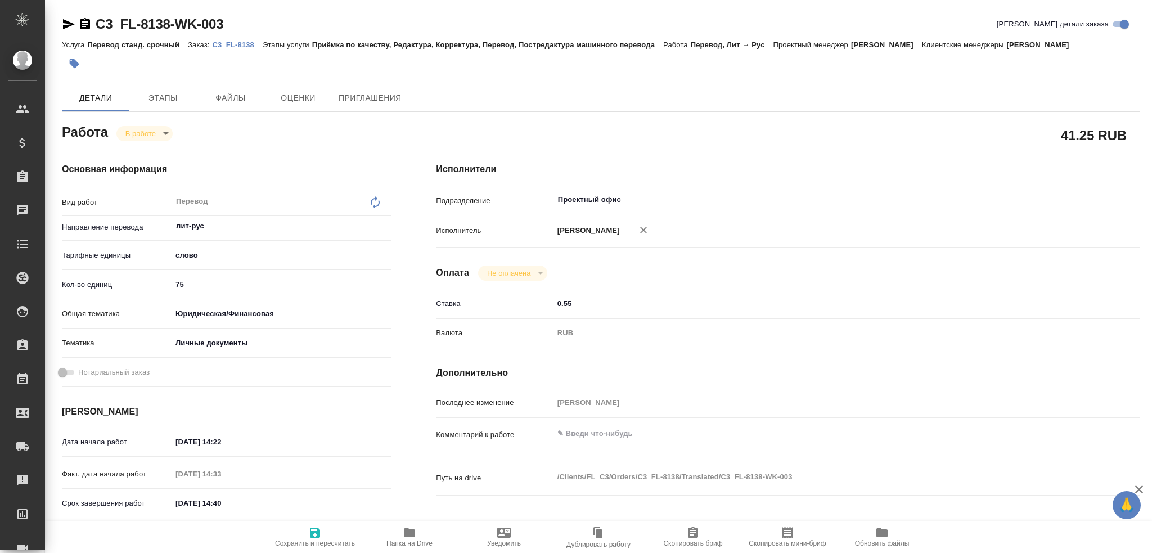
type textarea "x"
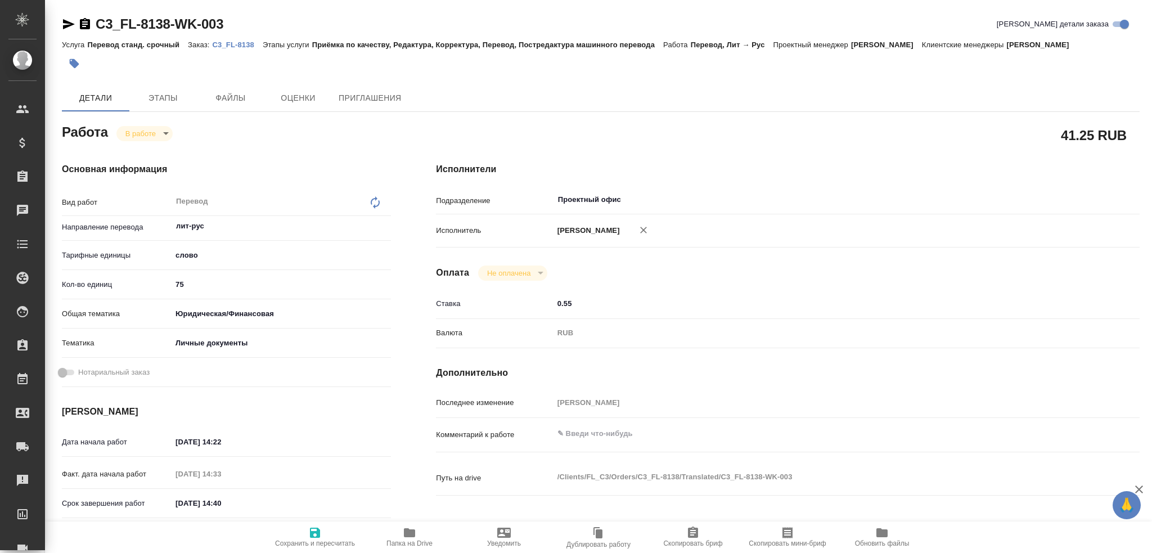
type textarea "x"
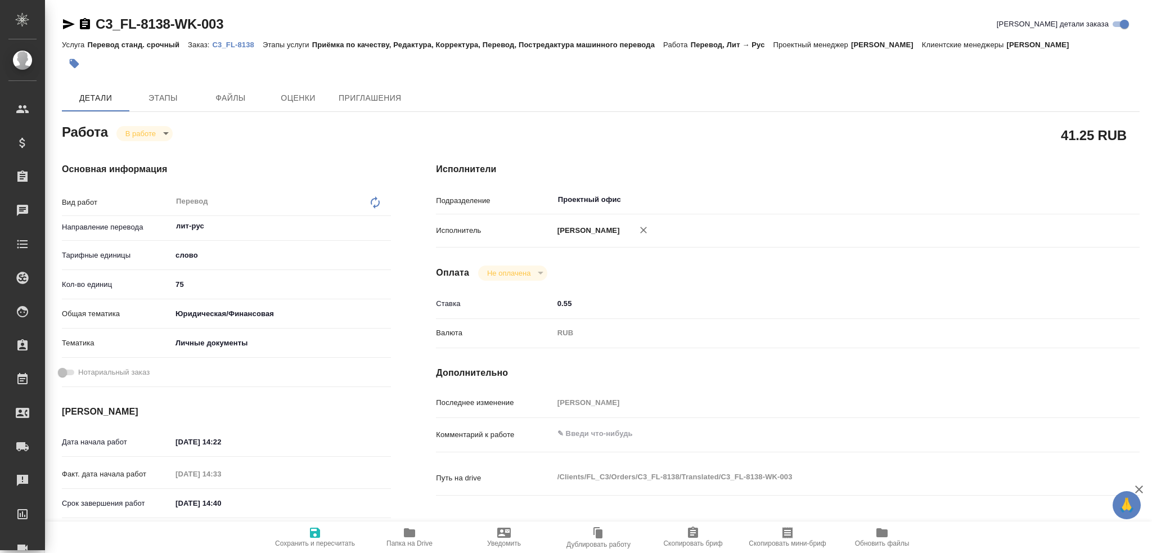
type textarea "x"
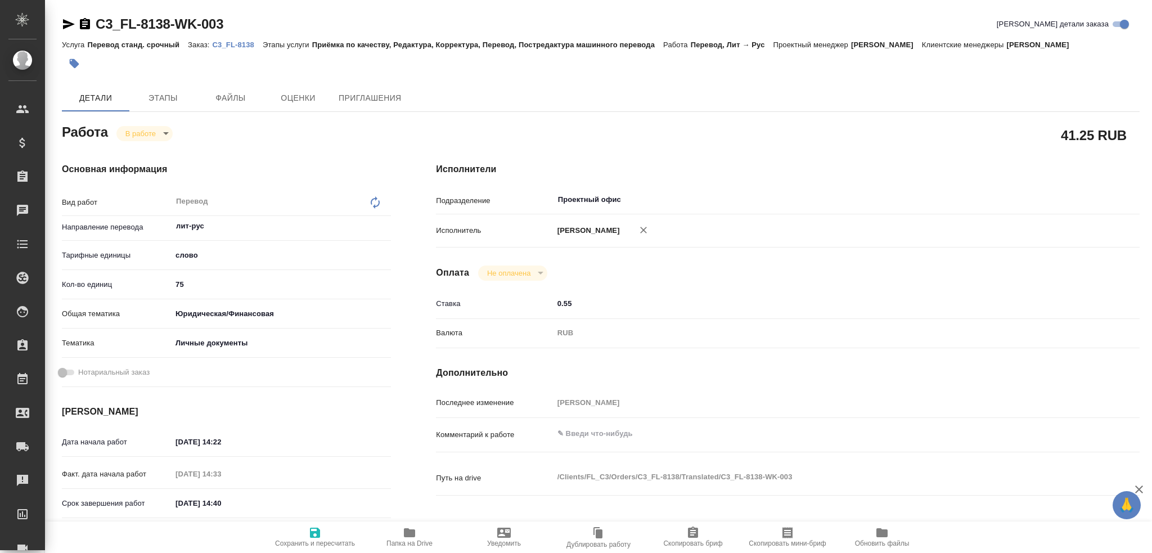
type textarea "x"
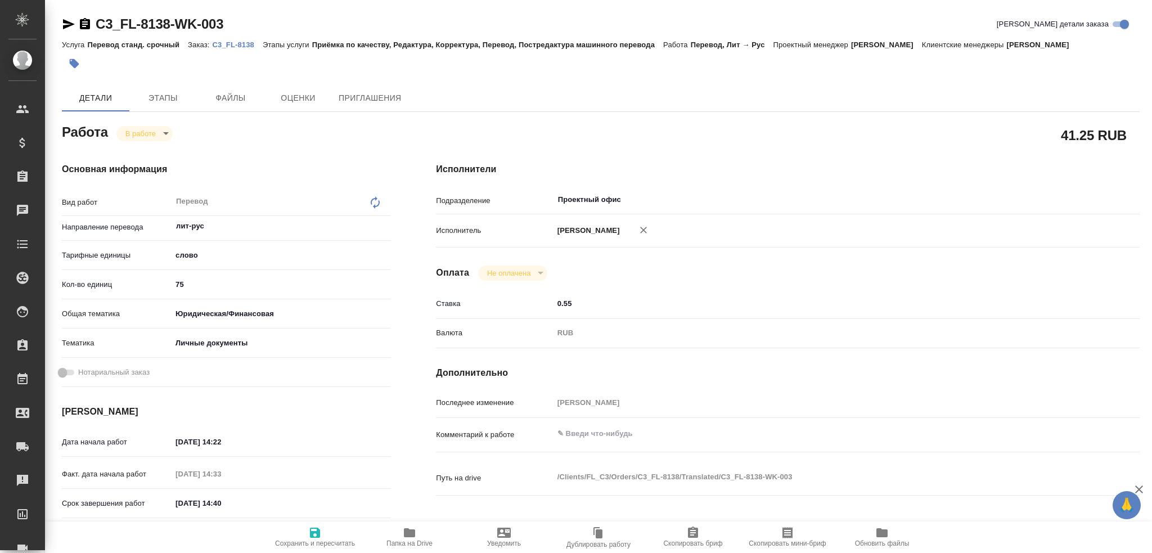
type textarea "x"
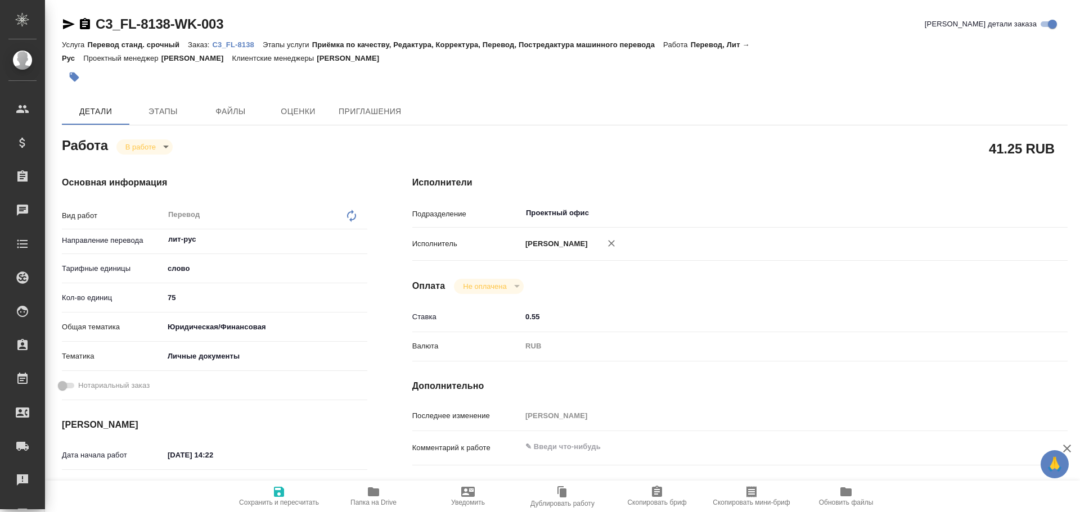
type textarea "x"
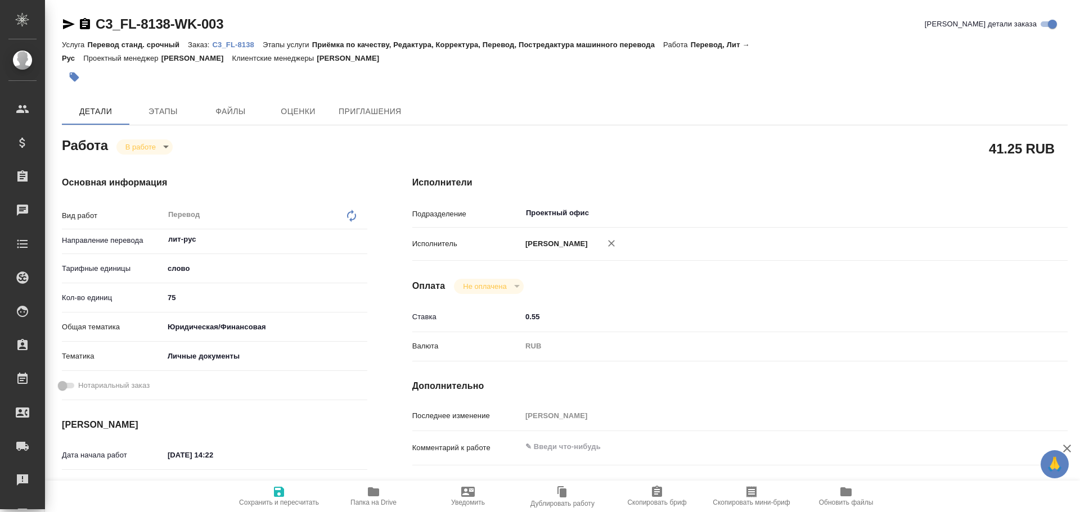
type textarea "x"
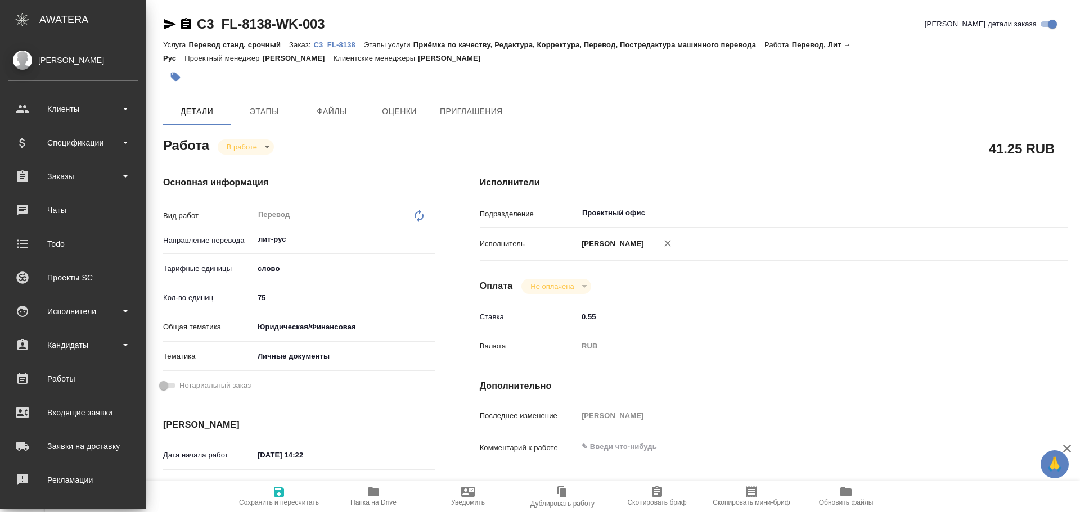
type textarea "x"
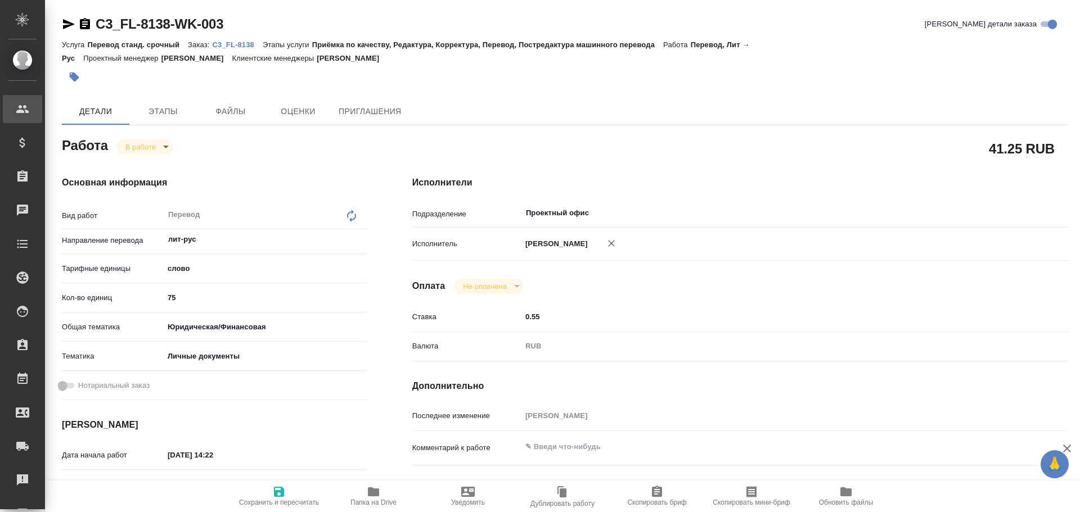
type textarea "x"
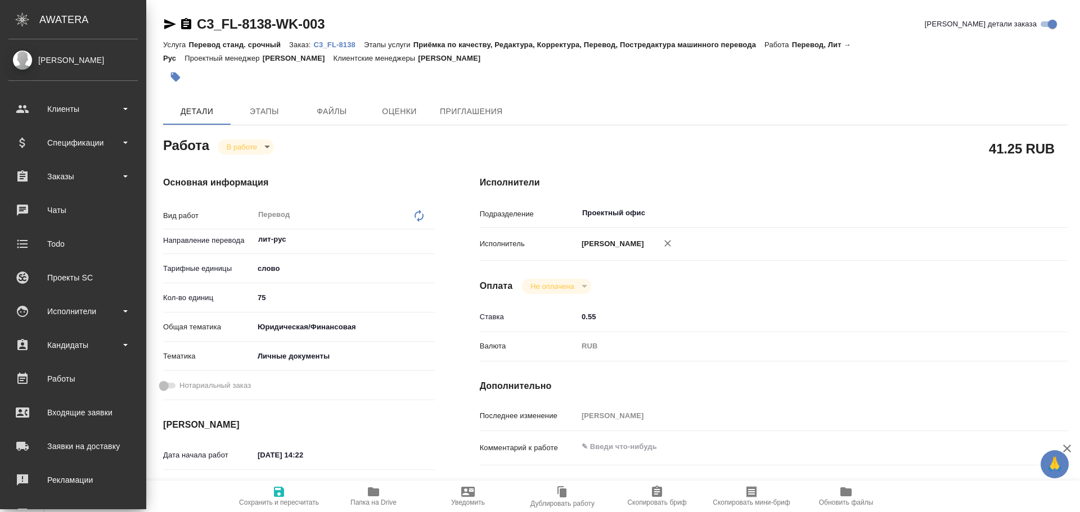
type textarea "x"
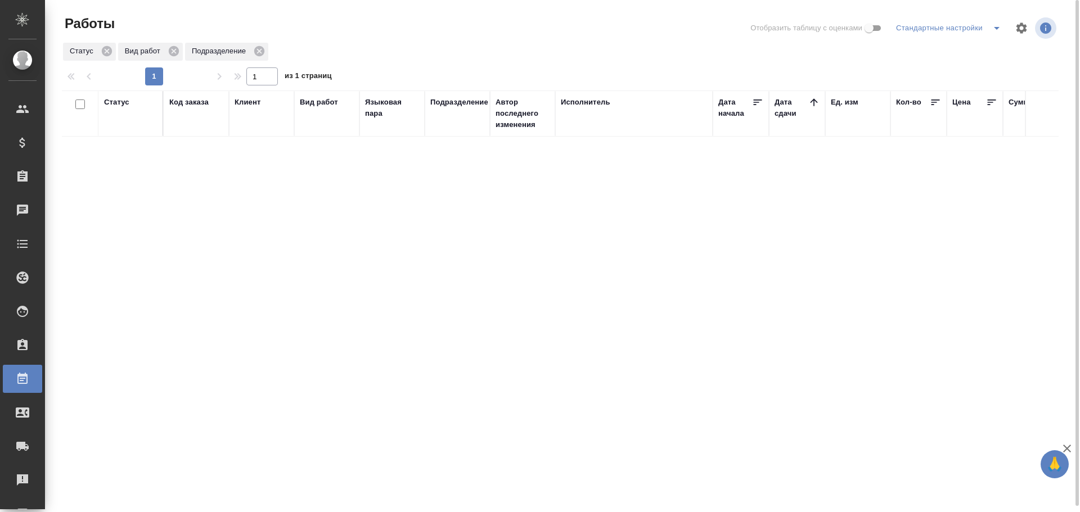
click at [990, 31] on icon "split button" at bounding box center [996, 27] width 13 height 13
click at [981, 47] on li "Мои, в работе" at bounding box center [950, 51] width 115 height 18
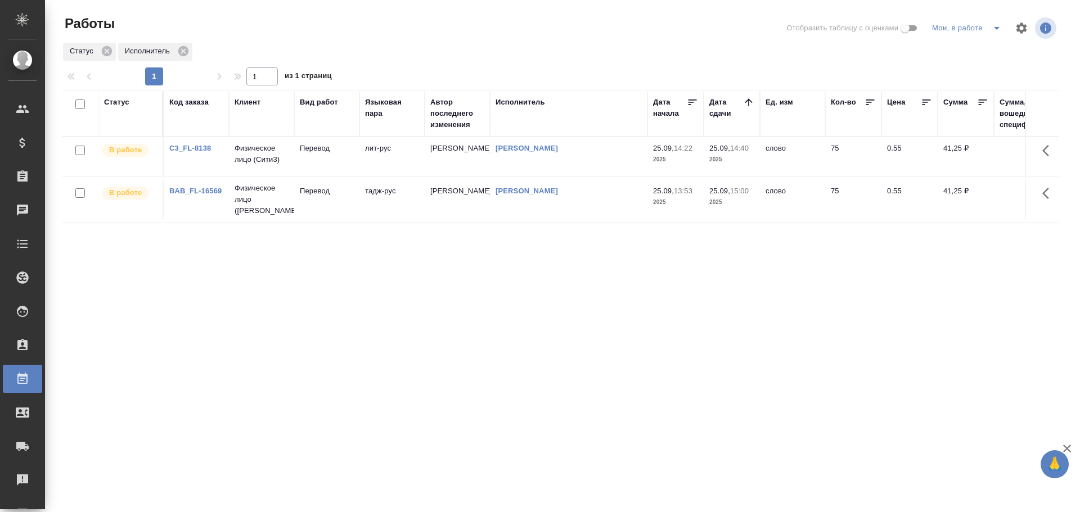
click at [622, 164] on td "[PERSON_NAME]" at bounding box center [568, 156] width 157 height 39
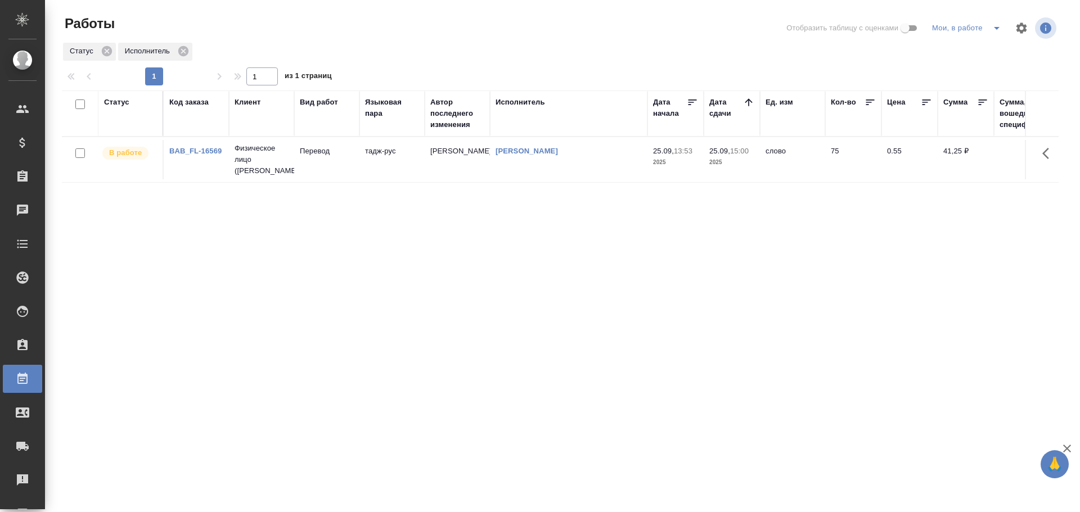
click at [359, 160] on td "тадж-рус" at bounding box center [391, 159] width 65 height 39
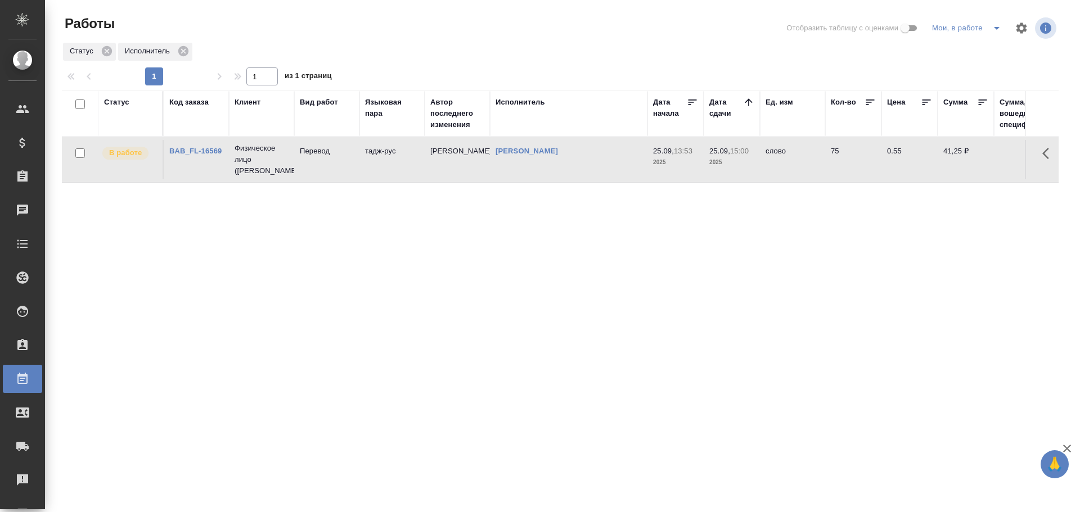
click at [359, 160] on td "тадж-рус" at bounding box center [391, 159] width 65 height 39
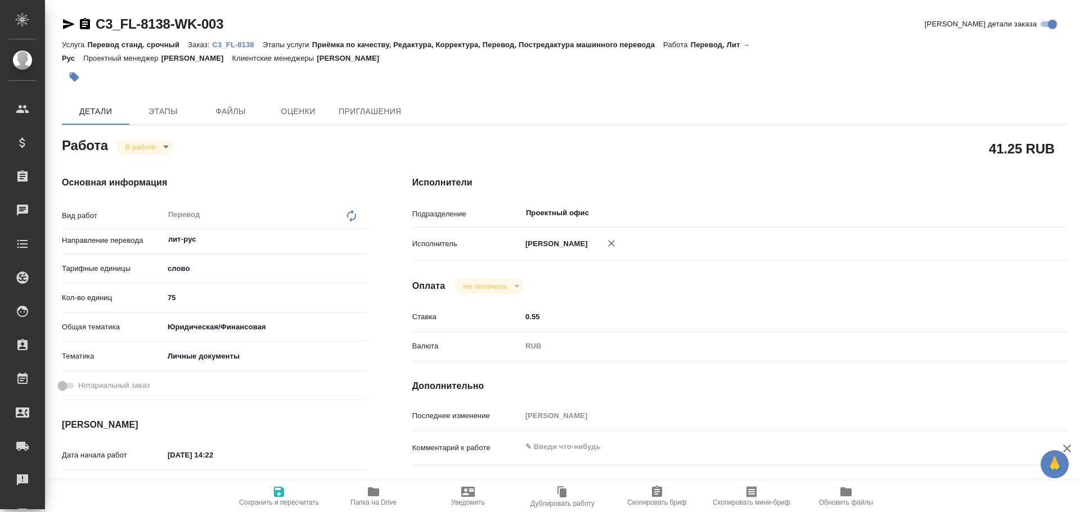
type textarea "x"
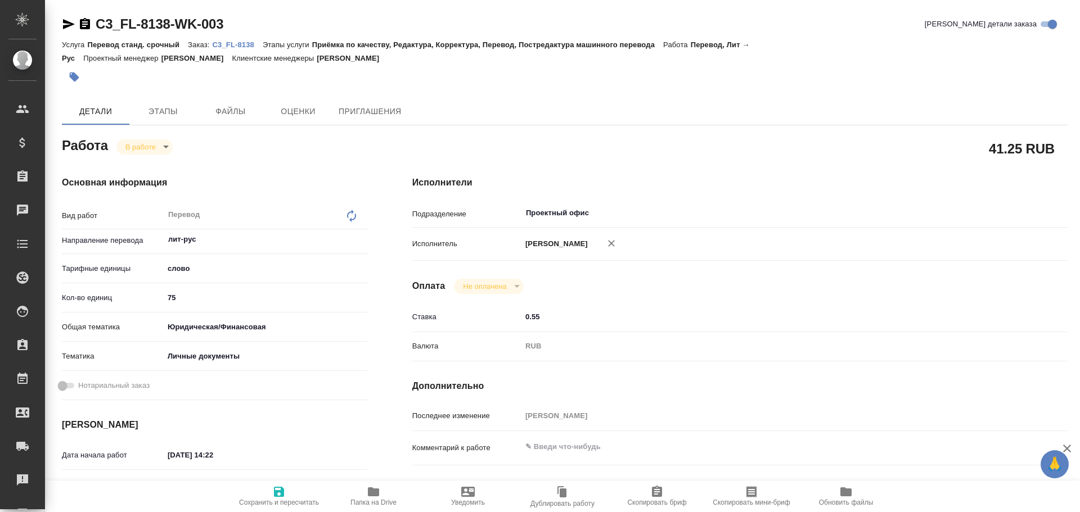
click at [607, 244] on icon "button" at bounding box center [611, 243] width 11 height 11
type textarea "x"
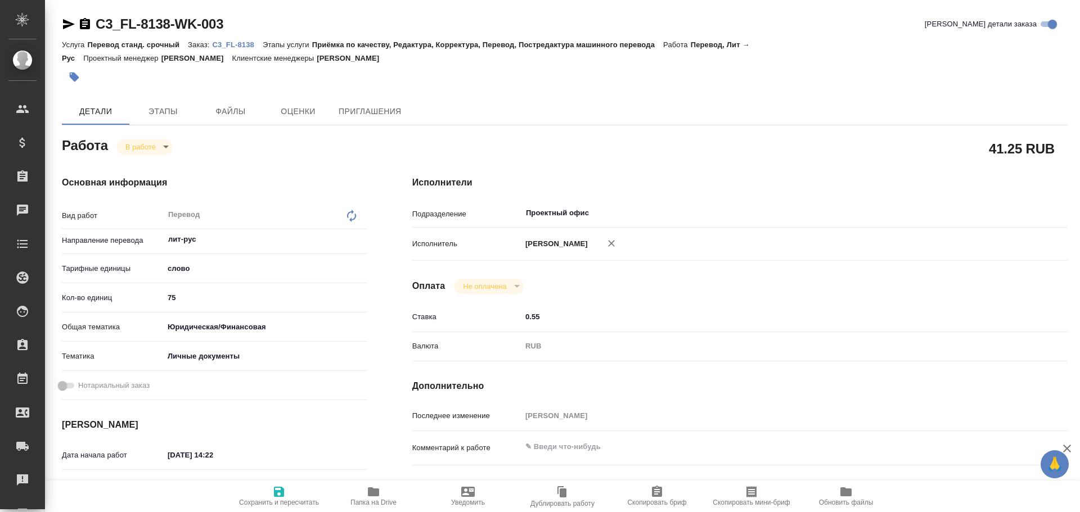
type textarea "x"
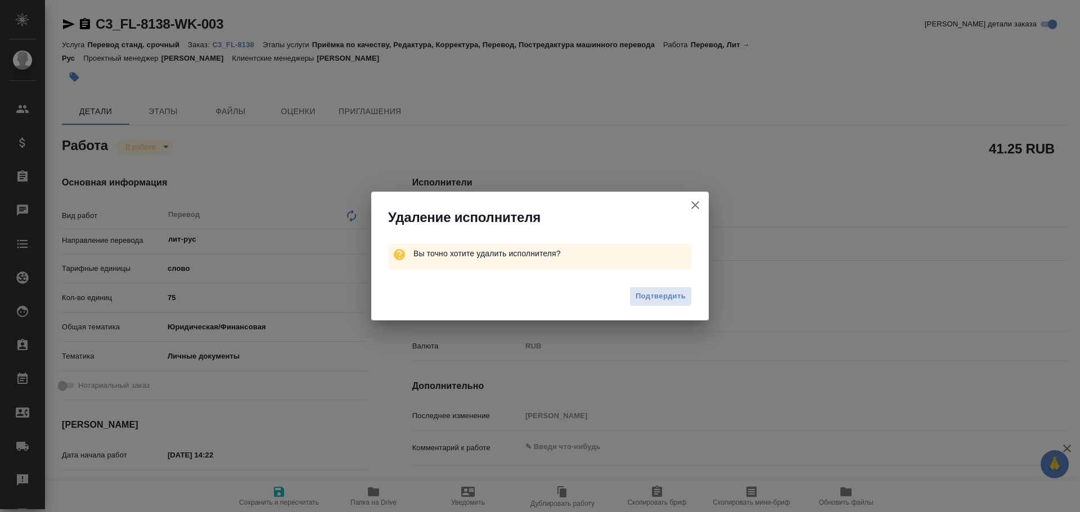
type textarea "x"
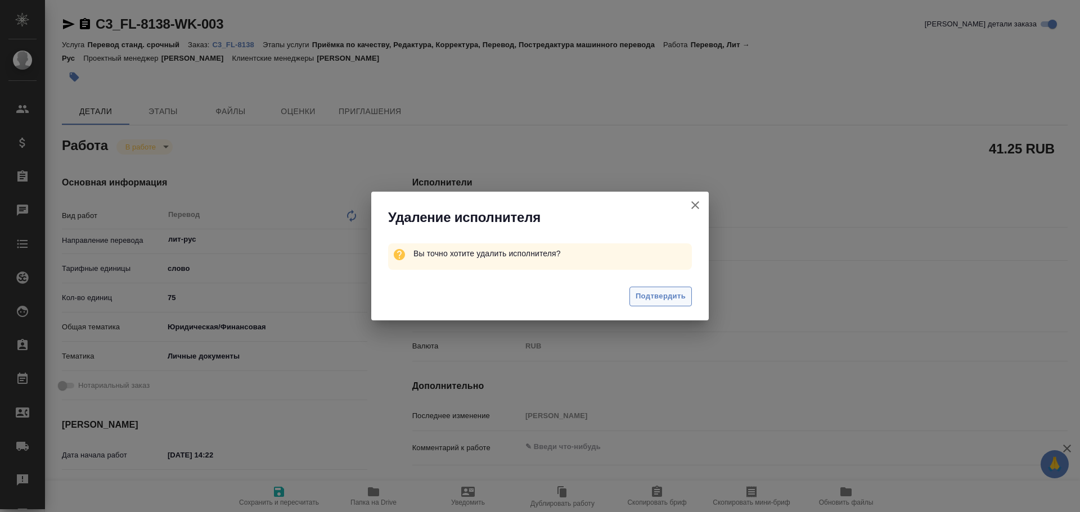
click at [668, 301] on span "Подтвердить" at bounding box center [661, 296] width 50 height 13
type textarea "x"
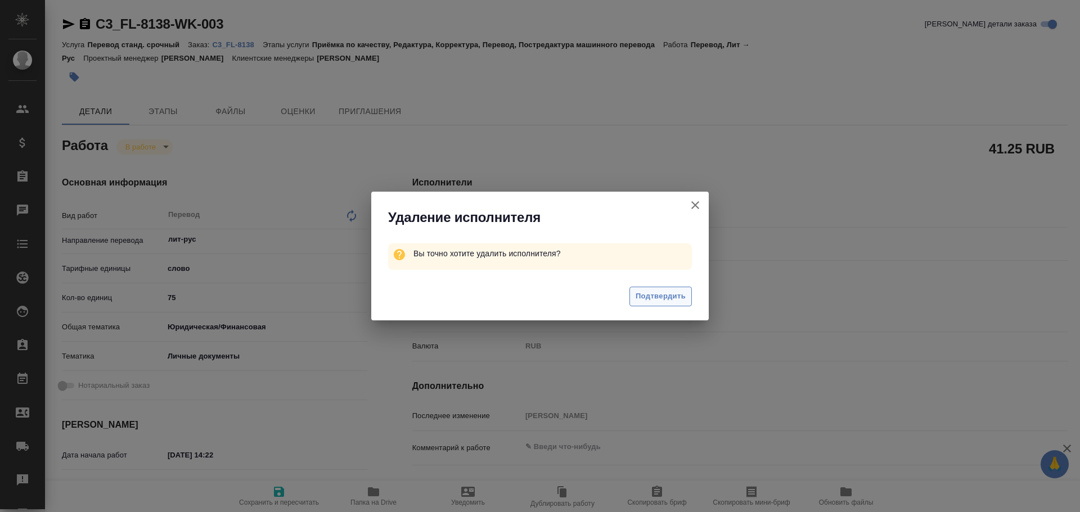
type textarea "x"
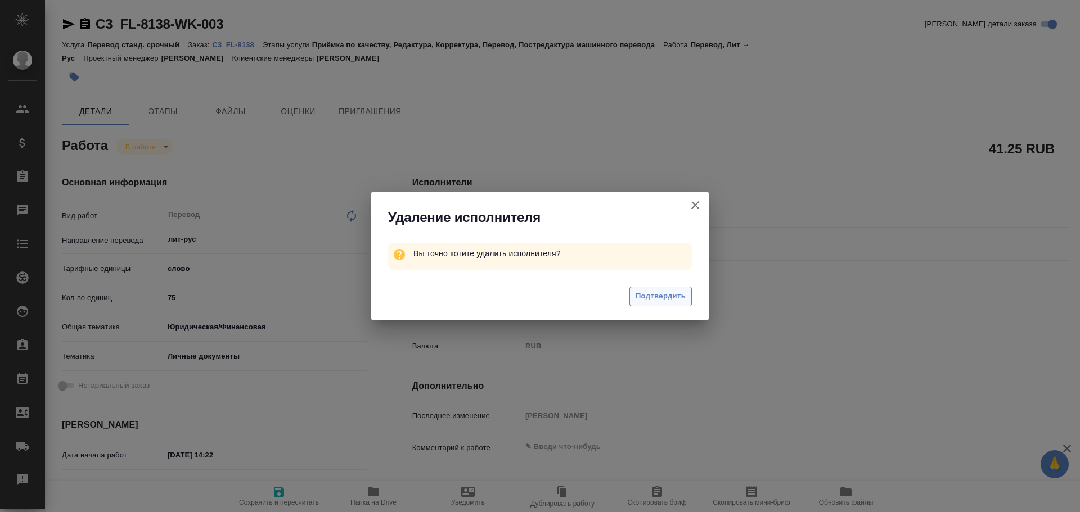
type textarea "x"
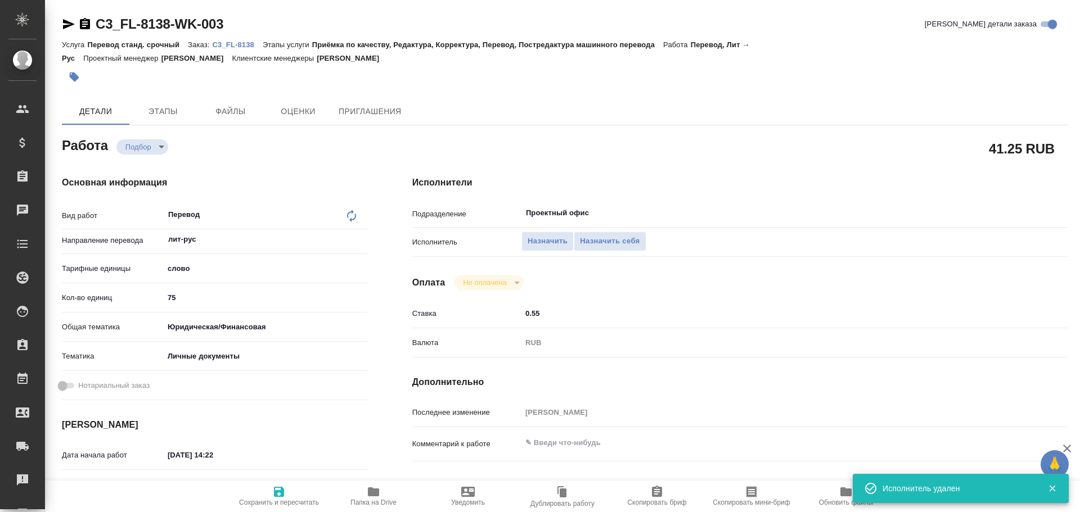
type textarea "x"
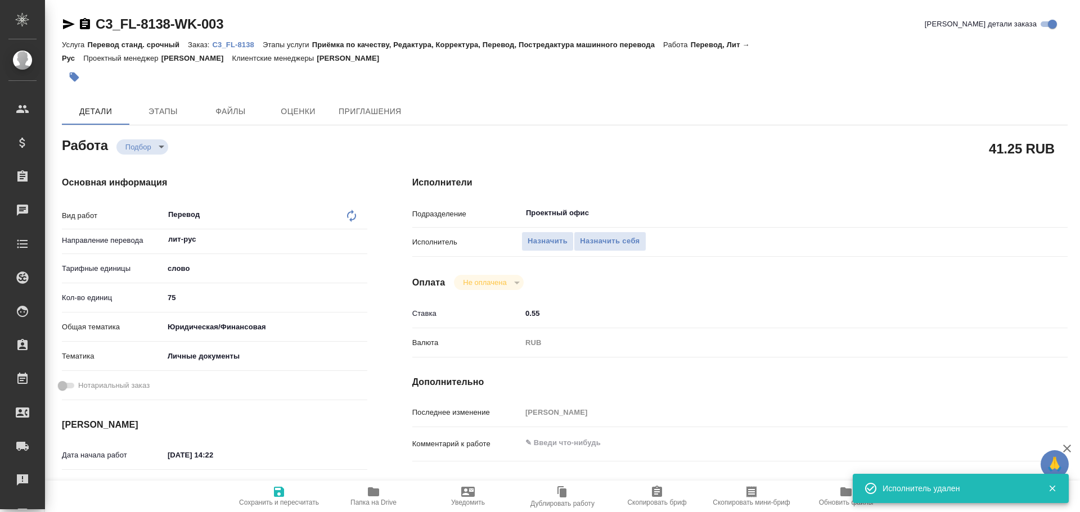
type textarea "x"
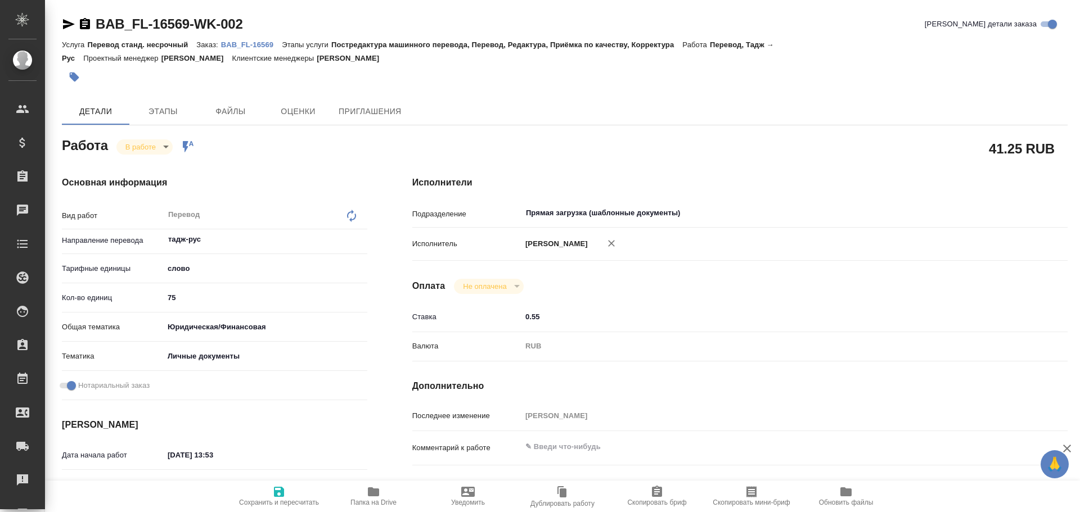
type textarea "x"
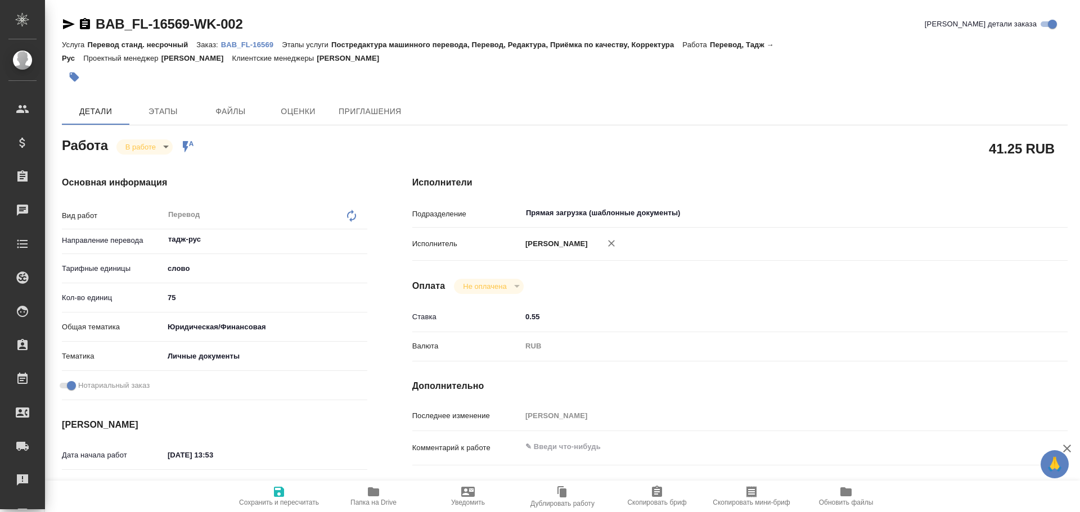
type textarea "x"
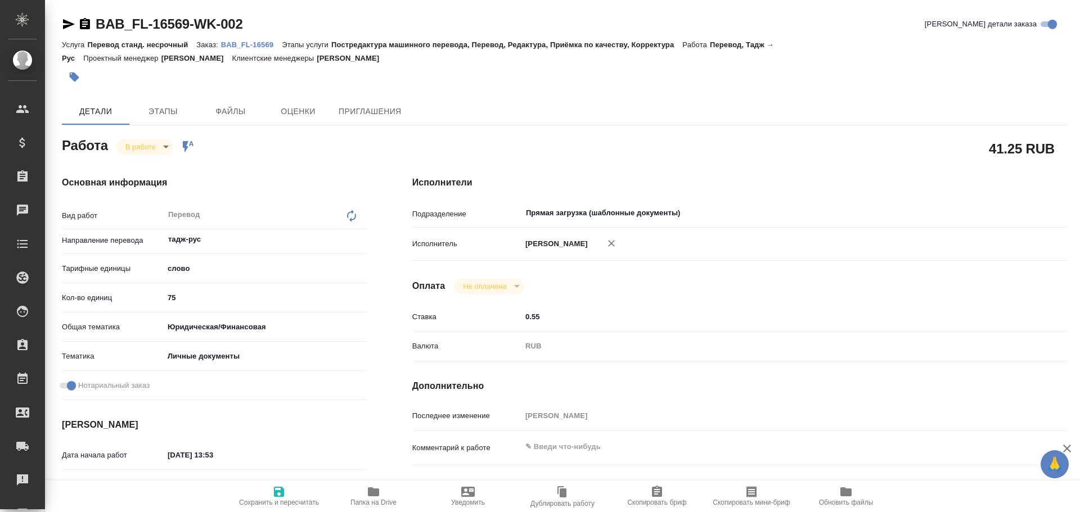
type textarea "x"
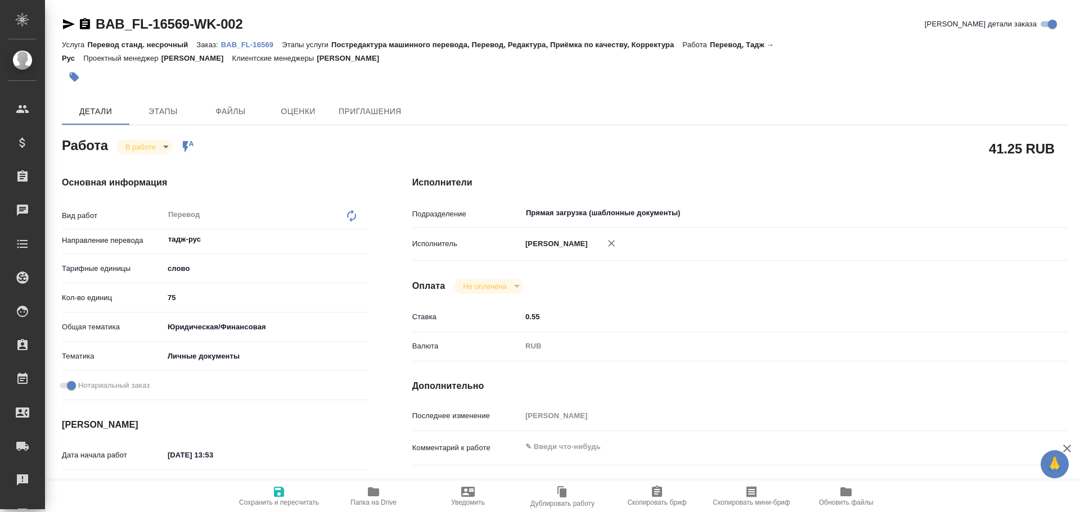
type textarea "x"
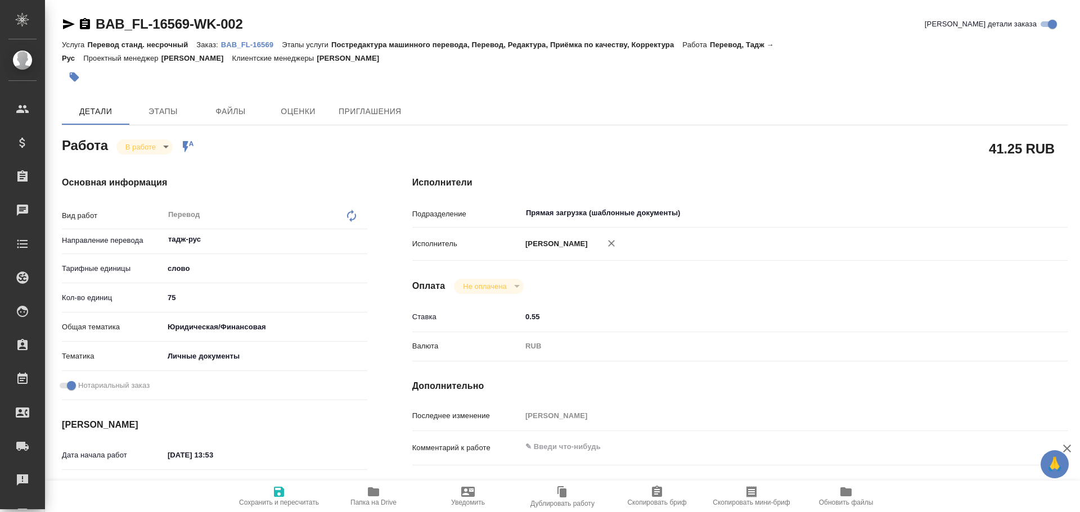
type textarea "x"
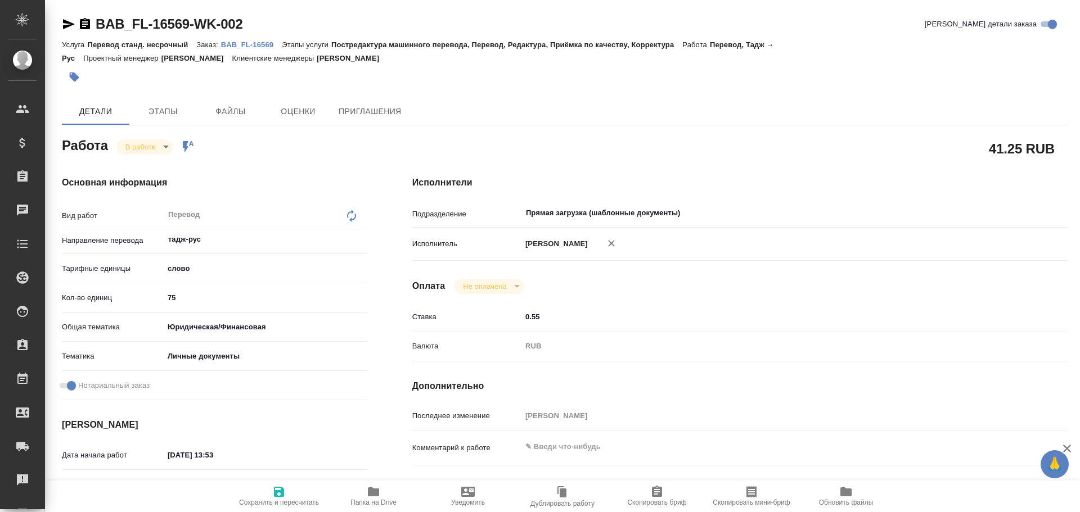
type textarea "x"
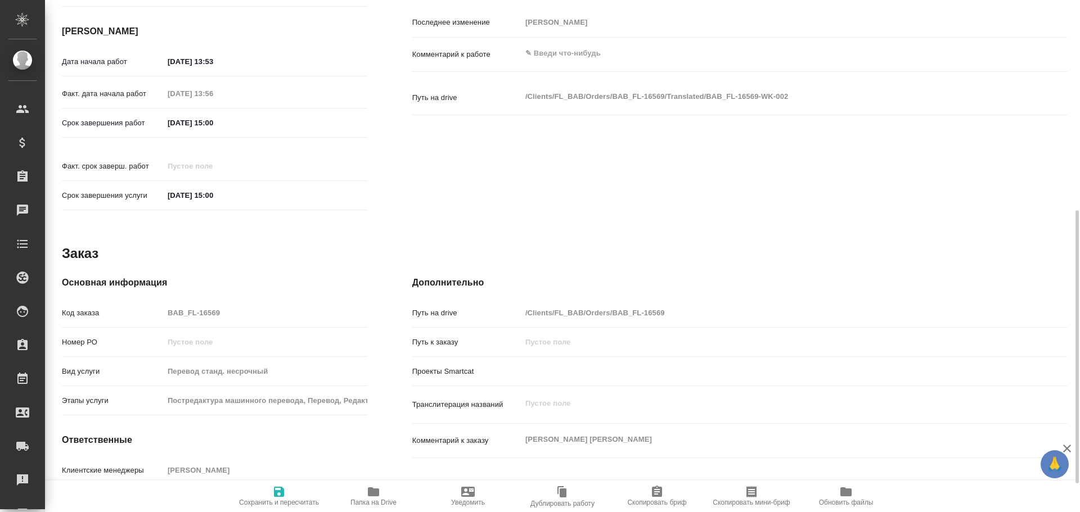
scroll to position [447, 0]
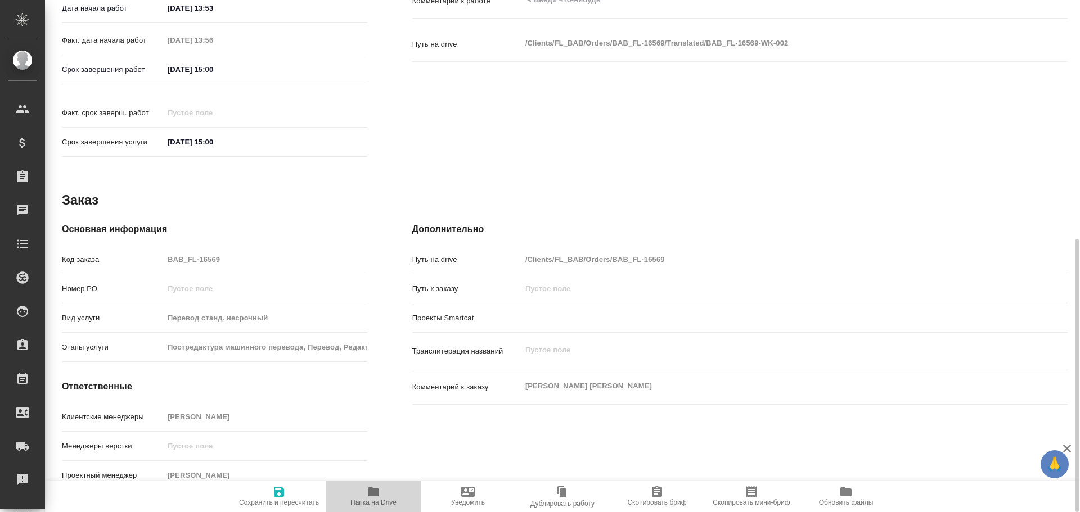
click at [372, 500] on span "Папка на Drive" at bounding box center [373, 503] width 46 height 8
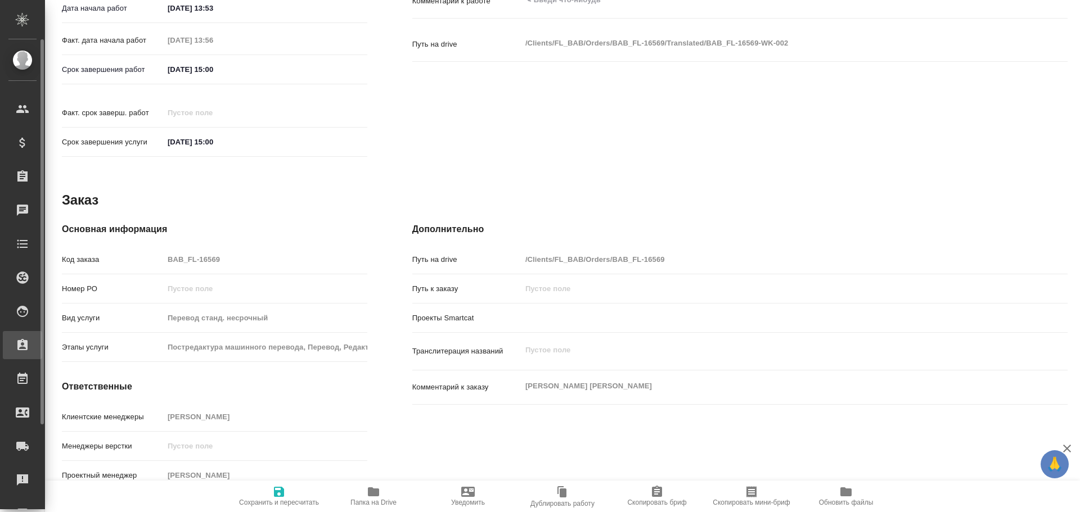
type textarea "x"
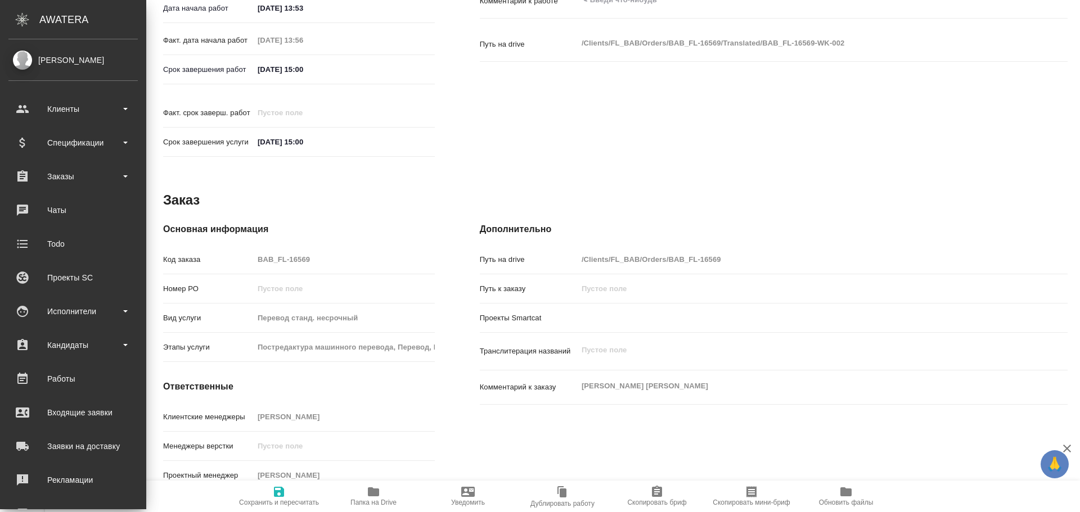
type textarea "x"
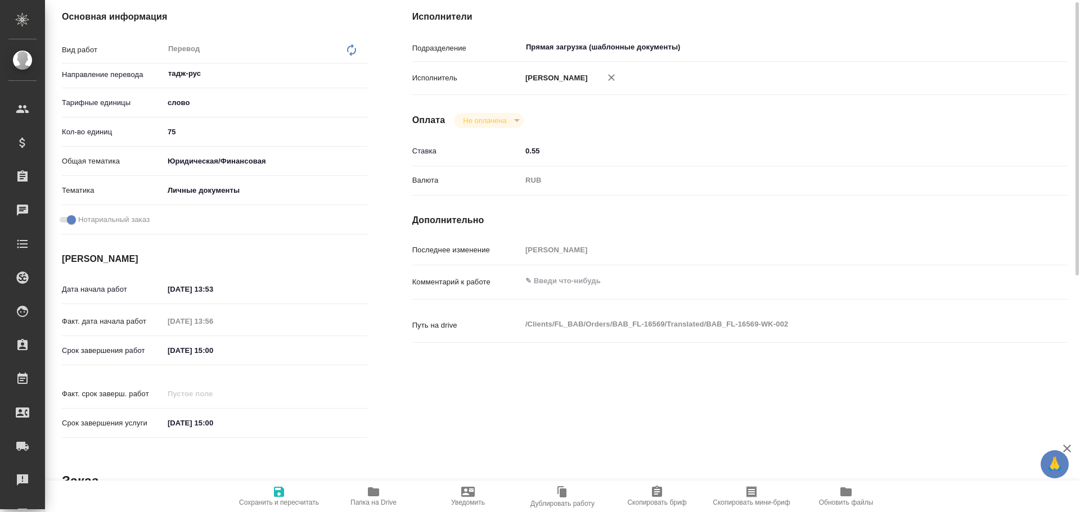
scroll to position [0, 0]
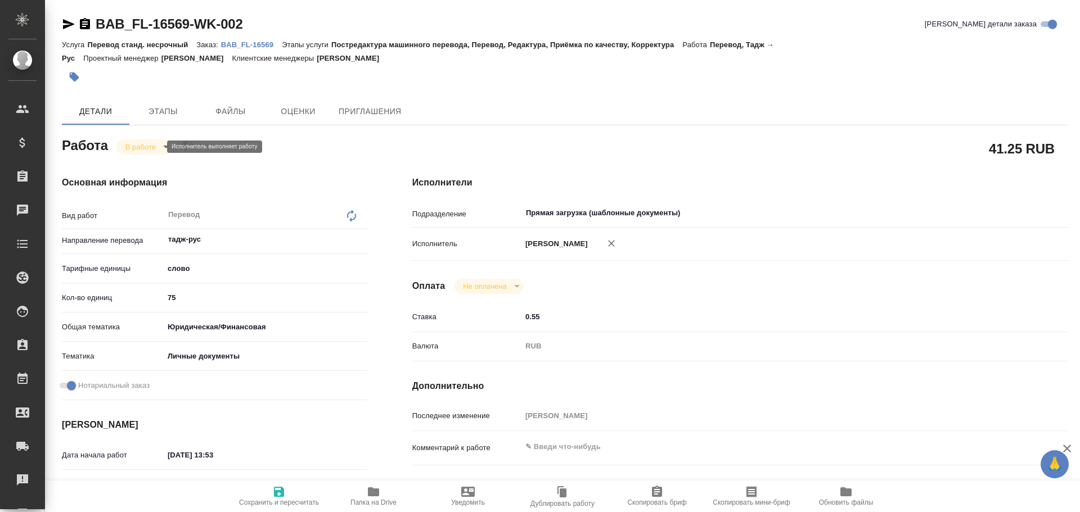
click at [154, 146] on body "🙏 .cls-1 fill:#fff; AWATERA [PERSON_NAME] Спецификации Заказы 0 Чаты Todo Проек…" at bounding box center [540, 256] width 1080 height 512
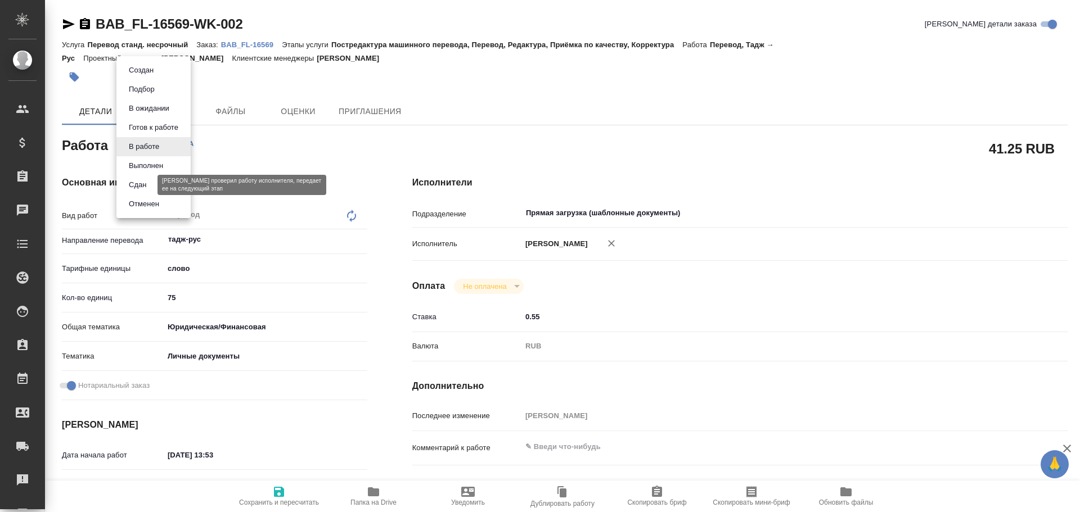
click at [146, 183] on button "Сдан" at bounding box center [137, 185] width 24 height 12
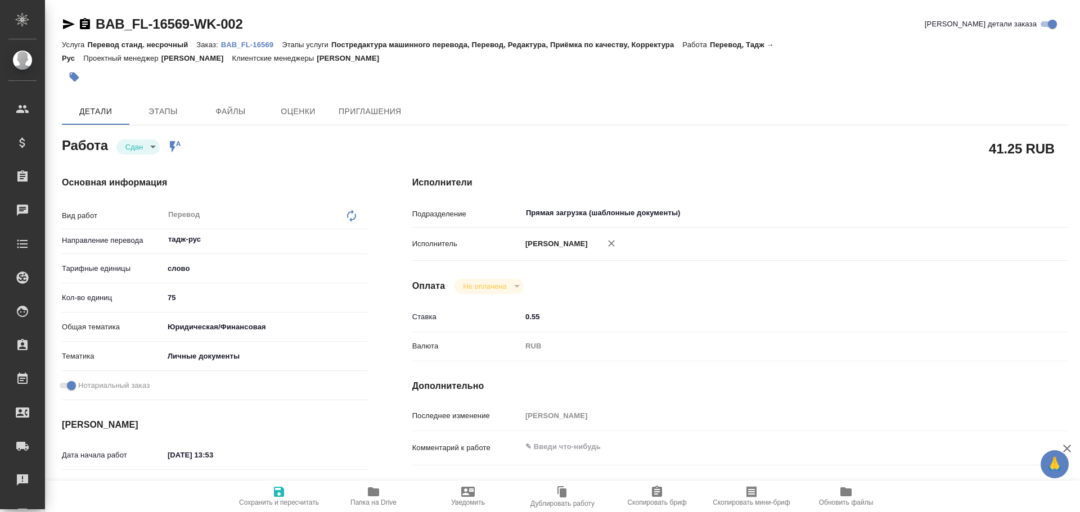
type textarea "x"
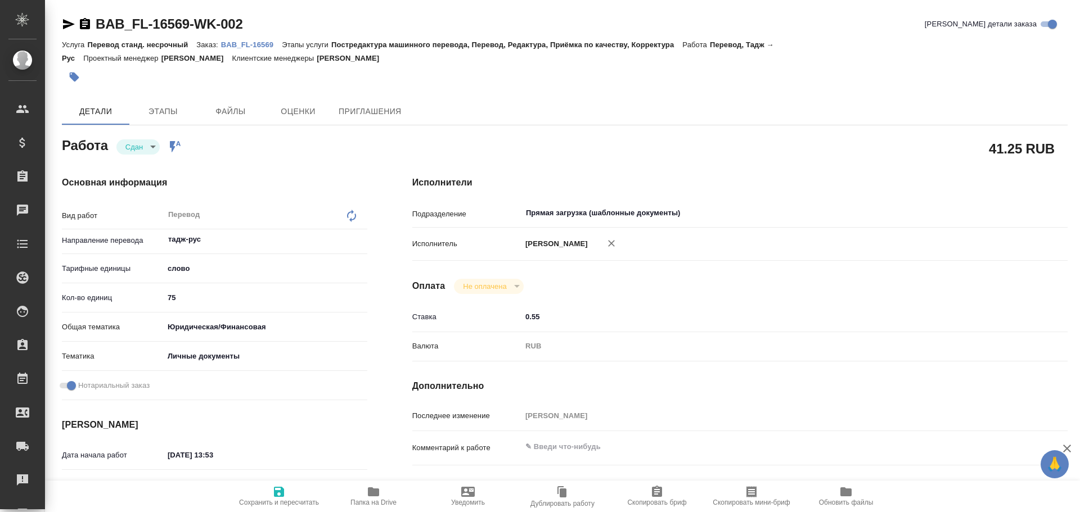
type textarea "x"
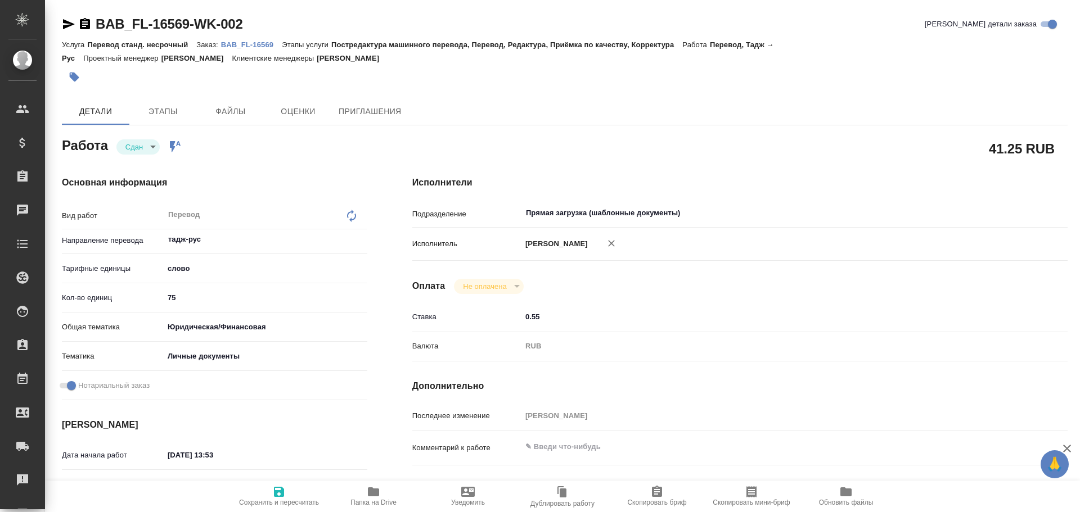
click at [282, 490] on icon "button" at bounding box center [279, 492] width 10 height 10
type textarea "x"
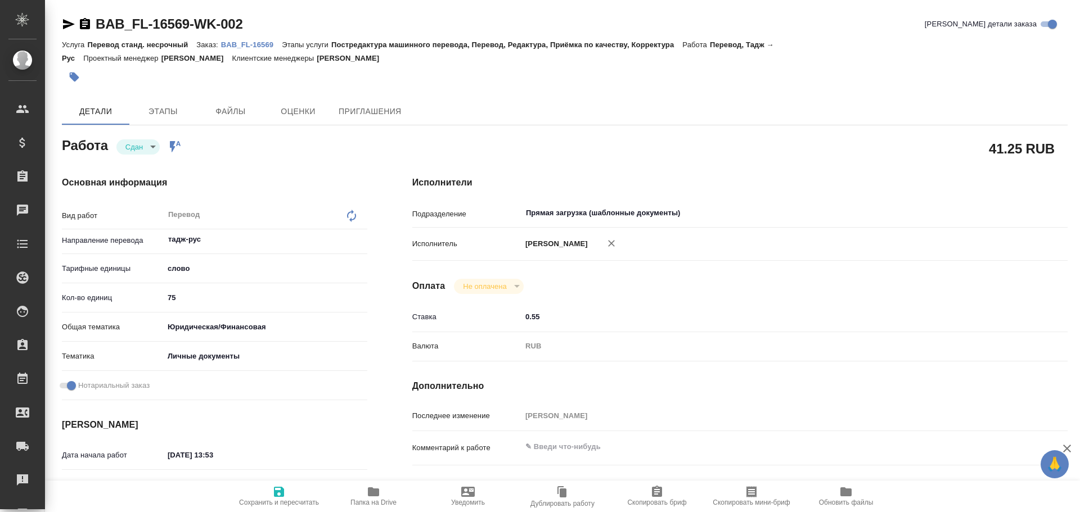
type textarea "x"
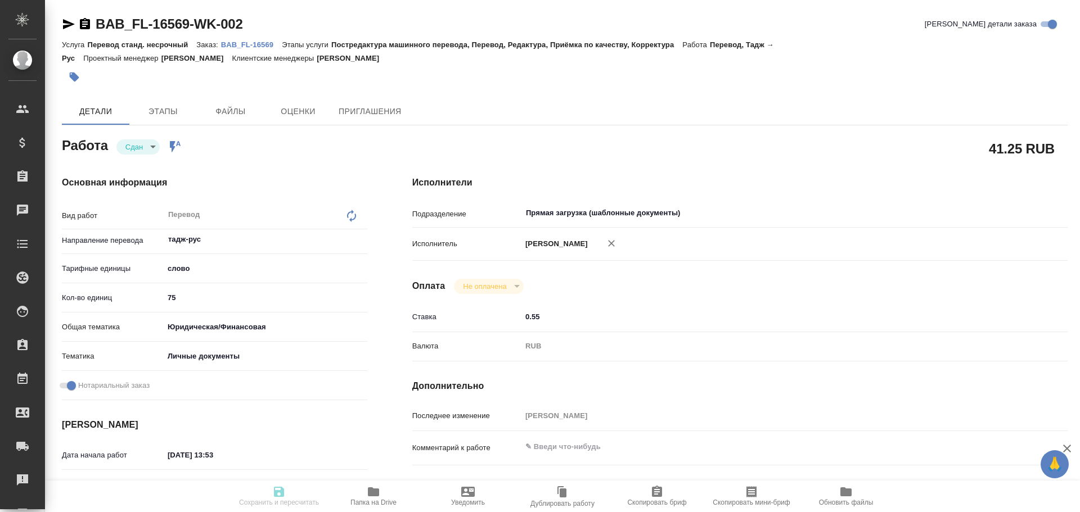
type textarea "x"
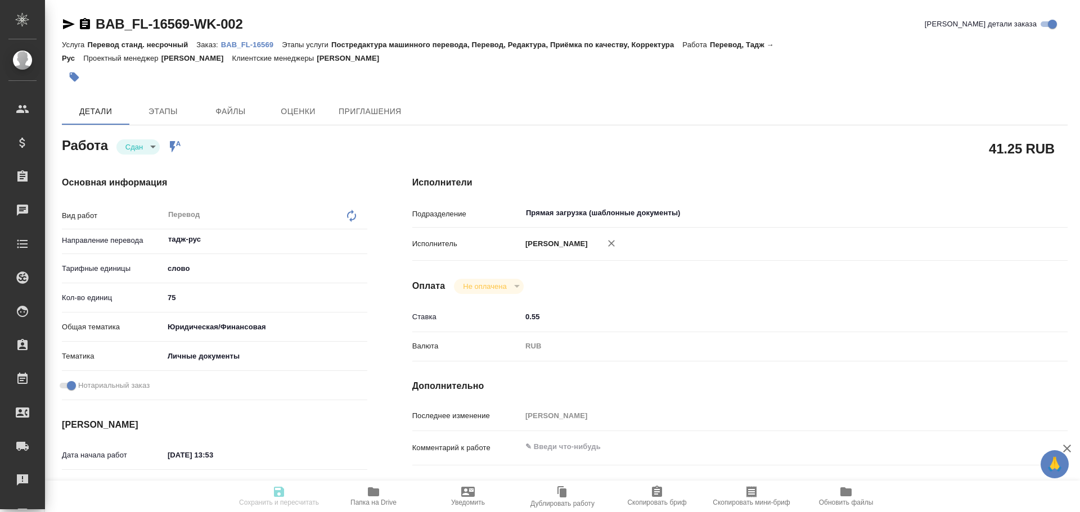
type textarea "x"
type input "closed"
type textarea "Перевод"
type textarea "x"
type input "тадж-рус"
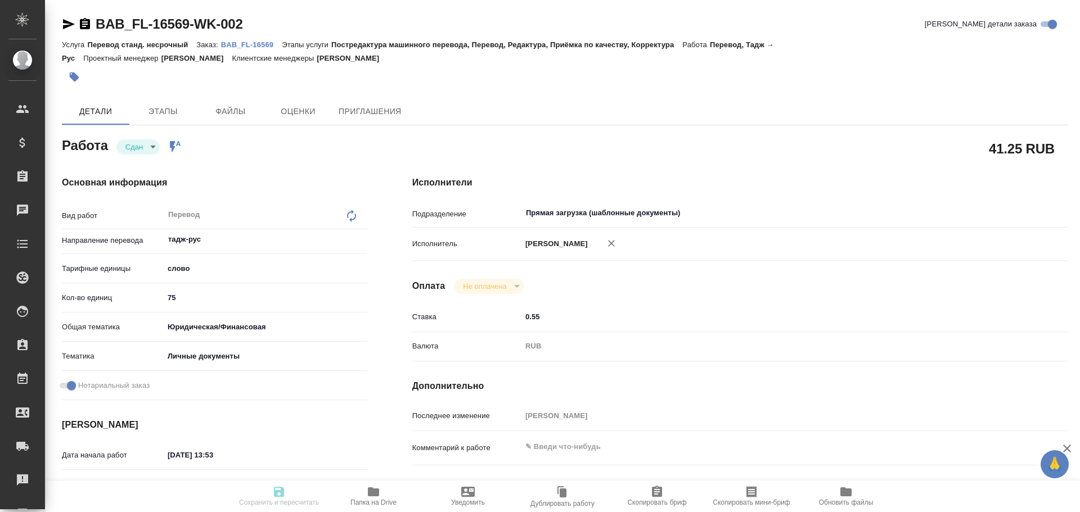
type input "5a8b1489cc6b4906c91bfd90"
type input "75"
type input "yr-fn"
type input "5a8b8b956a9677013d343cfe"
checkbox input "true"
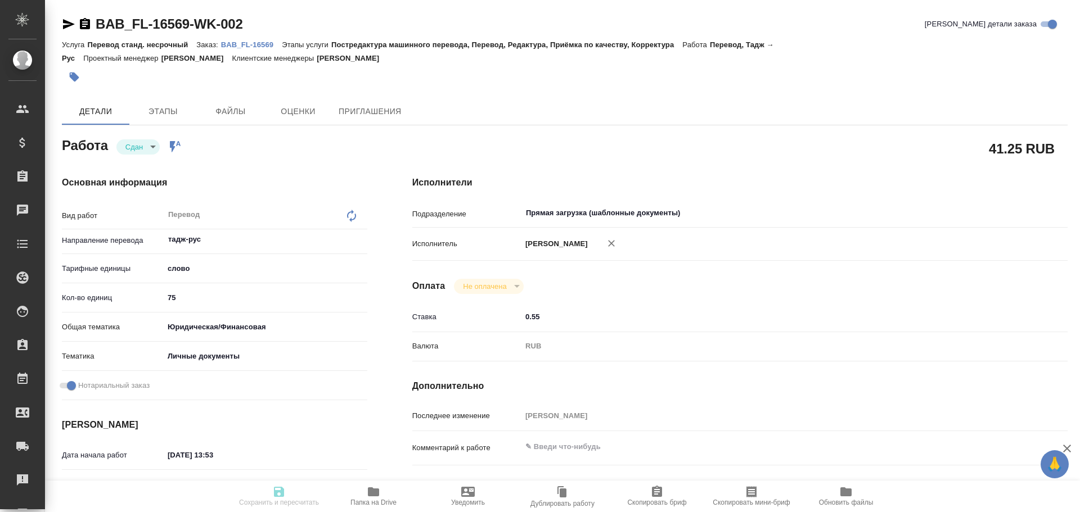
type input "25.09.2025 13:53"
type input "25.09.2025 13:56"
type input "[DATE] 15:00"
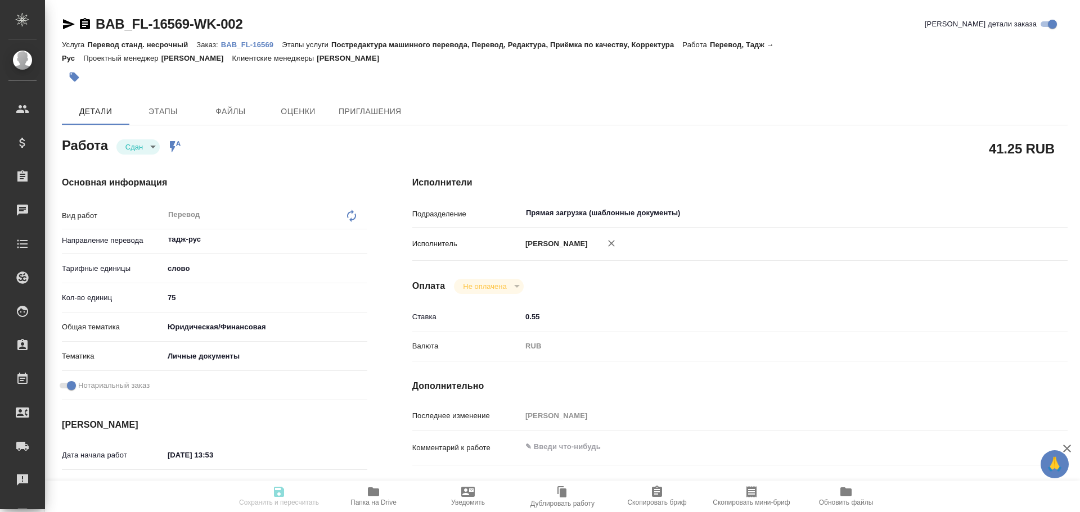
type input "Прямая загрузка (шаблонные документы)"
type input "notPayed"
type input "0.55"
type input "RUB"
type input "[PERSON_NAME]"
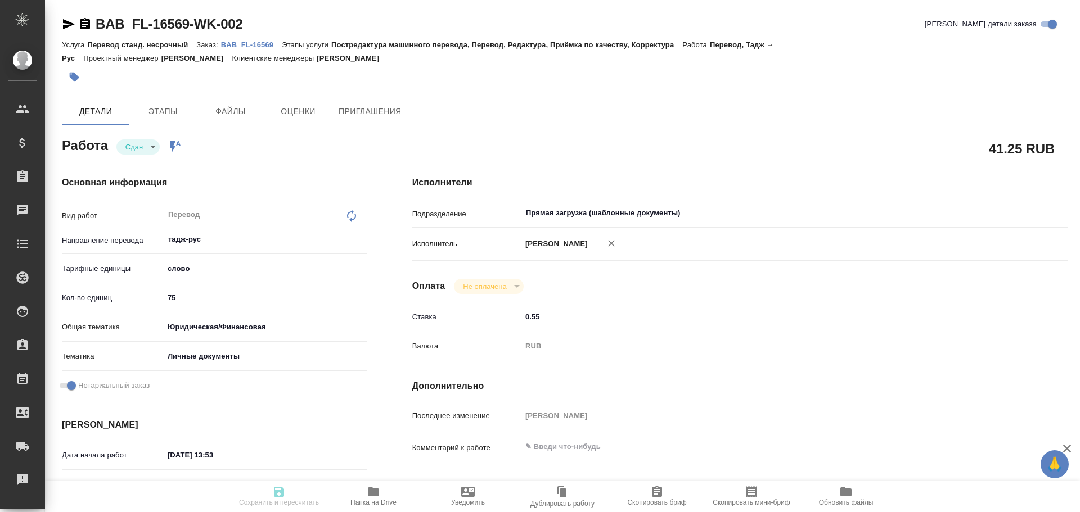
type textarea "x"
type textarea "/Clients/FL_BAB/Orders/BAB_FL-16569/Translated/BAB_FL-16569-WK-002"
type textarea "x"
type input "BAB_FL-16569"
type input "Перевод станд. несрочный"
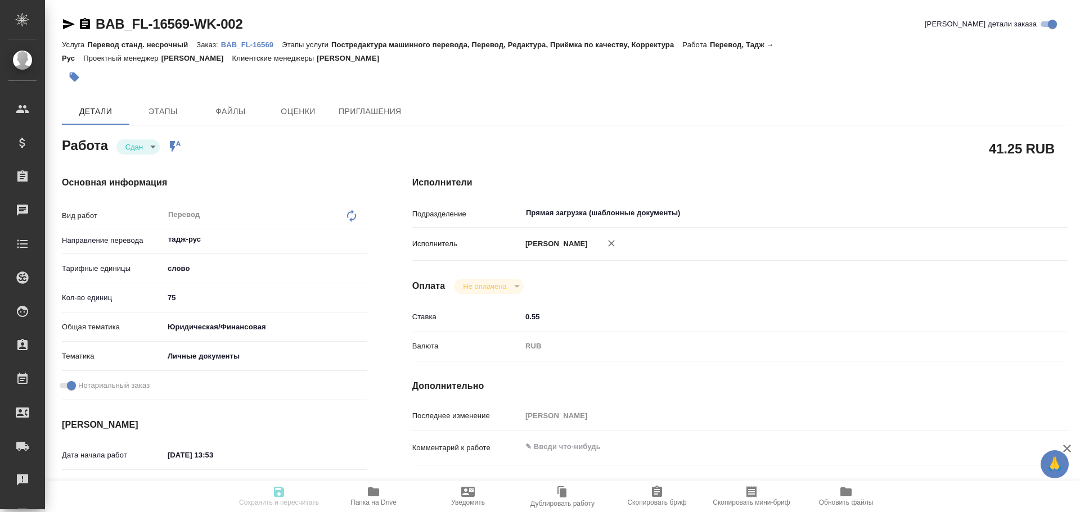
type input "Постредактура машинного перевода, Перевод, Редактура, Приёмка по качеству, Корр…"
type input "Ильина Екатерина"
type input "/Clients/FL_BAB/Orders/BAB_FL-16569"
type textarea "x"
type textarea "Сайдуллоева Тахмина Давронджоновна"
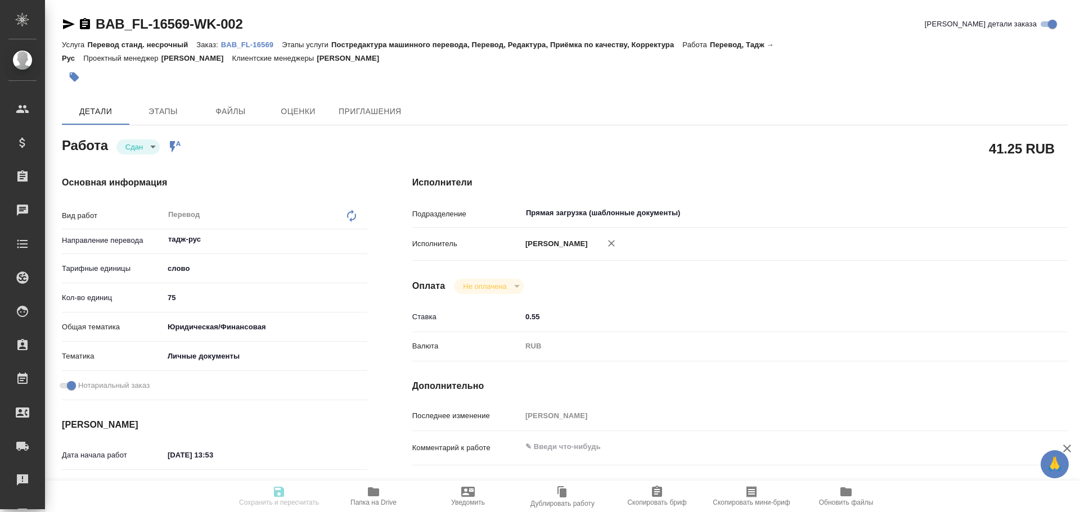
type textarea "x"
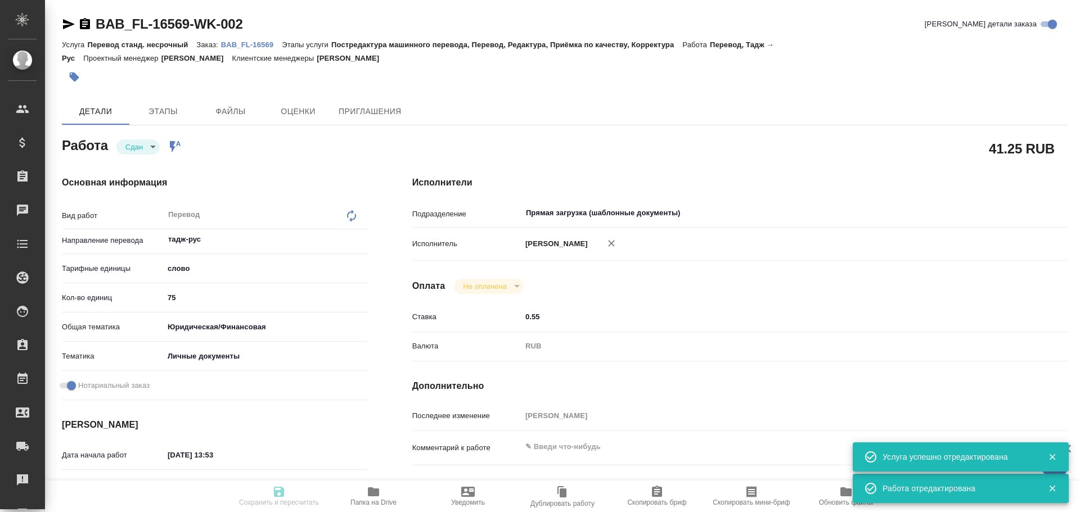
type textarea "x"
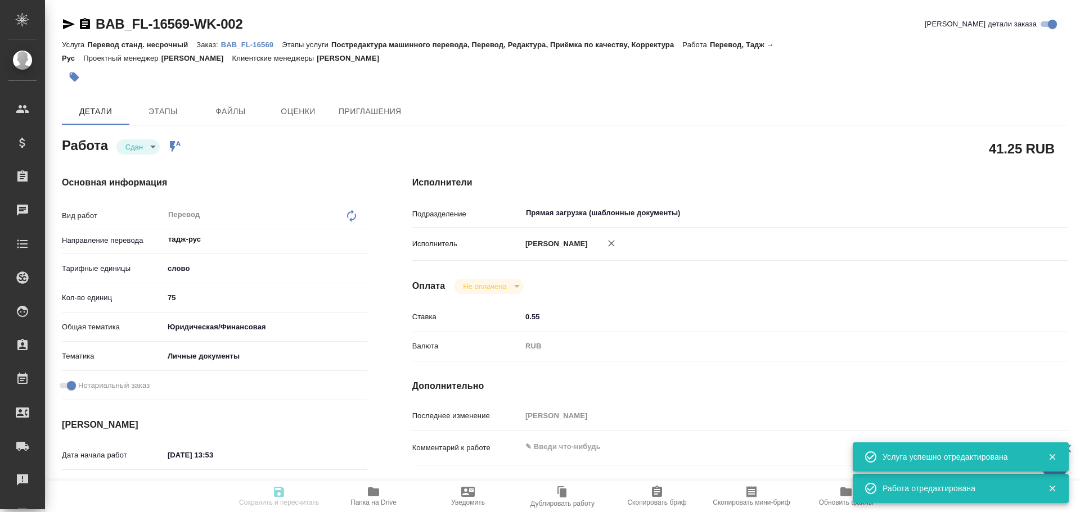
type textarea "x"
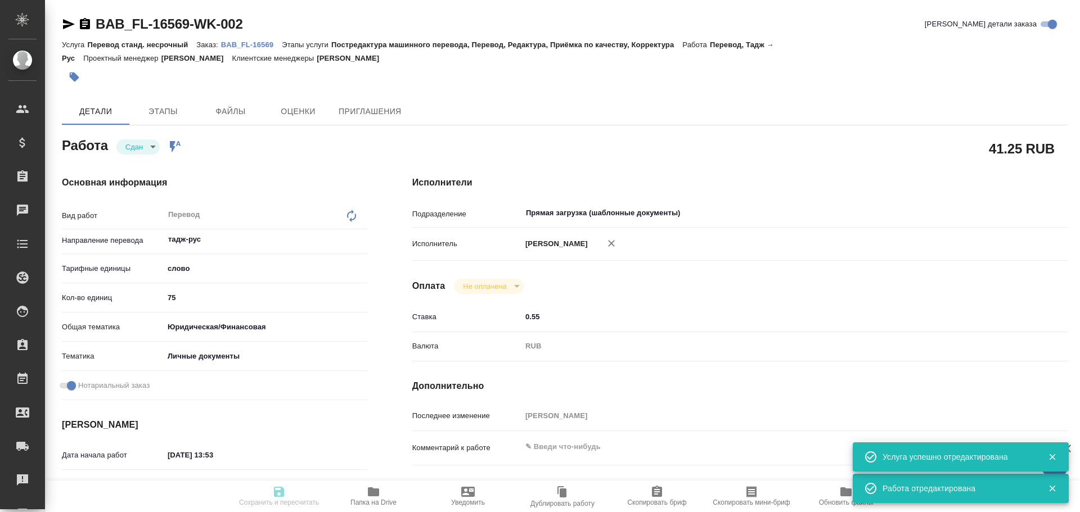
type textarea "x"
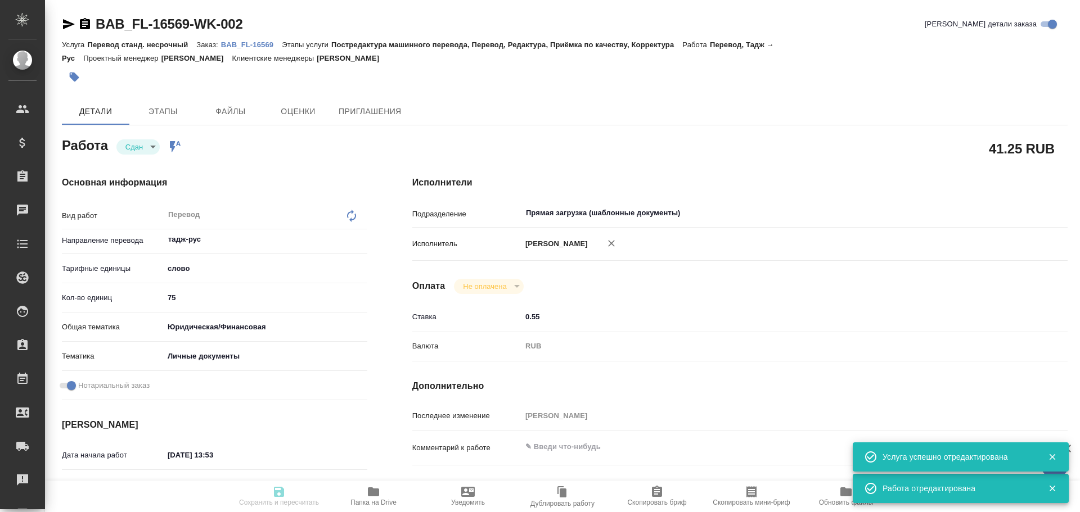
type textarea "x"
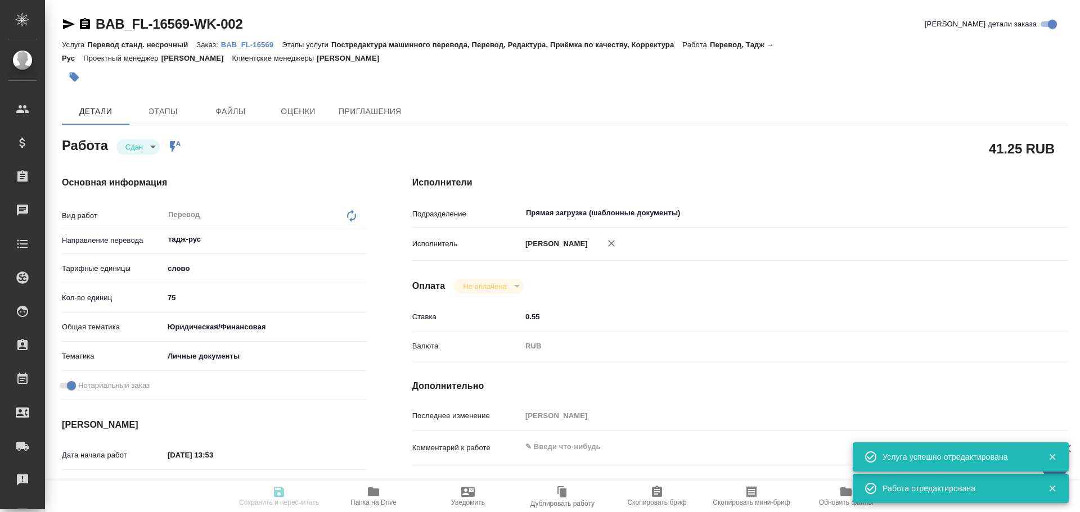
type input "closed"
type textarea "Перевод"
type textarea "x"
type input "тадж-рус"
type input "5a8b1489cc6b4906c91bfd90"
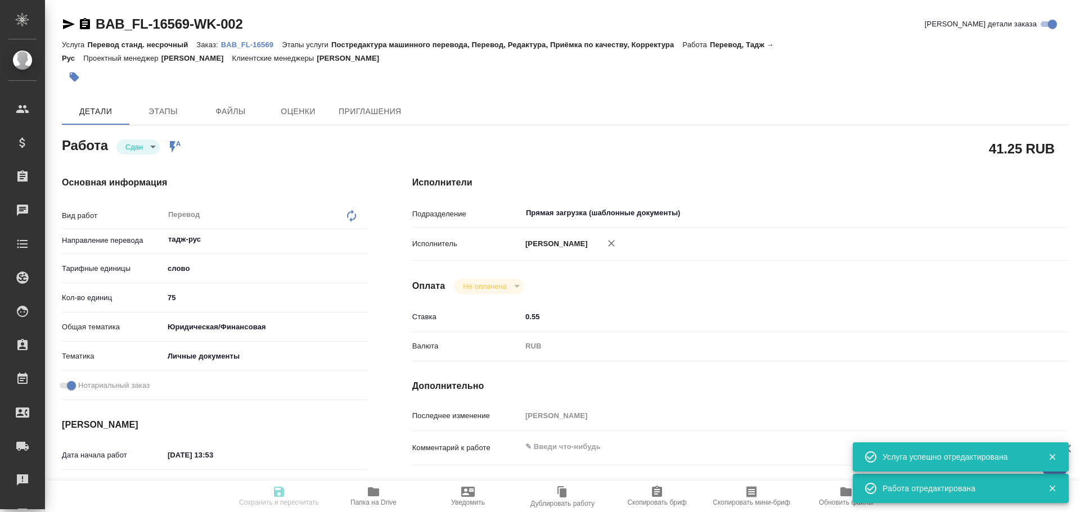
type input "75"
type input "yr-fn"
type input "5a8b8b956a9677013d343cfe"
checkbox input "true"
type input "25.09.2025 13:53"
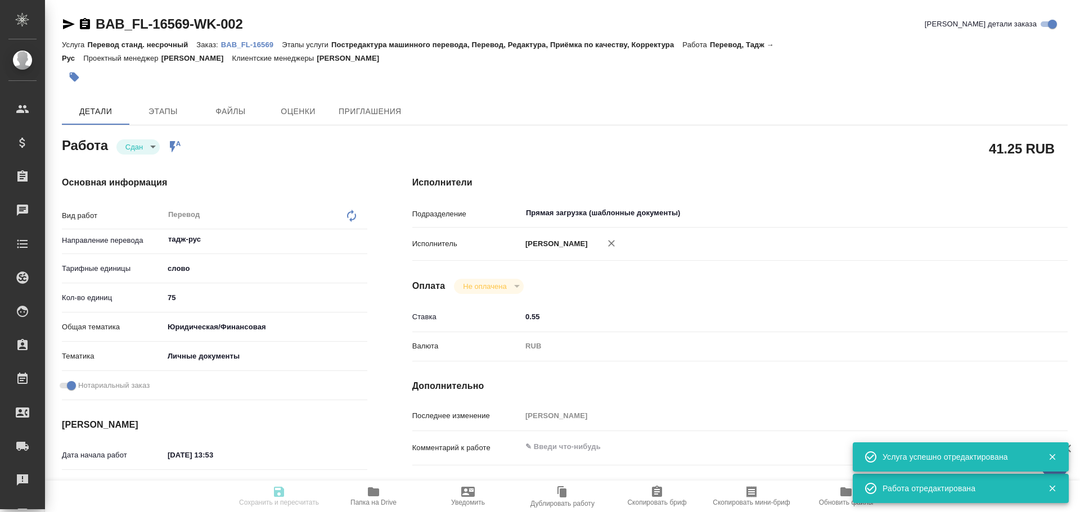
type input "25.09.2025 13:56"
type input "[DATE] 15:00"
type input "Прямая загрузка (шаблонные документы)"
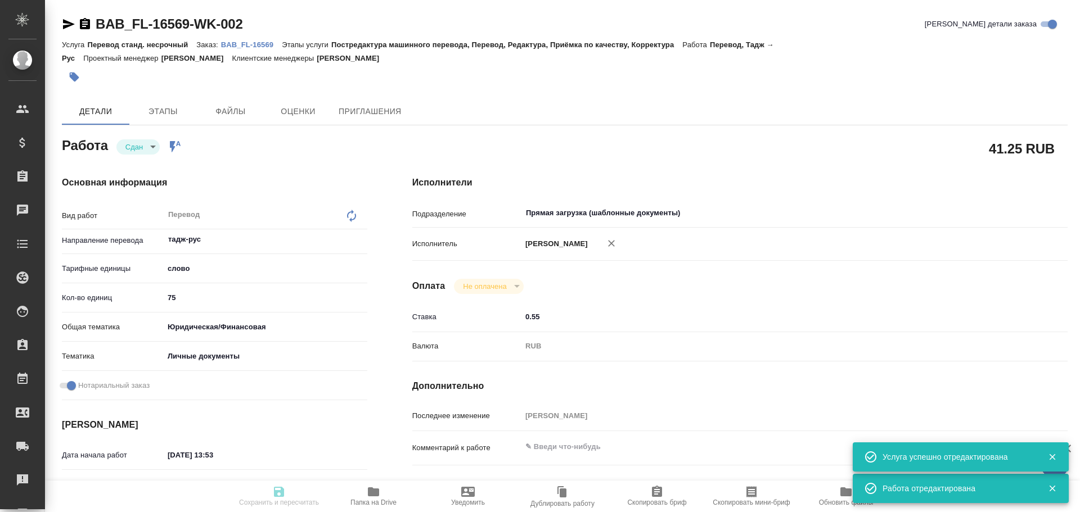
type input "notPayed"
type input "0.55"
type input "RUB"
type input "[PERSON_NAME]"
type textarea "x"
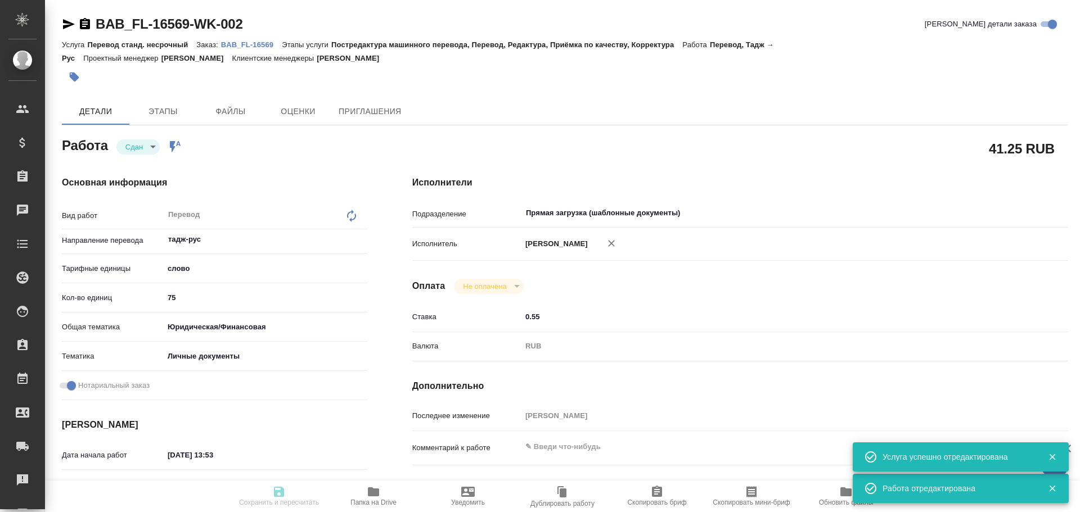
type textarea "/Clients/FL_BAB/Orders/BAB_FL-16569/Translated/BAB_FL-16569-WK-002"
type textarea "x"
type input "BAB_FL-16569"
type input "Перевод станд. несрочный"
type input "Постредактура машинного перевода, Перевод, Редактура, Приёмка по качеству, Корр…"
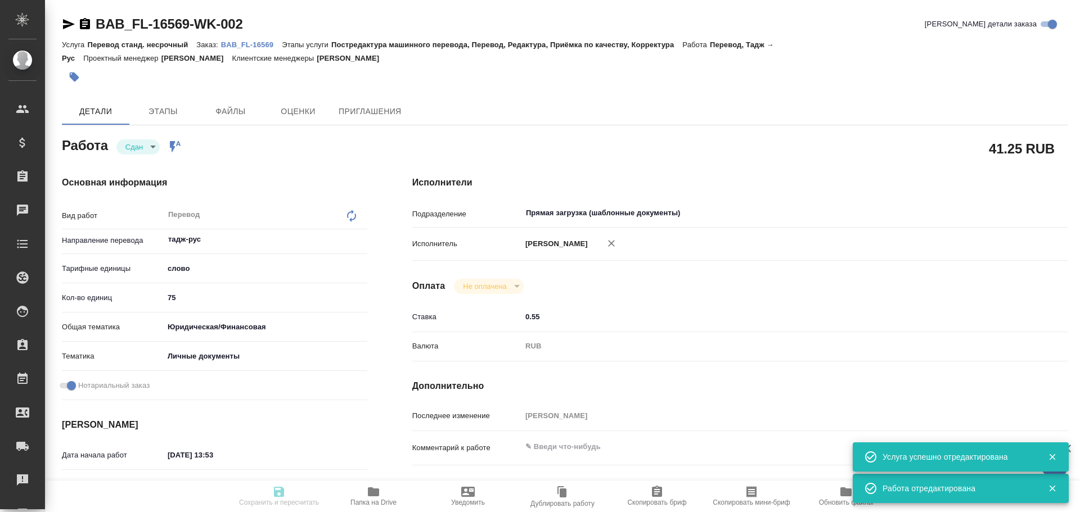
type input "Ильина Екатерина"
type input "/Clients/FL_BAB/Orders/BAB_FL-16569"
type textarea "x"
type textarea "Сайдуллоева Тахмина Давронджоновна"
type textarea "x"
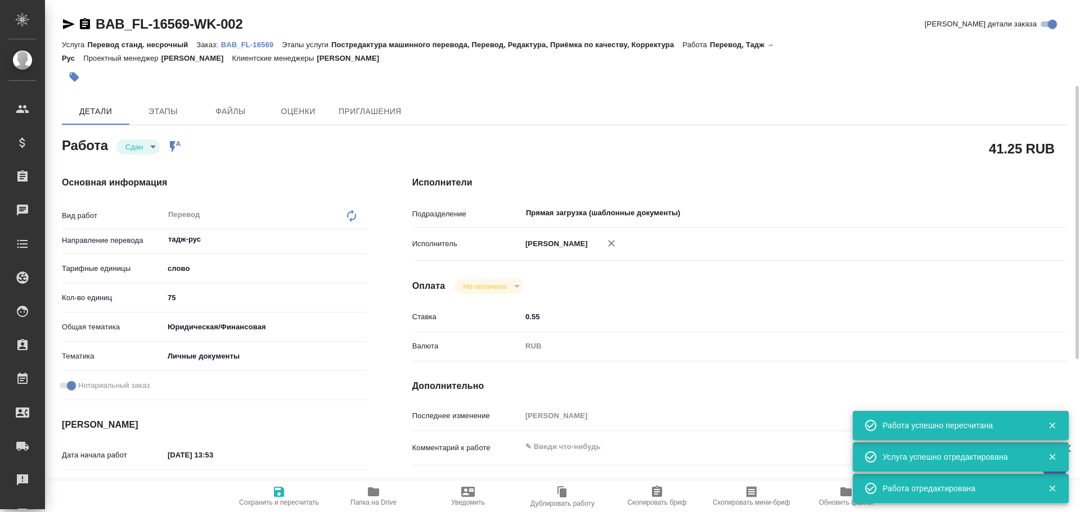
type textarea "x"
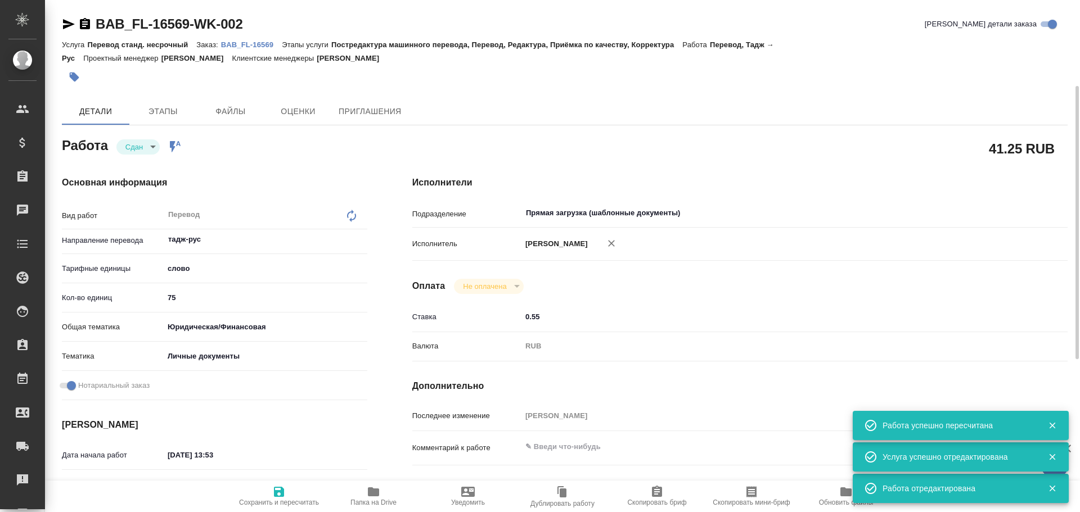
type textarea "x"
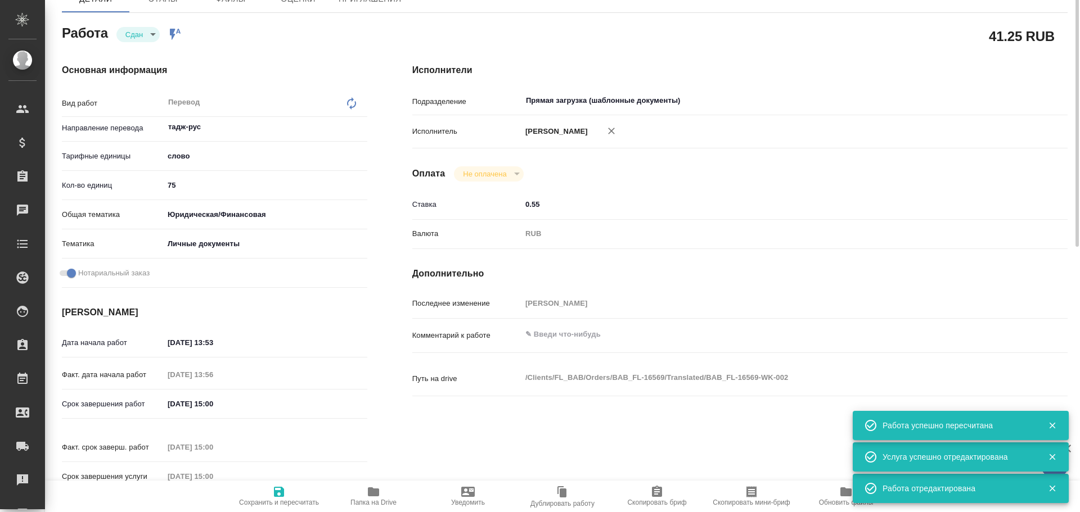
type textarea "x"
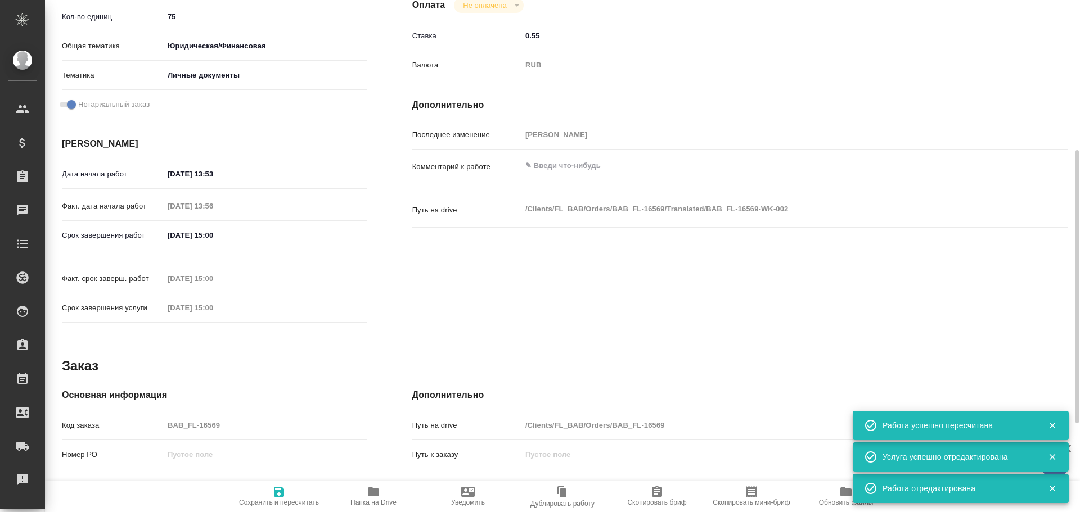
scroll to position [394, 0]
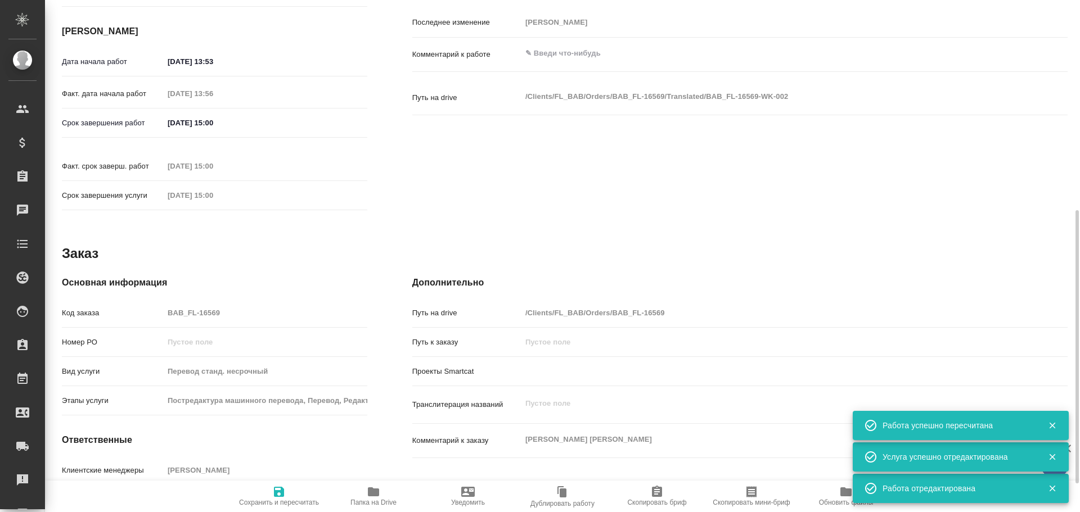
type textarea "x"
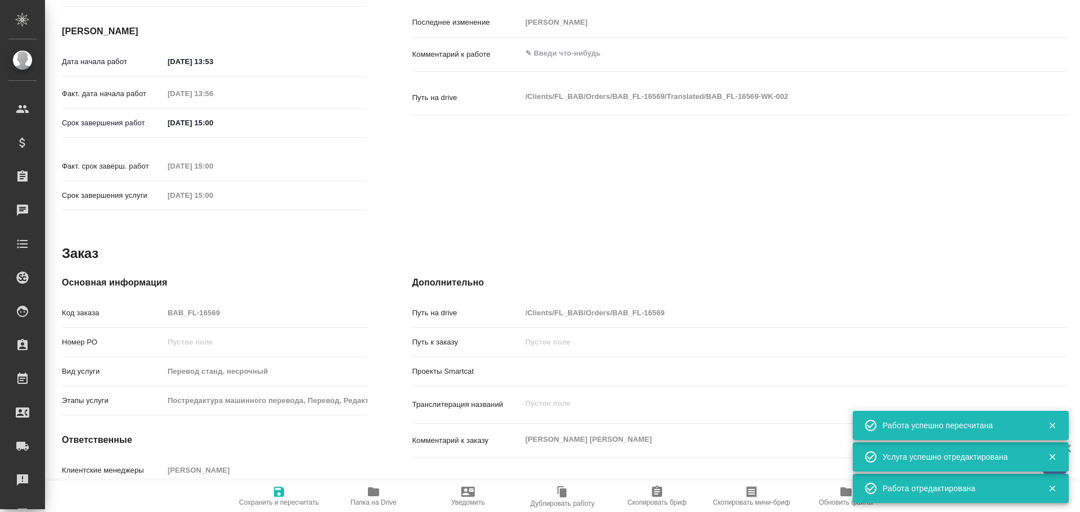
click at [157, 303] on div "Код заказа BAB_FL-16569" at bounding box center [214, 313] width 305 height 20
type textarea "x"
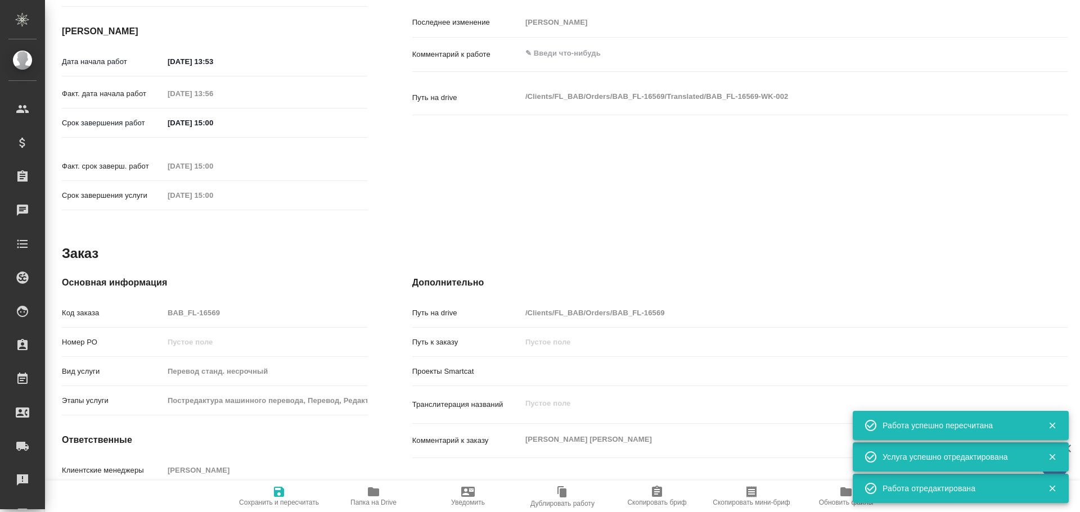
type textarea "x"
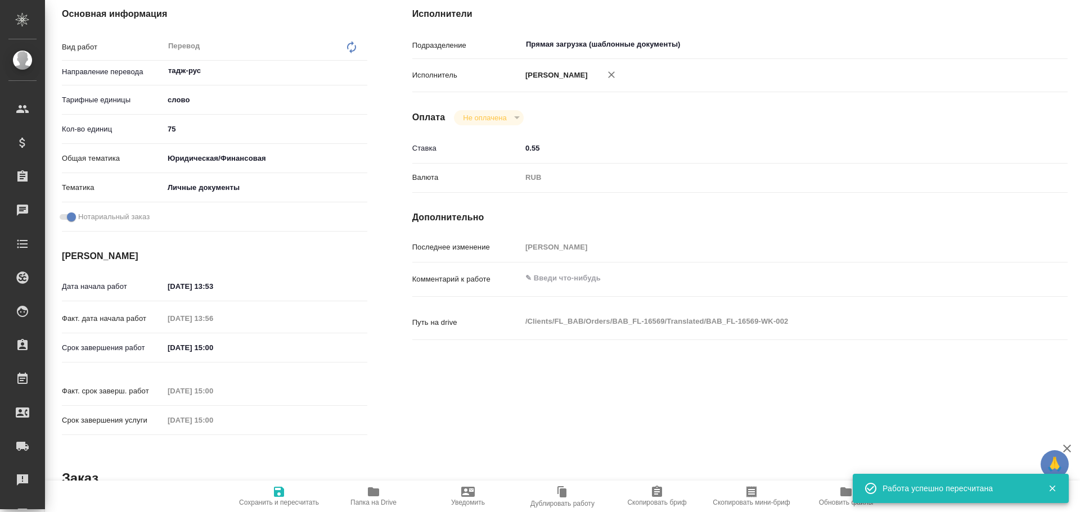
scroll to position [0, 0]
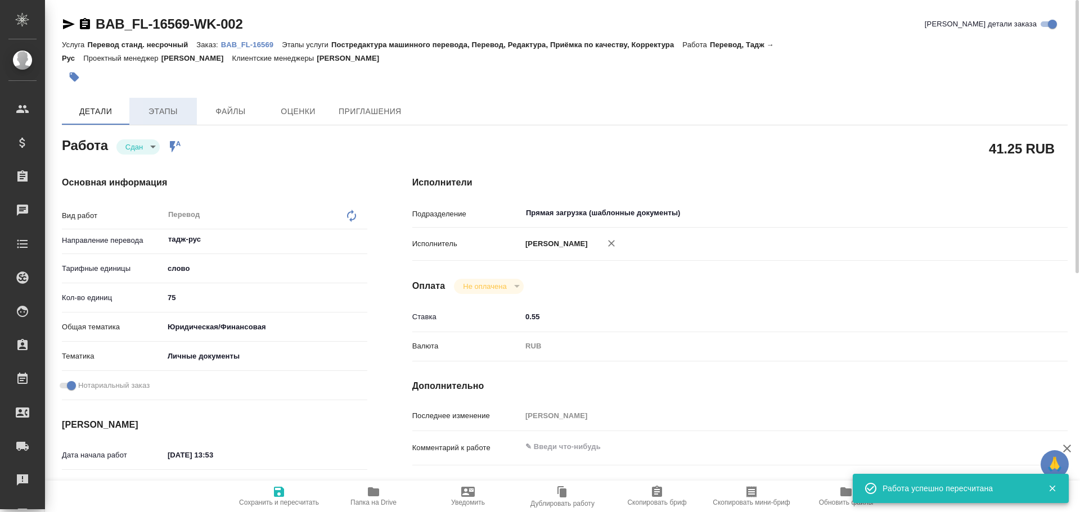
click at [168, 100] on button "Этапы" at bounding box center [162, 111] width 67 height 27
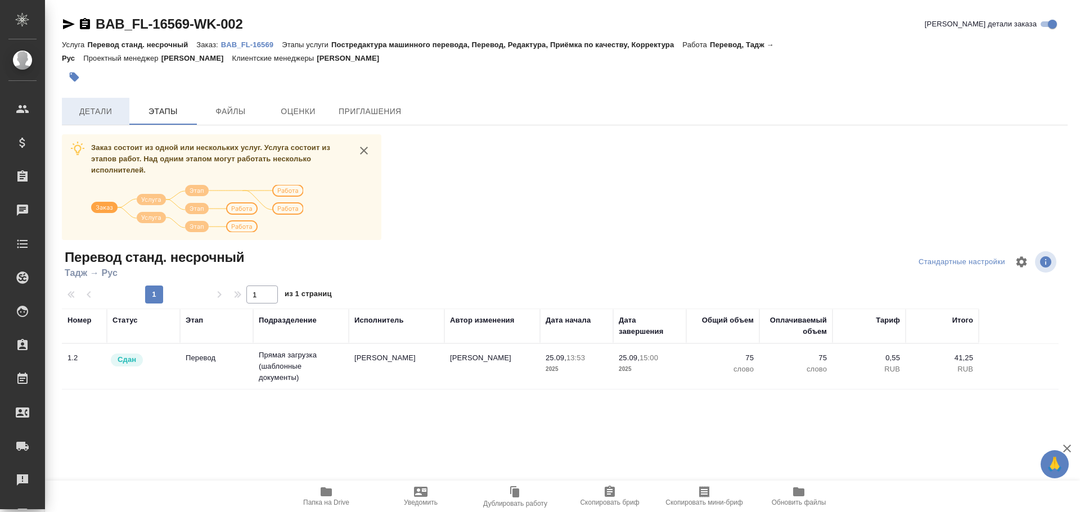
click at [122, 118] on span "Детали" at bounding box center [96, 112] width 54 height 14
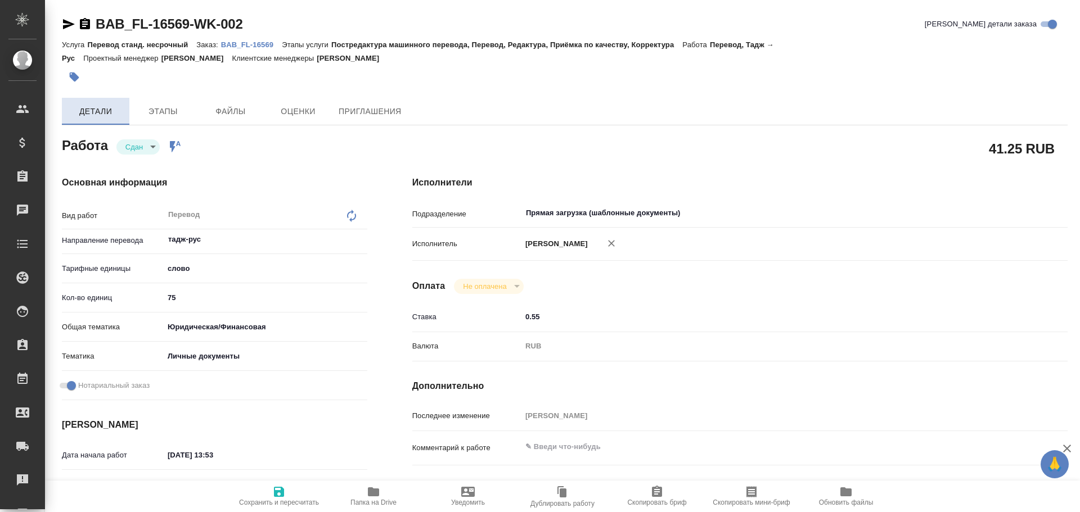
type textarea "x"
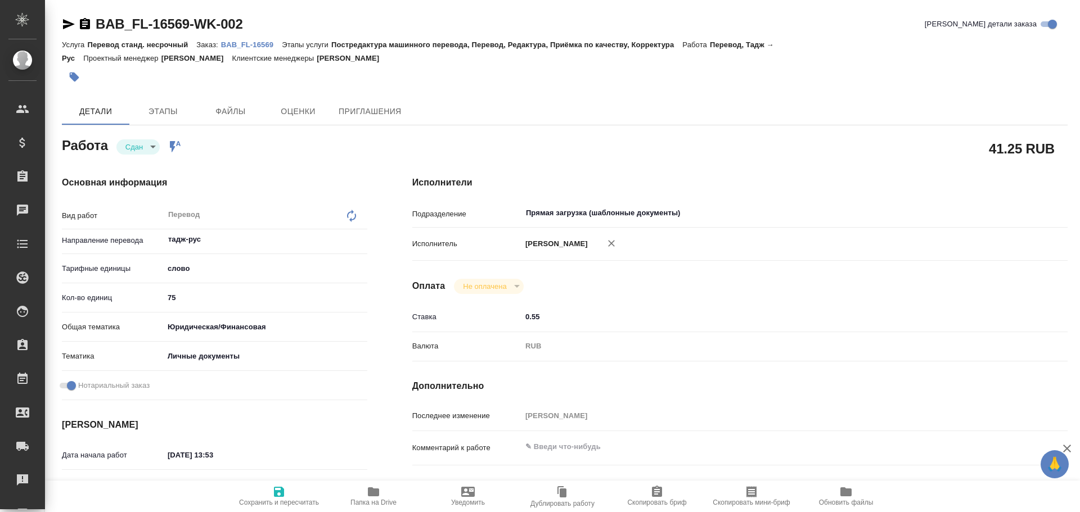
type textarea "x"
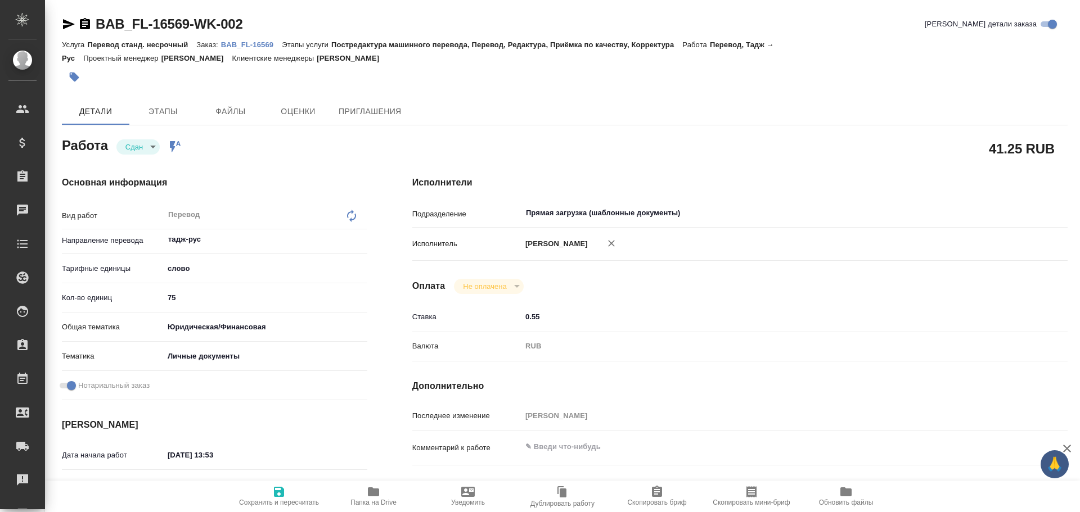
type textarea "x"
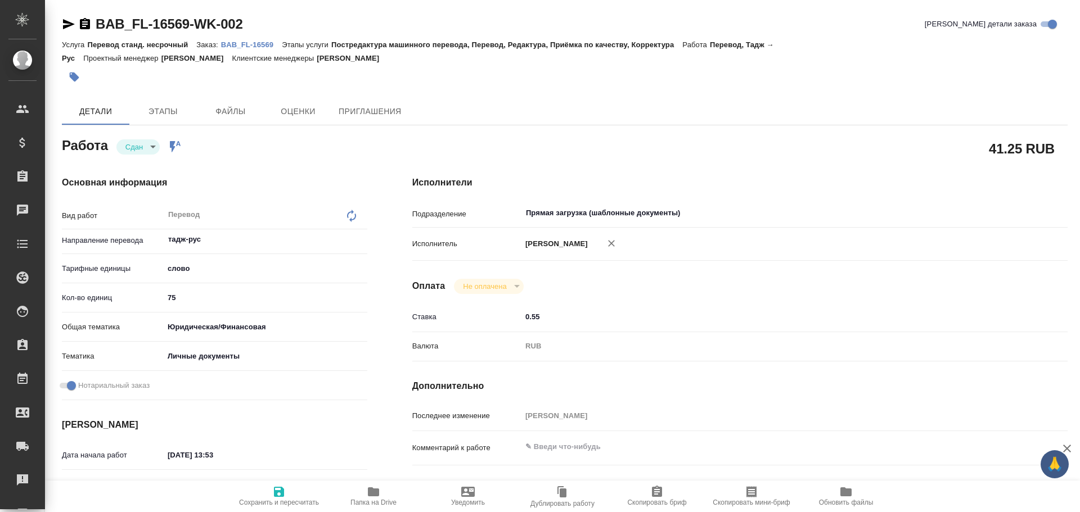
type textarea "x"
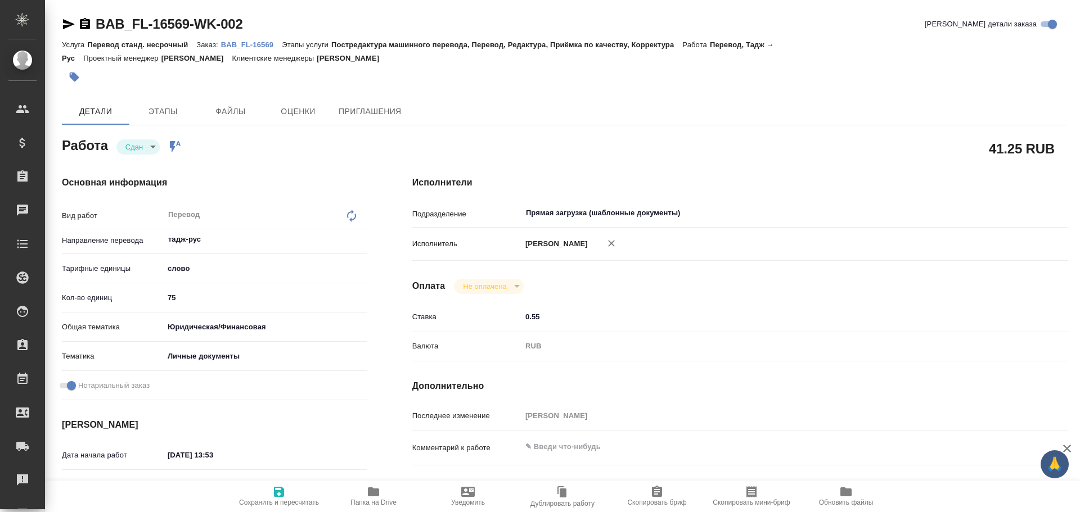
type textarea "x"
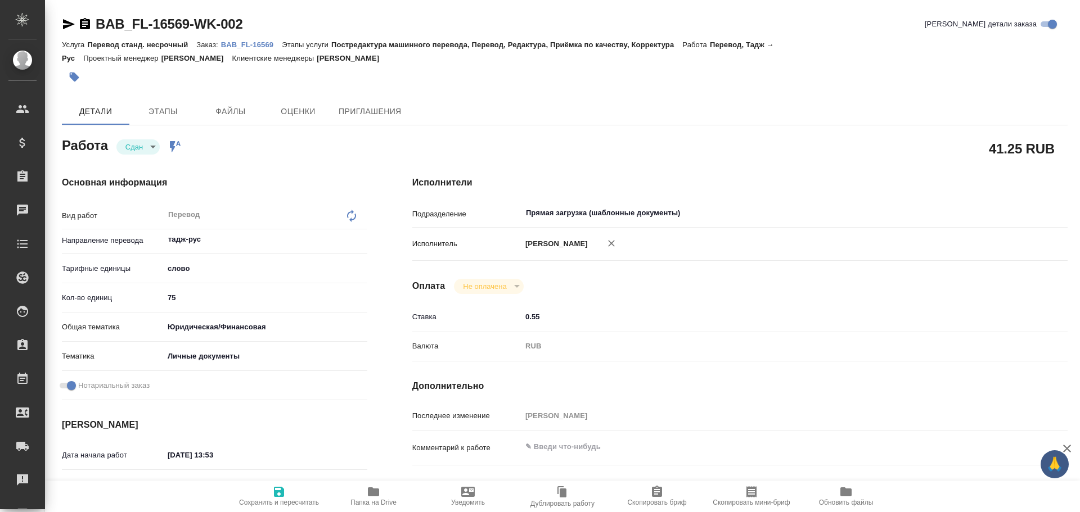
type textarea "x"
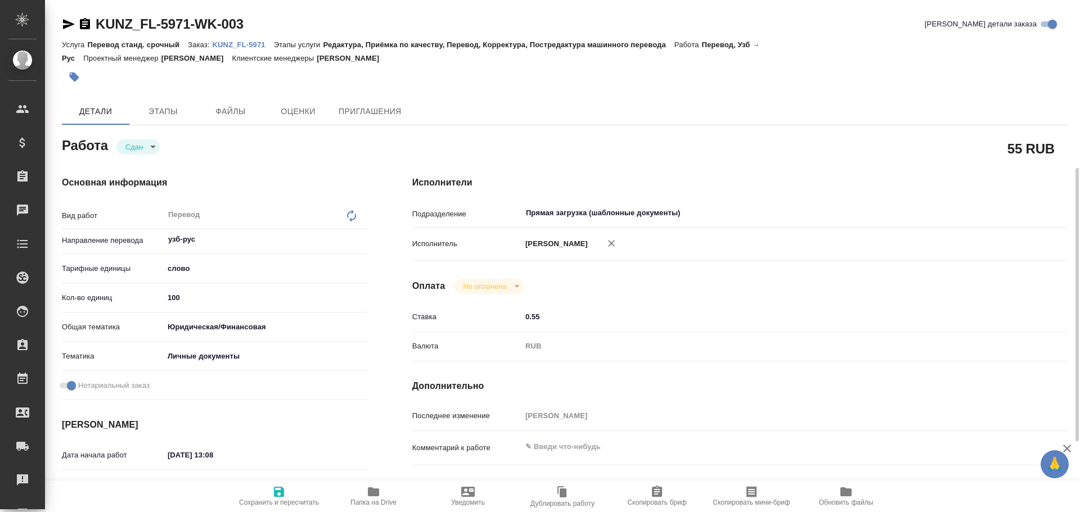
scroll to position [110, 0]
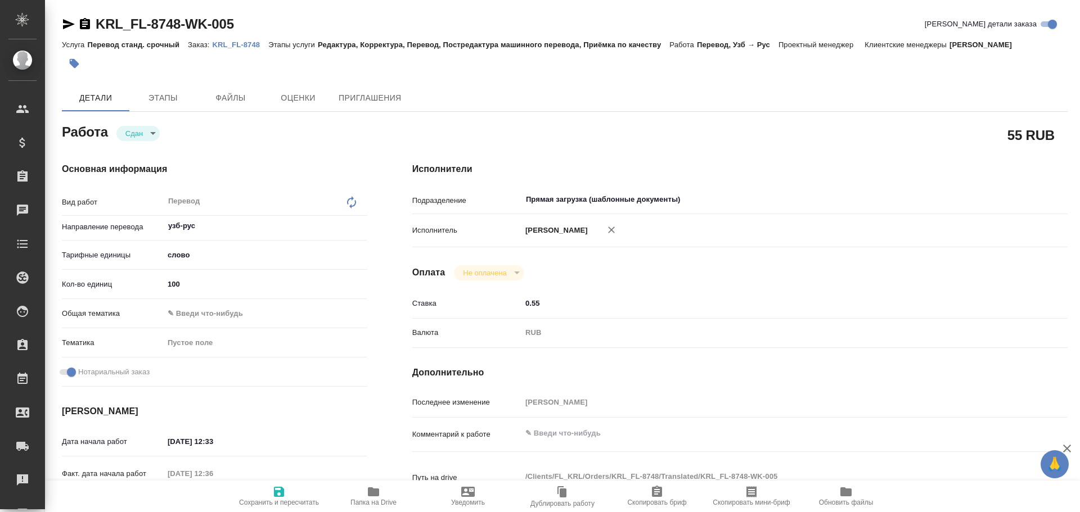
scroll to position [112, 0]
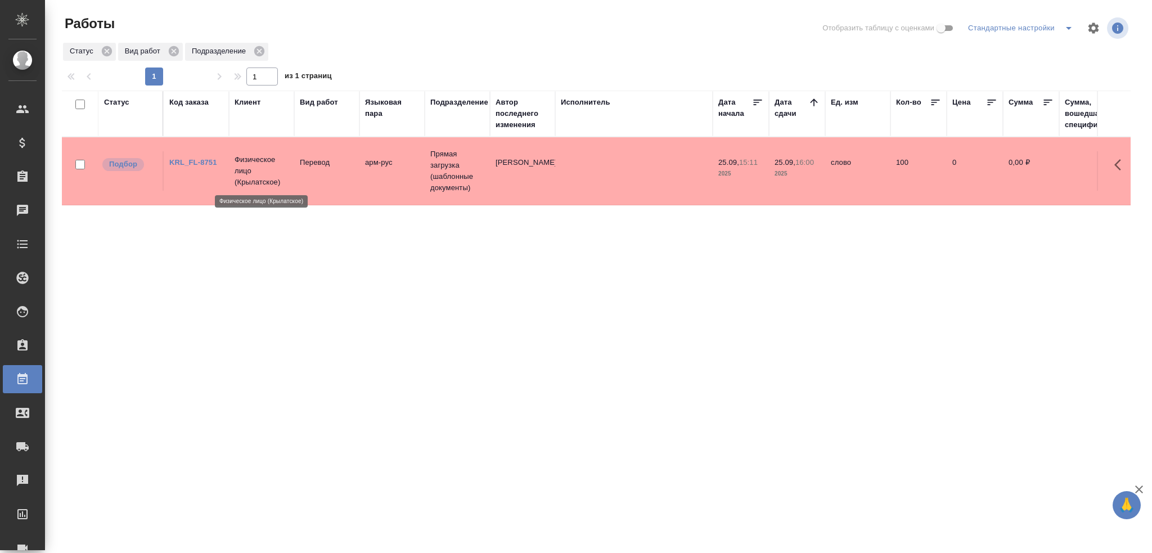
click at [274, 172] on p "Физическое лицо (Крылатское)" at bounding box center [262, 171] width 54 height 34
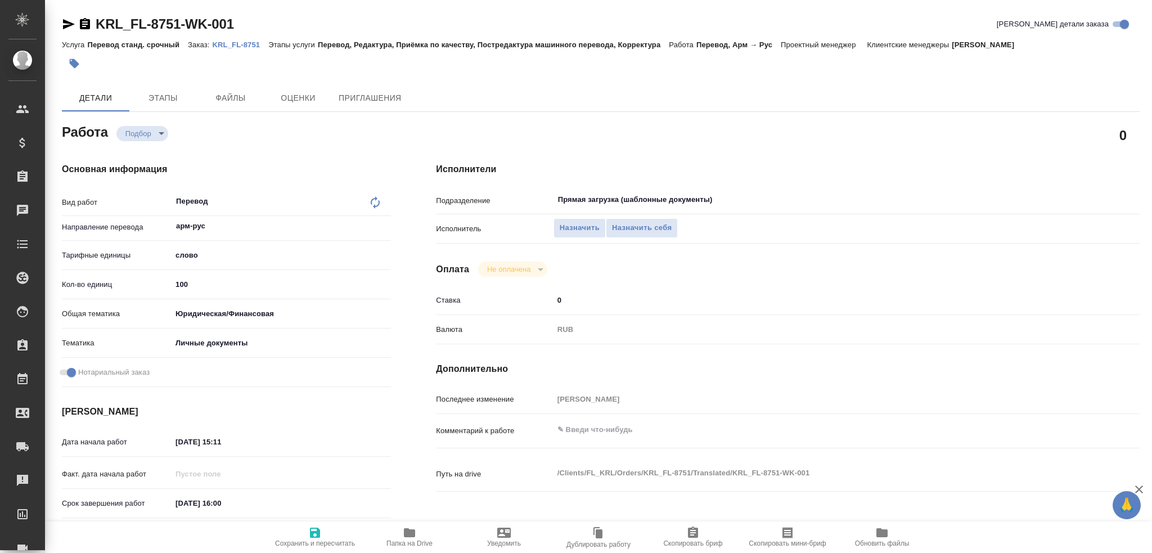
type textarea "x"
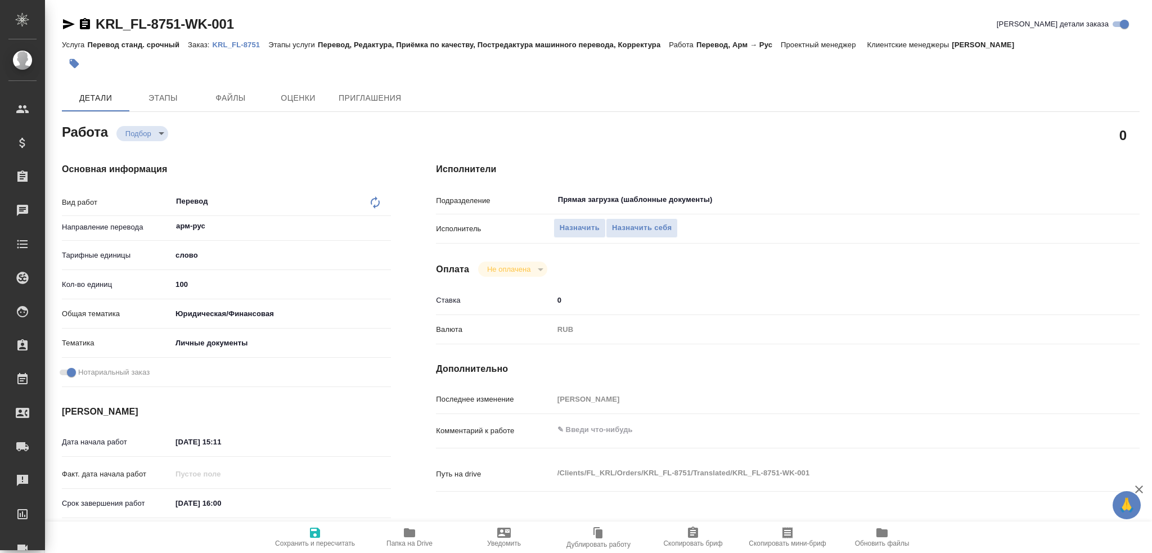
type textarea "x"
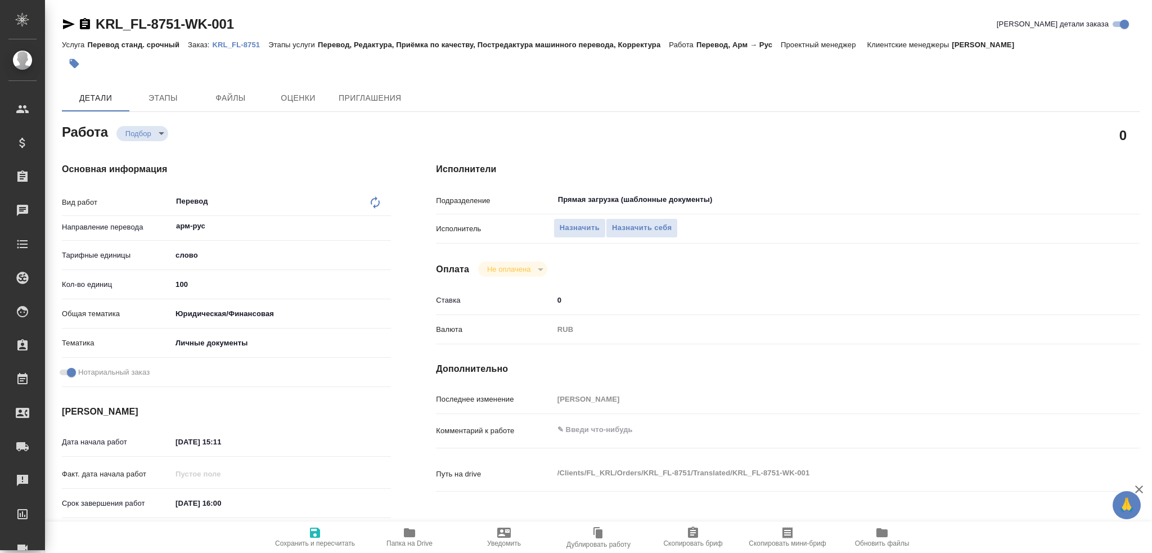
type textarea "x"
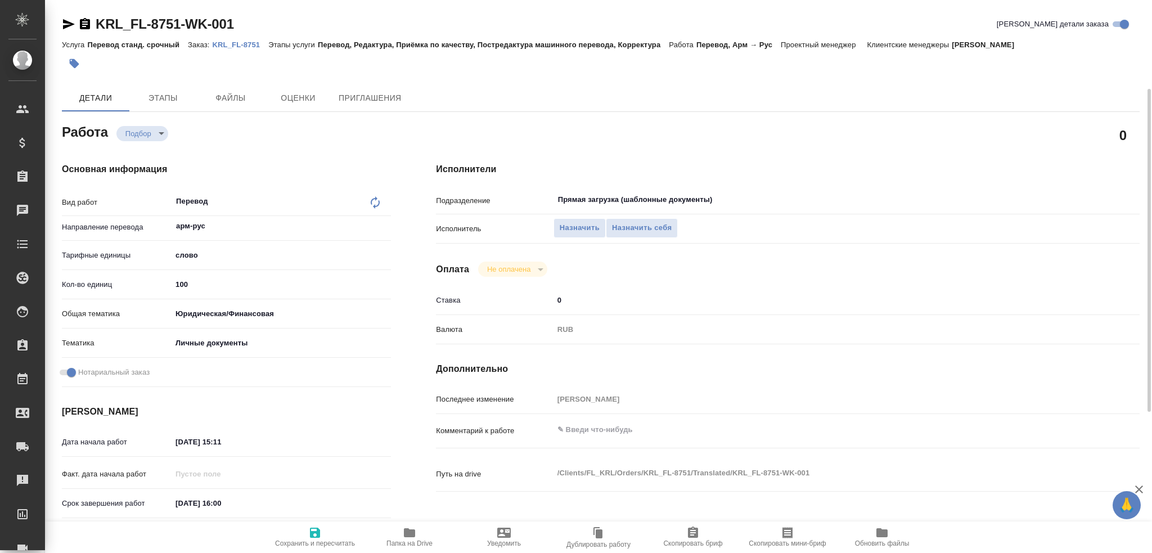
scroll to position [393, 0]
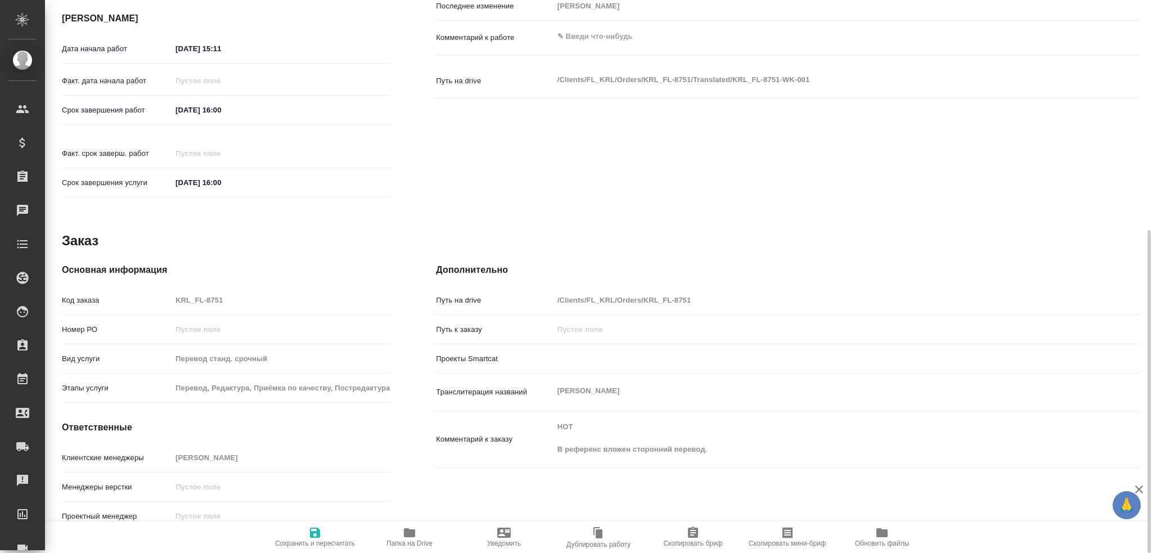
type textarea "x"
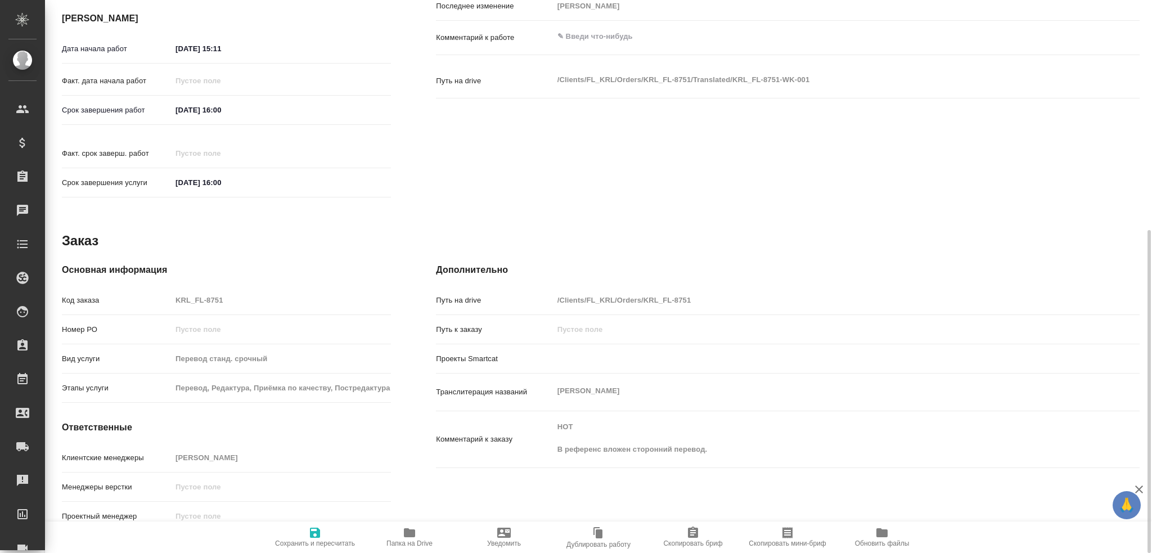
type textarea "x"
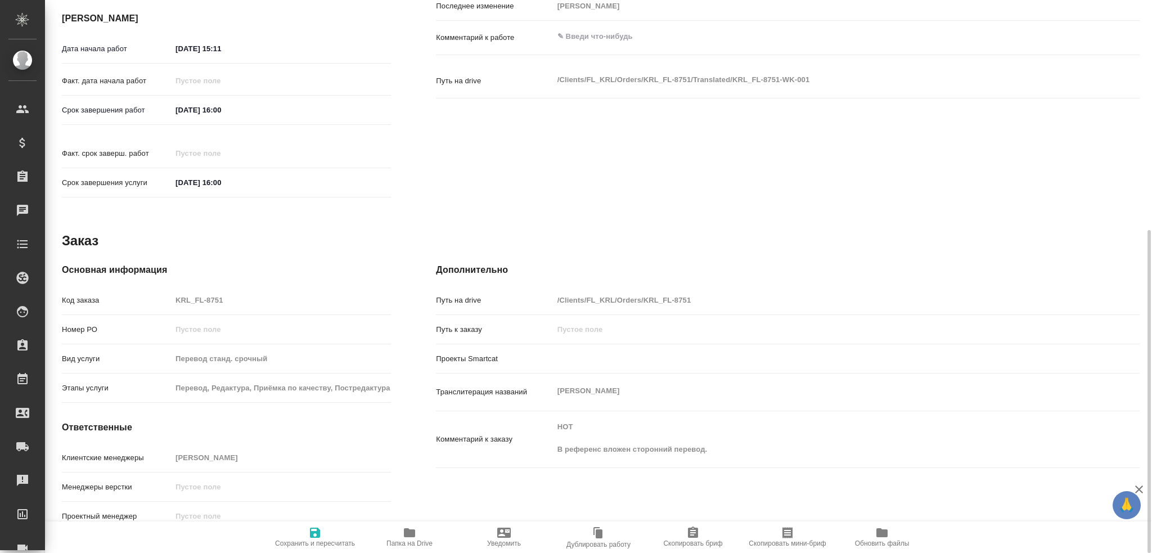
type textarea "x"
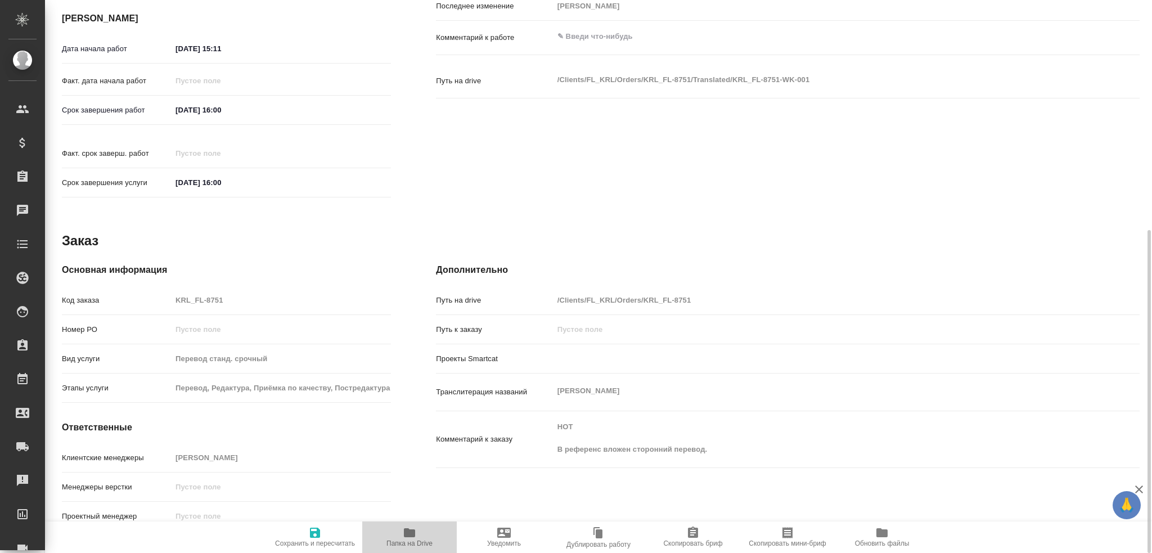
click at [399, 534] on span "Папка на Drive" at bounding box center [409, 536] width 81 height 21
